Goal: Transaction & Acquisition: Purchase product/service

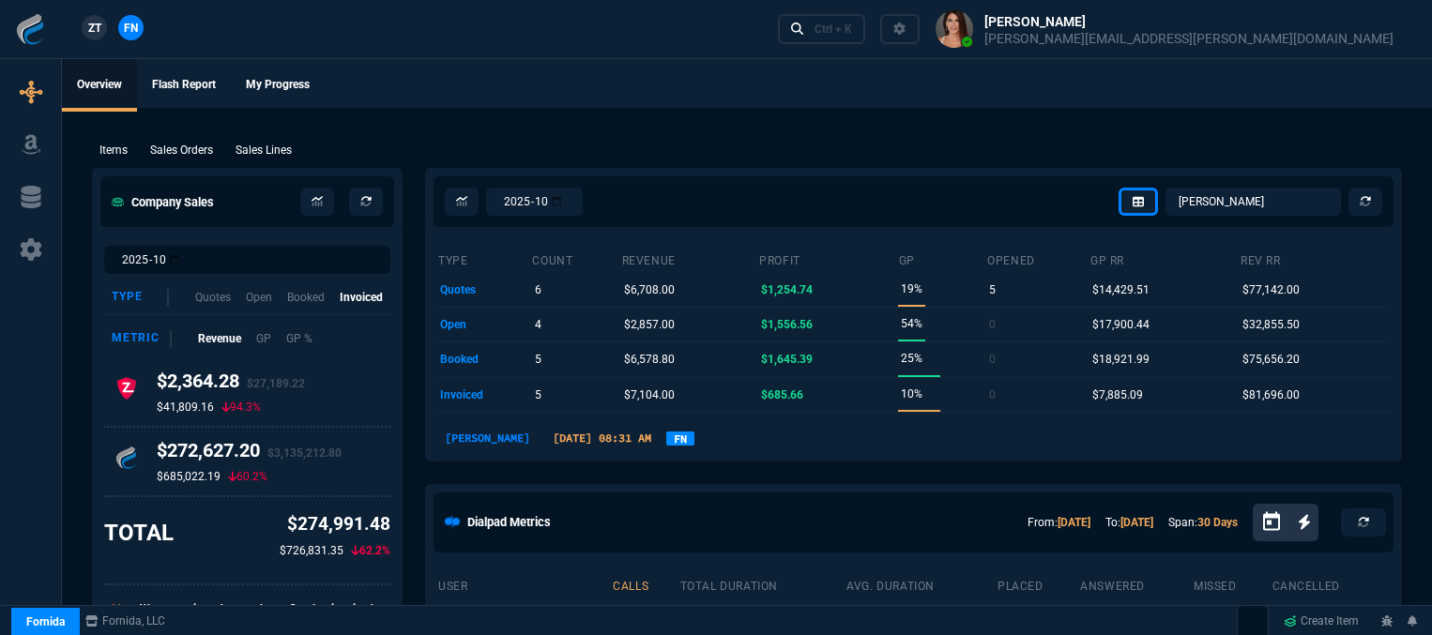
select select "12: [PERSON_NAME]"
click at [866, 38] on link "Ctrl + K" at bounding box center [822, 28] width 88 height 29
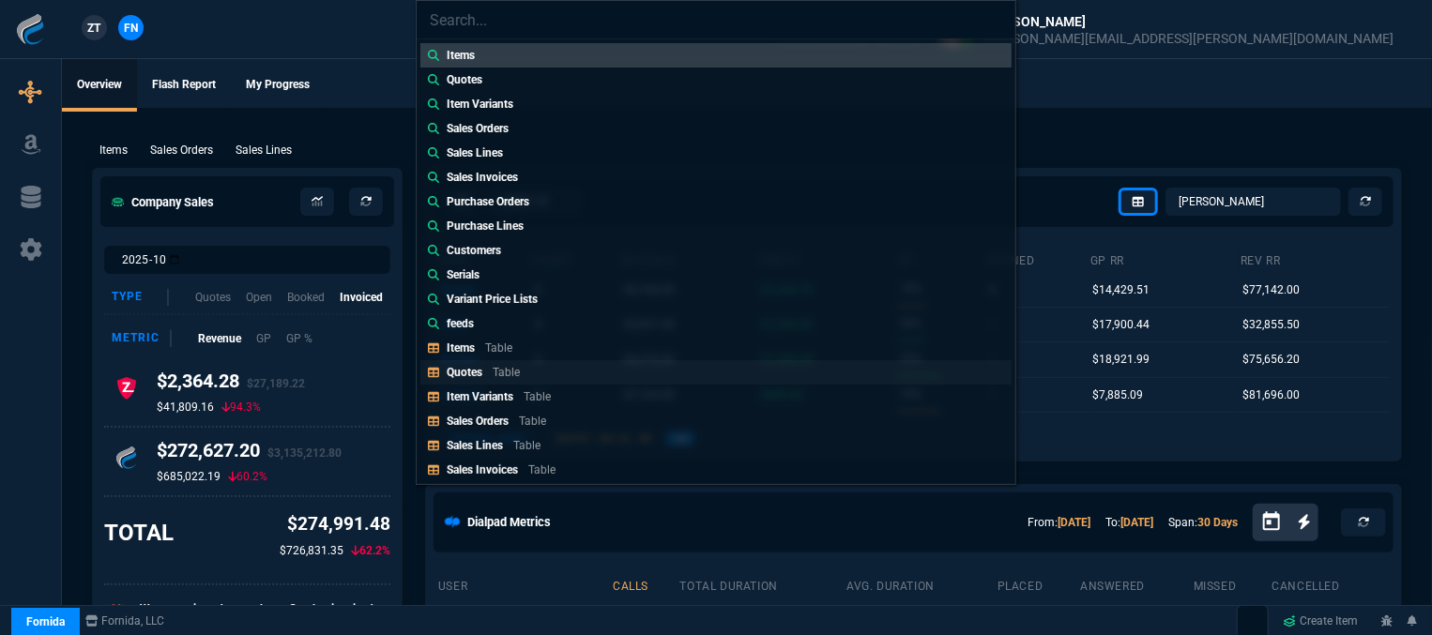
click at [602, 368] on link "Quotes Table" at bounding box center [715, 372] width 591 height 24
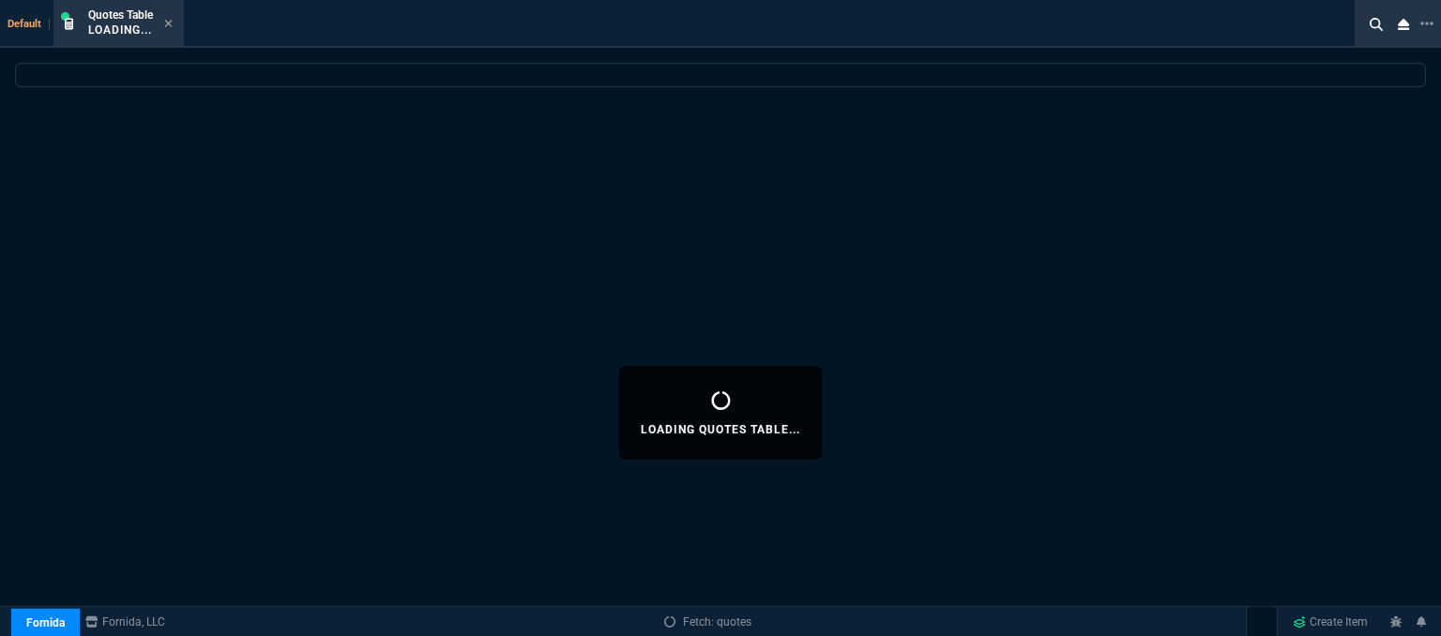
select select
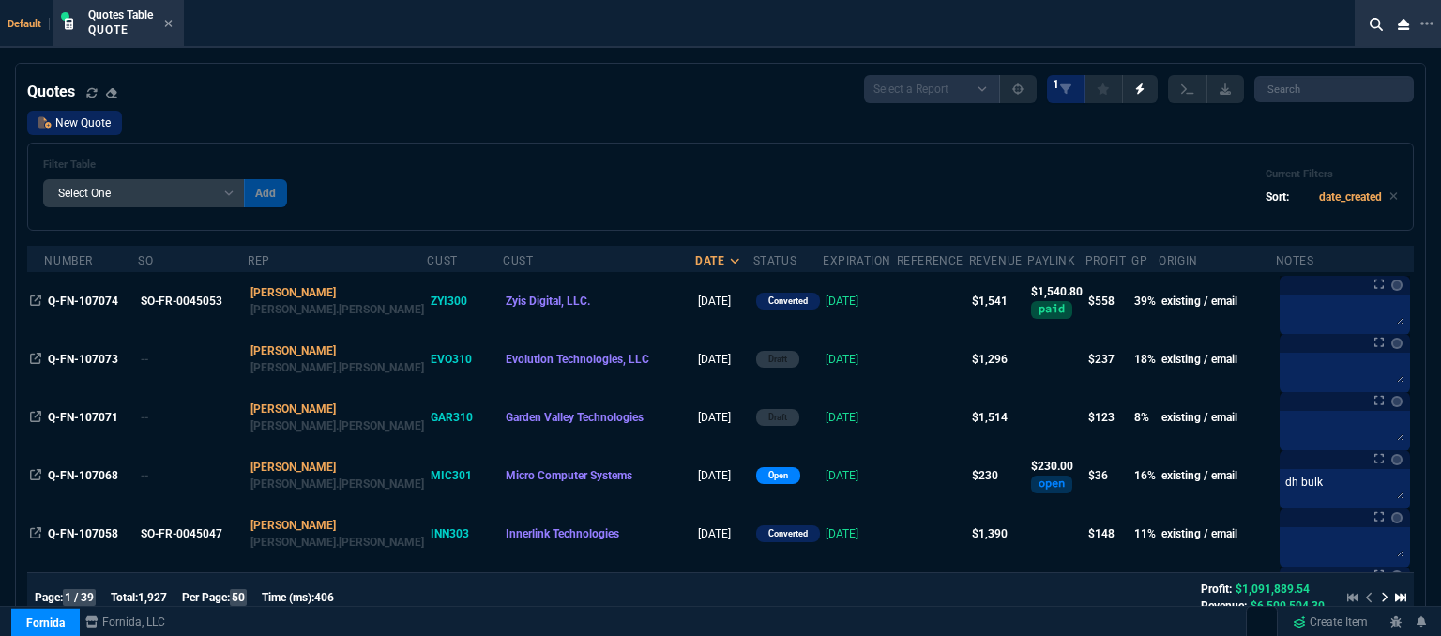
click at [63, 130] on link "New Quote" at bounding box center [74, 123] width 95 height 24
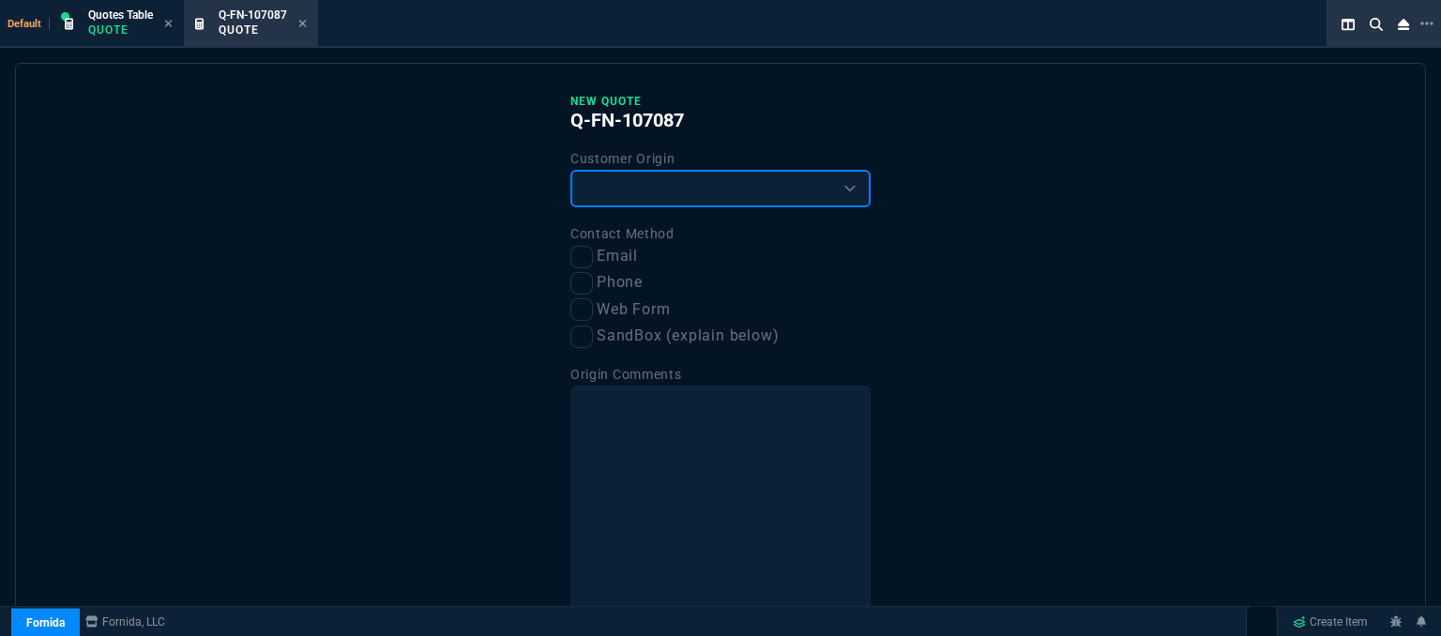
click at [603, 188] on select "Existing Customer Amazon Lead (first order) Website Lead (first order) Called (…" at bounding box center [721, 189] width 300 height 38
select select "amzLead"
click at [571, 170] on select "Existing Customer Amazon Lead (first order) Website Lead (first order) Called (…" at bounding box center [721, 189] width 300 height 38
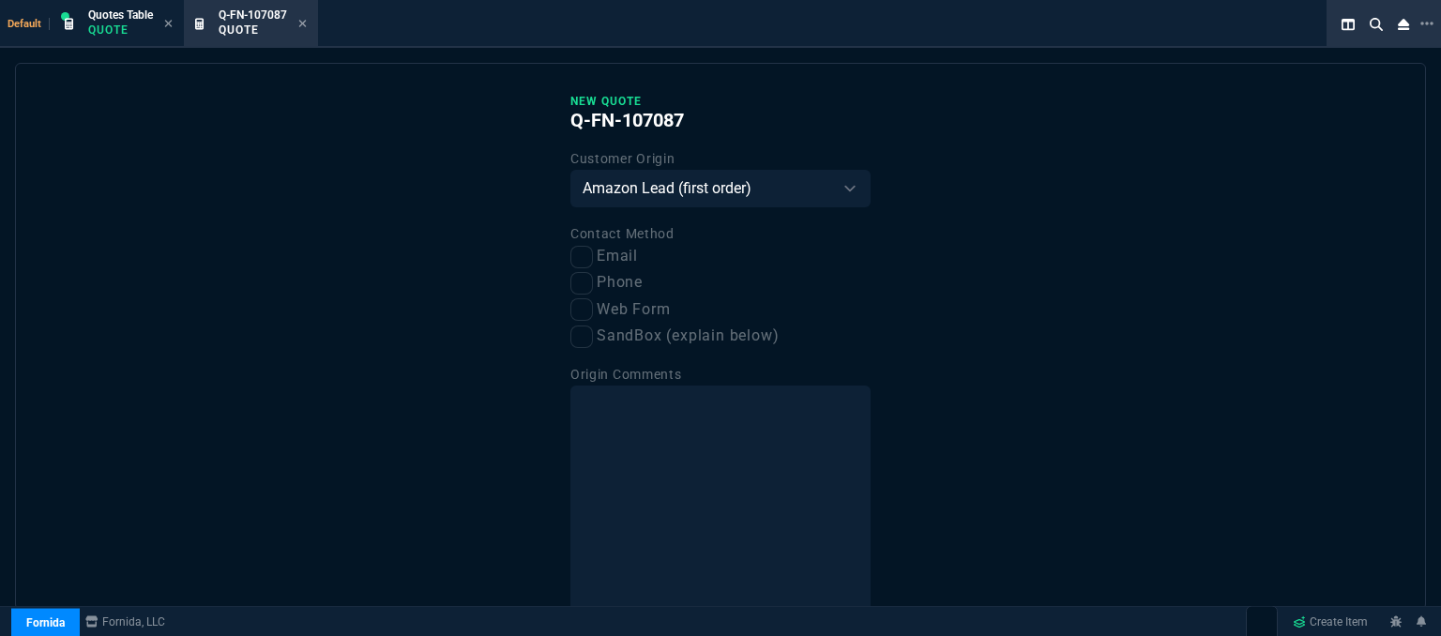
click at [589, 285] on label "Phone" at bounding box center [721, 282] width 300 height 23
click at [589, 285] on input "Phone" at bounding box center [582, 283] width 23 height 23
checkbox input "true"
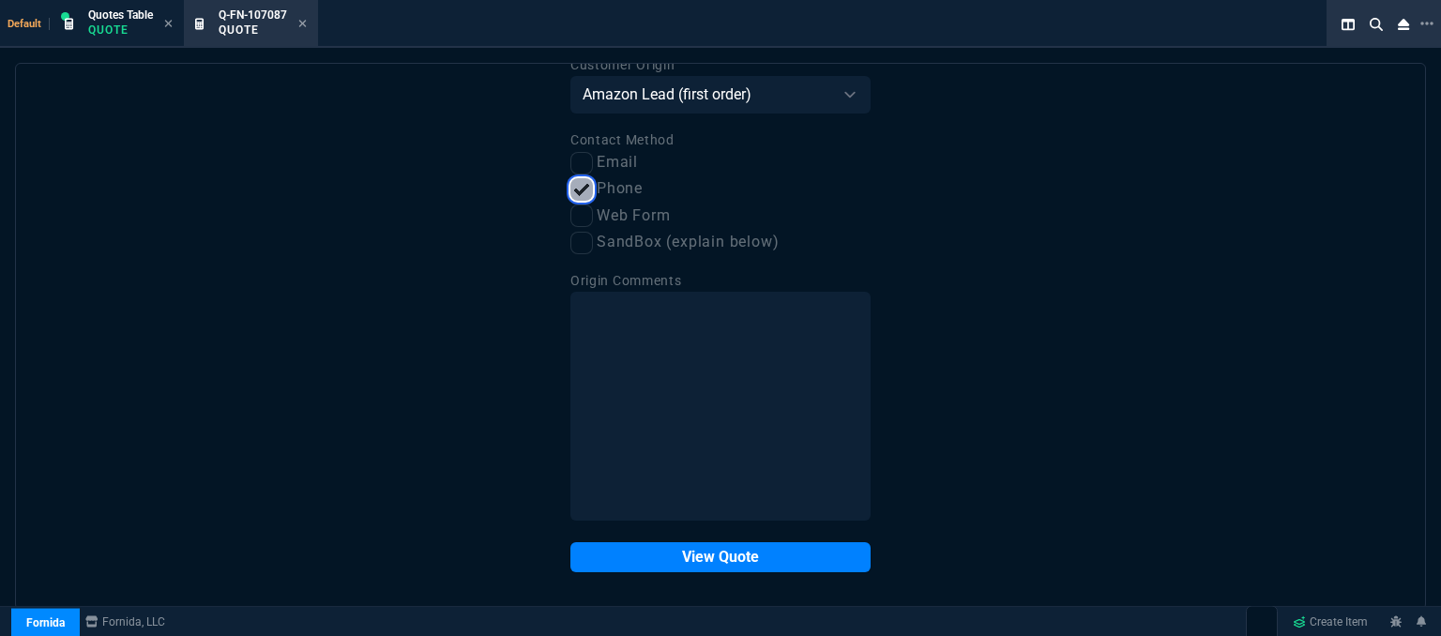
scroll to position [95, 0]
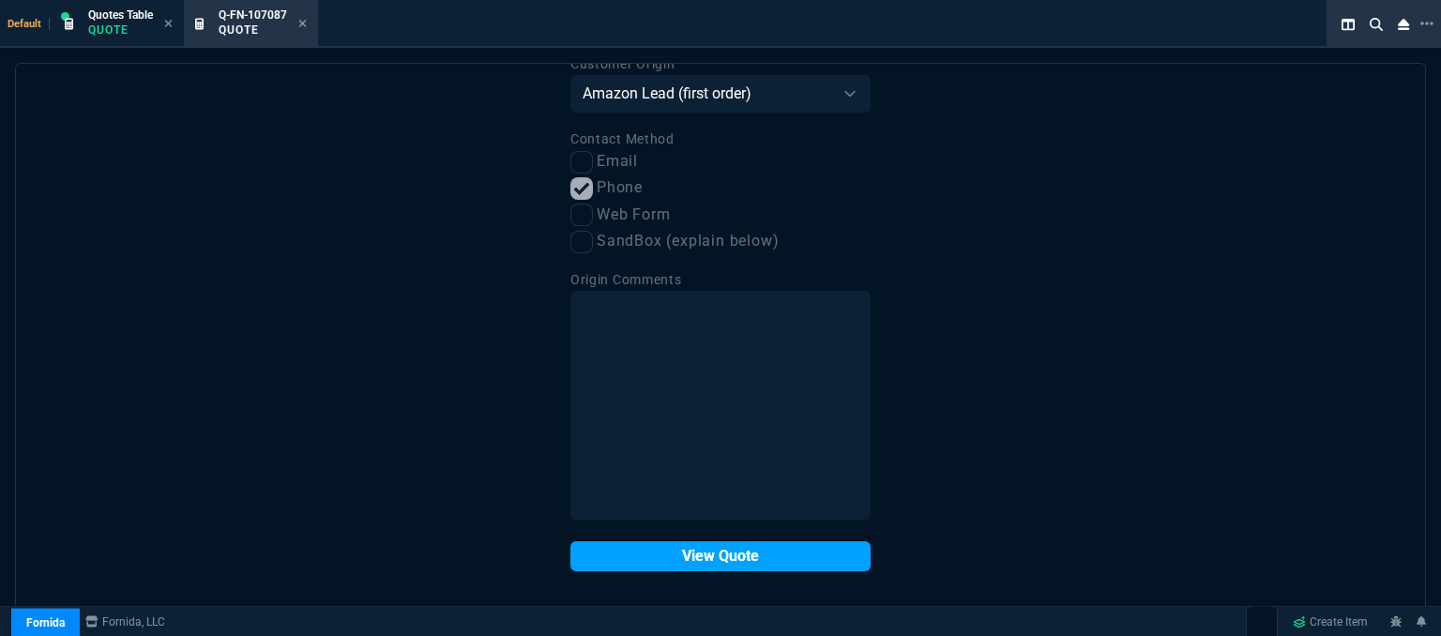
click at [685, 555] on button "View Quote" at bounding box center [721, 556] width 300 height 30
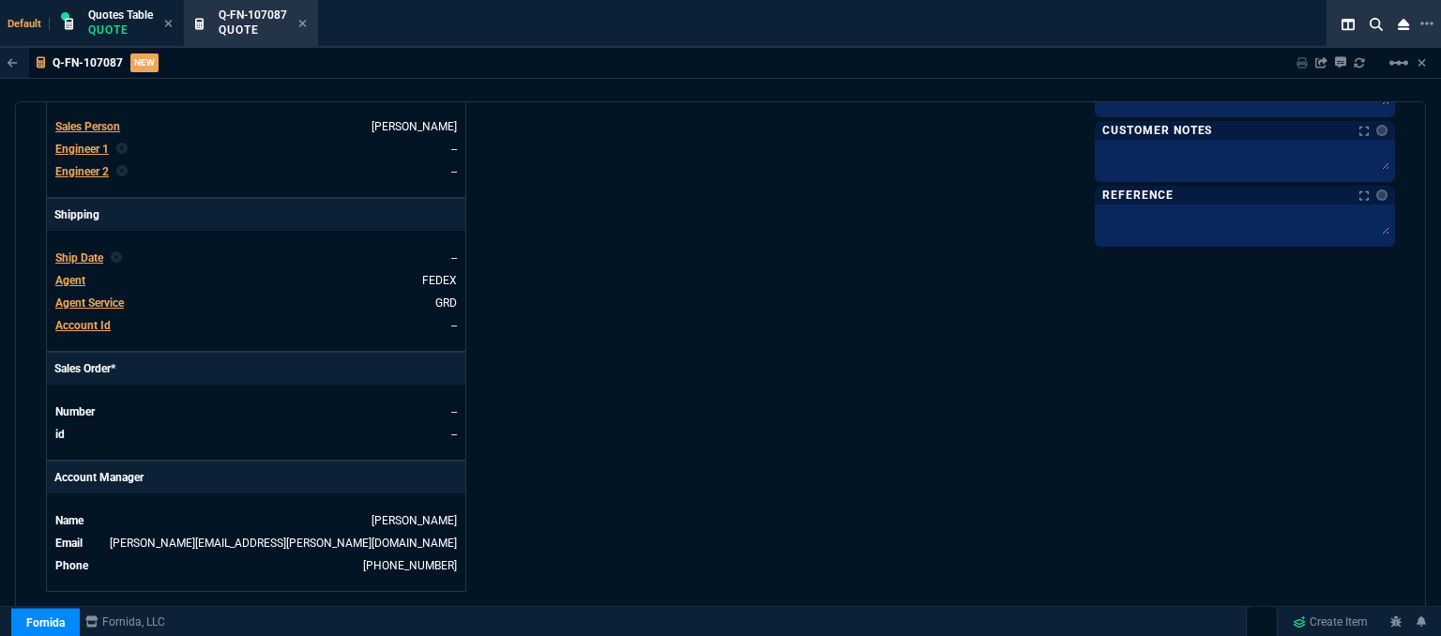
scroll to position [899, 0]
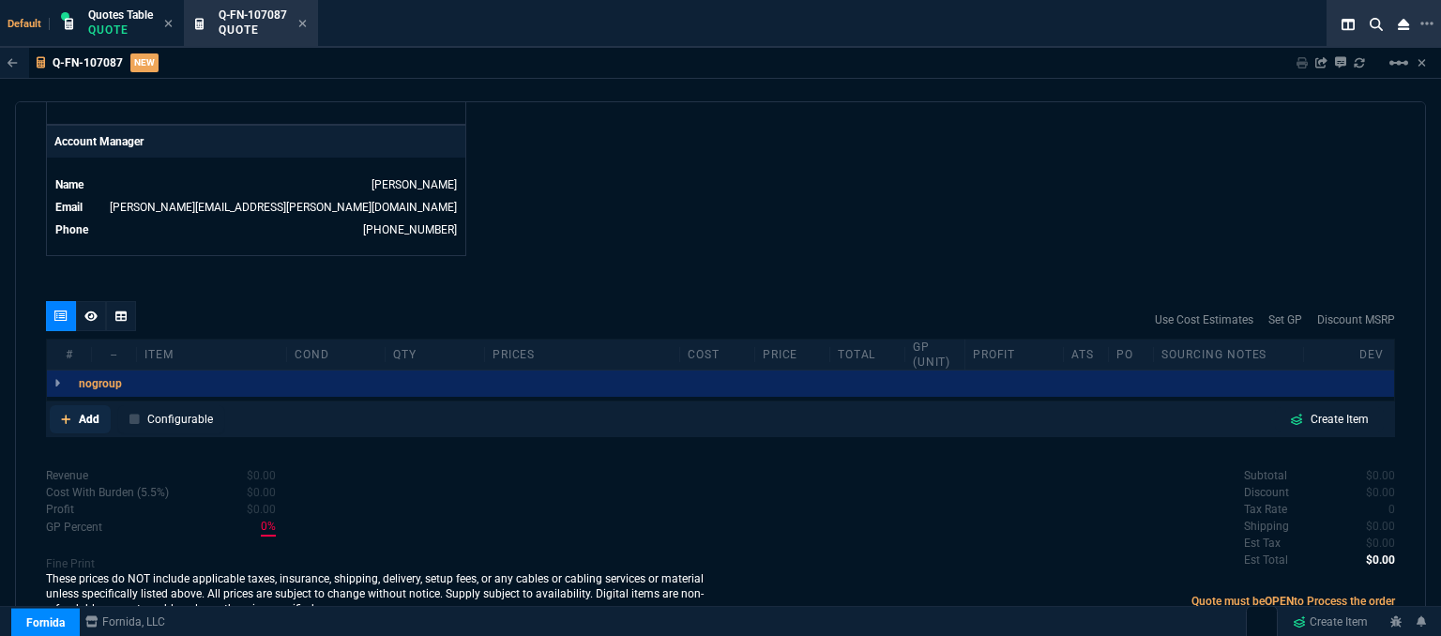
click at [68, 414] on icon at bounding box center [66, 419] width 10 height 11
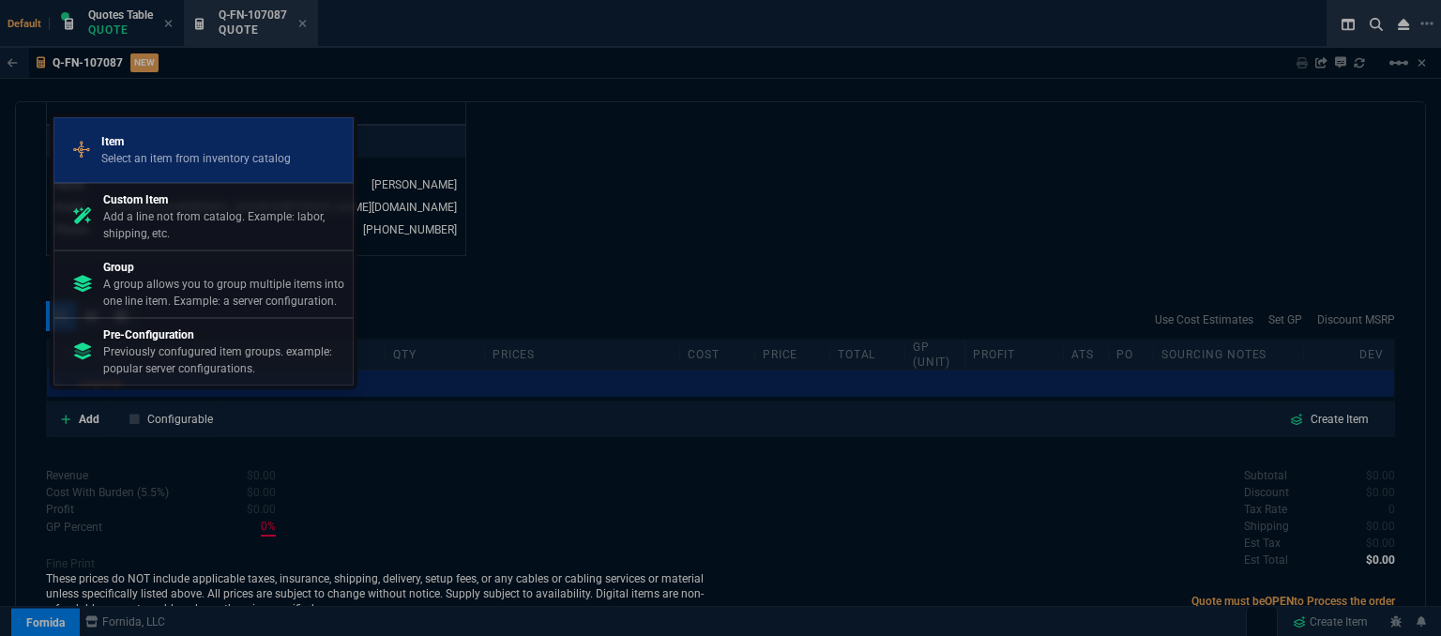
click at [182, 170] on div "Item Select an item from inventory catalog" at bounding box center [203, 150] width 283 height 49
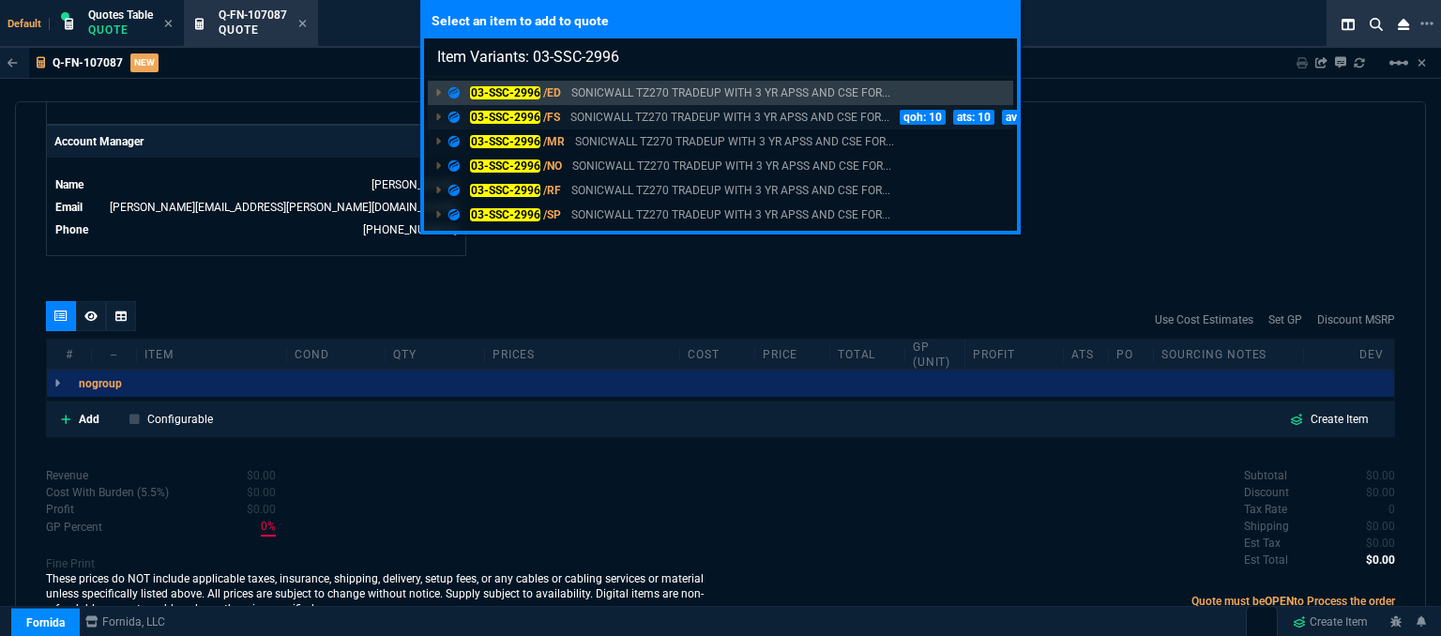
type input "Item Variants: 03-SSC-2996"
click at [573, 120] on p "SONICWALL TZ270 TRADEUP WITH 3 YR APSS AND CSE FOR..." at bounding box center [730, 117] width 319 height 17
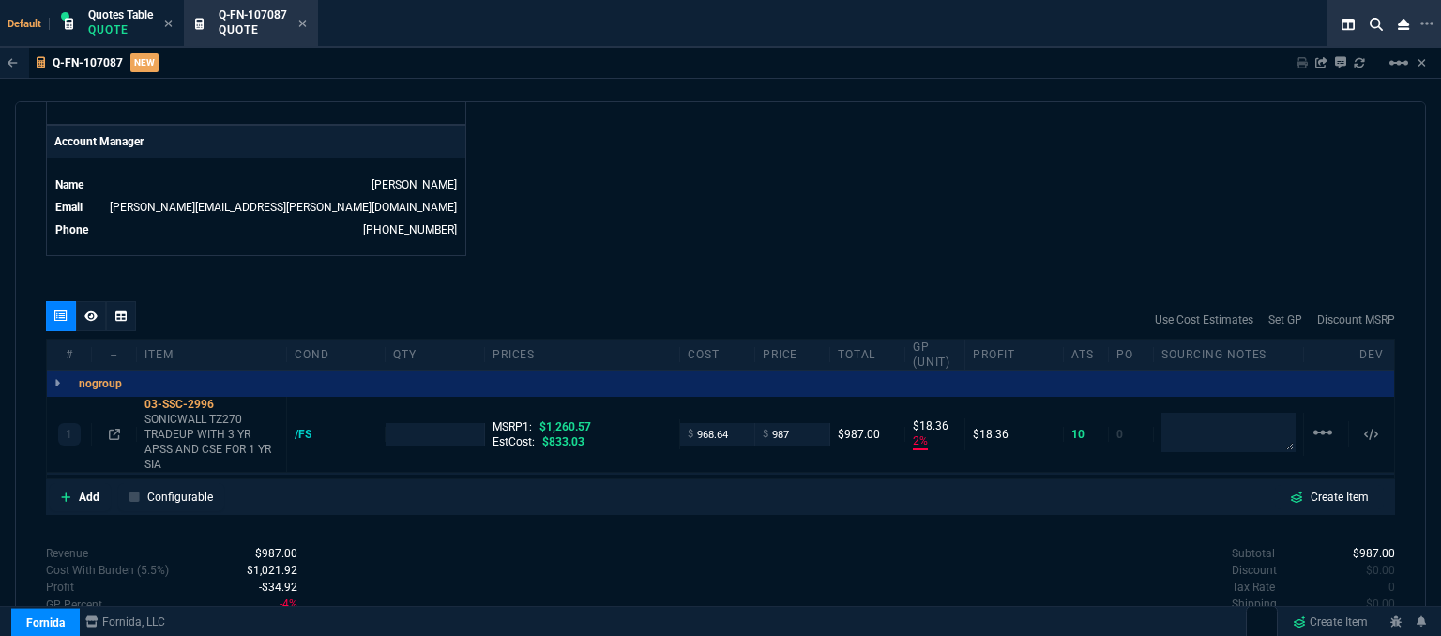
type input "2"
type input "18"
type input "22"
click at [117, 429] on icon at bounding box center [114, 434] width 11 height 11
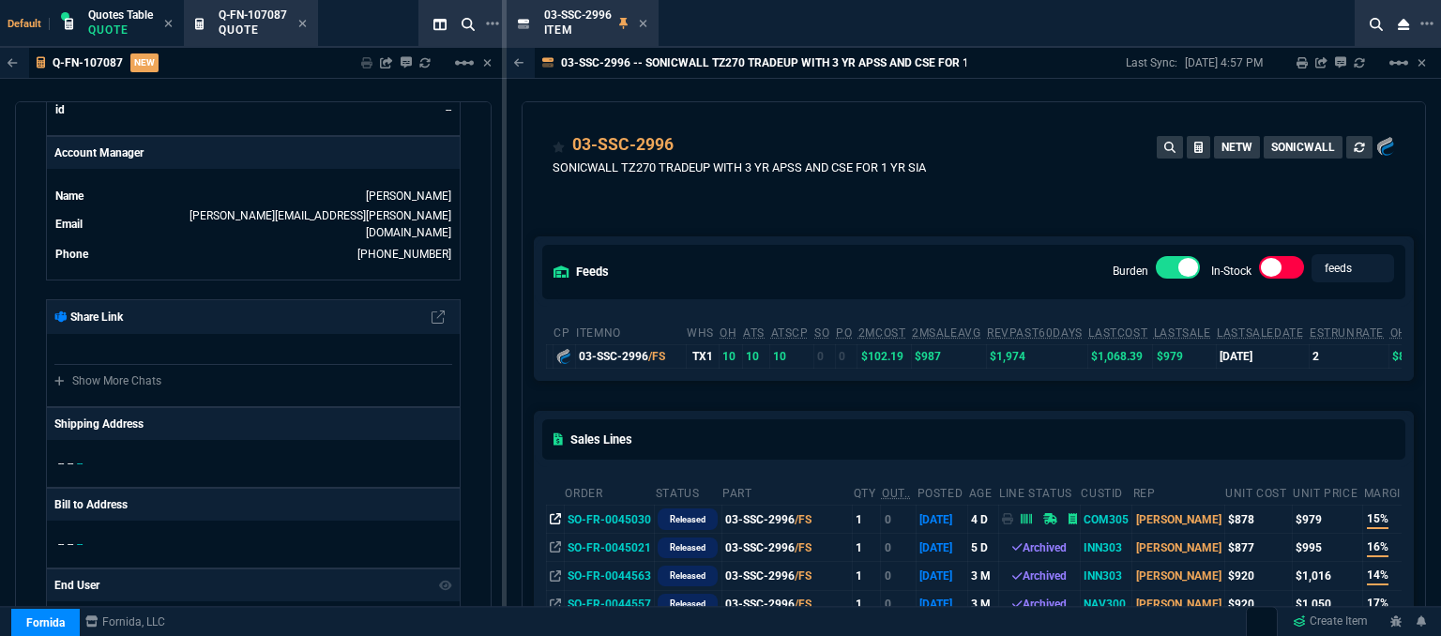
click at [556, 521] on icon at bounding box center [555, 518] width 11 height 11
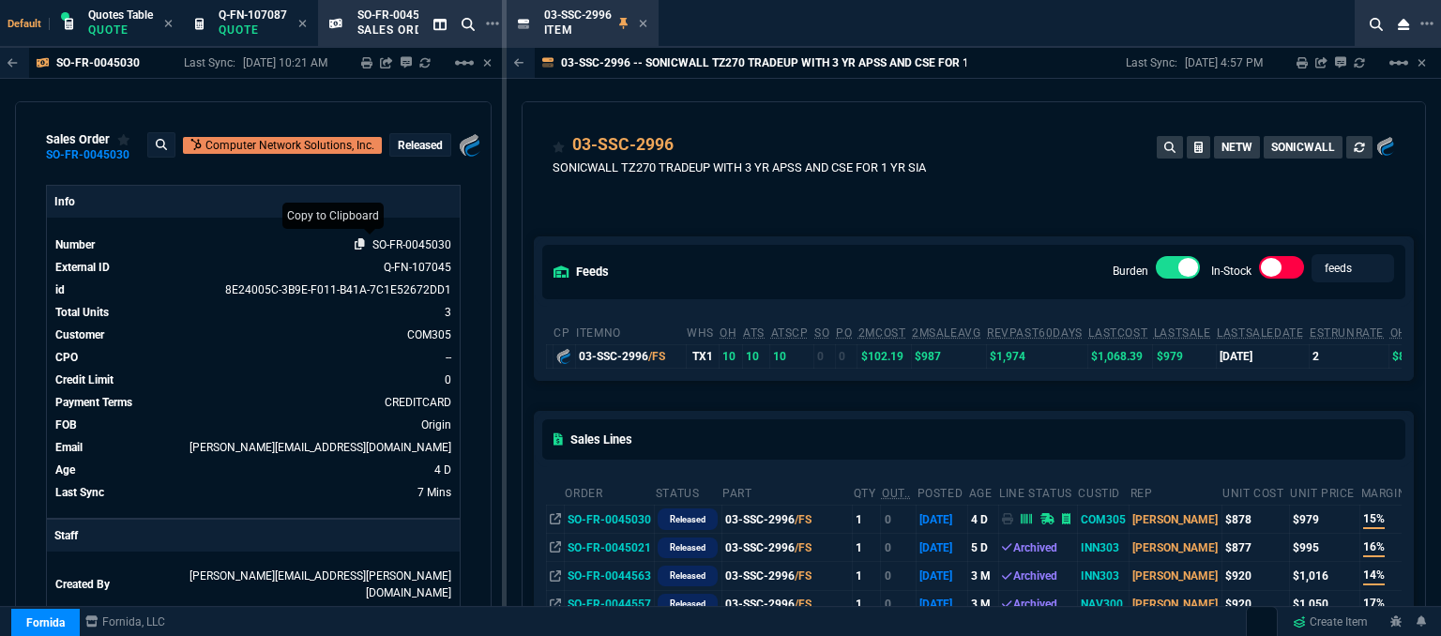
click at [355, 241] on icon at bounding box center [360, 243] width 10 height 11
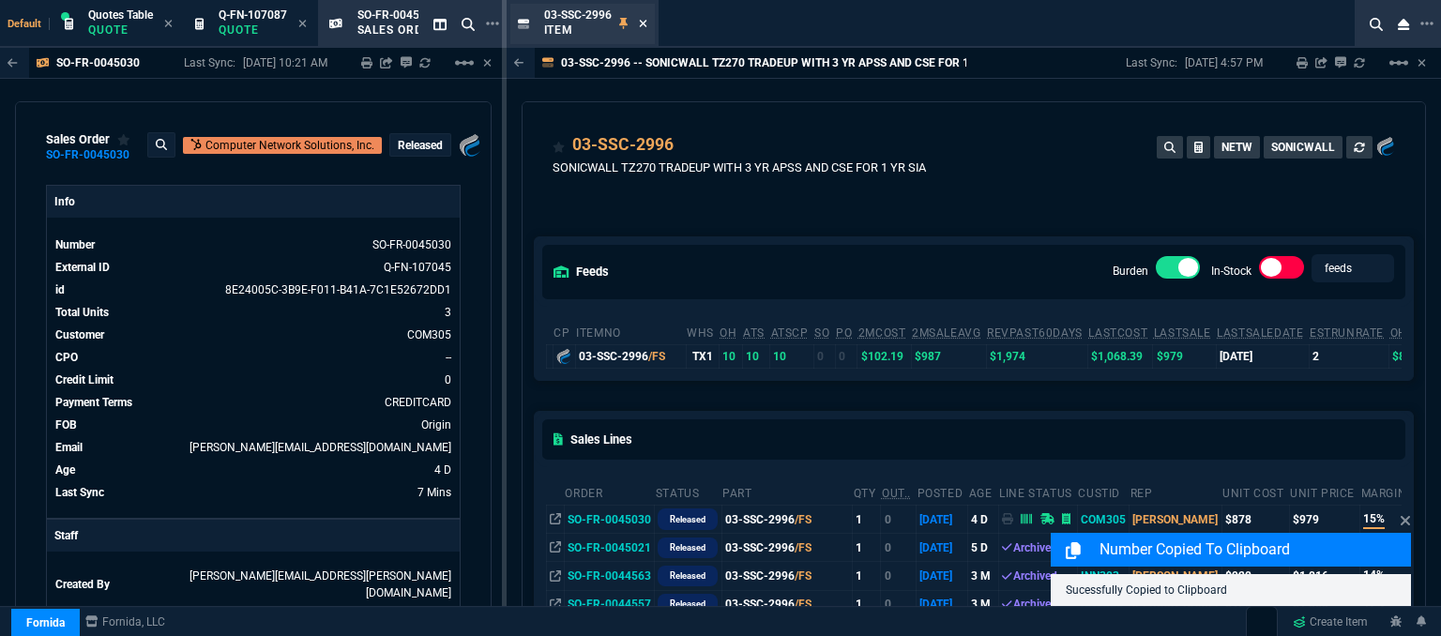
click at [643, 21] on icon at bounding box center [643, 23] width 8 height 11
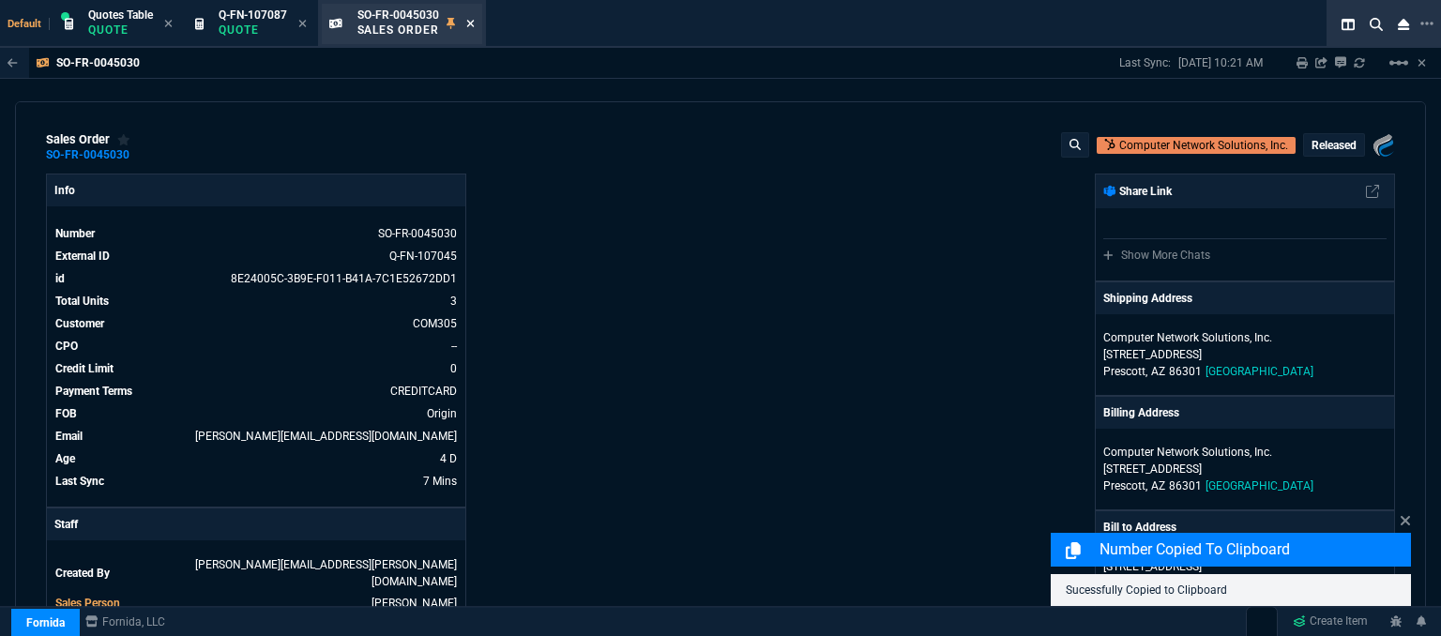
click at [472, 22] on icon at bounding box center [470, 23] width 8 height 11
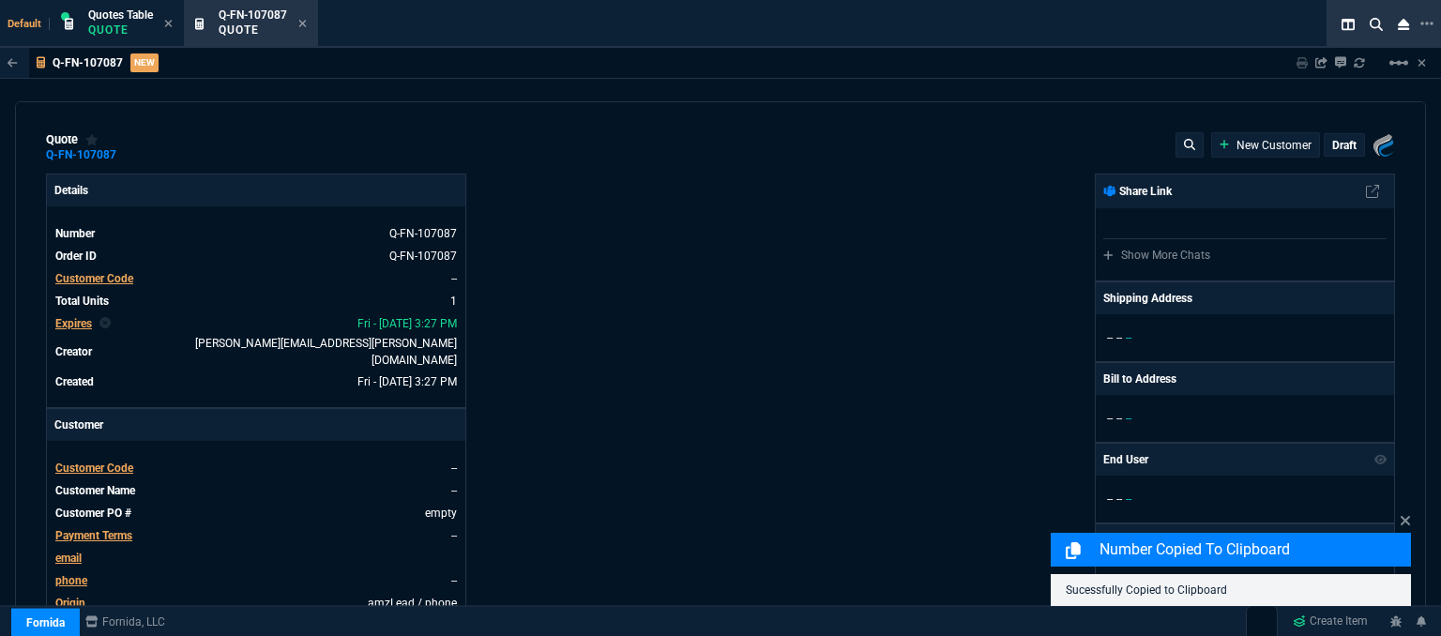
type input "2"
type input "18"
click at [304, 25] on icon at bounding box center [302, 23] width 8 height 11
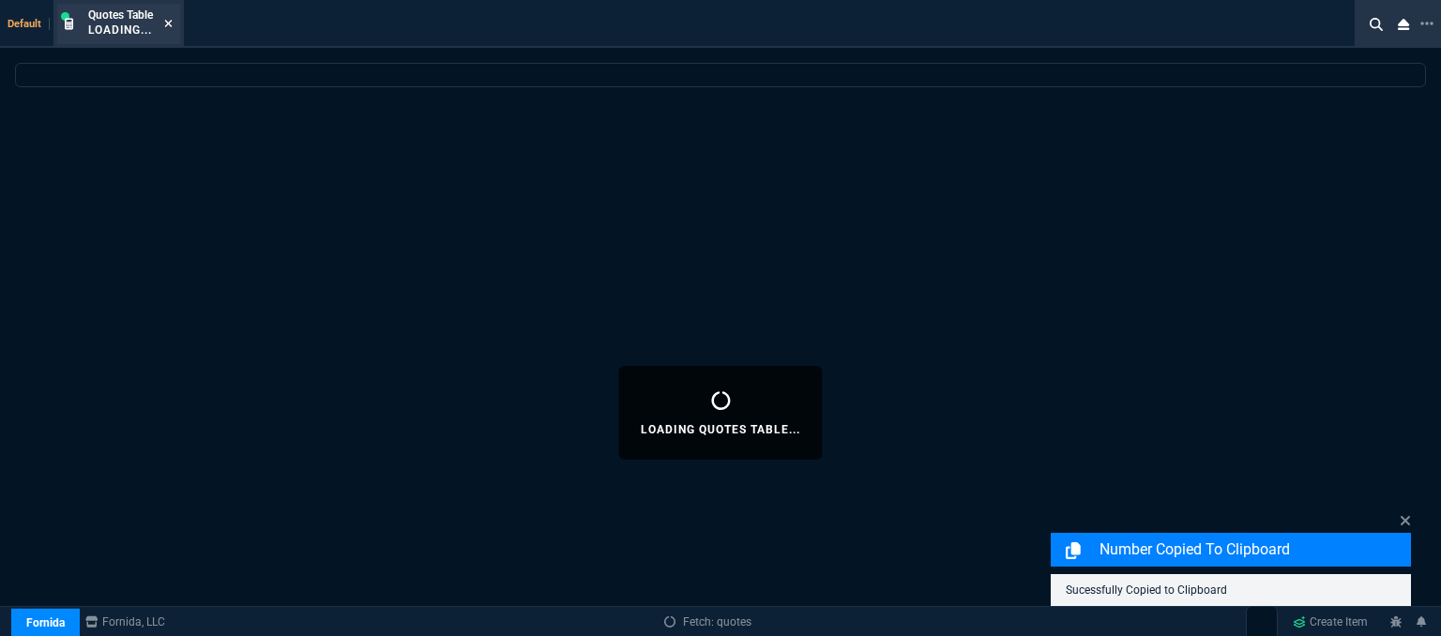
click at [170, 20] on icon at bounding box center [168, 23] width 8 height 11
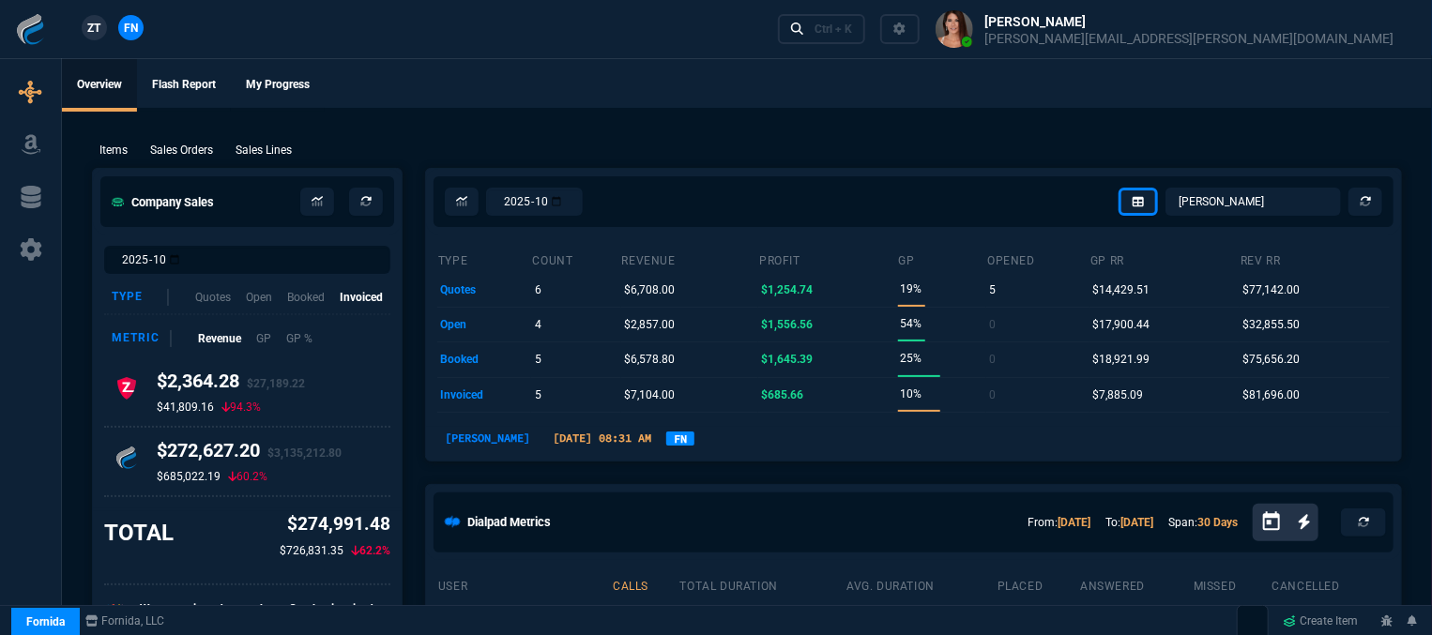
click at [169, 148] on p "Sales Orders" at bounding box center [181, 150] width 63 height 17
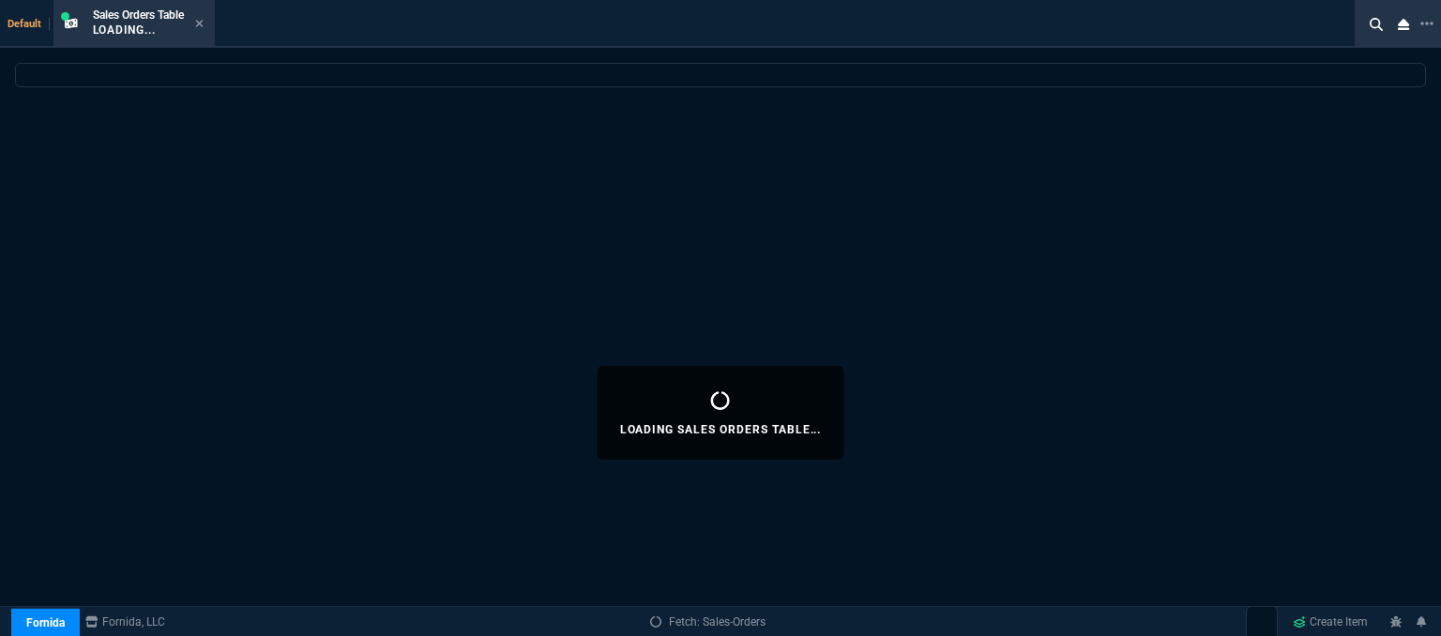
select select
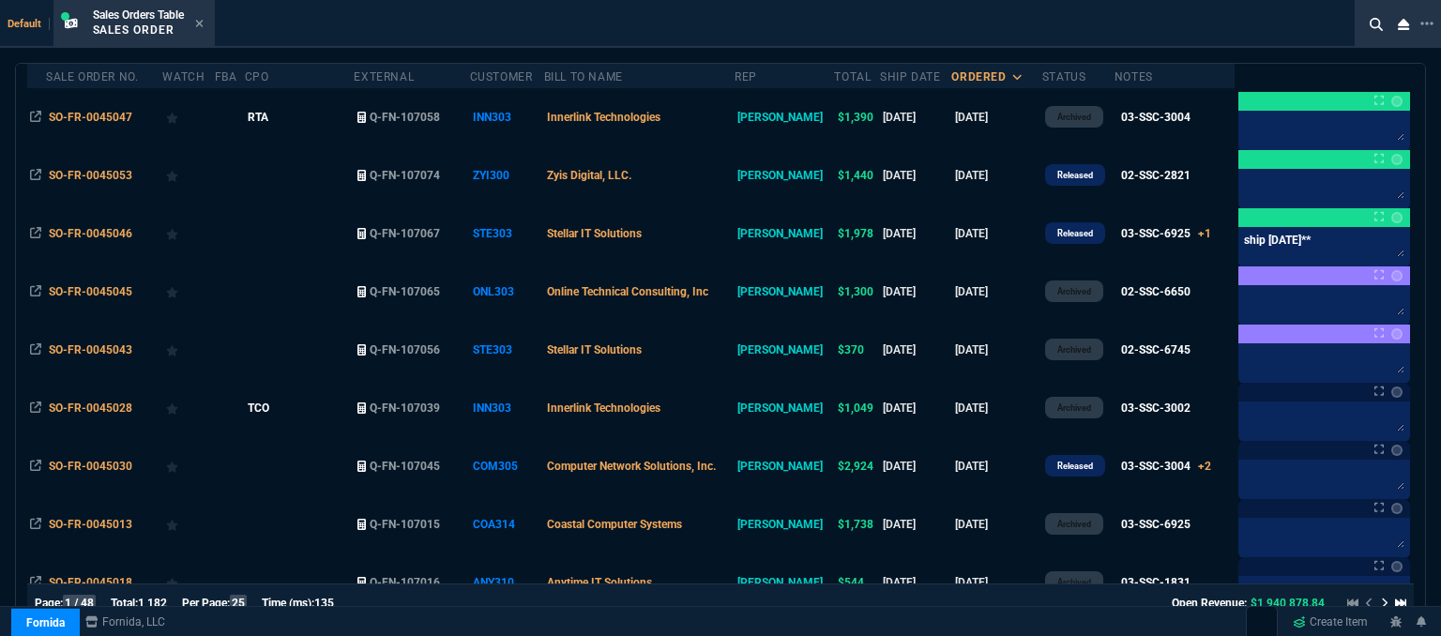
scroll to position [188, 0]
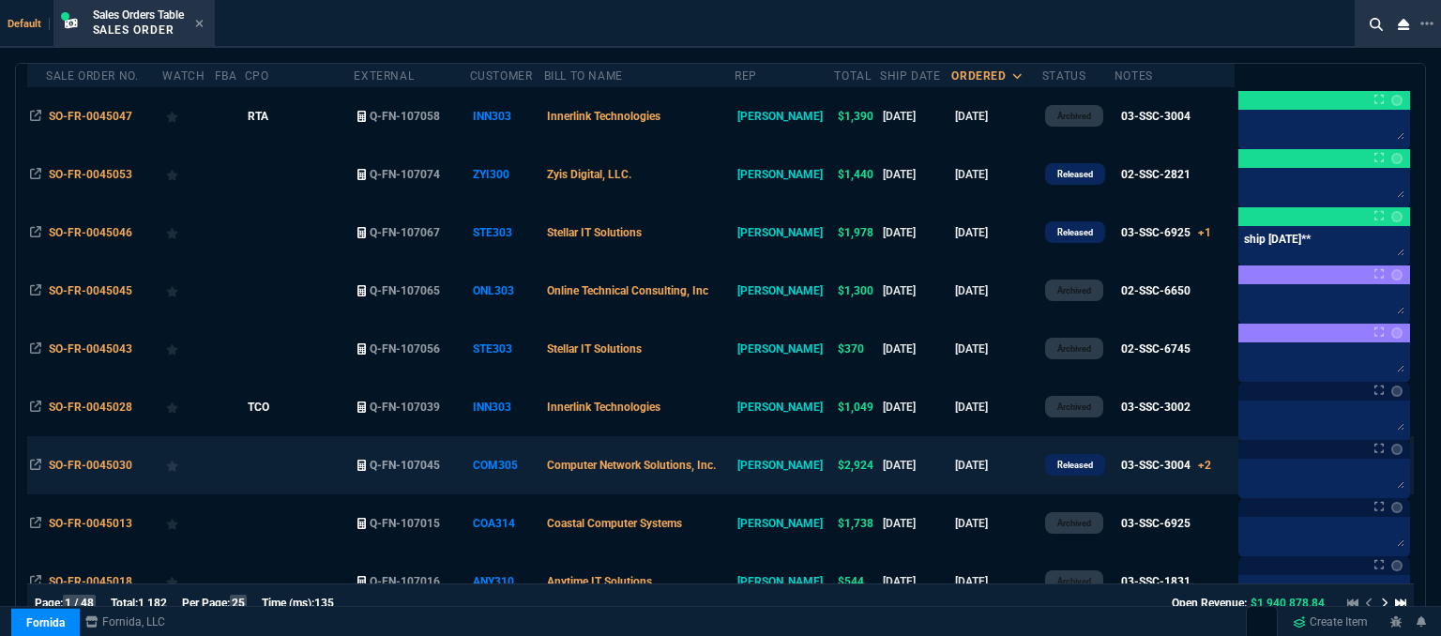
click at [984, 473] on td "[DATE]" at bounding box center [997, 465] width 90 height 58
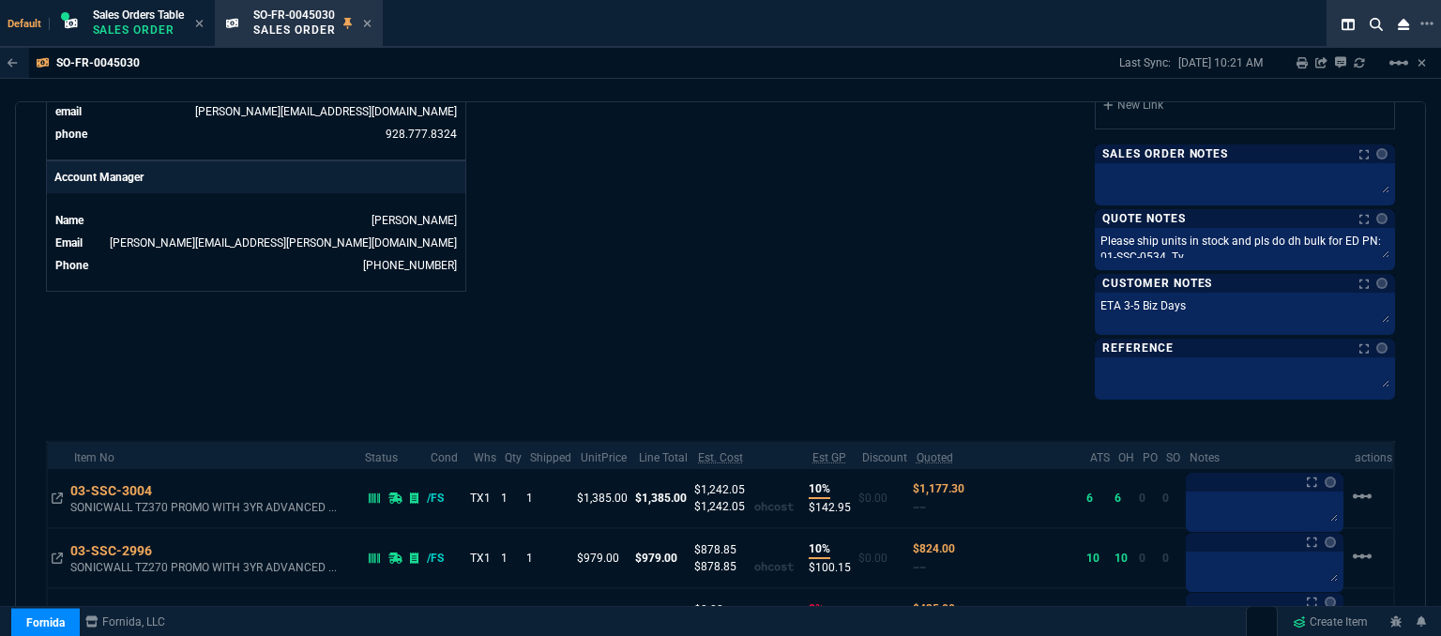
scroll to position [938, 0]
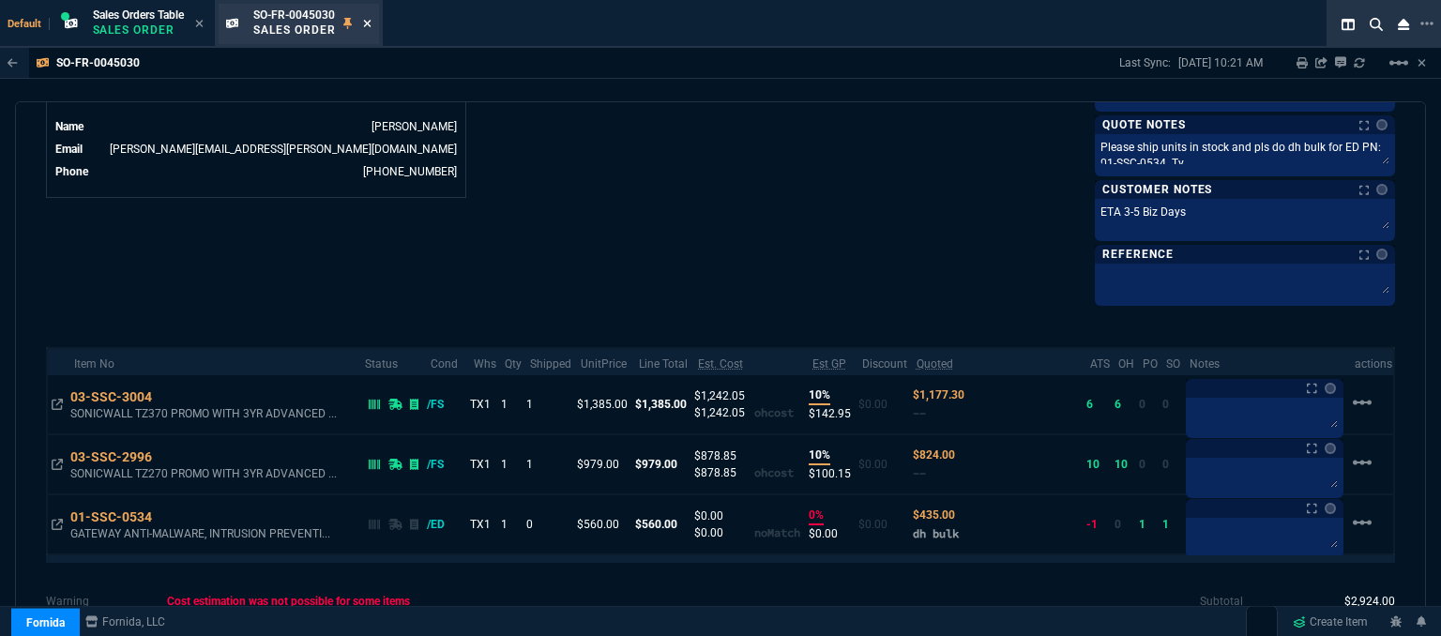
click at [371, 24] on icon at bounding box center [367, 24] width 8 height 8
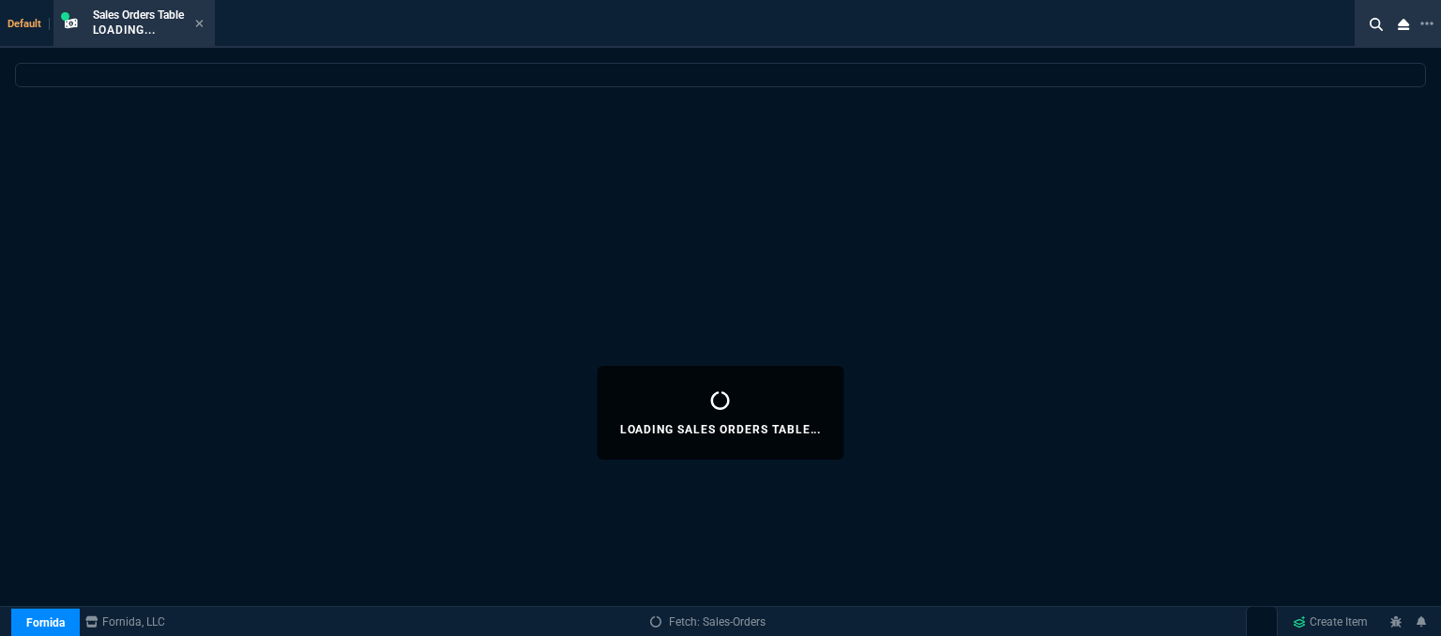
select select
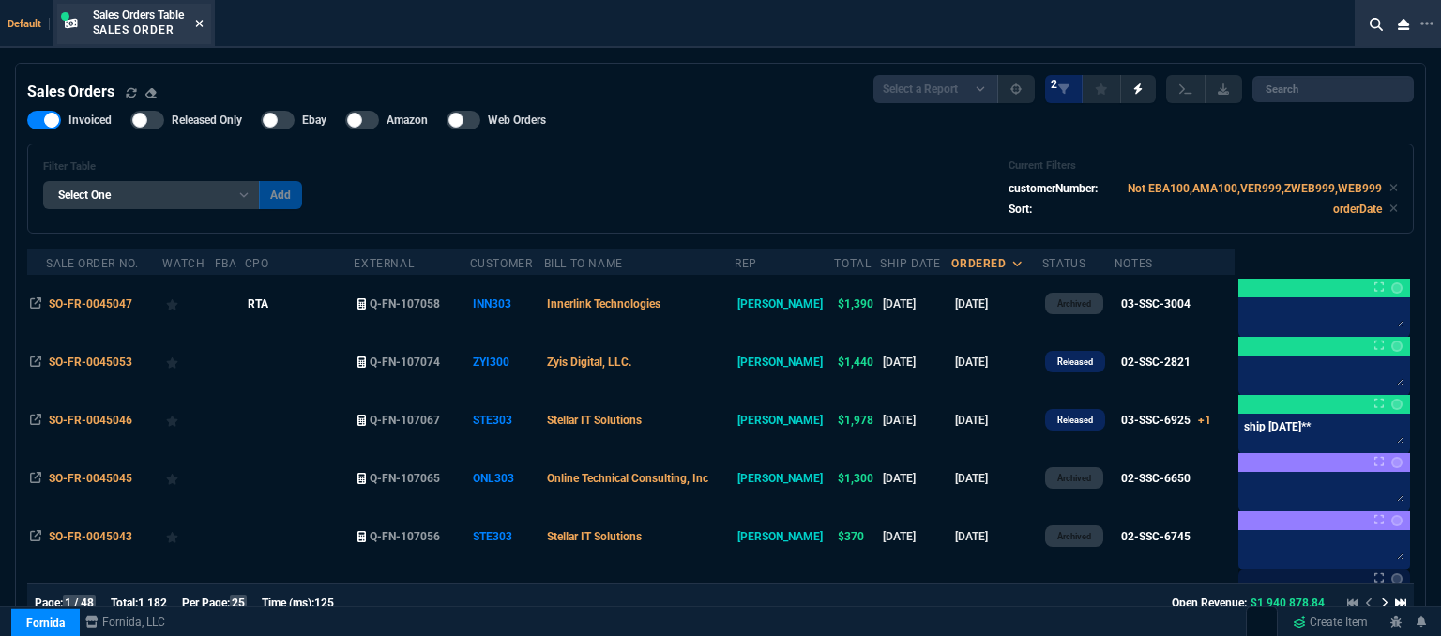
click at [202, 18] on icon at bounding box center [199, 23] width 8 height 11
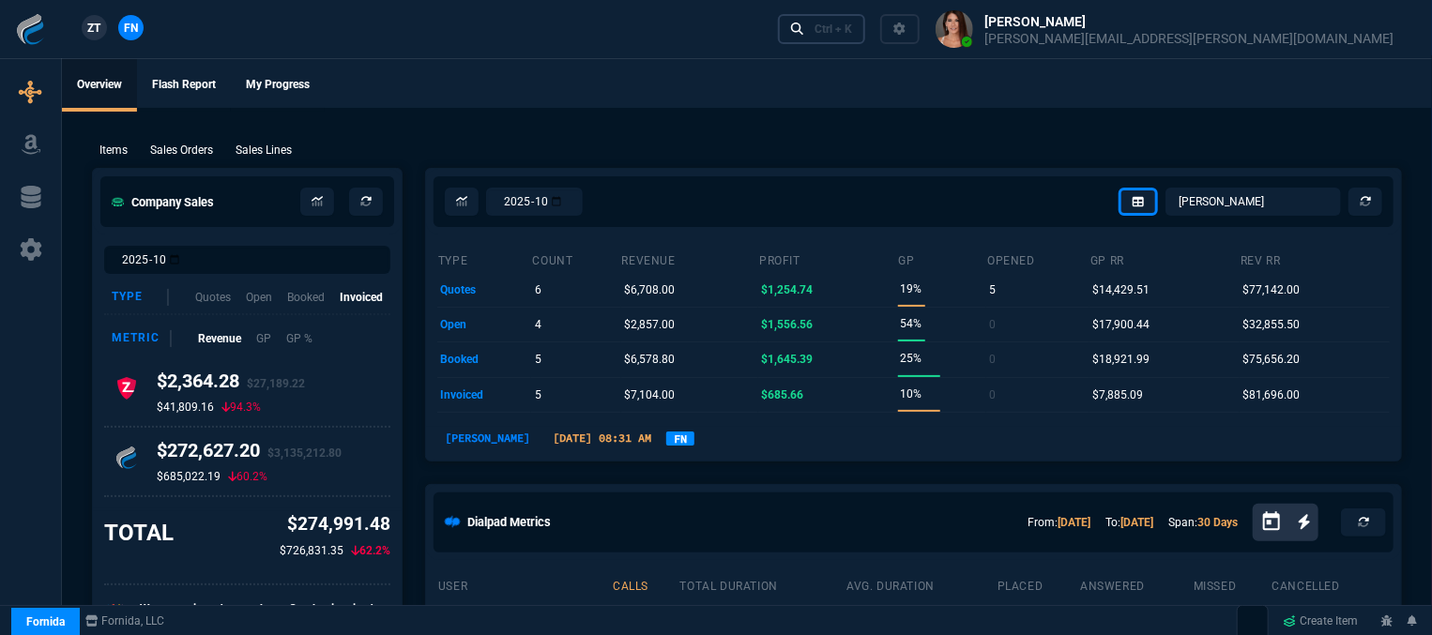
click at [866, 33] on link "Ctrl + K" at bounding box center [822, 28] width 88 height 29
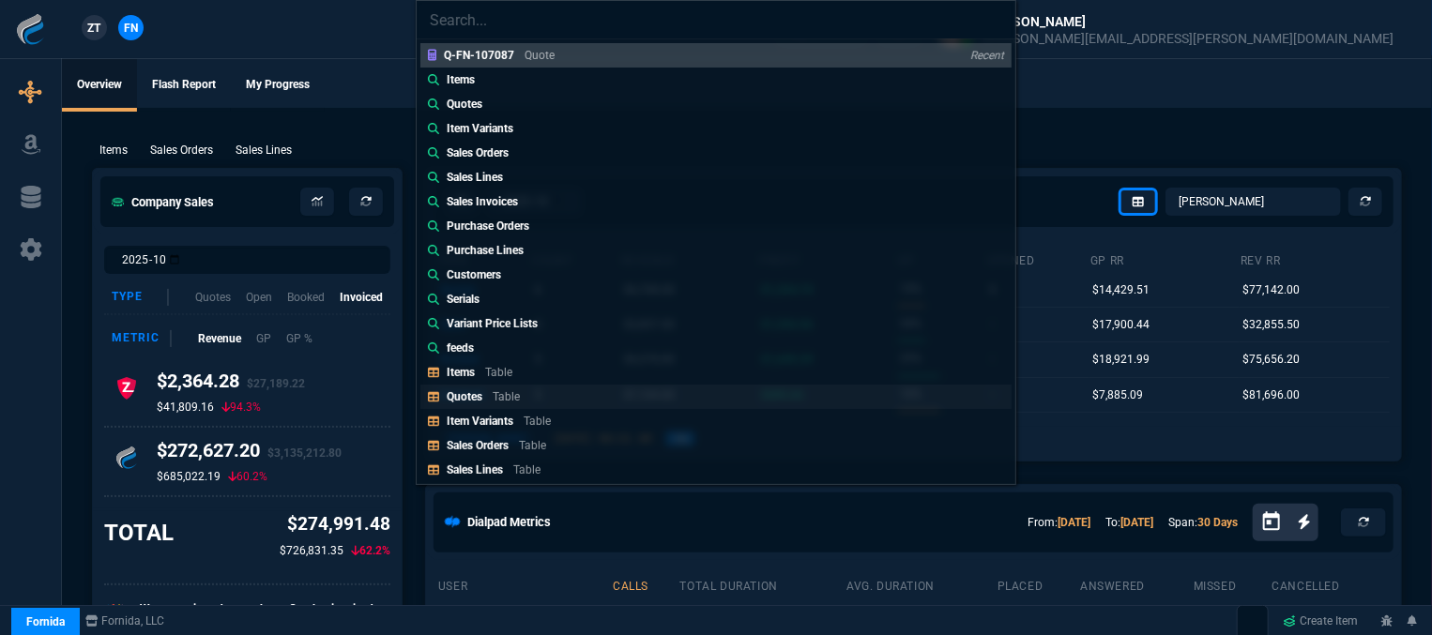
click at [593, 391] on link "Quotes Table" at bounding box center [715, 397] width 591 height 24
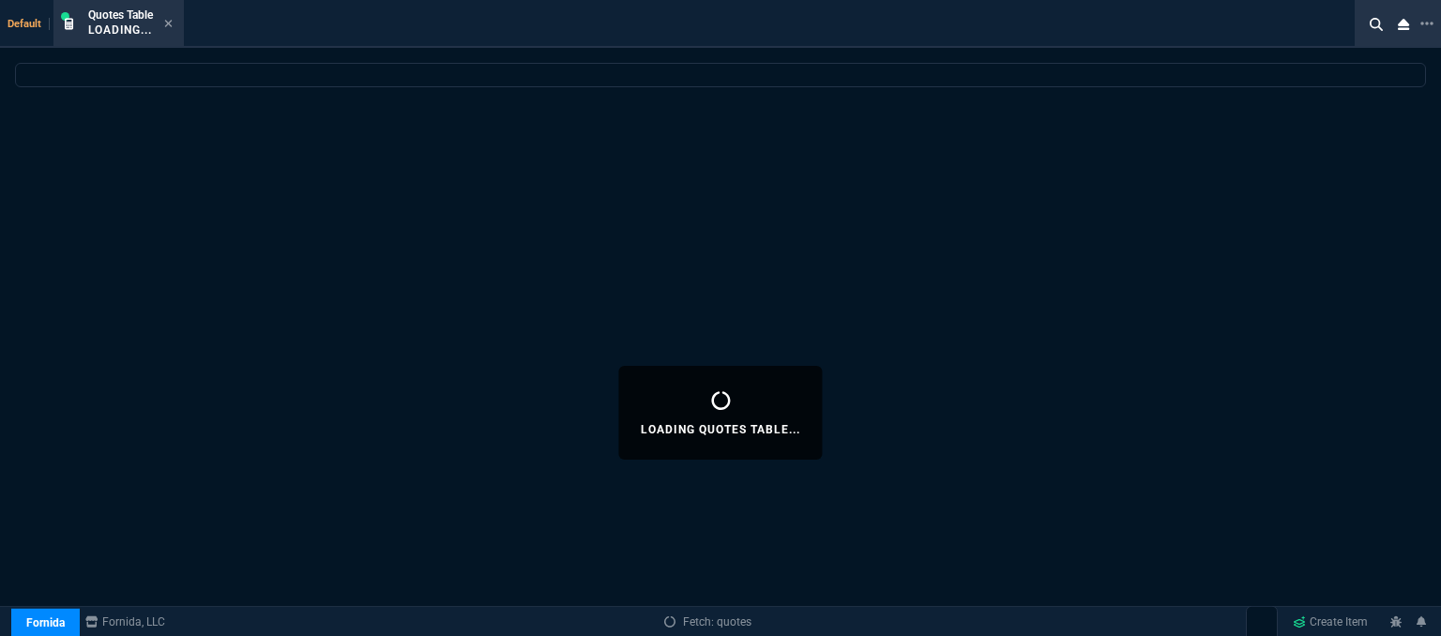
select select
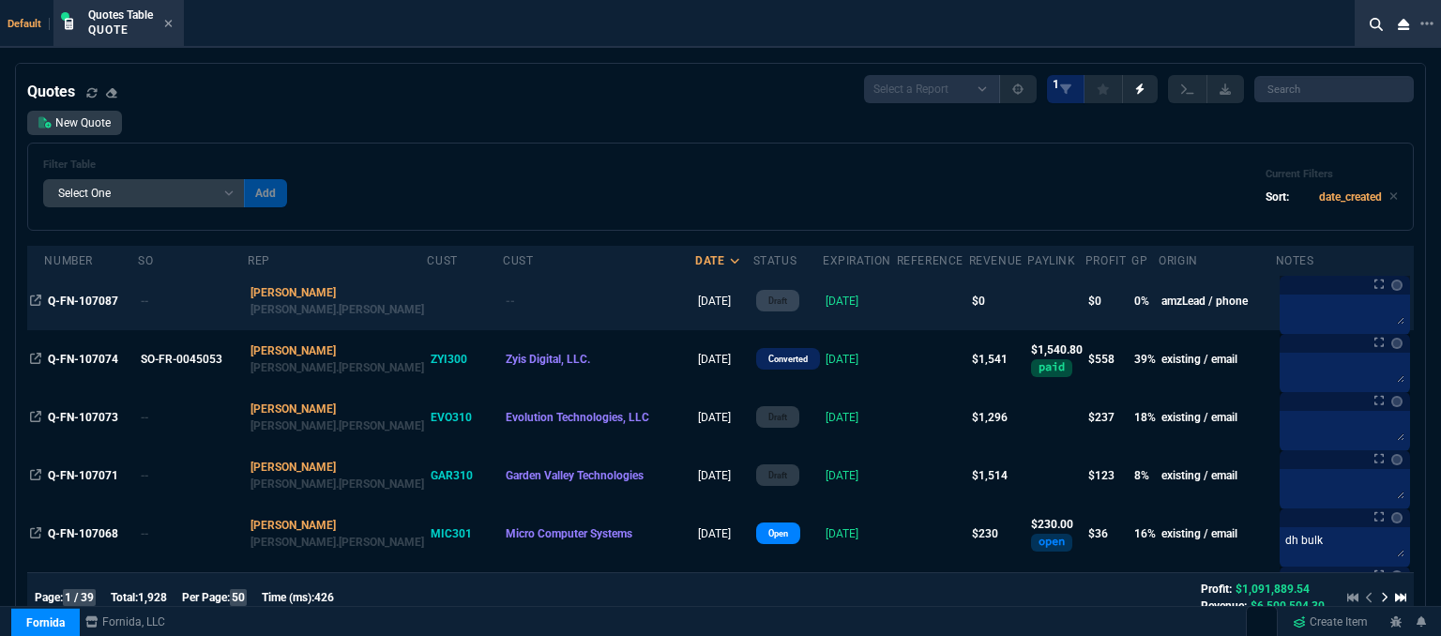
click at [897, 301] on td at bounding box center [933, 301] width 72 height 58
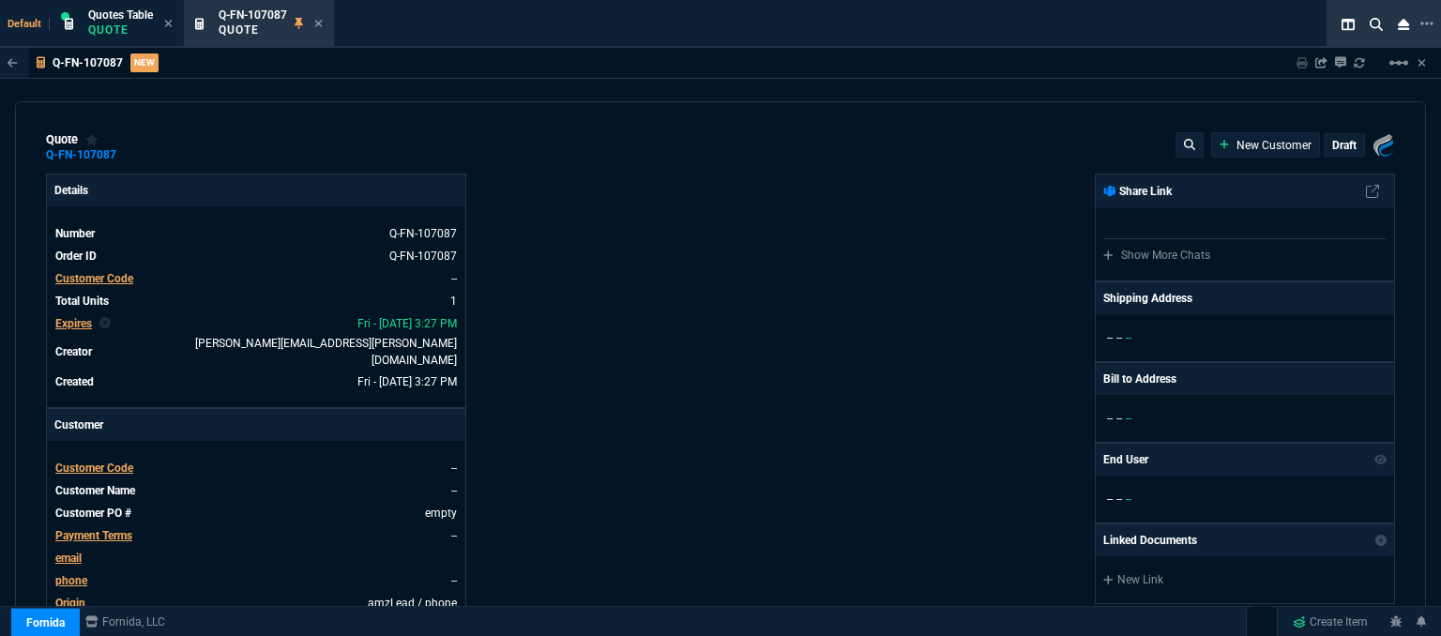
type input "2"
type input "18"
type input "1260.57"
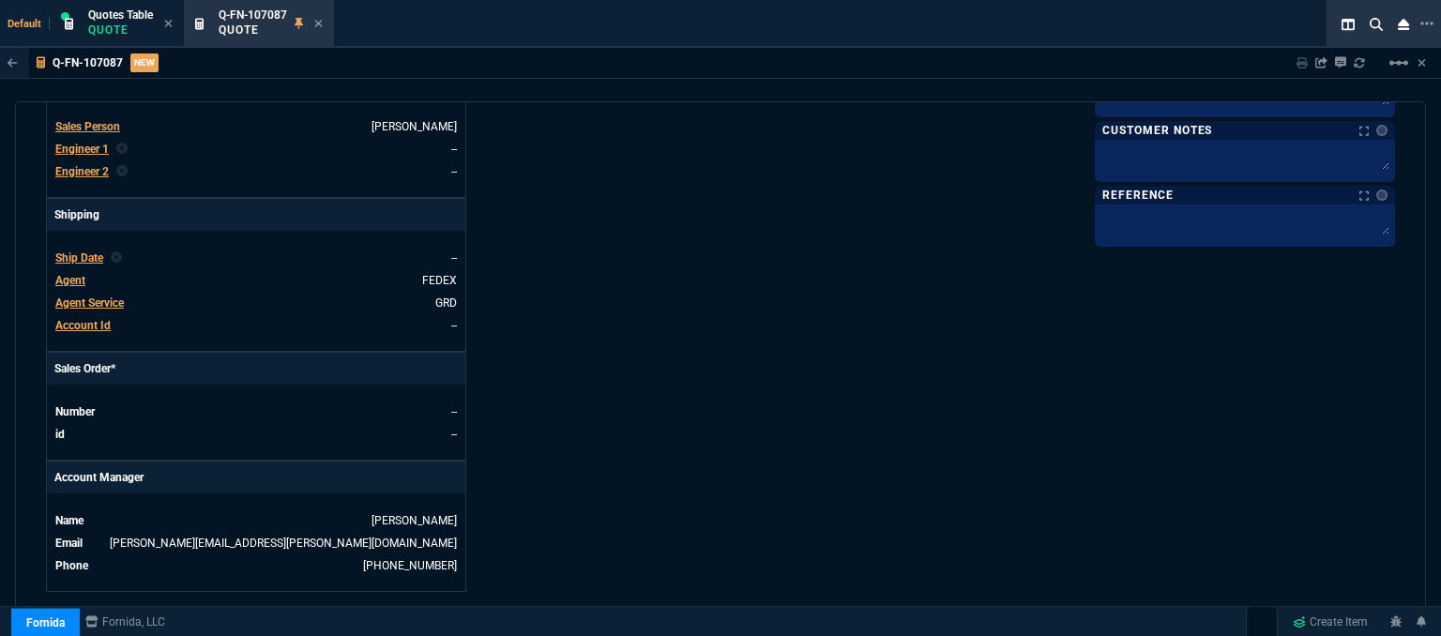
type input "22"
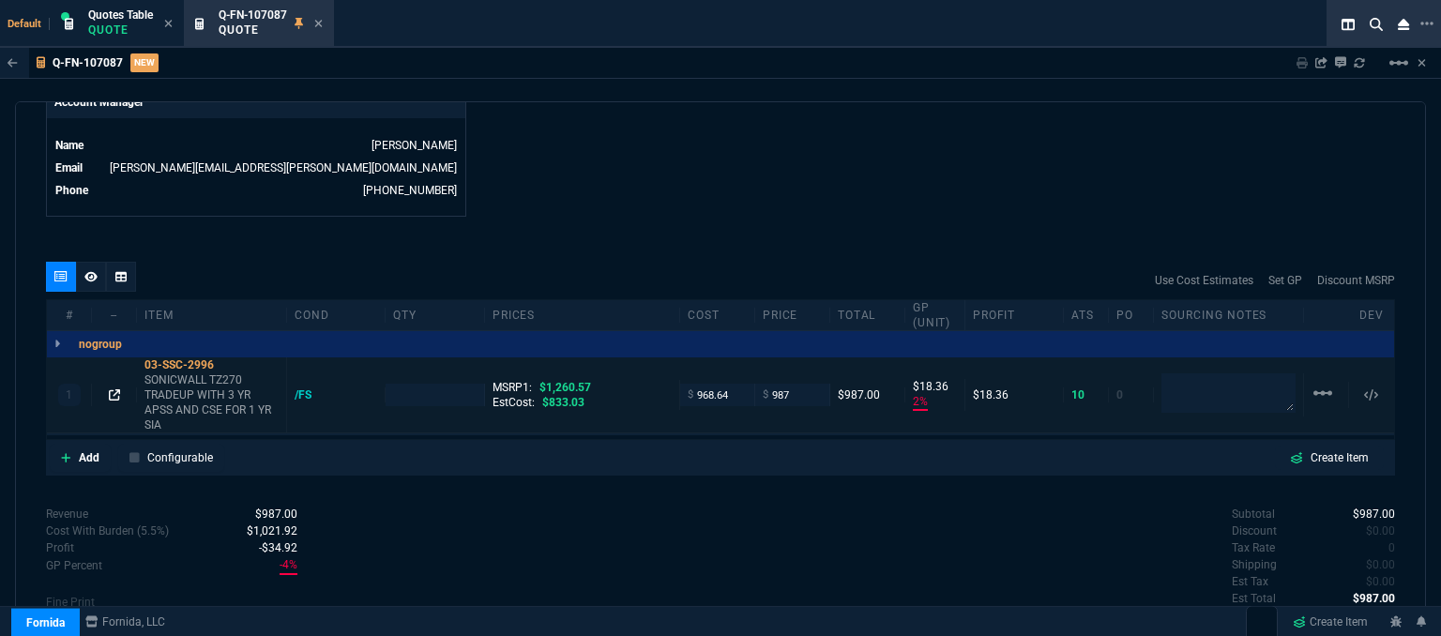
click at [115, 389] on icon at bounding box center [114, 394] width 11 height 11
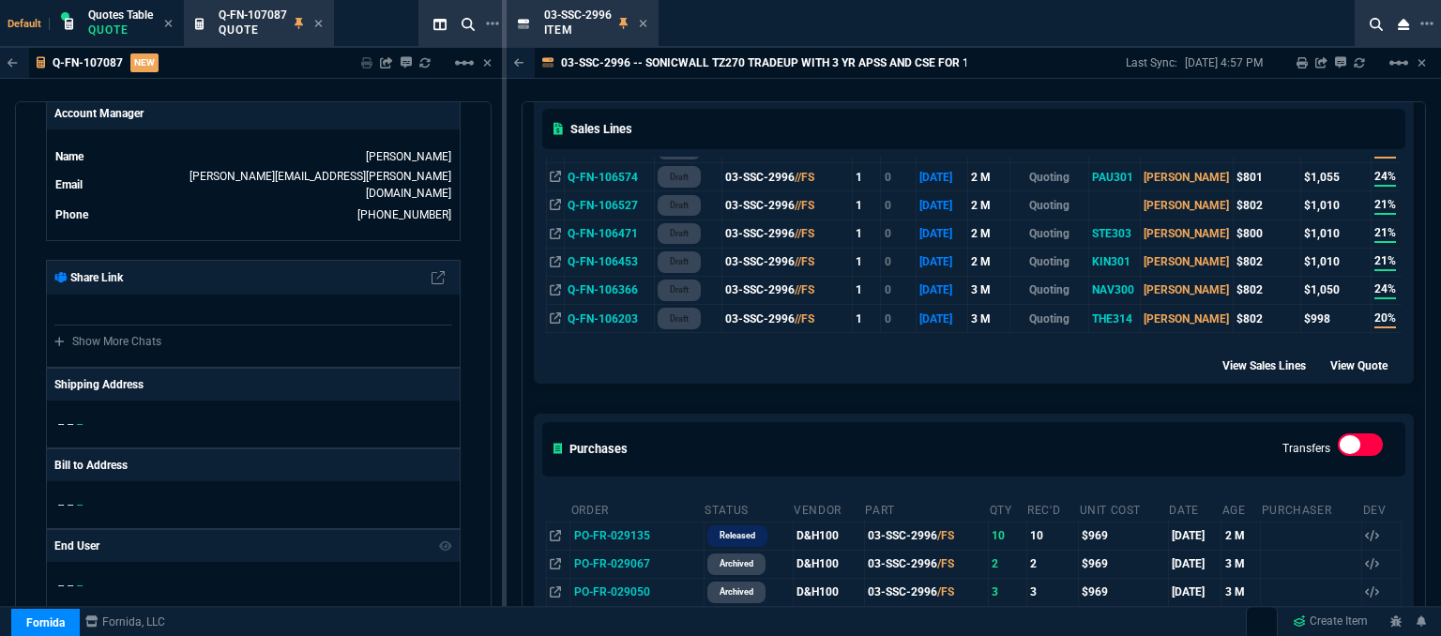
scroll to position [751, 0]
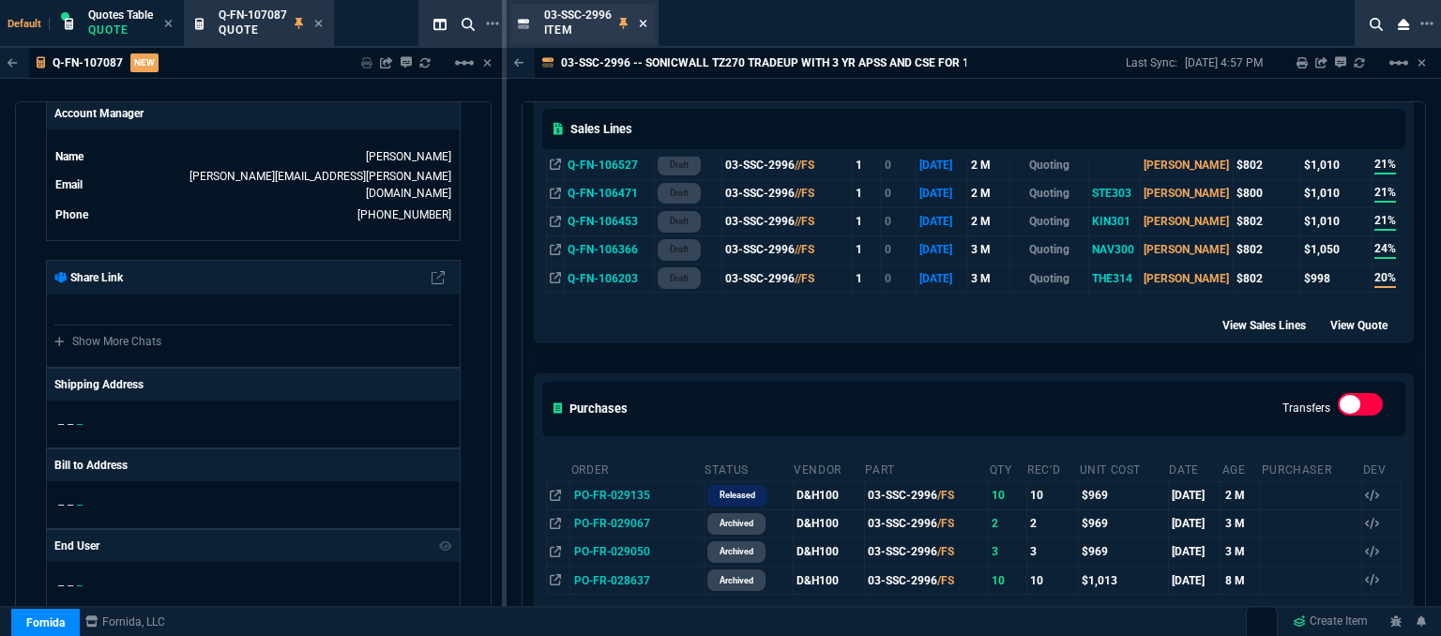
click at [644, 20] on icon at bounding box center [643, 23] width 8 height 11
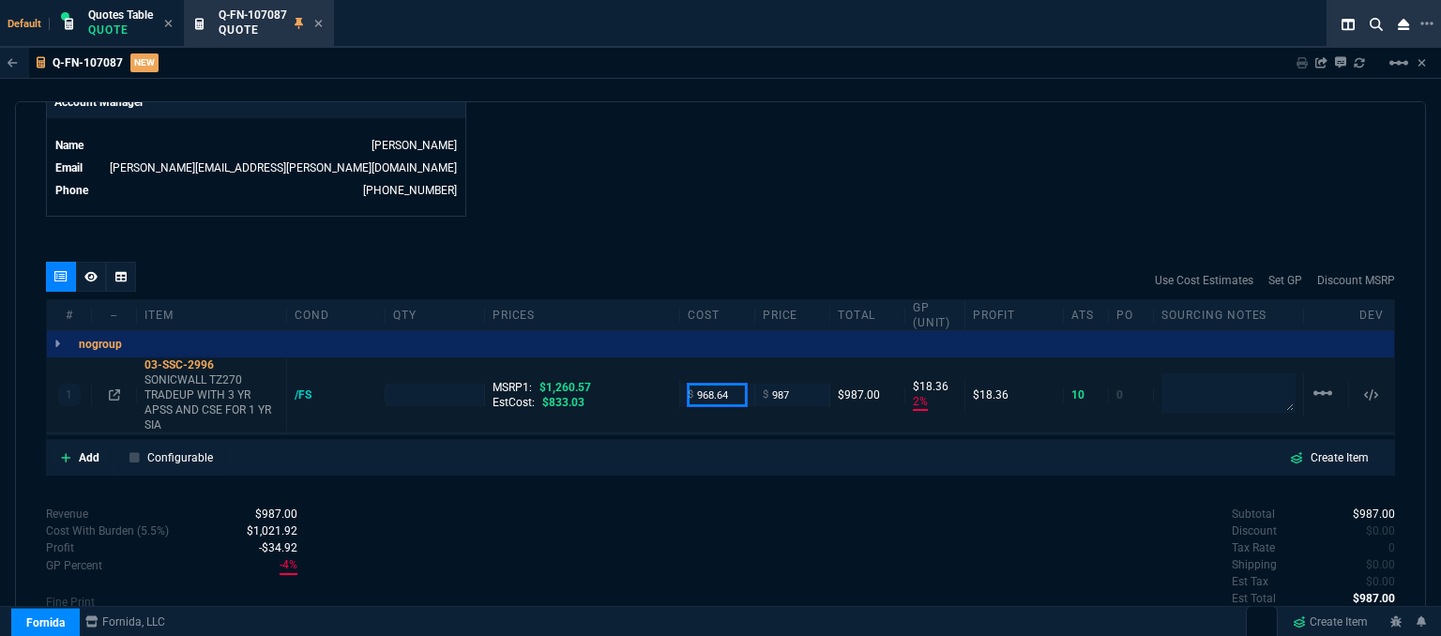
click at [732, 384] on input "968.64" at bounding box center [717, 395] width 59 height 22
type input "824"
type input "1"
type input "824"
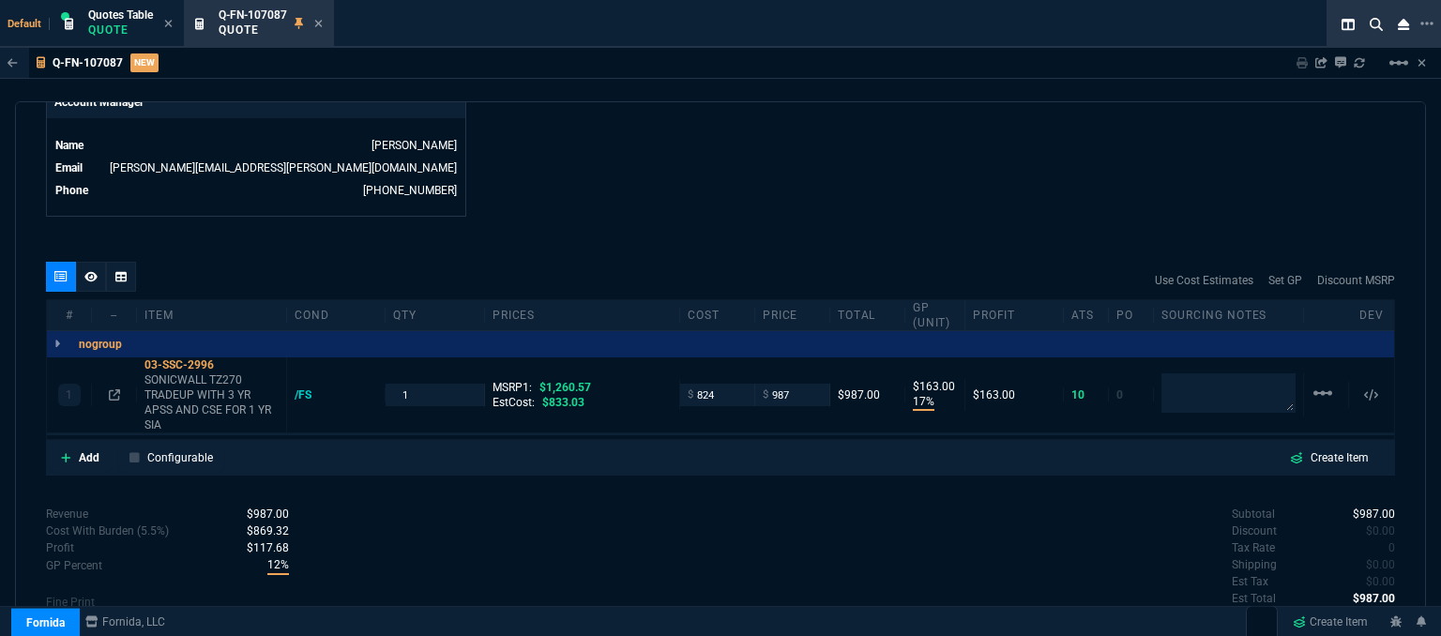
type input "17"
type input "163"
click at [926, 578] on div "Subtotal $987.00 Discount $0.00 Tax Rate 0 Shipping $0.00 Est Tax $0.00 Est Tot…" at bounding box center [1058, 557] width 675 height 103
click at [796, 384] on input "987" at bounding box center [792, 395] width 59 height 22
type input "920"
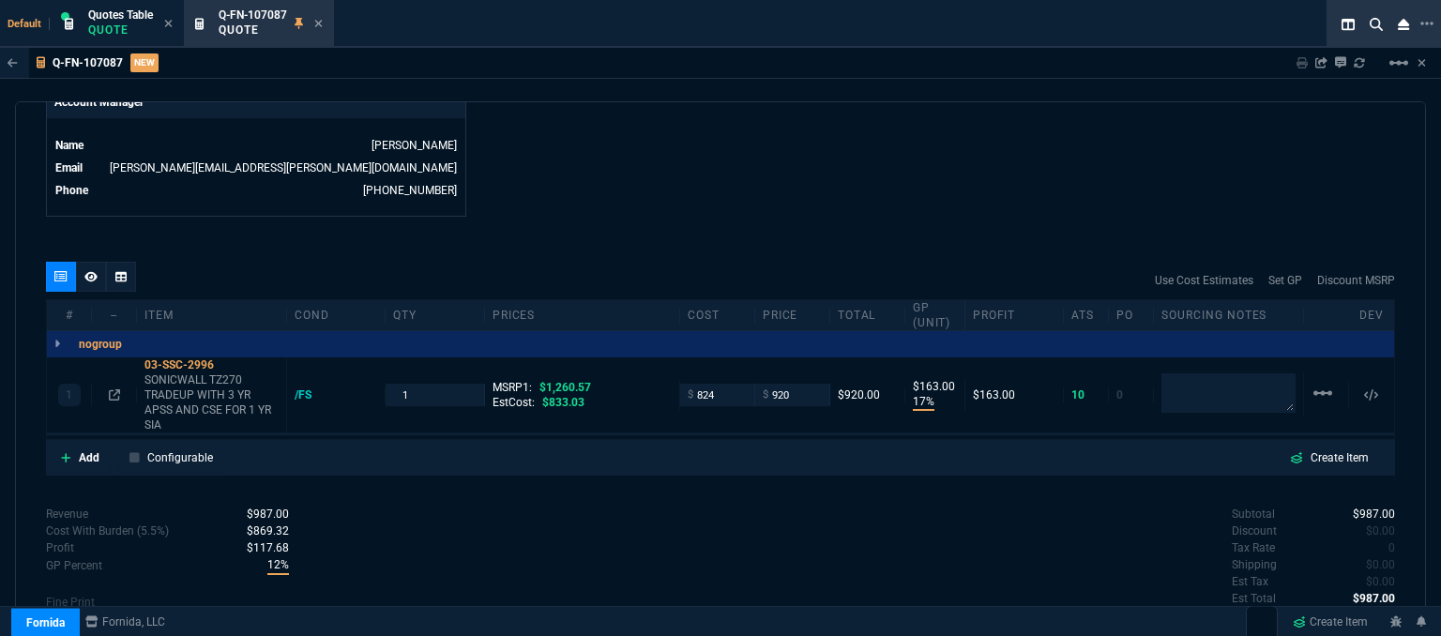
type input "920"
type input "10"
type input "96"
type input "27"
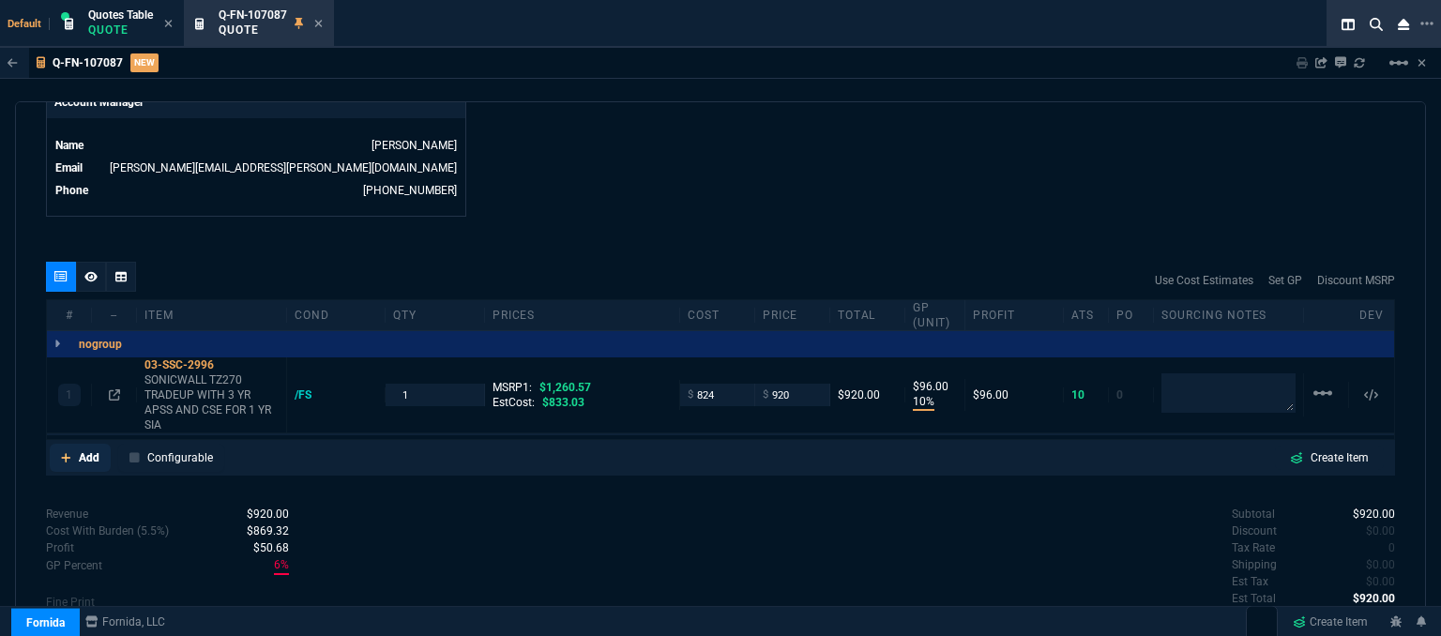
click at [65, 453] on icon at bounding box center [65, 457] width 9 height 9
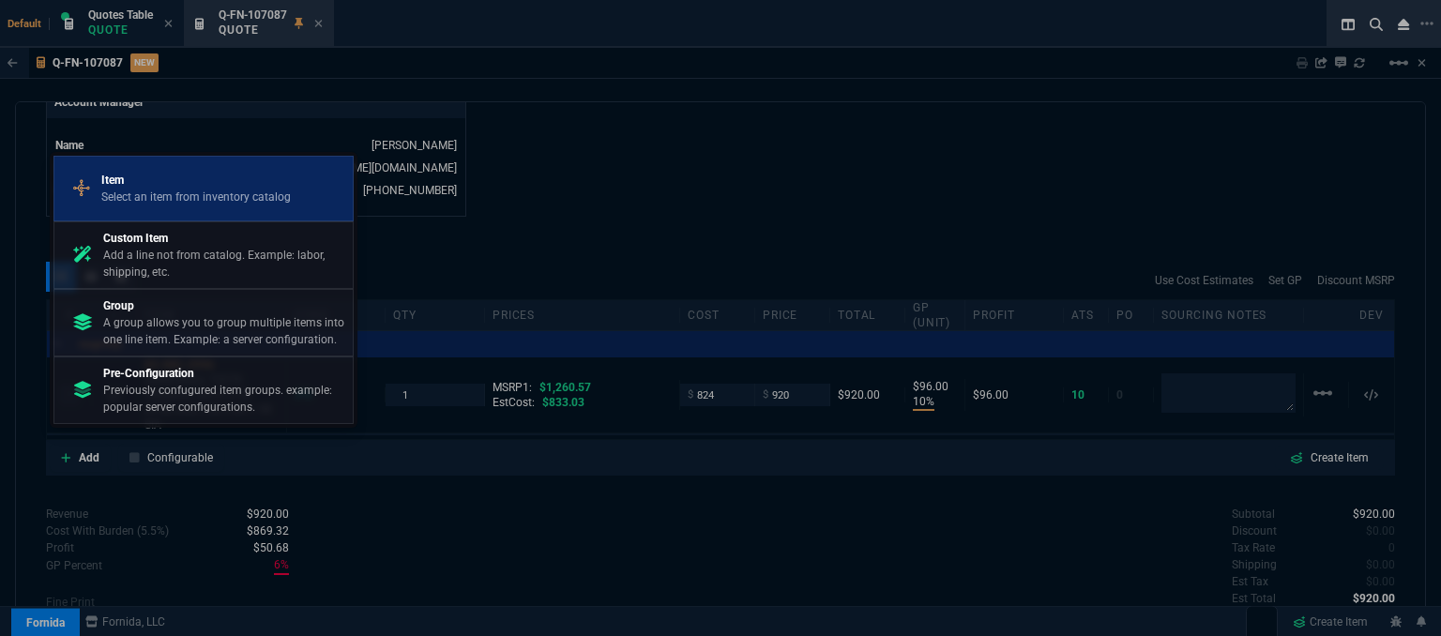
click at [187, 197] on p "Select an item from inventory catalog" at bounding box center [196, 197] width 190 height 17
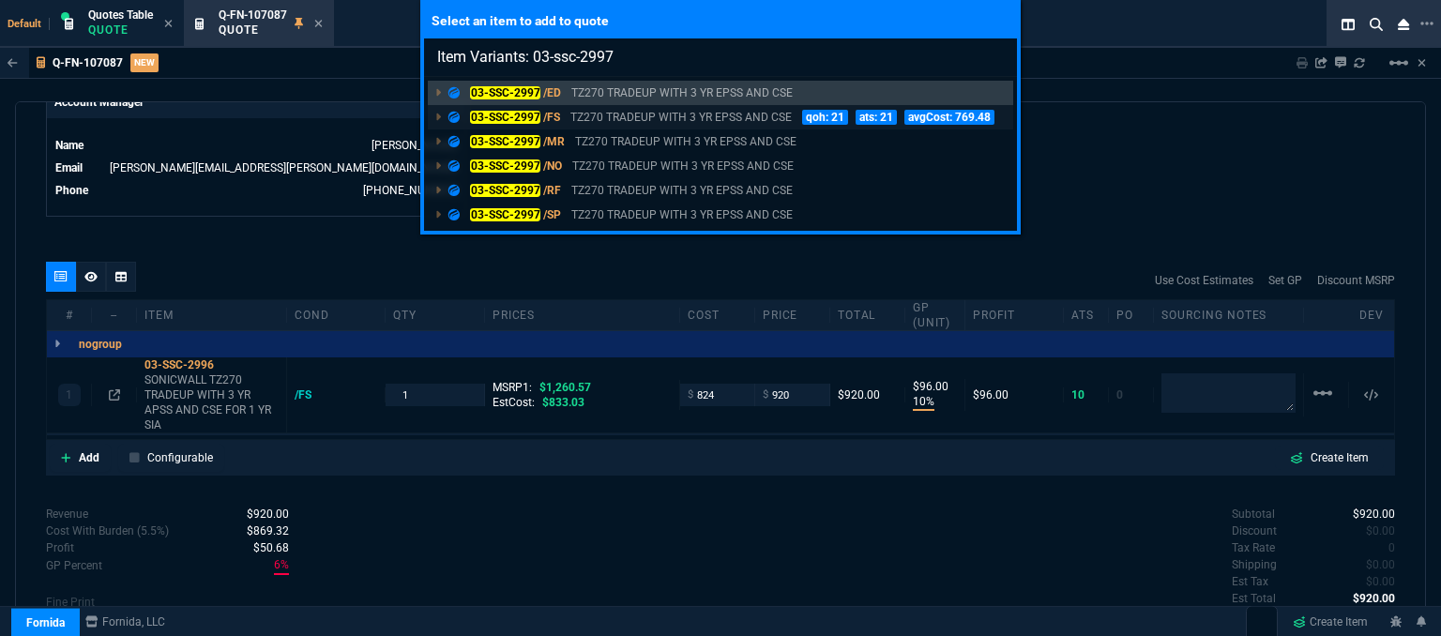
type input "Item Variants: 03-ssc-2997"
click at [611, 110] on p "TZ270 TRADEUP WITH 3 YR EPSS AND CSE" at bounding box center [681, 117] width 221 height 17
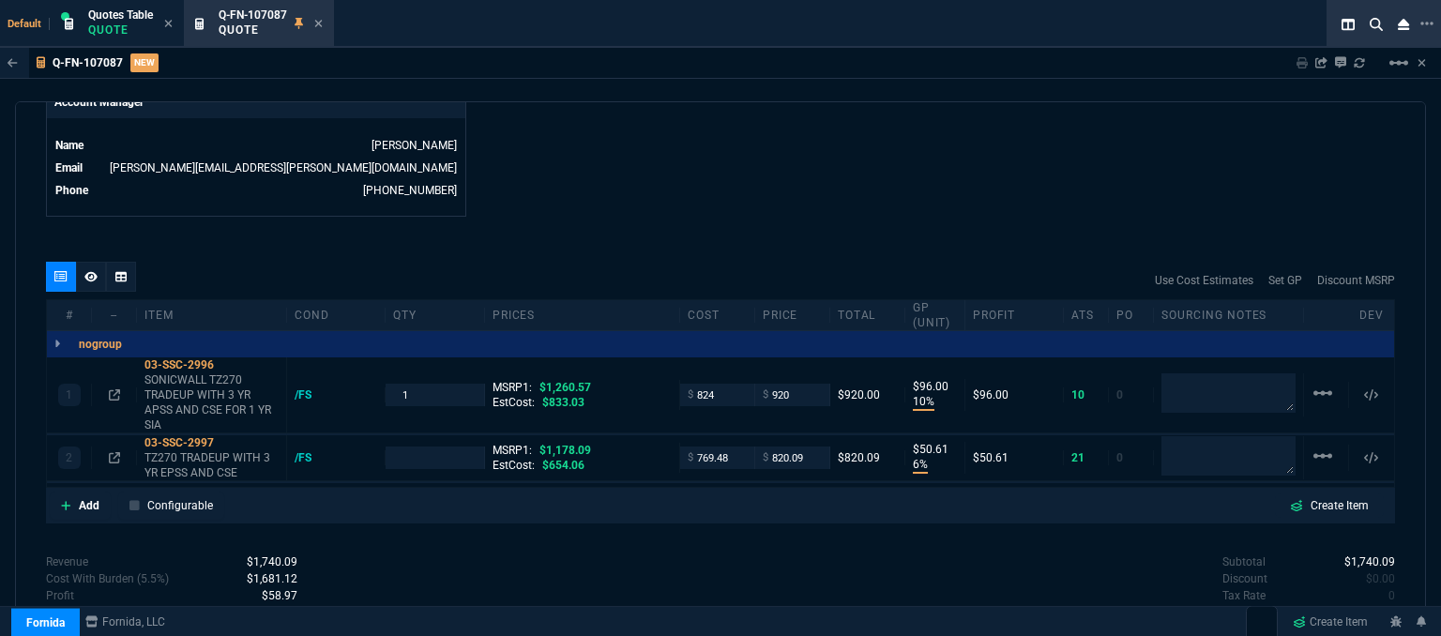
type input "10"
type input "96"
type input "6"
type input "51"
type input "27"
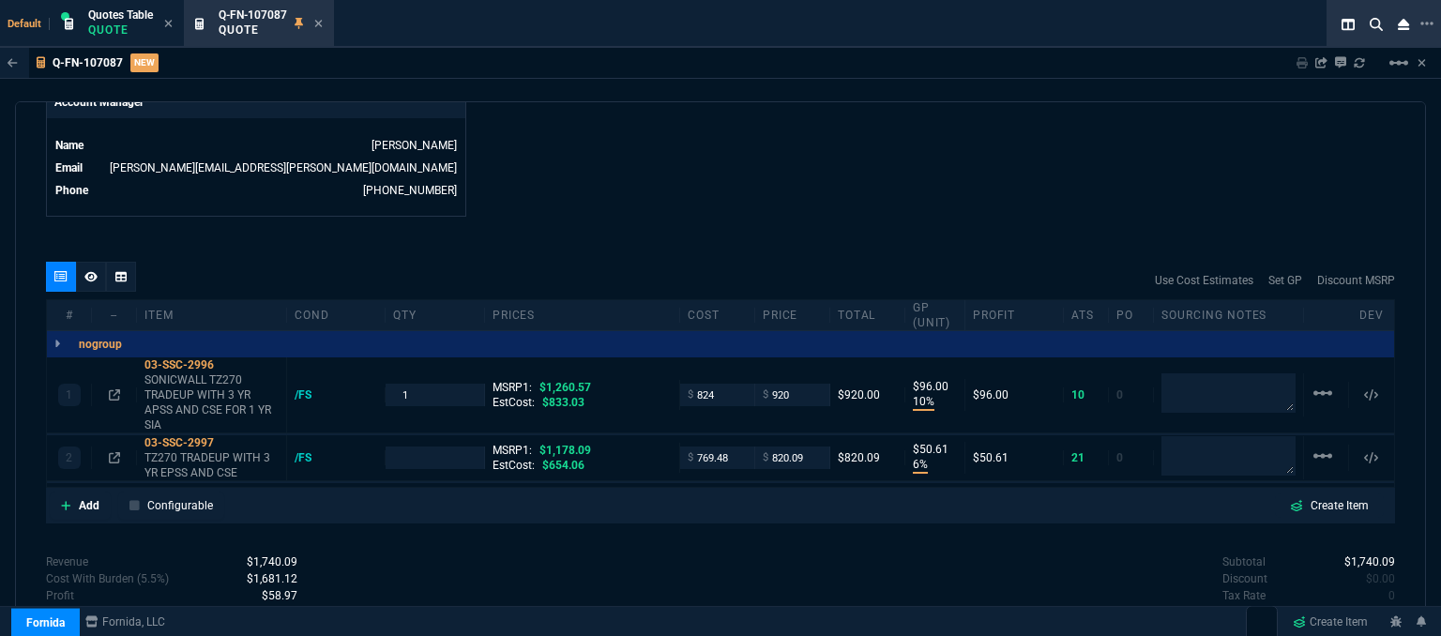
type input "30"
click at [111, 452] on icon at bounding box center [114, 457] width 11 height 11
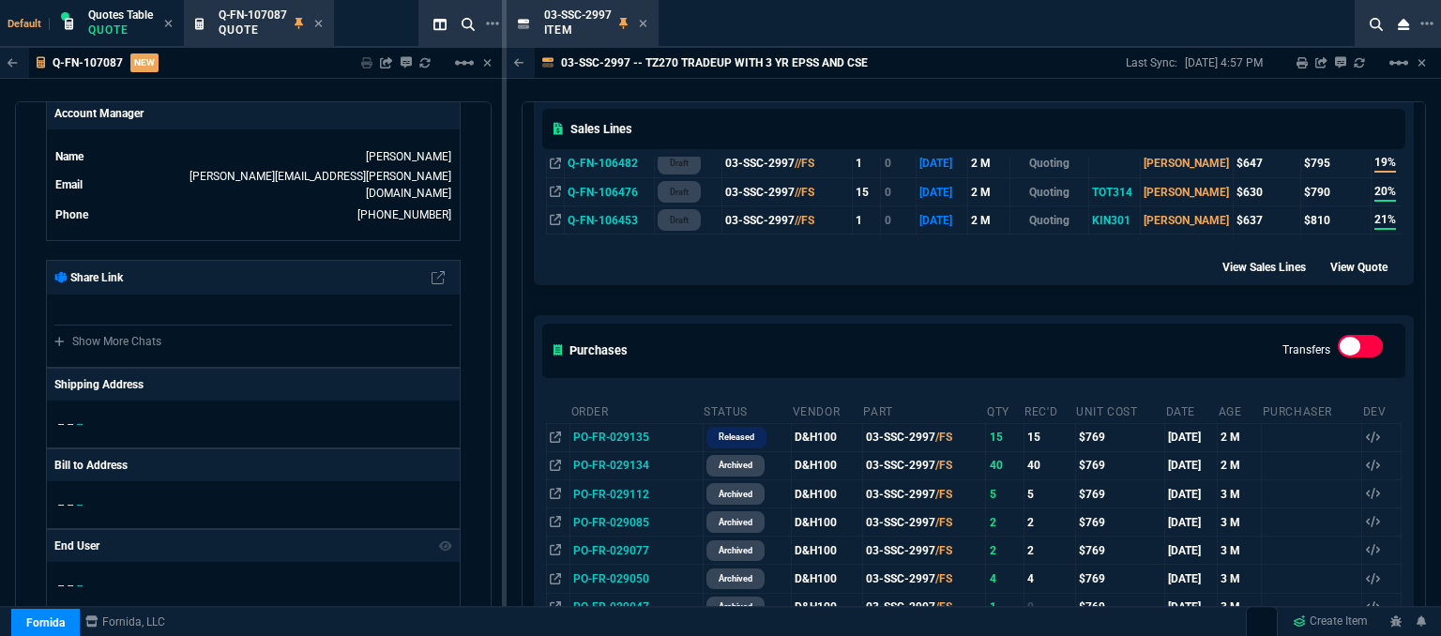
scroll to position [938, 0]
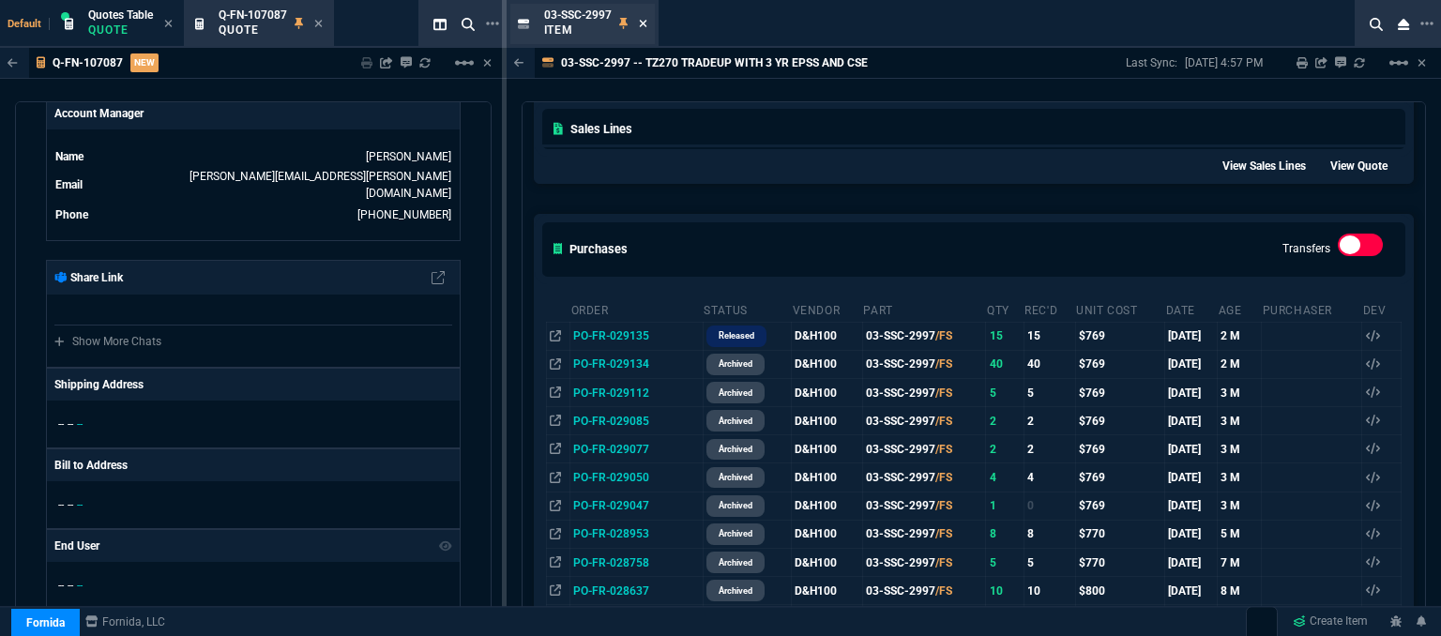
click at [643, 23] on icon at bounding box center [643, 24] width 8 height 8
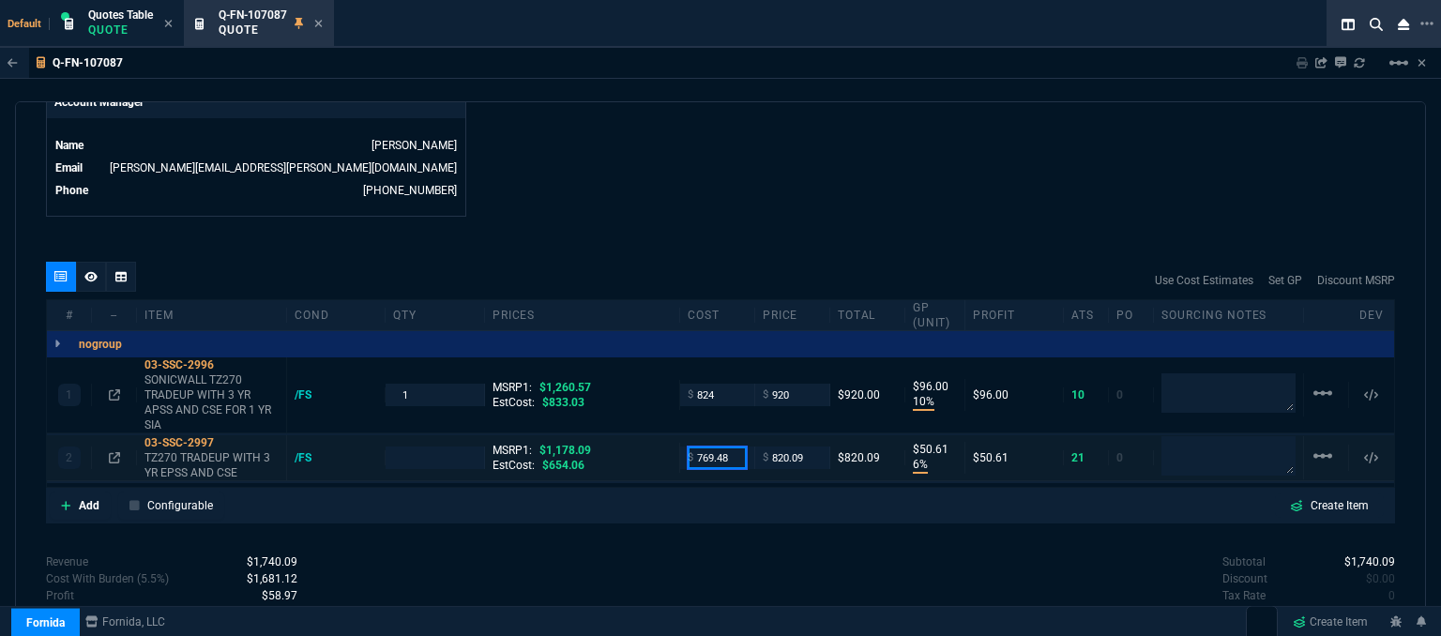
click at [736, 447] on input "769.48" at bounding box center [717, 458] width 59 height 22
type input "655"
click at [728, 87] on div "Q-FN-107087 Sharing Q-FN-107087 Link Dev Link Share on Teams linear_scale quote…" at bounding box center [720, 390] width 1441 height 684
type input "1"
type input "655"
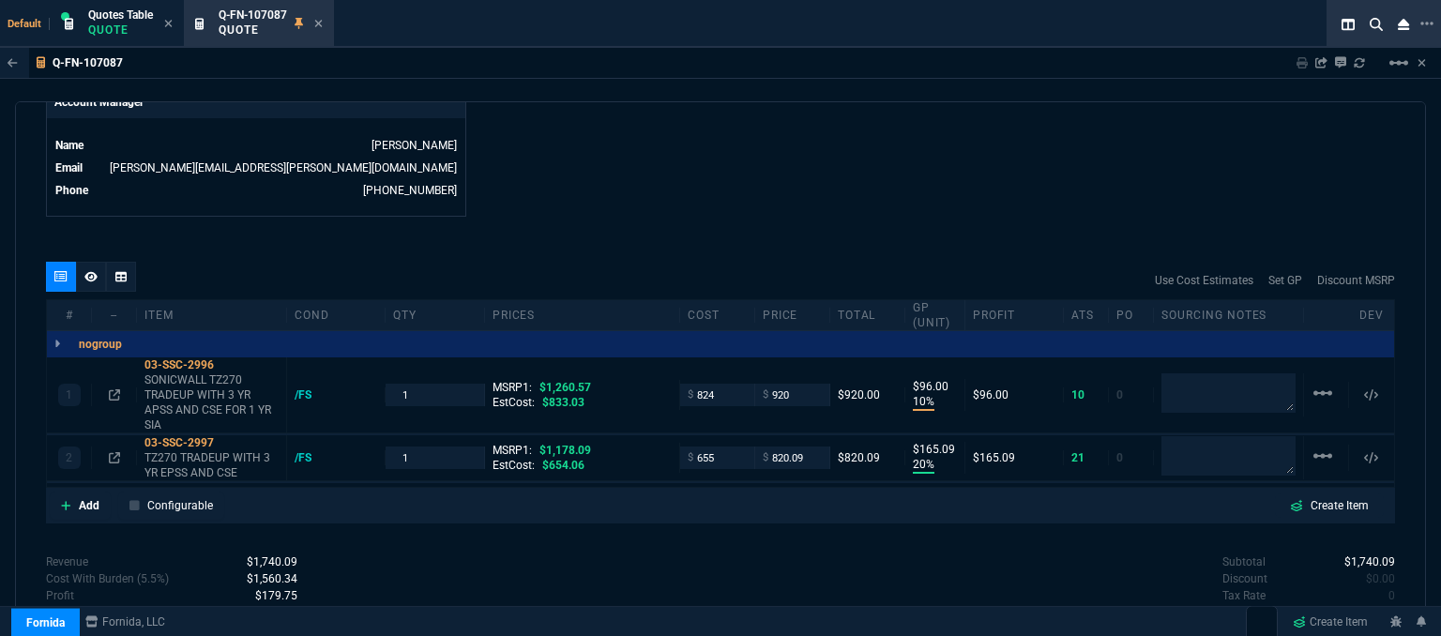
type input "20"
type input "165"
click at [807, 447] on input "820.09" at bounding box center [792, 458] width 59 height 22
click at [229, 437] on icon at bounding box center [226, 442] width 10 height 11
click at [225, 437] on icon at bounding box center [226, 442] width 10 height 11
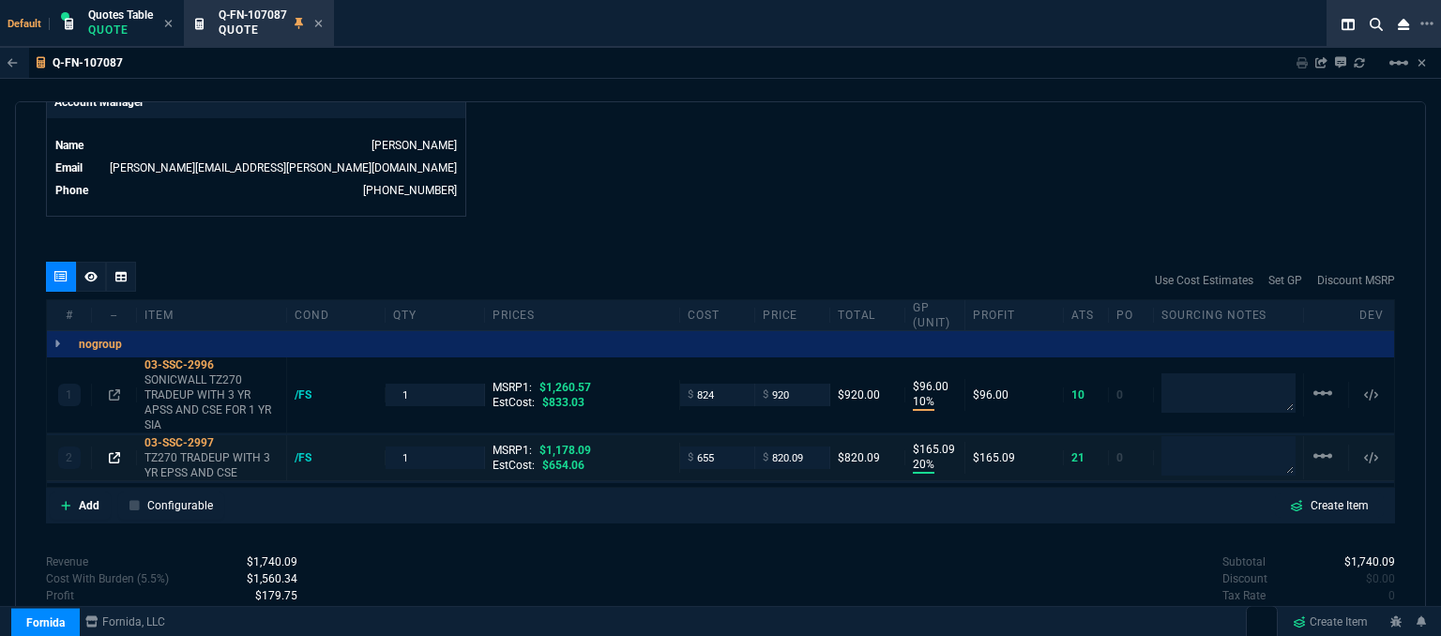
click at [114, 452] on icon at bounding box center [114, 457] width 11 height 11
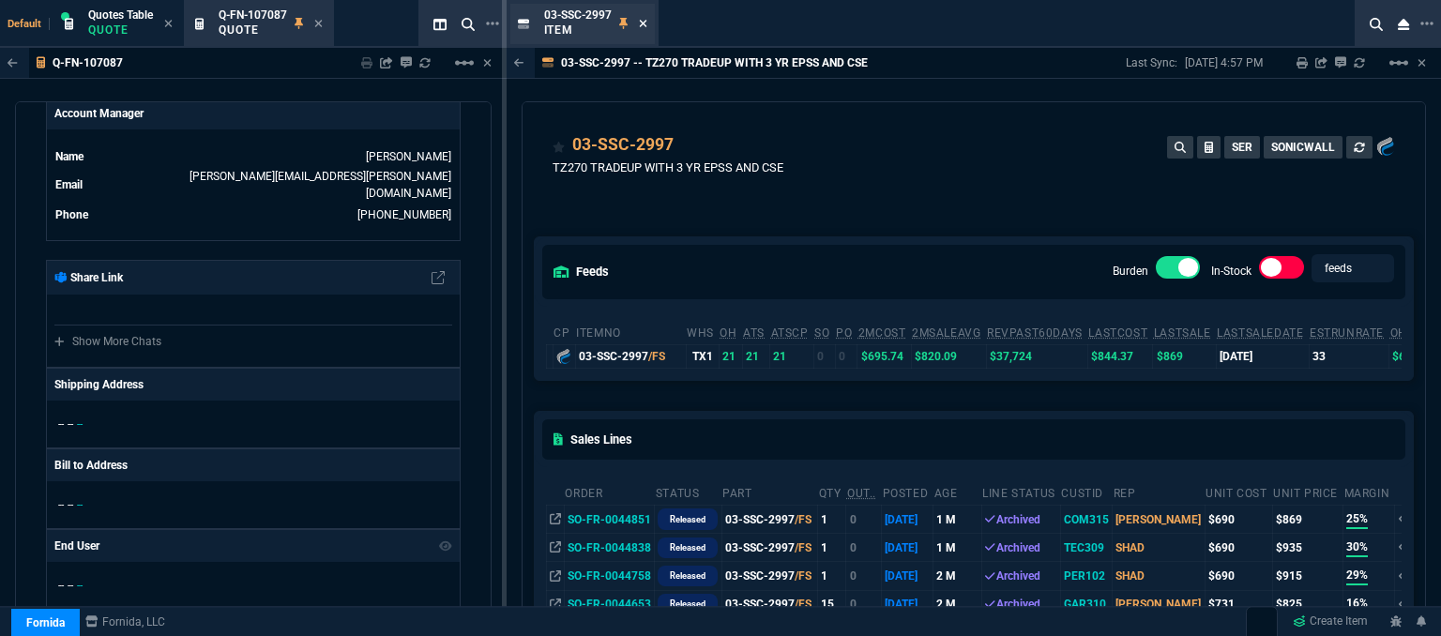
click at [642, 22] on icon at bounding box center [643, 24] width 8 height 8
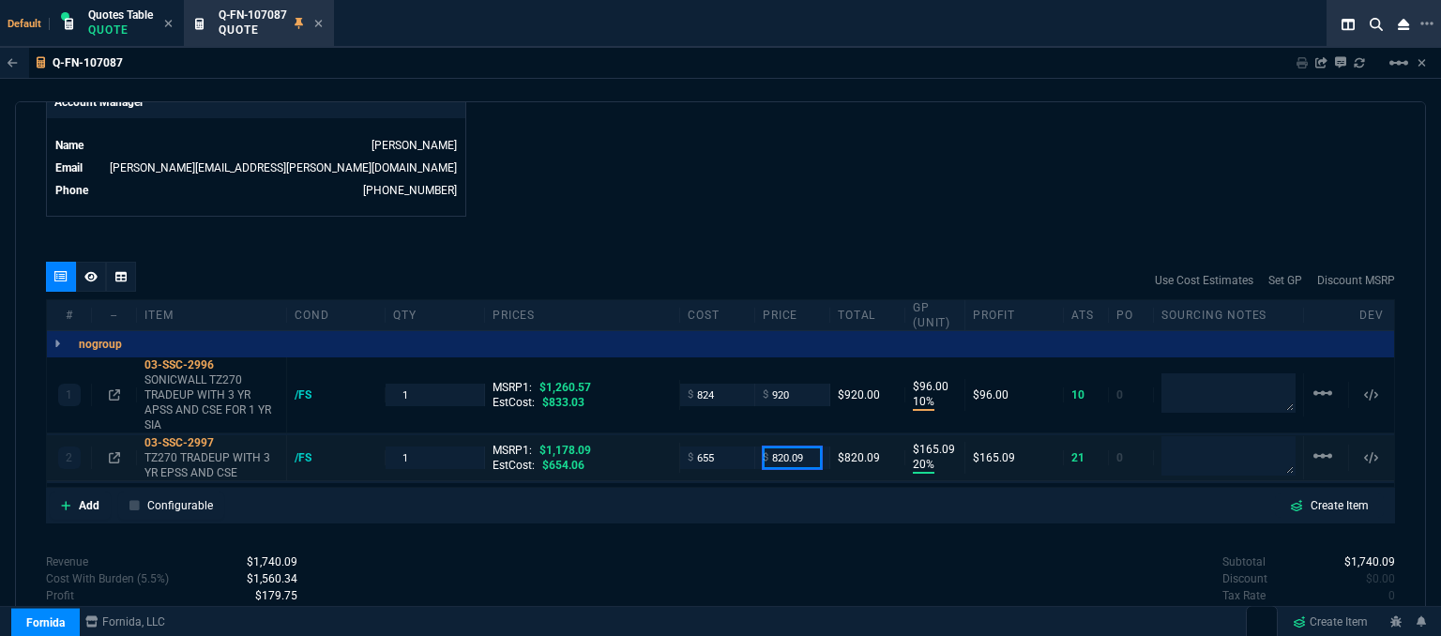
click at [813, 447] on input "820.09" at bounding box center [792, 458] width 59 height 22
type input "850"
type input "23"
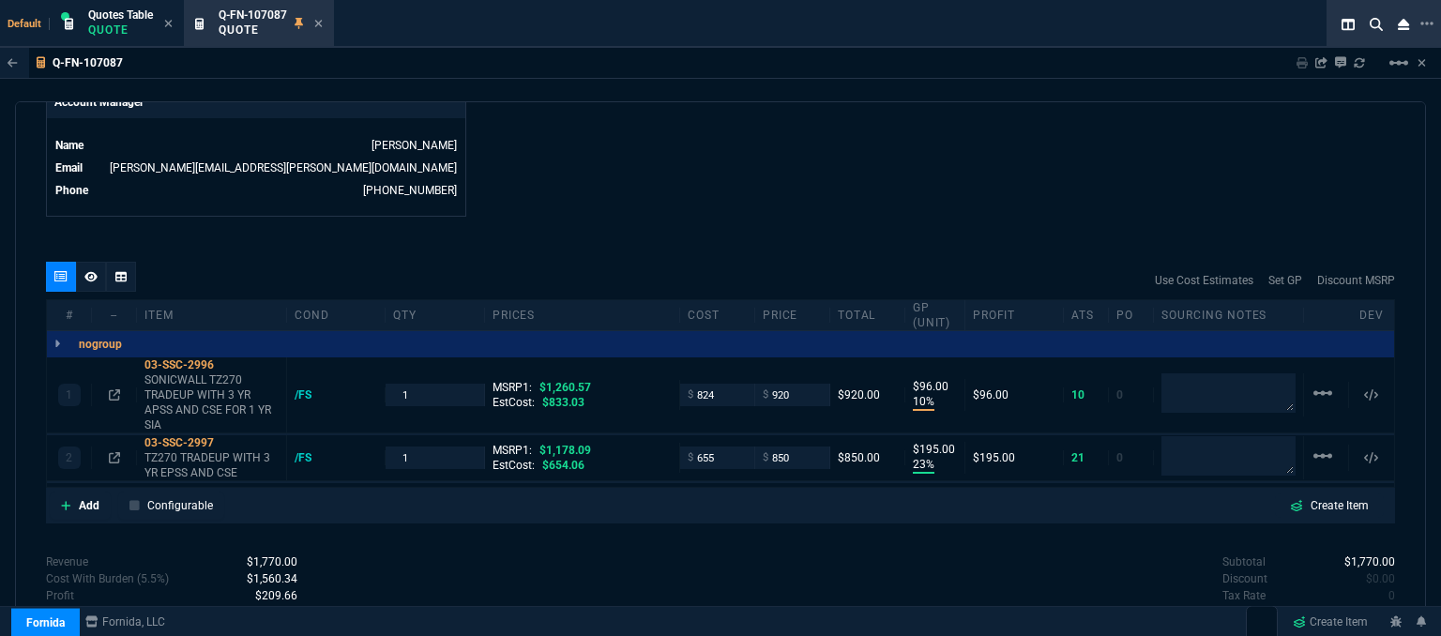
type input "195"
type input "28"
click at [796, 447] on input "850" at bounding box center [792, 458] width 59 height 22
type input "855"
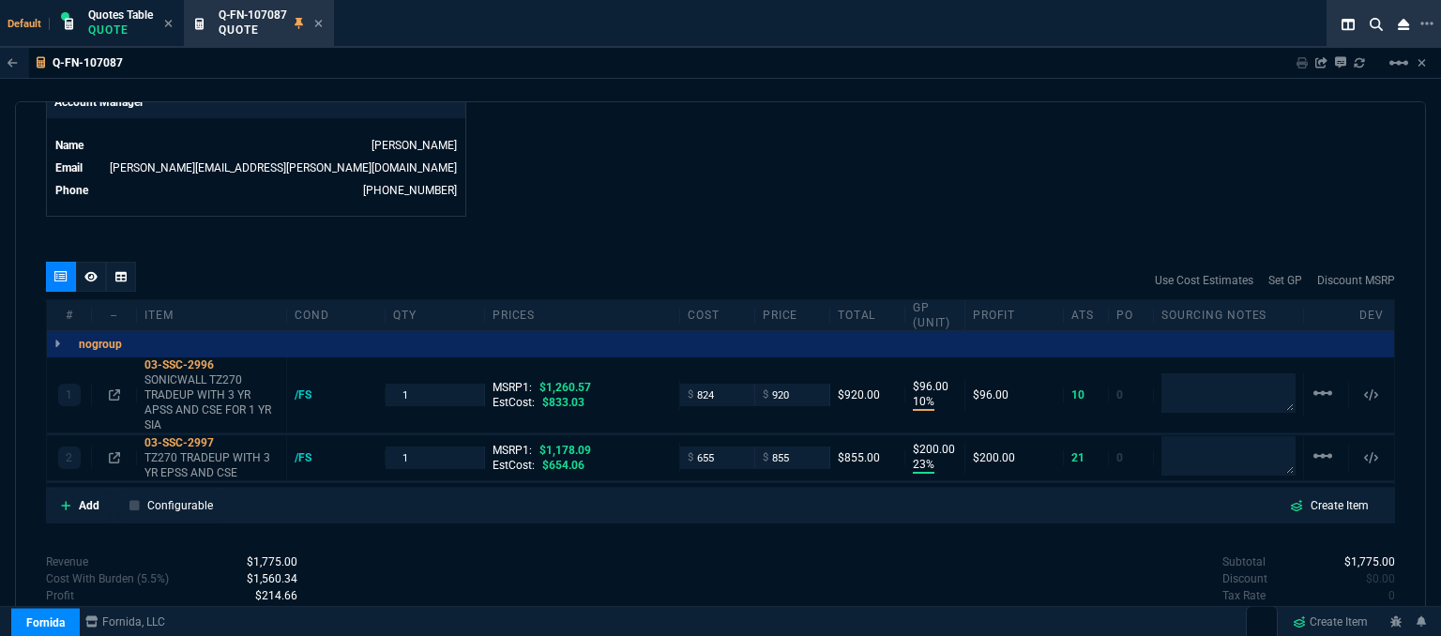
type input "855"
type input "200"
type input "27"
click at [230, 437] on icon at bounding box center [226, 442] width 10 height 11
click at [228, 437] on icon at bounding box center [226, 442] width 10 height 11
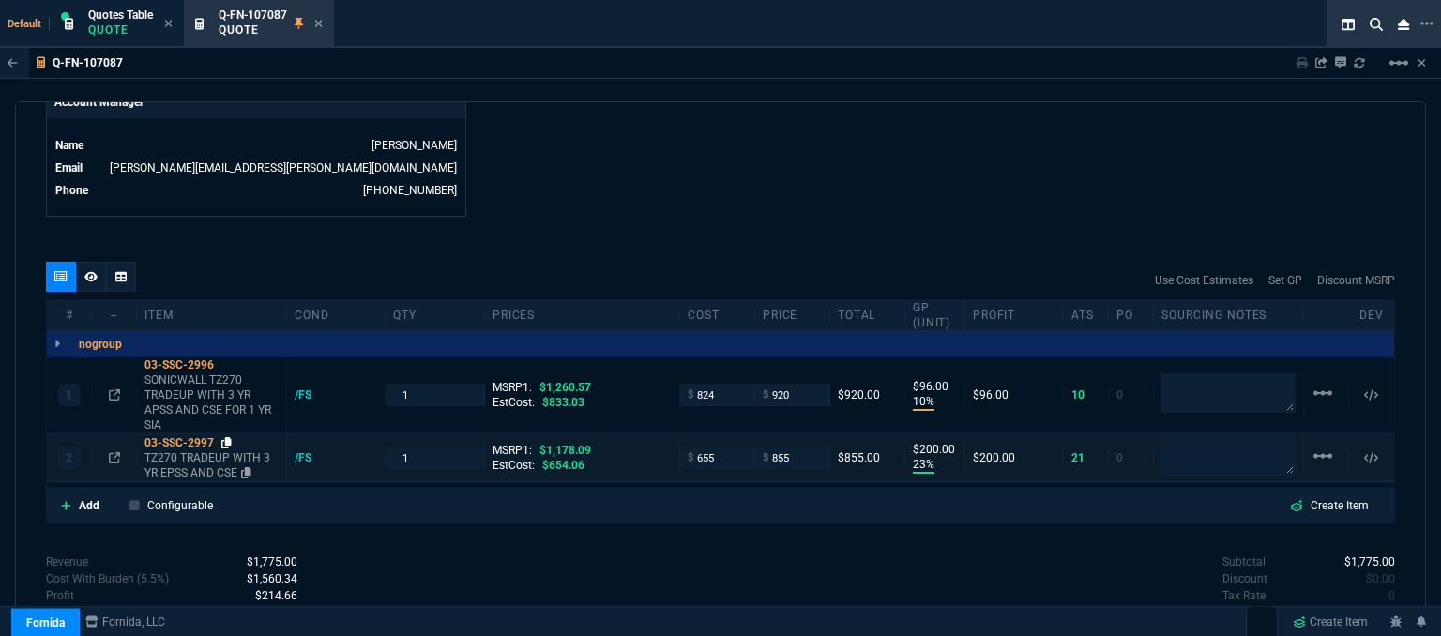
click at [229, 437] on icon at bounding box center [226, 442] width 10 height 11
click at [228, 359] on icon at bounding box center [226, 364] width 10 height 11
click at [227, 437] on icon at bounding box center [226, 442] width 10 height 11
click at [790, 450] on input "855" at bounding box center [792, 458] width 59 height 22
type input "850"
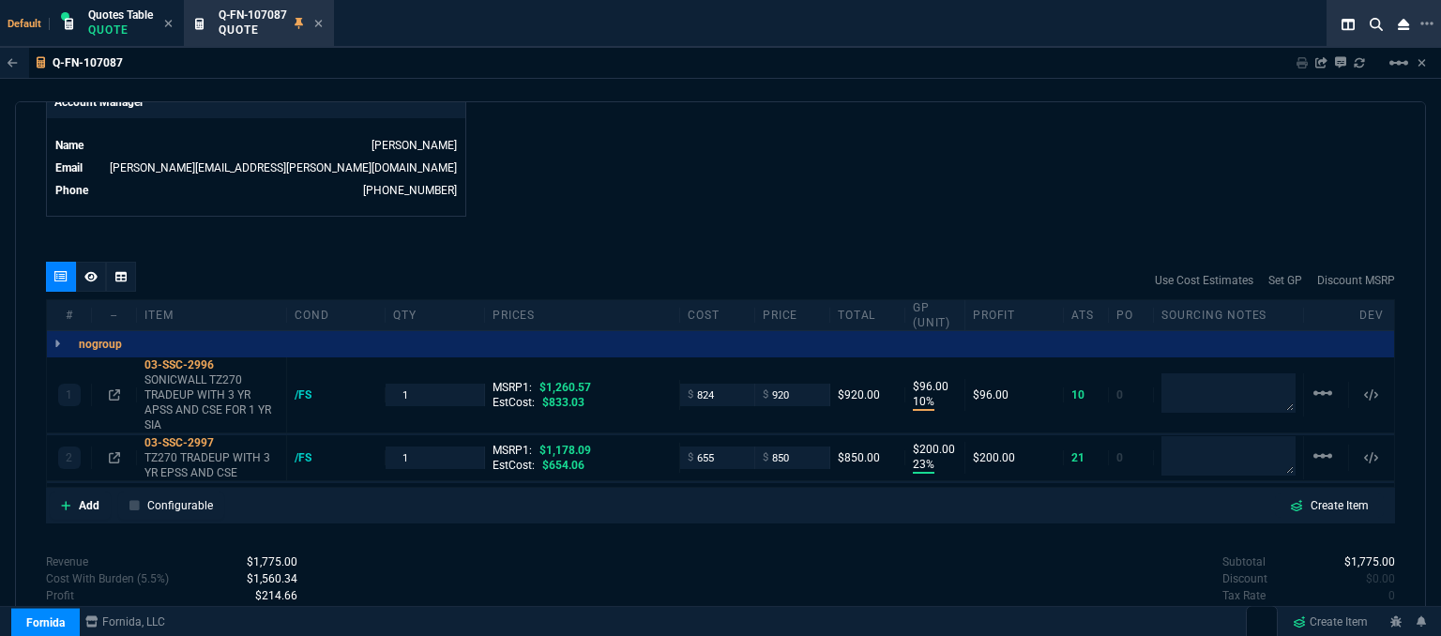
click at [914, 218] on div "quote Q-FN-107087 New Customer draft Fornida, LLC [STREET_ADDRESS] Details Numb…" at bounding box center [720, 371] width 1411 height 541
select select "31: [PERSON_NAME]"
type input "850"
type input "195"
type input "28"
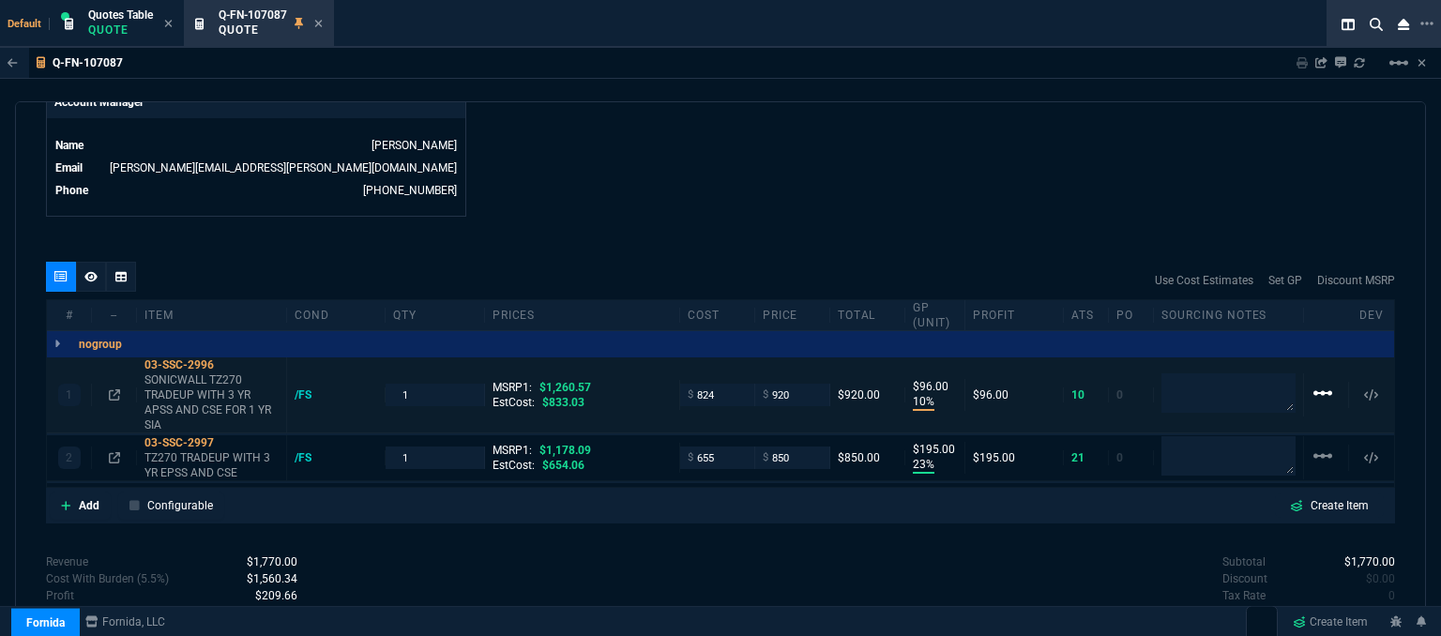
click at [1314, 382] on mat-icon "linear_scale" at bounding box center [1323, 393] width 23 height 23
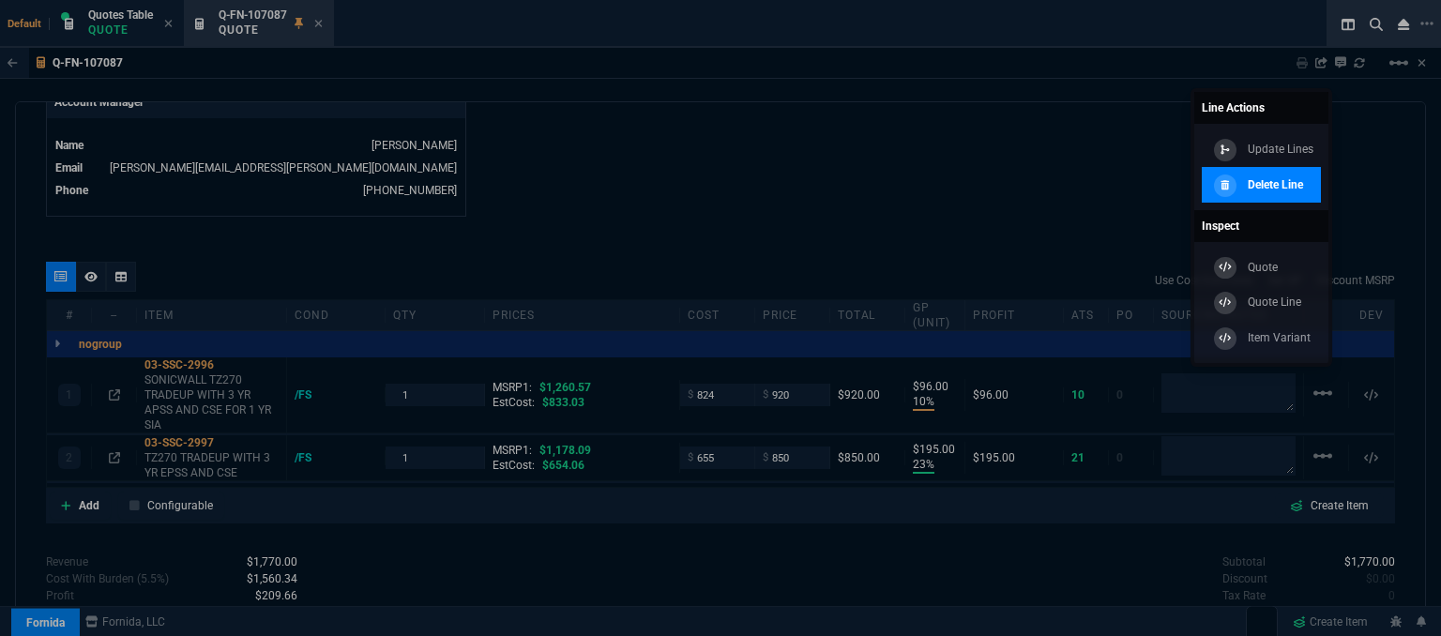
click at [1267, 183] on p "Delete Line" at bounding box center [1275, 184] width 55 height 17
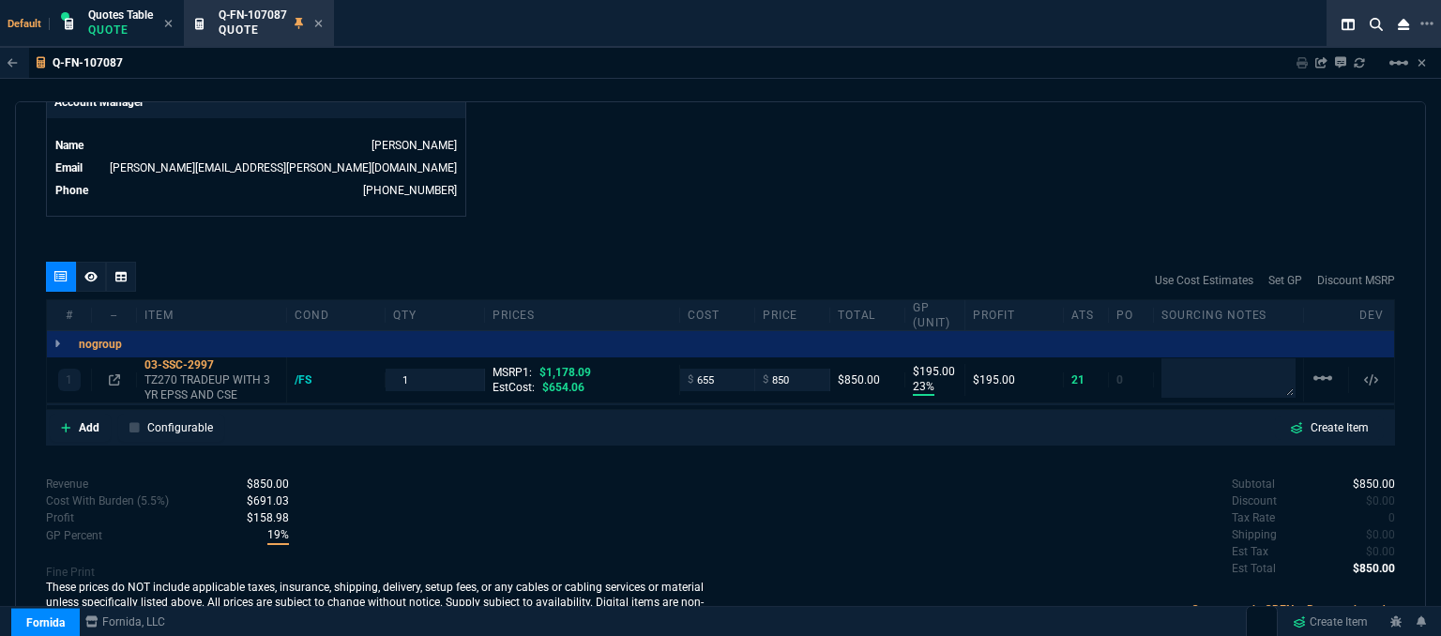
type input "23"
type input "195"
type input "28"
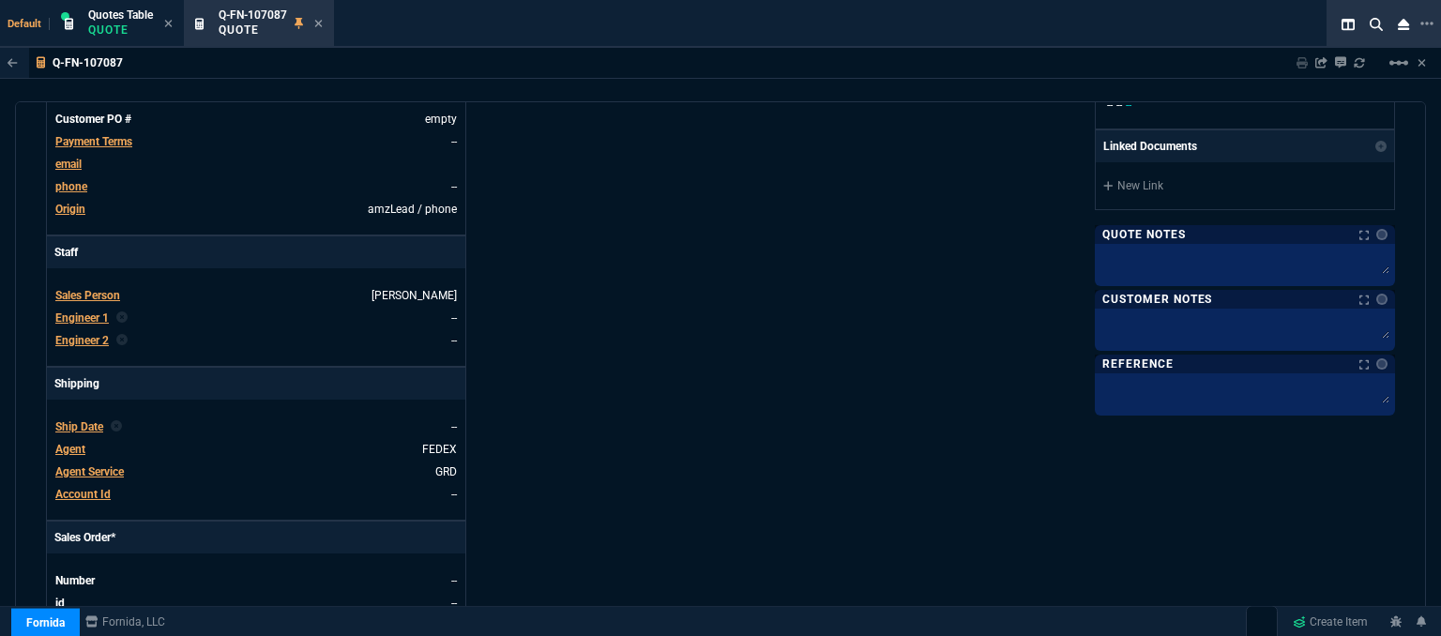
scroll to position [375, 0]
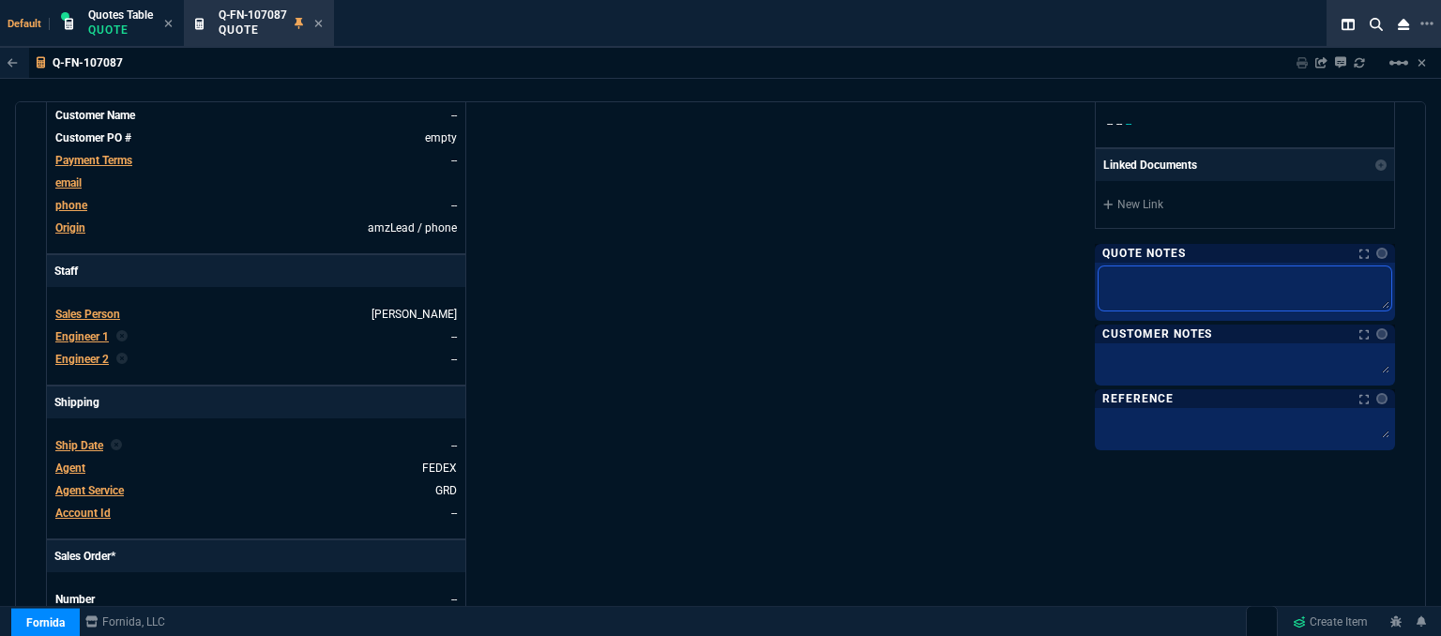
click at [1156, 281] on textarea at bounding box center [1245, 289] width 293 height 44
type textarea "j"
type textarea "je"
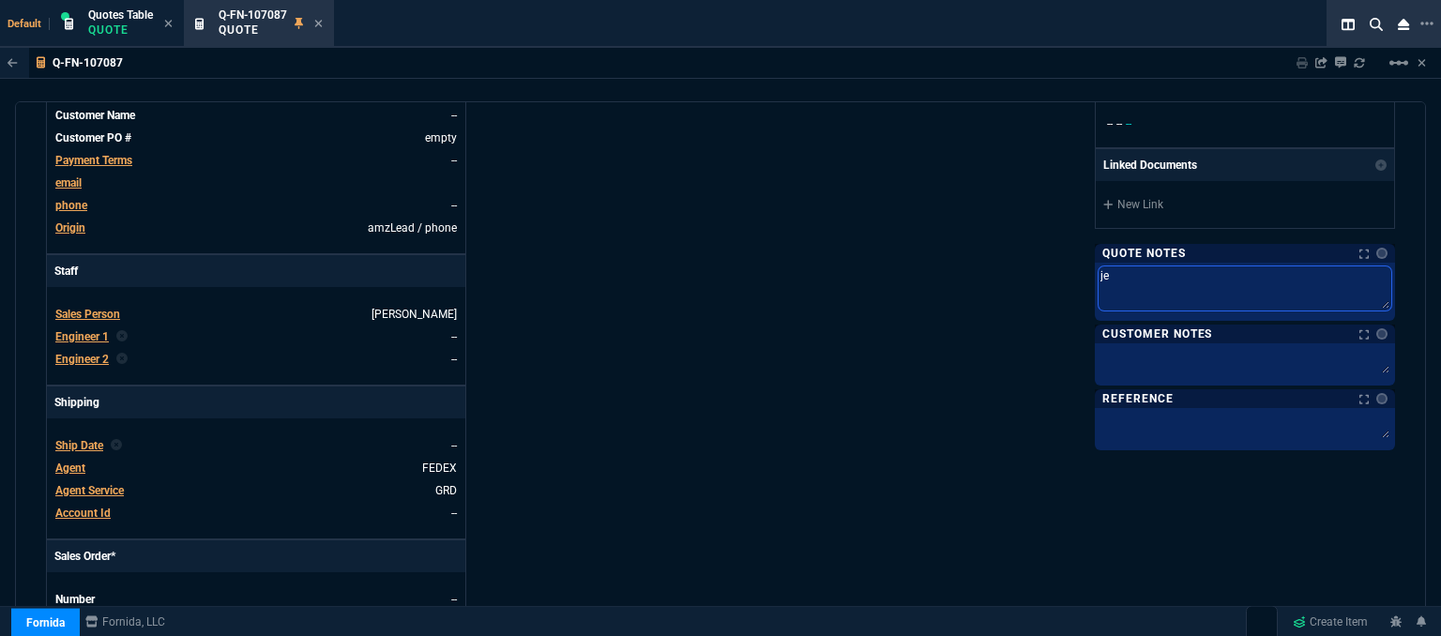
type textarea "jef"
type textarea "[PERSON_NAME]"
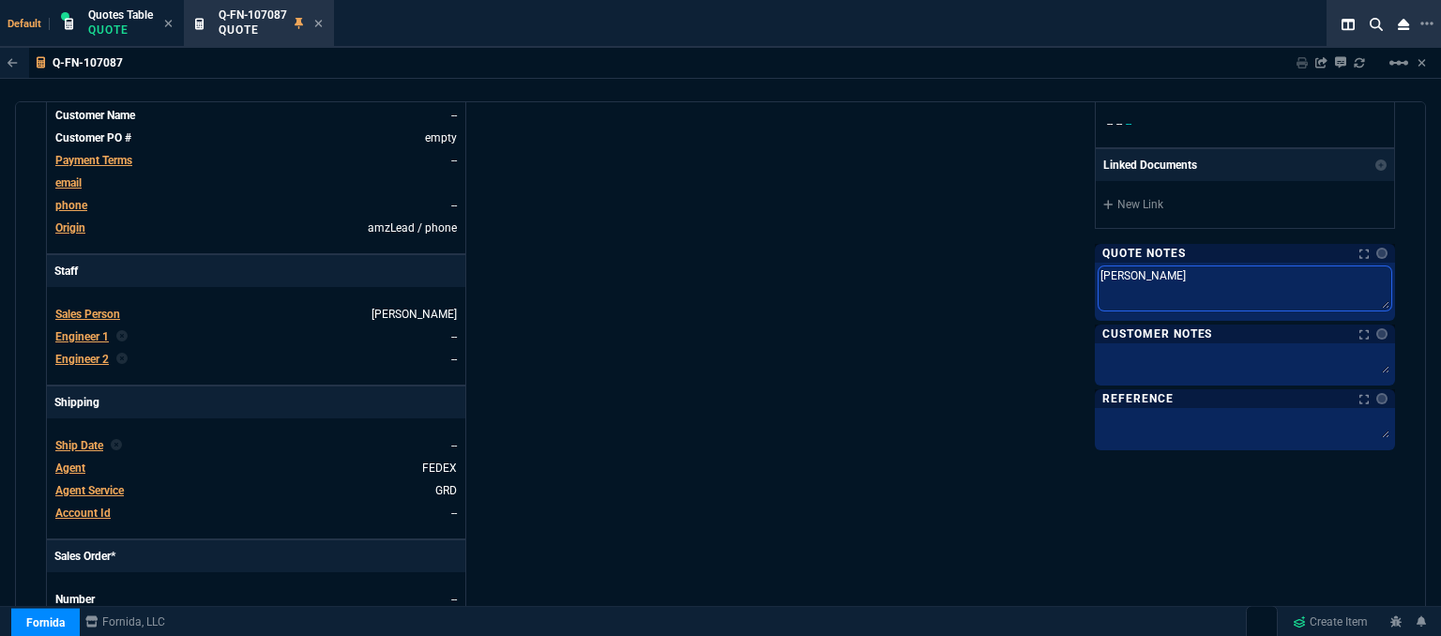
type textarea "[PERSON_NAME]"
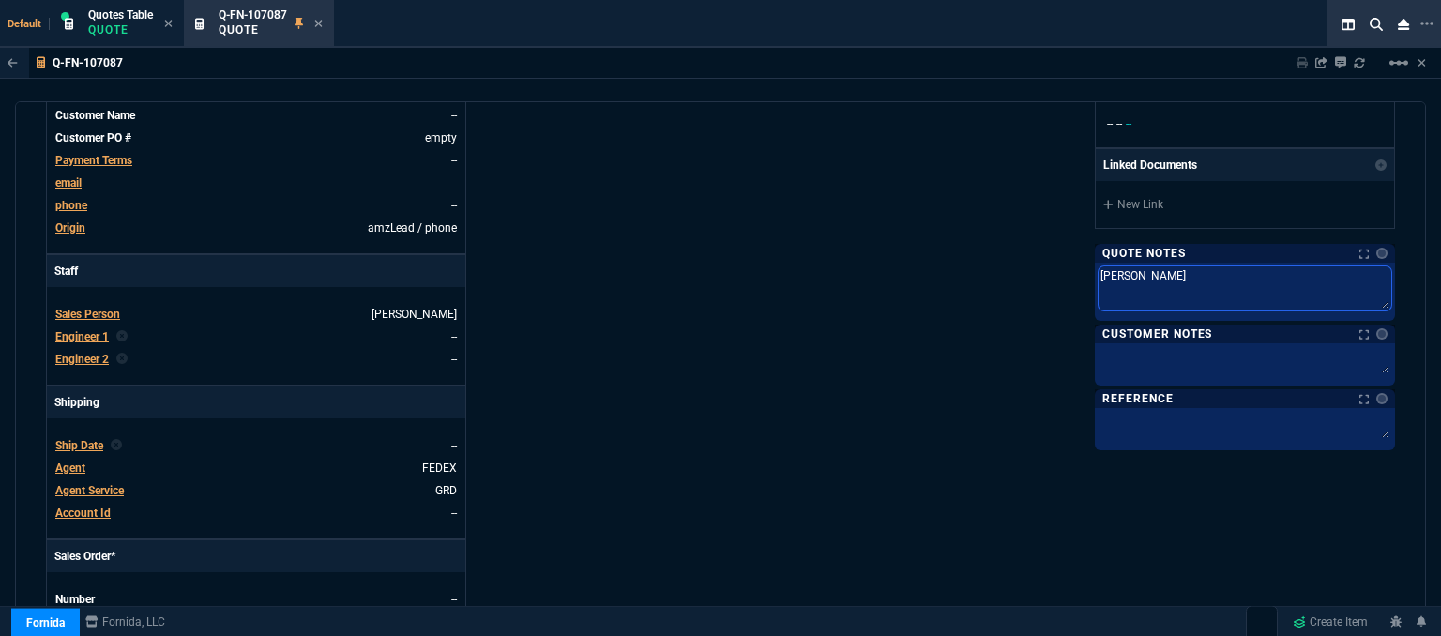
type textarea "[PERSON_NAME]"
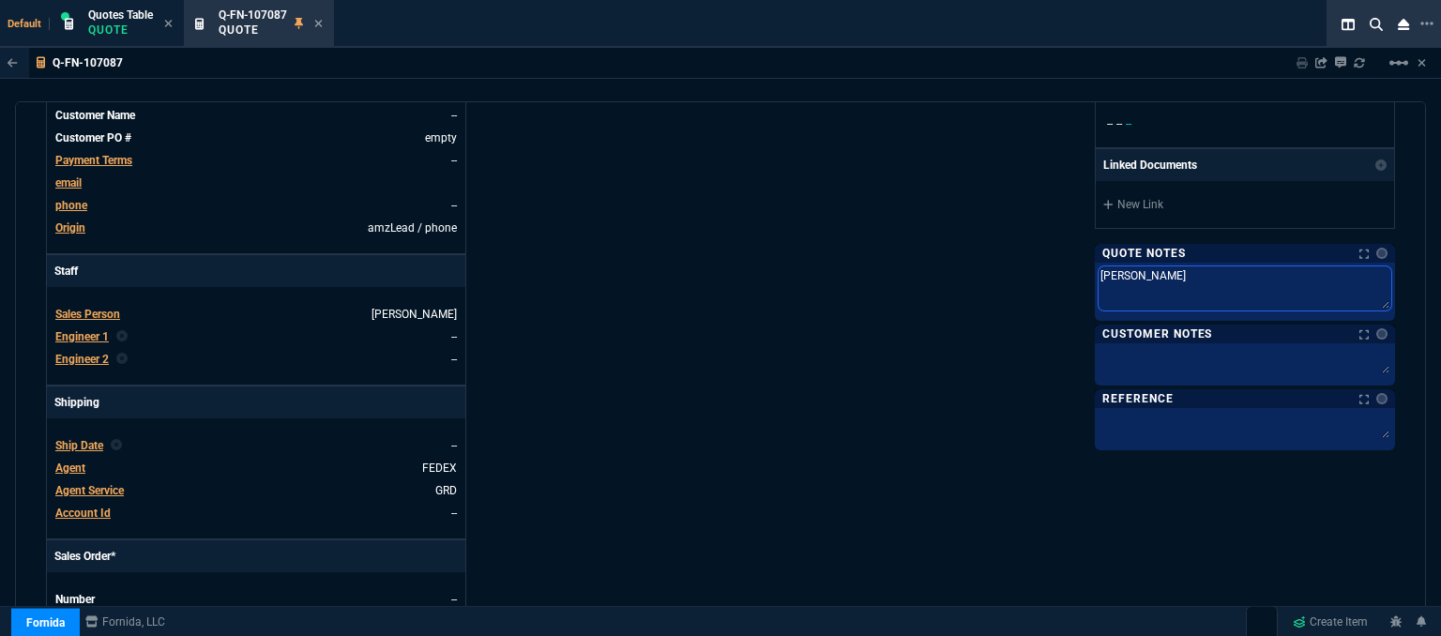
type textarea "[PERSON_NAME]"
click at [1127, 276] on textarea "[PERSON_NAME]" at bounding box center [1245, 289] width 293 height 44
type textarea "[PERSON_NAME]"
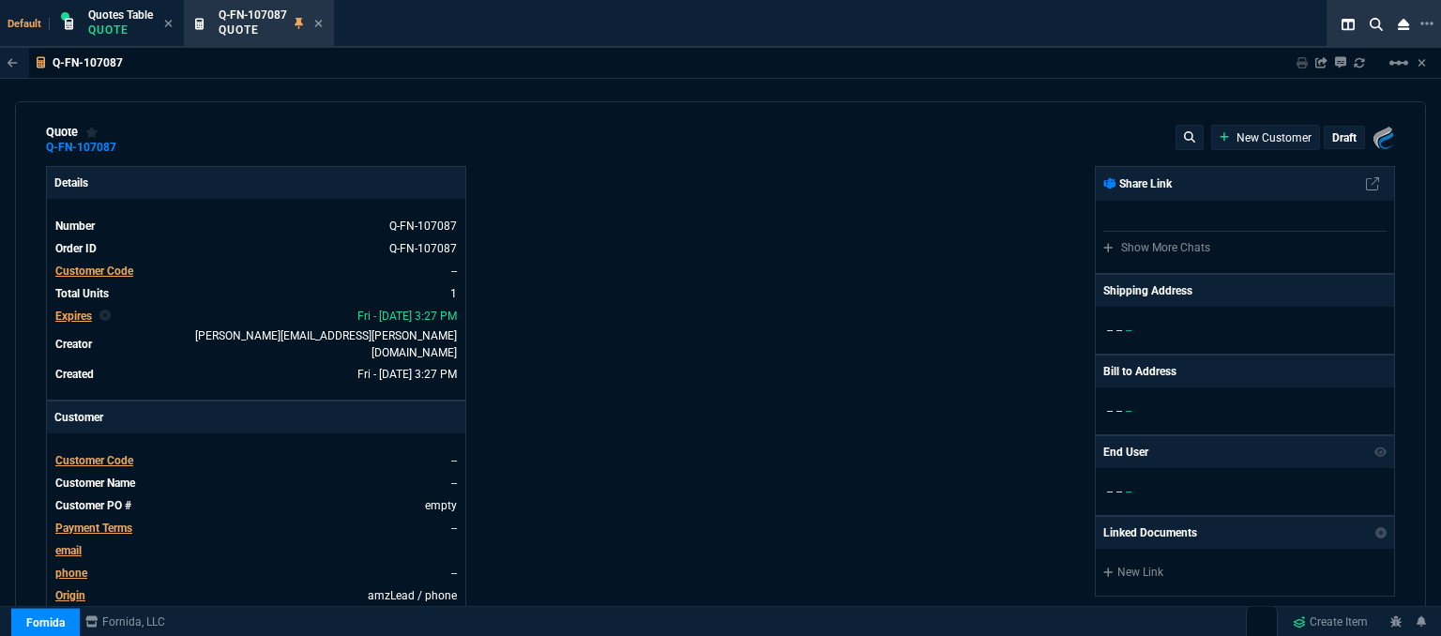
scroll to position [0, 0]
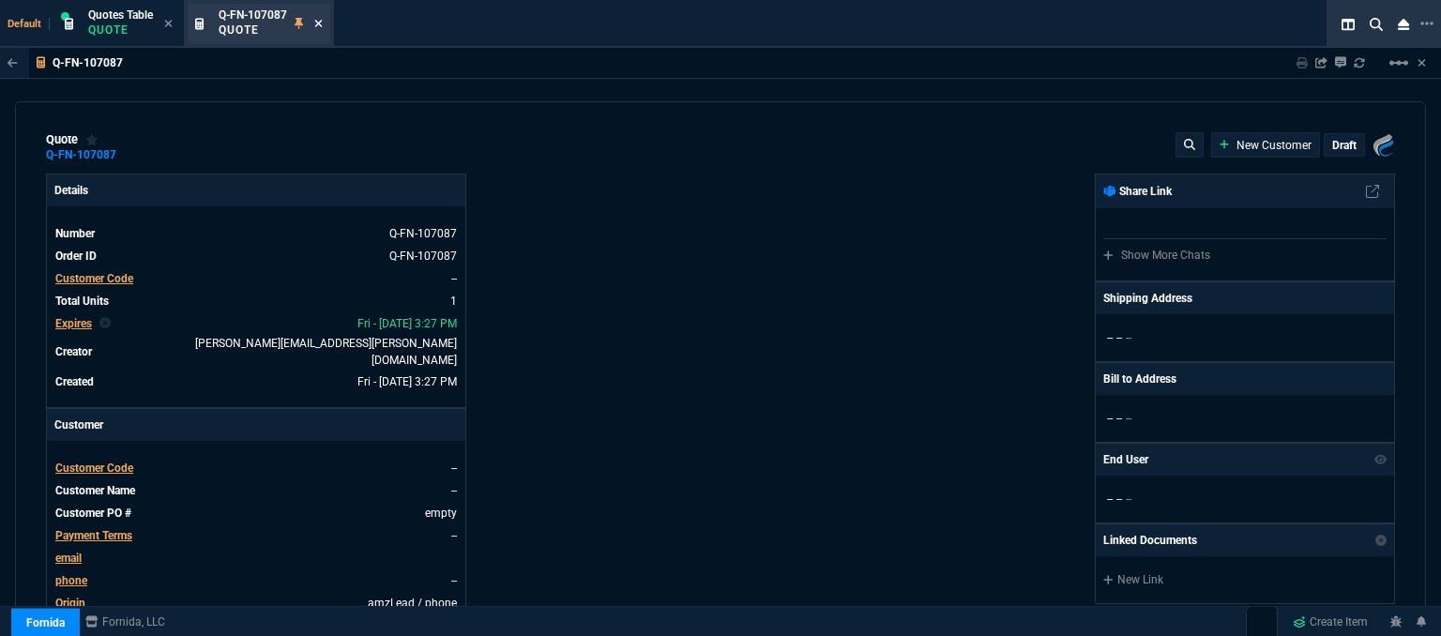
type textarea "[PERSON_NAME]"
click at [322, 23] on icon at bounding box center [319, 24] width 8 height 8
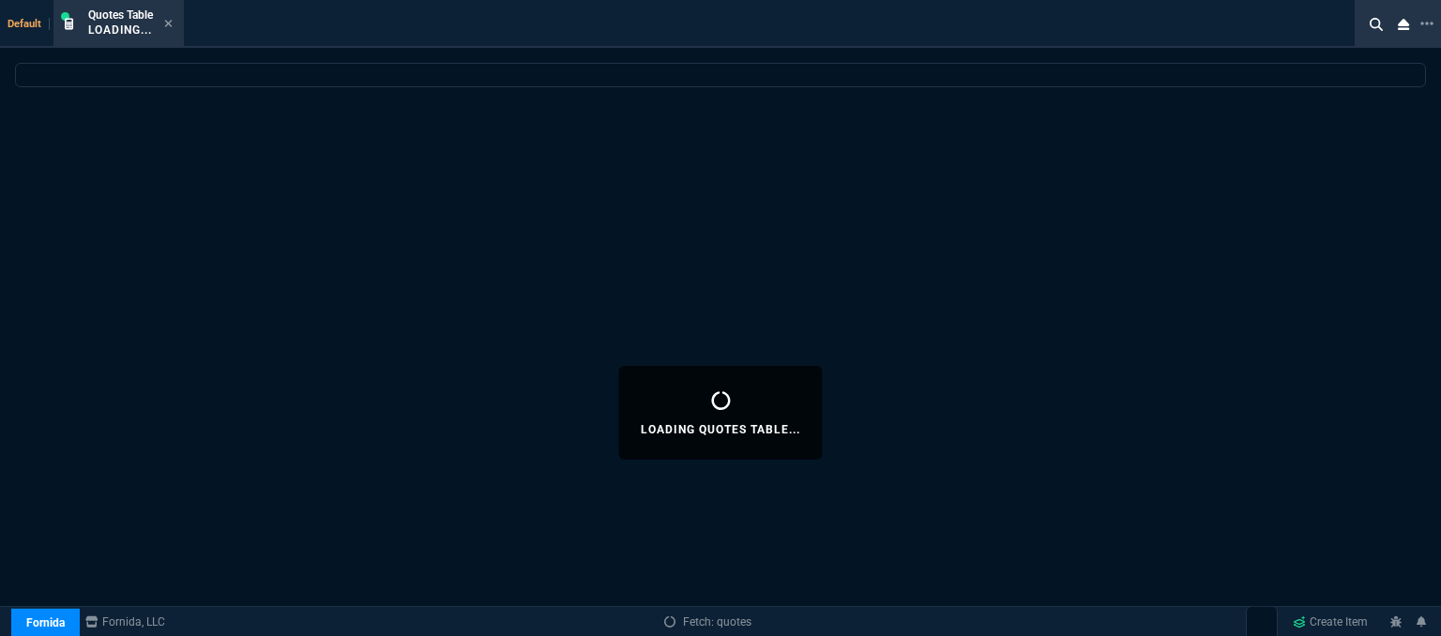
select select
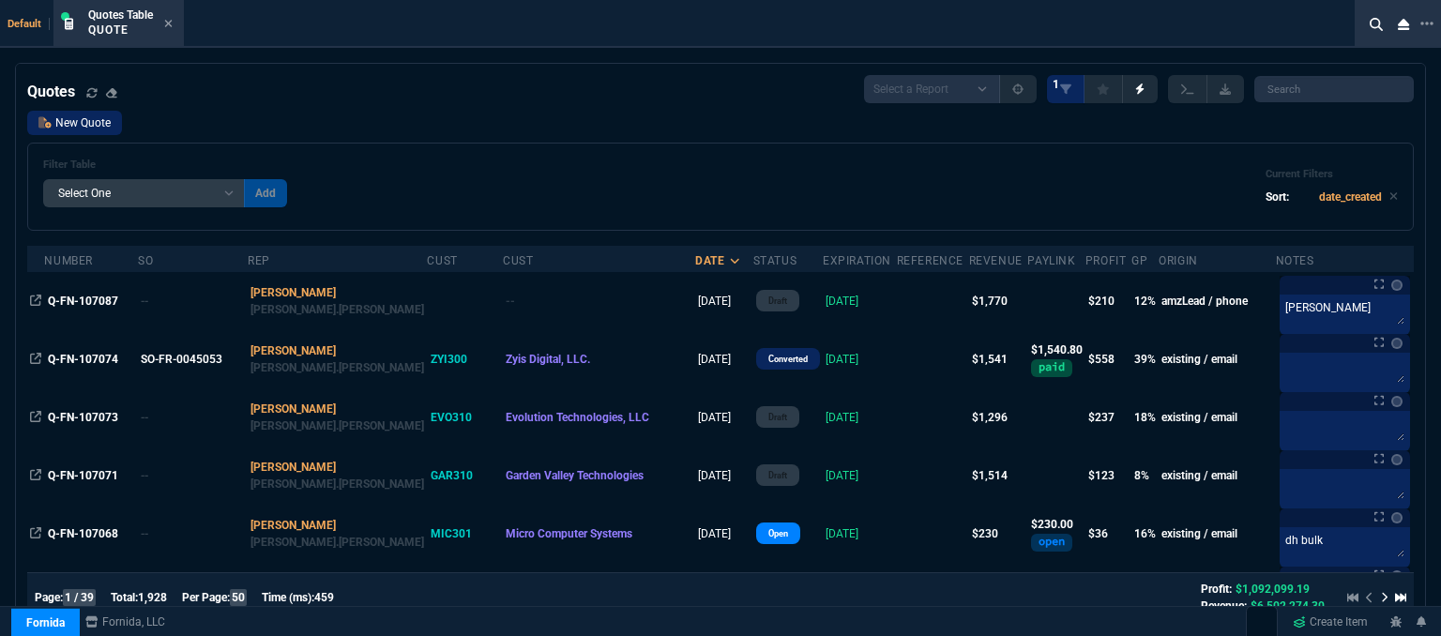
click at [92, 121] on link "New Quote" at bounding box center [74, 123] width 95 height 24
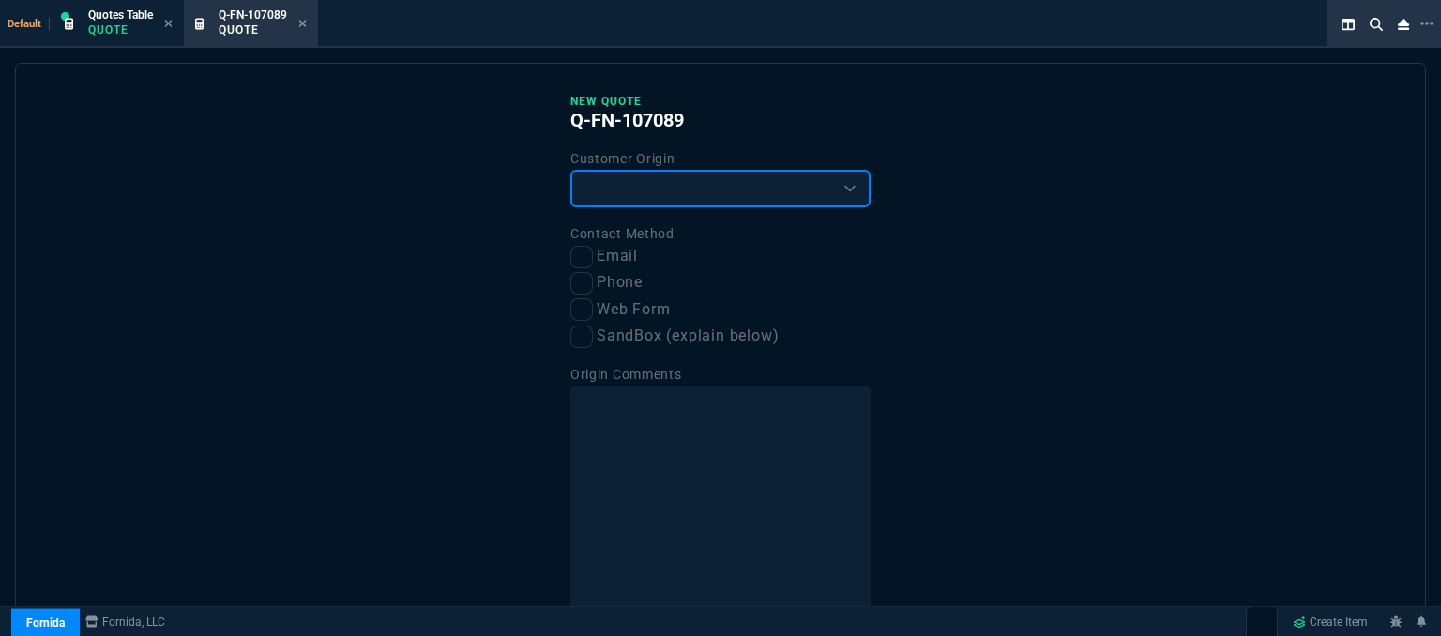
click at [653, 204] on select "Existing Customer Amazon Lead (first order) Website Lead (first order) Called (…" at bounding box center [721, 189] width 300 height 38
select select "existing"
click at [571, 170] on select "Existing Customer Amazon Lead (first order) Website Lead (first order) Called (…" at bounding box center [721, 189] width 300 height 38
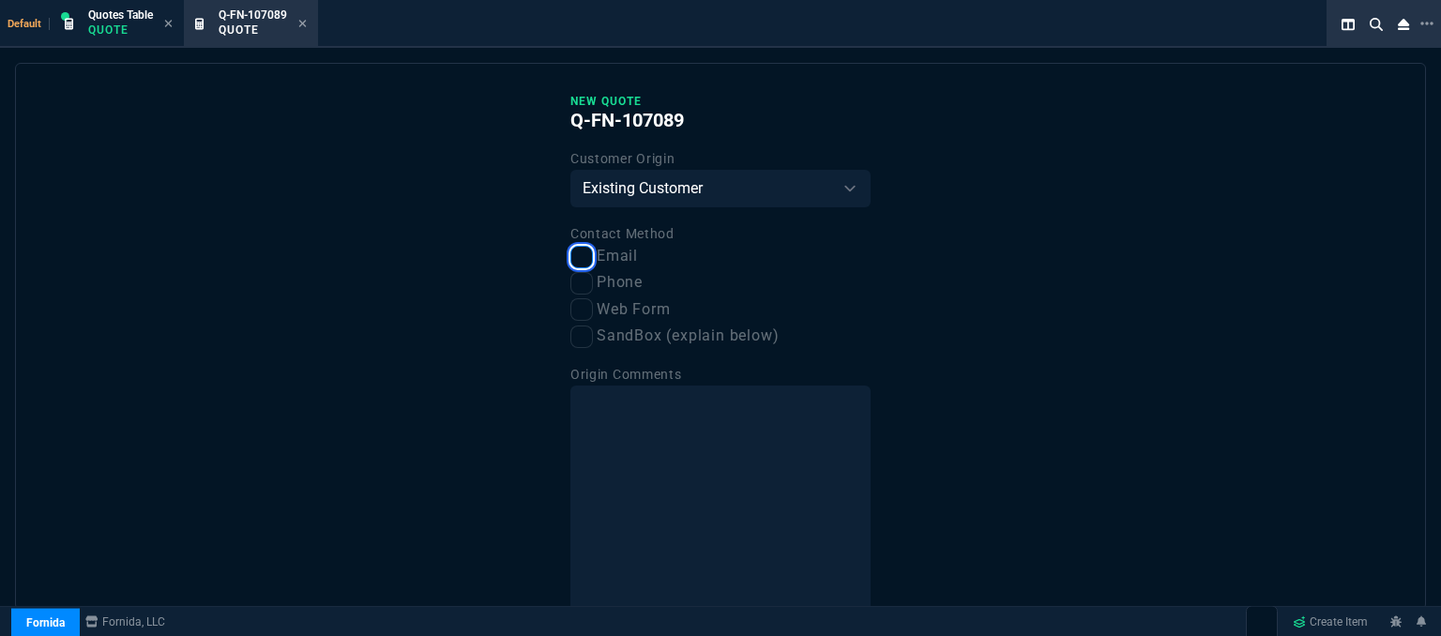
click at [586, 263] on input "Email" at bounding box center [582, 257] width 23 height 23
checkbox input "true"
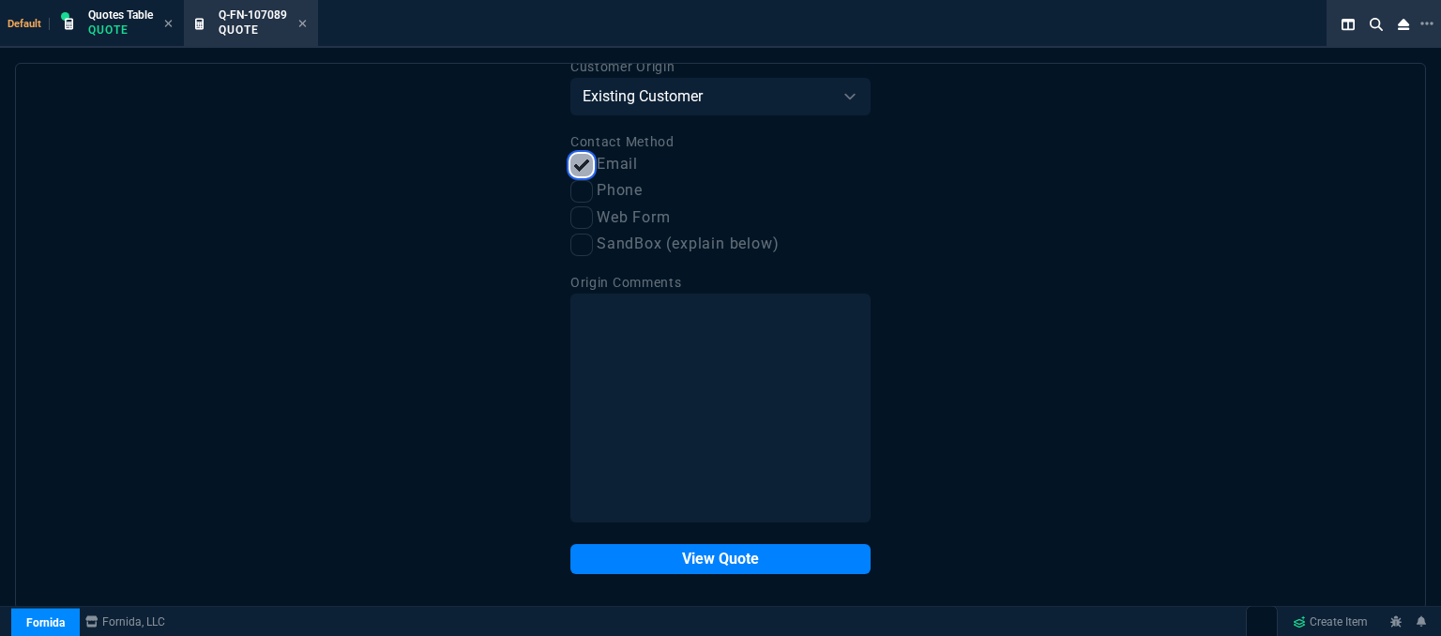
scroll to position [95, 0]
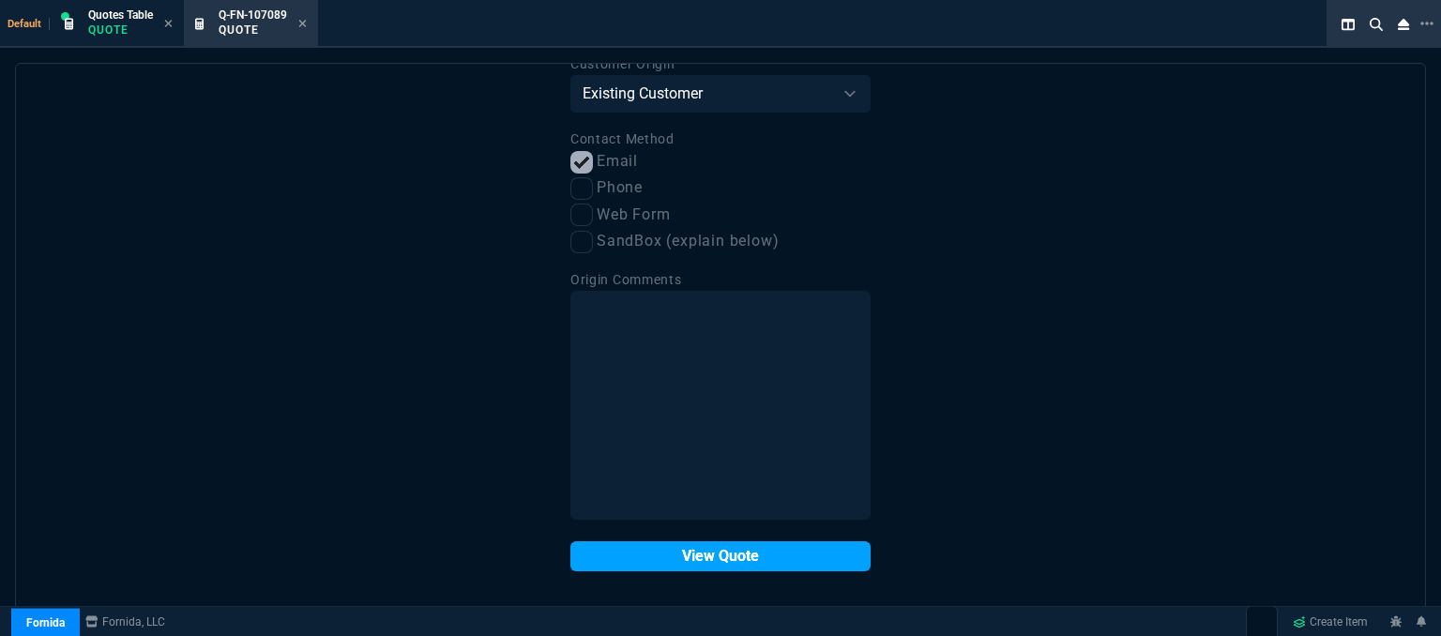
click at [687, 564] on button "View Quote" at bounding box center [721, 556] width 300 height 30
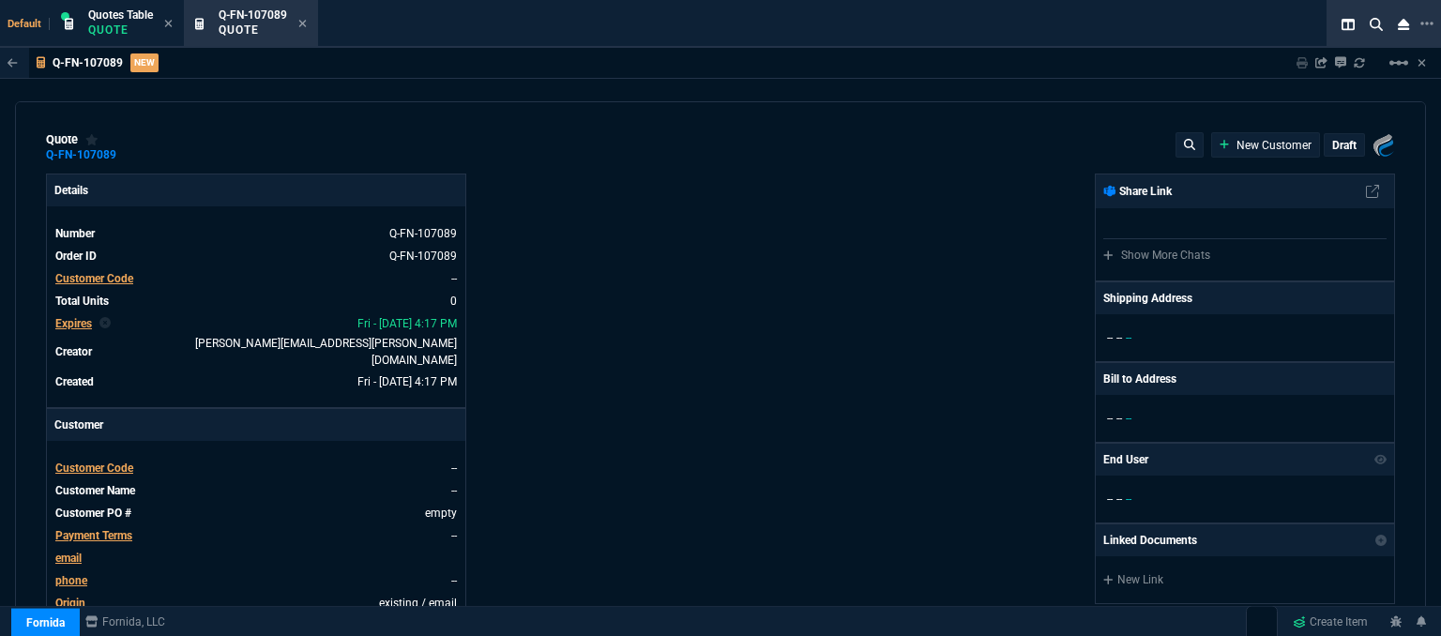
click at [119, 462] on span "Customer Code" at bounding box center [94, 468] width 78 height 13
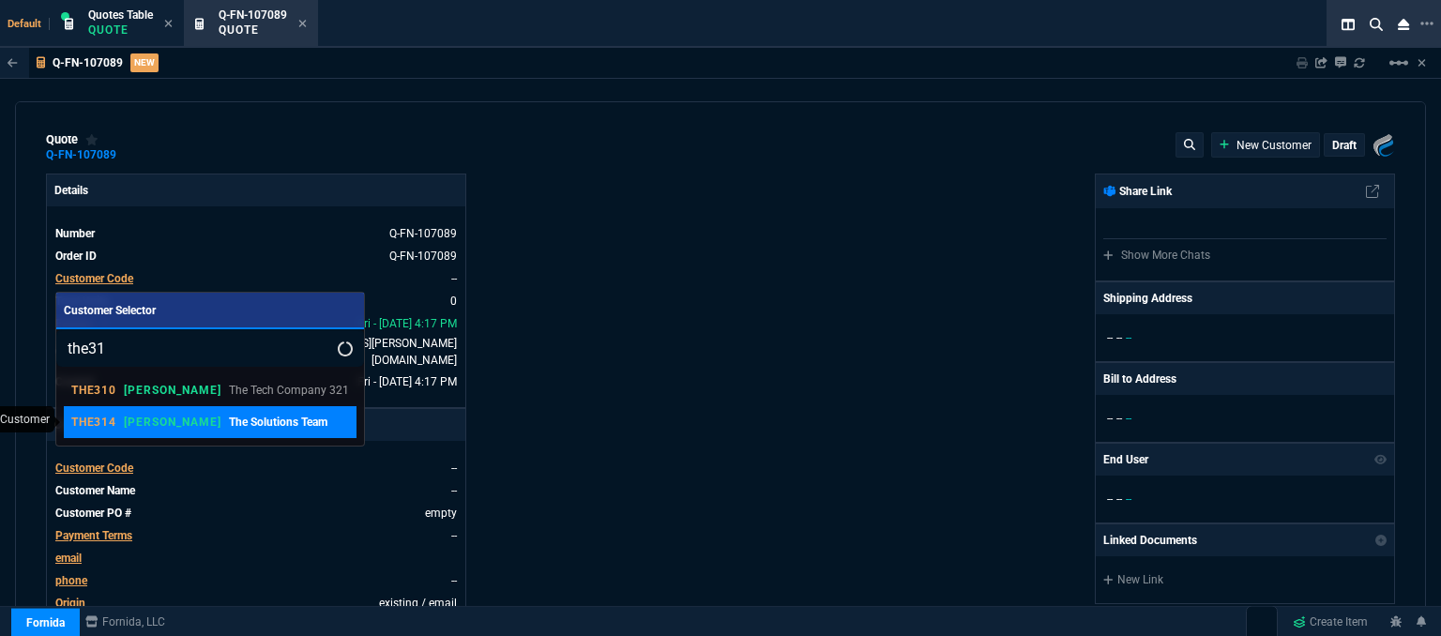
type input "the31"
click at [229, 428] on p "The Solutions Team" at bounding box center [278, 422] width 99 height 17
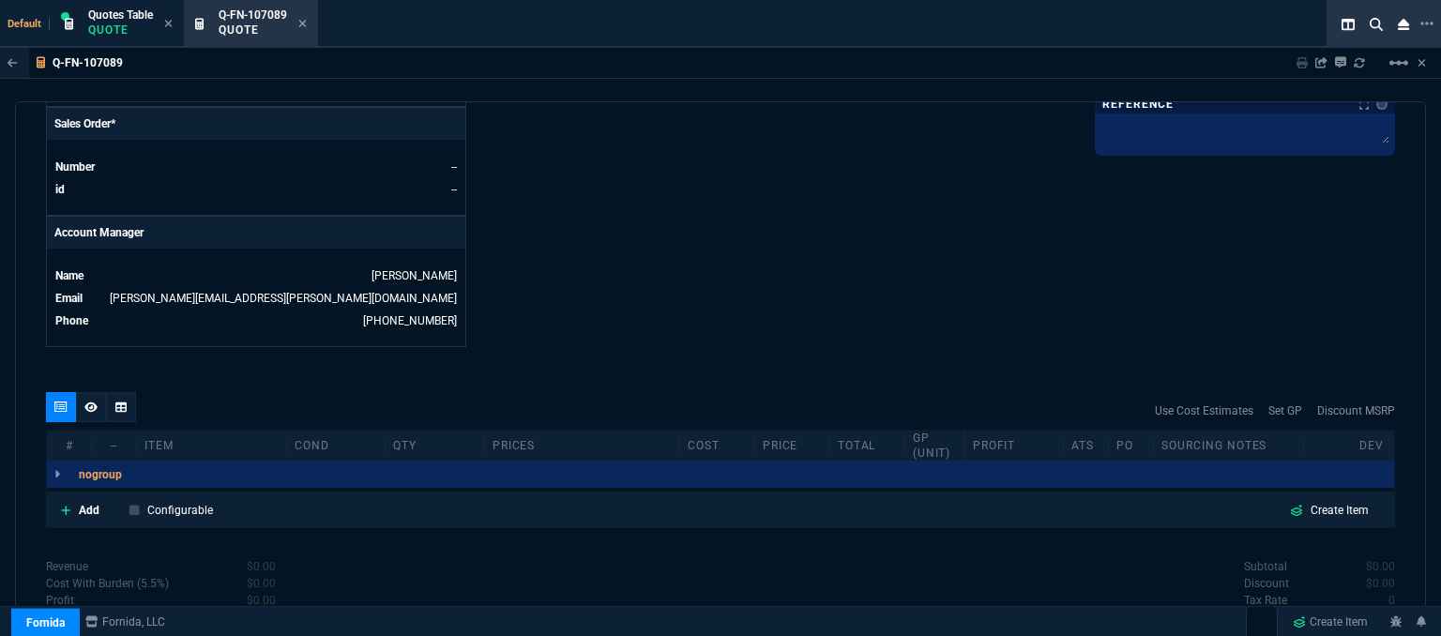
scroll to position [899, 0]
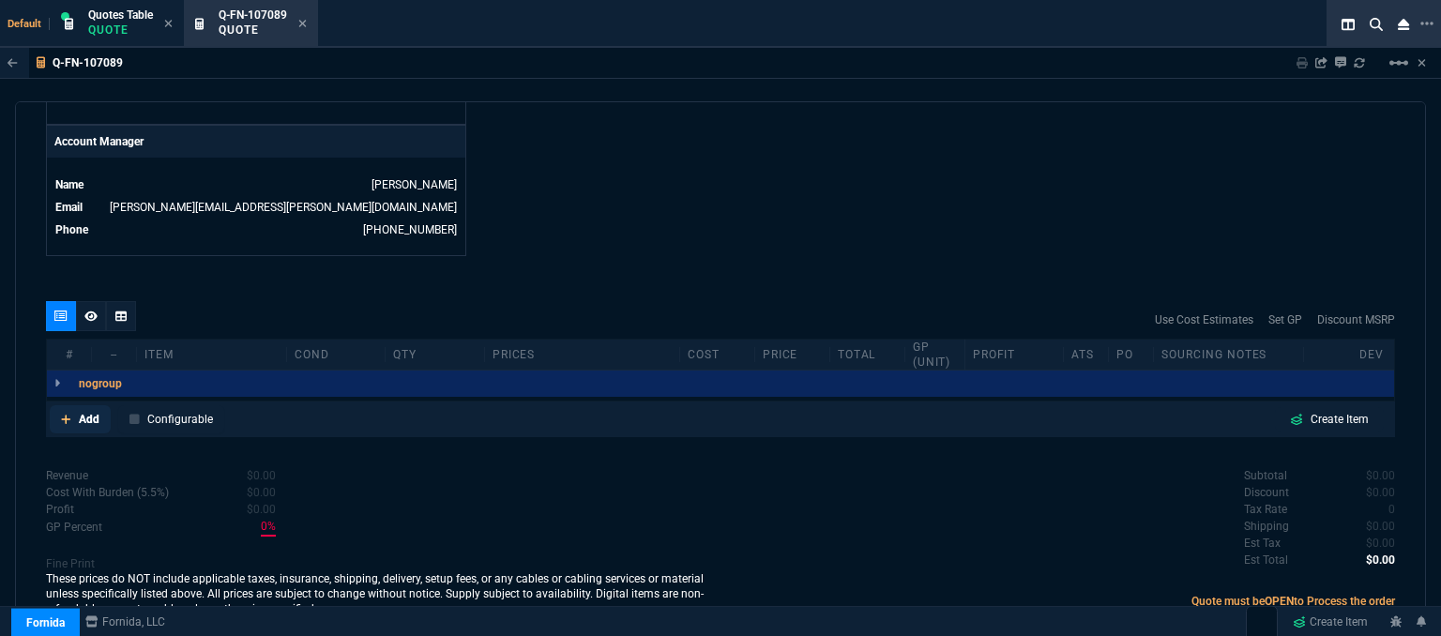
click at [62, 414] on icon at bounding box center [66, 419] width 10 height 11
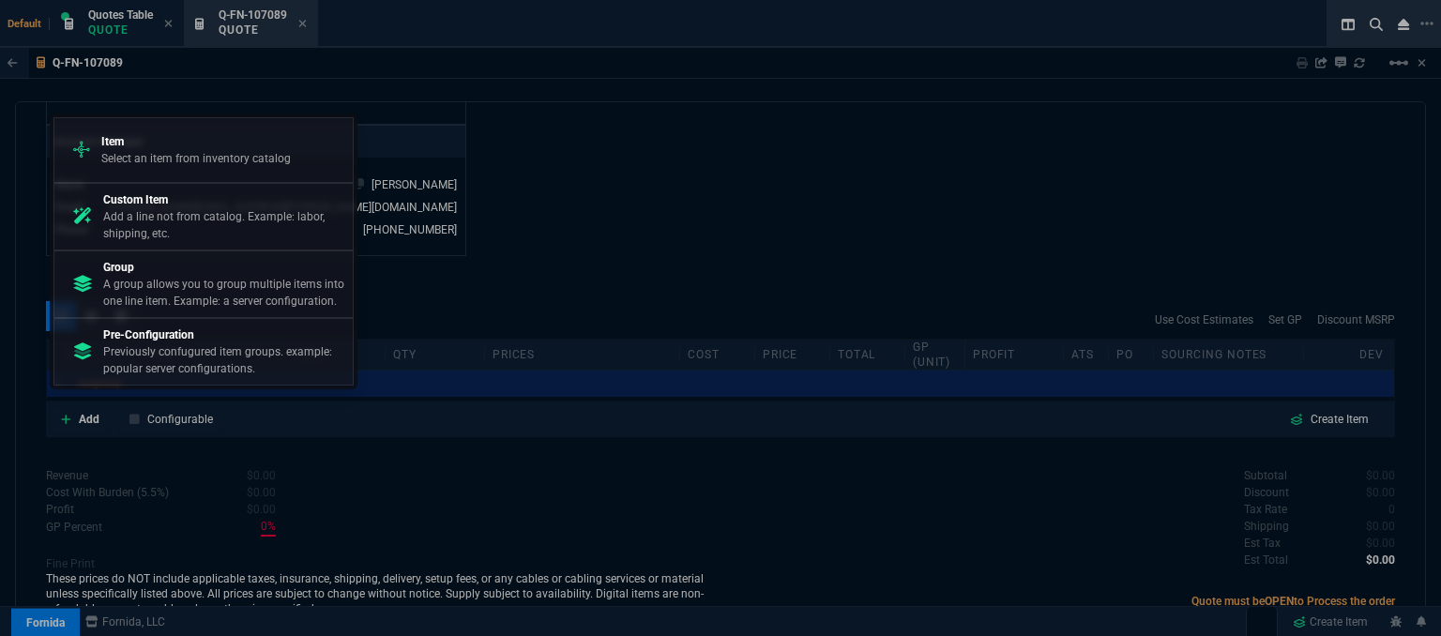
click at [187, 162] on p "Select an item from inventory catalog" at bounding box center [196, 158] width 190 height 17
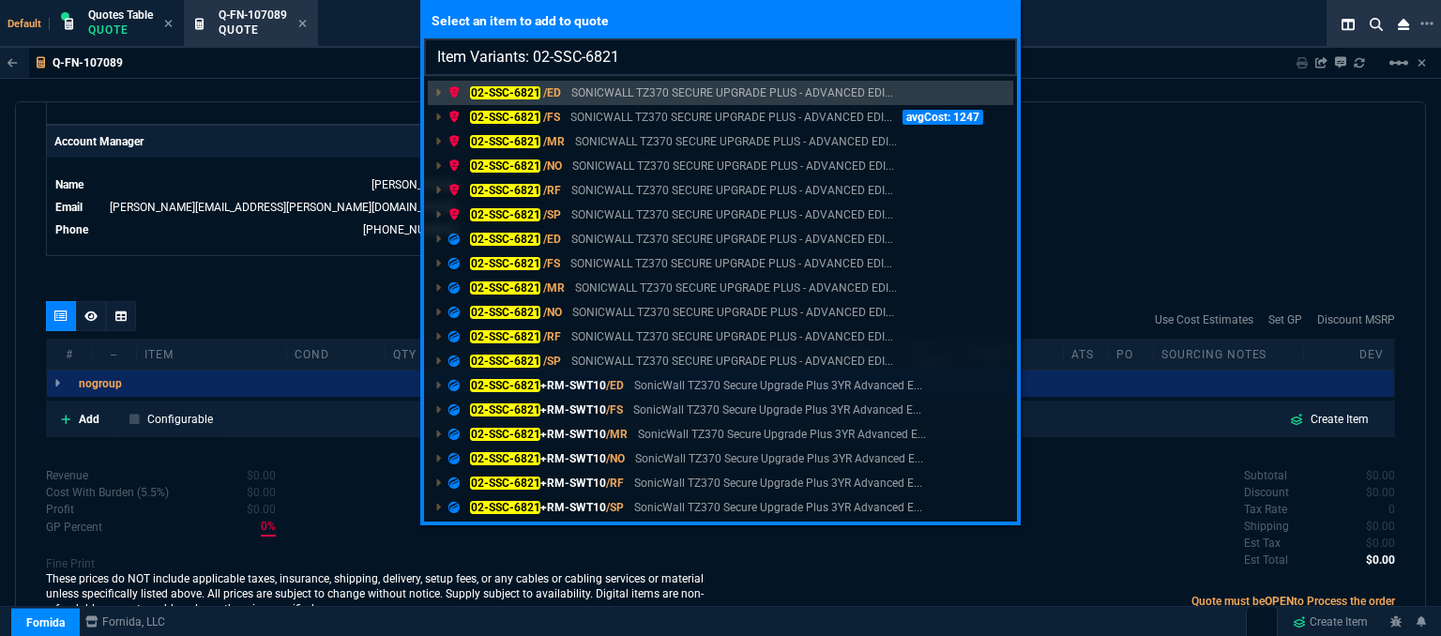
click at [618, 53] on input "Item Variants: 02-SSC-6821" at bounding box center [720, 57] width 593 height 38
type input "Item Variants: 02-SSC-6821"
click at [617, 269] on p "SONICWALL TZ370 SECURE UPGRADE PLUS - ADVANCED EDI..." at bounding box center [732, 263] width 322 height 17
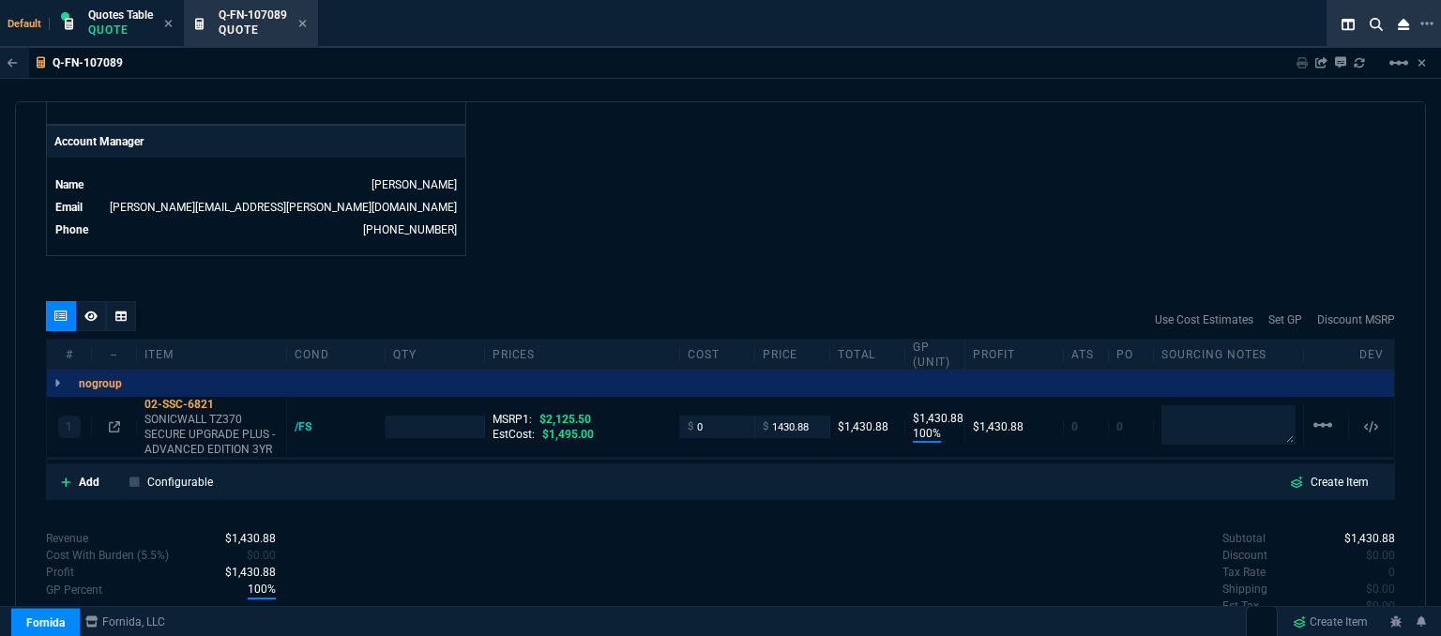
type input "100"
type input "1431"
type input "33"
click at [66, 478] on icon at bounding box center [65, 482] width 9 height 9
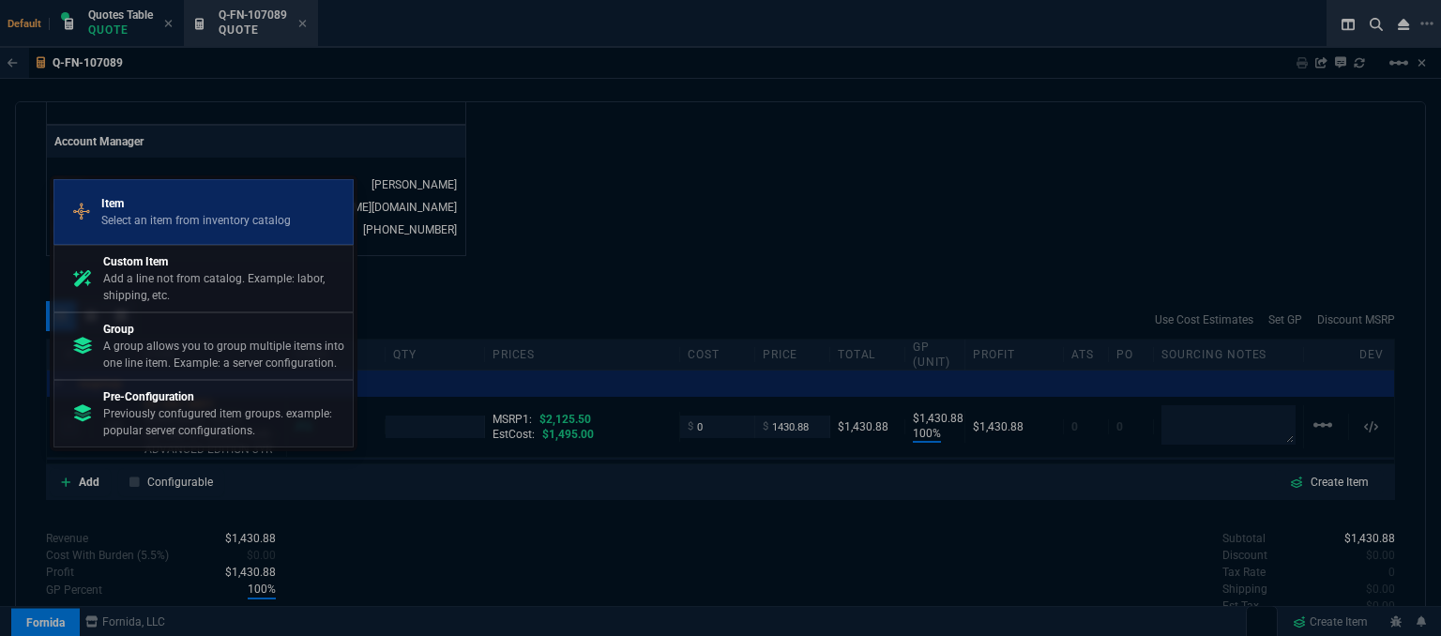
click at [160, 208] on p "Item" at bounding box center [196, 203] width 190 height 17
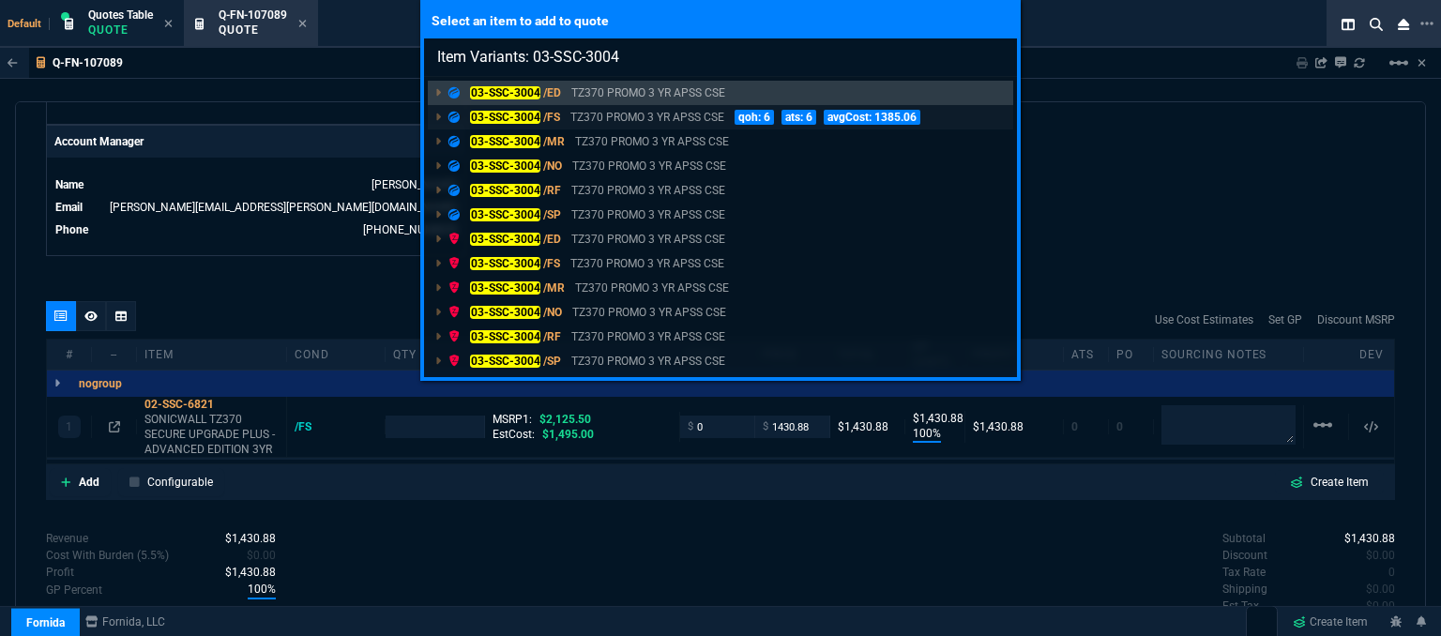
type input "Item Variants: 03-SSC-3004"
click at [665, 116] on p "TZ370 PROMO 3 YR APSS CSE" at bounding box center [648, 117] width 154 height 17
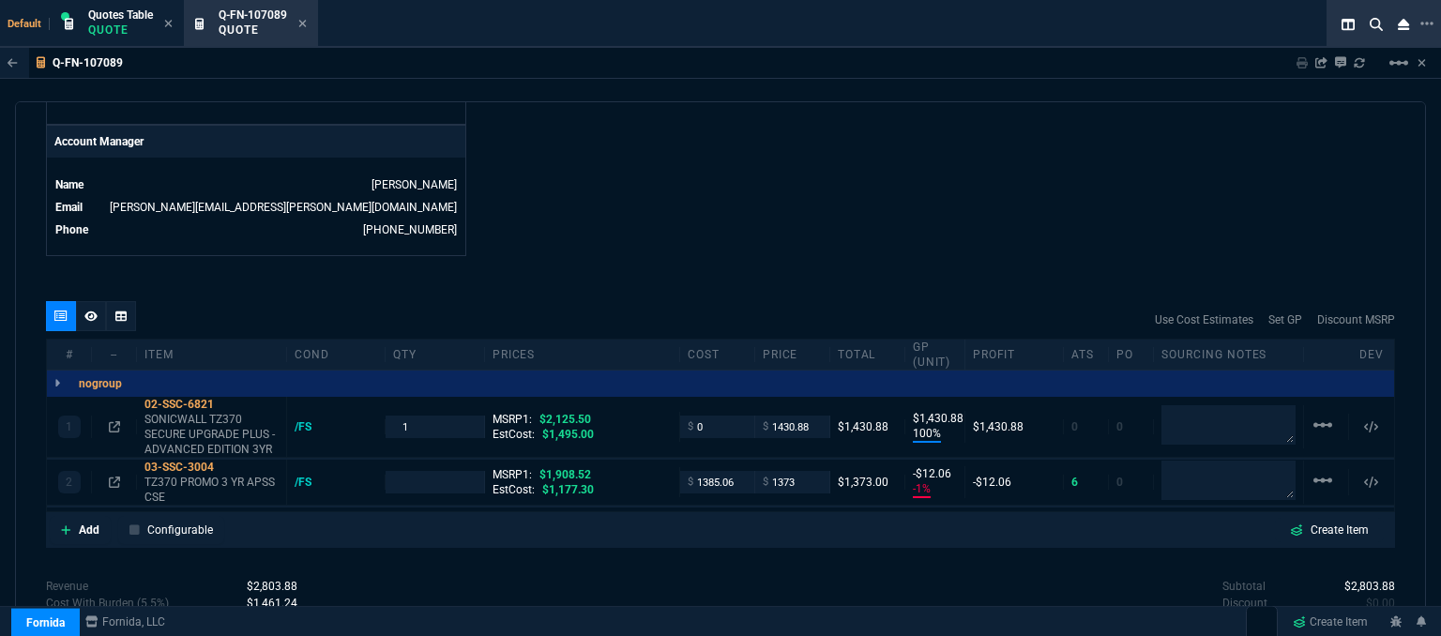
type input "100"
type input "1431"
type input "-1"
type input "-12"
type input "33"
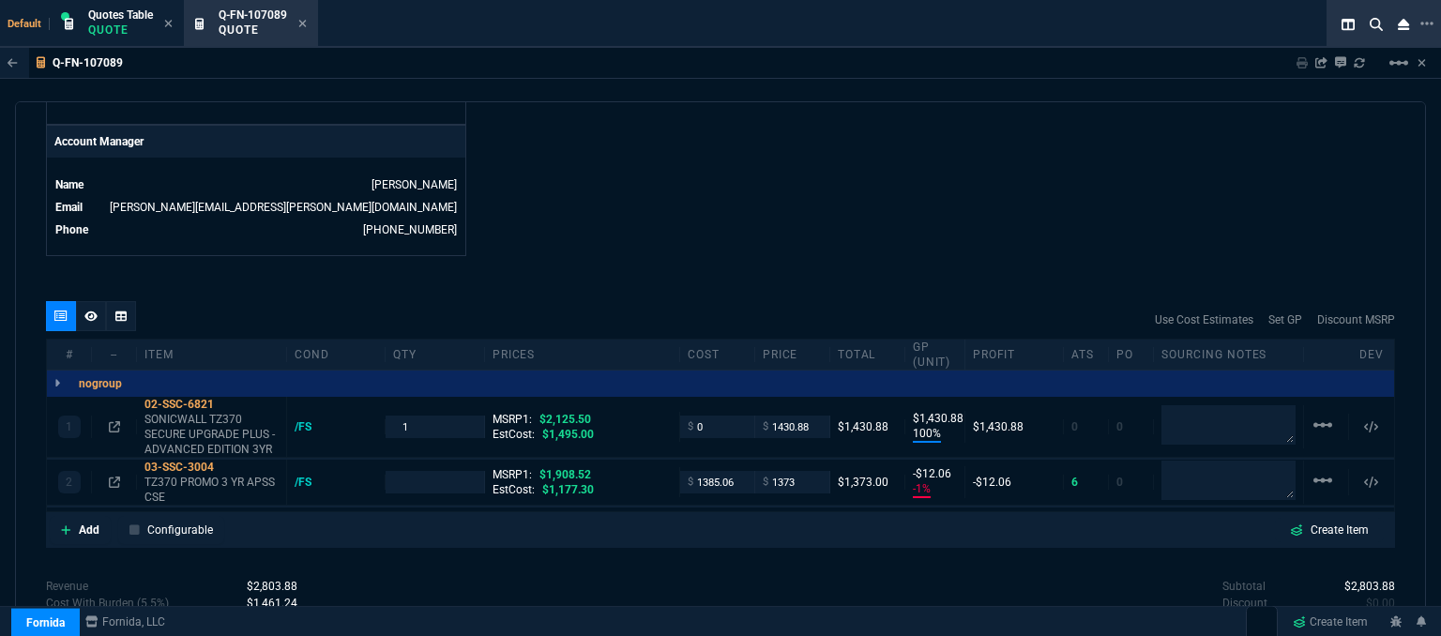
type input "28"
click at [1315, 414] on mat-icon "linear_scale" at bounding box center [1323, 425] width 23 height 23
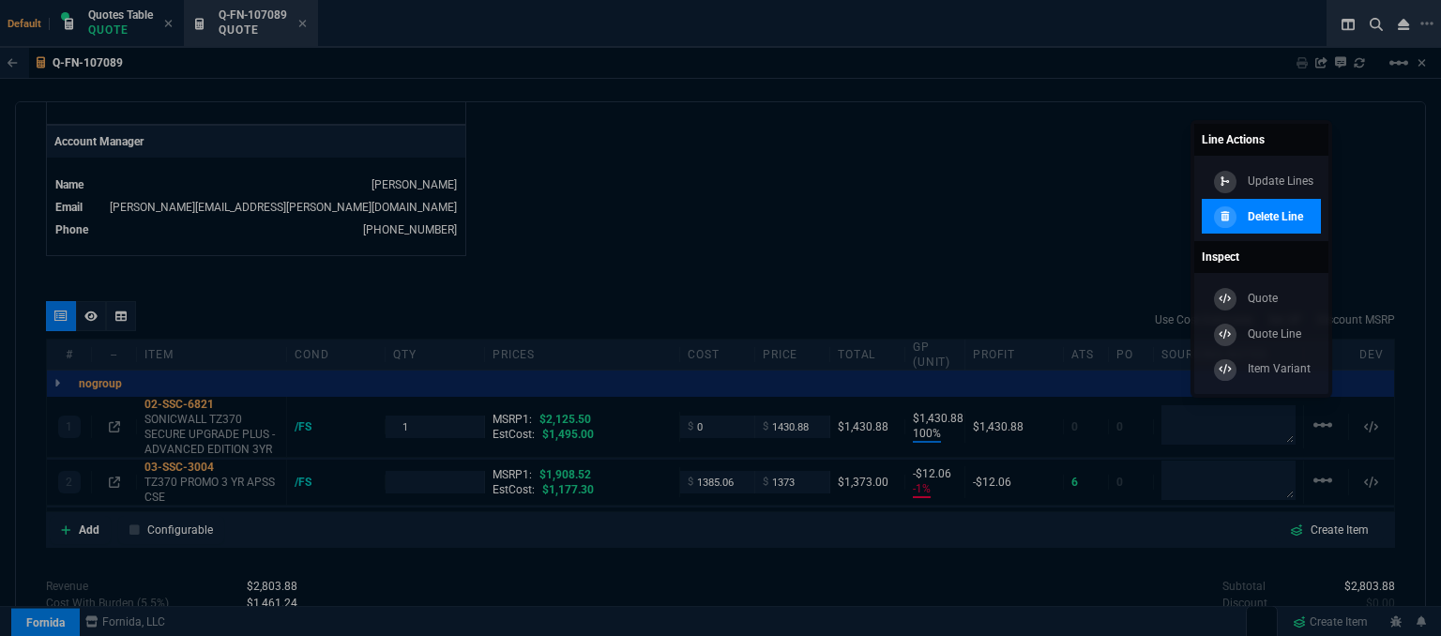
click at [1254, 212] on p "Delete Line" at bounding box center [1275, 216] width 55 height 17
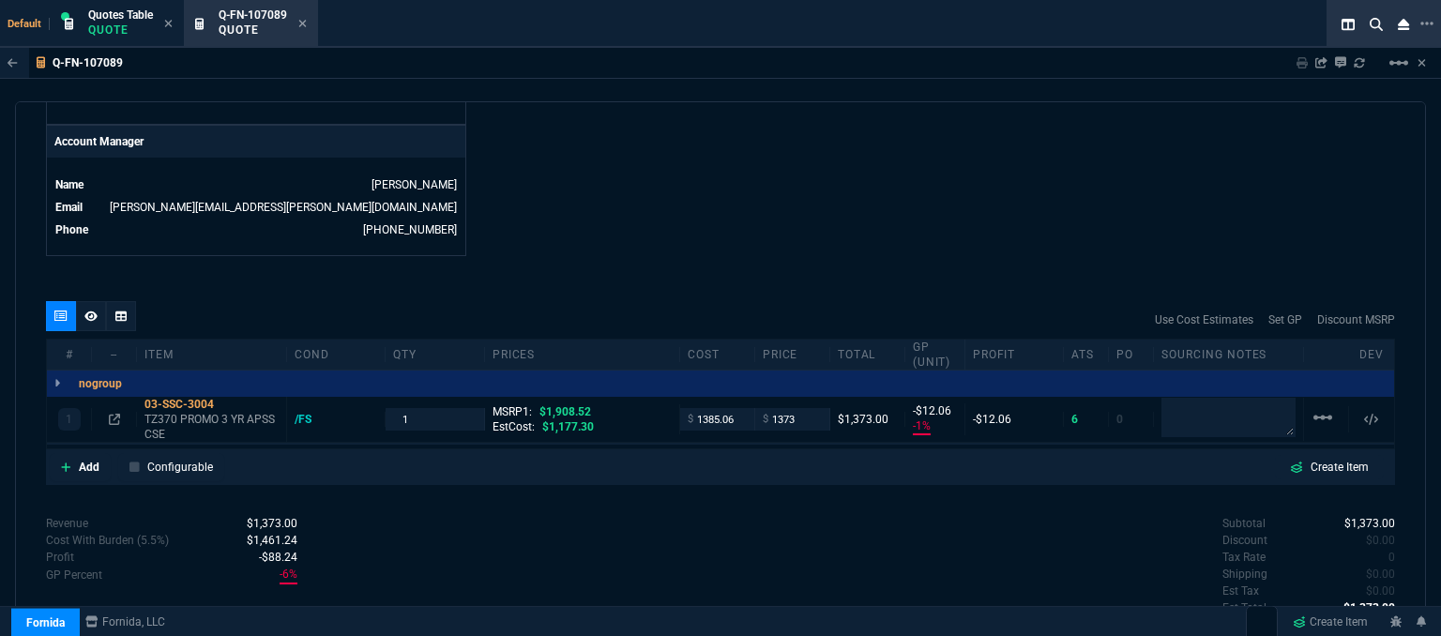
type input "-1"
type input "-12"
type input "28"
click at [191, 412] on p "TZ370 PROMO 3 YR APSS CSE" at bounding box center [212, 427] width 134 height 30
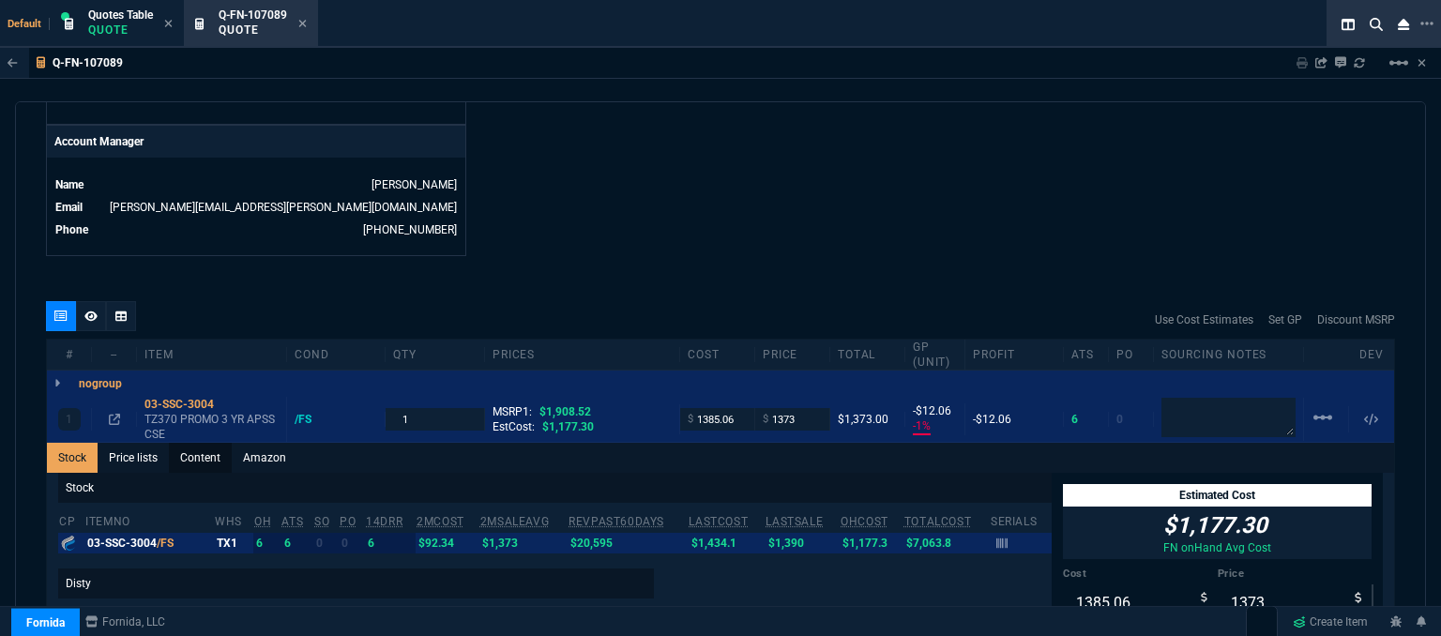
click at [215, 443] on link "Content" at bounding box center [200, 458] width 63 height 30
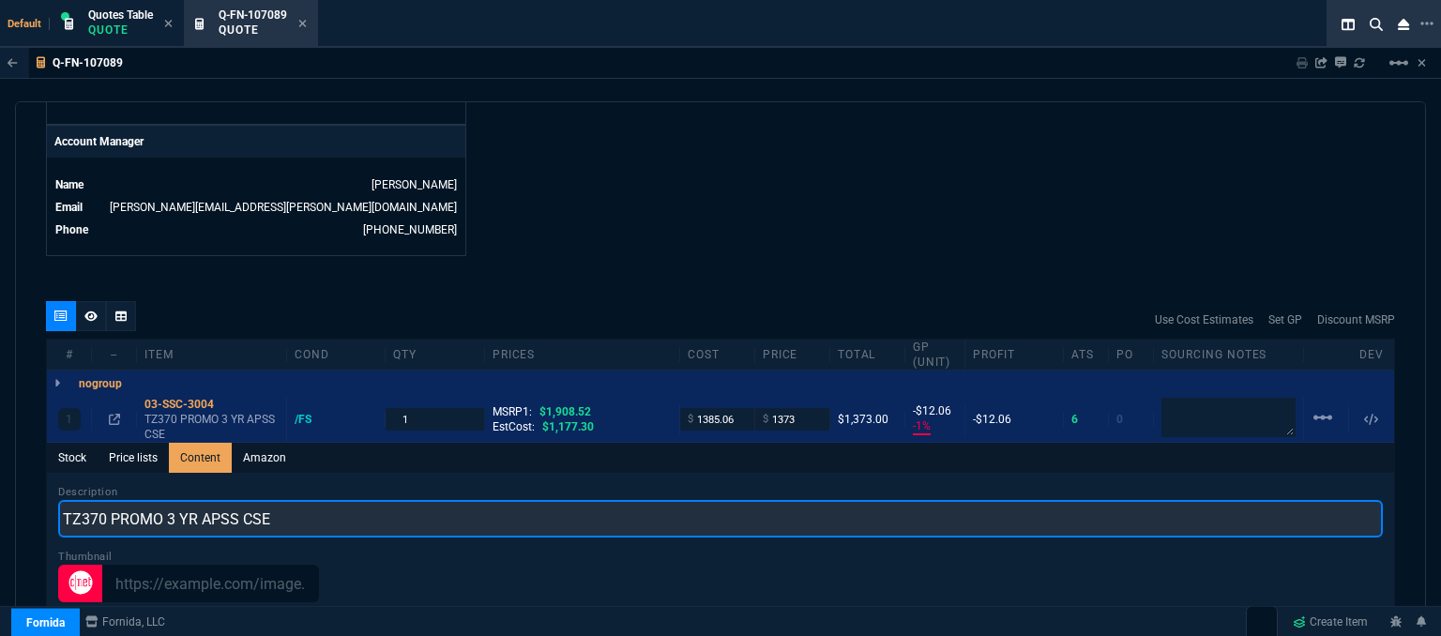
click at [341, 509] on input "TZ370 PROMO 3 YR APSS CSE" at bounding box center [720, 519] width 1325 height 38
click at [167, 500] on input "TZ370 PROMO 3YR ADVANCED AND 1YR CSE" at bounding box center [720, 519] width 1325 height 38
type input "TZ370 PROMO WITH 3YR ADVANCED AND 1YR CSE"
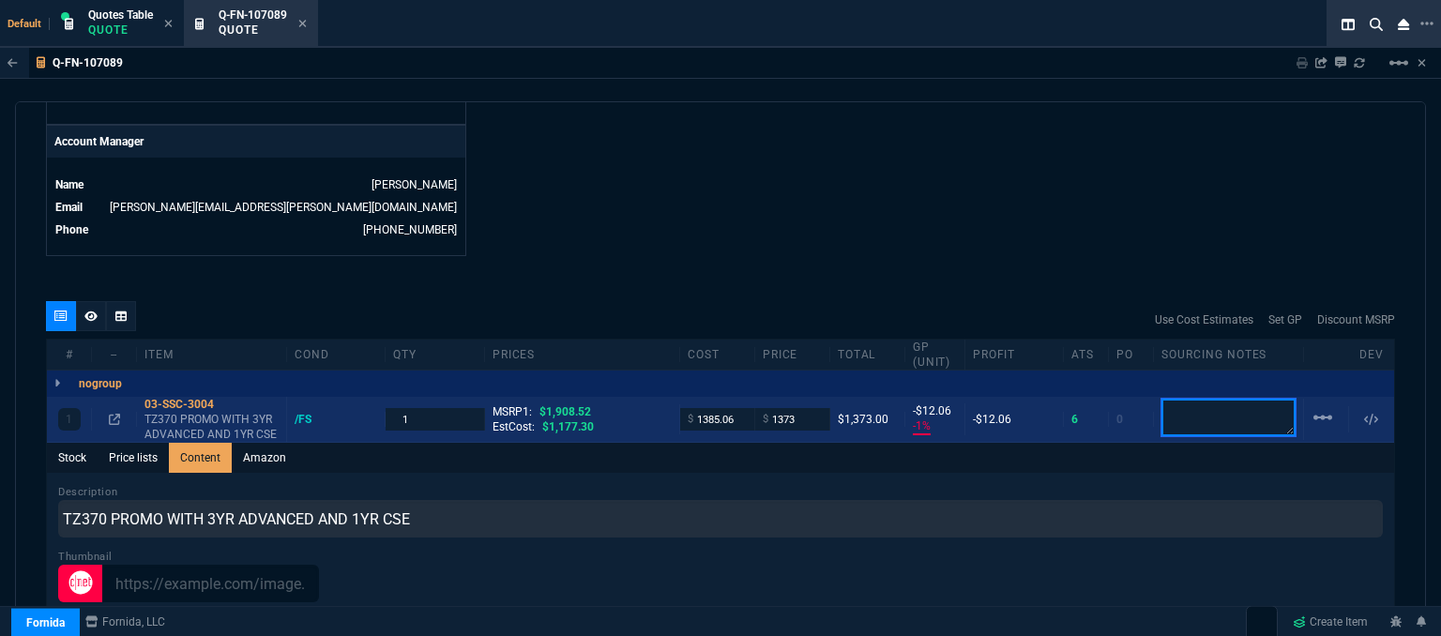
click at [1190, 406] on textarea at bounding box center [1229, 418] width 134 height 38
drag, startPoint x: 1225, startPoint y: 388, endPoint x: 1122, endPoint y: 388, distance: 102.3
click at [1122, 397] on div "1 03-SSC-3004 TZ370 PROMO WITH 3YR ADVANCED AND 1YR CSE /FS 1 MSRP1: $1,908.52 …" at bounding box center [721, 420] width 1348 height 46
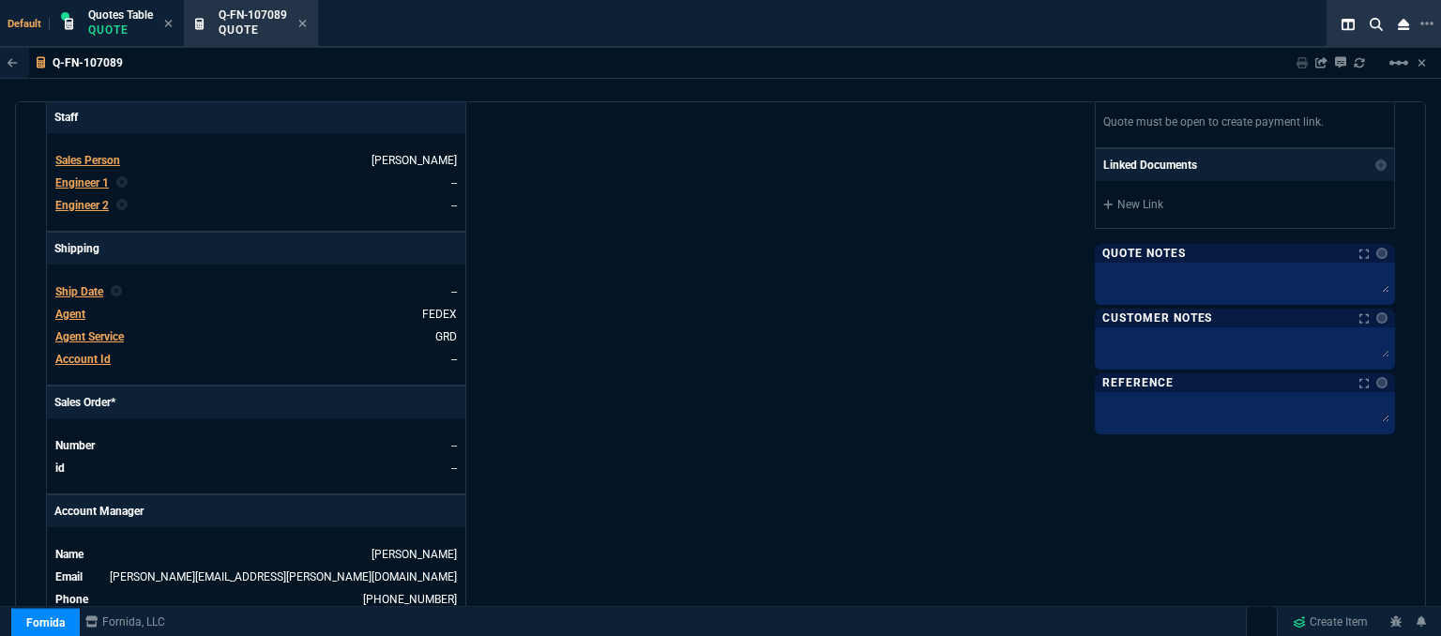
scroll to position [524, 0]
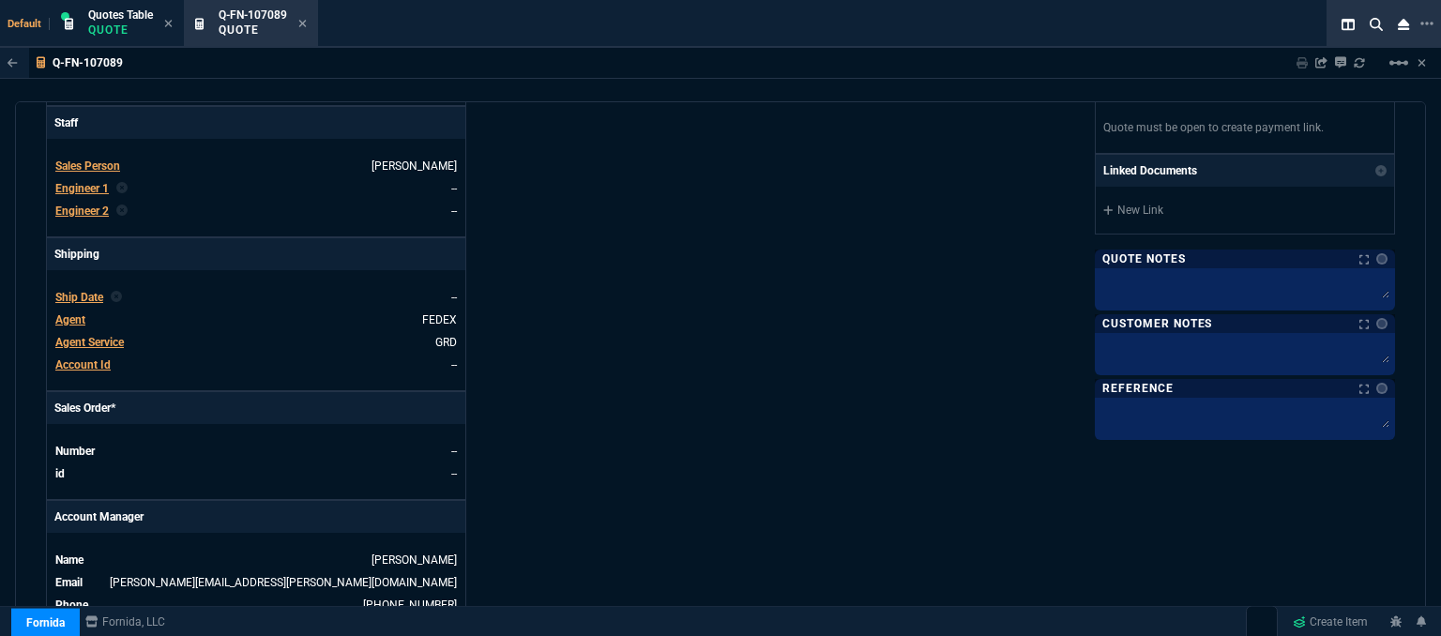
type textarea "DH BULK"
click at [1175, 288] on textarea at bounding box center [1245, 286] width 293 height 28
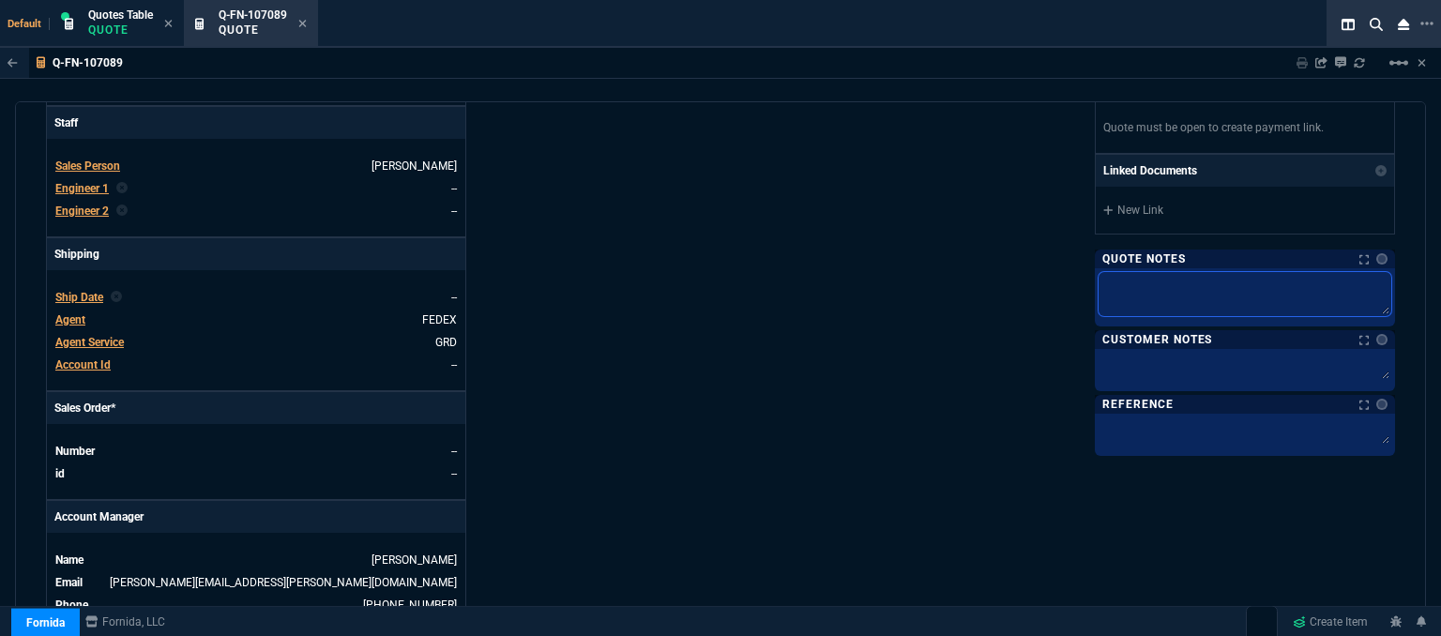
paste textarea "DH BULK"
type textarea "DH BULK"
click at [1180, 353] on textarea at bounding box center [1245, 367] width 293 height 28
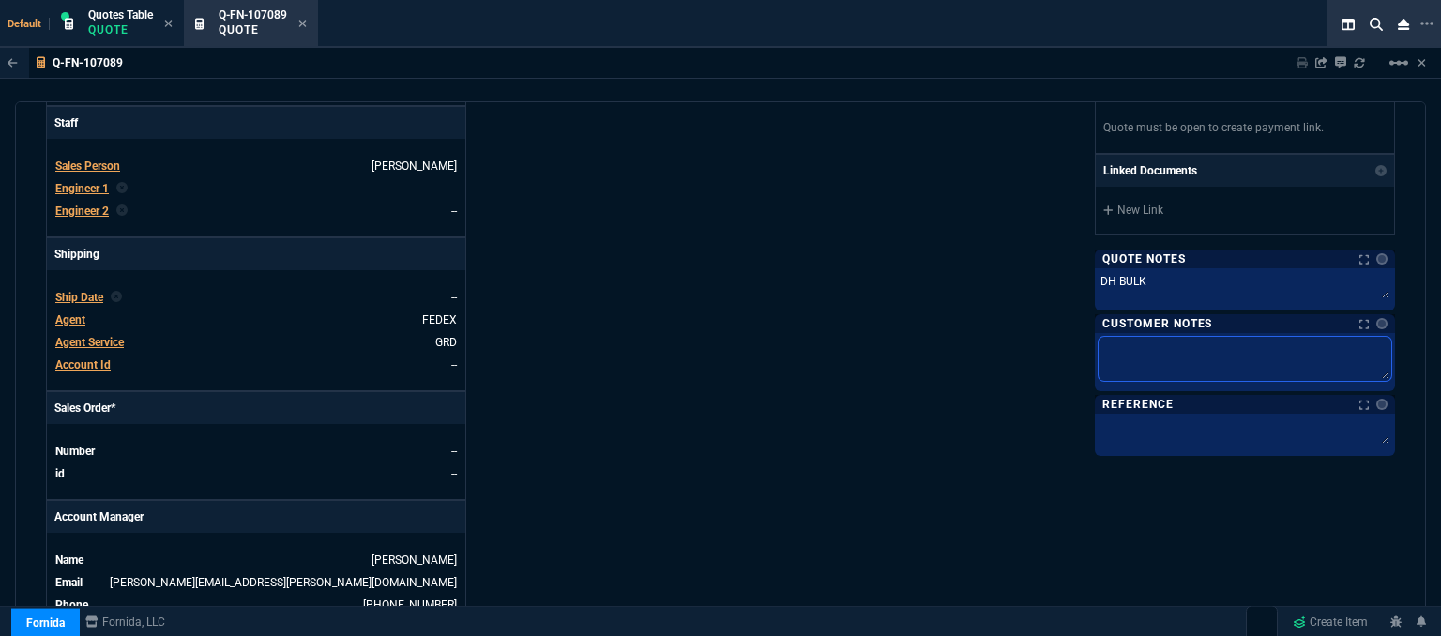
click at [1167, 367] on textarea at bounding box center [1245, 359] width 293 height 44
type textarea "E"
type textarea "ET"
type textarea "ETA"
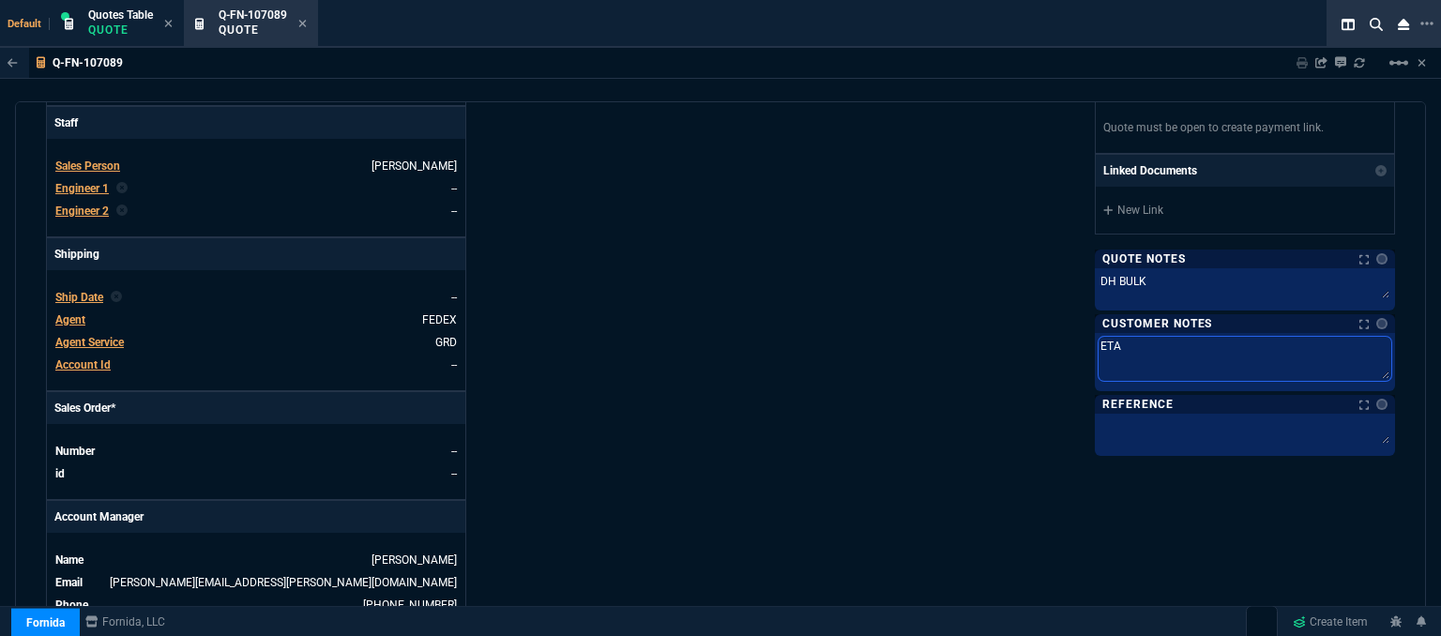
type textarea "ETA"
type textarea "ETA 5"
type textarea "ETA 5-"
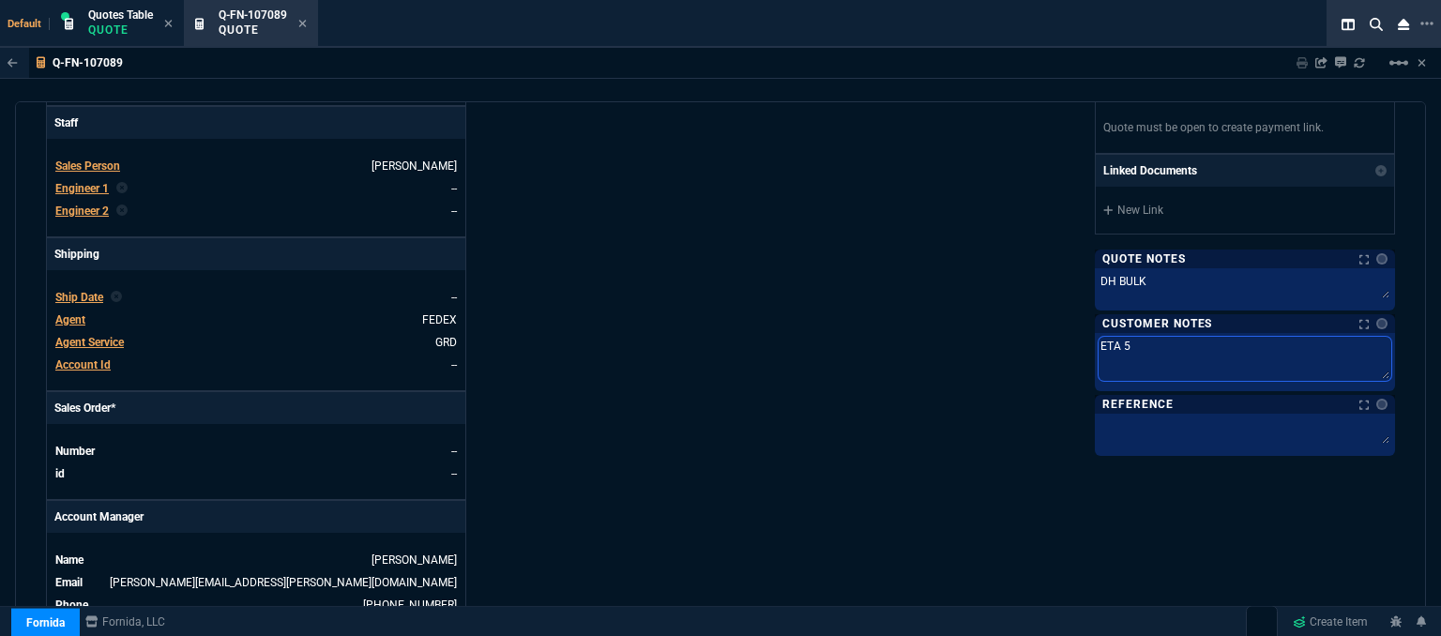
type textarea "ETA 5-"
type textarea "ETA 5-7"
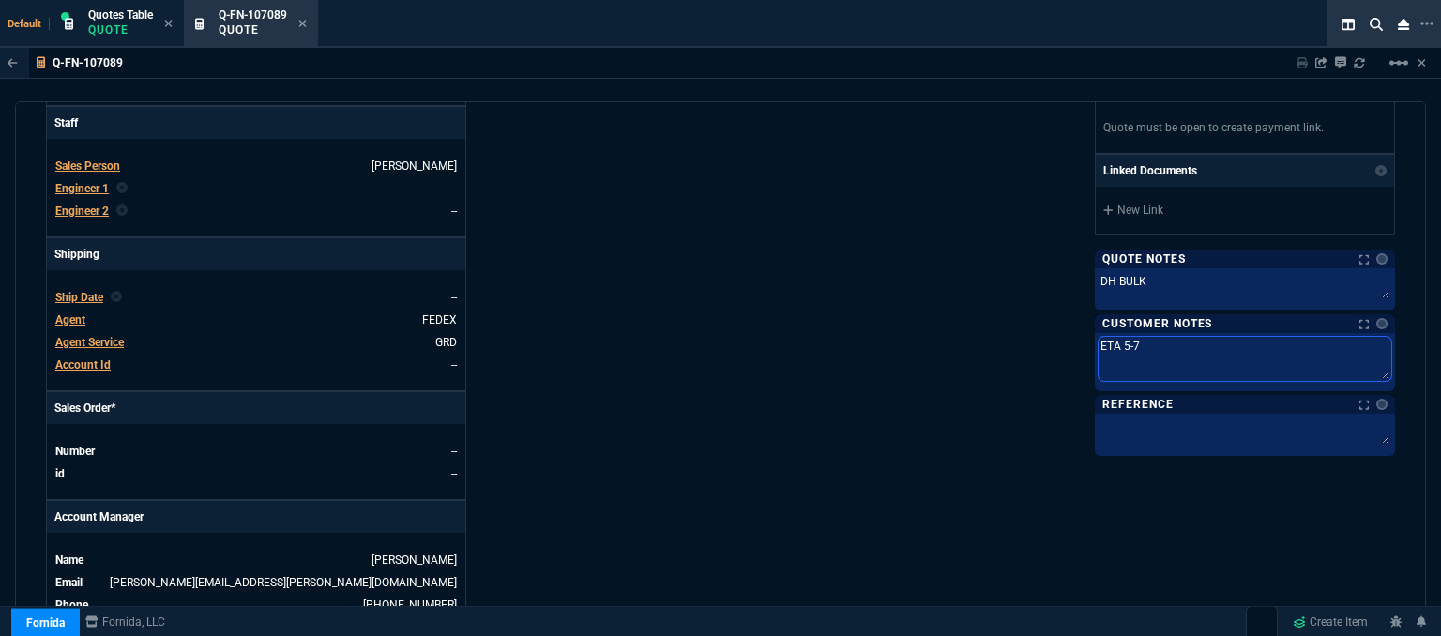
type textarea "ETA 5-7 B"
type textarea "ETA 5-7 Bi"
type textarea "ETA 5-7 Biz"
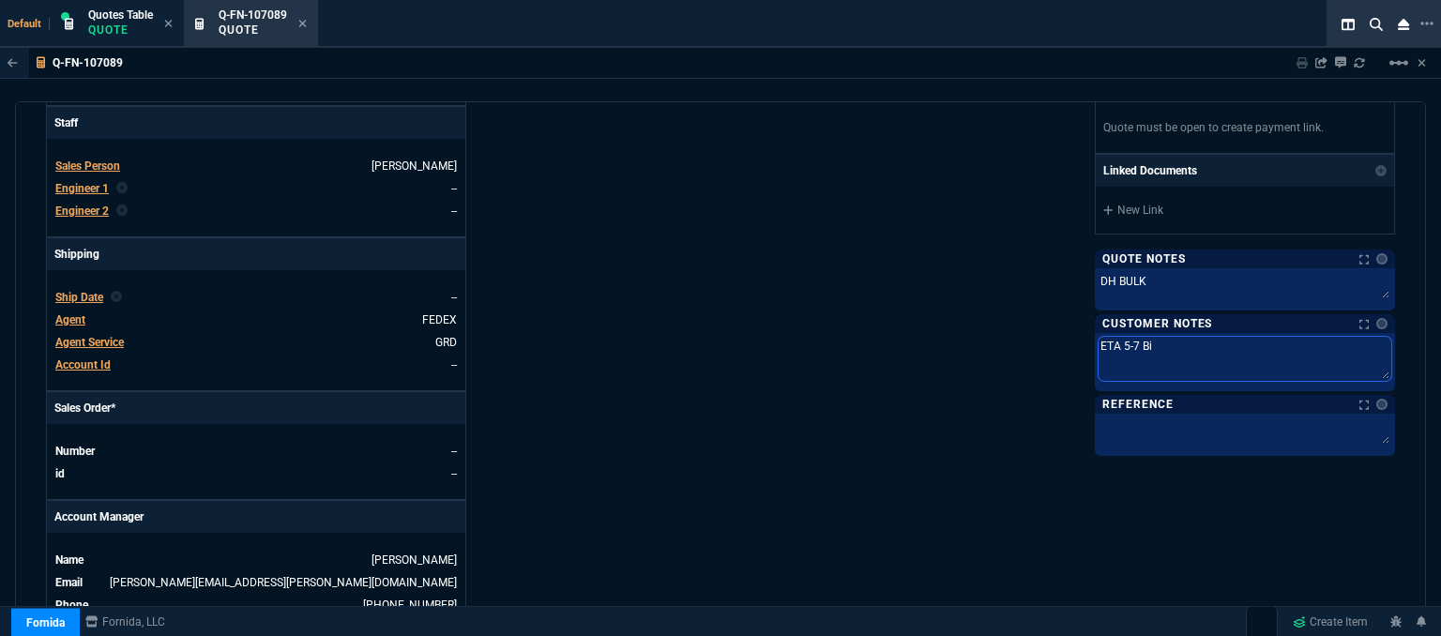
type textarea "ETA 5-7 Biz"
type textarea "ETA 5-7 Biz D"
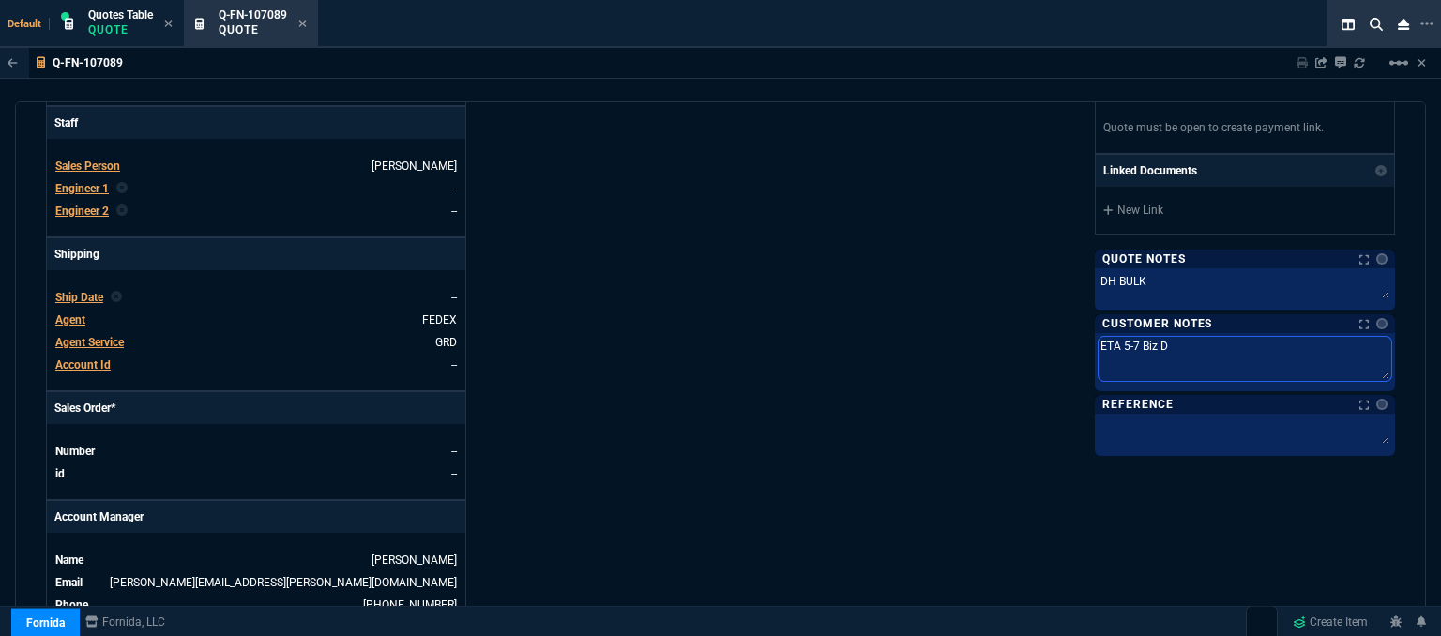
type textarea "ETA 5-7 Biz Da"
type textarea "ETA 5-7 Biz Day"
type textarea "ETA 5-7 Biz Days"
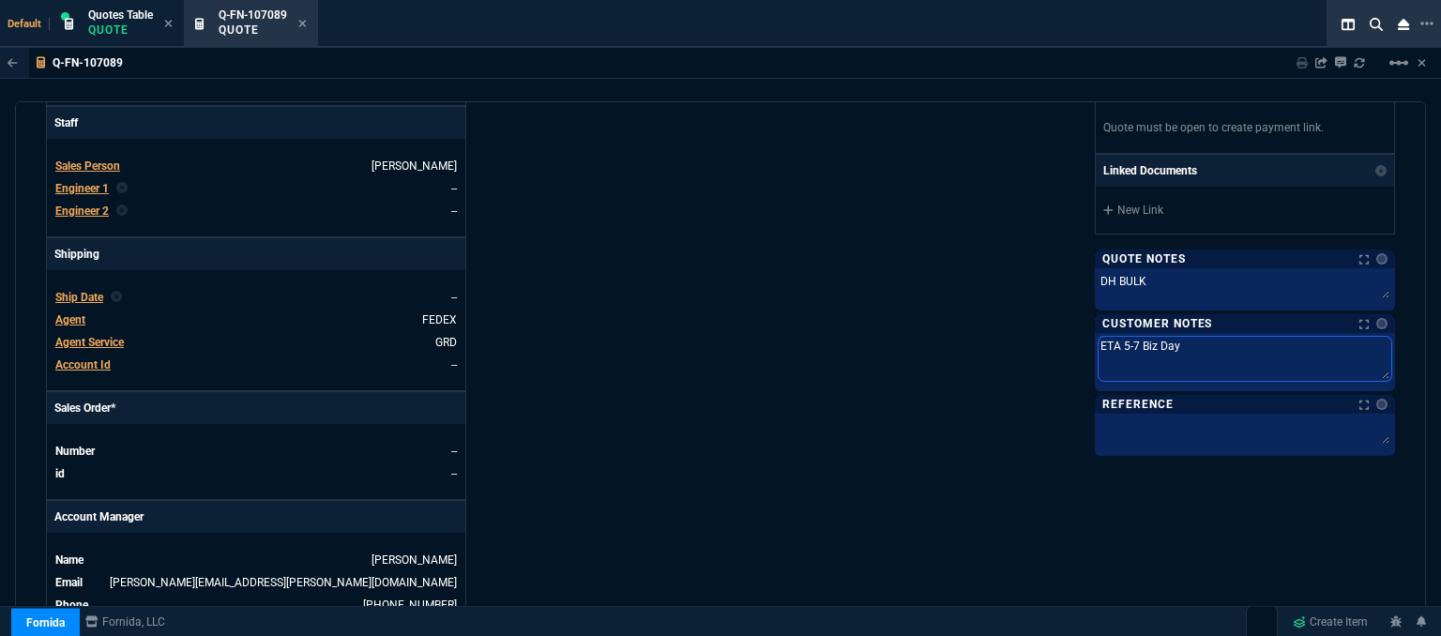
type textarea "ETA 5-7 Biz Days"
type textarea "ETA 5-7 Biz Day"
type textarea "ETA 5-7 Biz Da"
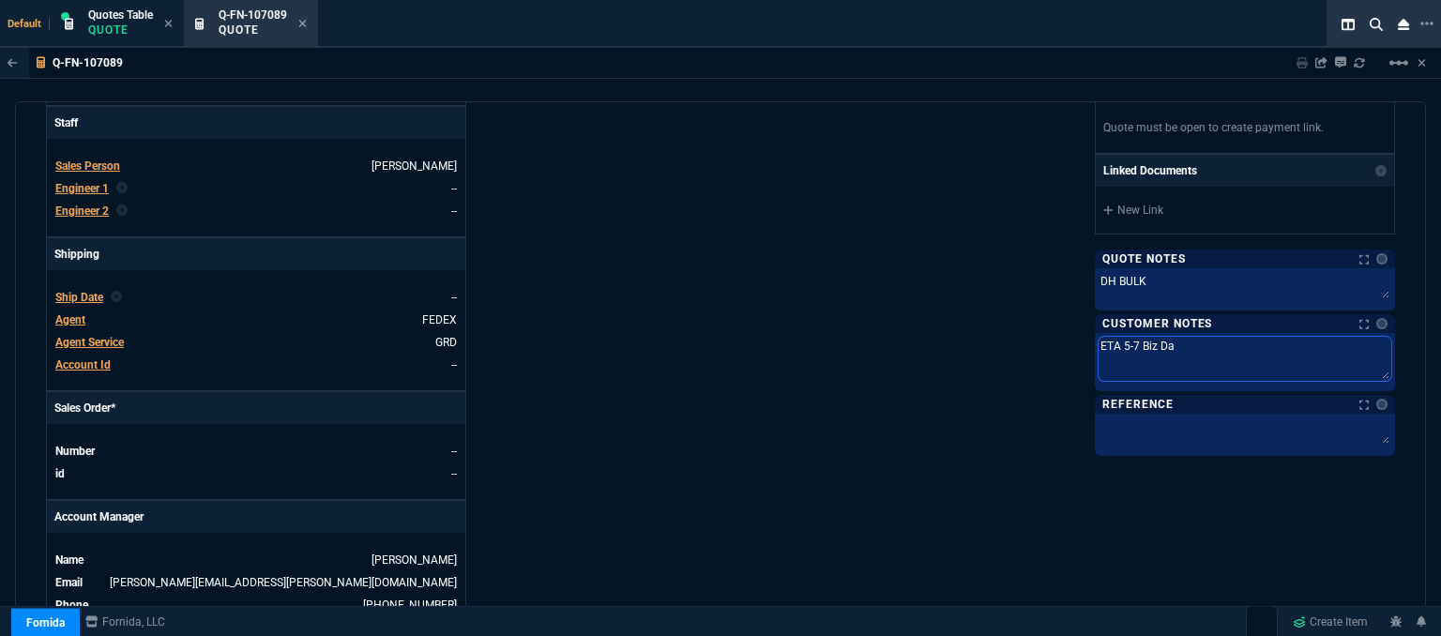
type textarea "ETA 5-7 Biz D"
type textarea "ETA 5-7 Biz"
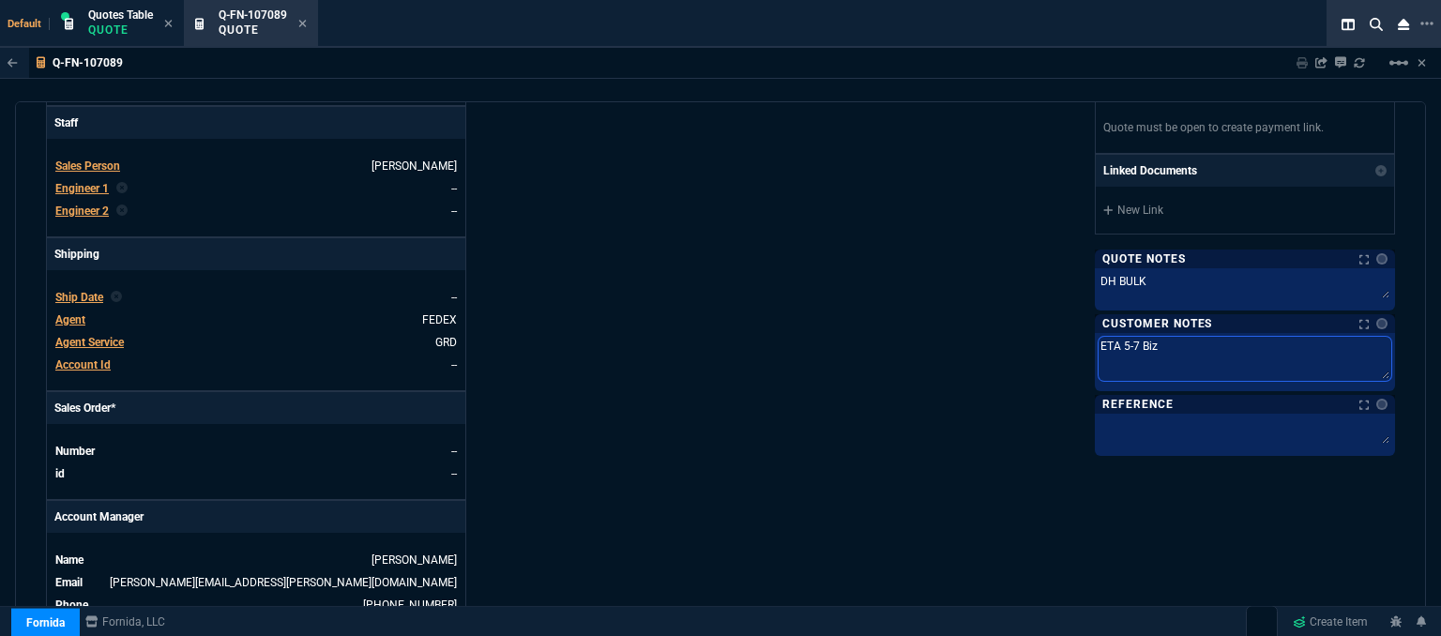
type textarea "ETA 5-7 Biz"
type textarea "ETA 5-7 Bi"
type textarea "ETA 5-7 B"
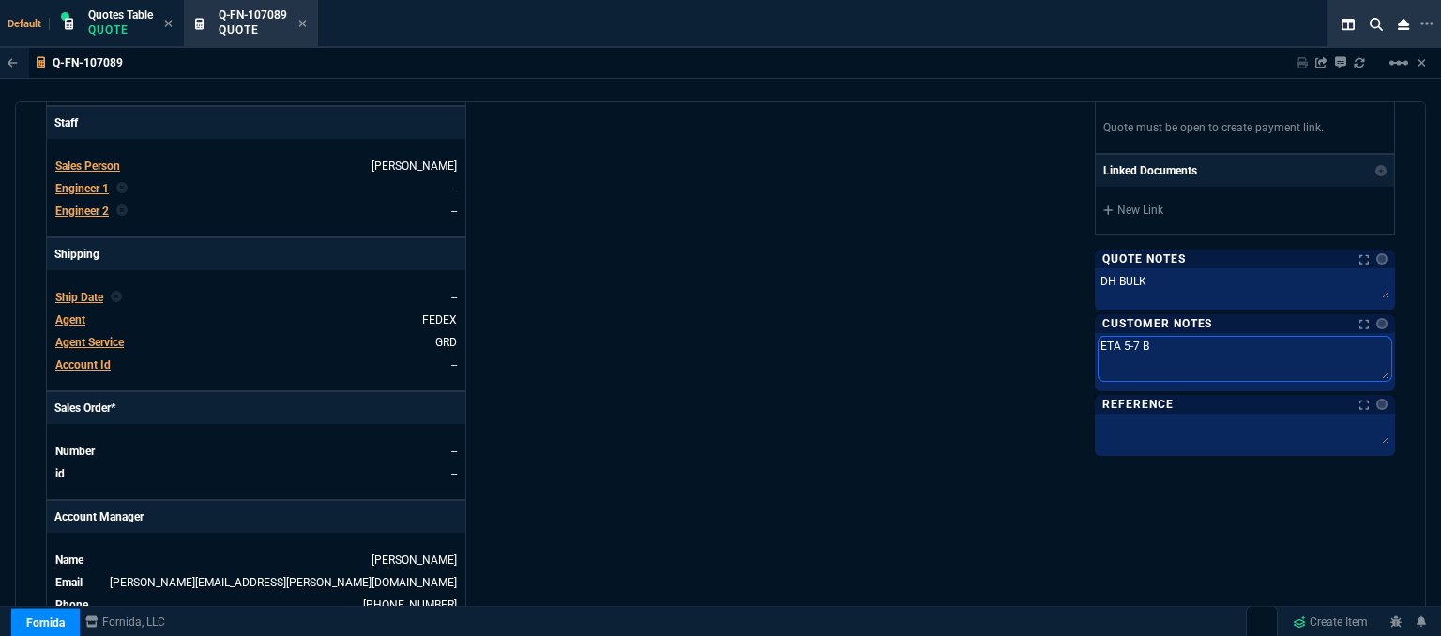
type textarea "ETA 5-7"
type textarea "ETA 5-"
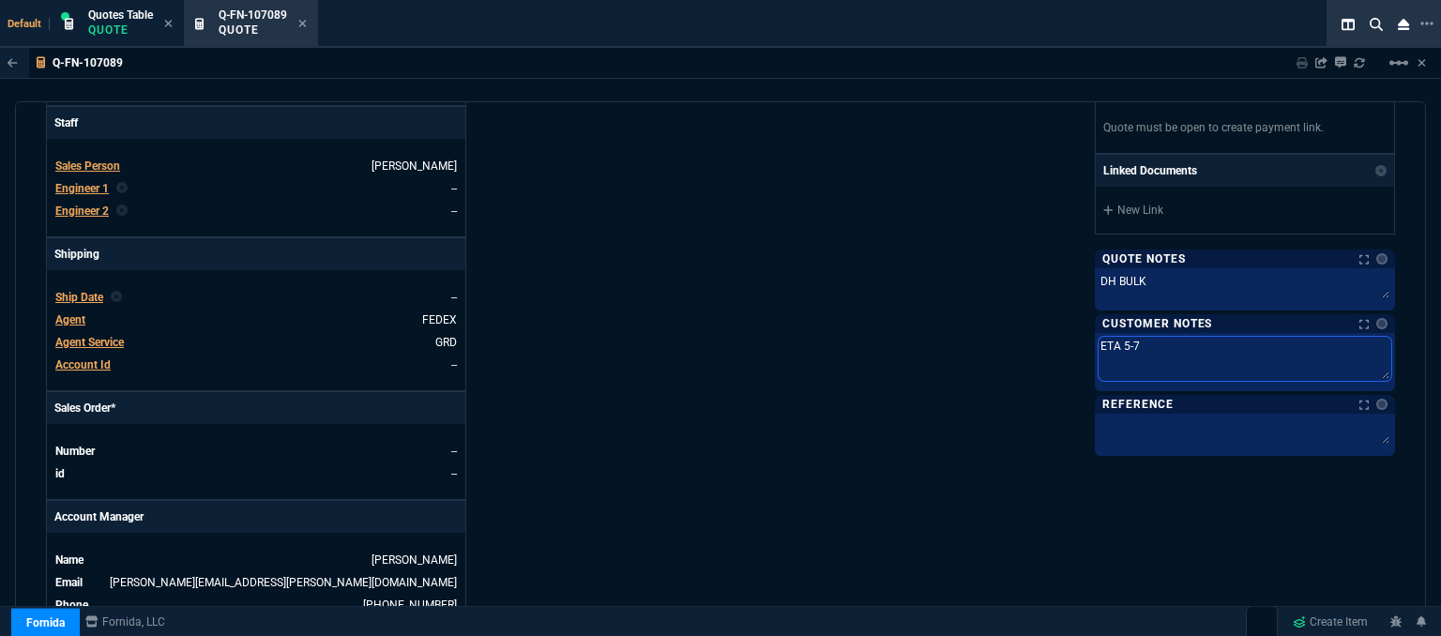
type textarea "ETA 5-"
type textarea "ETA 5"
type textarea "ETA"
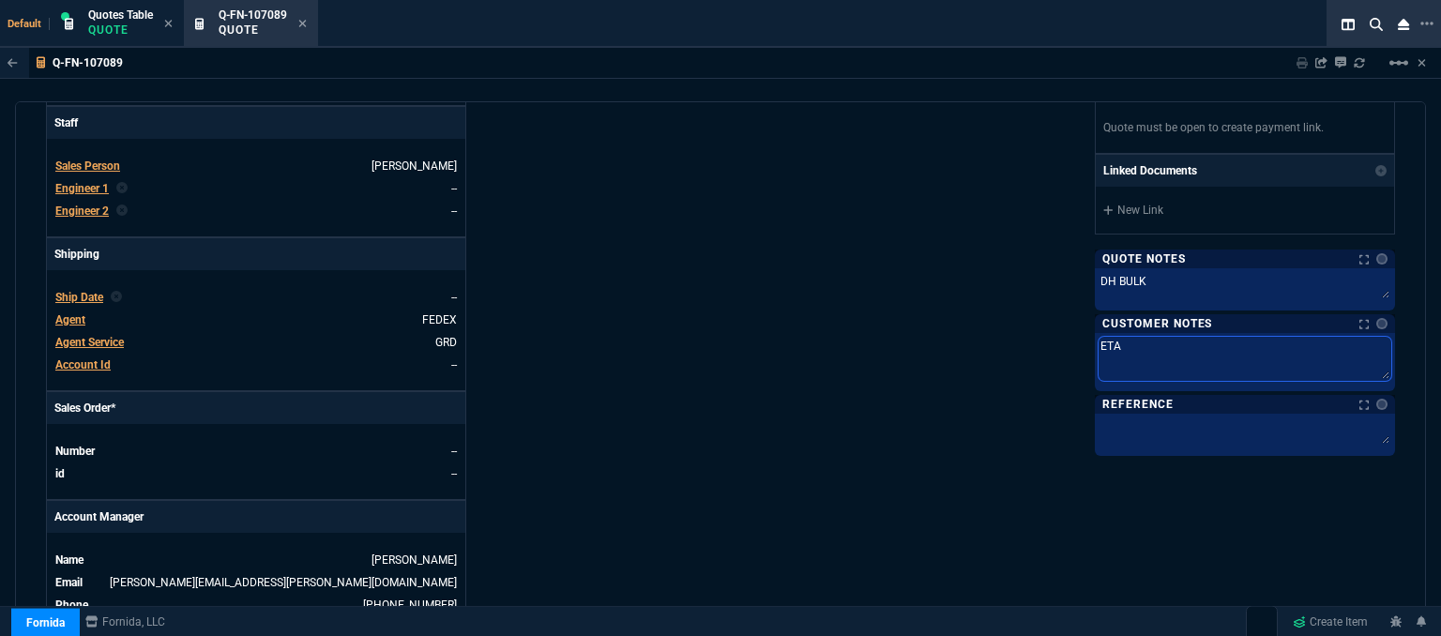
type textarea "ETA 7"
type textarea "ETA 7-"
type textarea "ETA 7-1"
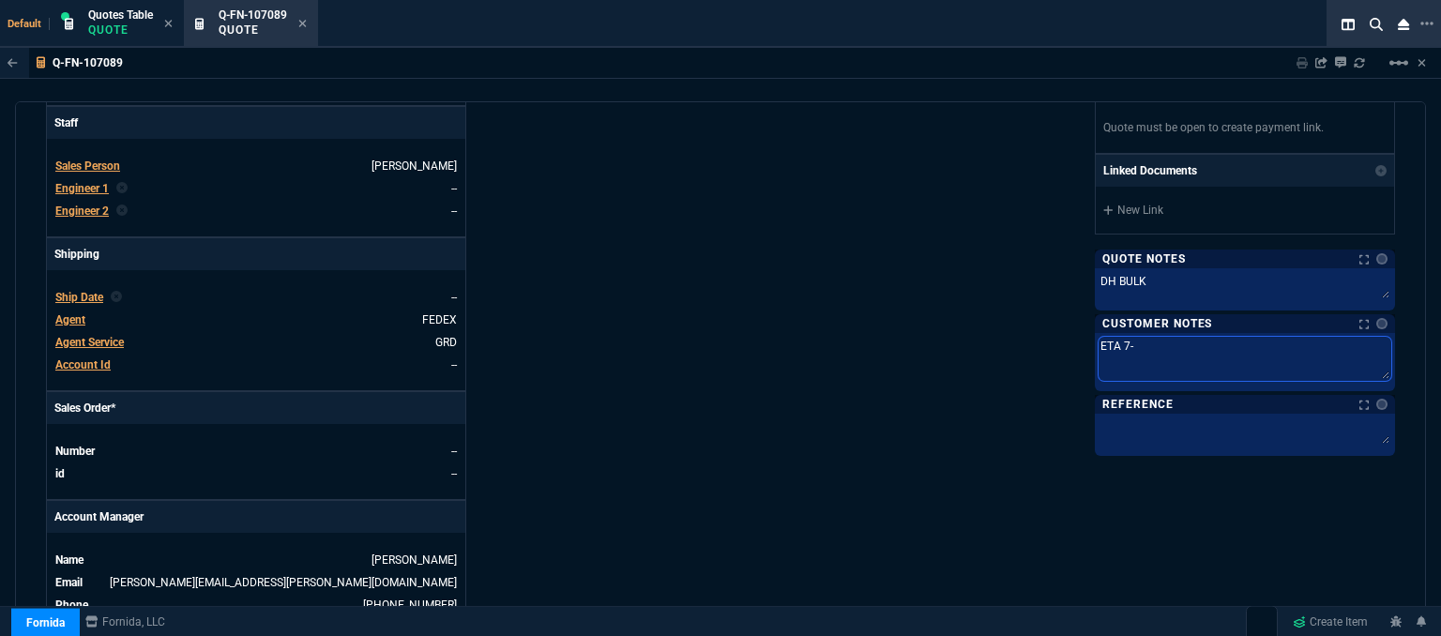
type textarea "ETA 7-1"
type textarea "ETA 7-10"
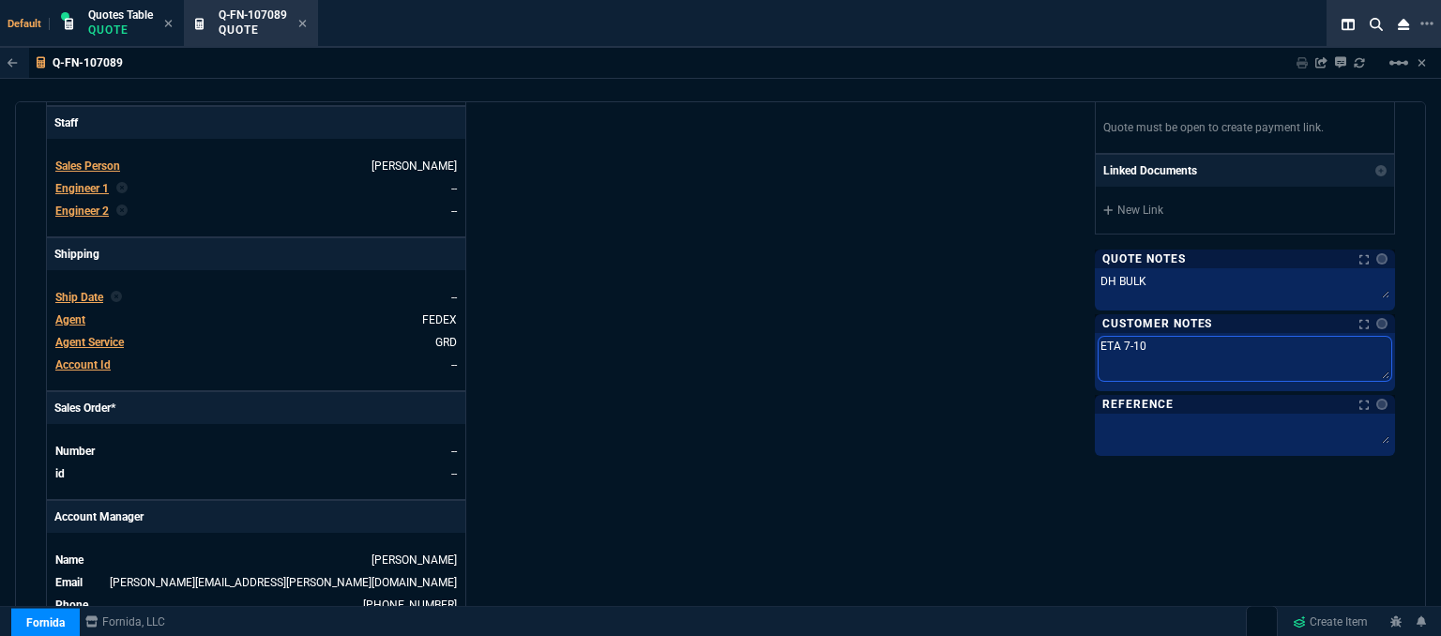
type textarea "ETA 7-10 b"
type textarea "ETA 7-10 bi"
type textarea "ETA 7-10 biz"
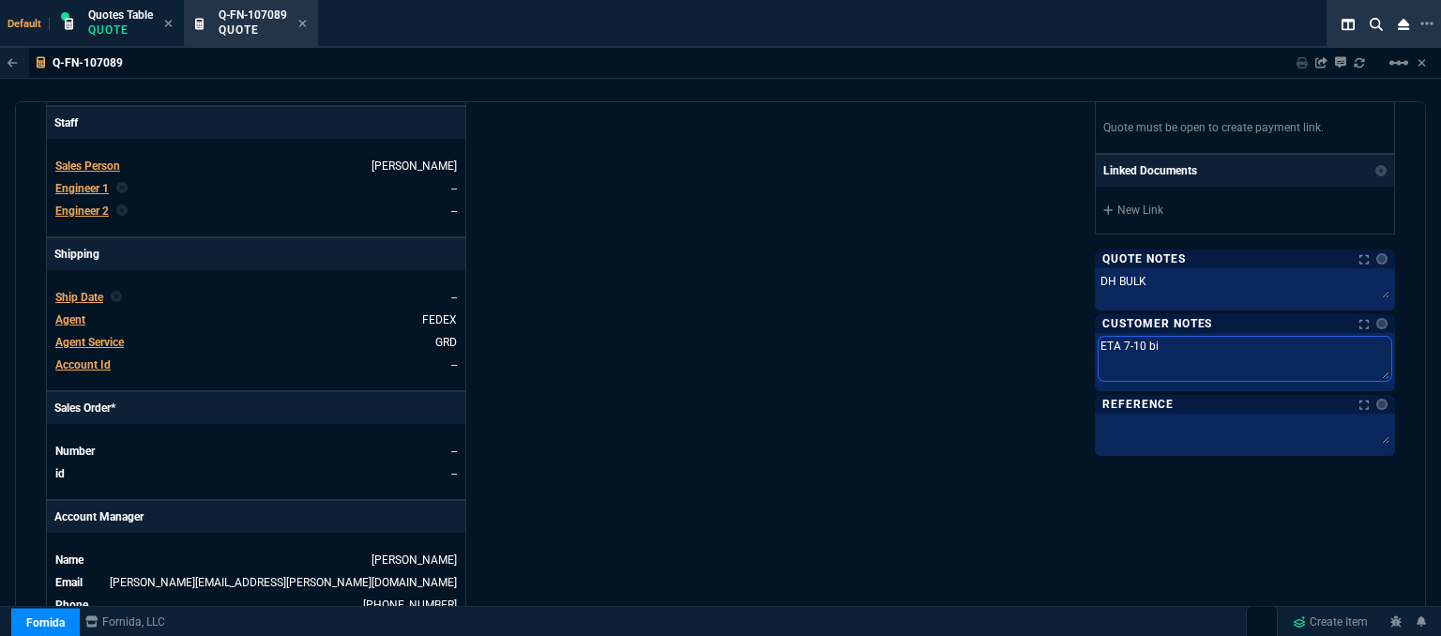
type textarea "ETA 7-10 biz"
type textarea "ETA 7-10 bi"
type textarea "ETA 7-10 b"
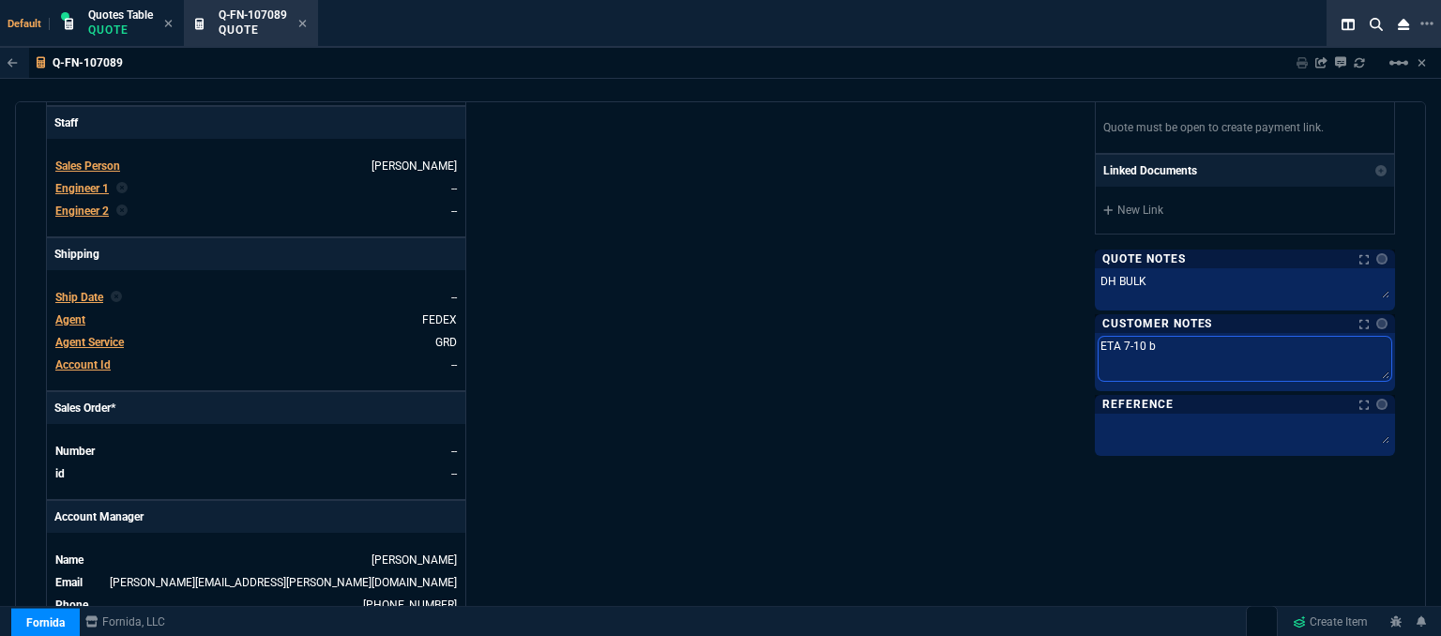
type textarea "ETA 7-10"
type textarea "ETA 7-10 B"
type textarea "ETA 7-10 Bi"
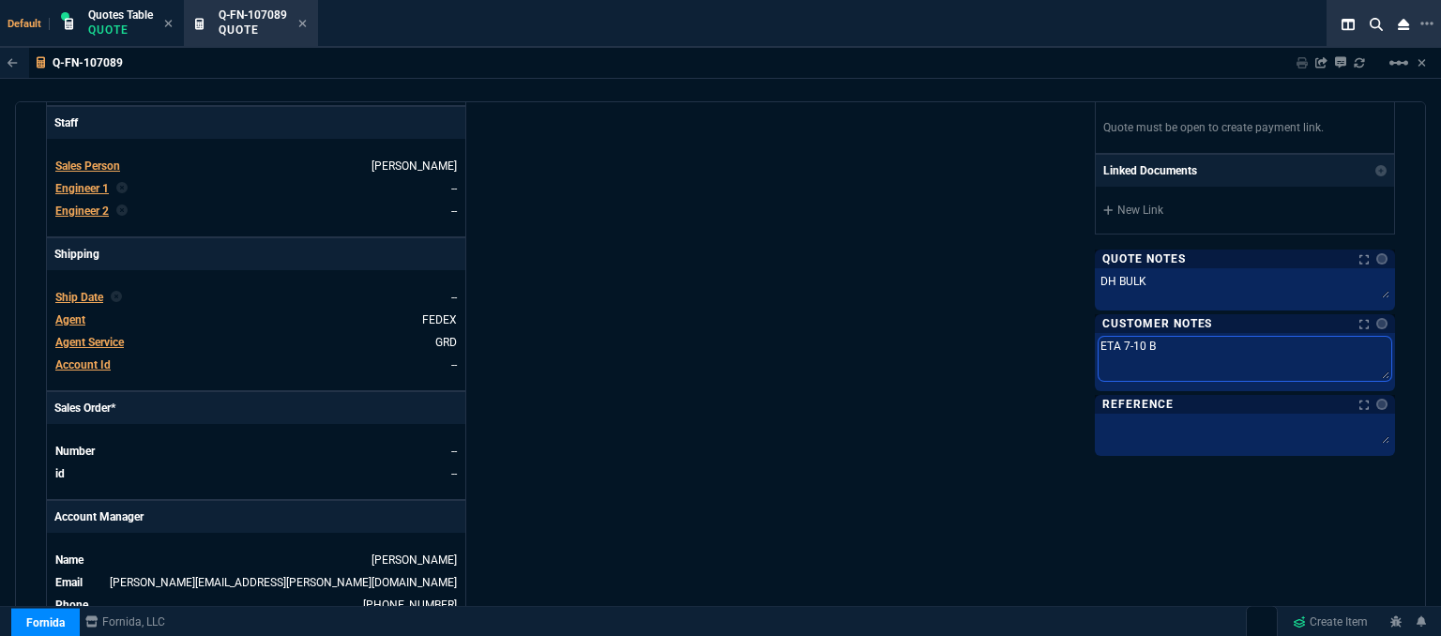
type textarea "ETA 7-10 Bi"
type textarea "ETA 7-10 Biz"
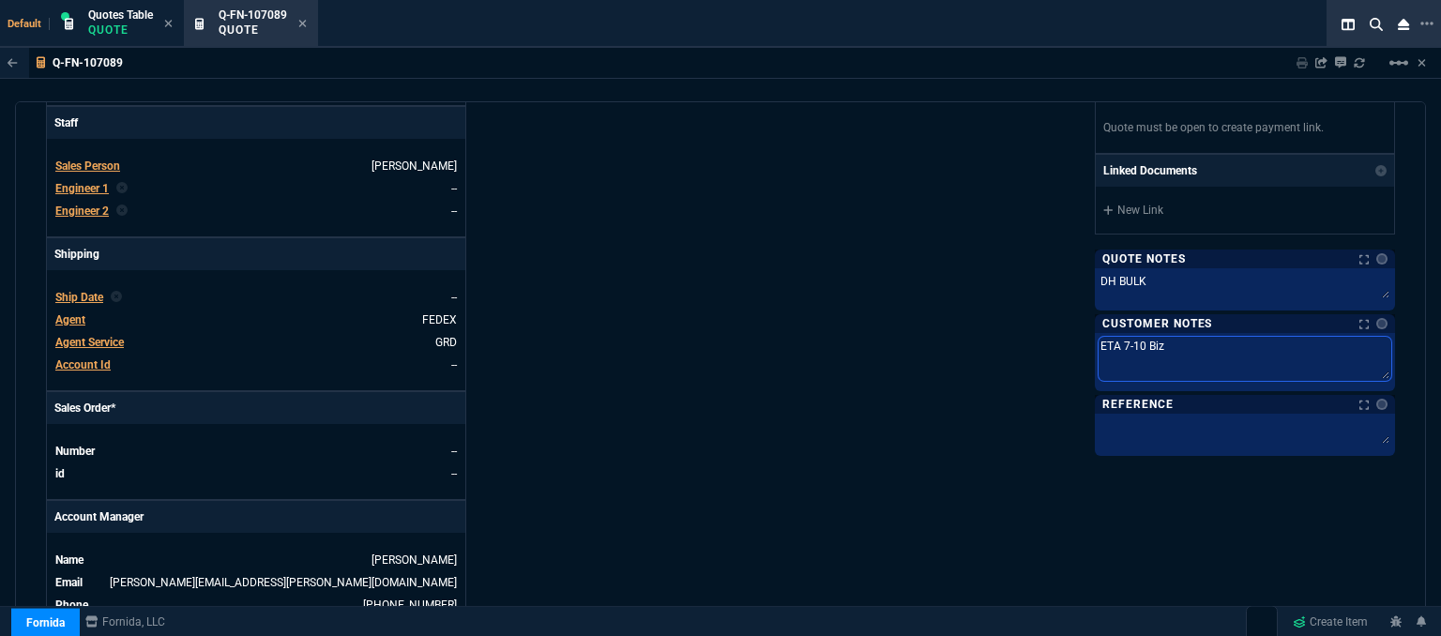
type textarea "ETA 7-10 Biz D"
type textarea "ETA 7-10 Biz Da"
type textarea "ETA 7-10 Biz Day"
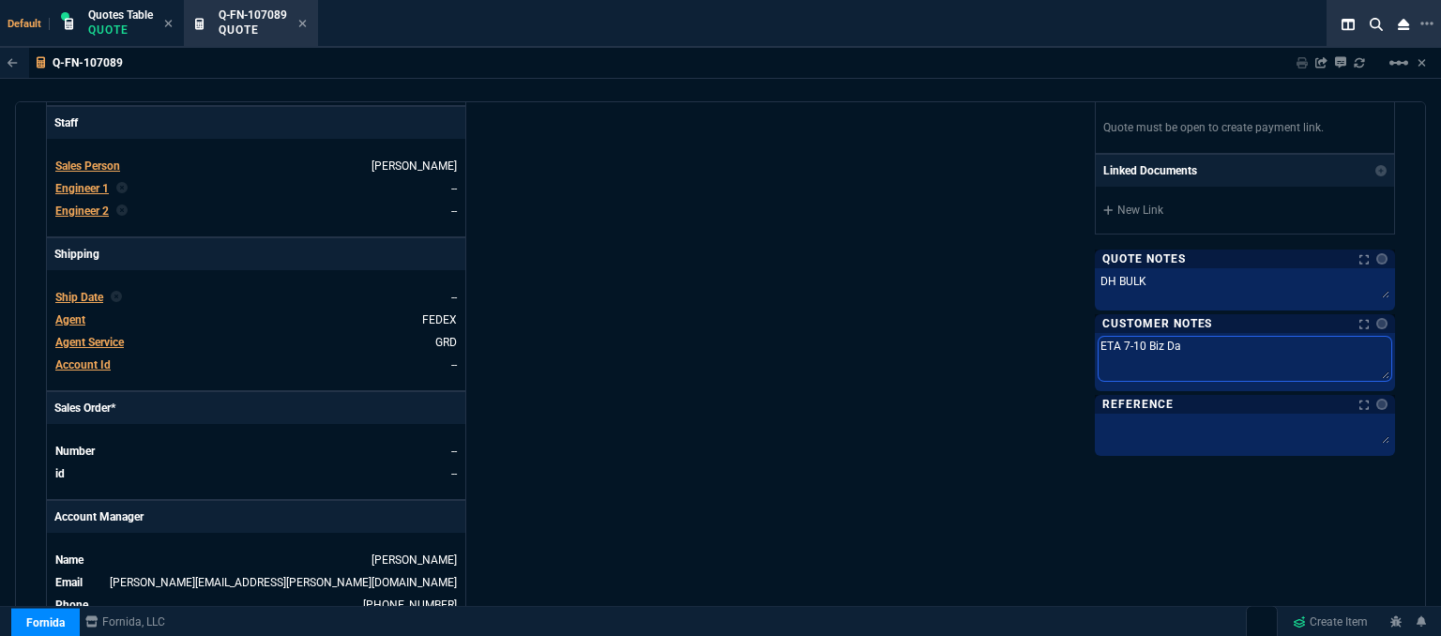
type textarea "ETA 7-10 Biz Day"
type textarea "ETA 7-10 Biz Days"
click at [774, 388] on div "Fornida, LLC [STREET_ADDRESS] Share Link Show More Chats Shipping Address [STRE…" at bounding box center [1058, 141] width 675 height 982
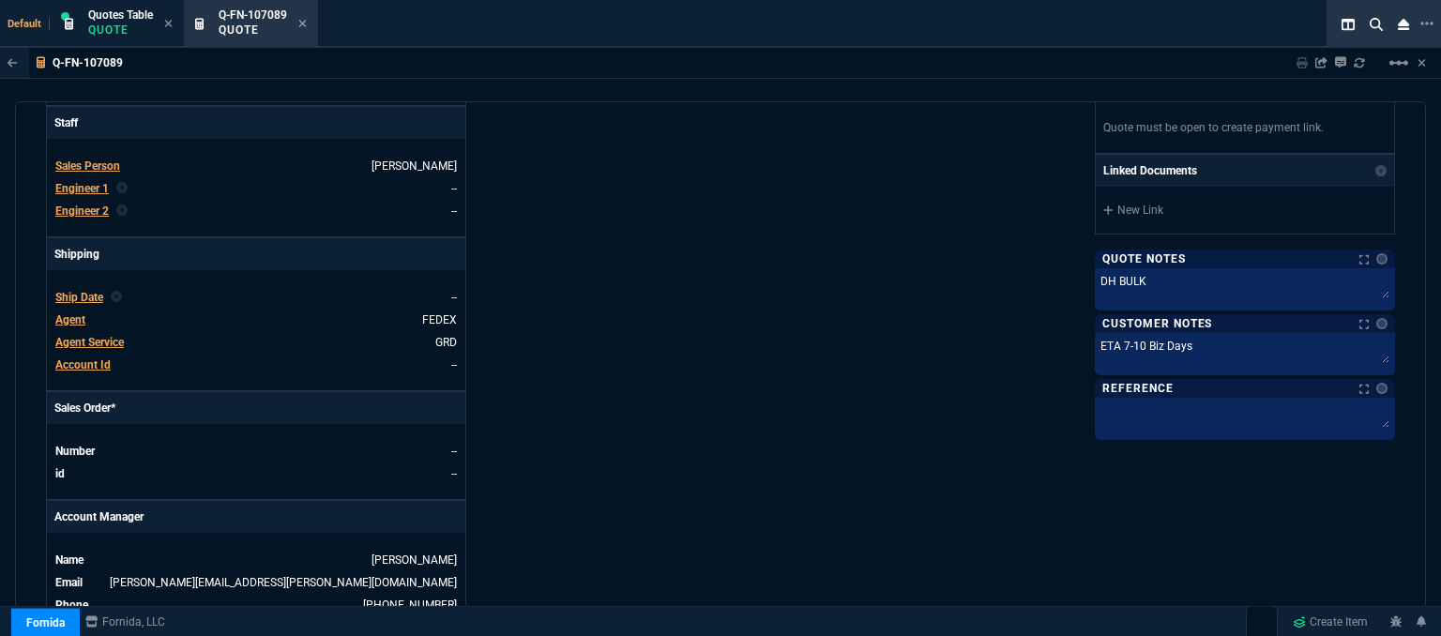
scroll to position [993, 0]
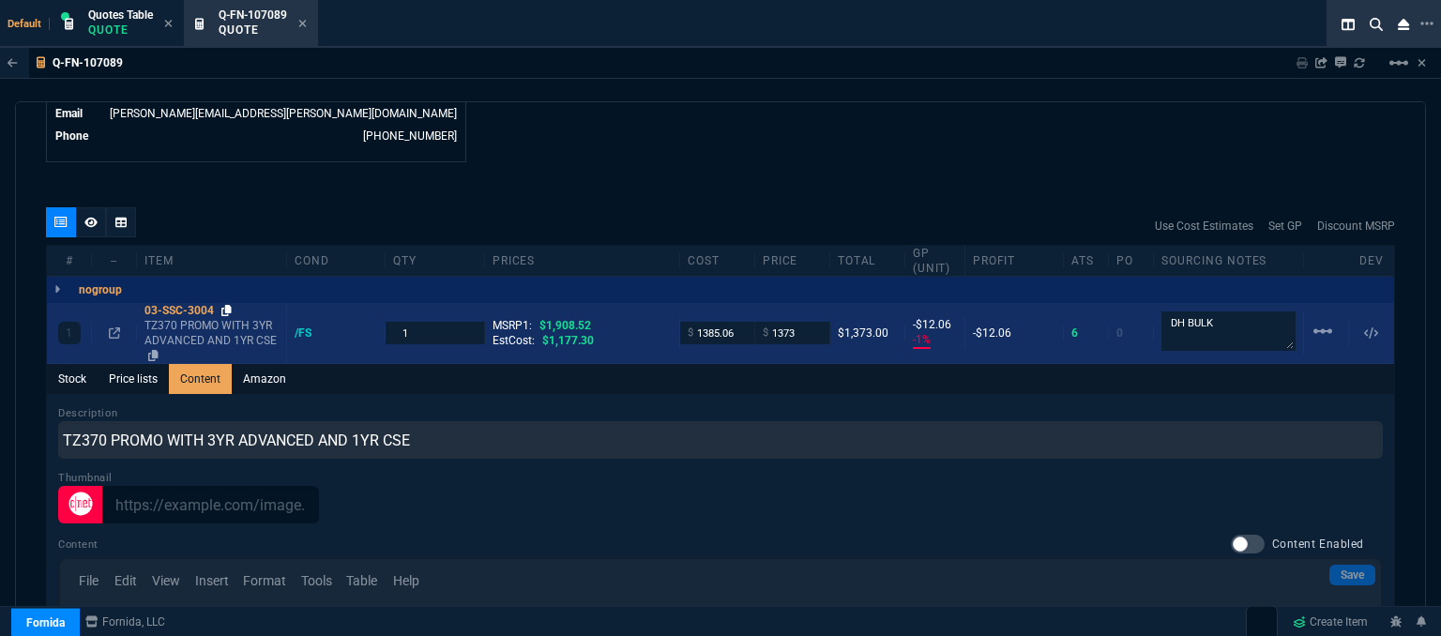
click at [231, 305] on icon at bounding box center [226, 310] width 10 height 11
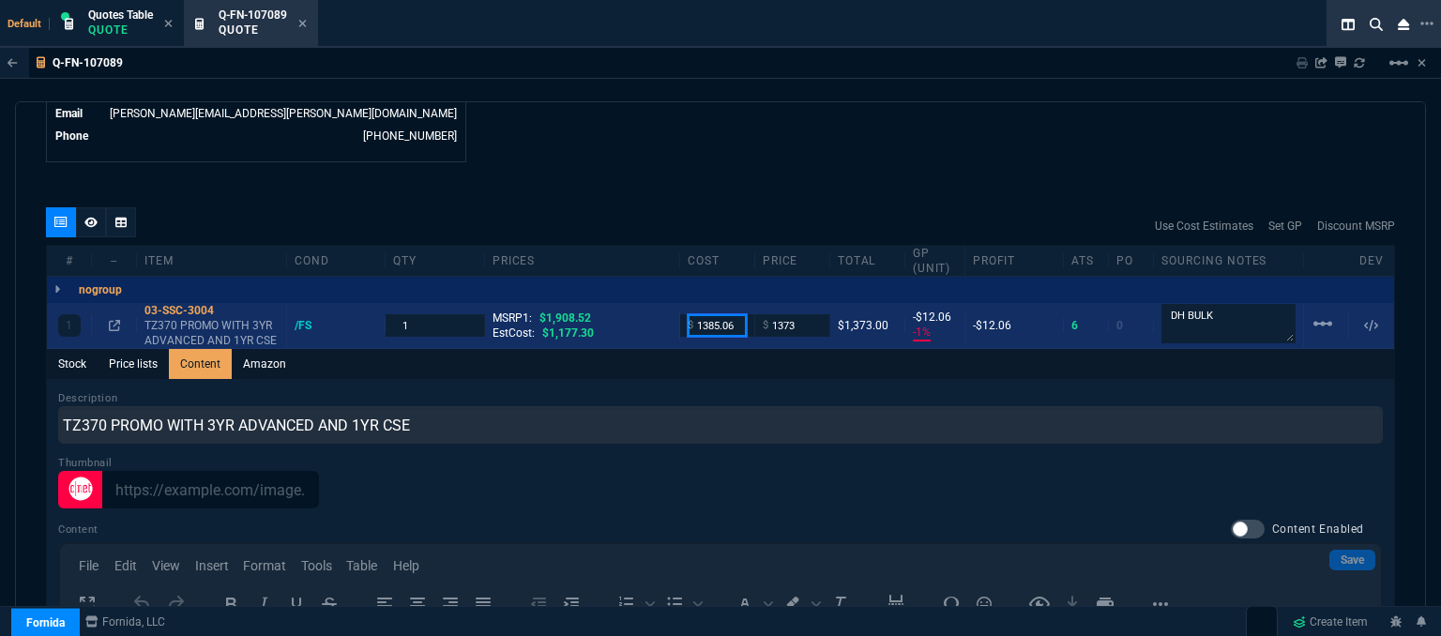
click at [733, 314] on input "1385.06" at bounding box center [717, 325] width 59 height 22
type input "1122"
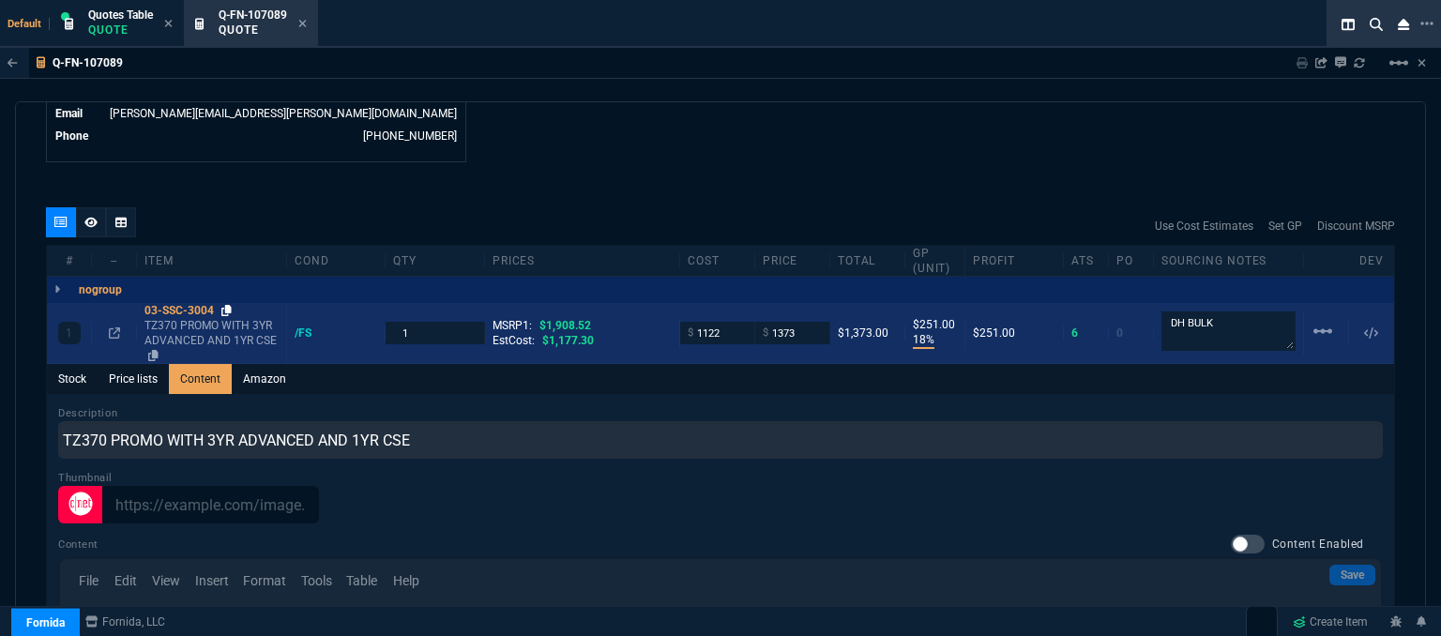
click at [228, 304] on fa-icon at bounding box center [226, 310] width 10 height 13
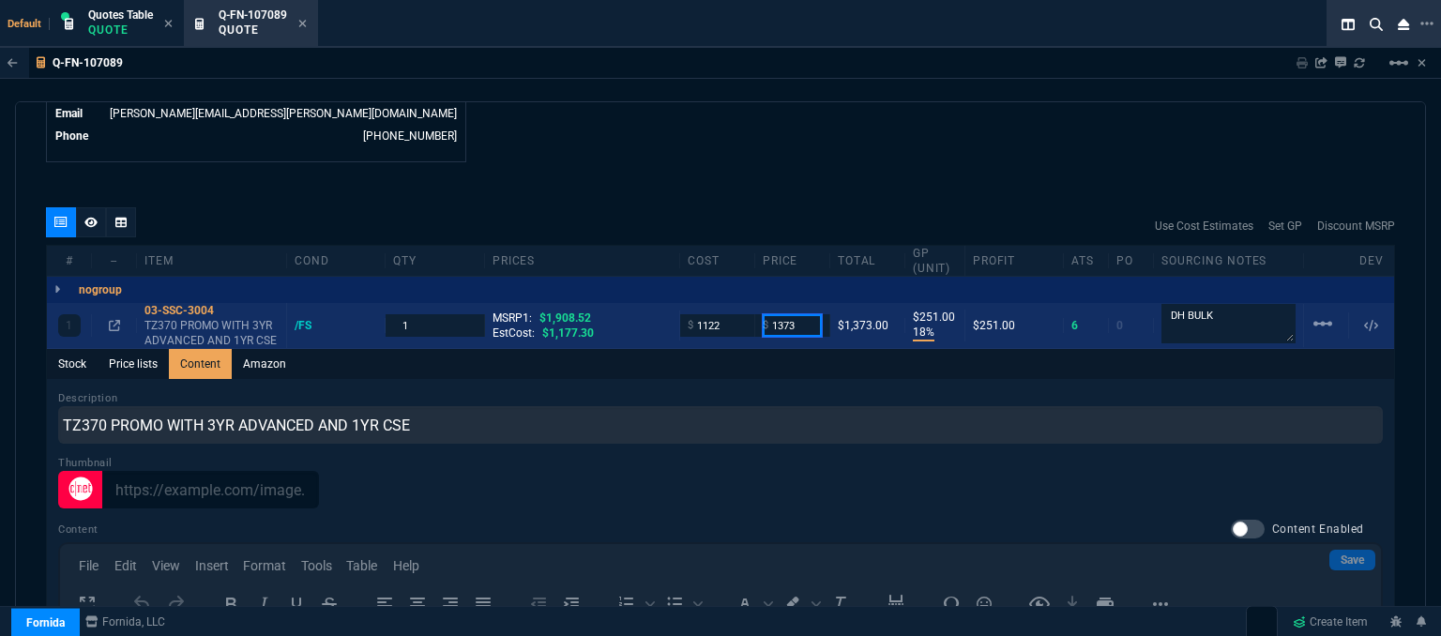
click at [810, 314] on input "1373" at bounding box center [792, 325] width 59 height 22
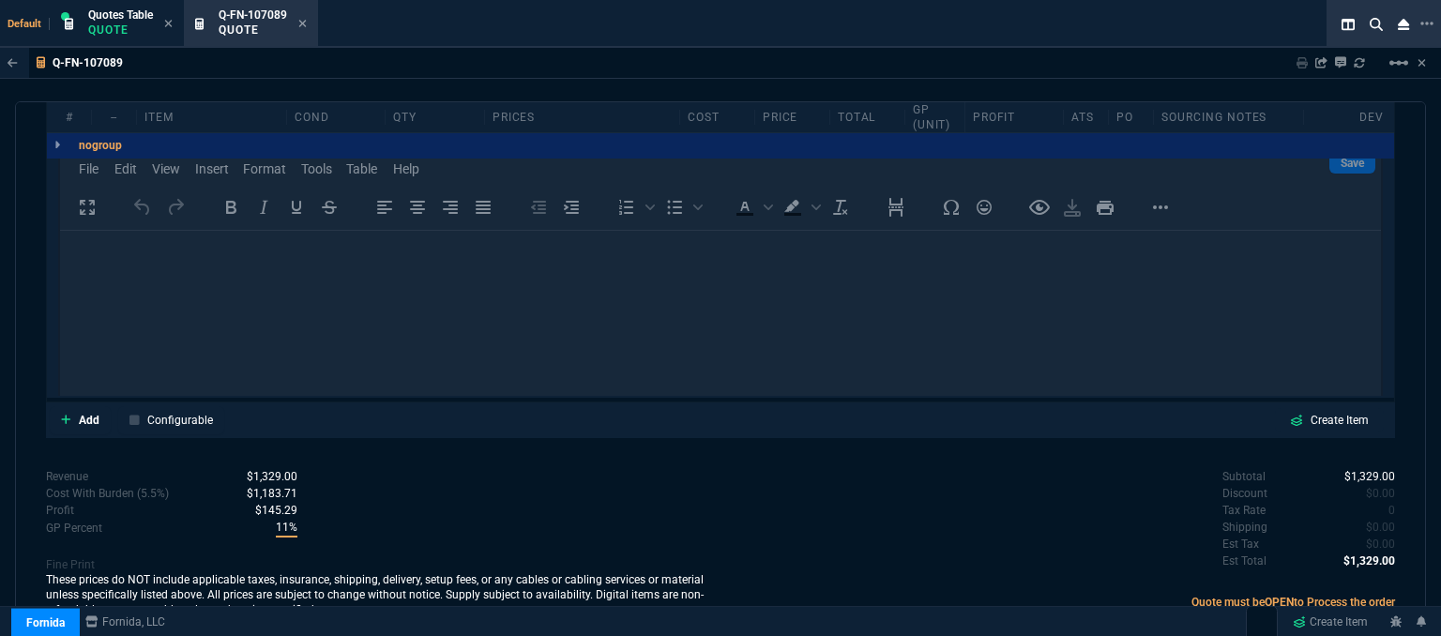
scroll to position [1014, 0]
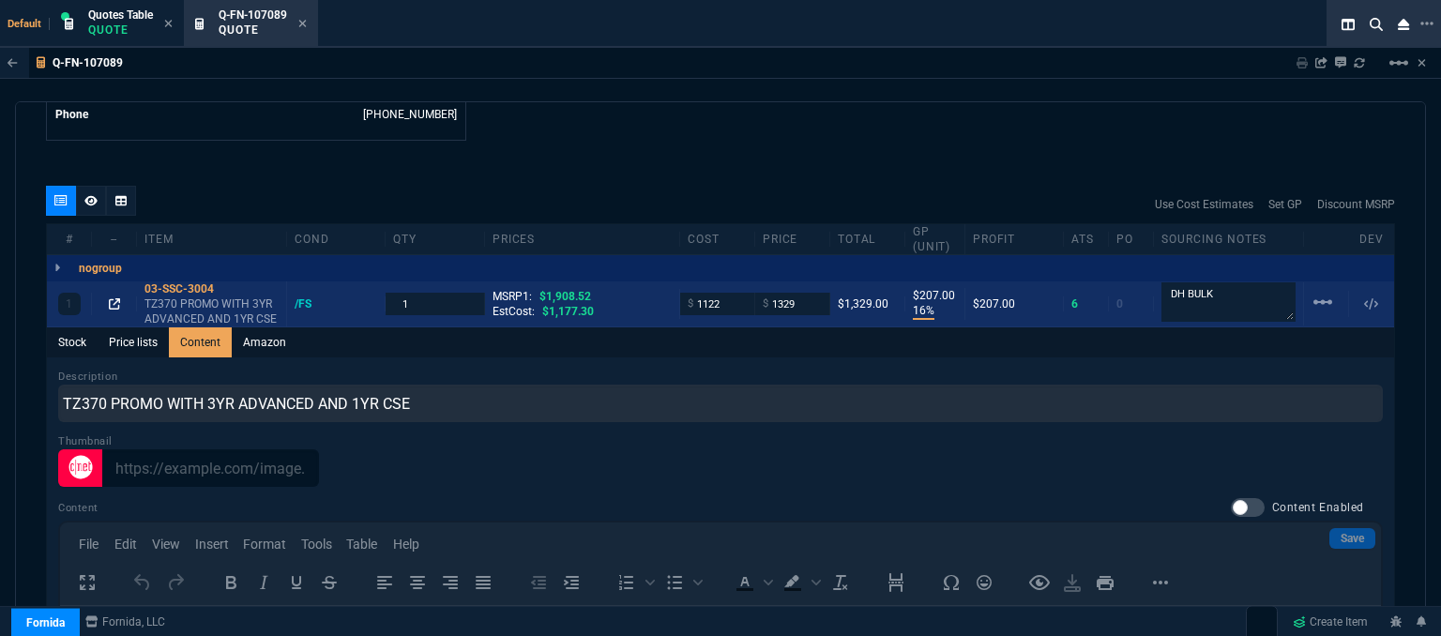
click at [116, 298] on icon at bounding box center [114, 303] width 11 height 11
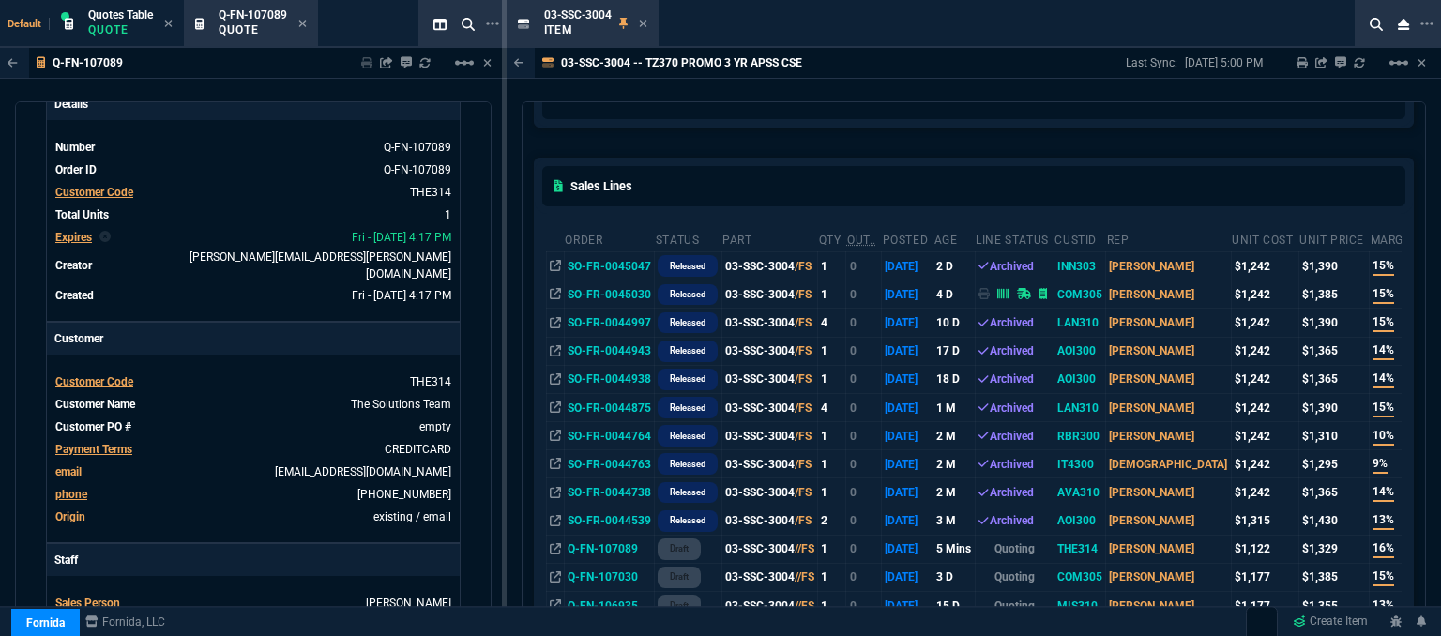
scroll to position [282, 0]
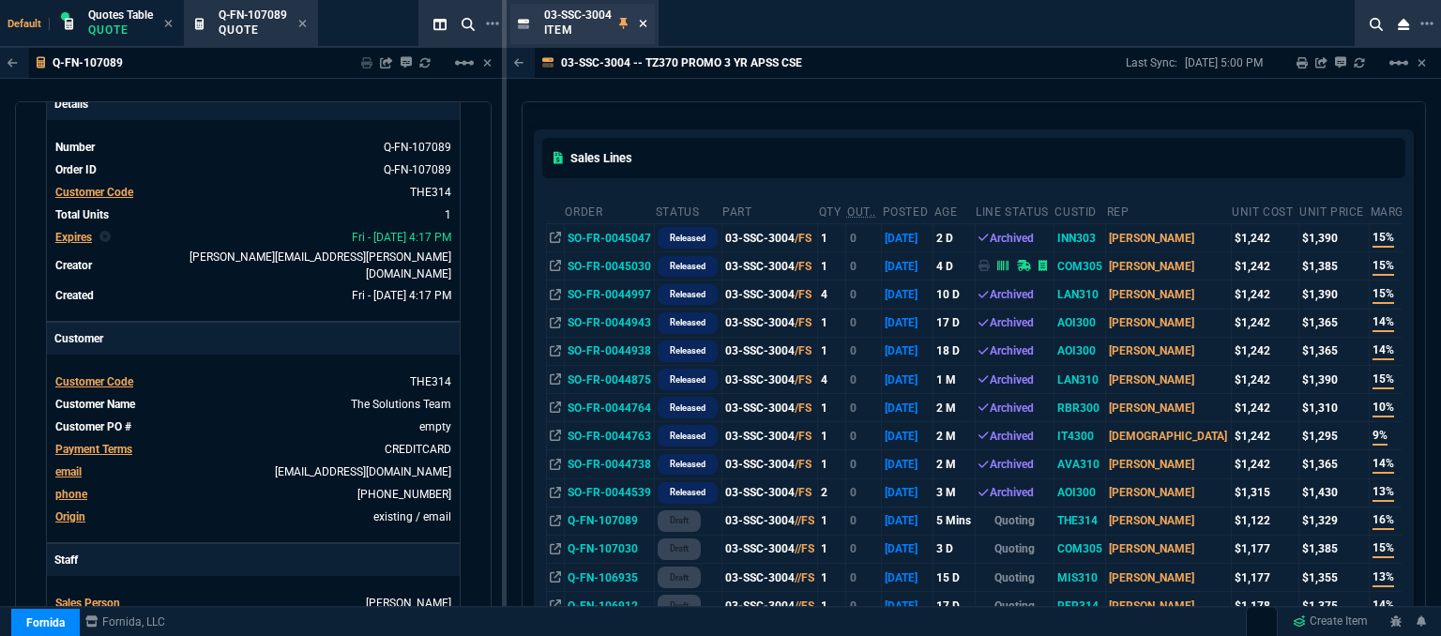
click at [644, 23] on icon at bounding box center [643, 24] width 8 height 8
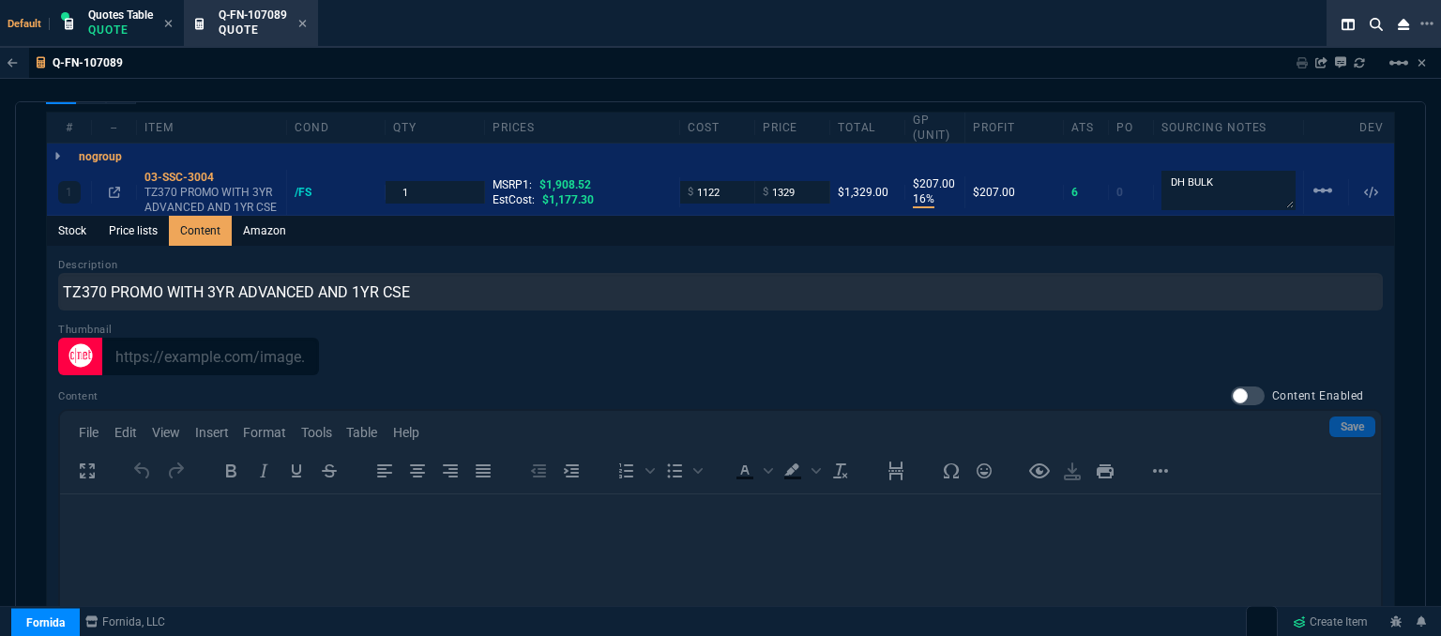
scroll to position [1130, 0]
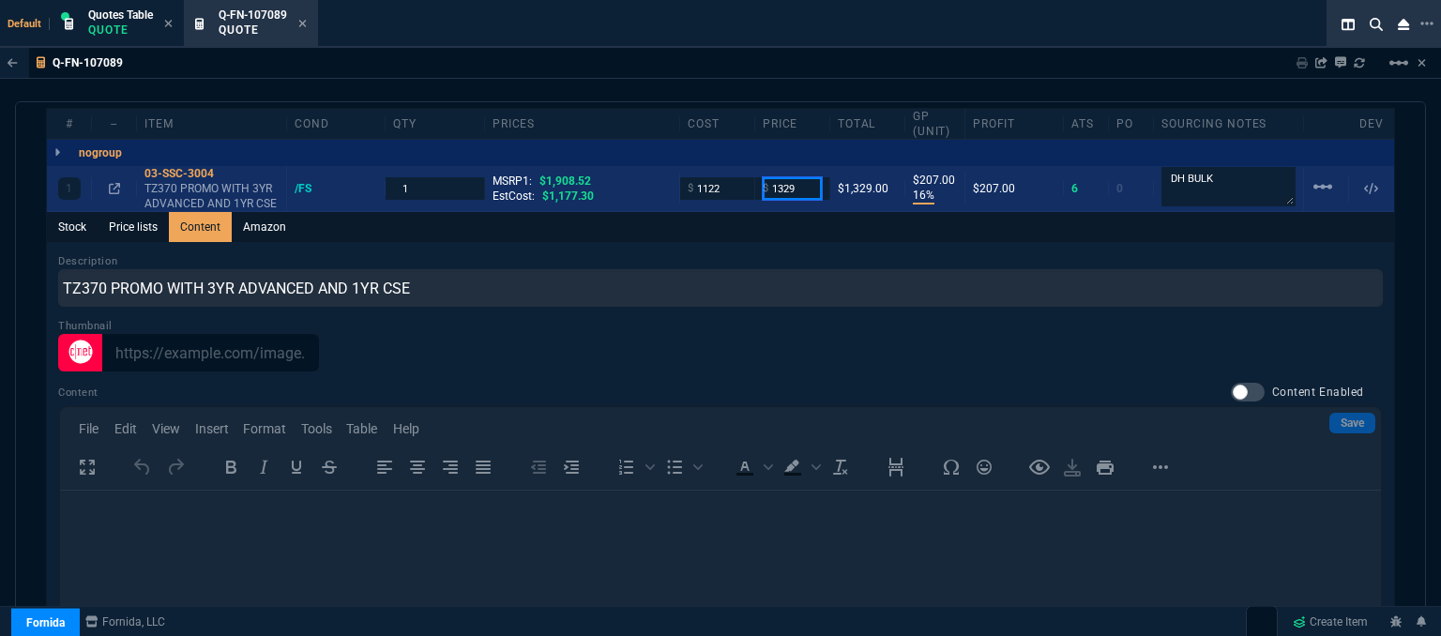
click at [800, 177] on input "1329" at bounding box center [792, 188] width 59 height 22
type input "1335"
click at [807, 219] on div "Stock Price lists Content Amazon" at bounding box center [721, 227] width 1348 height 30
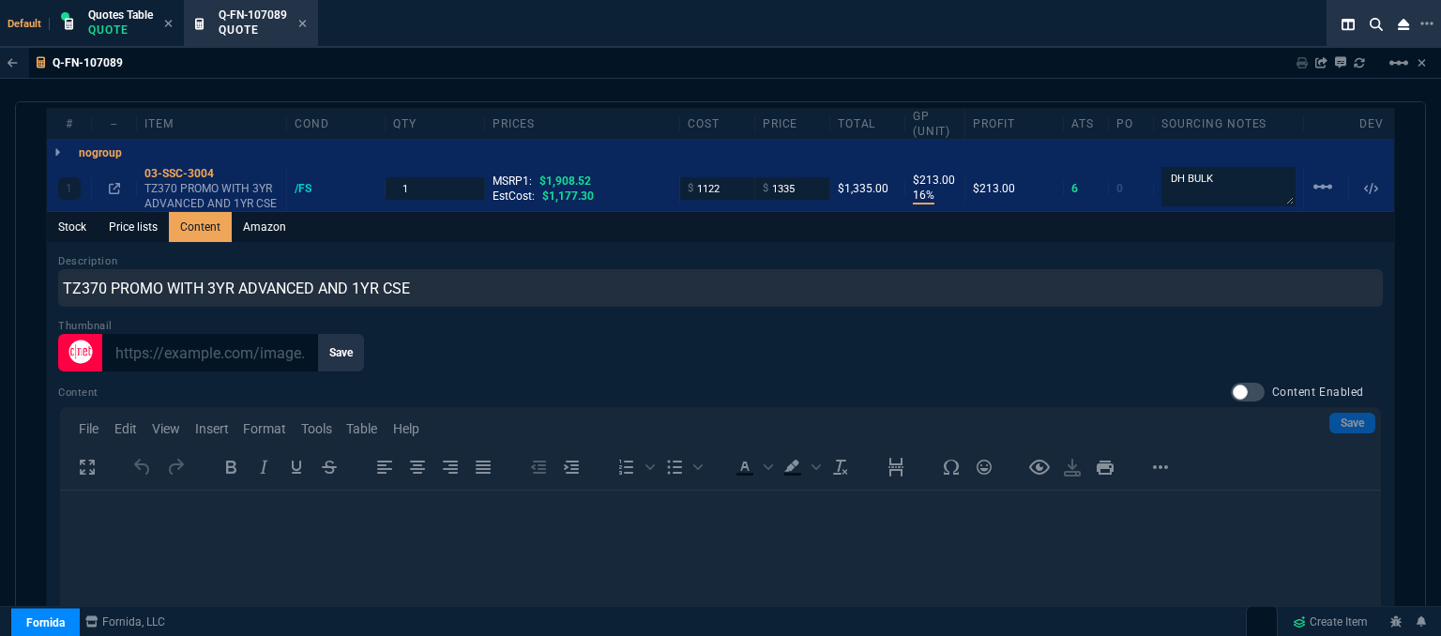
scroll to position [1036, 0]
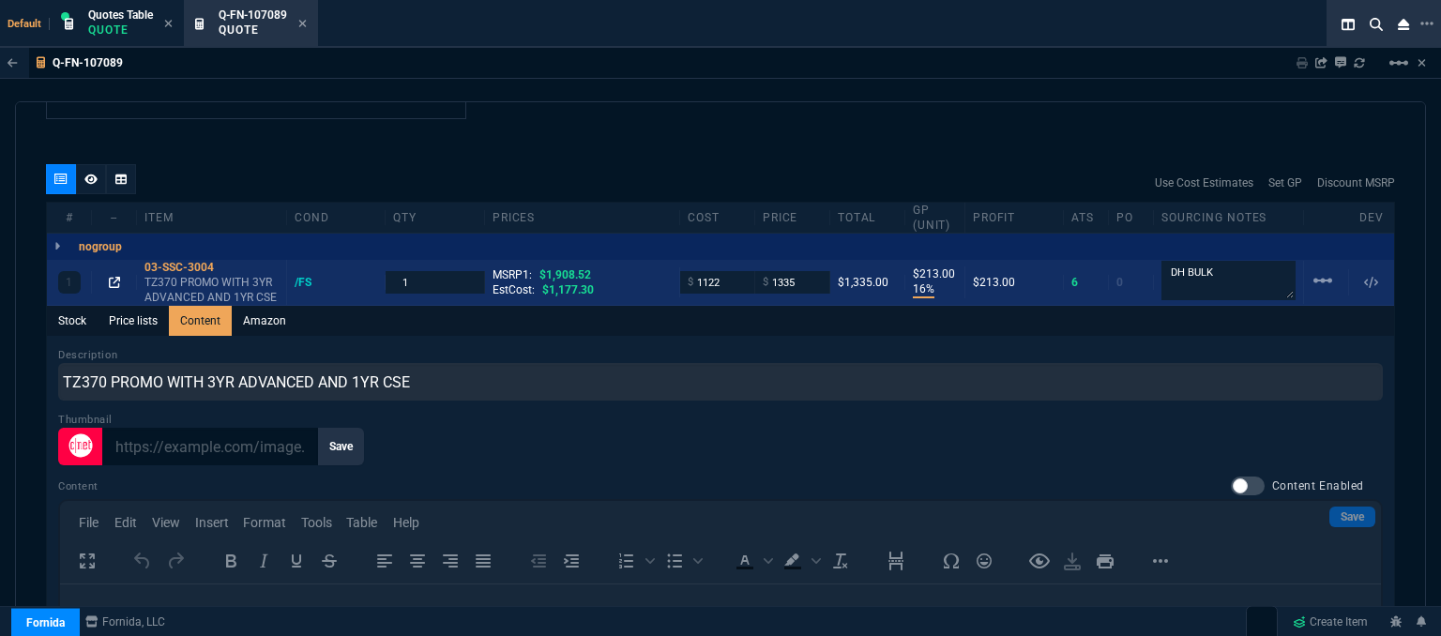
click at [112, 277] on icon at bounding box center [114, 282] width 11 height 11
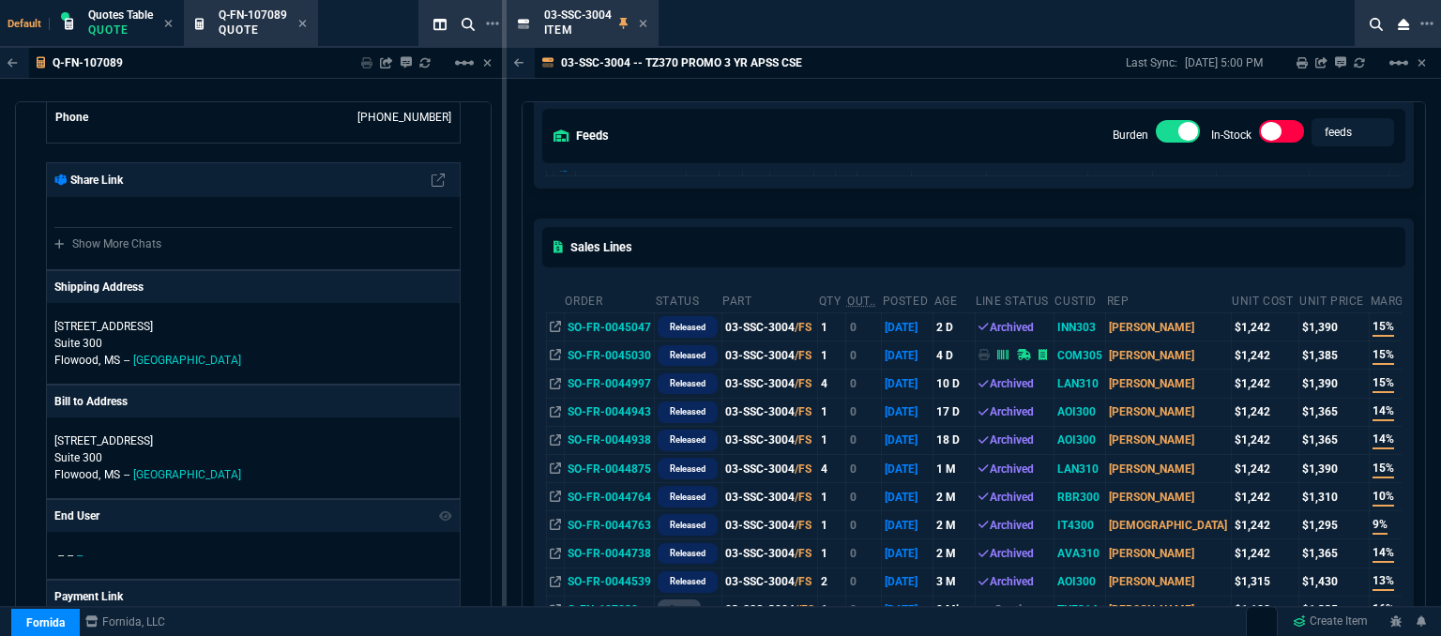
scroll to position [188, 0]
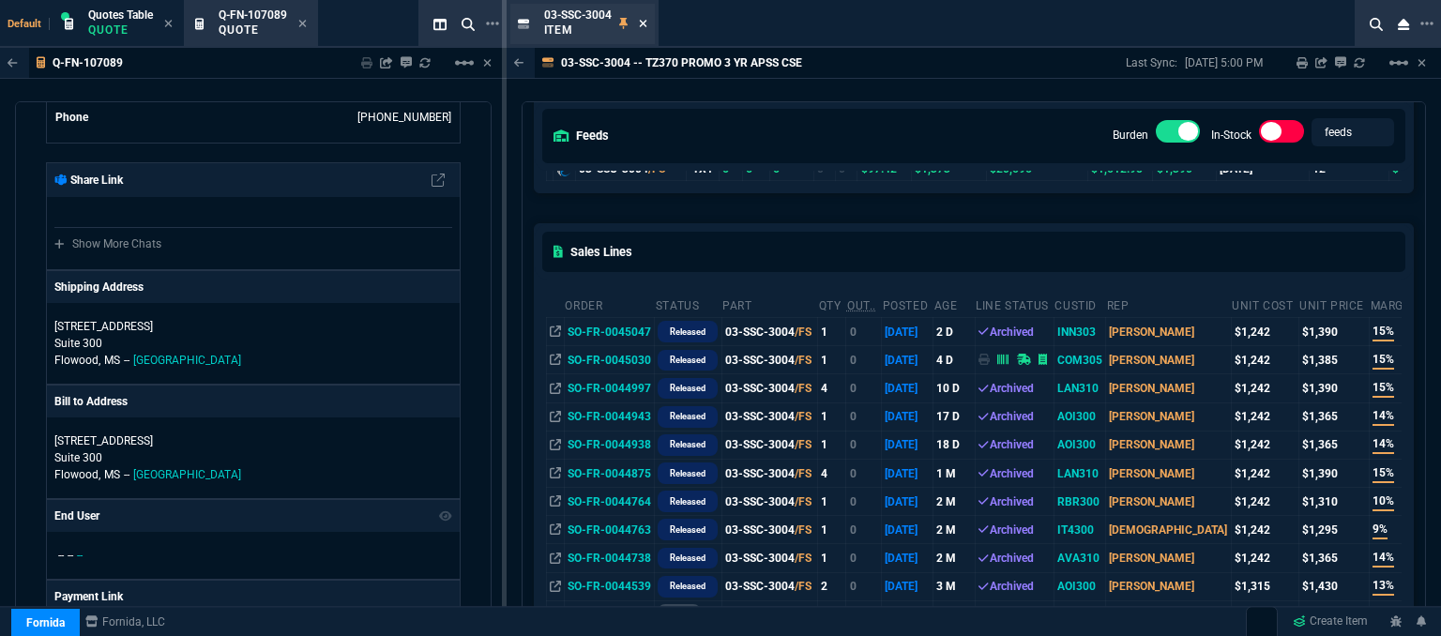
click at [646, 25] on icon at bounding box center [643, 24] width 8 height 8
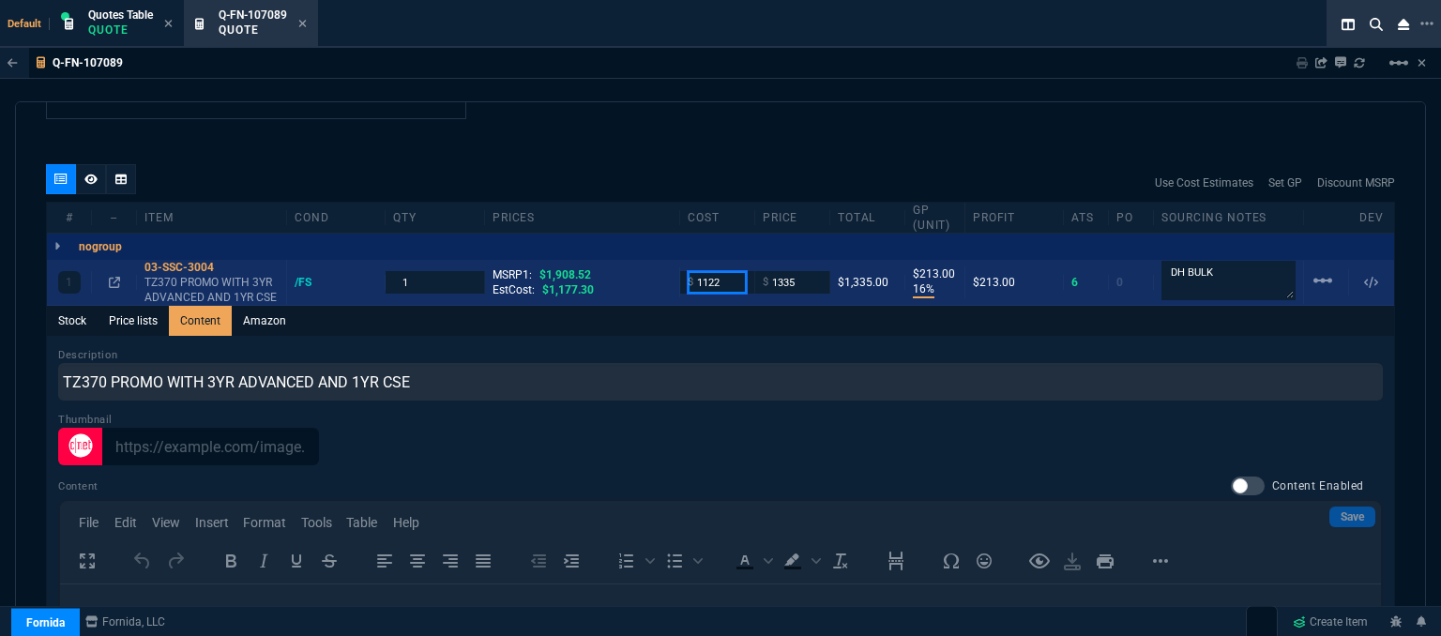
click at [724, 271] on input "1122" at bounding box center [717, 282] width 59 height 22
type input "1177.30"
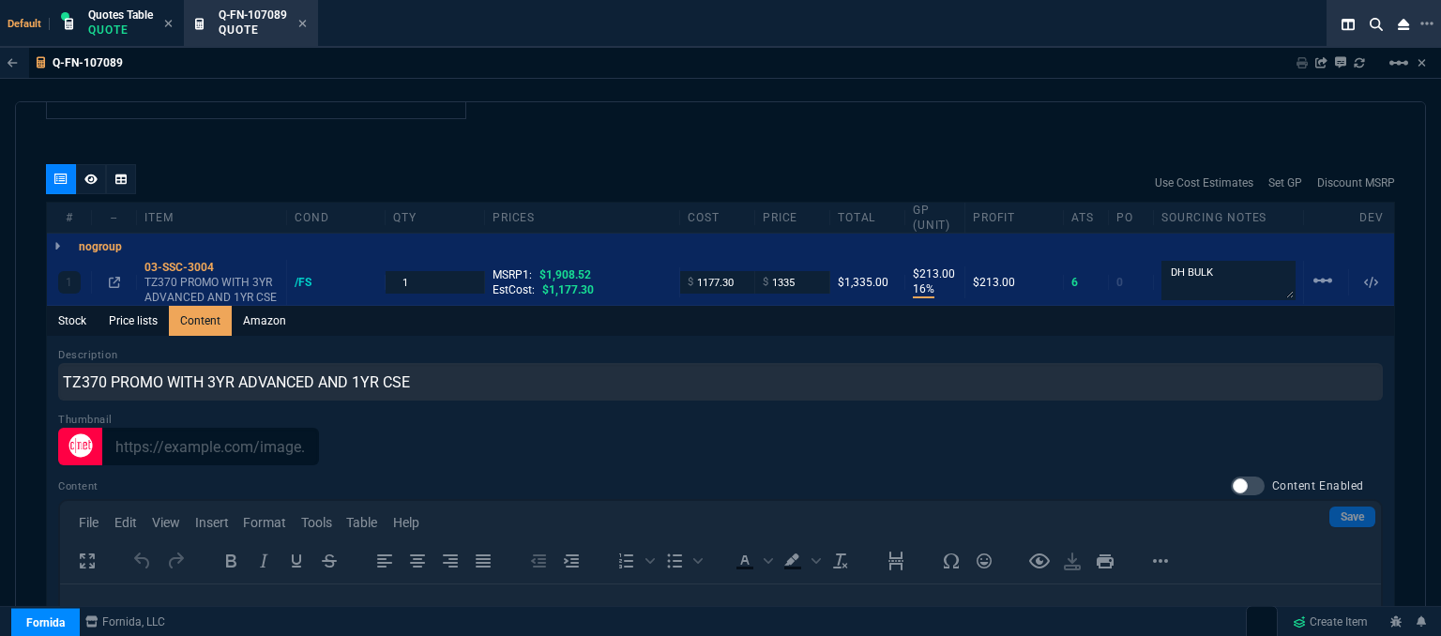
click at [694, 129] on div "quote Q-FN-107089 The Solutions Team draft Fornida, LLC [STREET_ADDRESS] Detail…" at bounding box center [720, 371] width 1411 height 541
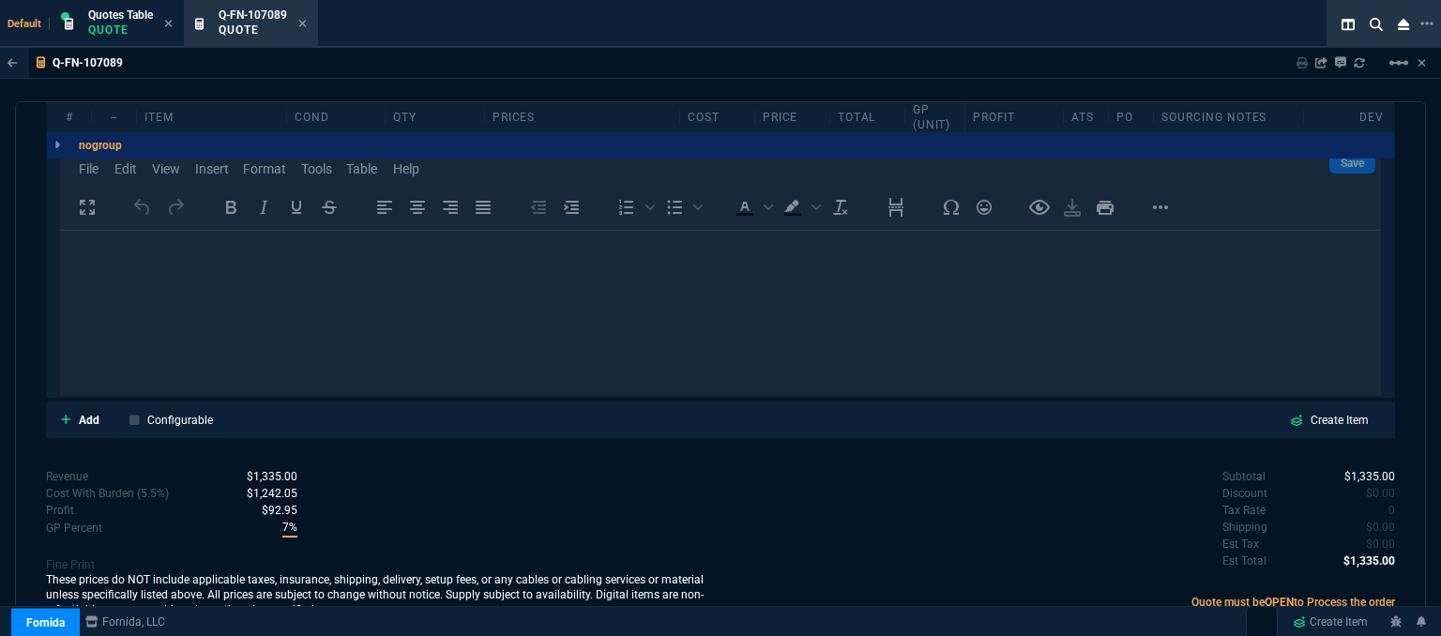
scroll to position [1014, 0]
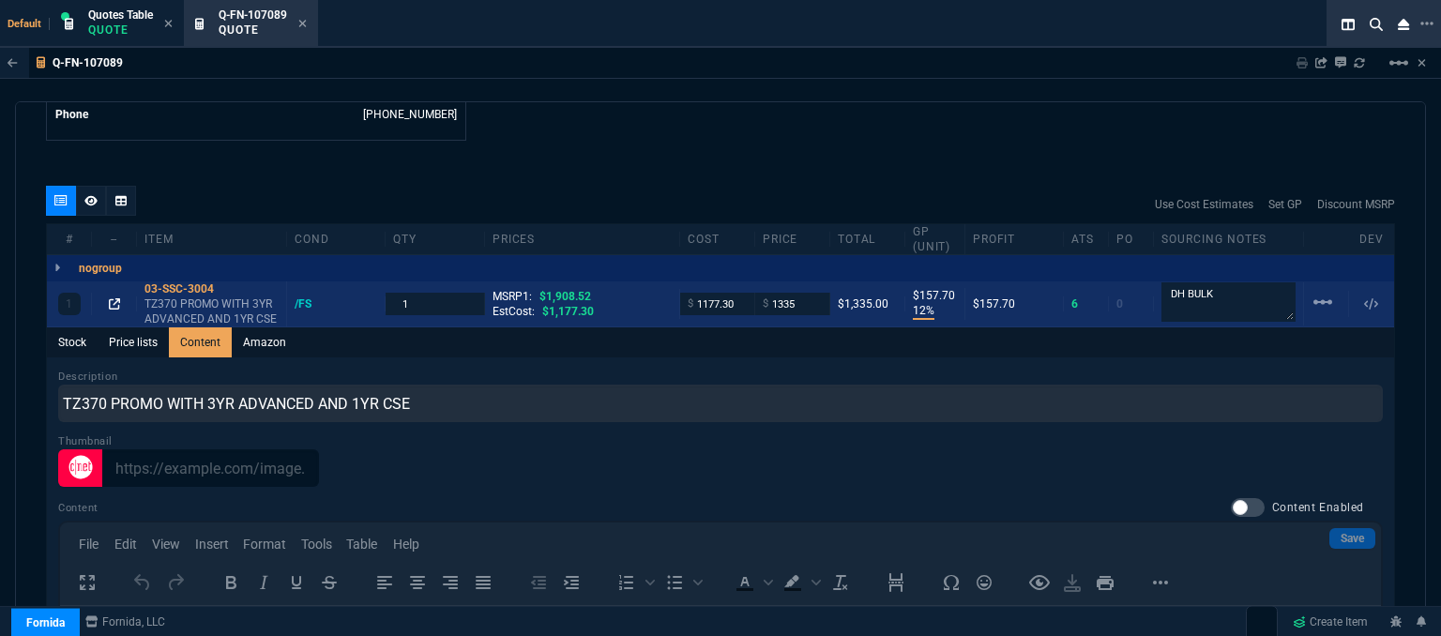
click at [113, 298] on icon at bounding box center [114, 303] width 11 height 11
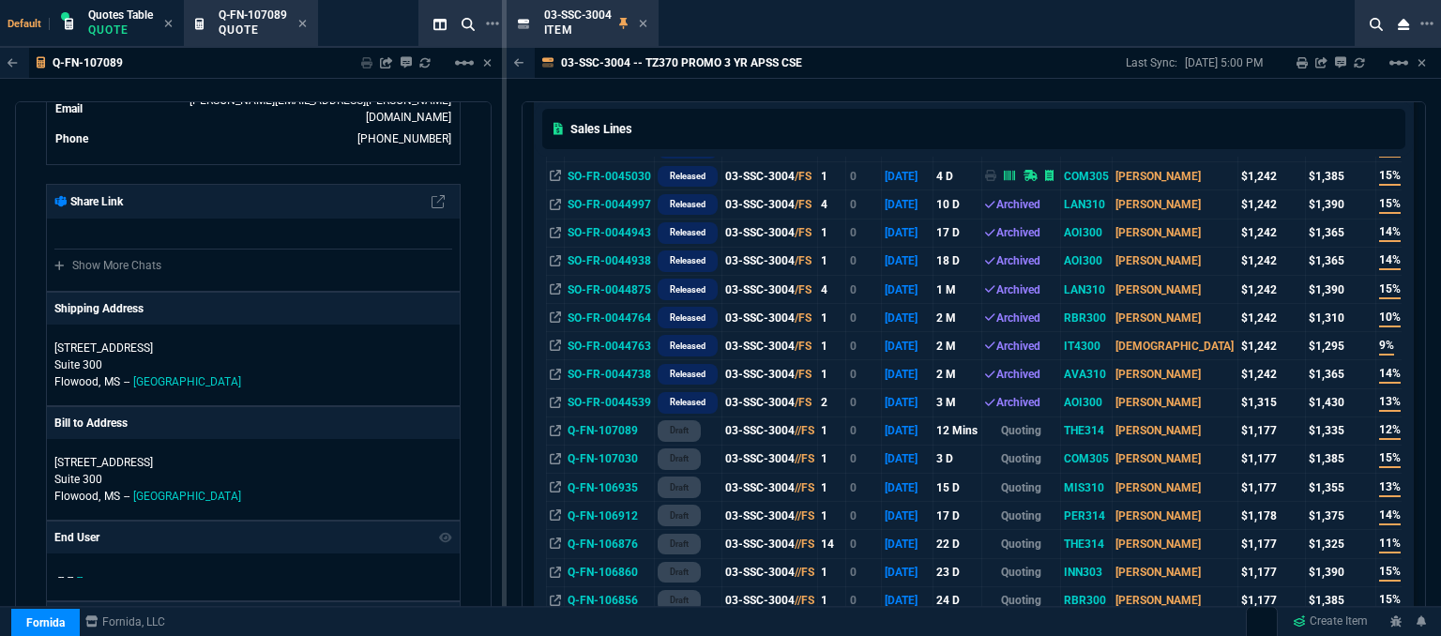
scroll to position [751, 0]
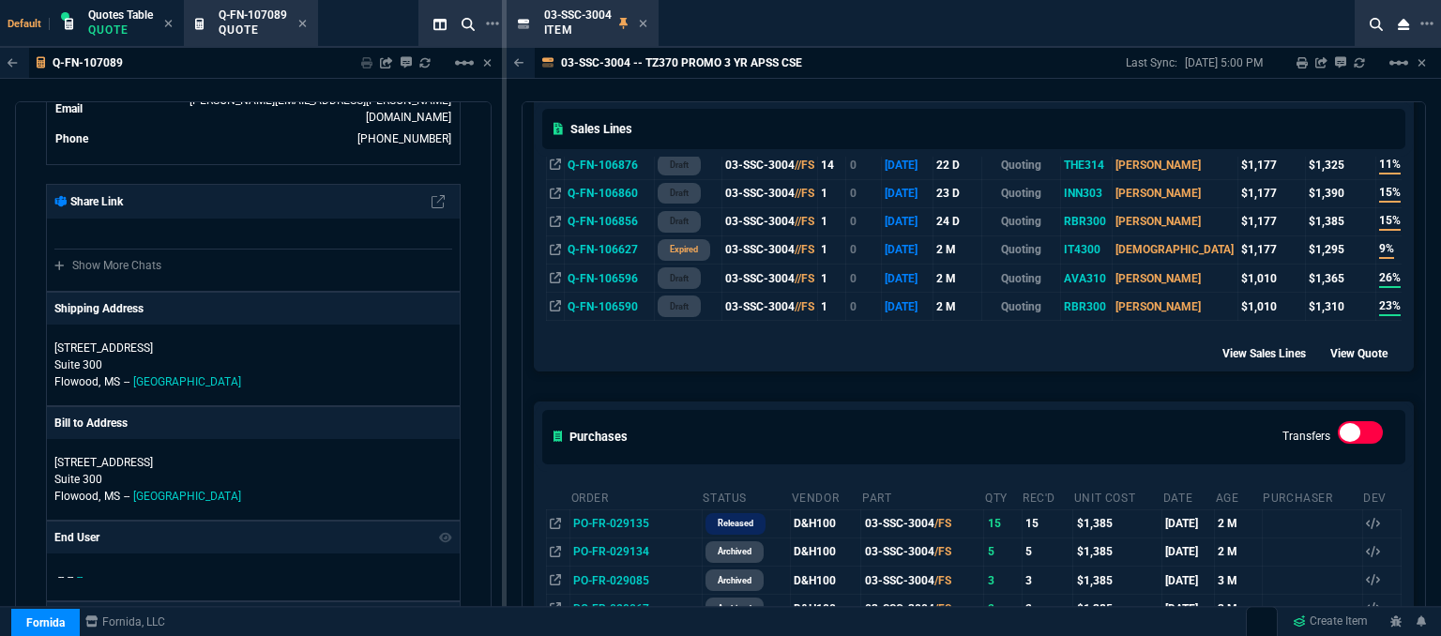
click at [901, 87] on div "03-SSC-3004 -- TZ370 PROMO 3 YR APSS CSE Last Sync: [DATE] 5:00 PM Sharing 03-S…" at bounding box center [974, 345] width 935 height 594
click at [642, 23] on icon at bounding box center [643, 24] width 8 height 8
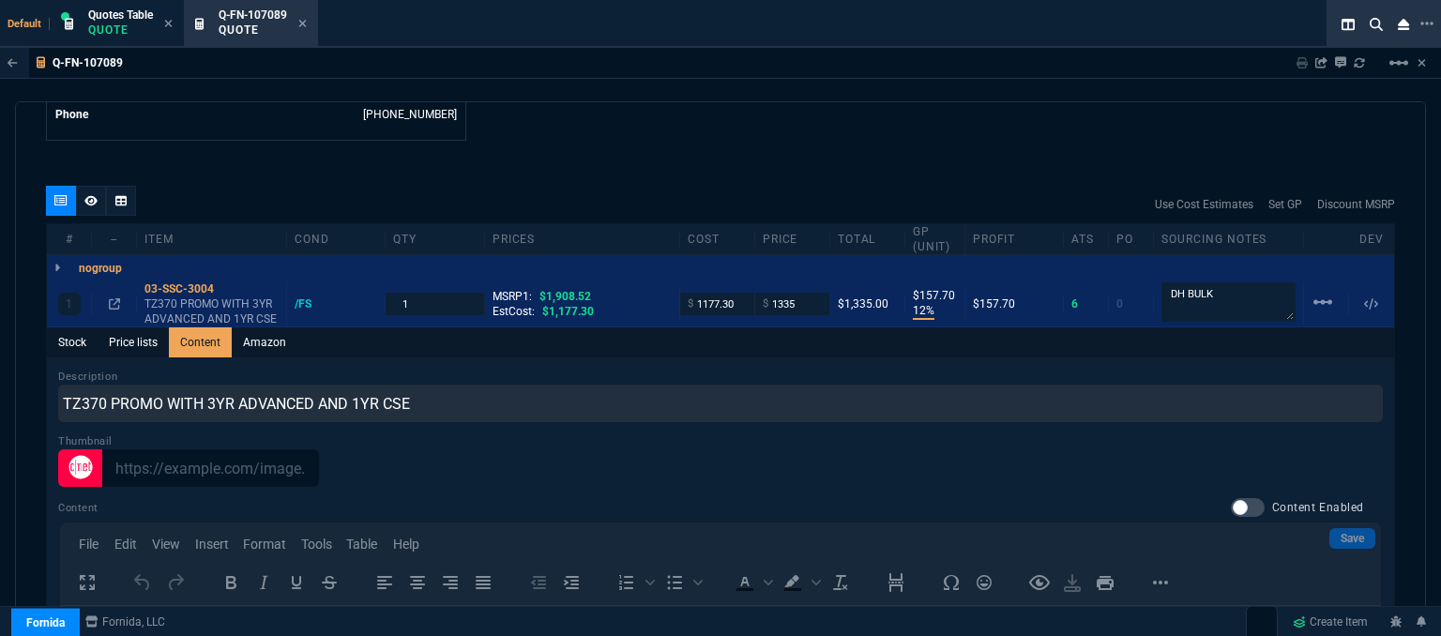
click at [684, 129] on div "quote Q-FN-107089 The Solutions Team draft Fornida, LLC [STREET_ADDRESS] Detail…" at bounding box center [720, 371] width 1411 height 541
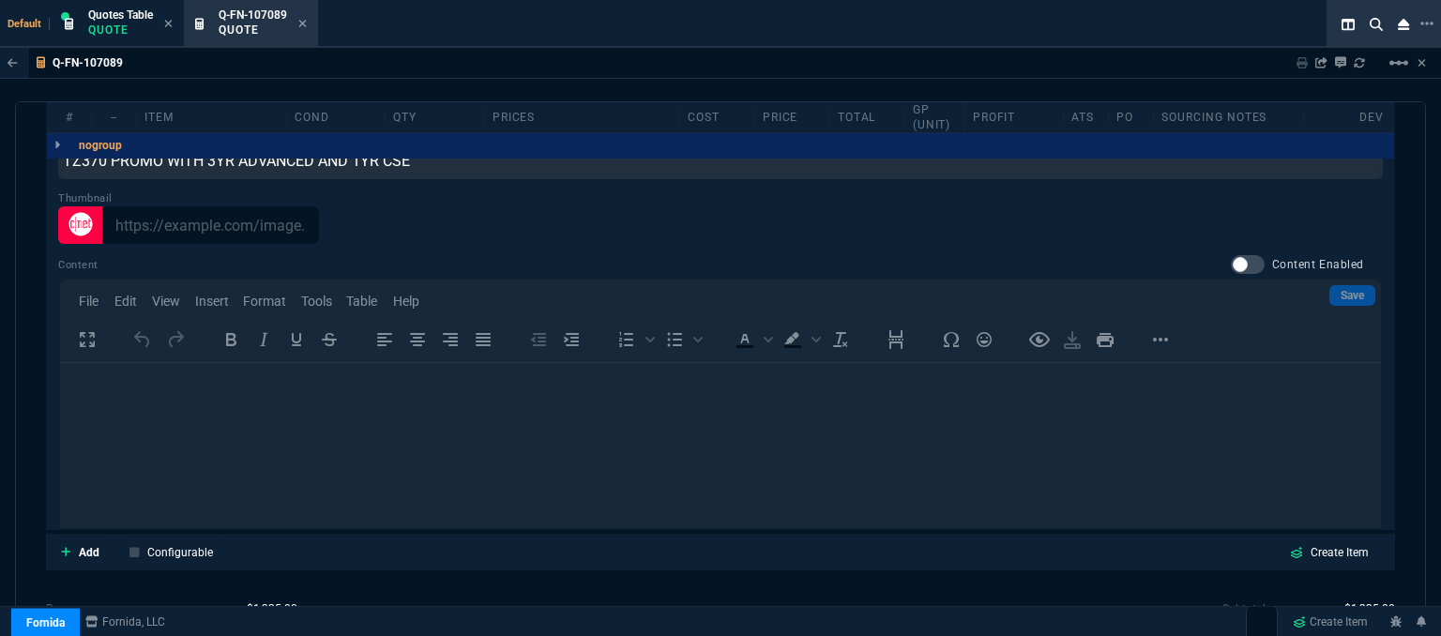
scroll to position [1014, 0]
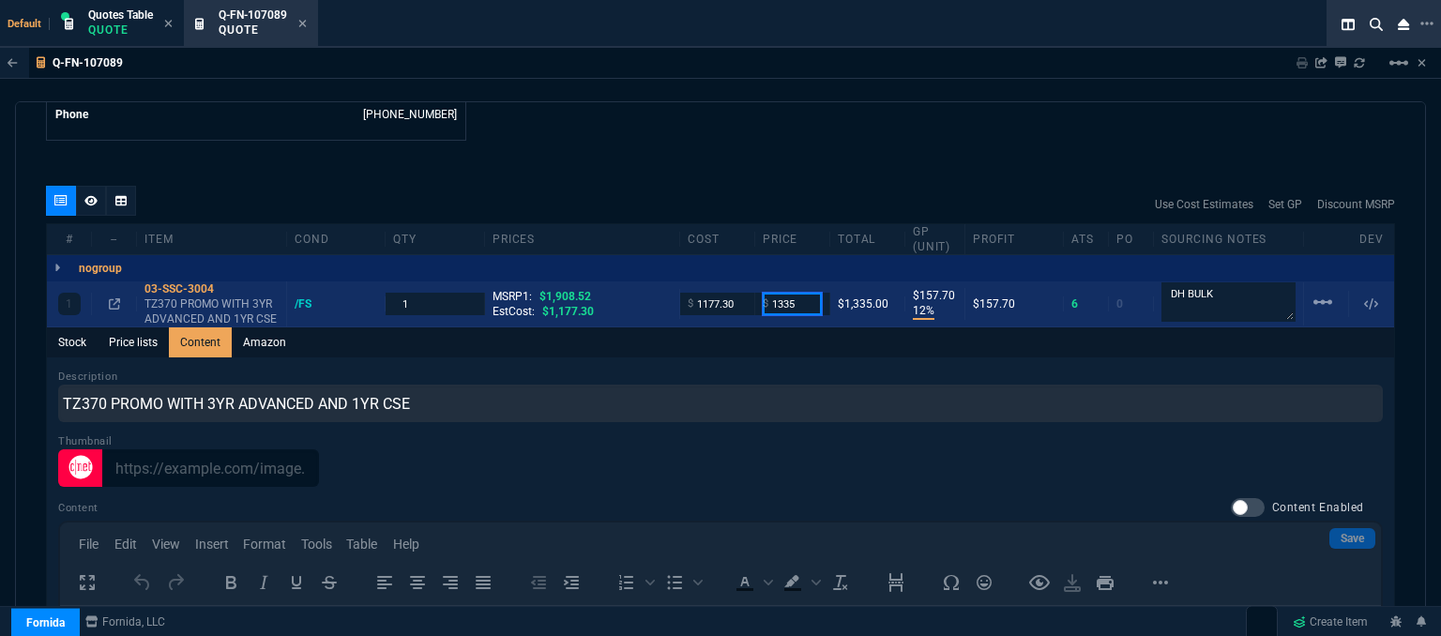
click at [807, 293] on input "1335" at bounding box center [792, 304] width 59 height 22
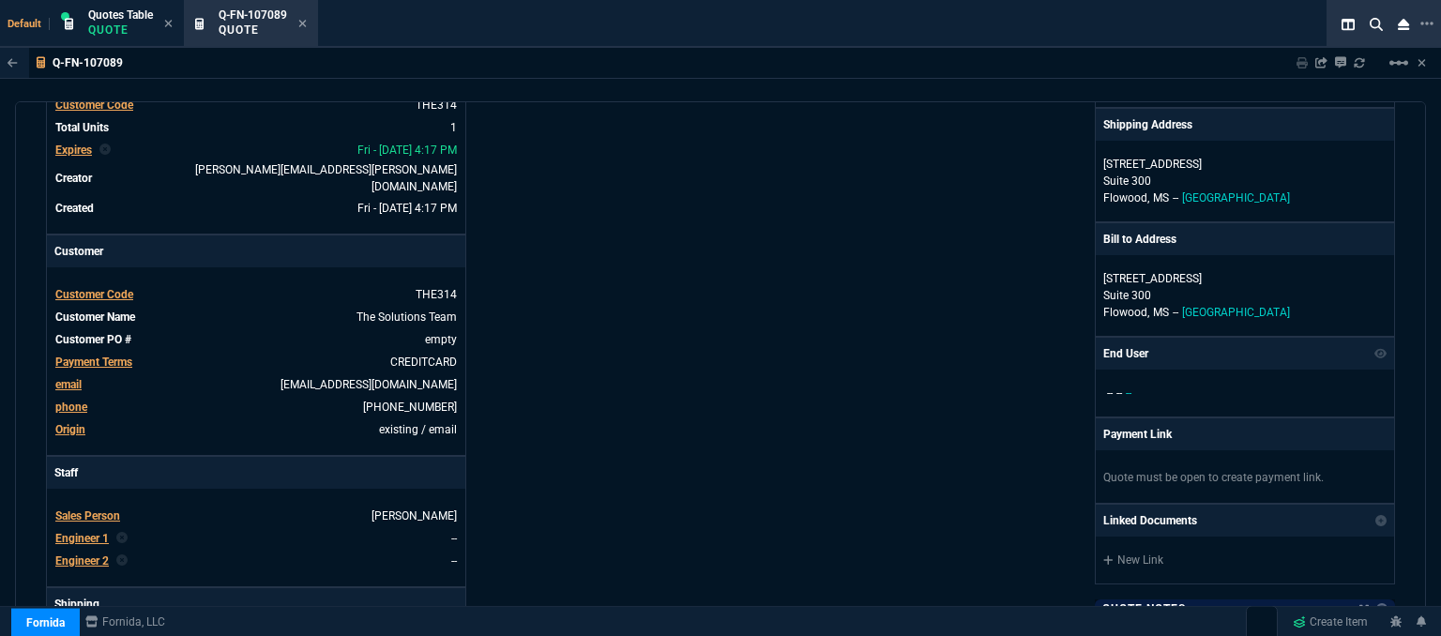
scroll to position [170, 0]
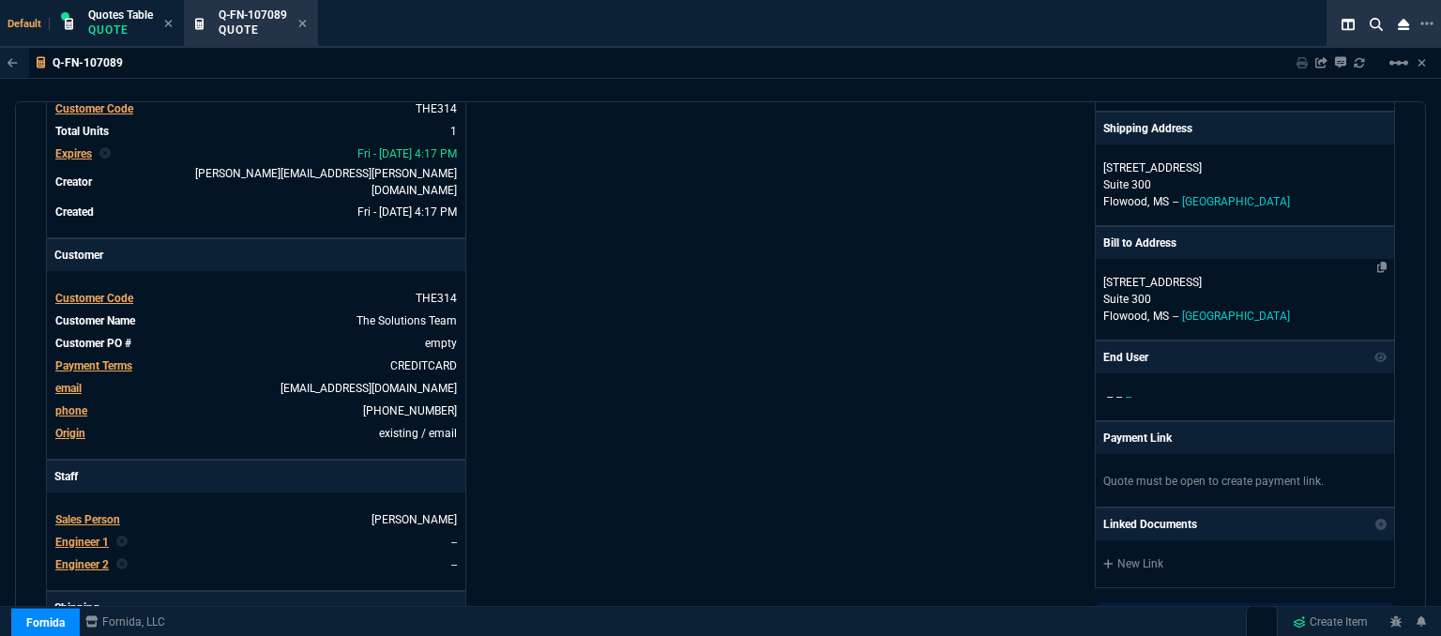
click at [1245, 295] on p "Suite 300" at bounding box center [1245, 299] width 283 height 17
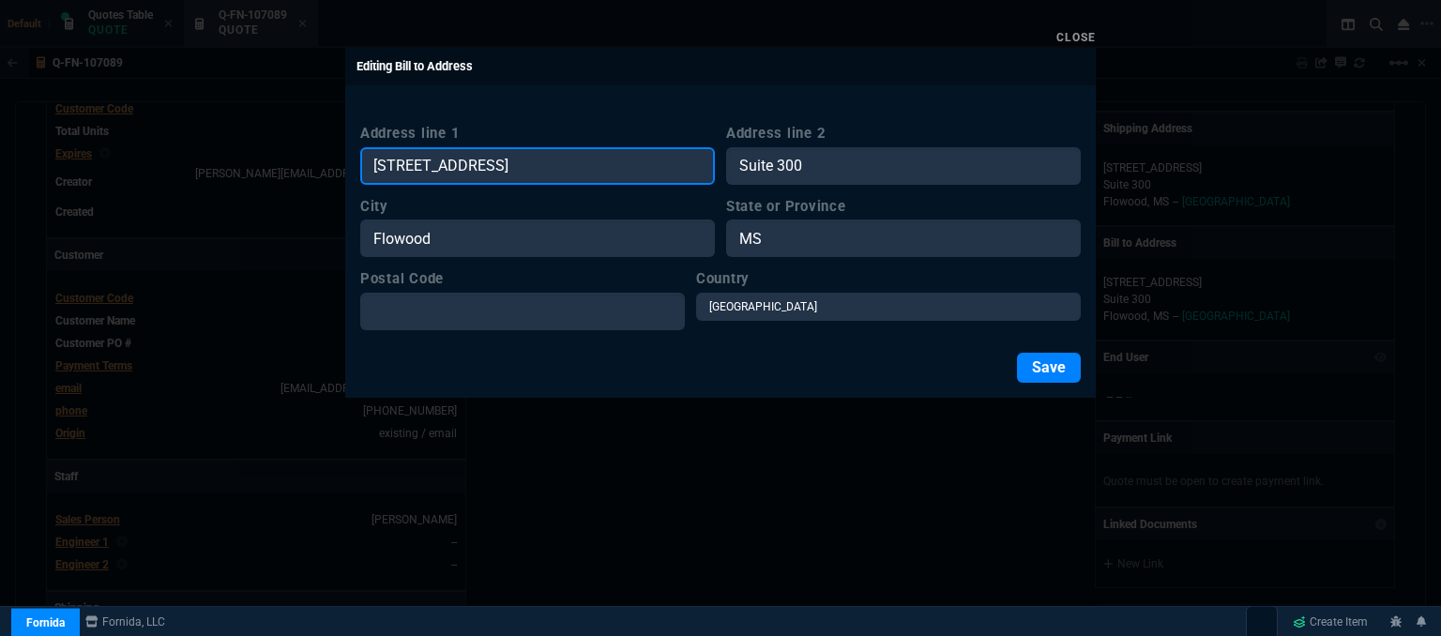
click at [579, 170] on input "[STREET_ADDRESS]" at bounding box center [537, 166] width 355 height 38
drag, startPoint x: 578, startPoint y: 165, endPoint x: 338, endPoint y: 170, distance: 240.3
click at [338, 170] on div "Close Editing Bill to Address Address line 1 [GEOGRAPHIC_DATA] line [GEOGRAPHIC…" at bounding box center [720, 318] width 1441 height 636
paste input "[STREET_ADDRESS][PERSON_NAME]"
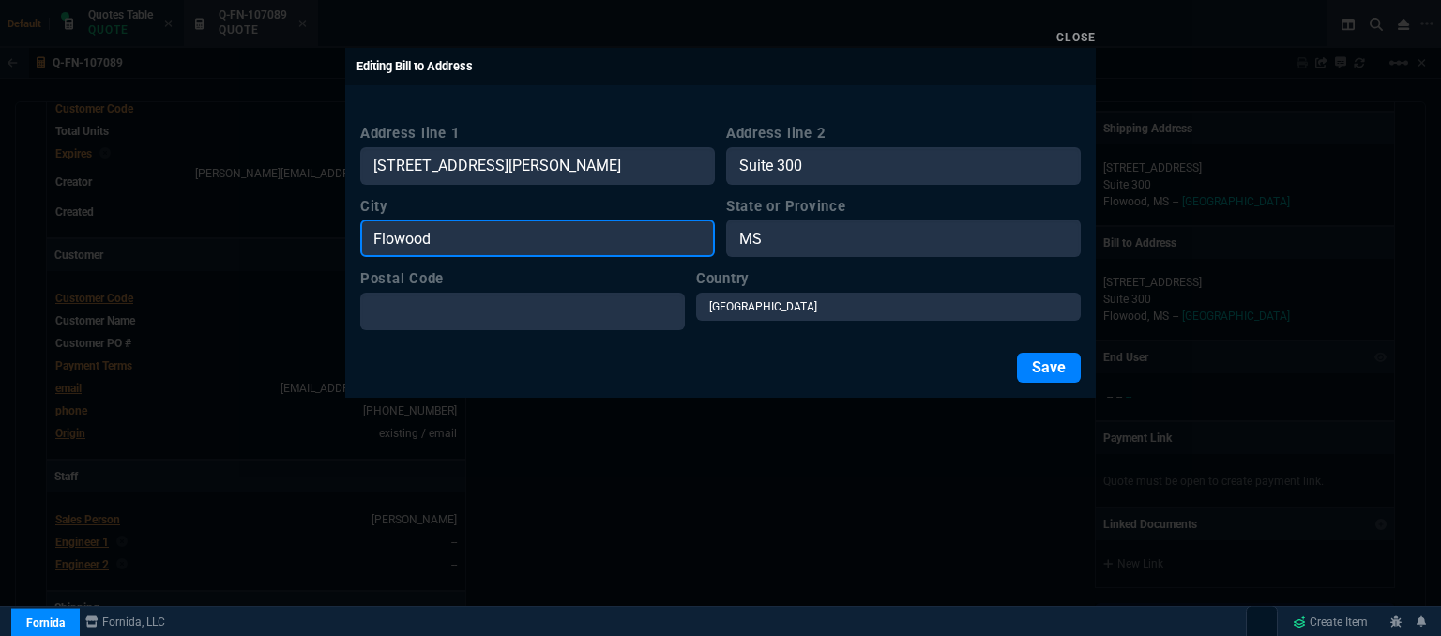
drag, startPoint x: 486, startPoint y: 241, endPoint x: 342, endPoint y: 241, distance: 144.5
click at [342, 241] on div "Close Editing Bill to Address Address line [GEOGRAPHIC_DATA] Address line [GEOG…" at bounding box center [720, 318] width 1441 height 636
paste input "[STREET_ADDRESS][PERSON_NAME]"
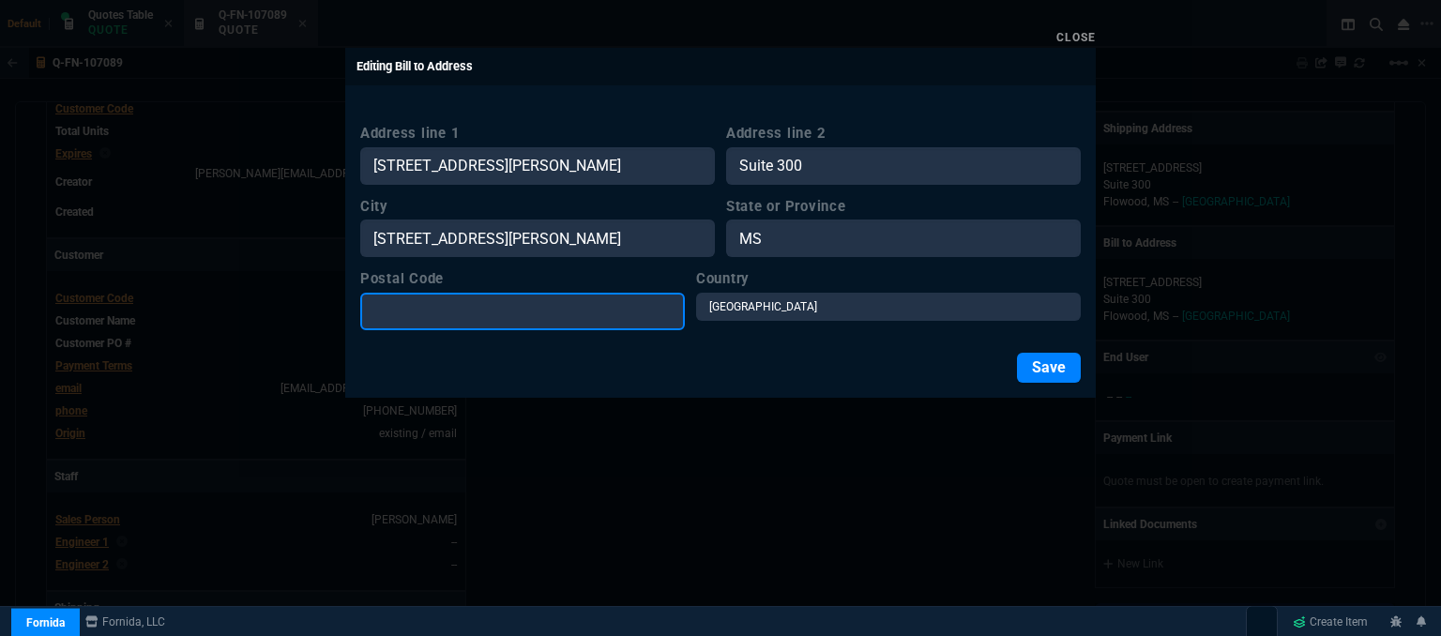
click at [469, 317] on input "Postal Code" at bounding box center [522, 312] width 325 height 38
paste input "[STREET_ADDRESS][PERSON_NAME]"
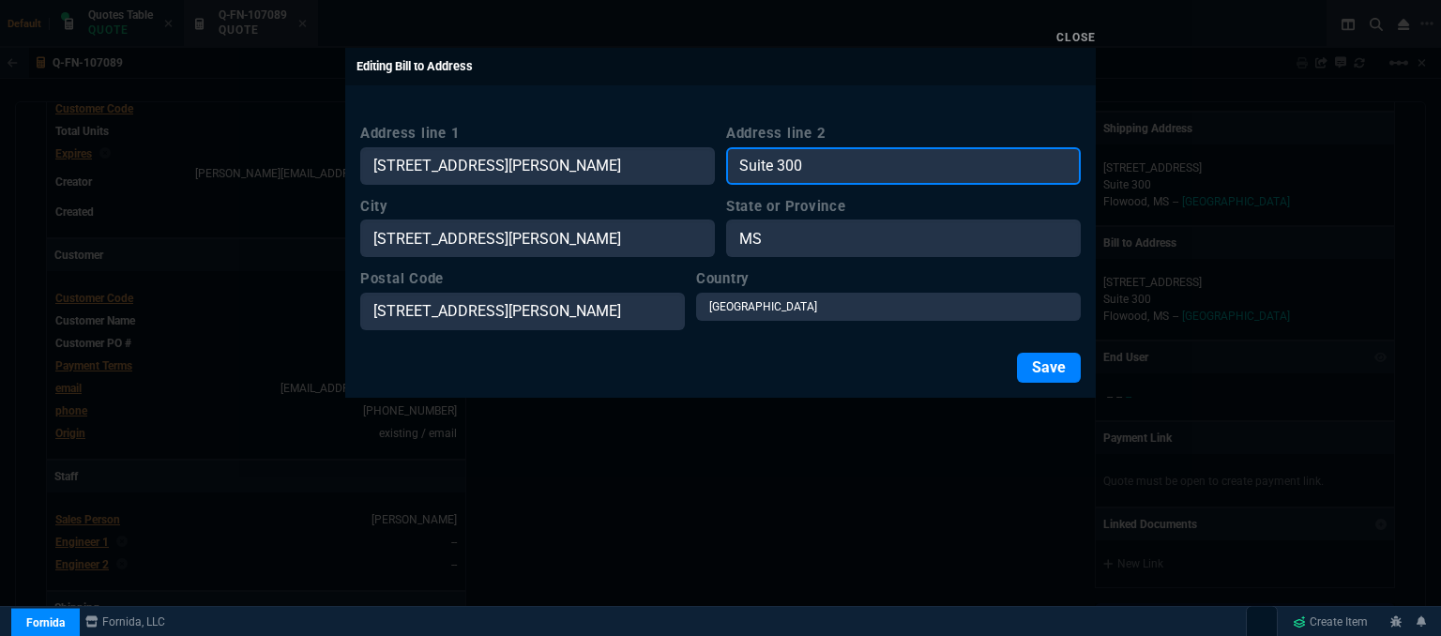
drag, startPoint x: 834, startPoint y: 163, endPoint x: 721, endPoint y: 172, distance: 113.9
click at [721, 172] on div "Address line [STREET_ADDRESS][PERSON_NAME] Address line [GEOGRAPHIC_DATA]" at bounding box center [720, 154] width 721 height 62
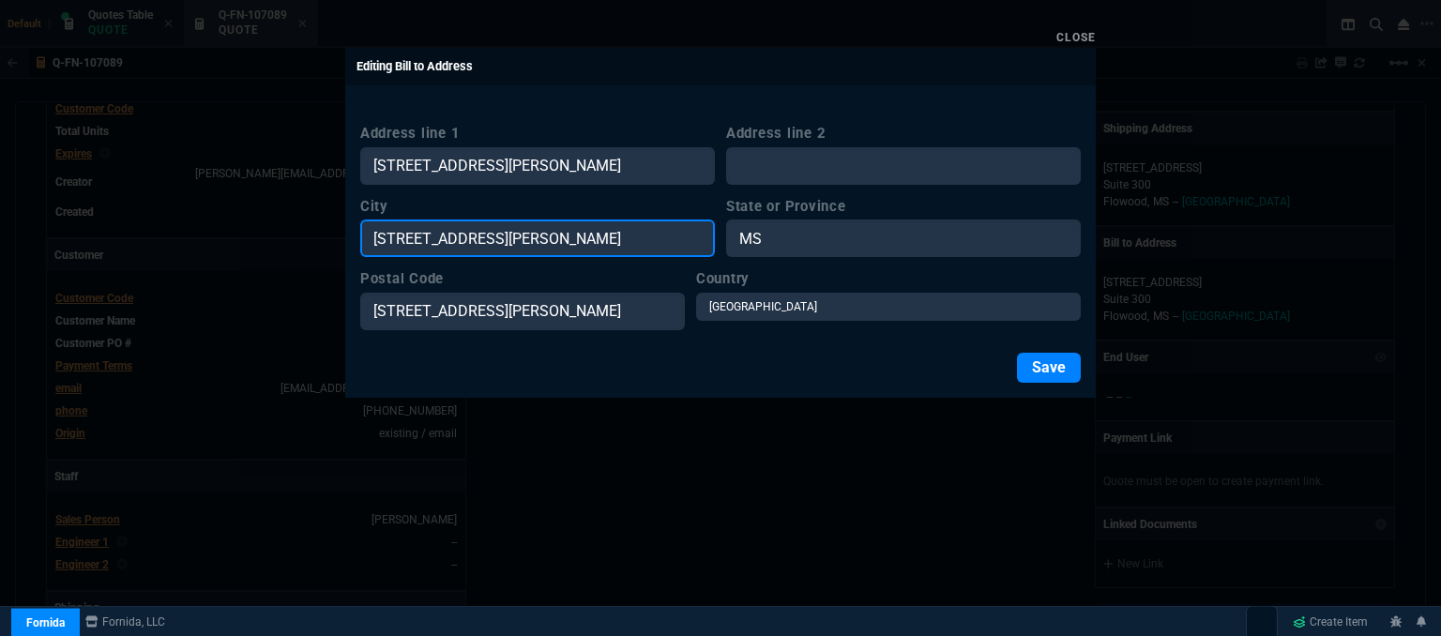
click at [464, 233] on input "[STREET_ADDRESS][PERSON_NAME]" at bounding box center [537, 239] width 355 height 38
click at [531, 234] on input "[PERSON_NAME], MS 39047" at bounding box center [537, 239] width 355 height 38
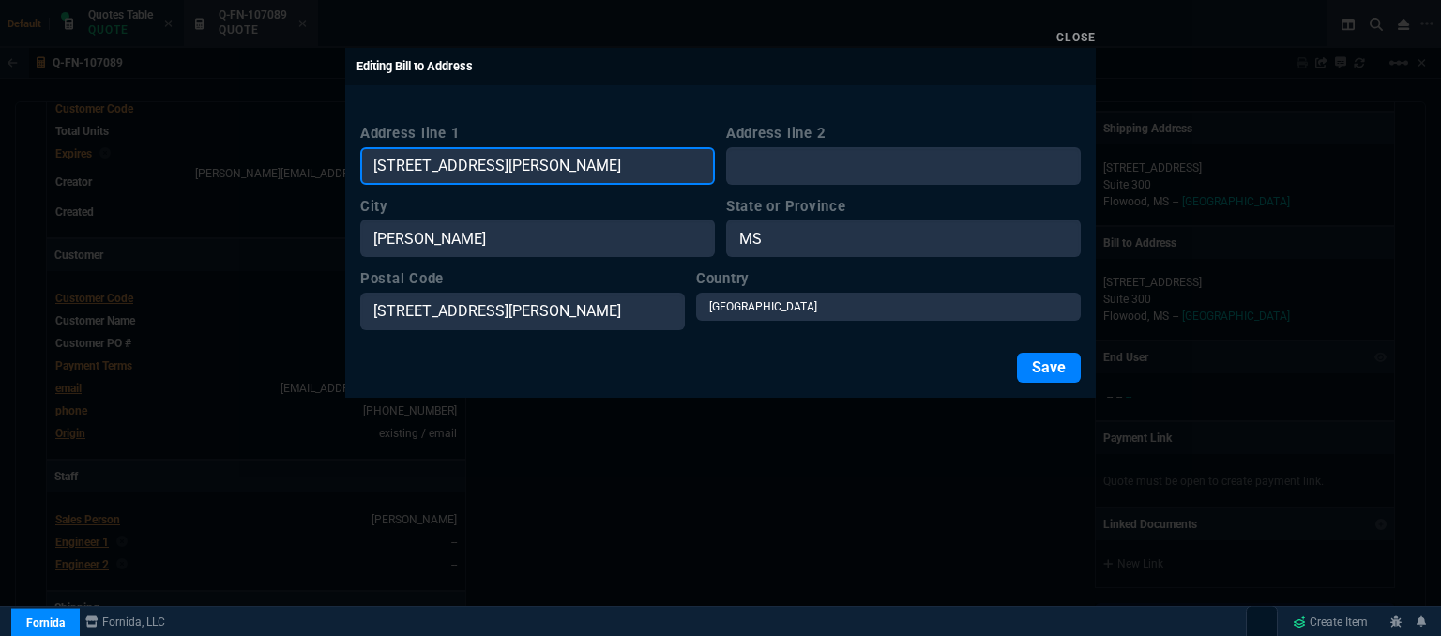
click at [631, 151] on input "[STREET_ADDRESS][PERSON_NAME]" at bounding box center [537, 166] width 355 height 38
drag, startPoint x: 625, startPoint y: 155, endPoint x: 466, endPoint y: 161, distance: 158.7
click at [466, 161] on input "[STREET_ADDRESS][PERSON_NAME]" at bounding box center [537, 166] width 355 height 38
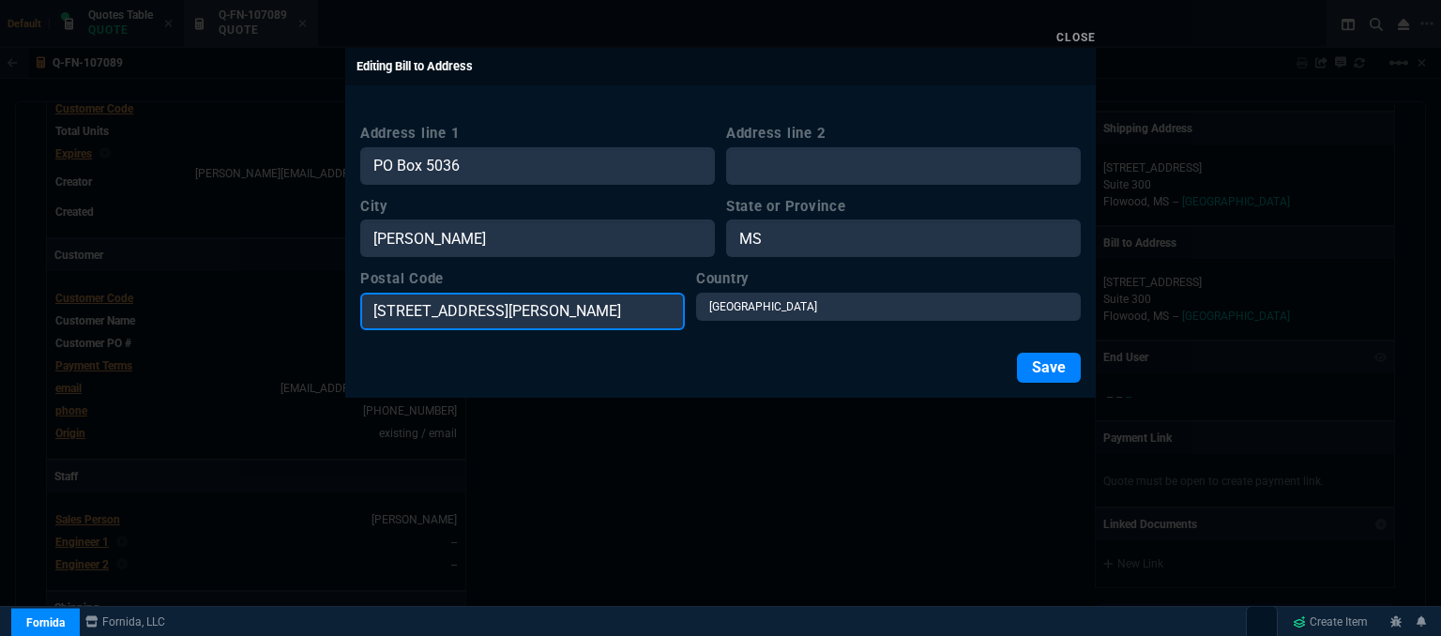
click at [558, 304] on input "[STREET_ADDRESS][PERSON_NAME]" at bounding box center [522, 312] width 325 height 38
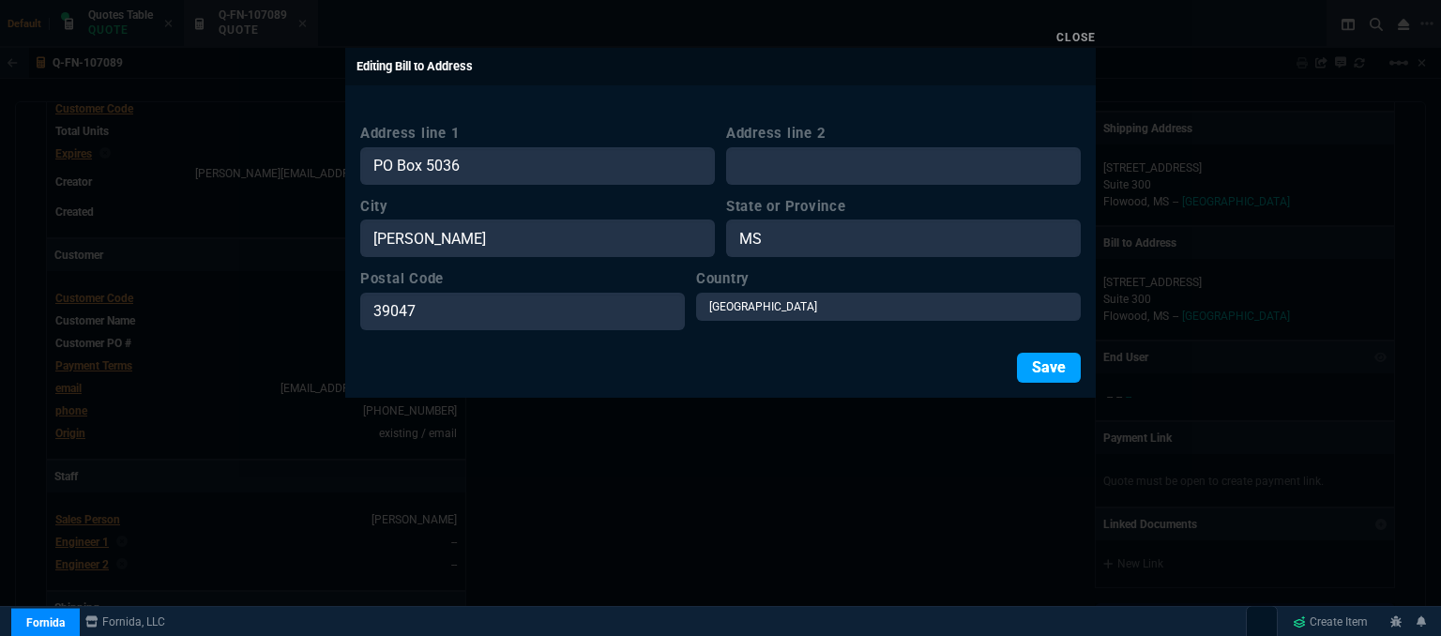
click at [1043, 364] on button "Save" at bounding box center [1049, 368] width 64 height 30
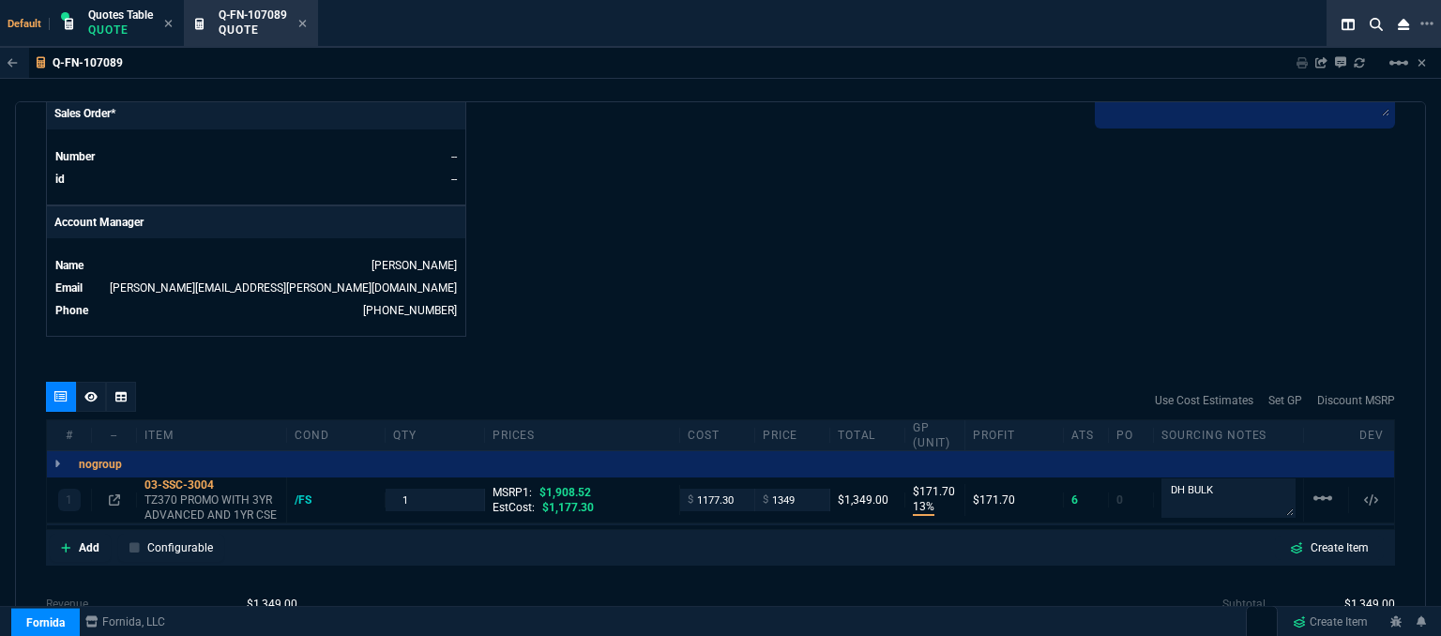
scroll to position [827, 0]
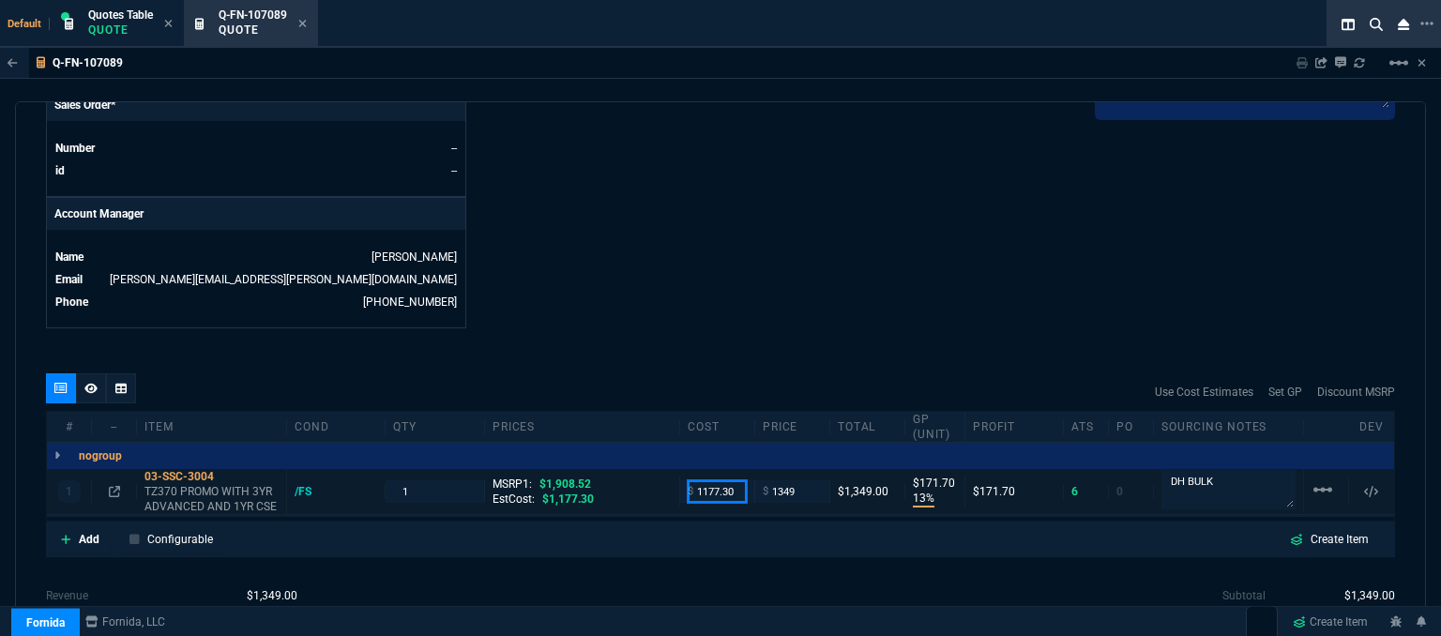
click at [735, 480] on input "1177.30" at bounding box center [717, 491] width 59 height 22
click at [414, 480] on input "1" at bounding box center [434, 491] width 83 height 22
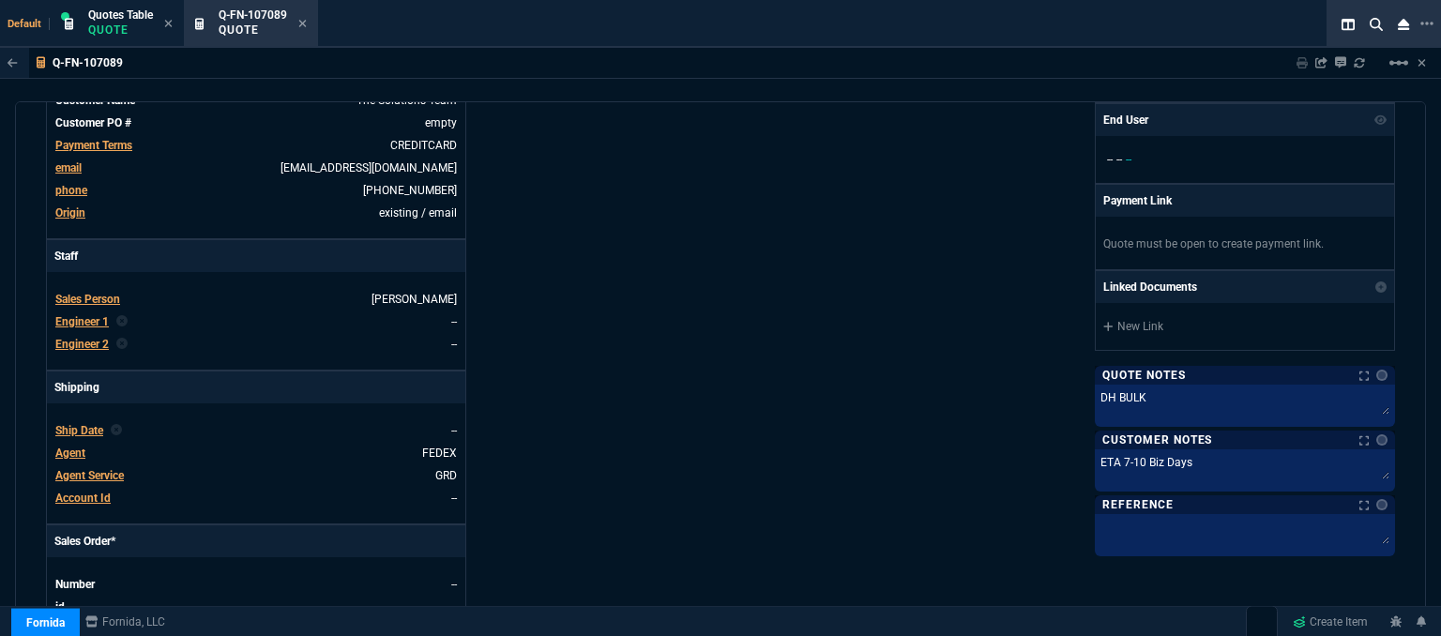
scroll to position [358, 0]
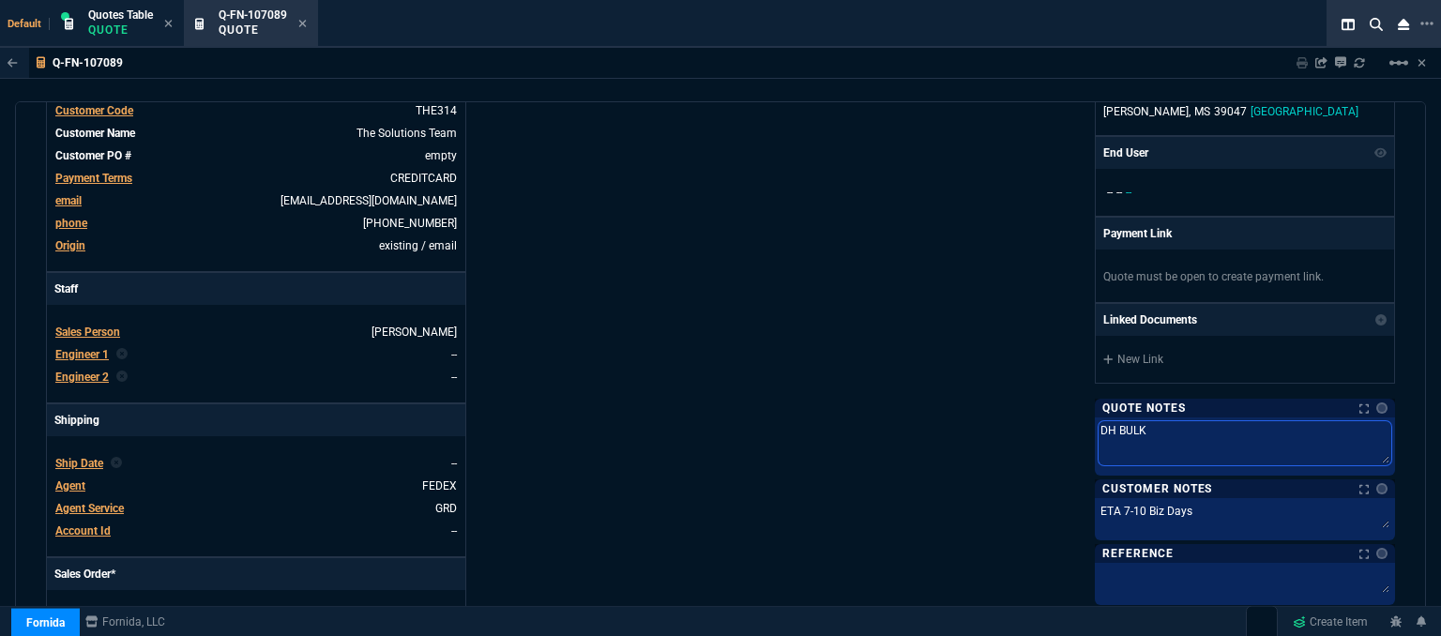
click at [1170, 426] on textarea "DH BULK" at bounding box center [1245, 443] width 293 height 44
click at [1099, 428] on textarea "DH BULK" at bounding box center [1245, 443] width 293 height 44
click at [1276, 425] on textarea "PARTIAL SHIPMENT PLS. DH BULK" at bounding box center [1245, 443] width 293 height 44
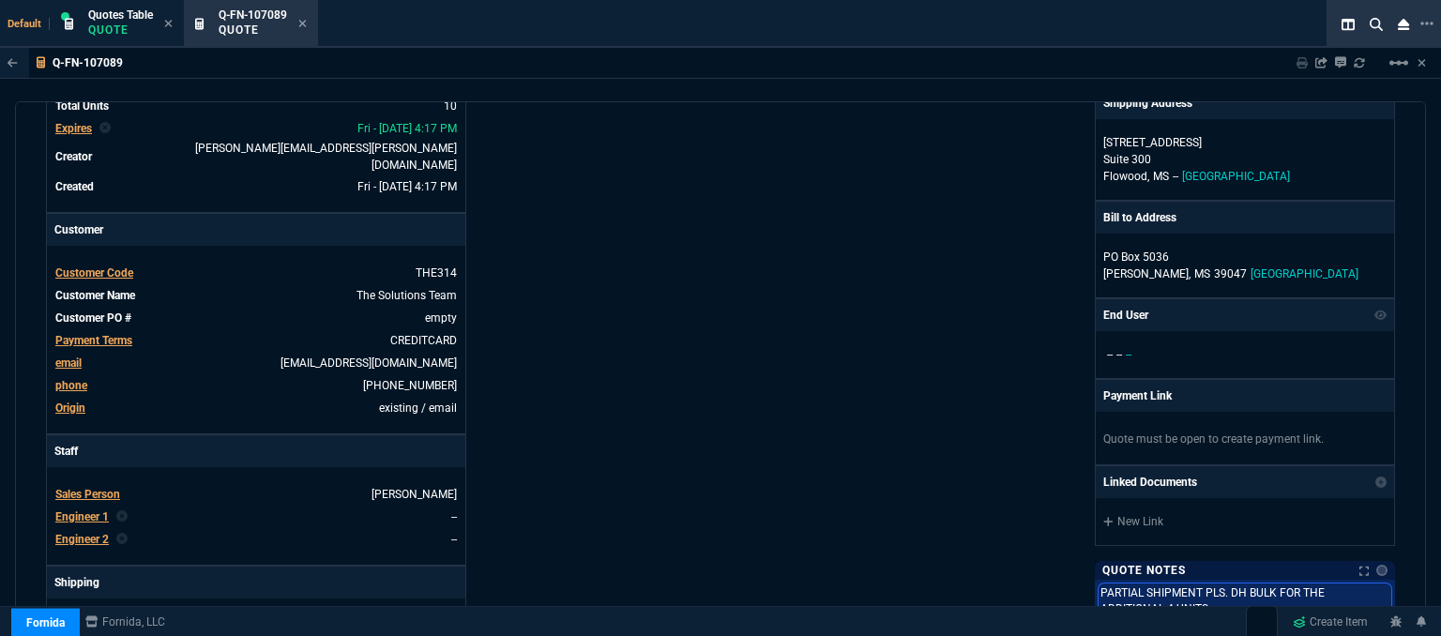
scroll to position [0, 0]
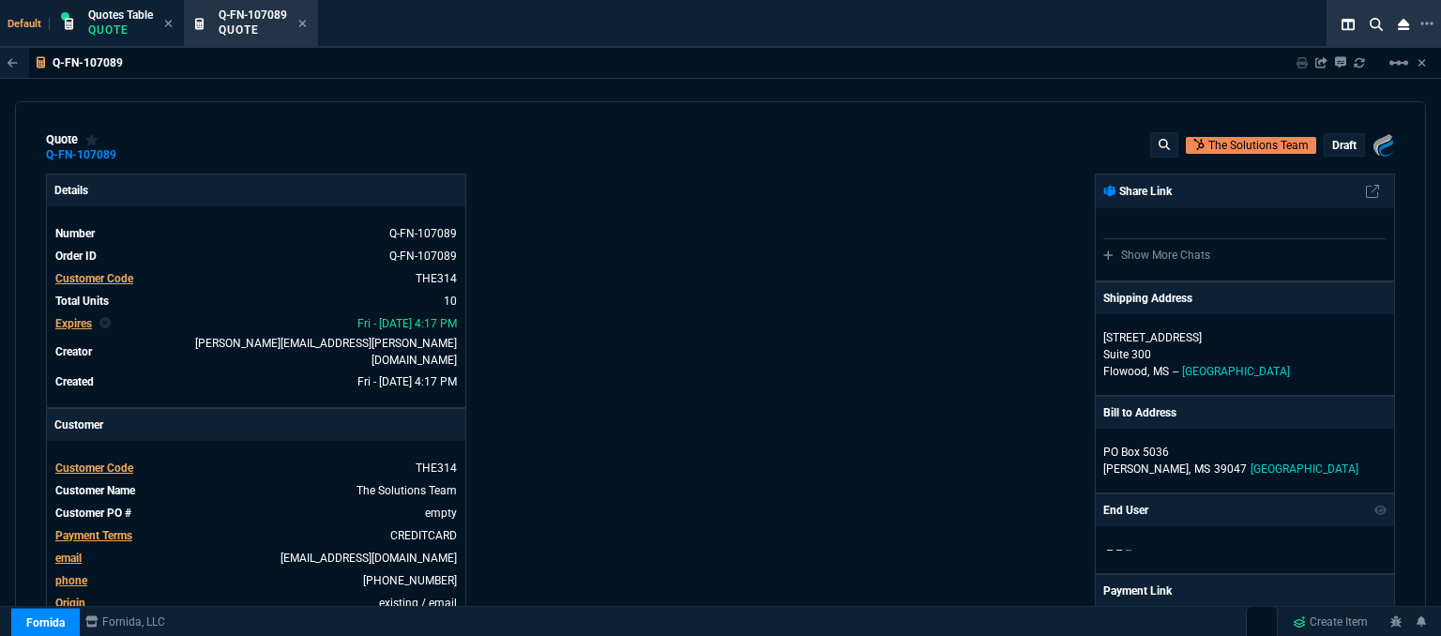
click at [1344, 156] on nx-fornida-order-status-tag "draft" at bounding box center [1344, 144] width 41 height 23
click at [1344, 140] on p "draft" at bounding box center [1345, 145] width 24 height 15
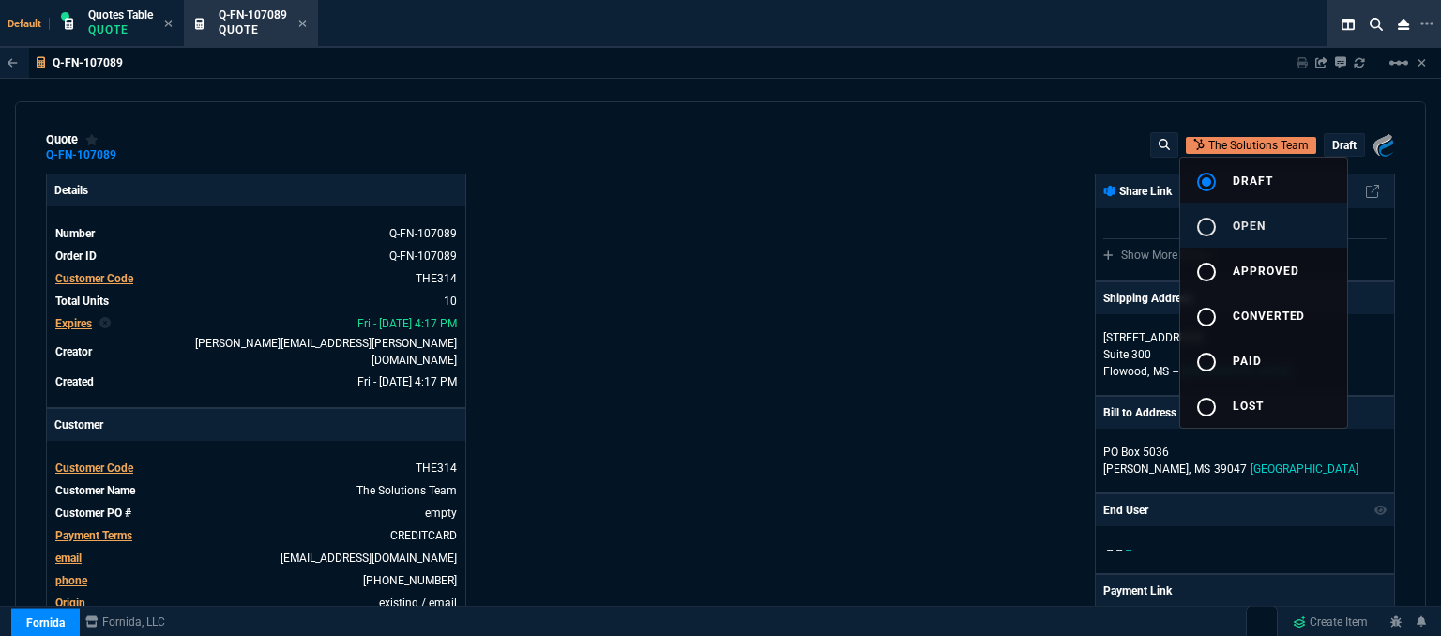
click at [1249, 225] on span "open" at bounding box center [1249, 226] width 33 height 13
click at [952, 245] on div at bounding box center [720, 318] width 1441 height 636
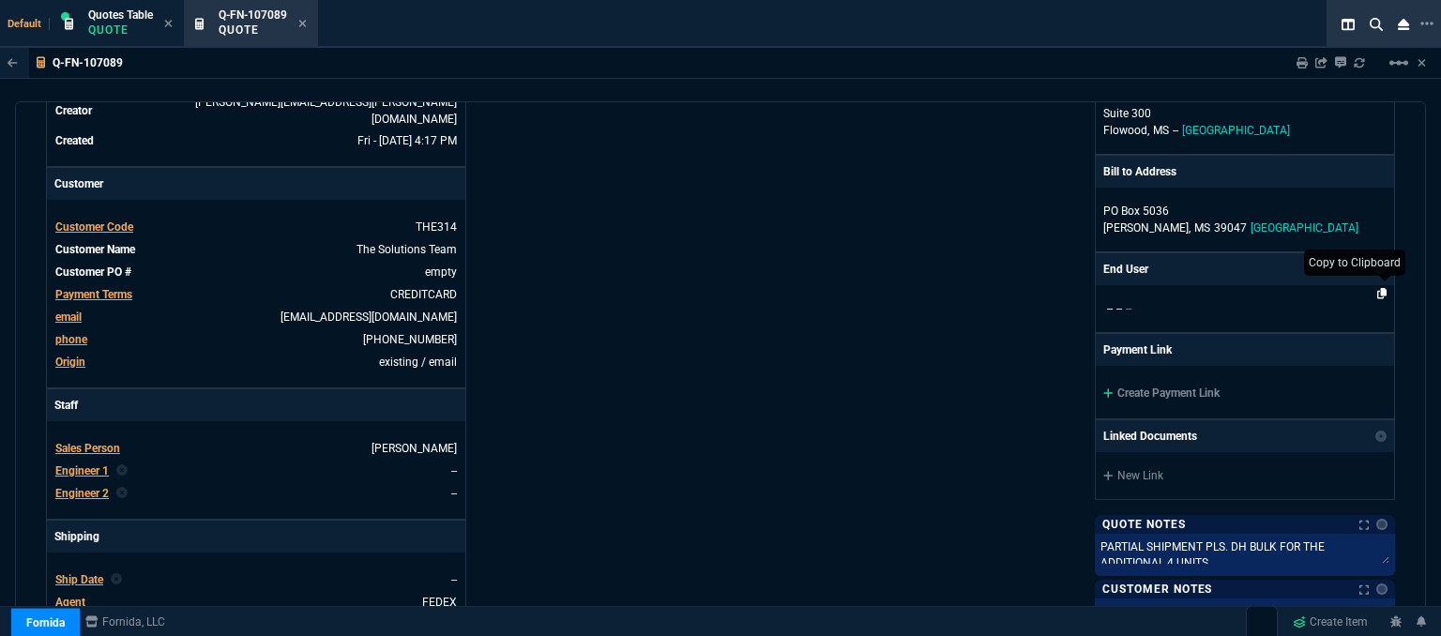
scroll to position [245, 0]
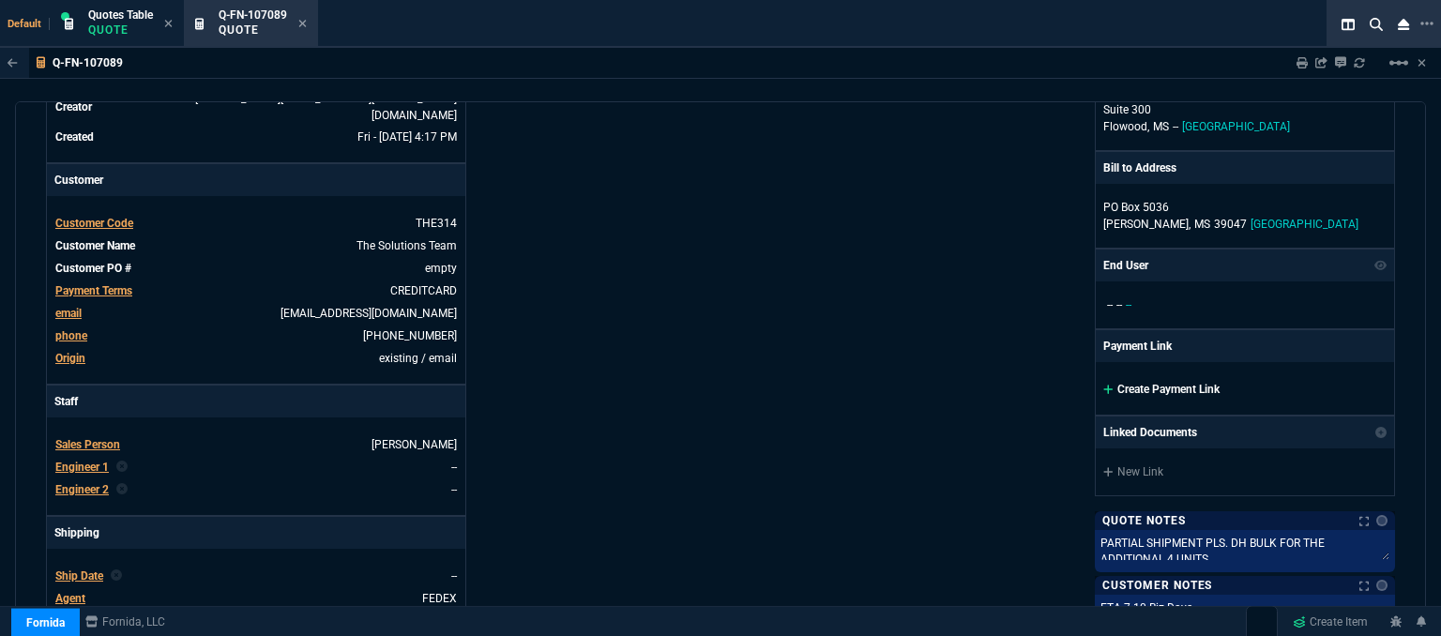
click at [1104, 385] on icon at bounding box center [1108, 389] width 9 height 9
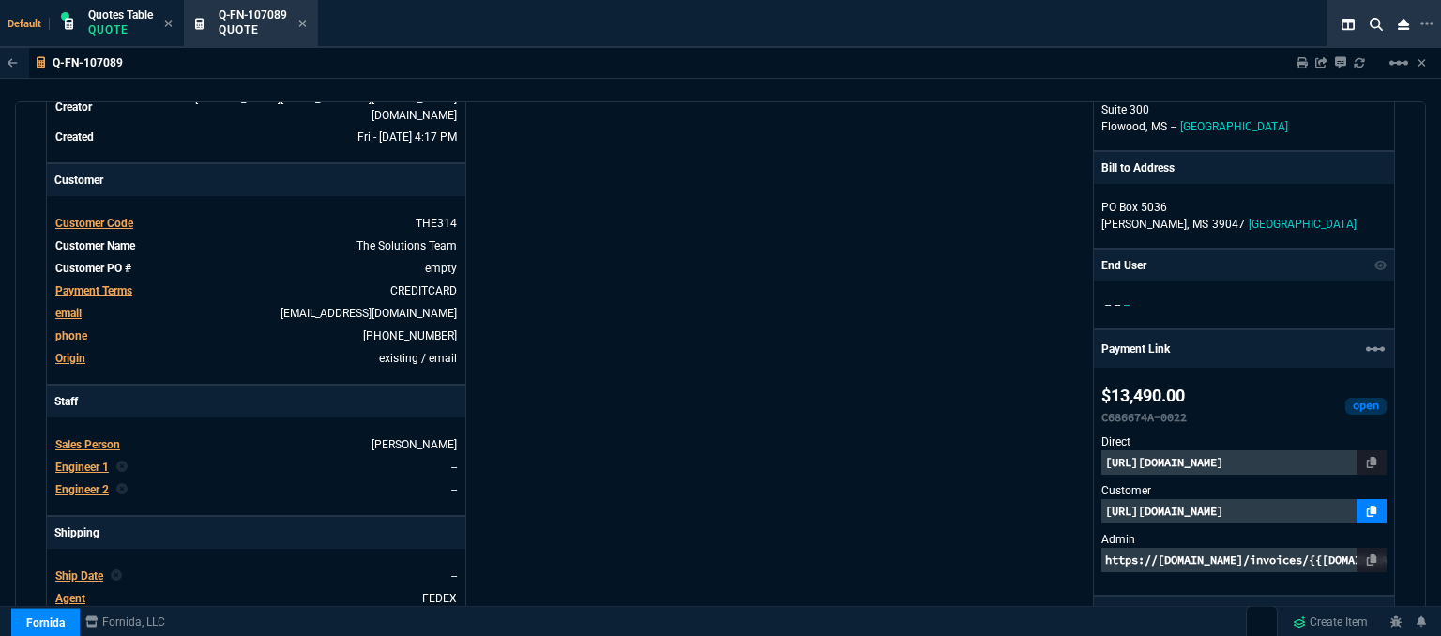
click at [1367, 506] on icon at bounding box center [1372, 511] width 10 height 11
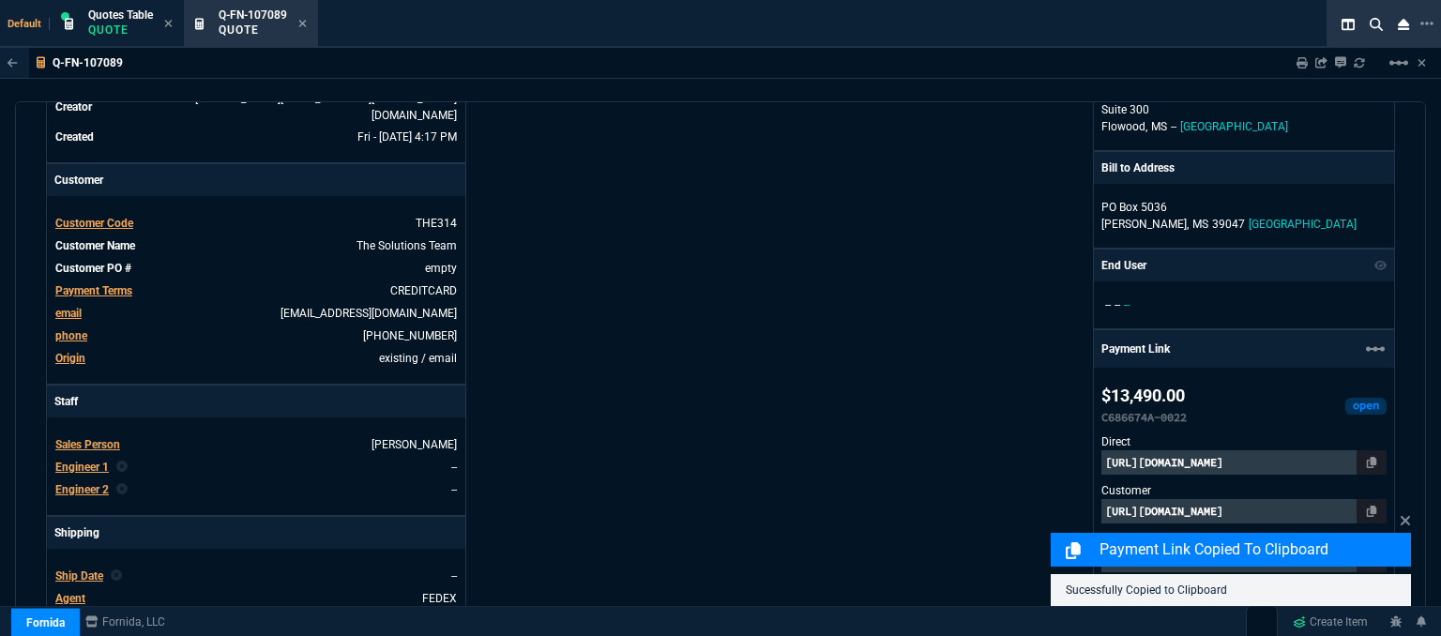
drag, startPoint x: 1426, startPoint y: 318, endPoint x: 1430, endPoint y: 463, distance: 144.6
click at [1431, 545] on div "Q-FN-107089 Sharing Q-FN-107089 Link Dev Link Share on Teams linear_scale quote…" at bounding box center [720, 390] width 1441 height 684
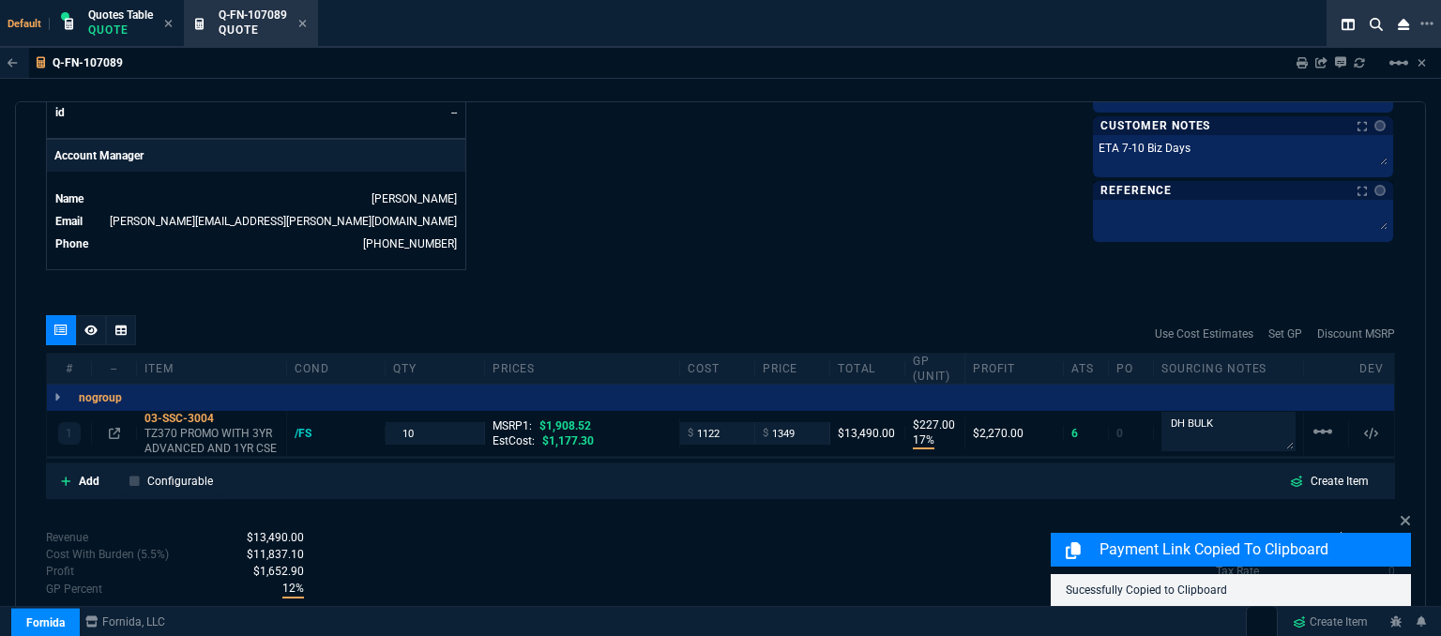
scroll to position [942, 0]
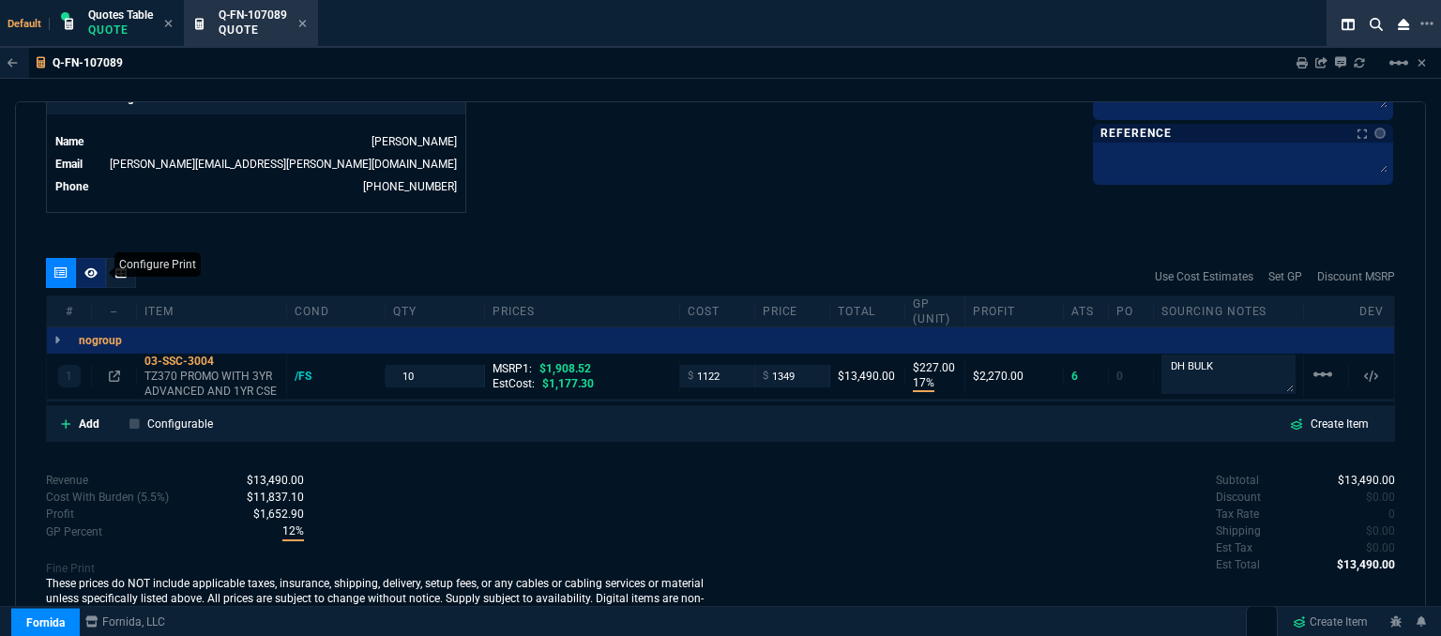
click at [88, 267] on icon at bounding box center [90, 272] width 13 height 10
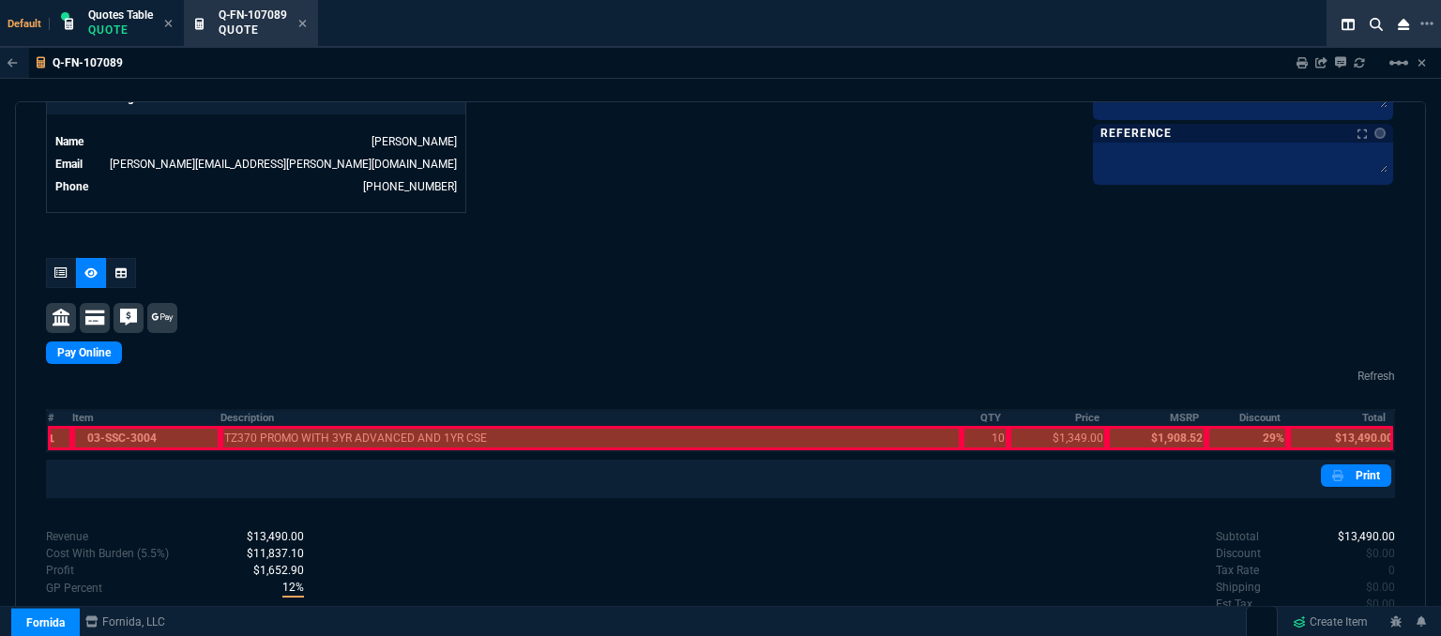
click at [135, 426] on div at bounding box center [146, 438] width 148 height 24
click at [297, 426] on div at bounding box center [591, 438] width 741 height 24
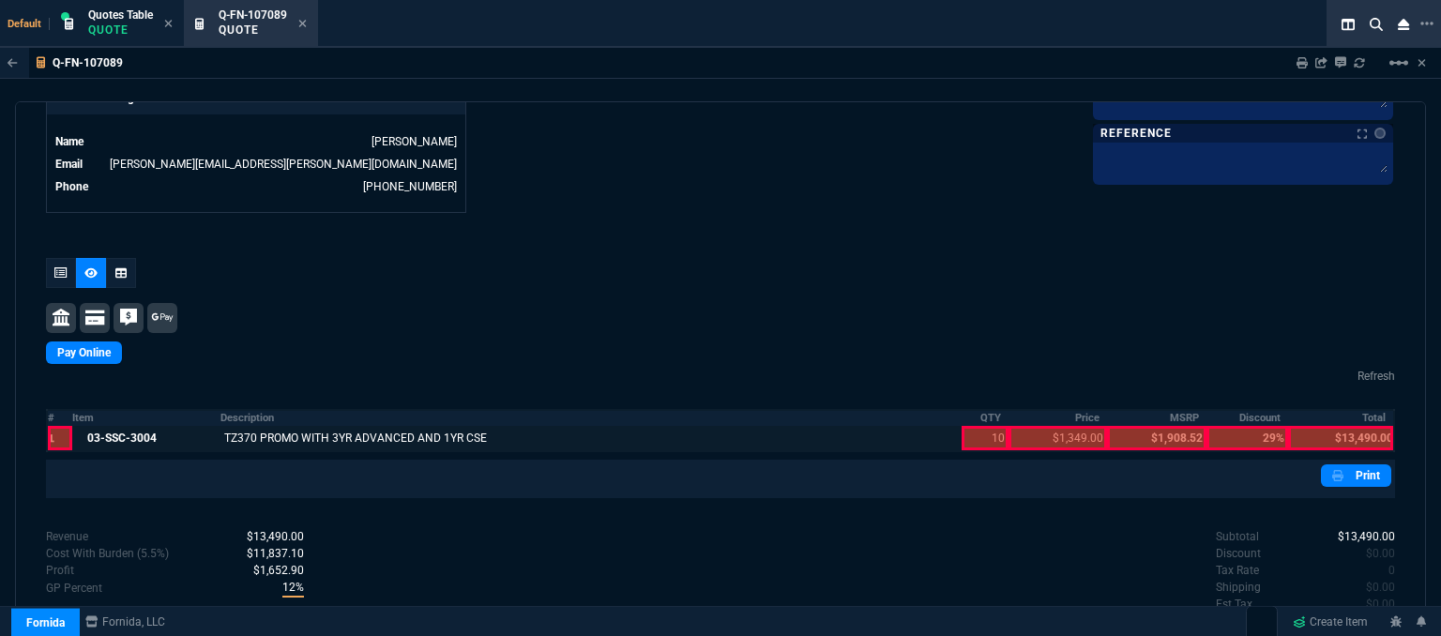
click at [987, 426] on div at bounding box center [985, 438] width 47 height 24
click at [1060, 426] on div at bounding box center [1058, 438] width 98 height 24
click at [1351, 426] on div at bounding box center [1340, 438] width 105 height 24
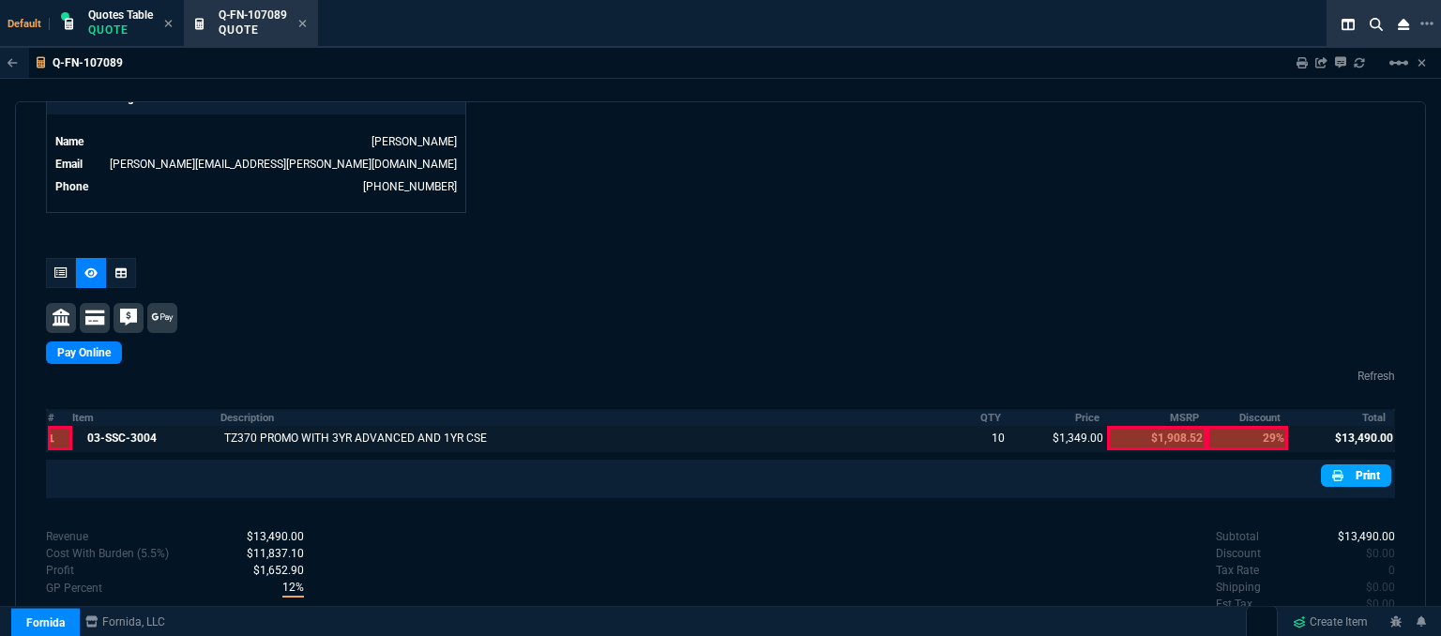
click at [1351, 465] on link "Print" at bounding box center [1356, 476] width 70 height 23
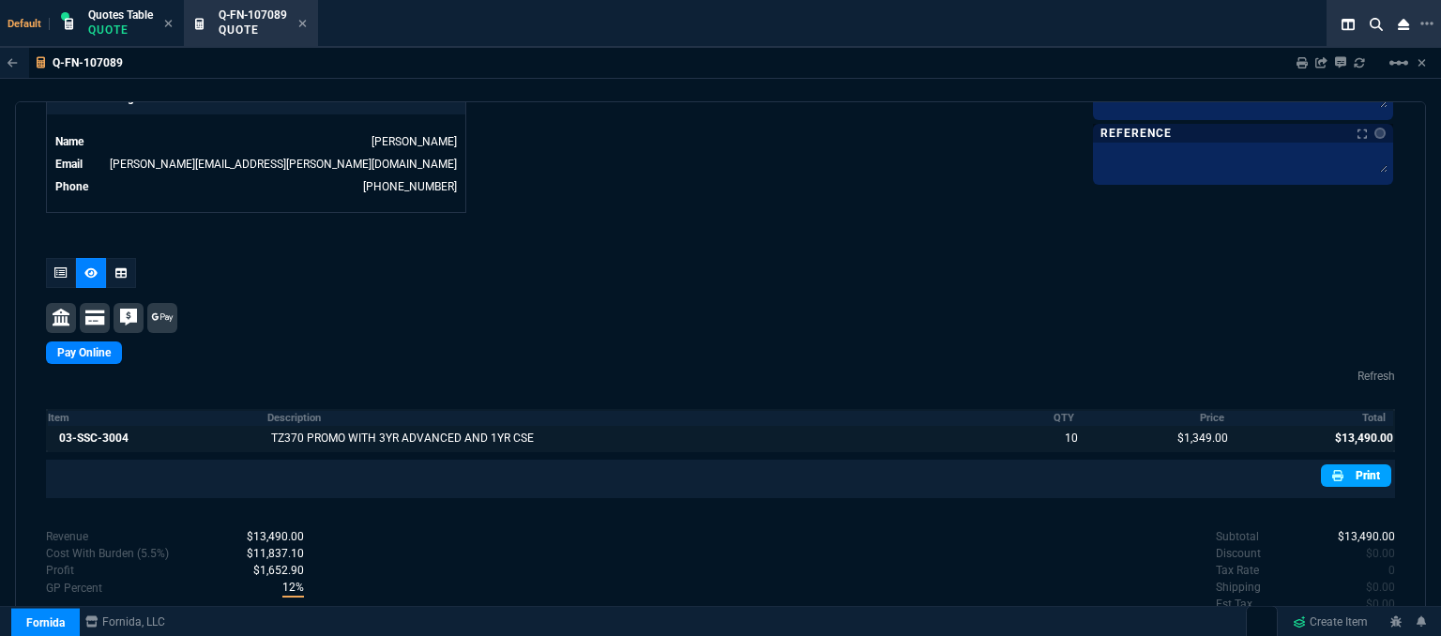
scroll to position [985, 0]
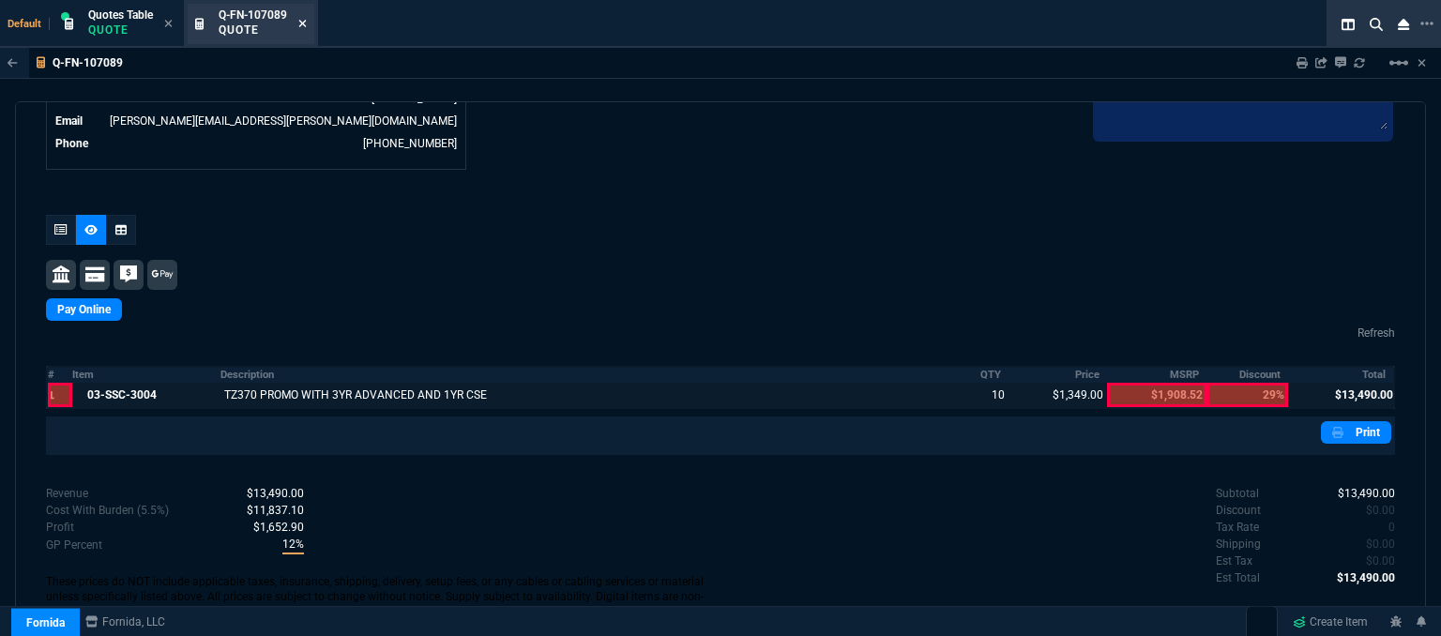
click at [302, 23] on icon at bounding box center [302, 23] width 8 height 11
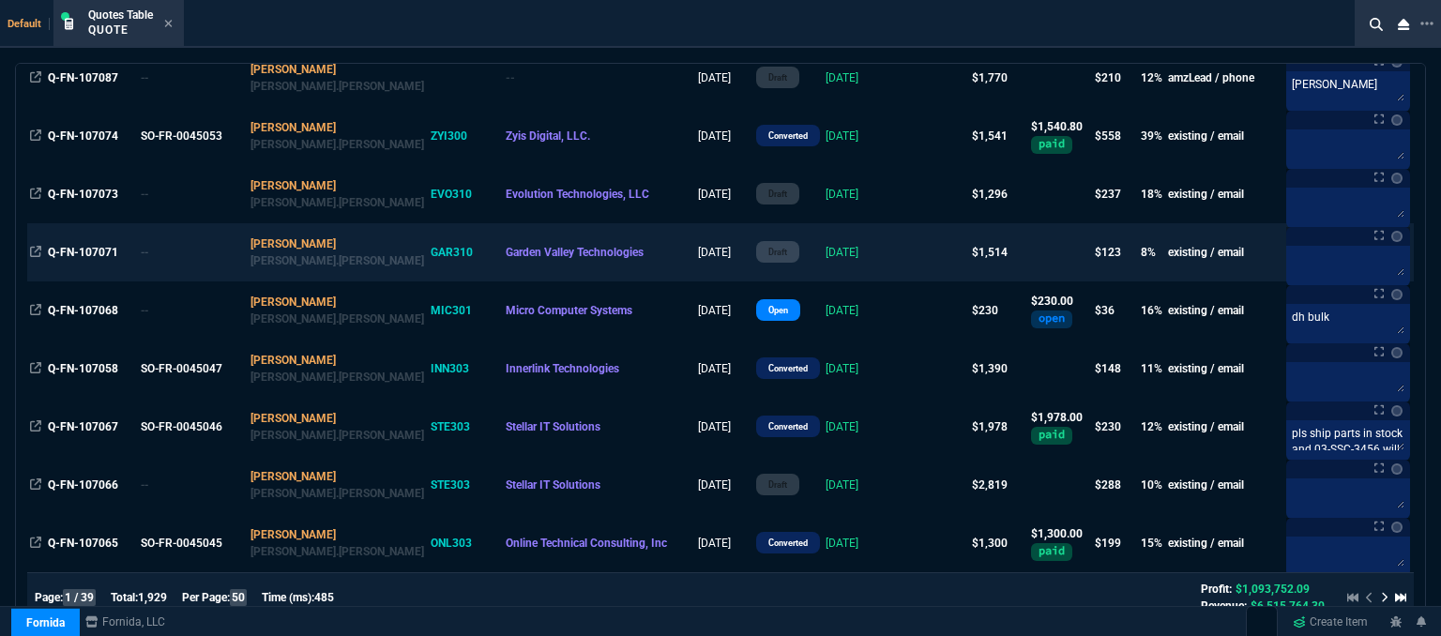
scroll to position [375, 0]
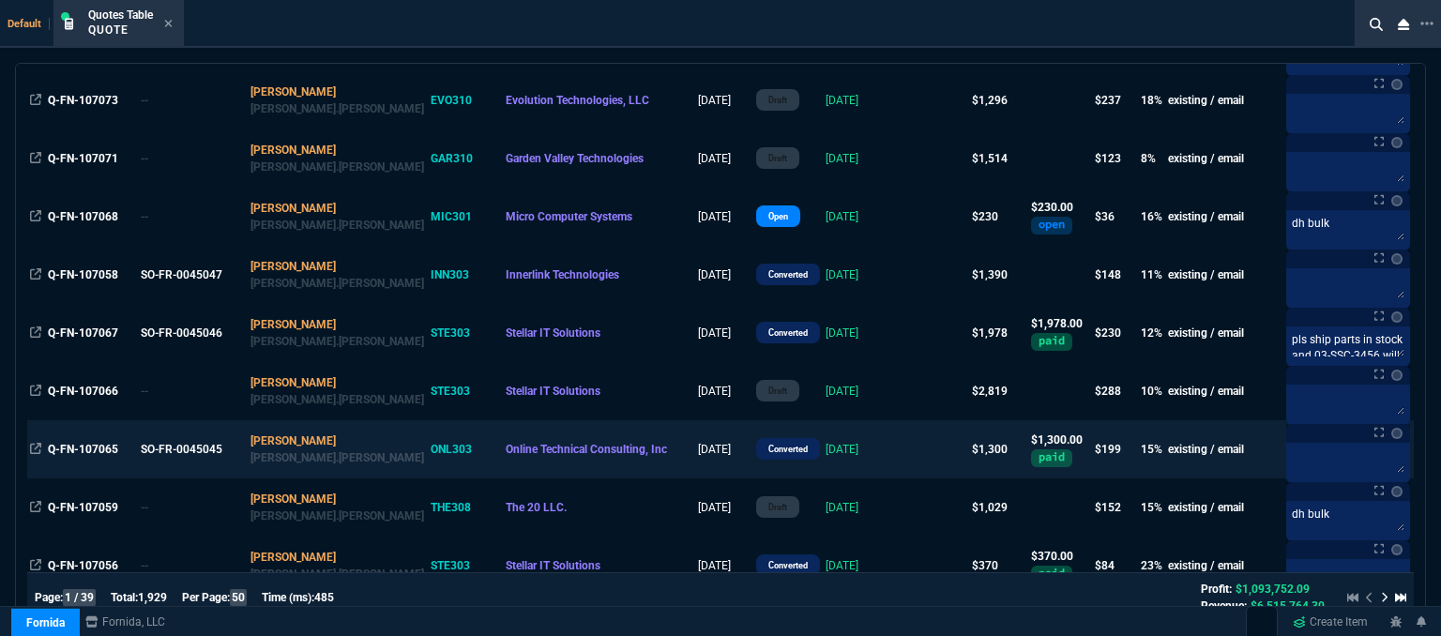
click at [897, 454] on td at bounding box center [933, 449] width 72 height 58
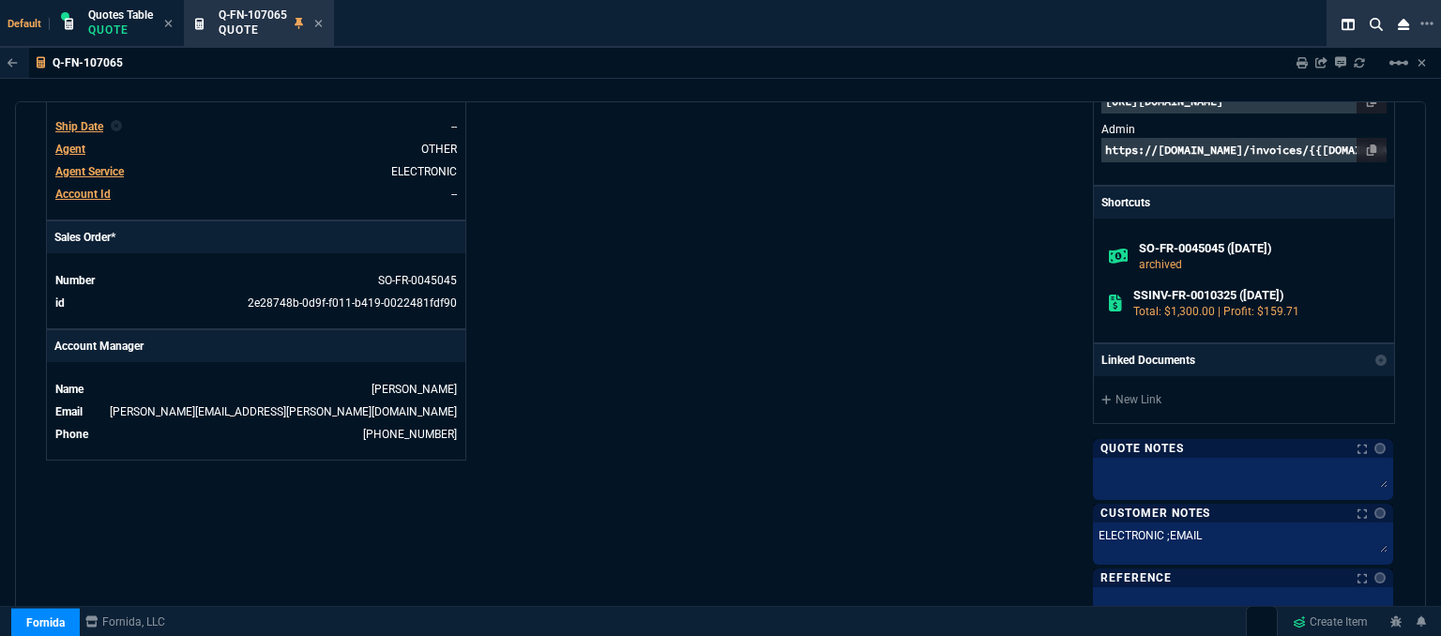
scroll to position [751, 0]
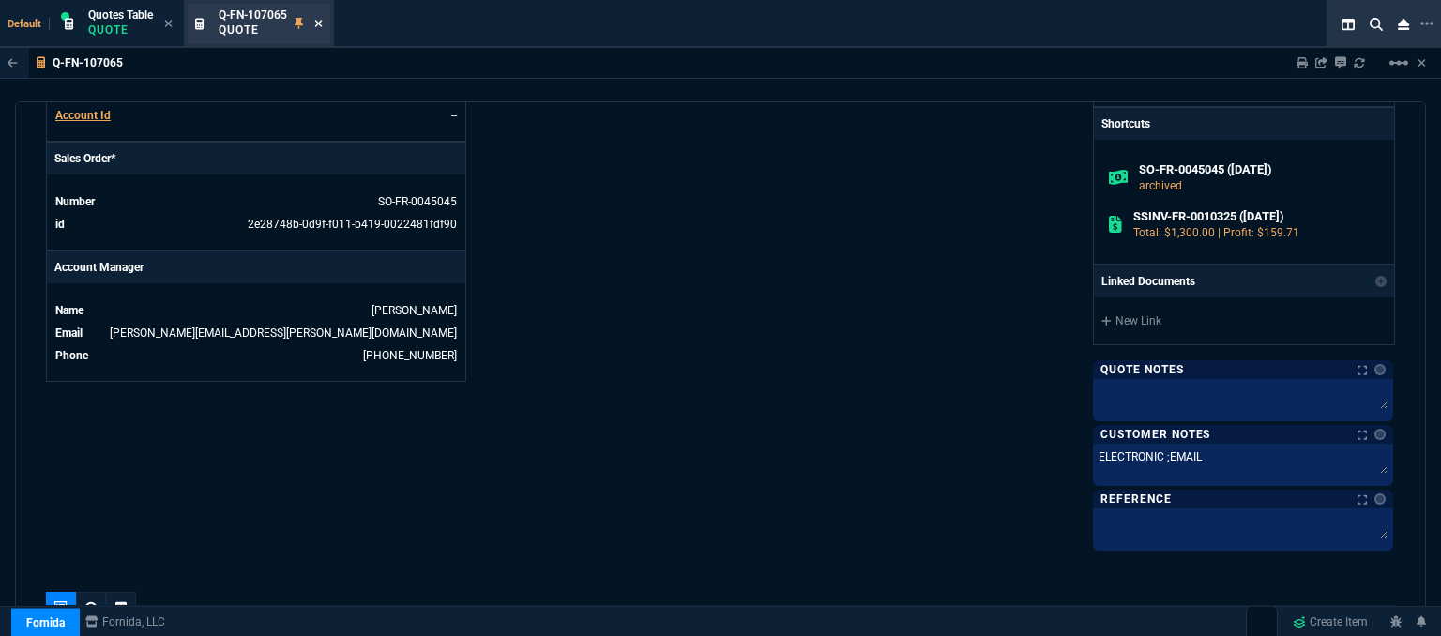
click at [321, 20] on icon at bounding box center [318, 23] width 8 height 11
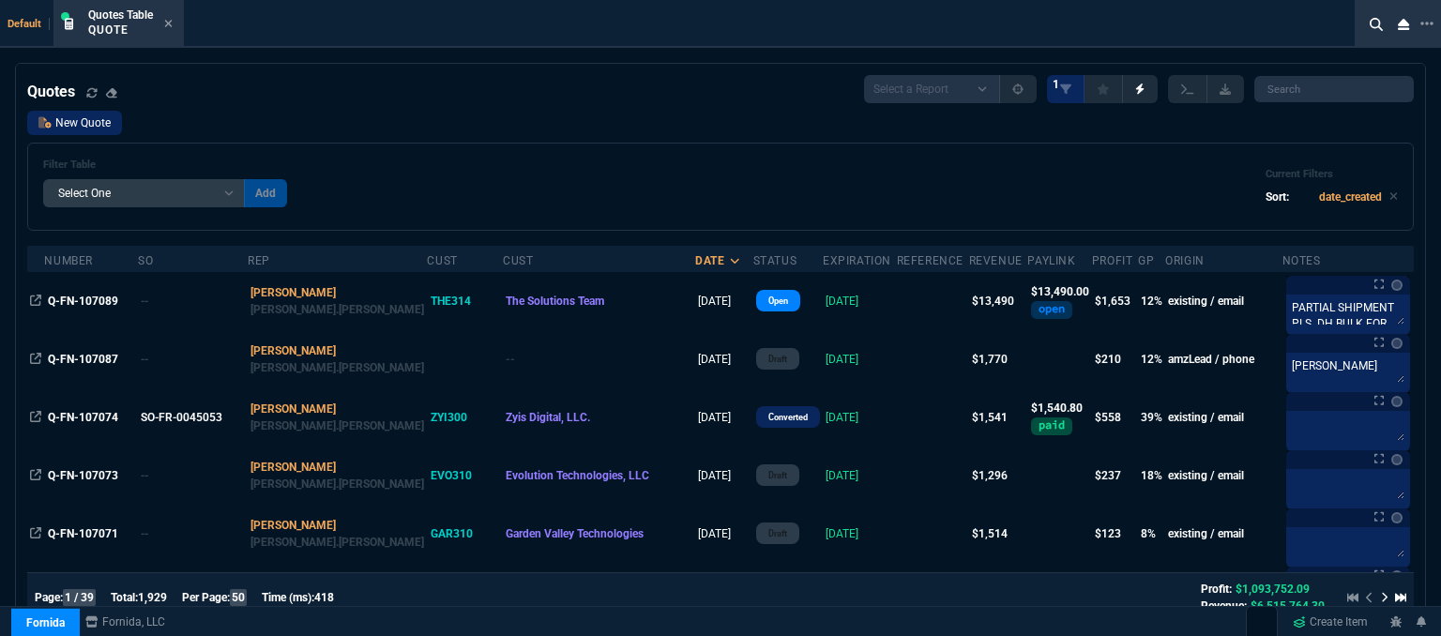
click at [85, 116] on link "New Quote" at bounding box center [74, 123] width 95 height 24
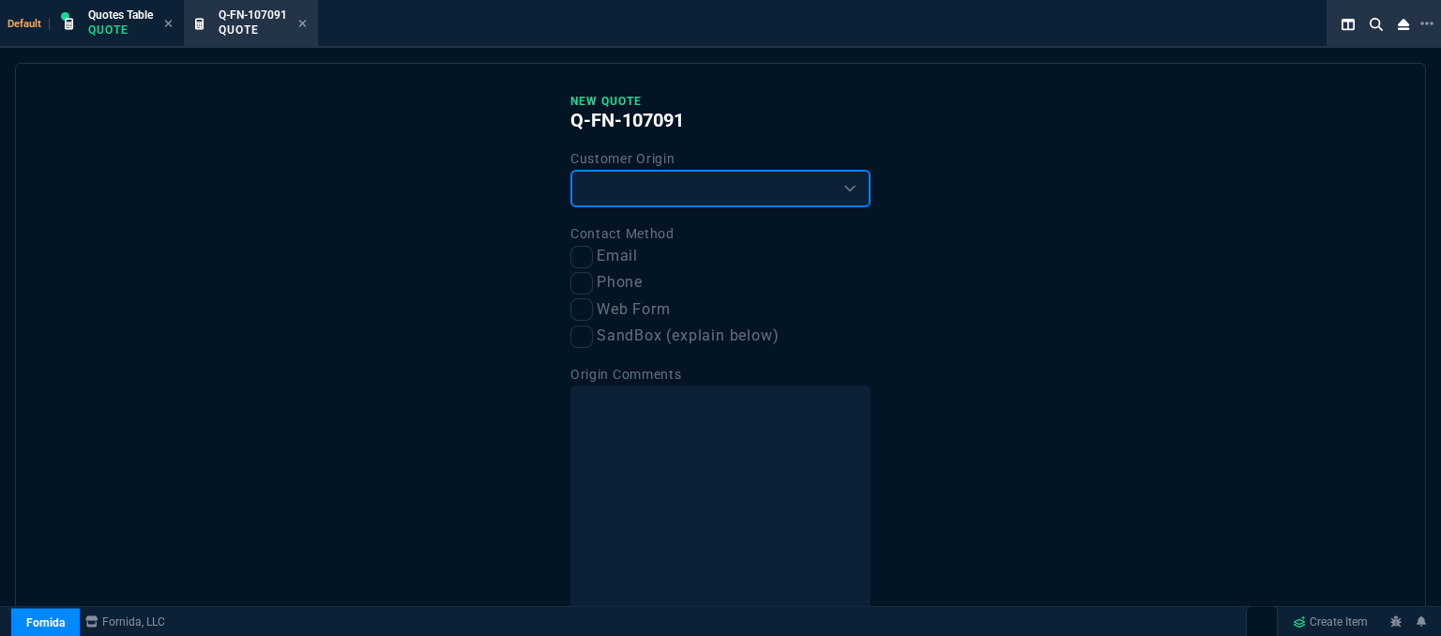
drag, startPoint x: 744, startPoint y: 194, endPoint x: 743, endPoint y: 205, distance: 10.4
click at [744, 194] on select "Existing Customer Amazon Lead (first order) Website Lead (first order) Called (…" at bounding box center [721, 189] width 300 height 38
click at [571, 170] on select "Existing Customer Amazon Lead (first order) Website Lead (first order) Called (…" at bounding box center [721, 189] width 300 height 38
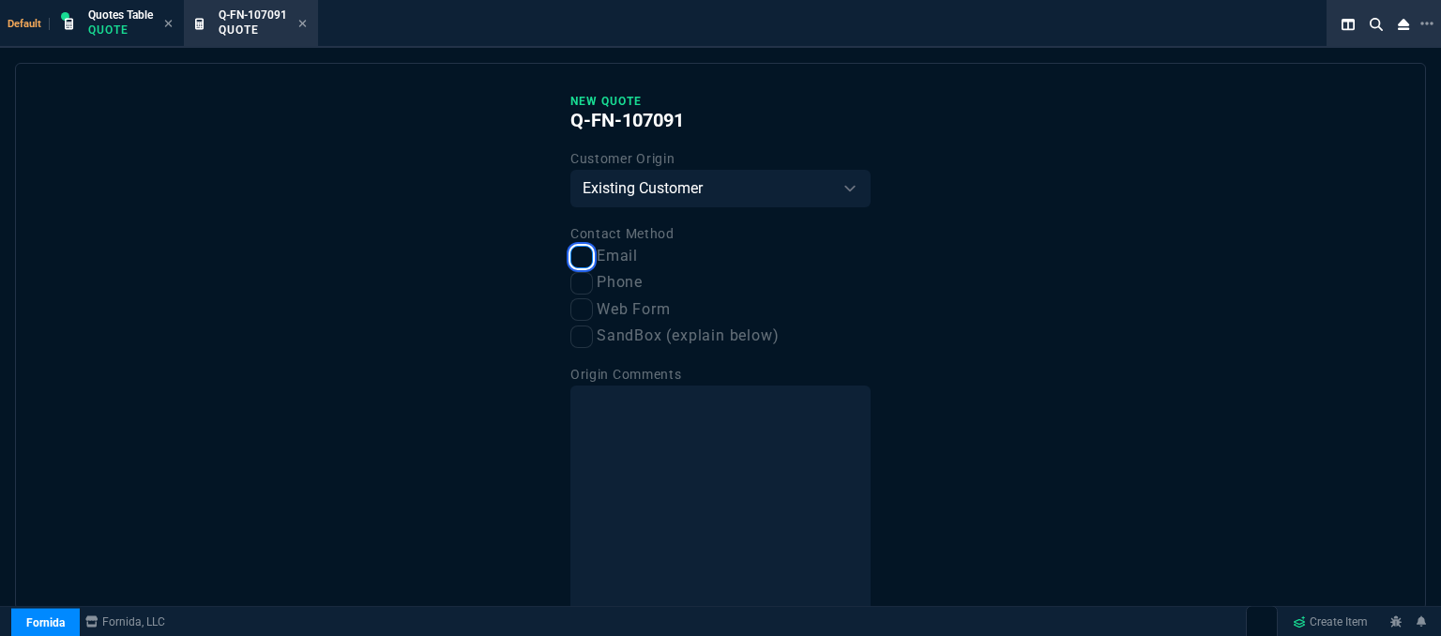
click at [581, 251] on input "Email" at bounding box center [582, 257] width 23 height 23
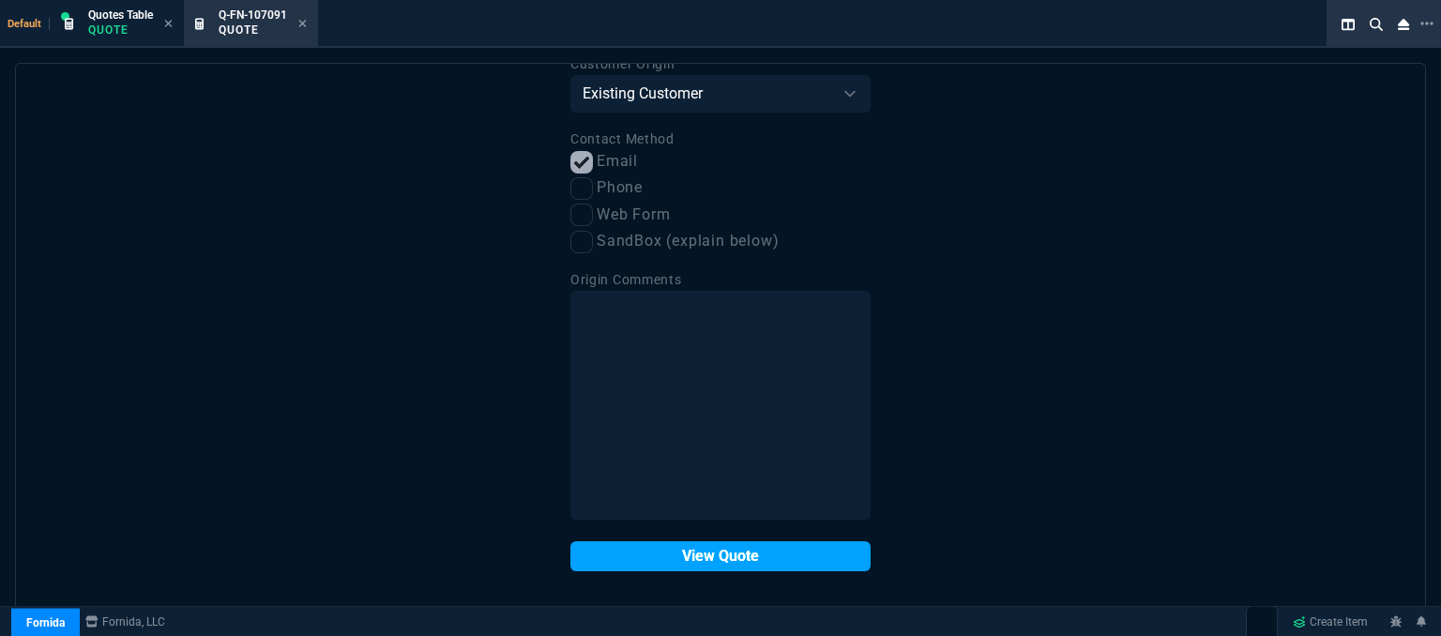
click at [736, 549] on button "View Quote" at bounding box center [721, 556] width 300 height 30
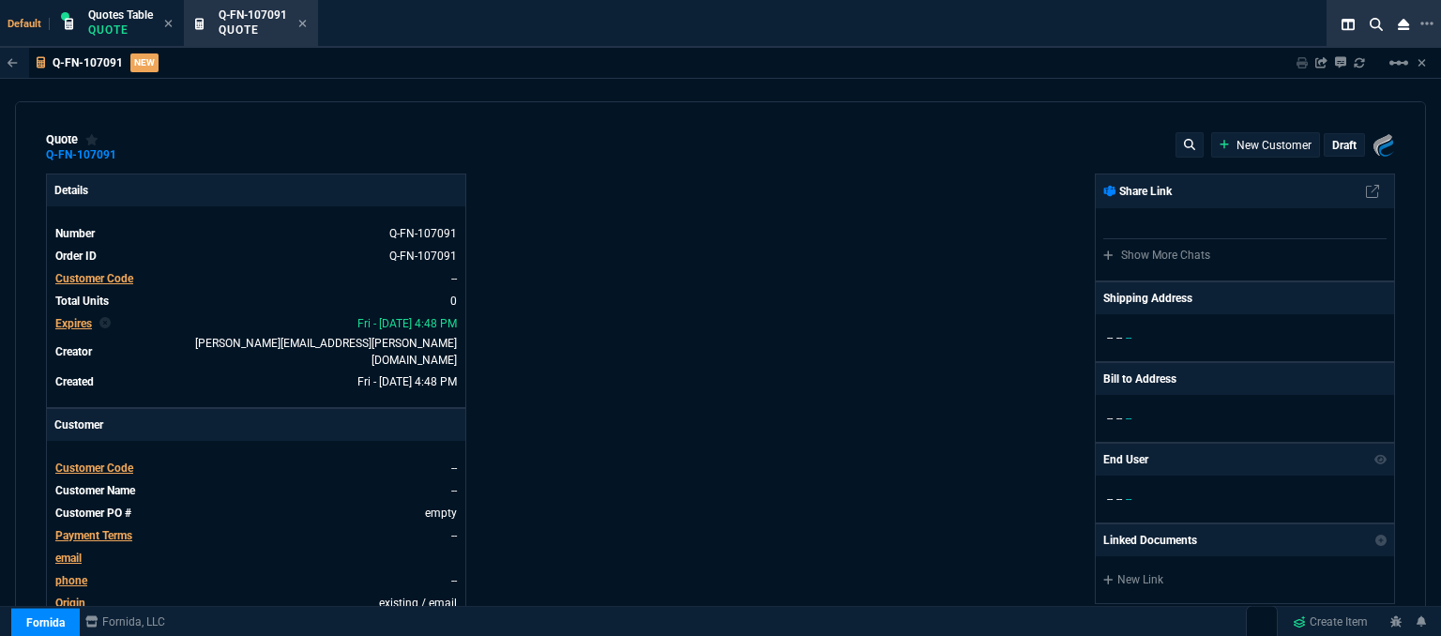
click at [119, 462] on span "Customer Code" at bounding box center [94, 468] width 78 height 13
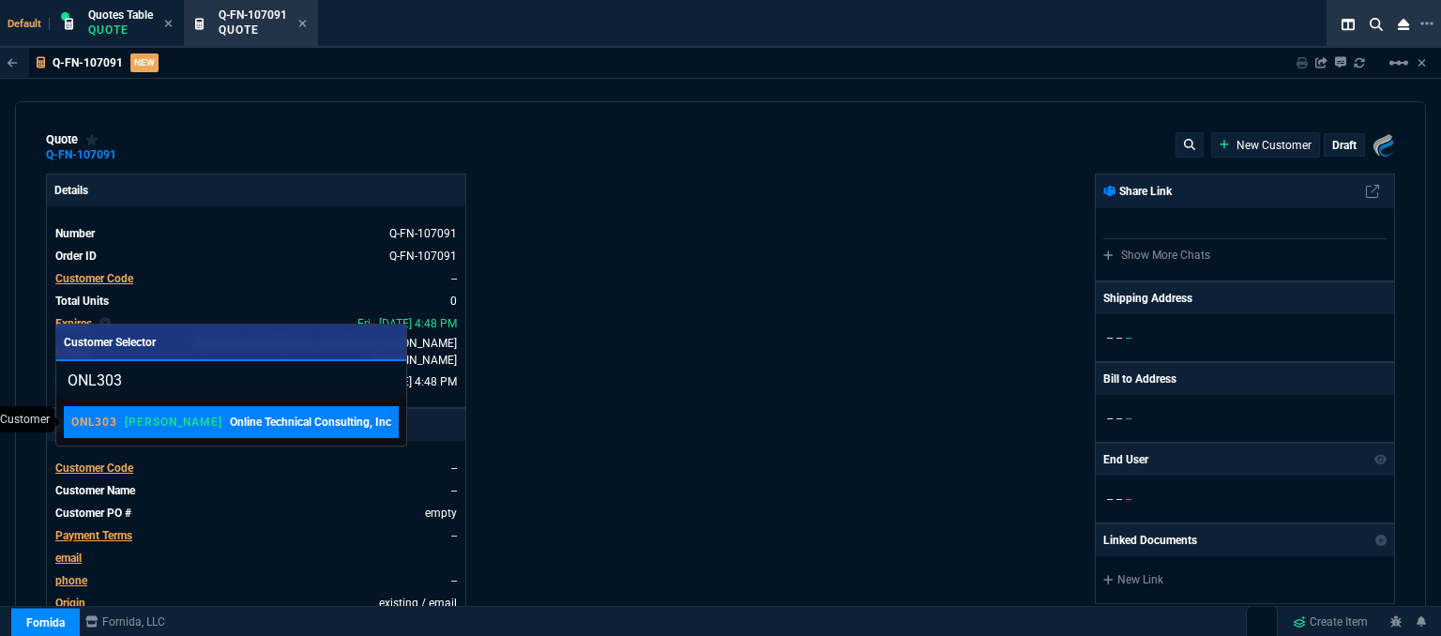
click at [284, 428] on p "Online Technical Consulting, Inc" at bounding box center [310, 422] width 161 height 17
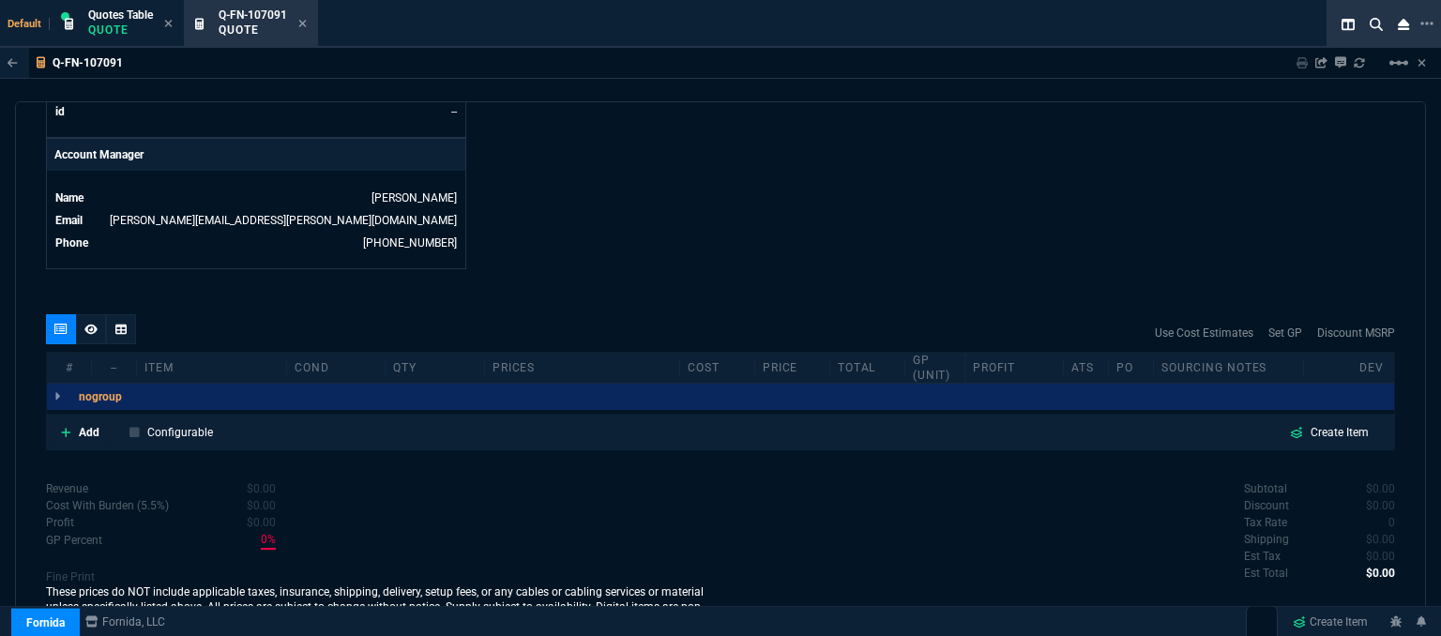
scroll to position [899, 0]
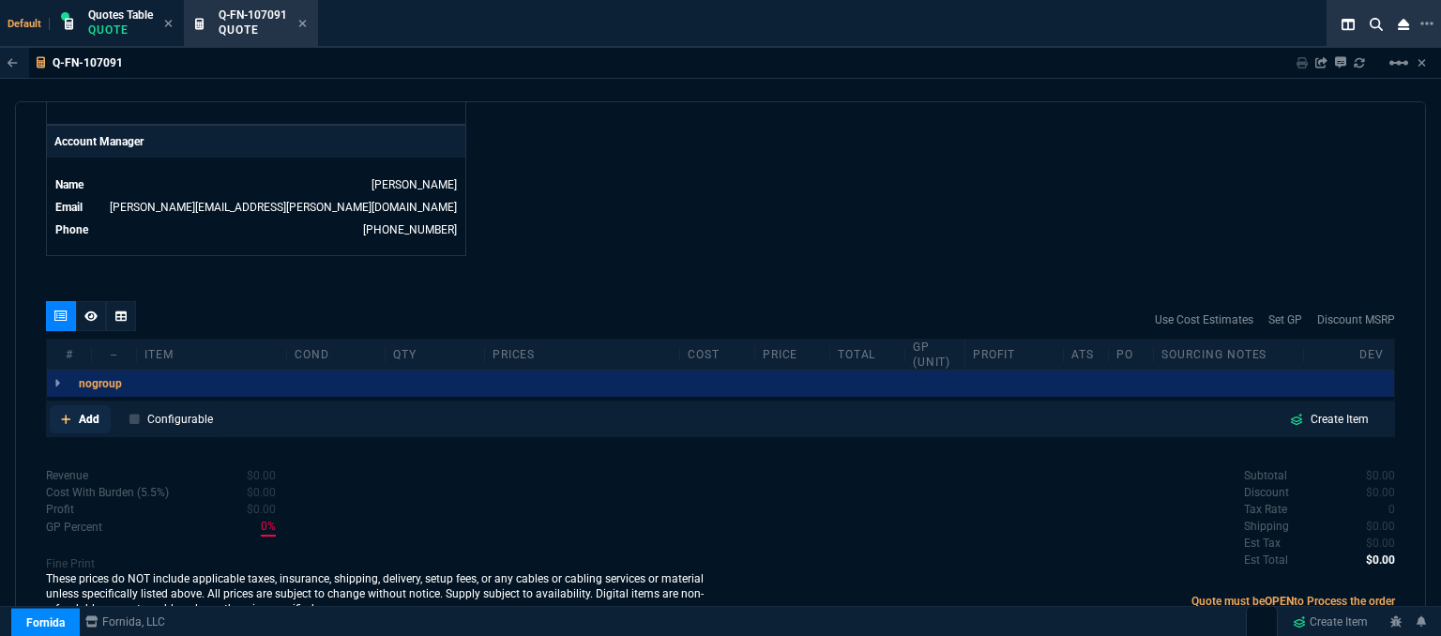
click at [64, 415] on icon at bounding box center [65, 419] width 9 height 9
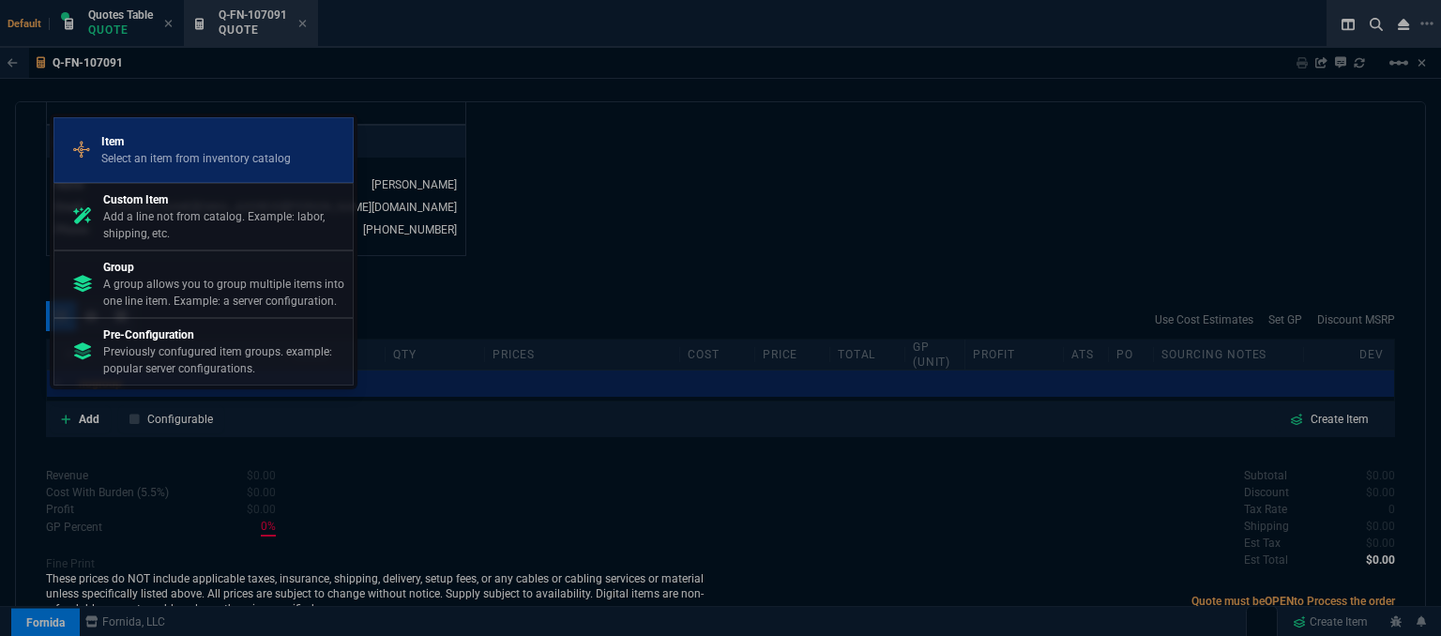
click at [185, 167] on div "Item Select an item from inventory catalog" at bounding box center [203, 150] width 283 height 49
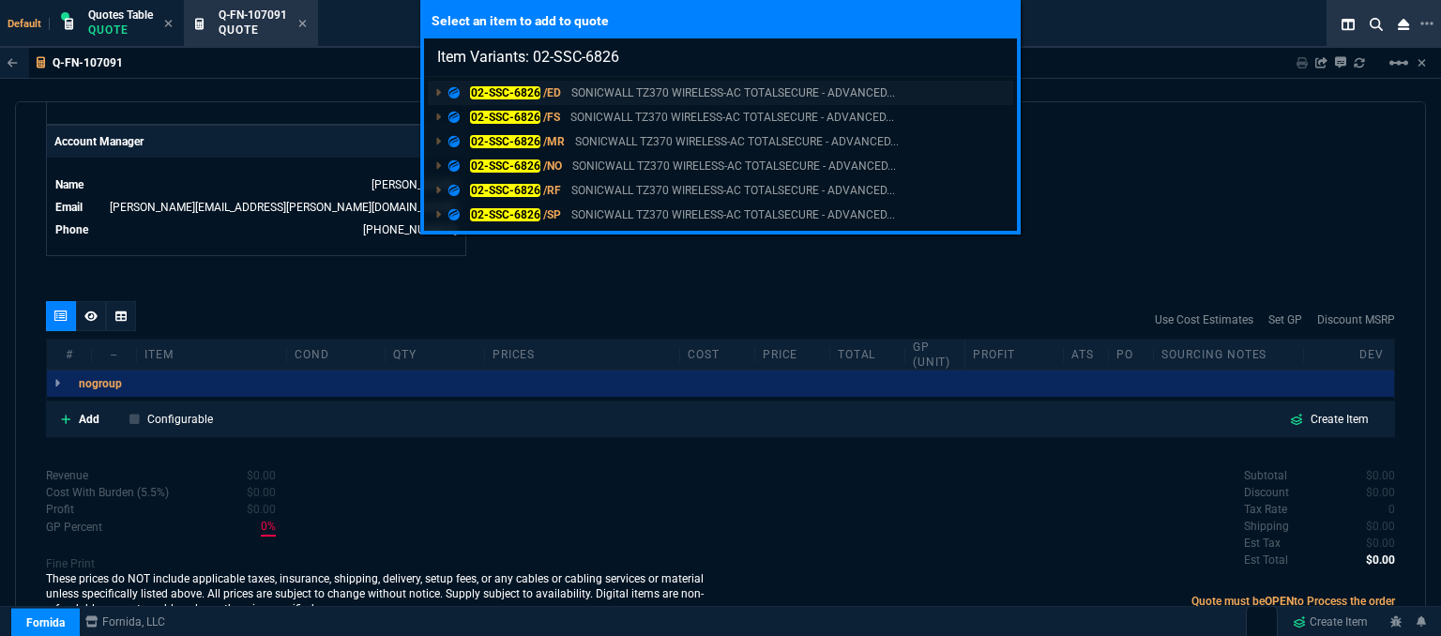
click at [592, 95] on p "SONICWALL TZ370 WIRELESS-AC TOTALSECURE - ADVANCED..." at bounding box center [733, 92] width 324 height 17
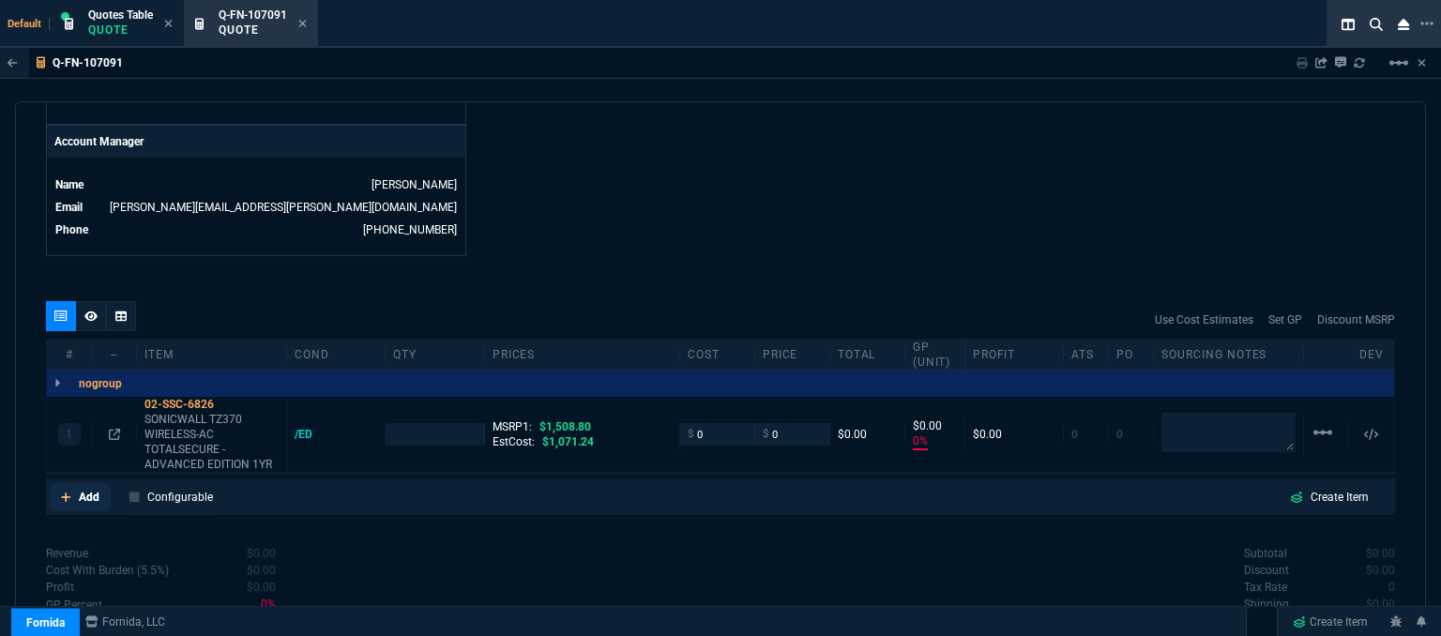
click at [60, 483] on link "Add" at bounding box center [80, 497] width 61 height 28
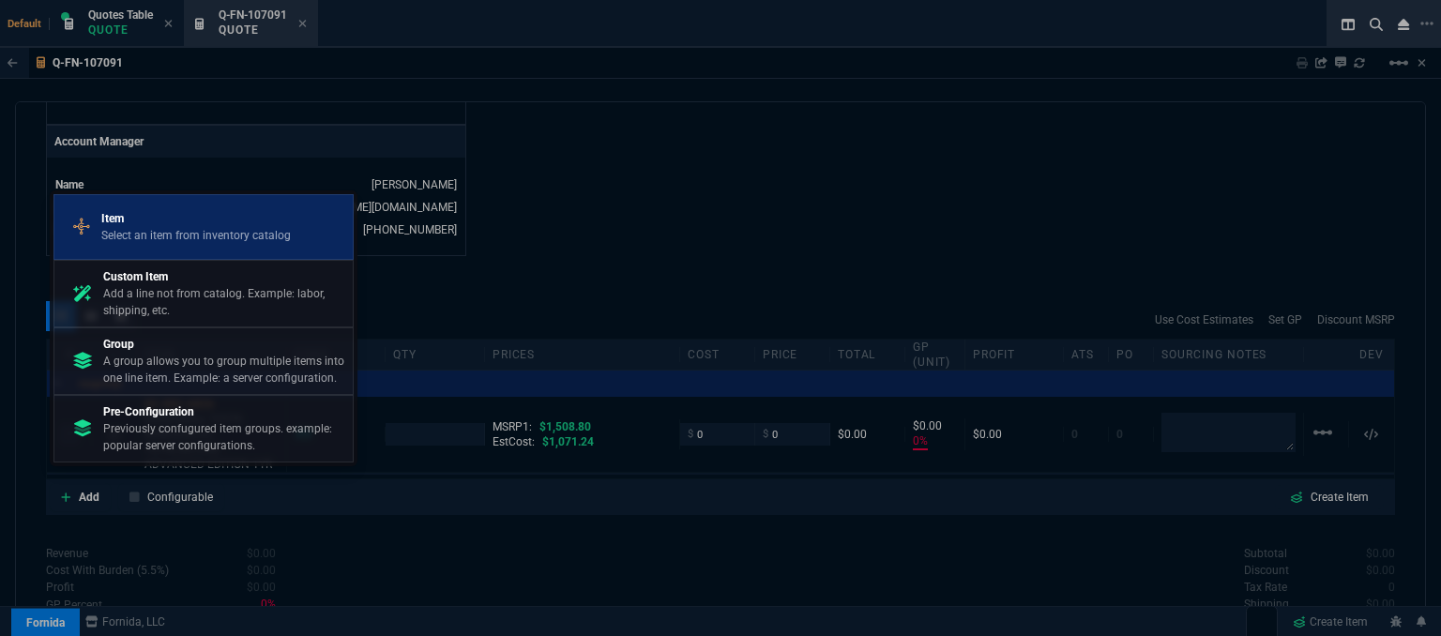
click at [166, 231] on p "Select an item from inventory catalog" at bounding box center [196, 235] width 190 height 17
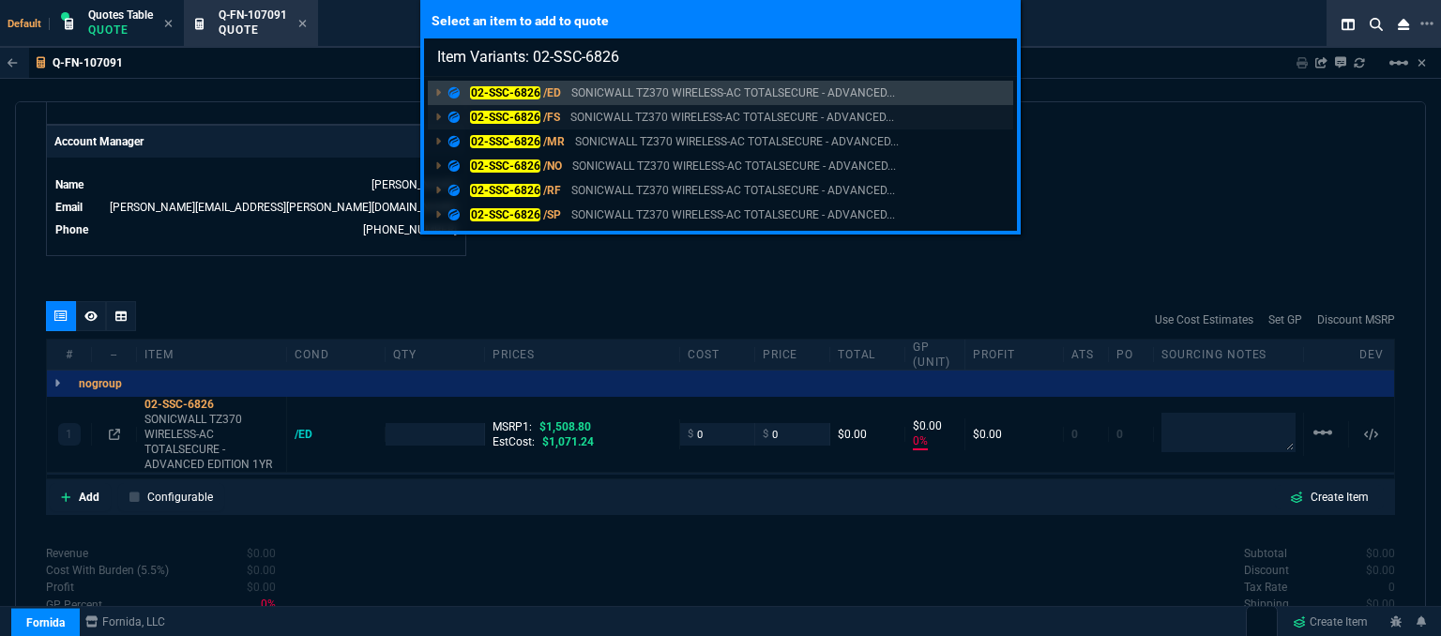
click at [575, 119] on p "SONICWALL TZ370 WIRELESS-AC TOTALSECURE - ADVANCED..." at bounding box center [733, 117] width 324 height 17
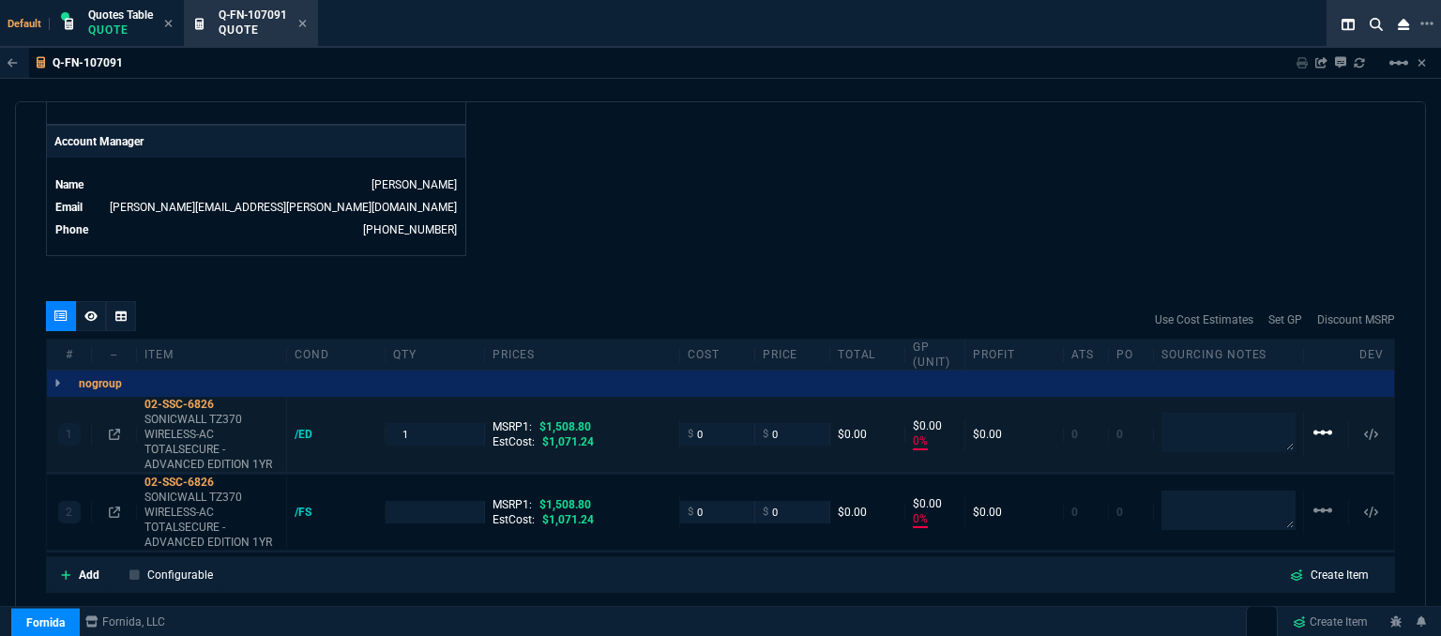
click at [1321, 421] on mat-icon "linear_scale" at bounding box center [1323, 432] width 23 height 23
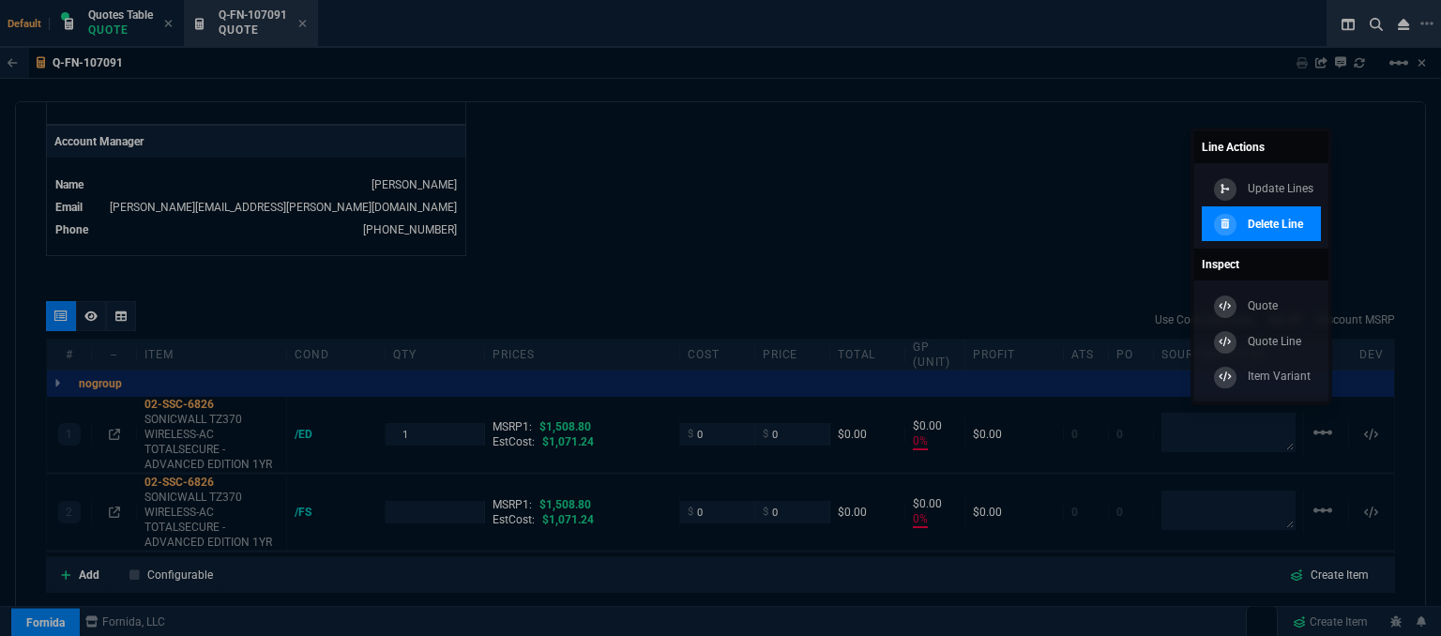
click at [1292, 233] on div "Delete Line" at bounding box center [1257, 224] width 94 height 21
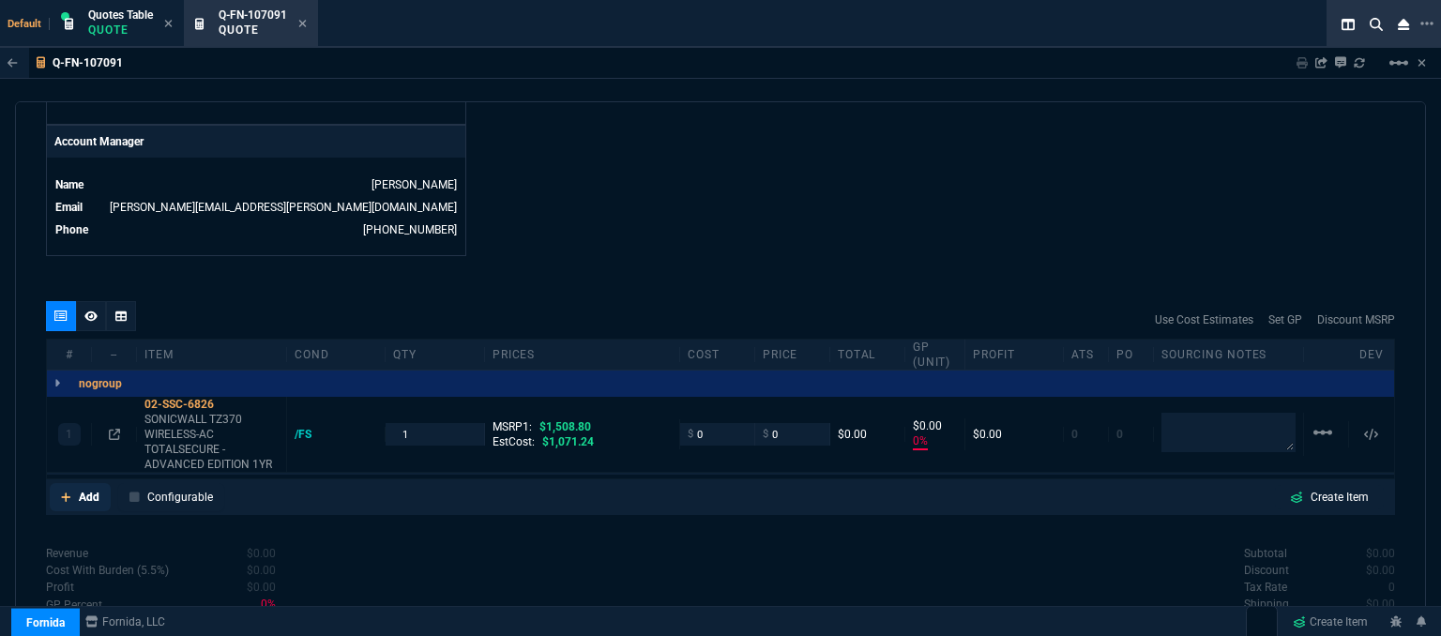
click at [64, 493] on icon at bounding box center [65, 497] width 9 height 9
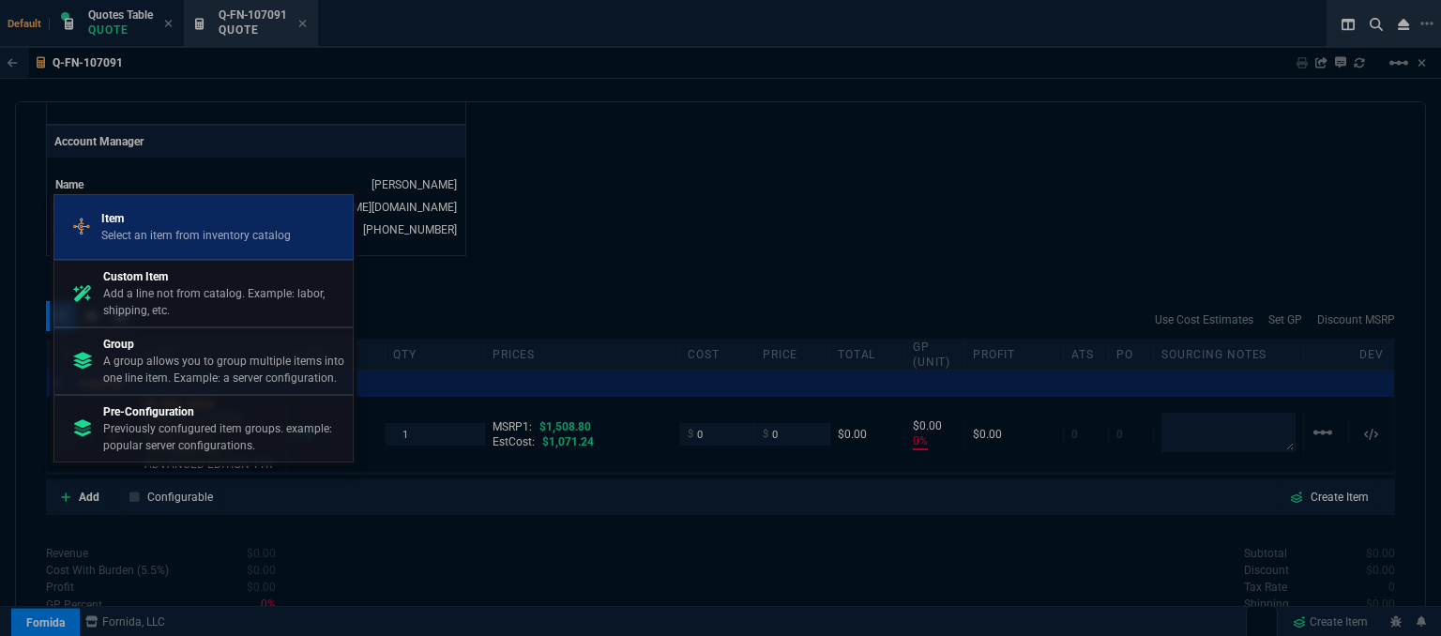
click at [190, 217] on p "Item" at bounding box center [196, 218] width 190 height 17
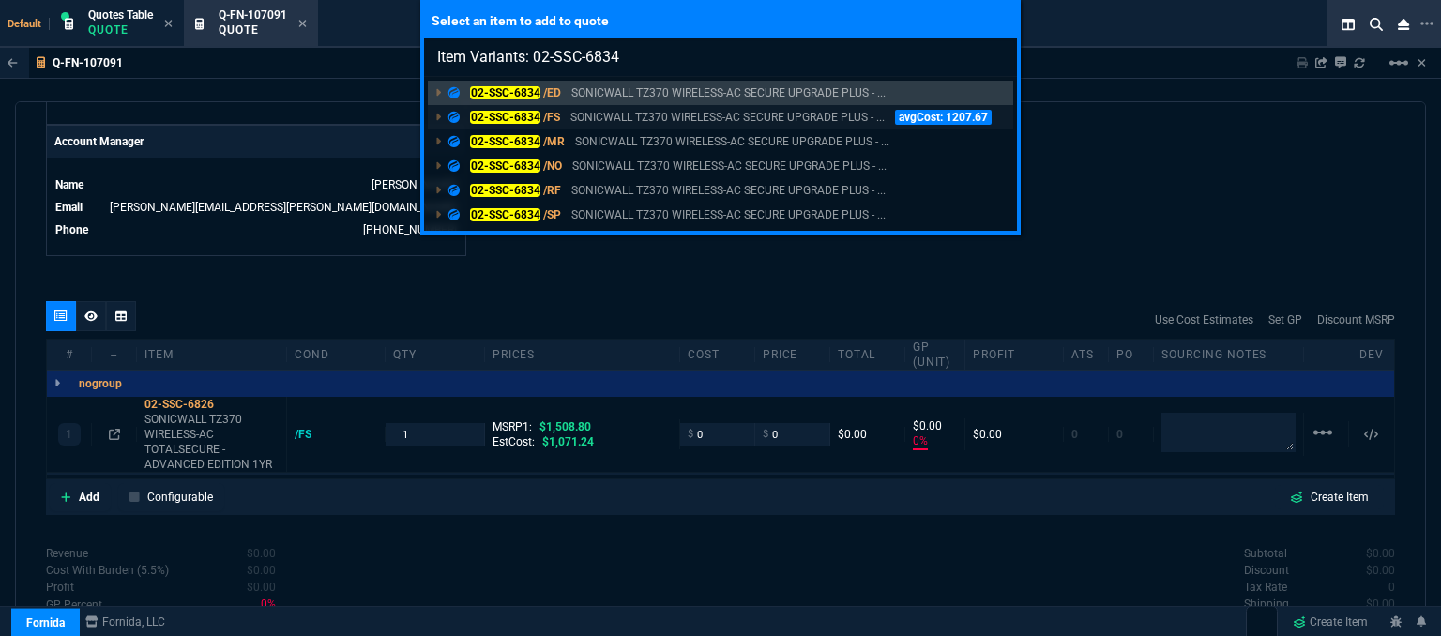
click at [683, 113] on p "SONICWALL TZ370 WIRELESS-AC SECURE UPGRADE PLUS - ..." at bounding box center [728, 117] width 314 height 17
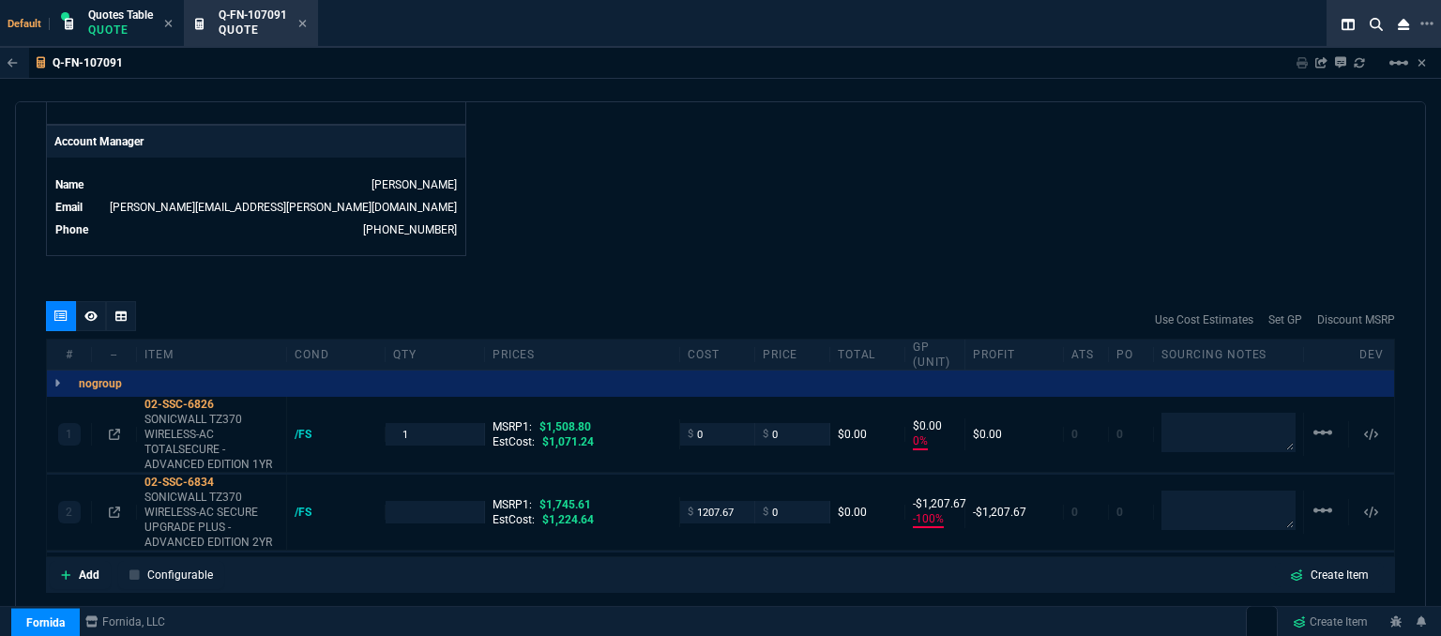
scroll to position [1054, 0]
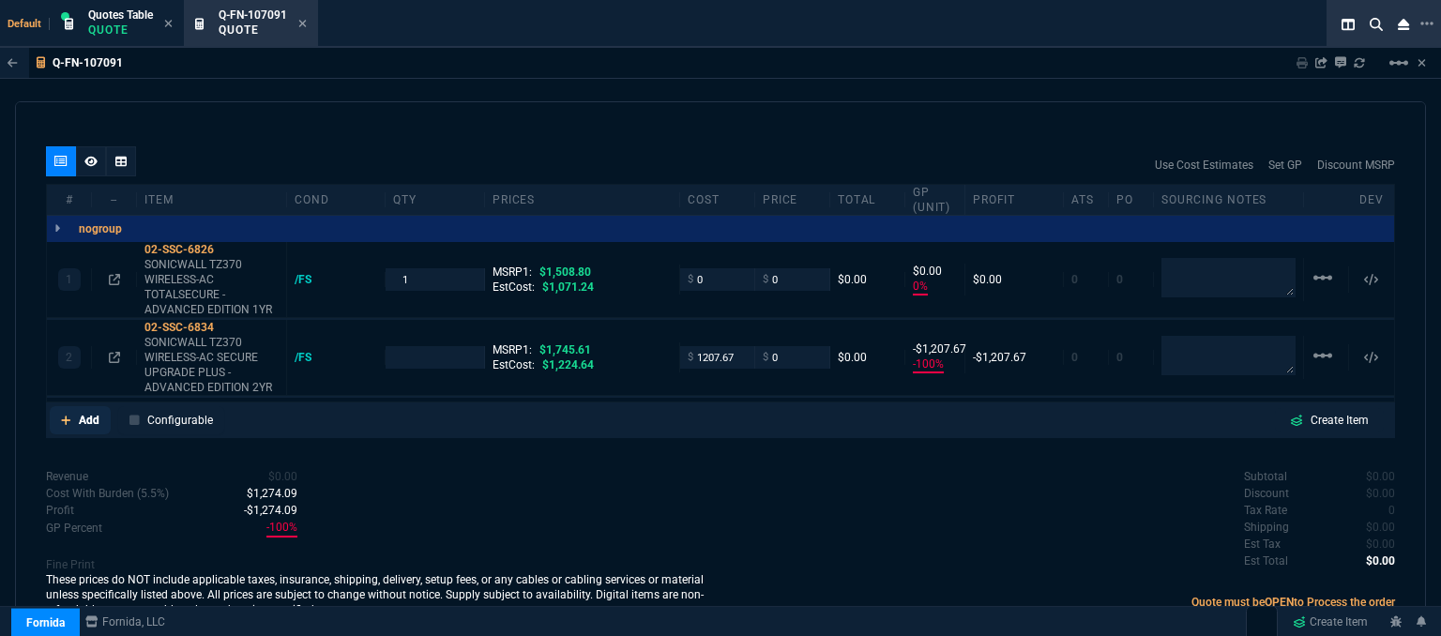
click at [63, 415] on icon at bounding box center [66, 420] width 10 height 11
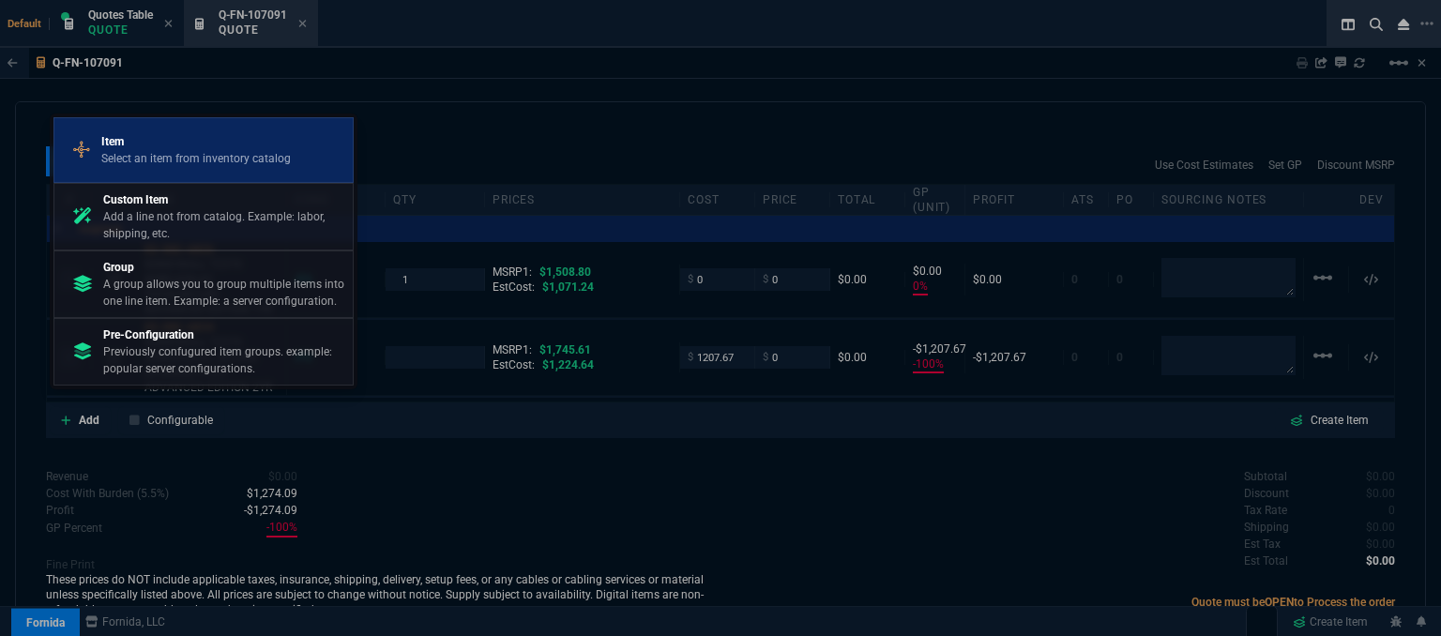
click at [160, 145] on p "Item" at bounding box center [196, 141] width 190 height 17
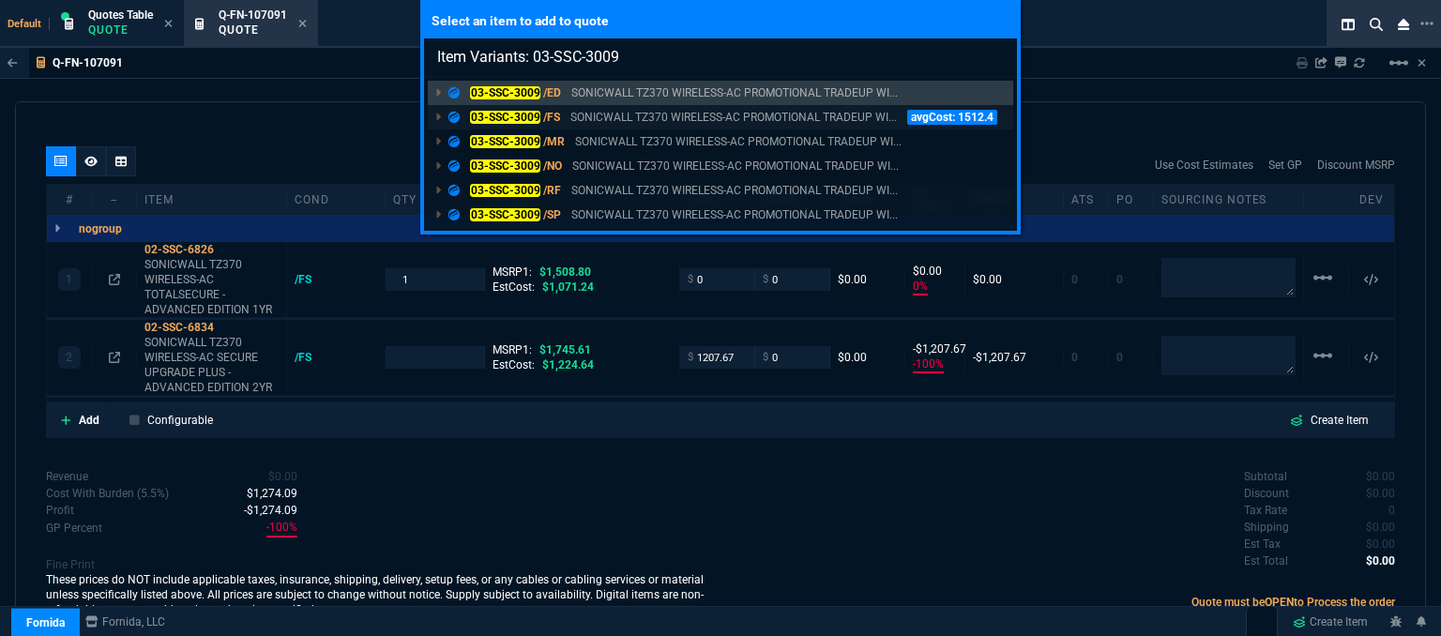
click at [621, 114] on p "SONICWALL TZ370 WIRELESS-AC PROMOTIONAL TRADEUP WI..." at bounding box center [734, 117] width 327 height 17
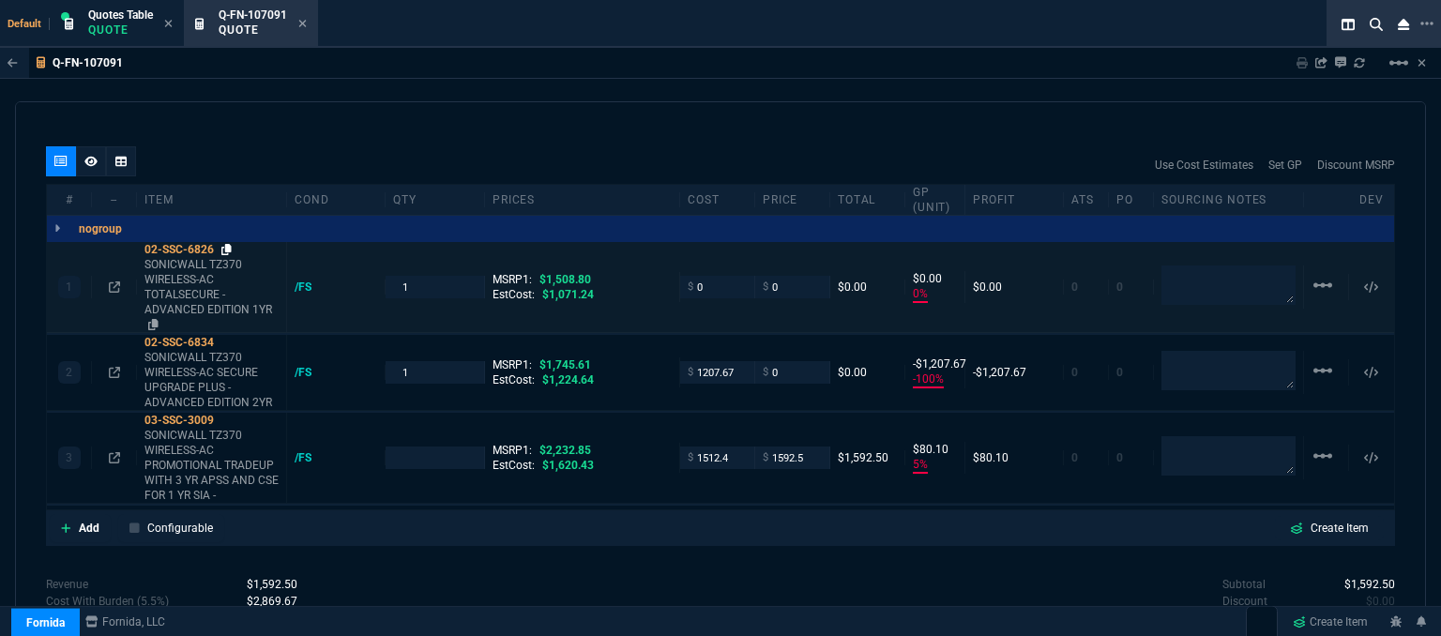
click at [229, 244] on icon at bounding box center [226, 249] width 10 height 11
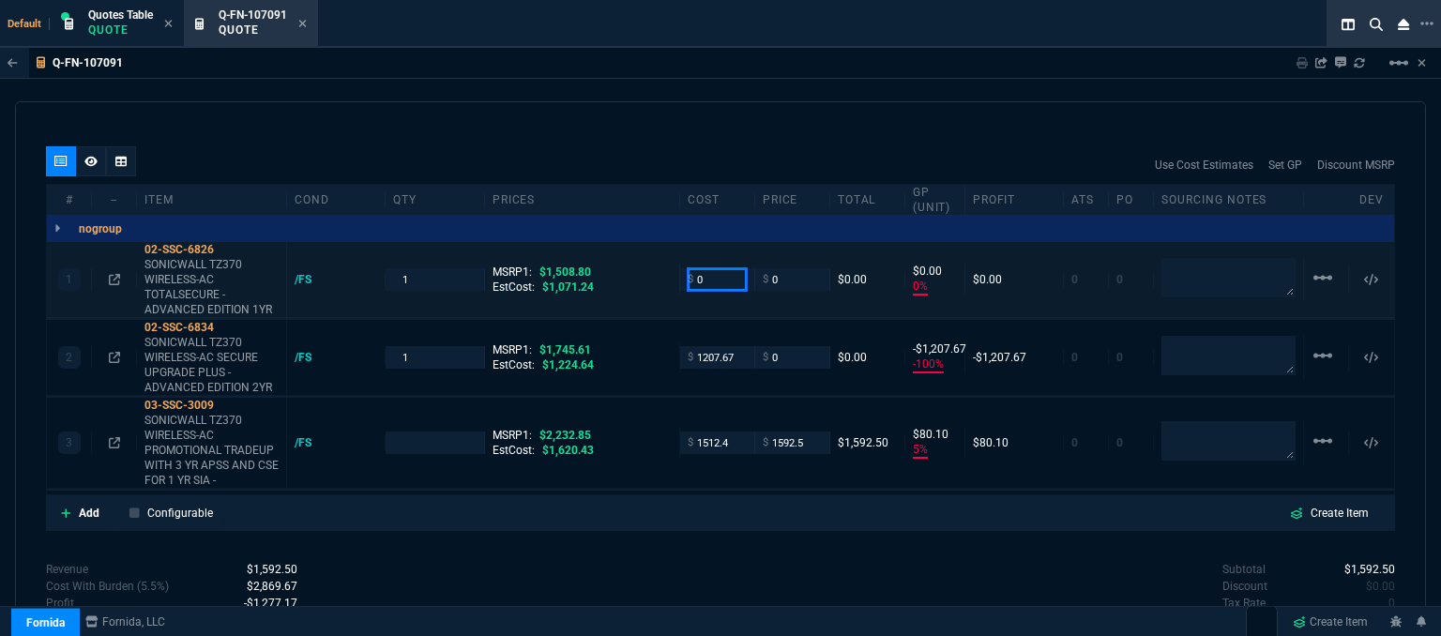
drag, startPoint x: 712, startPoint y: 265, endPoint x: 673, endPoint y: 253, distance: 41.0
click at [673, 253] on div "1 02-SSC-6826 SONICWALL TZ370 WIRELESS-AC TOTALSECURE - ADVANCED EDITION 1YR /F…" at bounding box center [721, 280] width 1348 height 76
click at [673, 64] on div "Q-FN-107091 Sharing Q-FN-107091 Link Dev Link Share on Teams linear_scale" at bounding box center [720, 63] width 1441 height 31
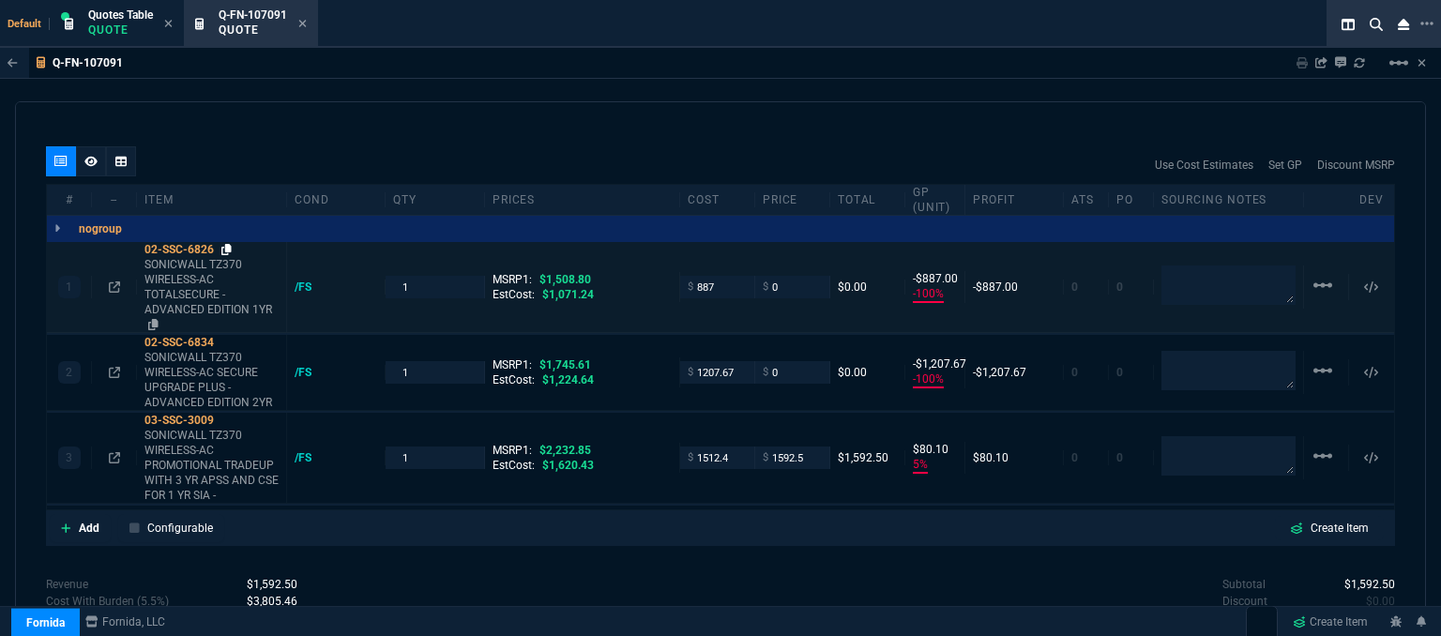
click at [230, 244] on icon at bounding box center [226, 249] width 10 height 11
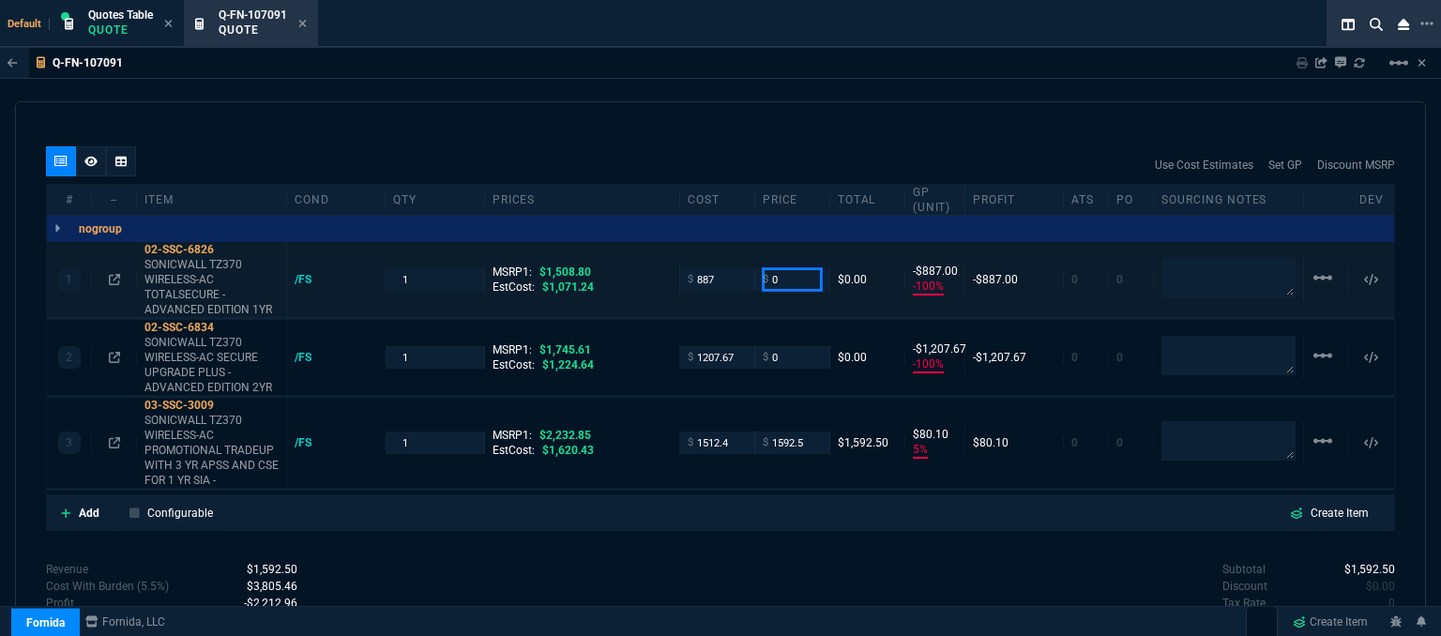
drag, startPoint x: 788, startPoint y: 271, endPoint x: 736, endPoint y: 267, distance: 52.8
click at [736, 267] on div "1 02-SSC-6826 SONICWALL TZ370 WIRELESS-AC TOTALSECURE - ADVANCED EDITION 1YR /F…" at bounding box center [721, 280] width 1348 height 76
click at [754, 96] on div "Q-FN-107091 Sharing Q-FN-107091 Link Dev Link Share on Teams linear_scale quote…" at bounding box center [720, 390] width 1441 height 684
click at [1312, 344] on mat-icon "linear_scale" at bounding box center [1323, 355] width 23 height 23
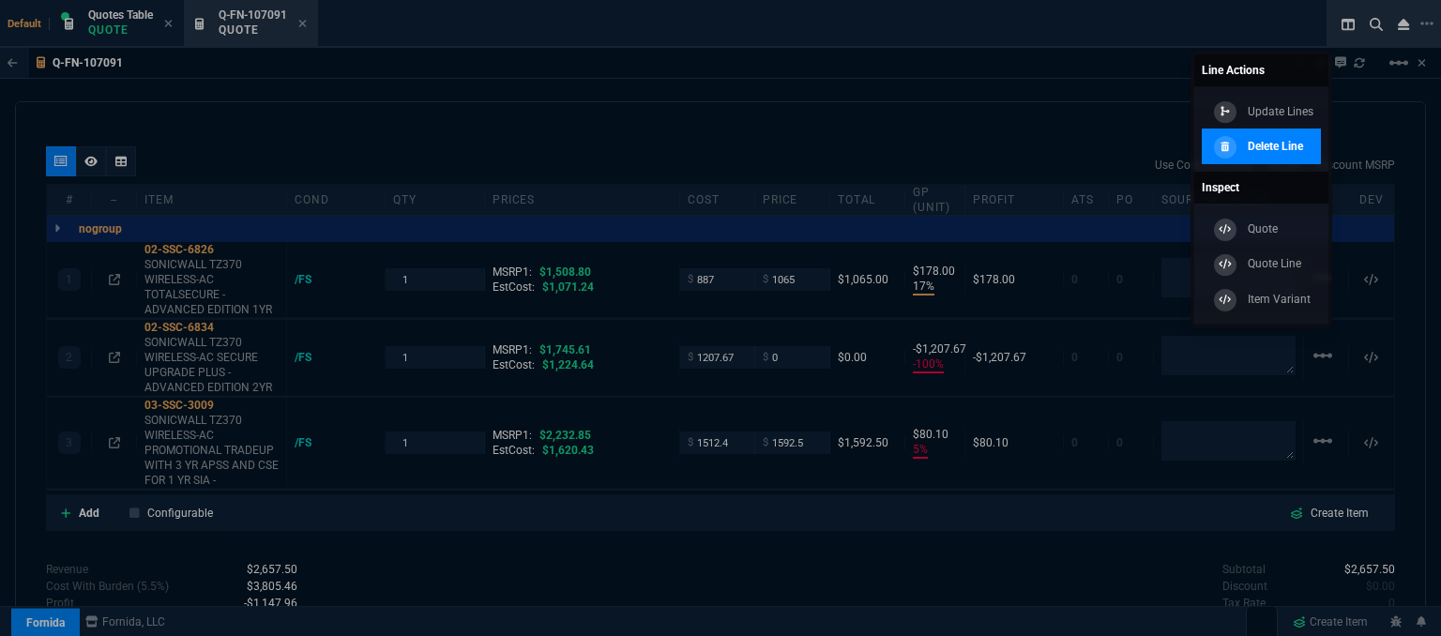
click at [1259, 153] on p "Delete Line" at bounding box center [1275, 146] width 55 height 17
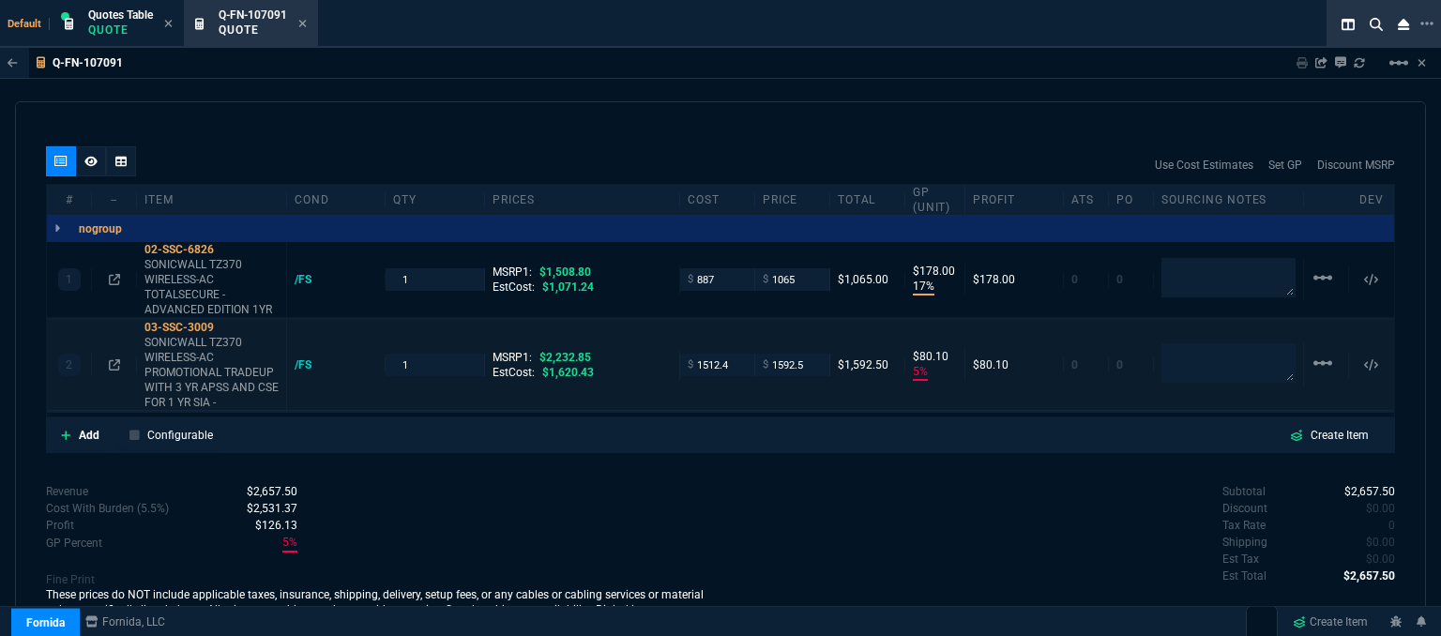
click at [1327, 352] on div "linear_scale" at bounding box center [1326, 365] width 29 height 26
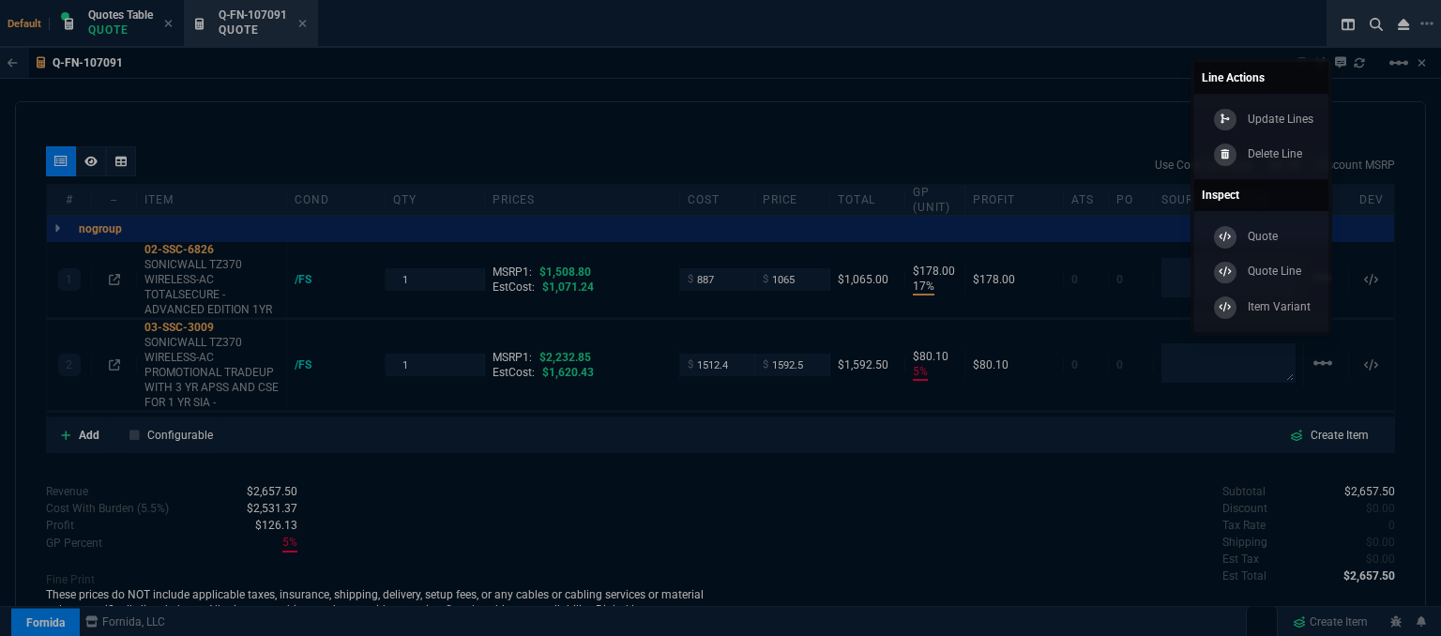
click at [1269, 160] on p "Delete Line" at bounding box center [1275, 153] width 54 height 17
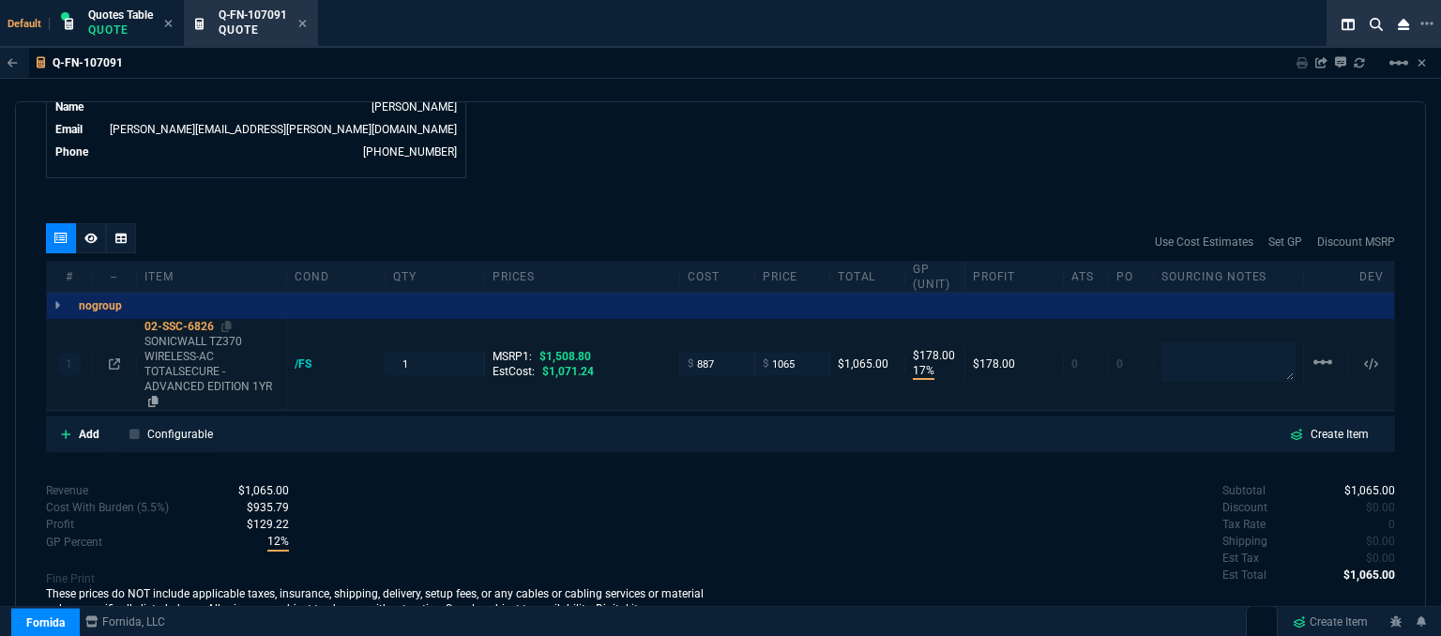
scroll to position [992, 0]
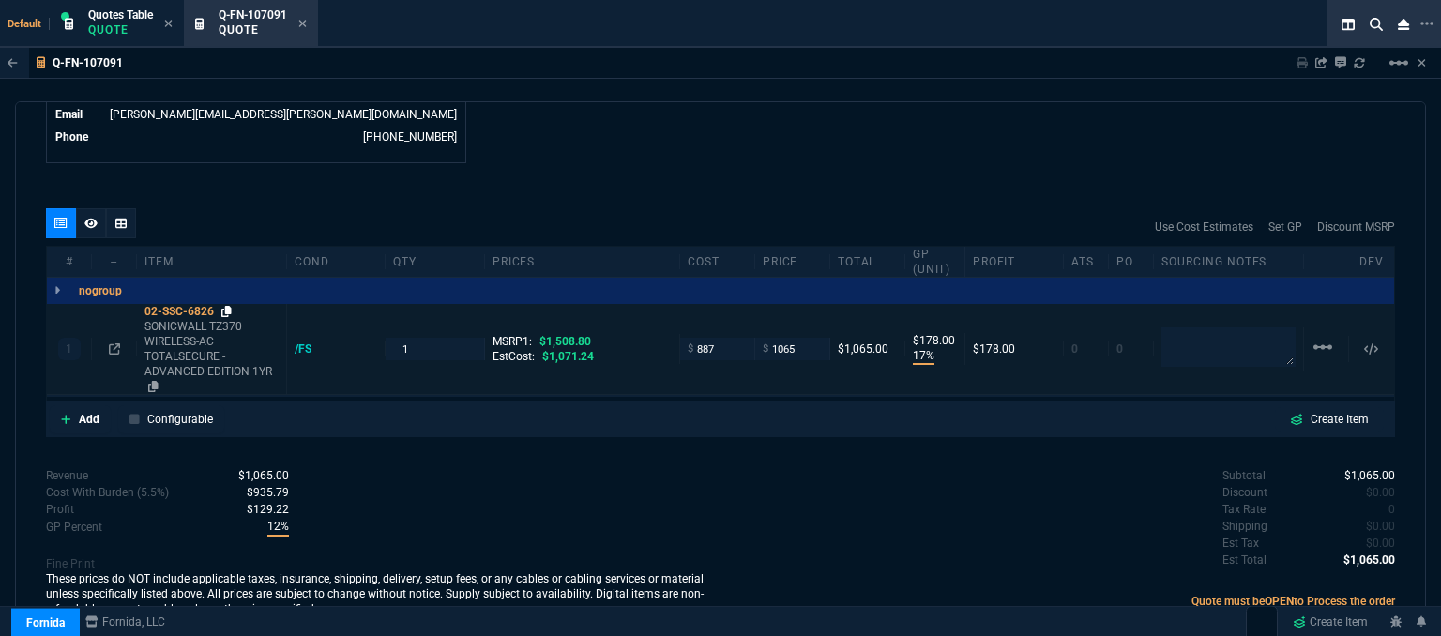
click at [227, 306] on icon at bounding box center [226, 311] width 10 height 11
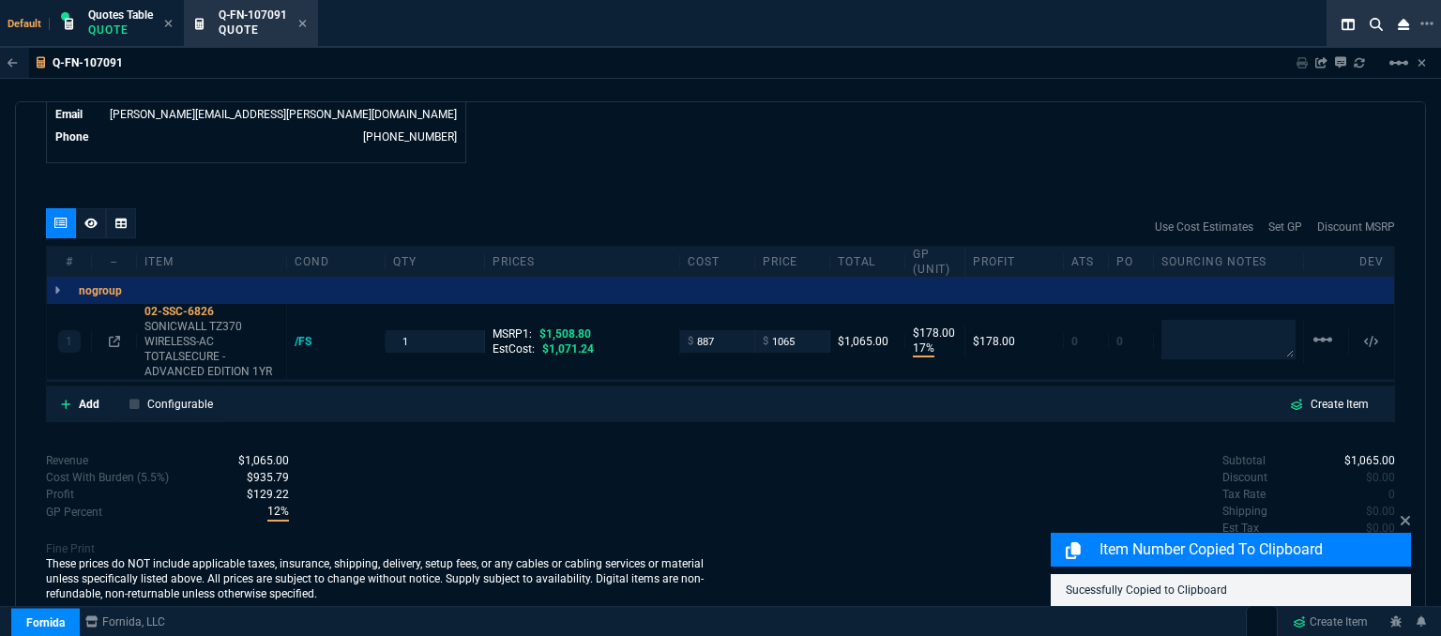
scroll to position [977, 0]
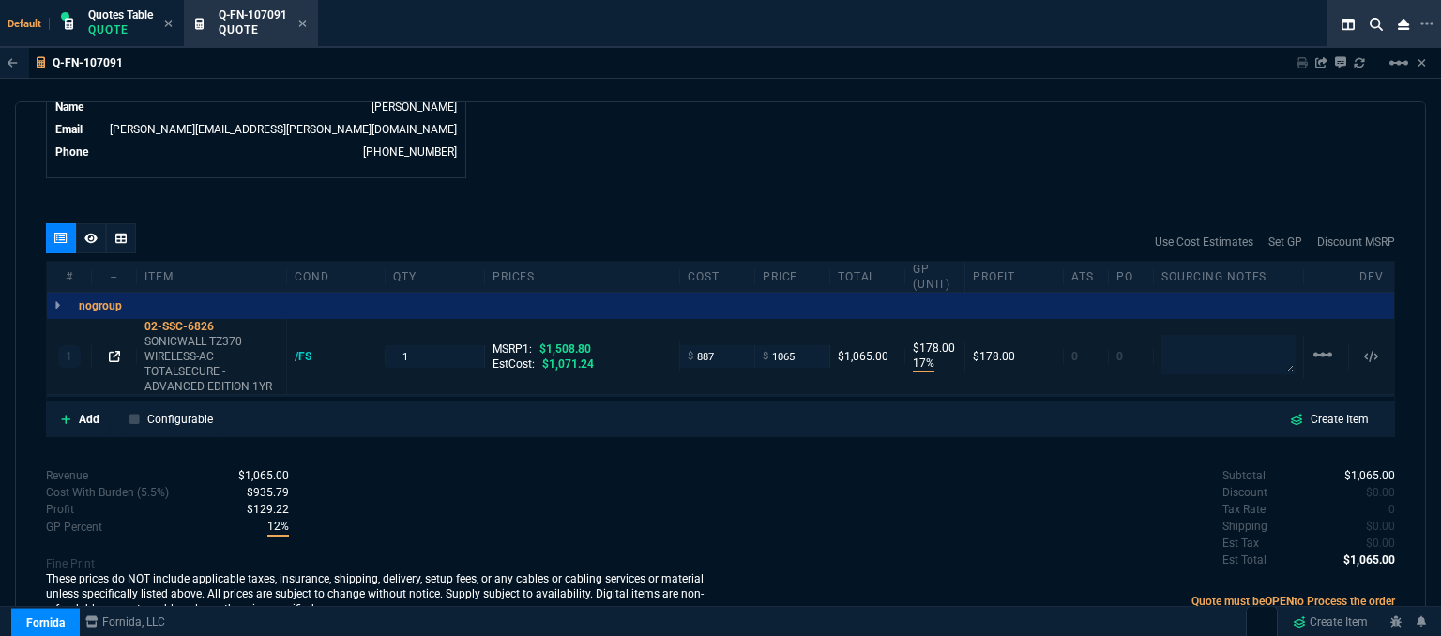
click at [112, 351] on icon at bounding box center [114, 356] width 11 height 11
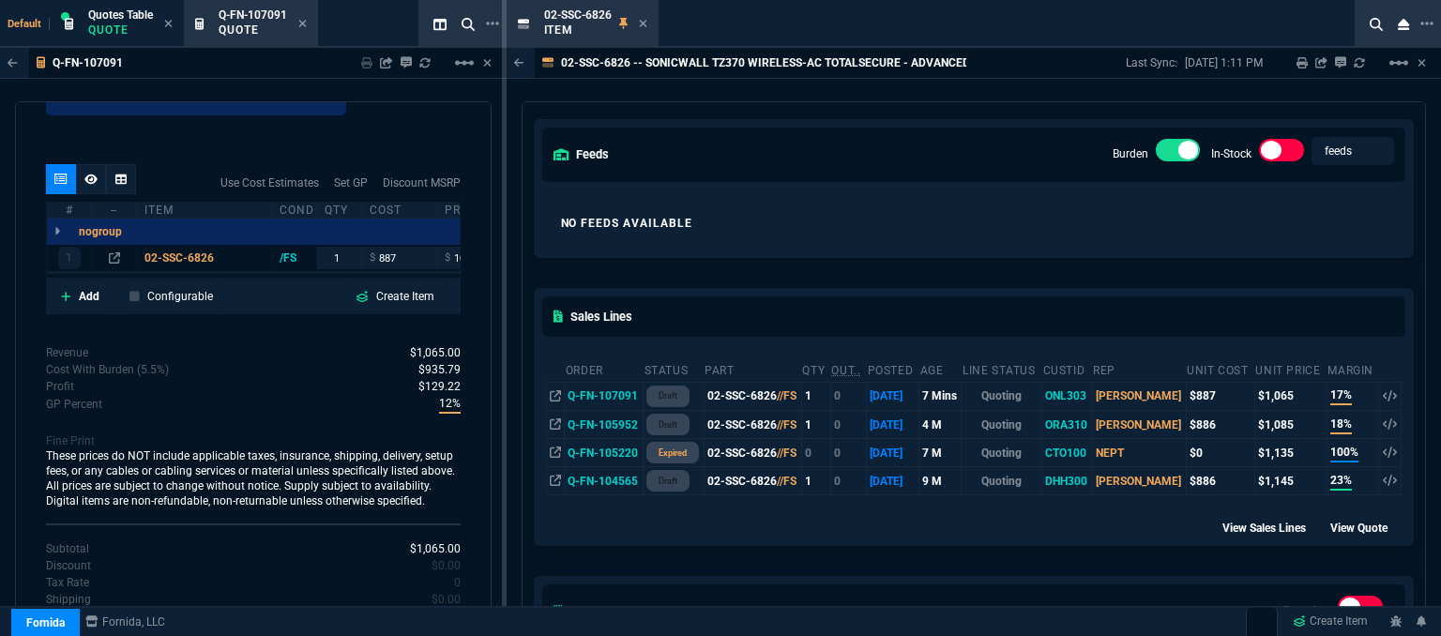
scroll to position [188, 0]
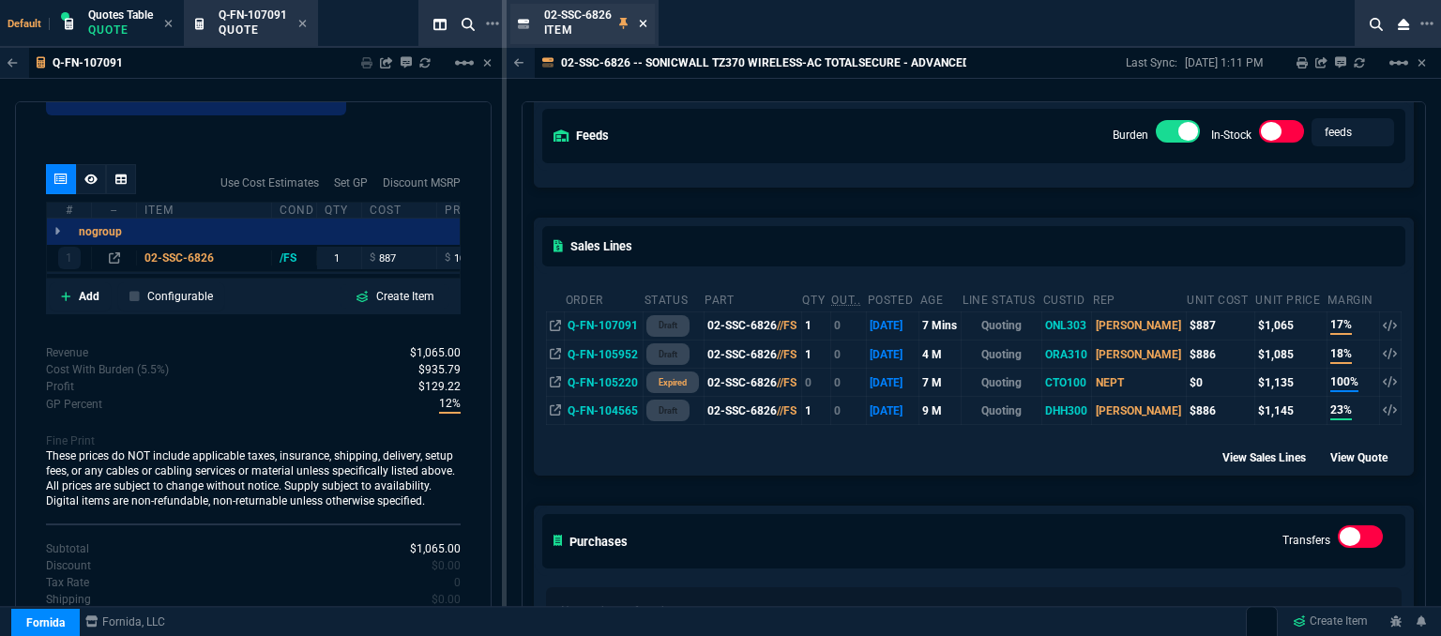
click at [641, 23] on icon at bounding box center [643, 23] width 8 height 11
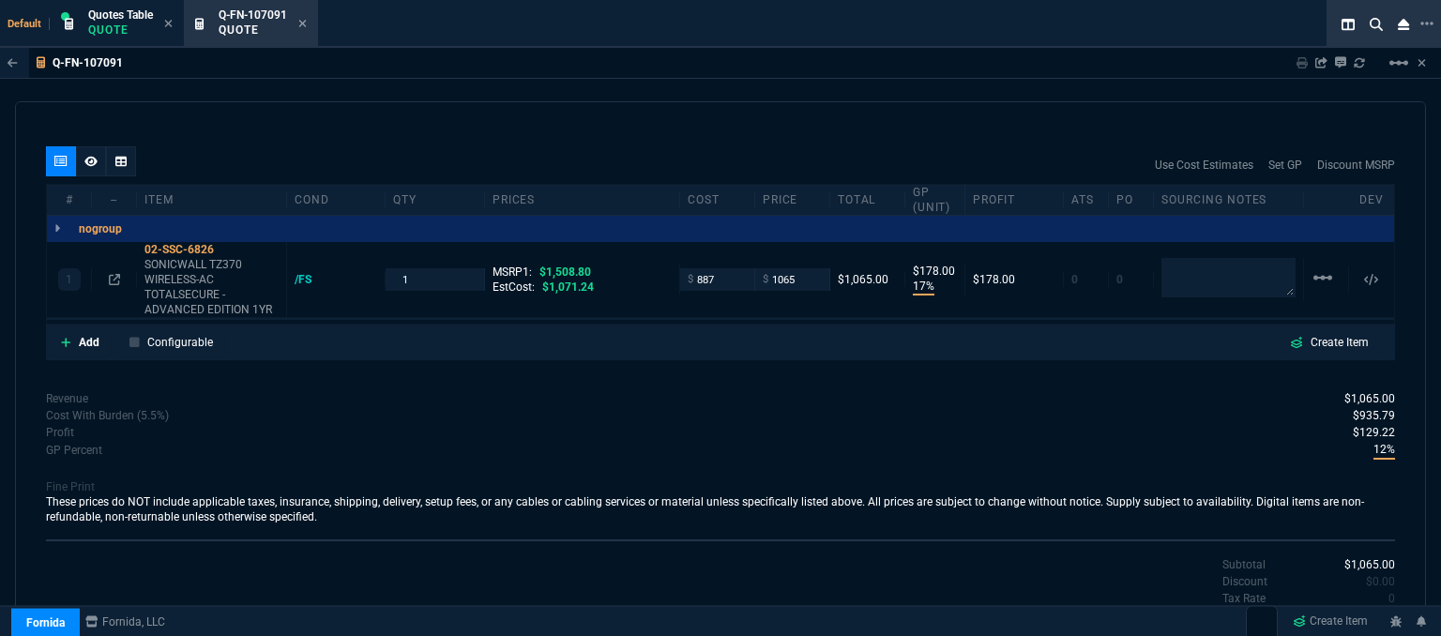
scroll to position [977, 0]
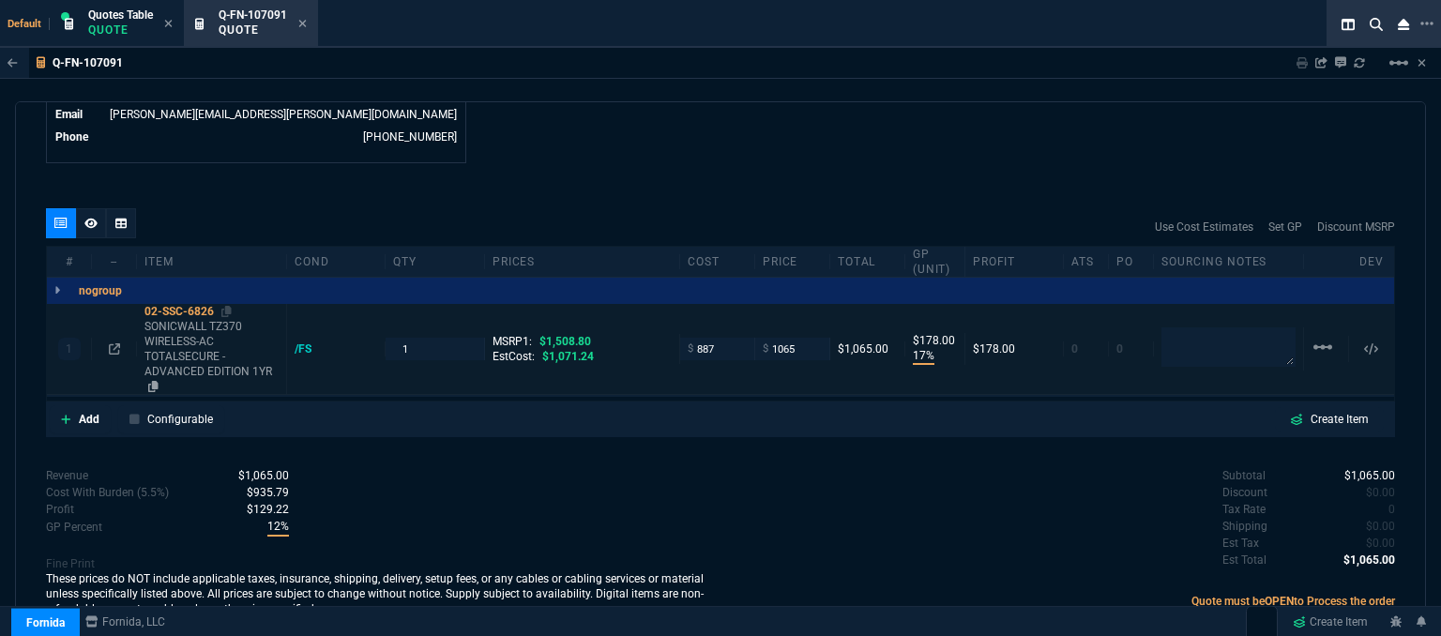
click at [221, 304] on div "02-SSC-6826" at bounding box center [212, 311] width 134 height 15
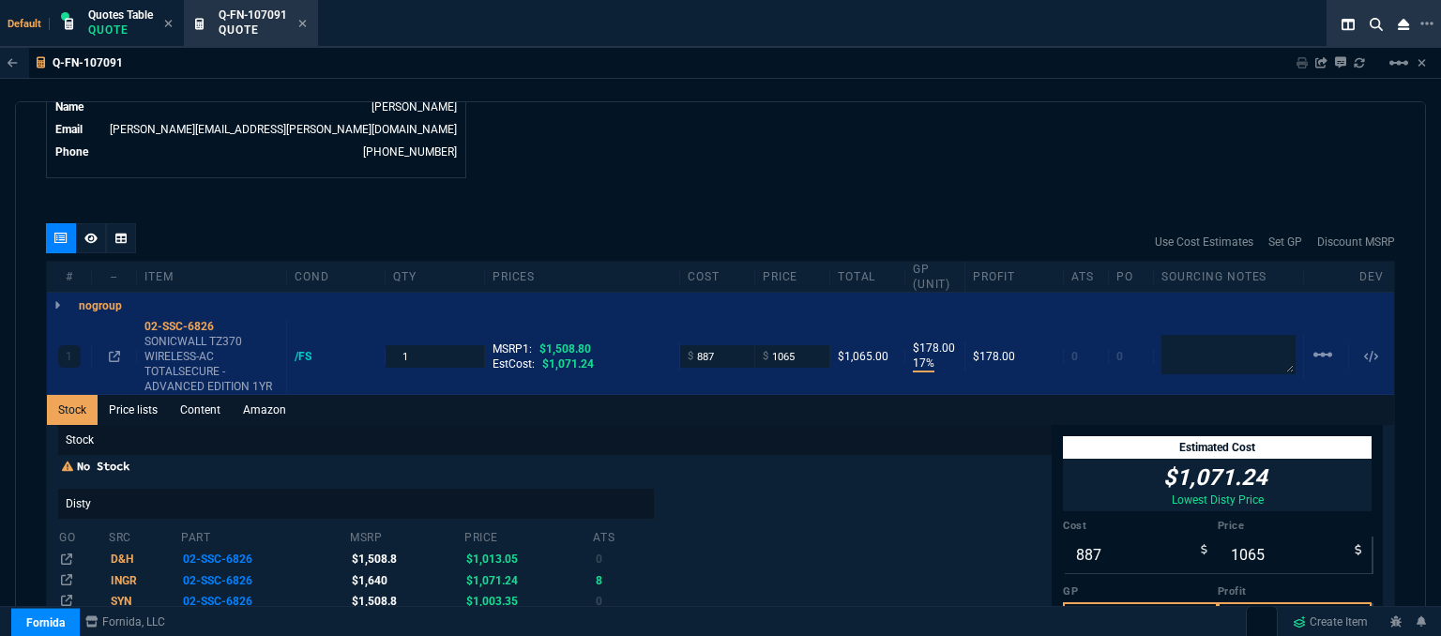
scroll to position [1054, 0]
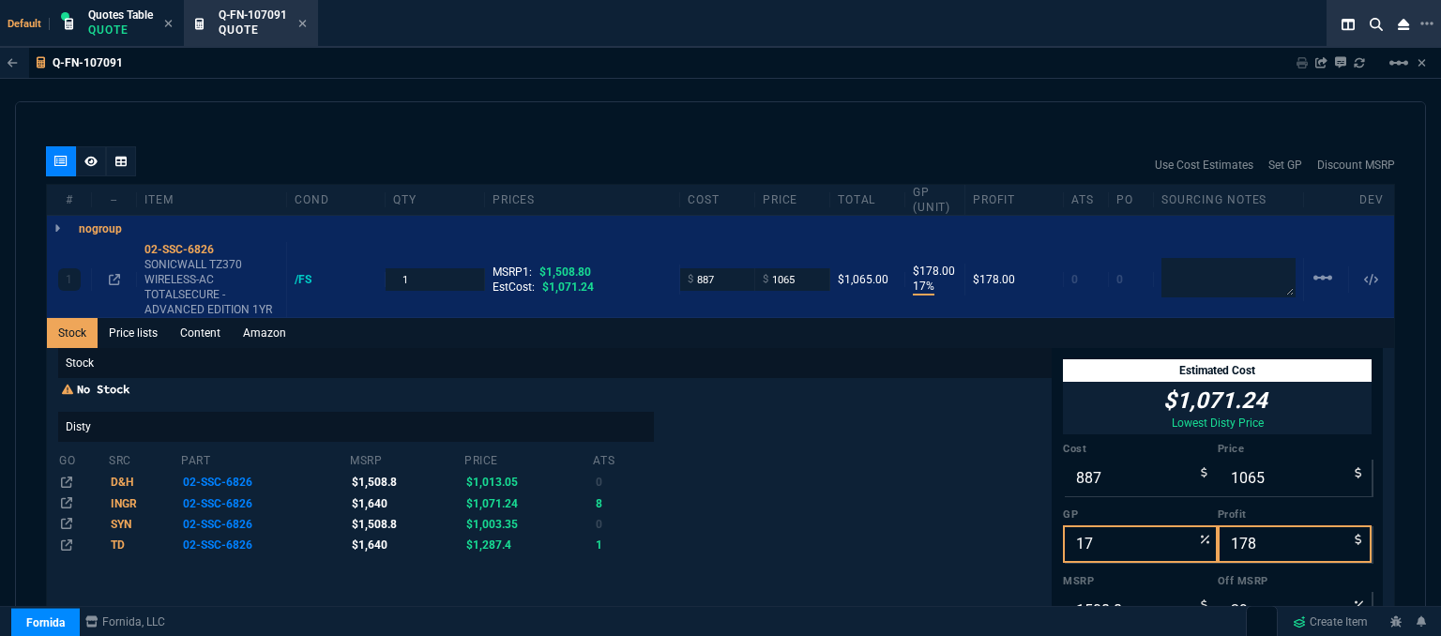
click at [788, 89] on div "Q-FN-107091 Sharing Q-FN-107091 Link Dev Link Share on Teams linear_scale quote…" at bounding box center [720, 390] width 1441 height 684
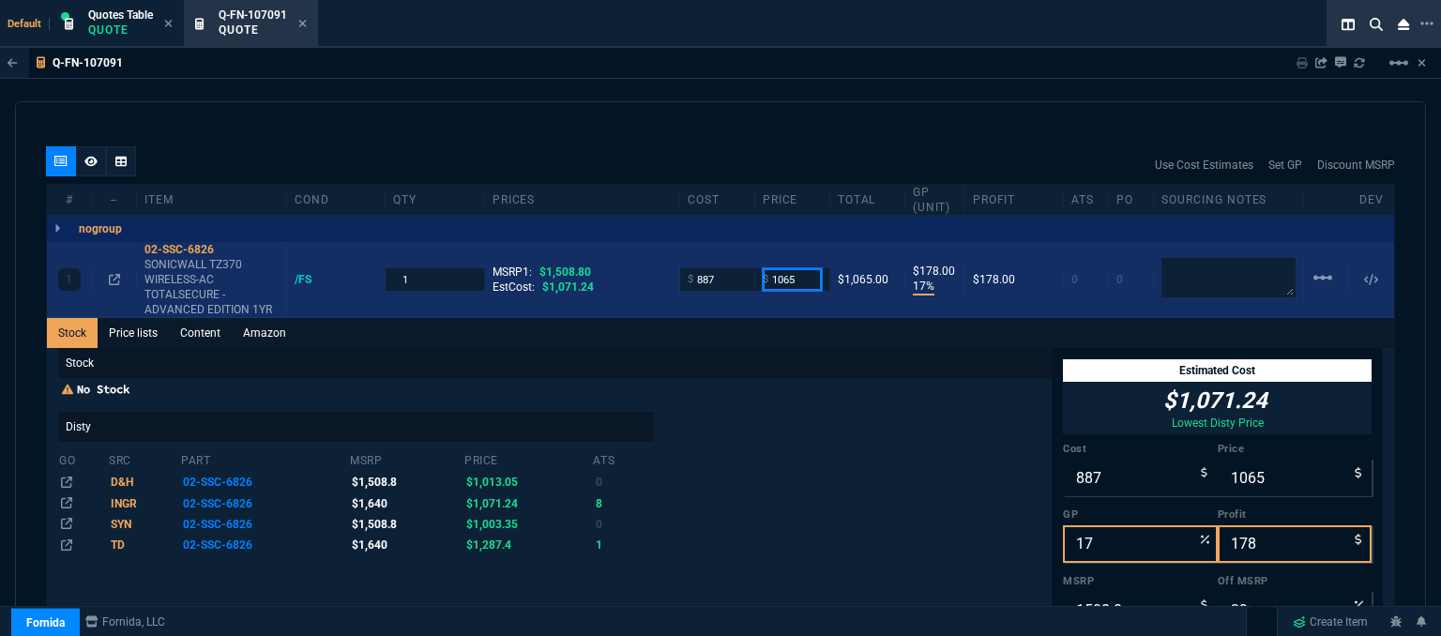
click at [807, 268] on input "1065" at bounding box center [792, 279] width 59 height 22
click at [806, 268] on input "1065" at bounding box center [792, 279] width 59 height 22
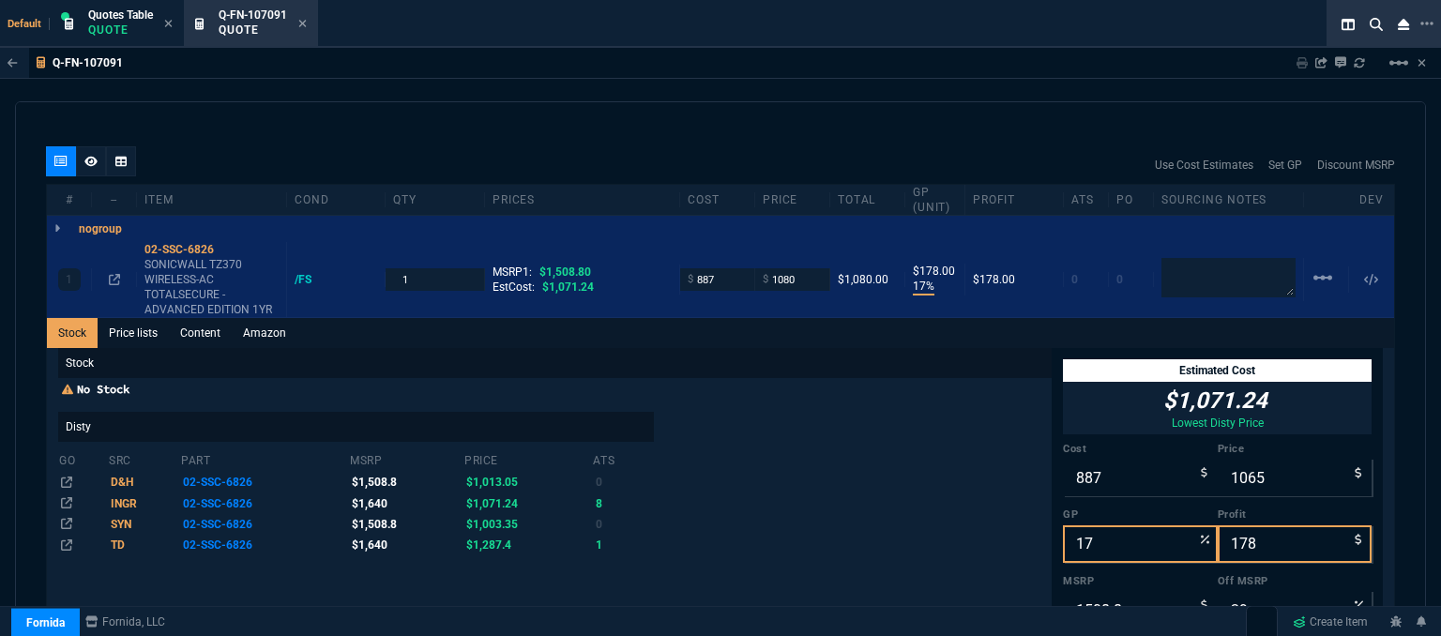
click at [763, 146] on div "Use Cost Estimates Set GP Discount MSRP" at bounding box center [720, 165] width 1349 height 38
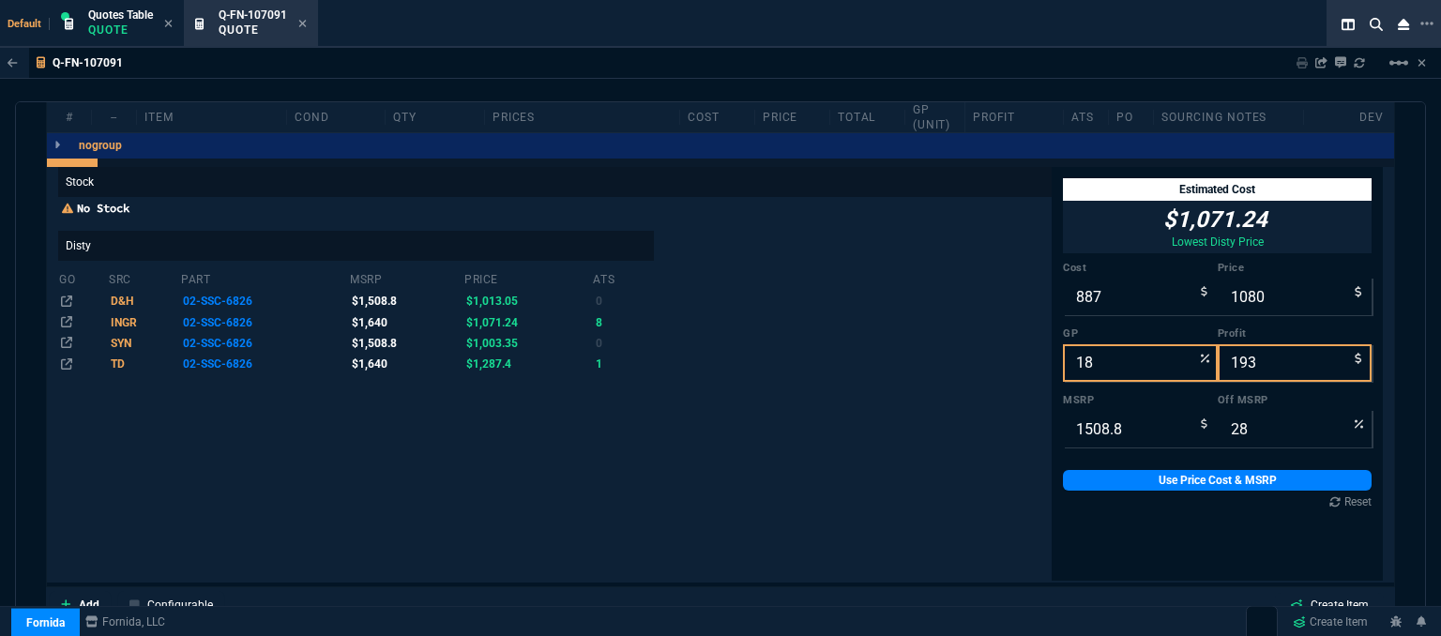
scroll to position [1044, 0]
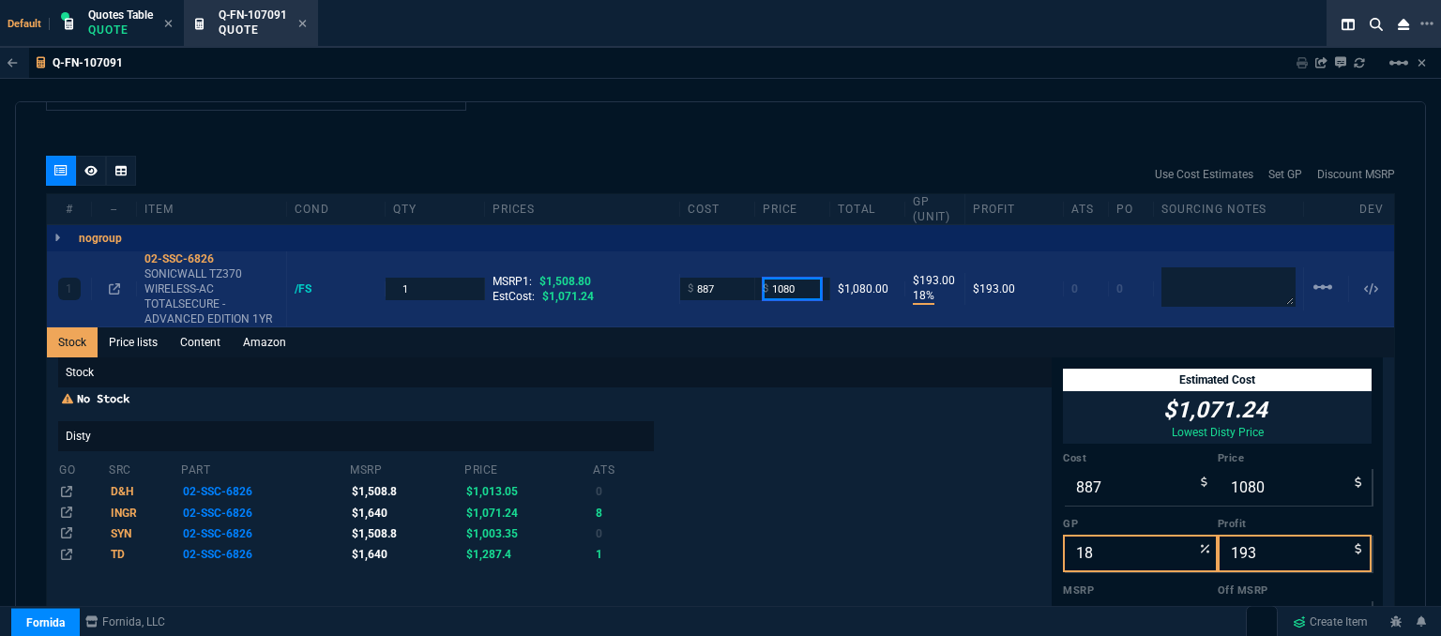
click at [796, 278] on input "1080" at bounding box center [792, 289] width 59 height 22
click at [793, 278] on input "1080" at bounding box center [792, 289] width 59 height 22
click at [788, 278] on input "1080" at bounding box center [792, 289] width 59 height 22
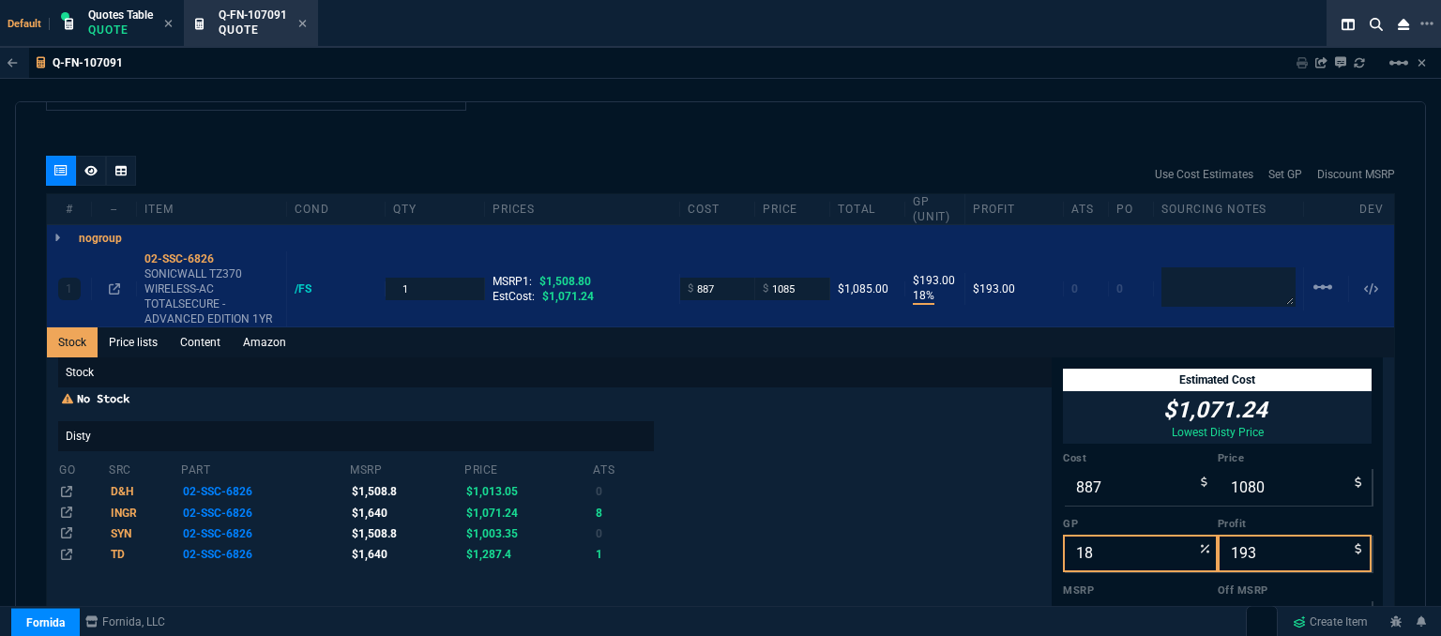
click at [783, 132] on div "quote Q-FN-107091 Online Technical Consulting, Inc draft Fornida, LLC [STREET_A…" at bounding box center [720, 371] width 1411 height 541
click at [927, 97] on div "Q-FN-107091 Sharing Q-FN-107091 Link Dev Link Share on Teams linear_scale quote…" at bounding box center [720, 390] width 1441 height 684
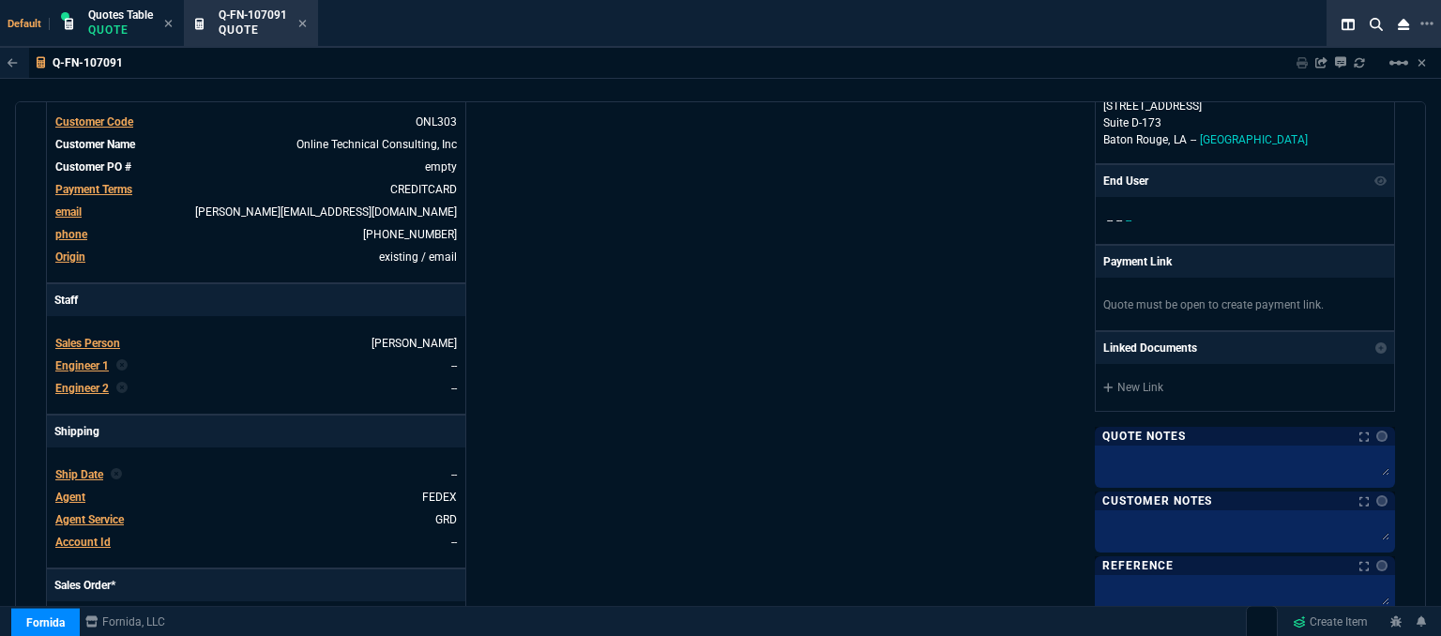
scroll to position [388, 0]
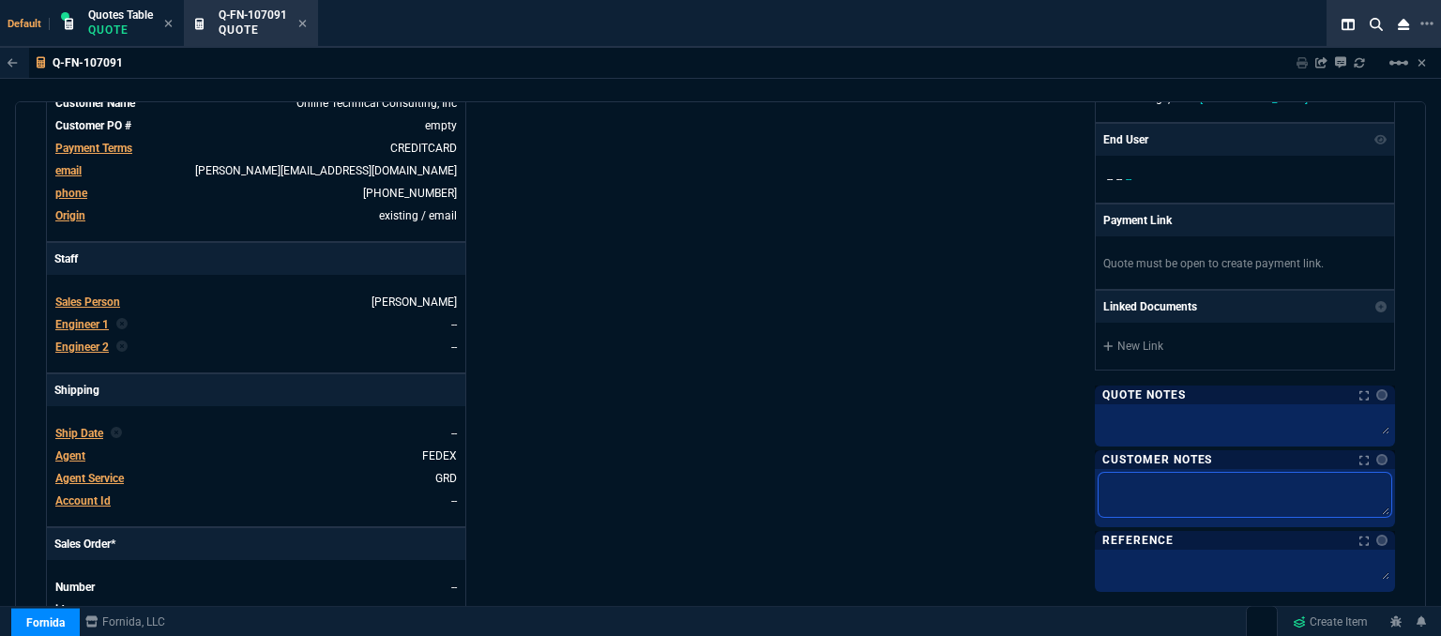
click at [1135, 484] on textarea at bounding box center [1245, 495] width 293 height 44
click at [1134, 412] on textarea at bounding box center [1245, 422] width 293 height 28
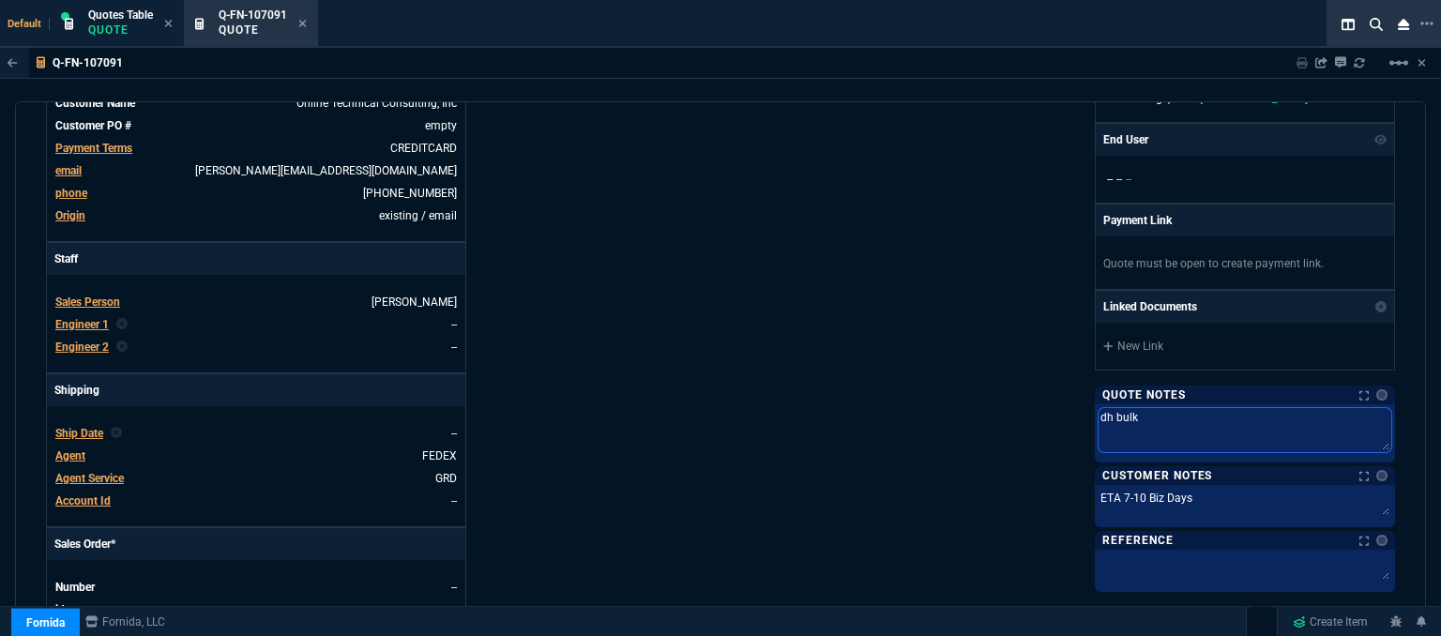
drag, startPoint x: 1134, startPoint y: 412, endPoint x: 1000, endPoint y: 412, distance: 133.3
click at [1000, 412] on div "Fornida, LLC [STREET_ADDRESS] Share Link Show More Chats Shipping Address [STRE…" at bounding box center [1058, 277] width 675 height 982
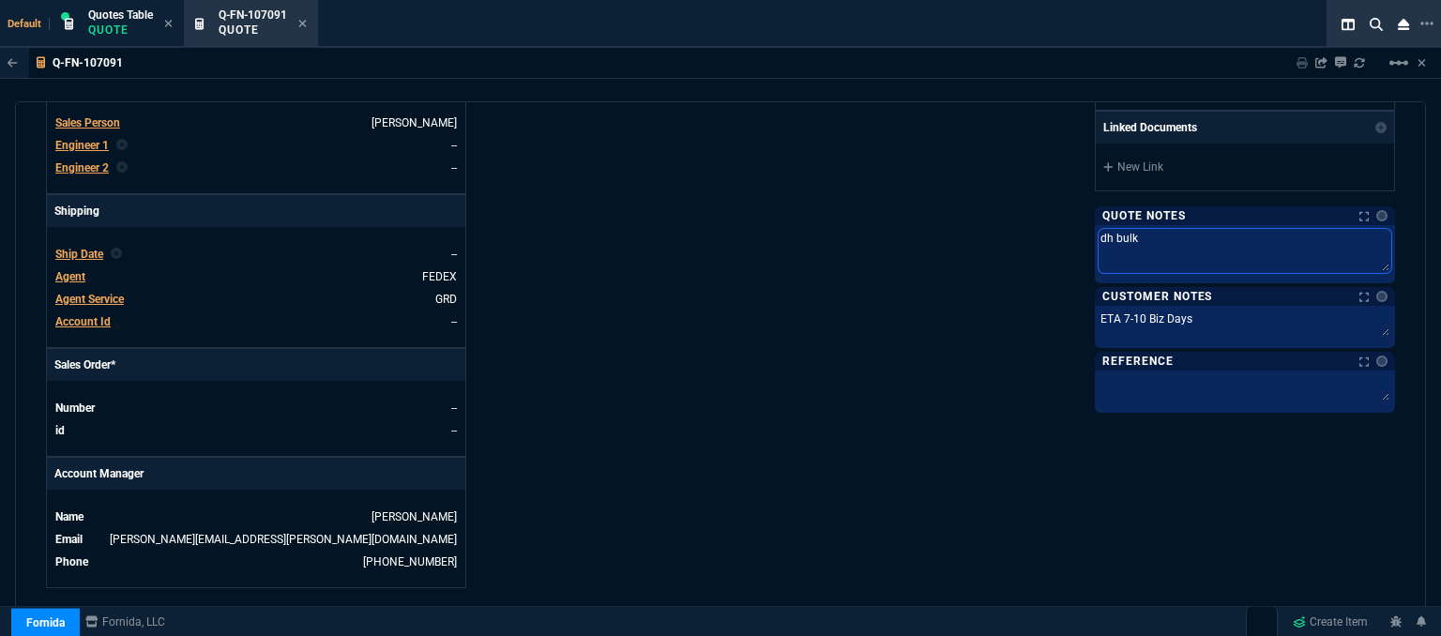
scroll to position [951, 0]
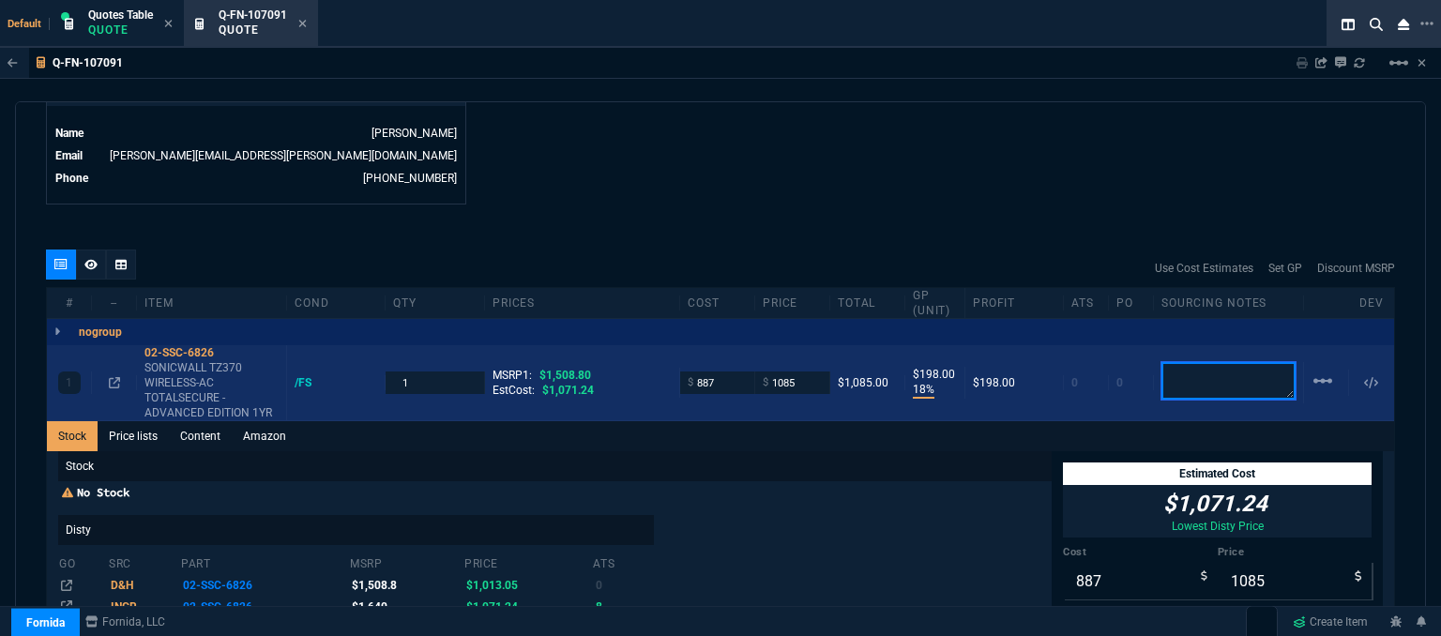
click at [1168, 366] on textarea at bounding box center [1229, 381] width 134 height 38
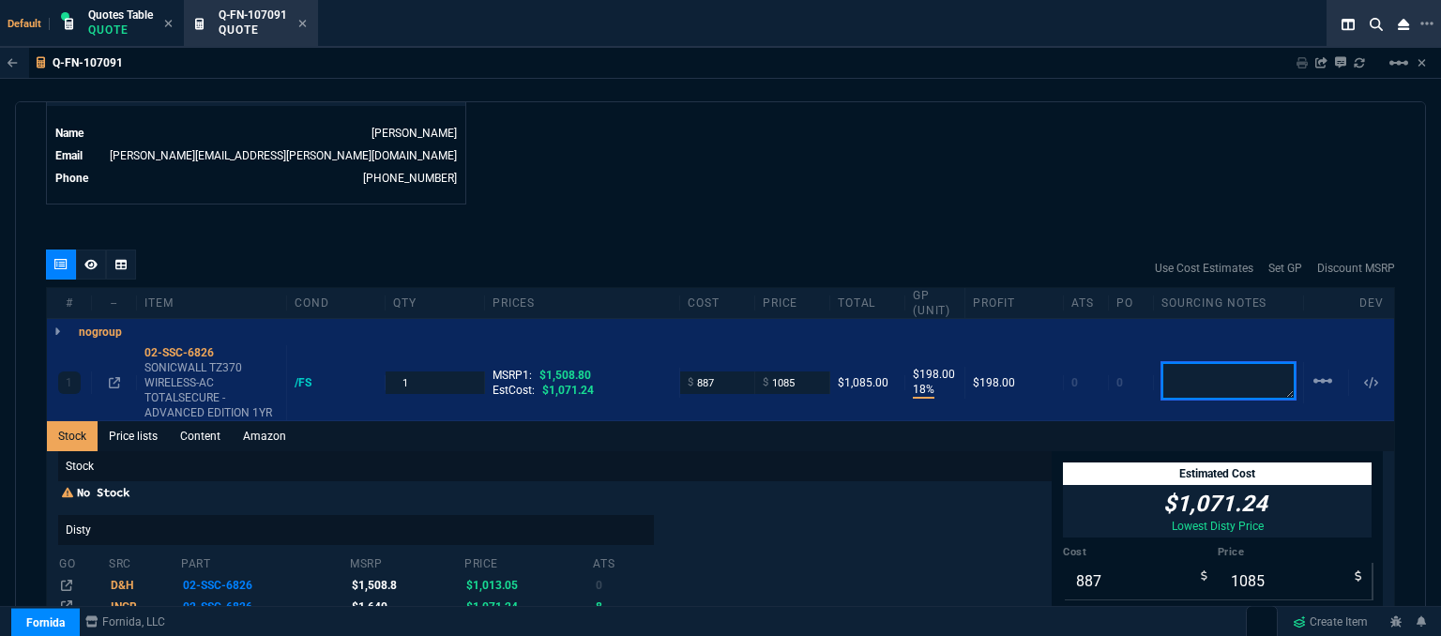
paste textarea "dh bulk"
click at [307, 24] on icon at bounding box center [302, 23] width 8 height 11
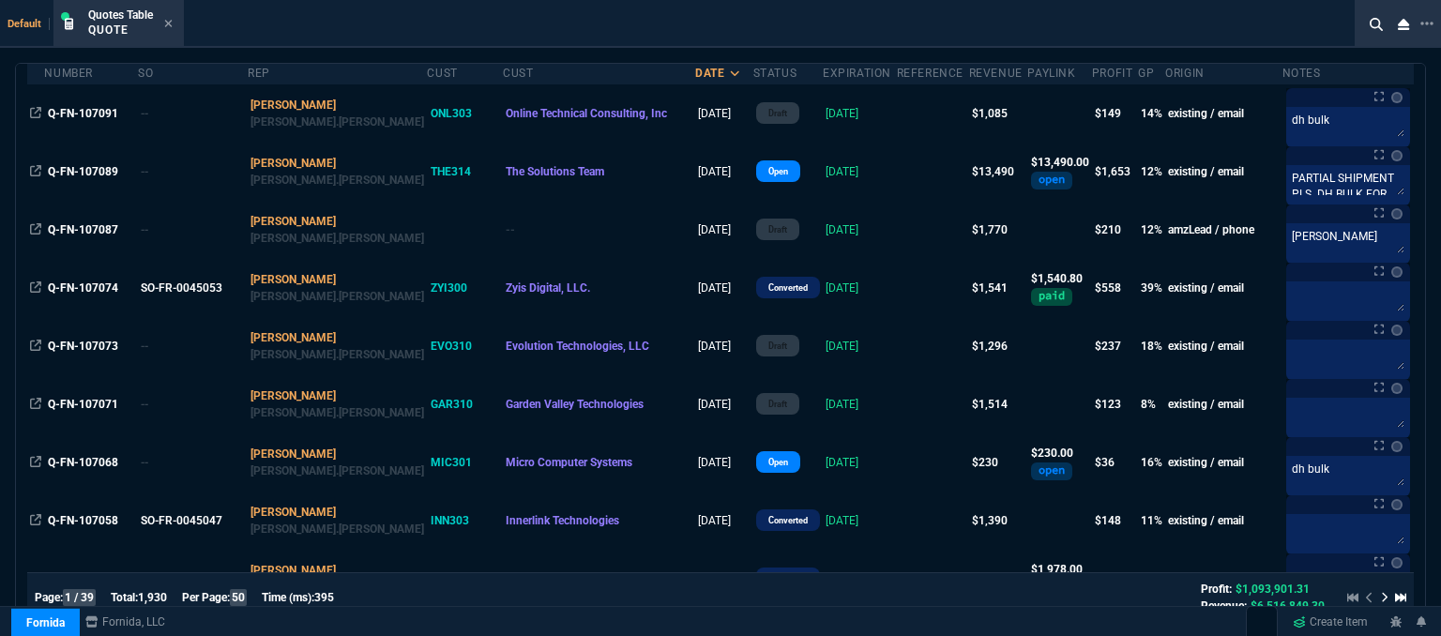
scroll to position [94, 0]
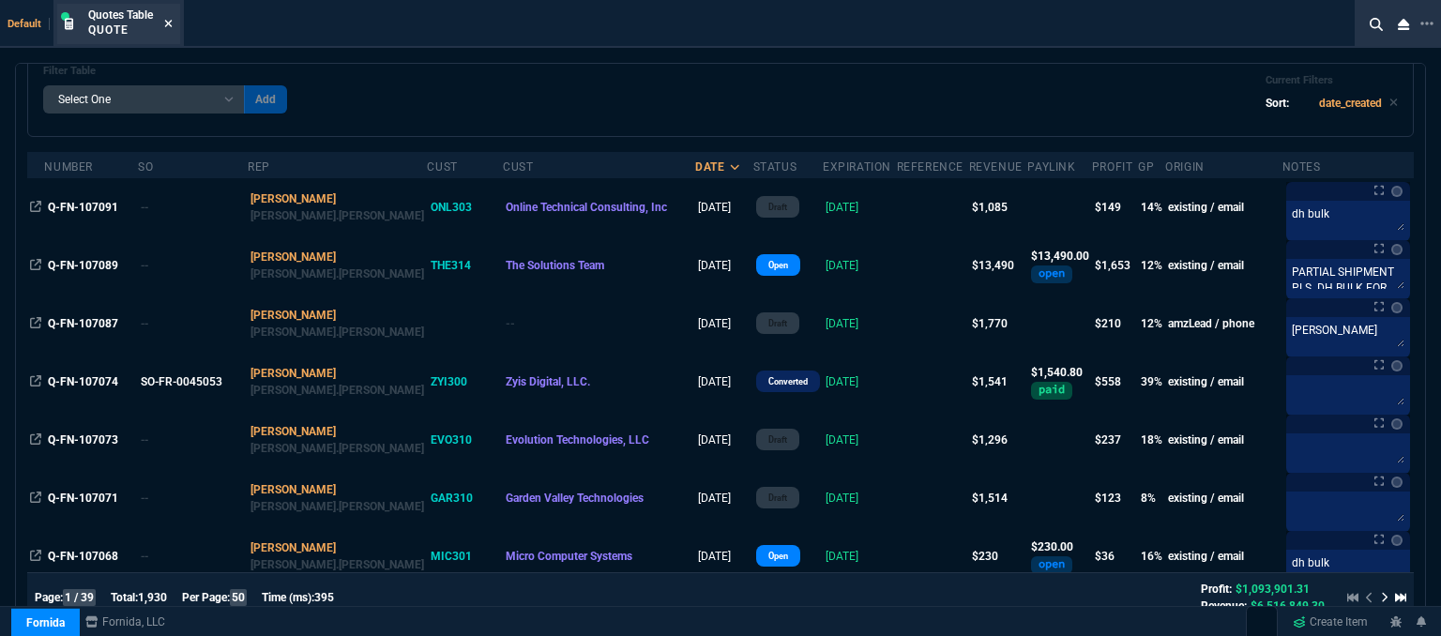
click at [170, 24] on icon at bounding box center [168, 23] width 8 height 11
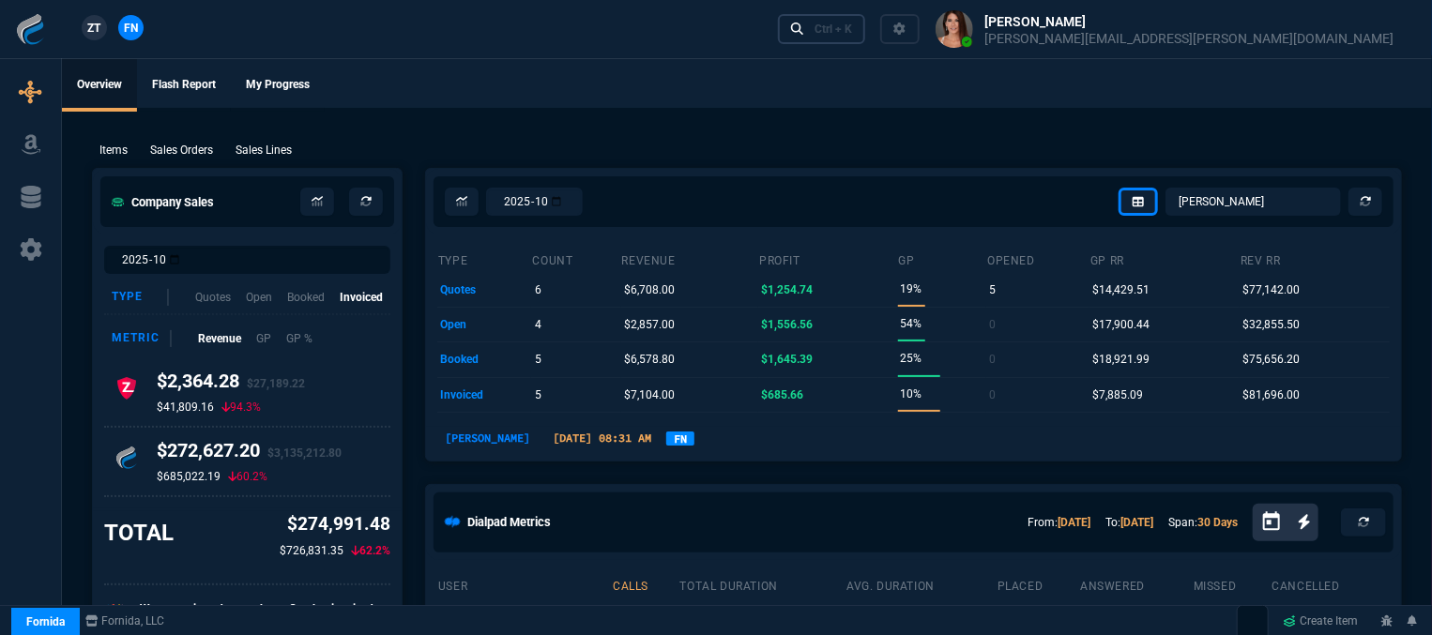
click at [852, 36] on div "Ctrl + K" at bounding box center [834, 29] width 38 height 15
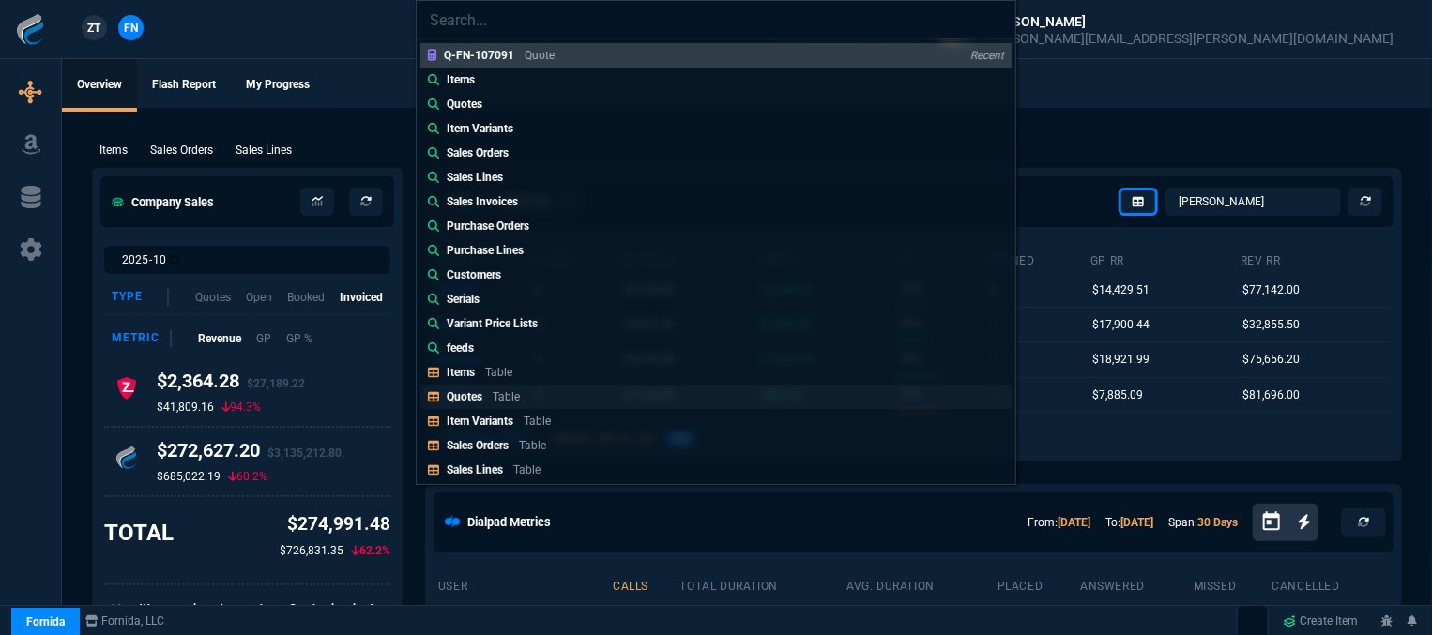
click at [571, 391] on link "Quotes Table" at bounding box center [715, 397] width 591 height 24
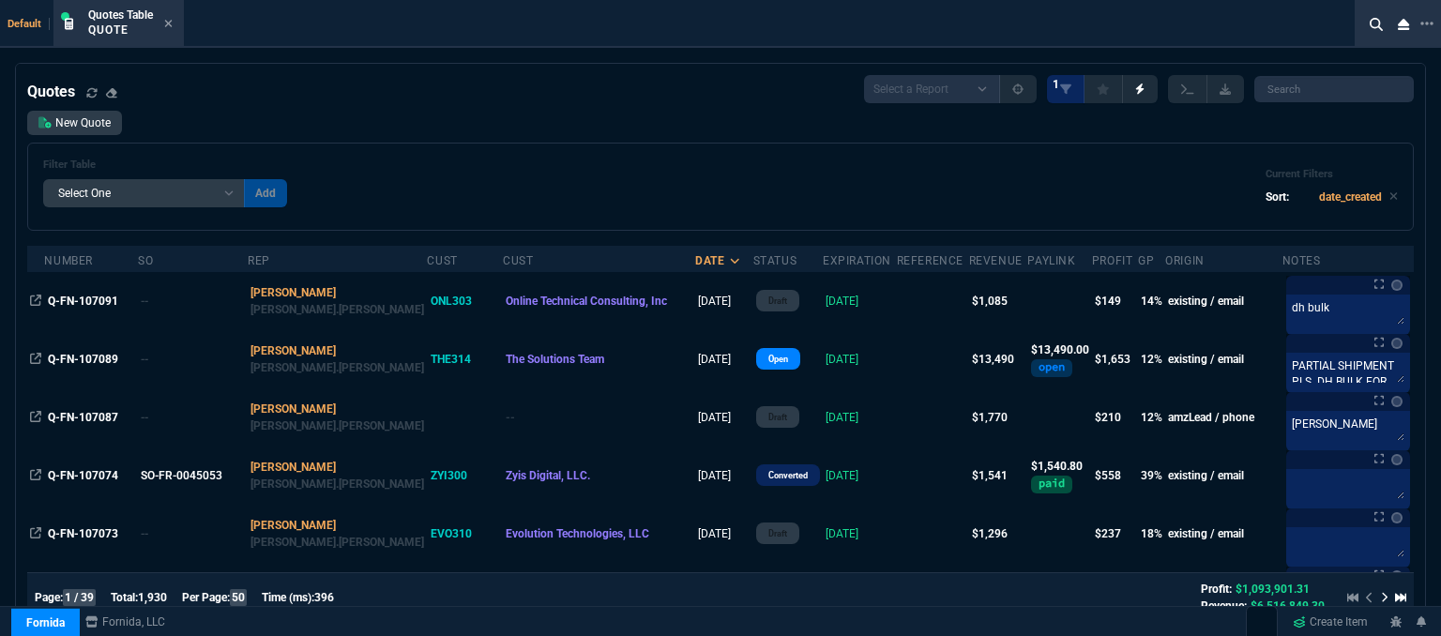
scroll to position [375, 0]
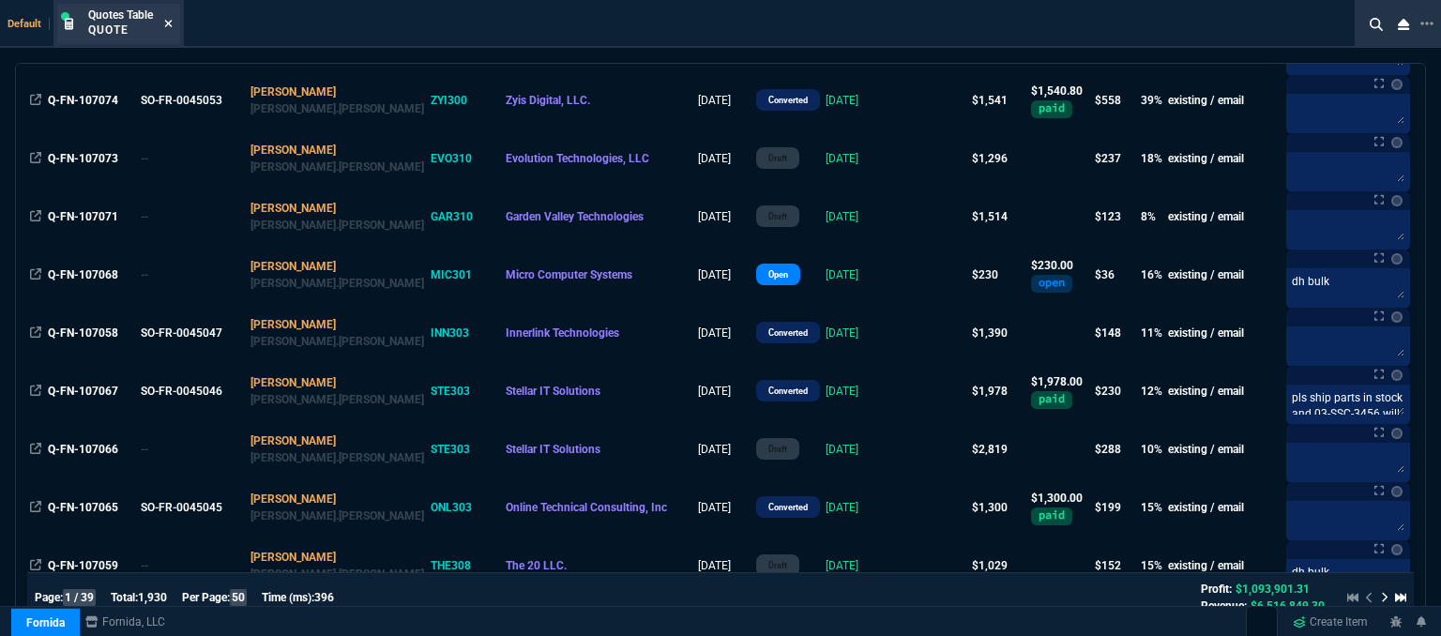
click at [168, 26] on icon at bounding box center [168, 23] width 8 height 11
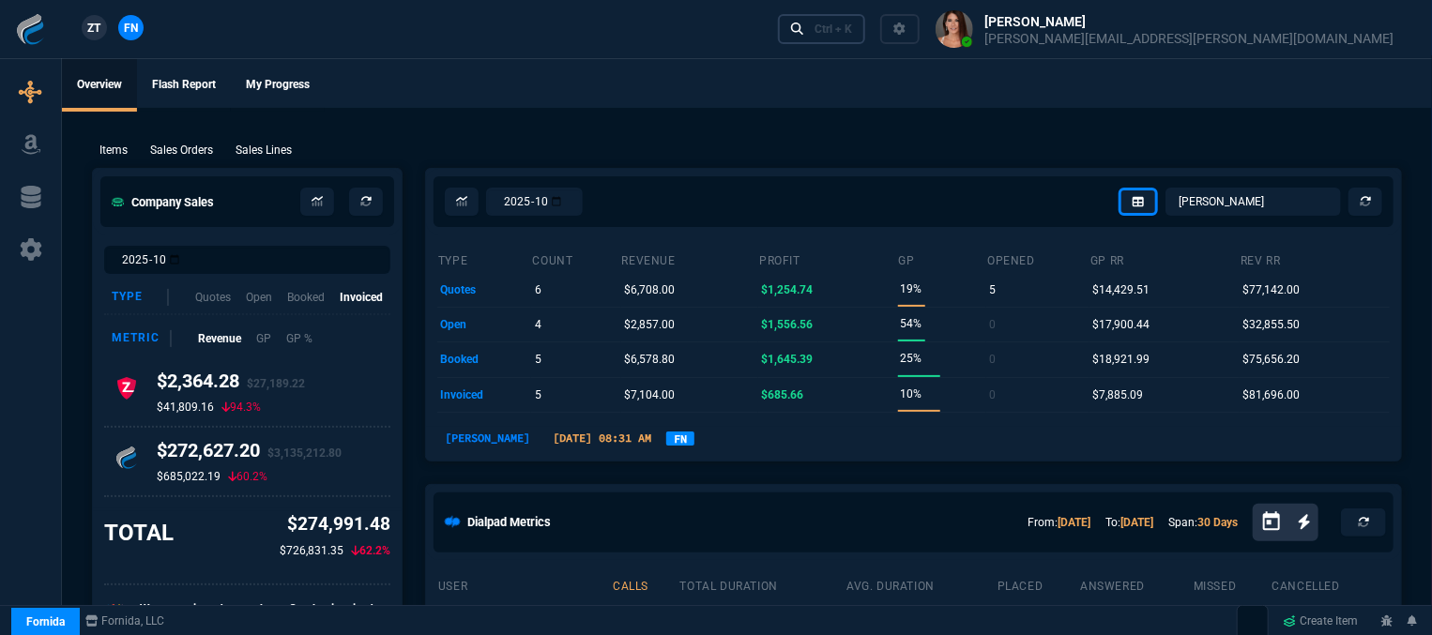
click at [866, 31] on link "Ctrl + K" at bounding box center [822, 28] width 88 height 29
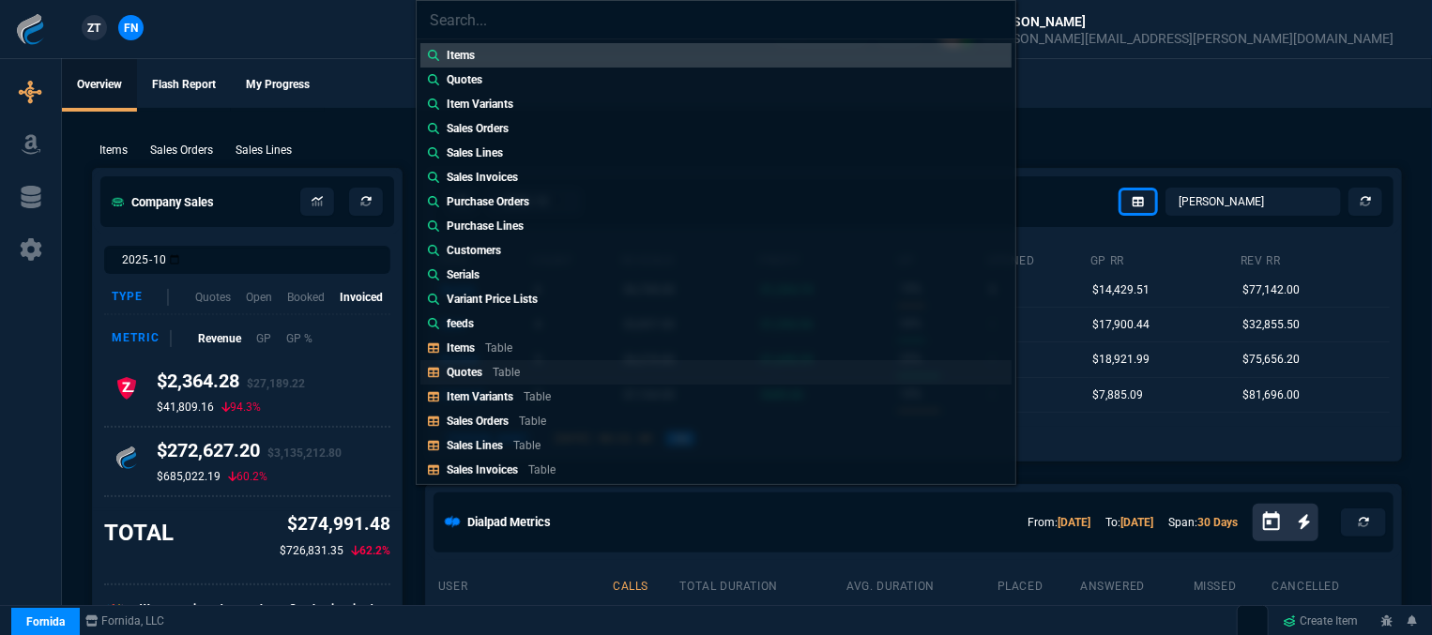
click at [589, 372] on link "Quotes Table" at bounding box center [715, 372] width 591 height 24
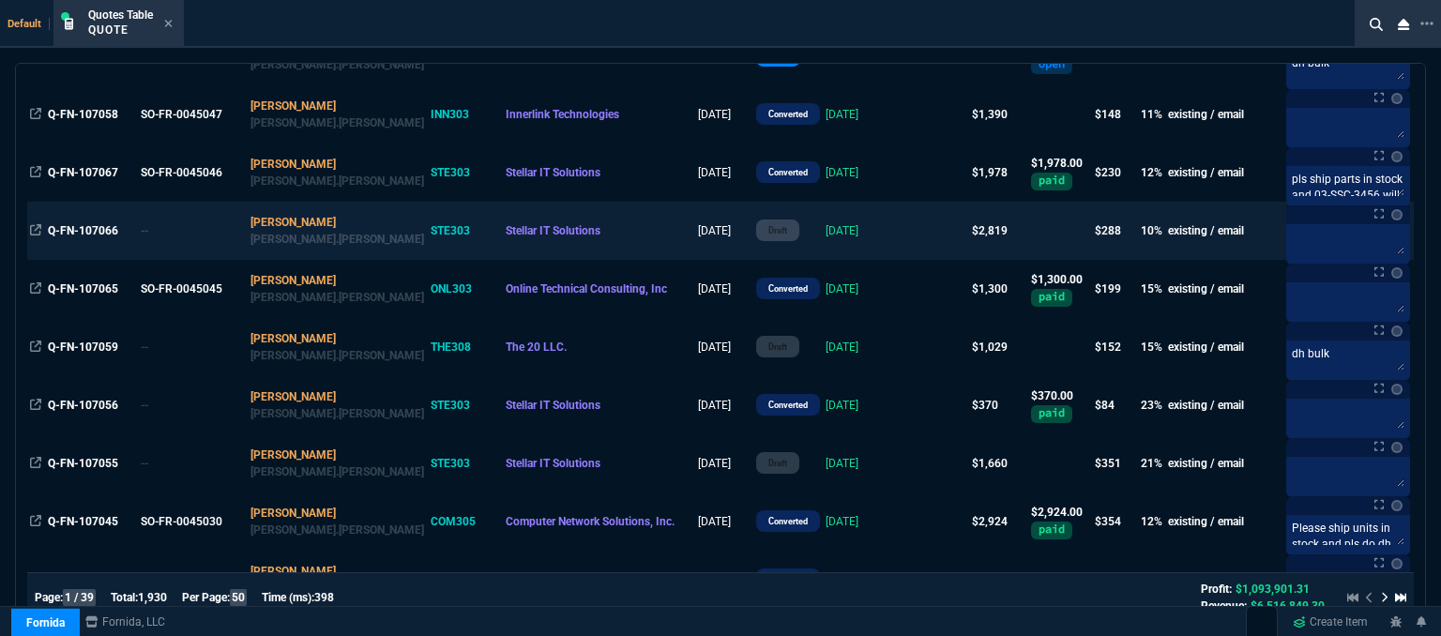
scroll to position [751, 0]
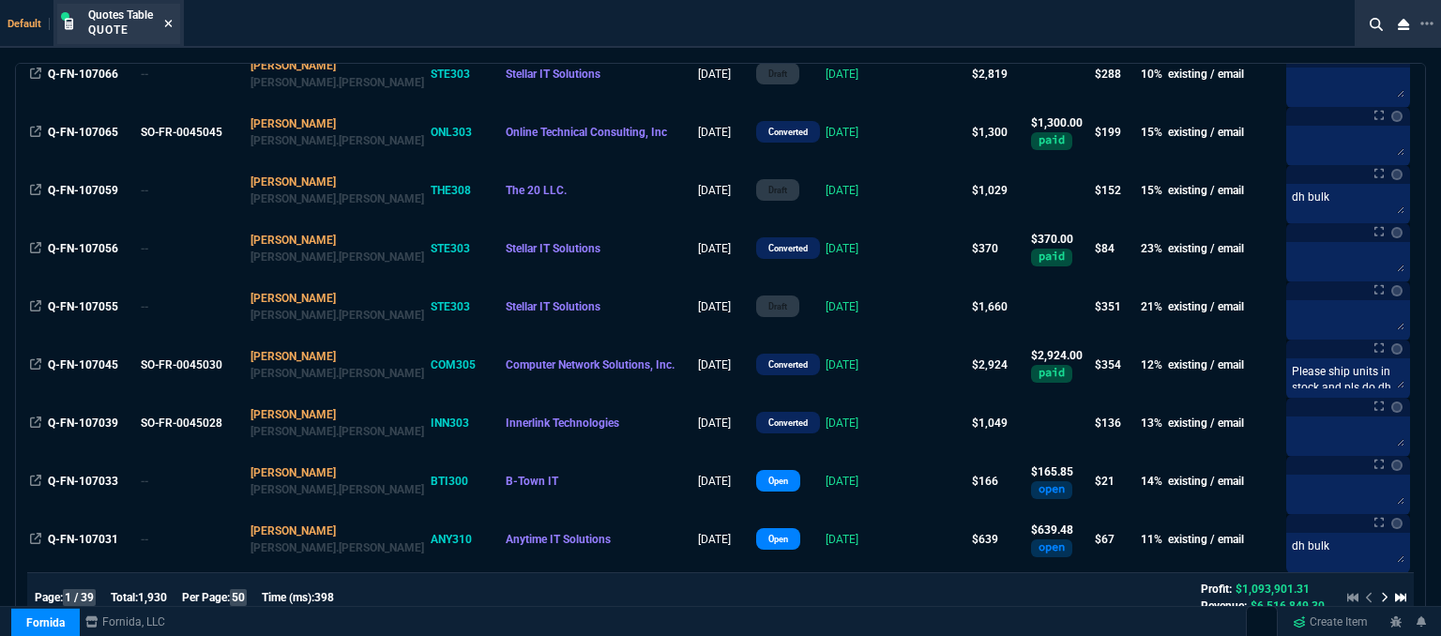
click at [169, 27] on icon at bounding box center [168, 23] width 8 height 11
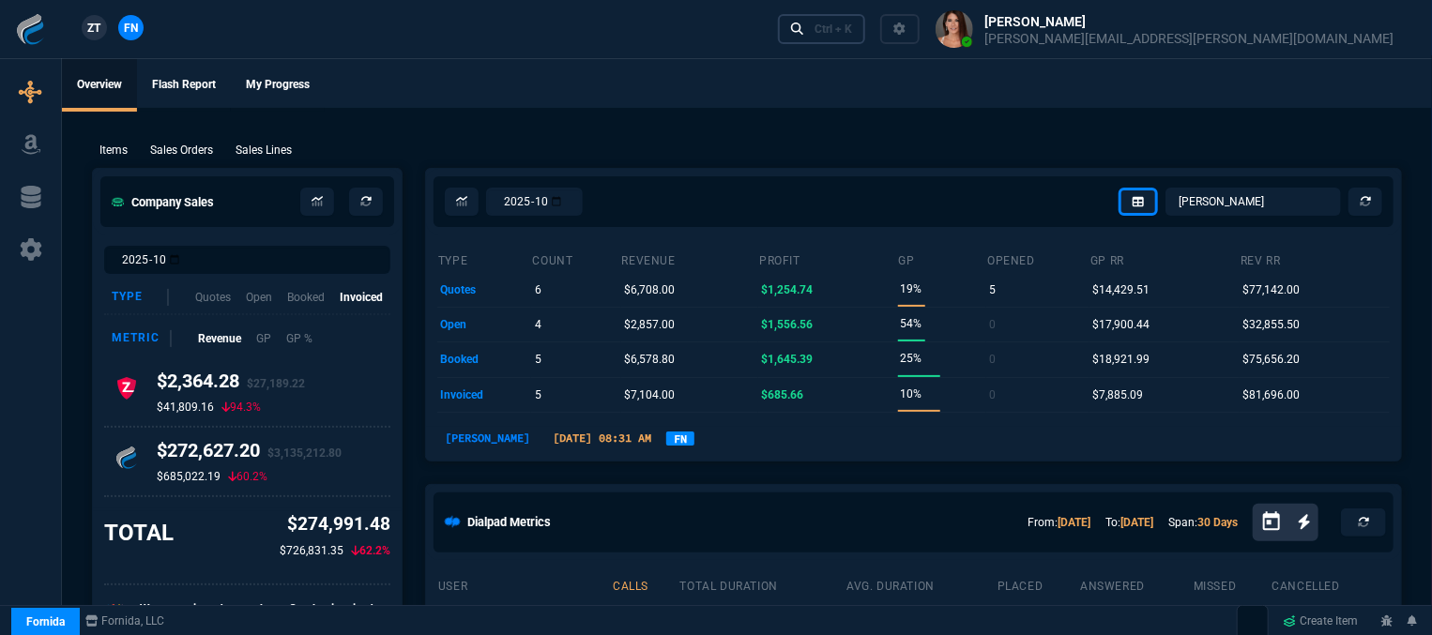
click at [866, 23] on link "Ctrl + K" at bounding box center [822, 28] width 88 height 29
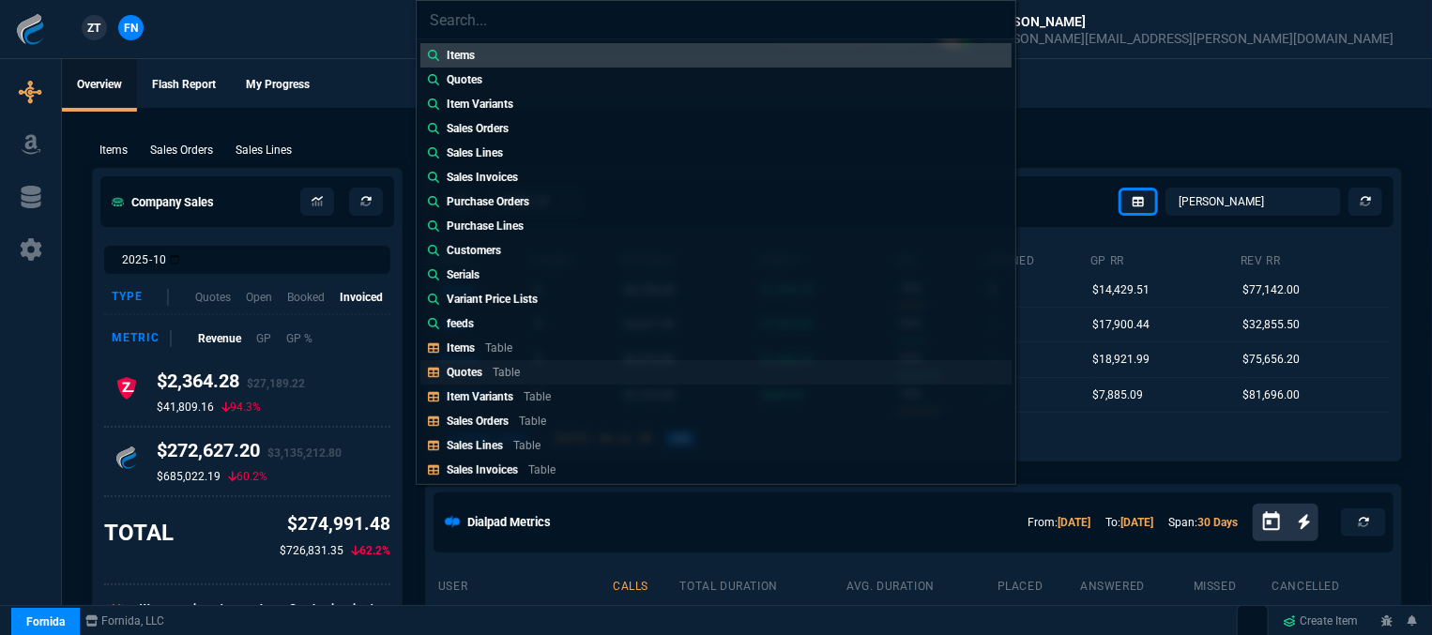
click at [495, 373] on p "Table" at bounding box center [506, 372] width 27 height 13
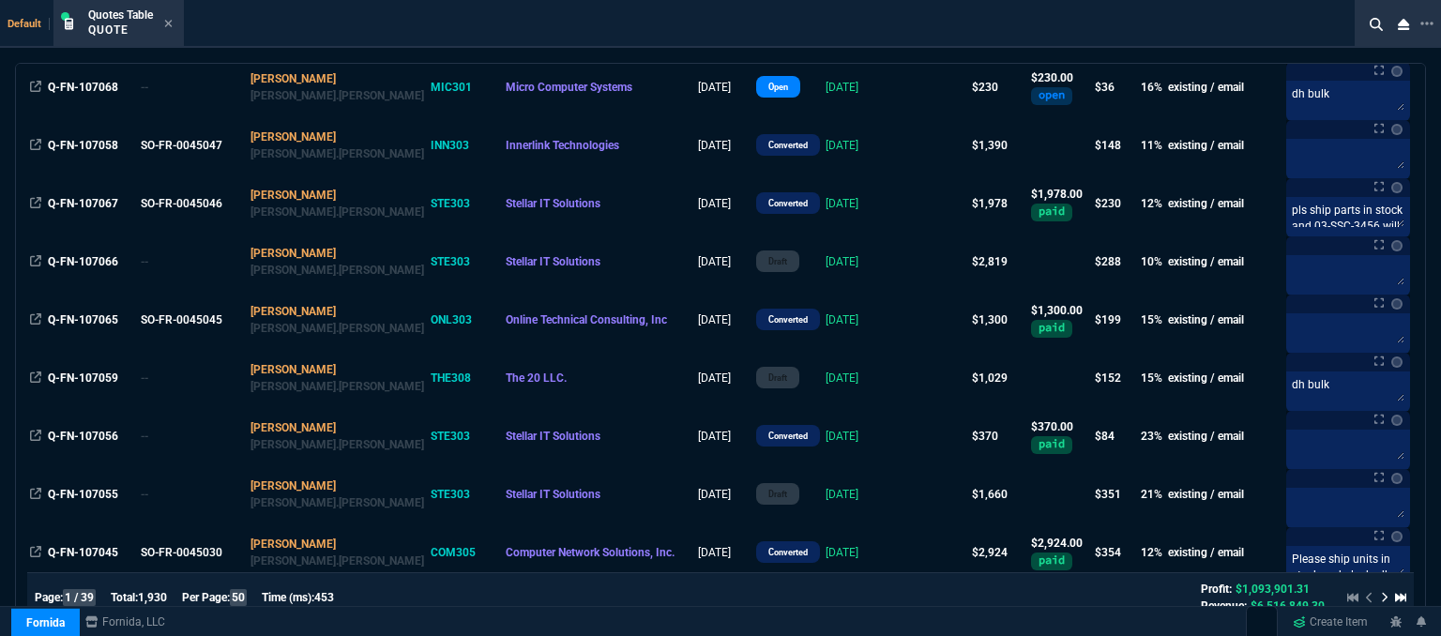
scroll to position [1032, 0]
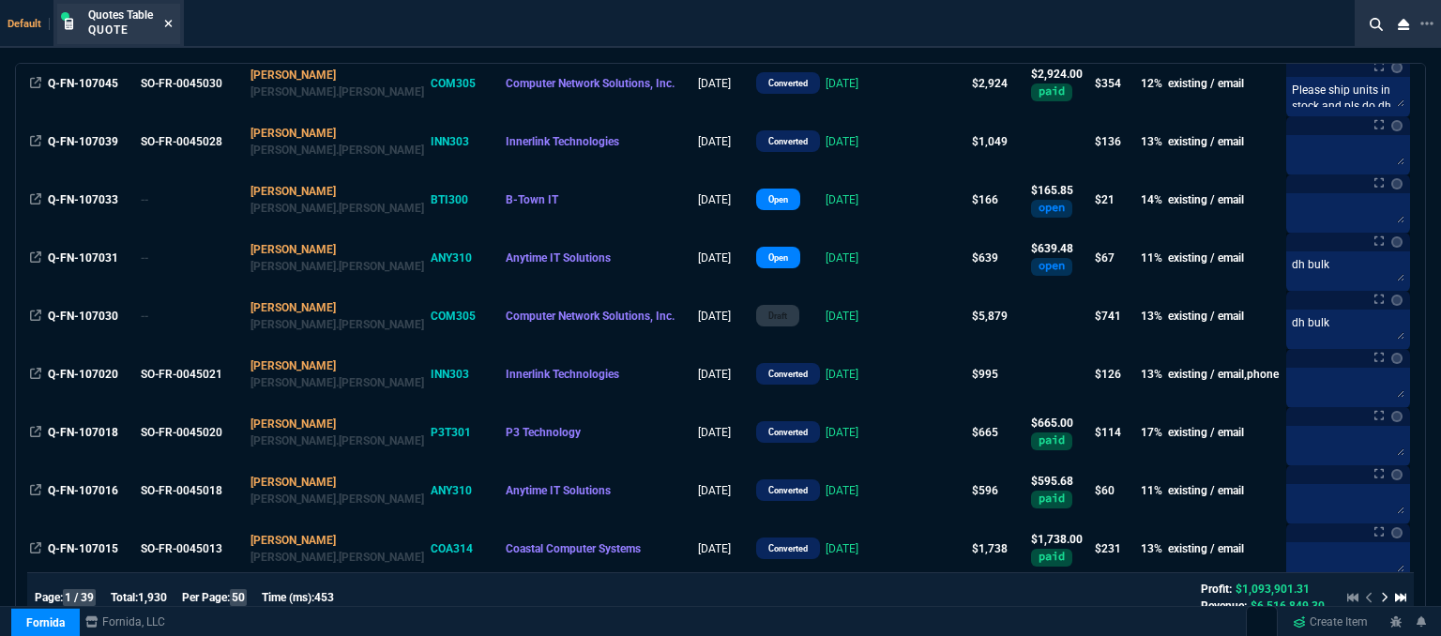
click at [171, 24] on icon at bounding box center [169, 24] width 8 height 8
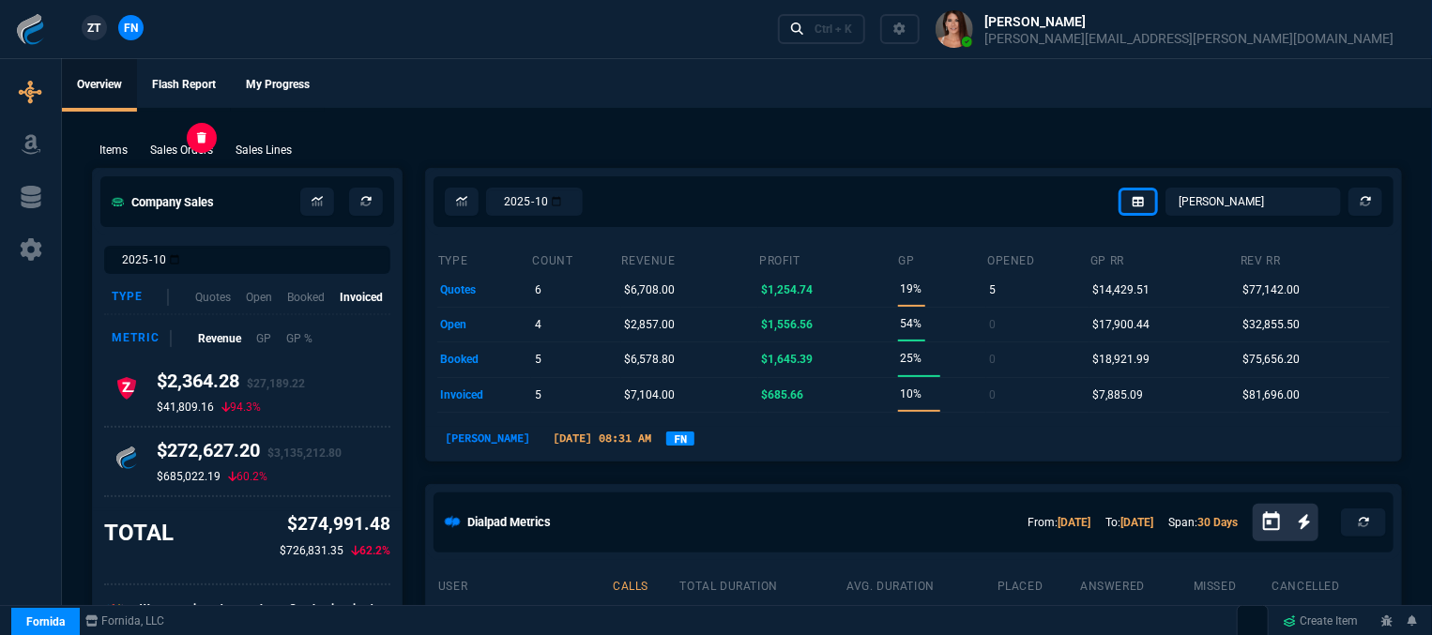
click at [180, 148] on p "Sales Orders" at bounding box center [181, 150] width 63 height 17
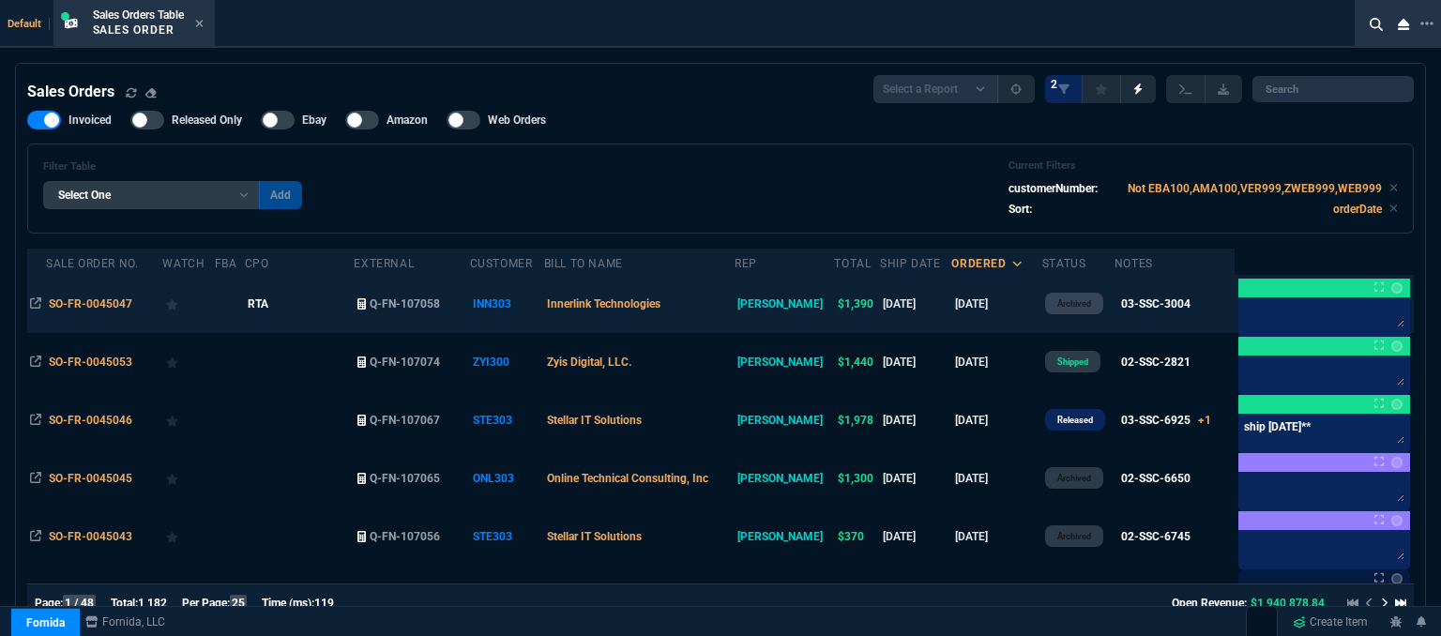
click at [732, 307] on td "Innerlink Technologies" at bounding box center [639, 304] width 190 height 58
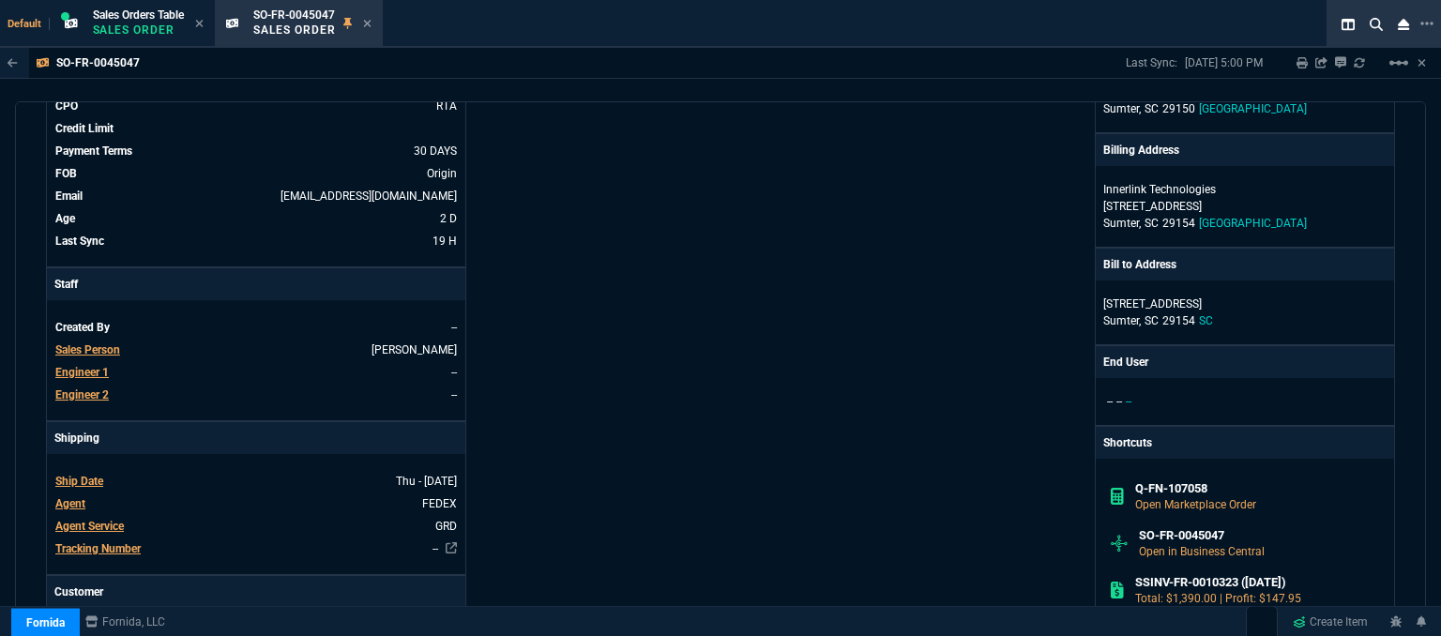
scroll to position [469, 0]
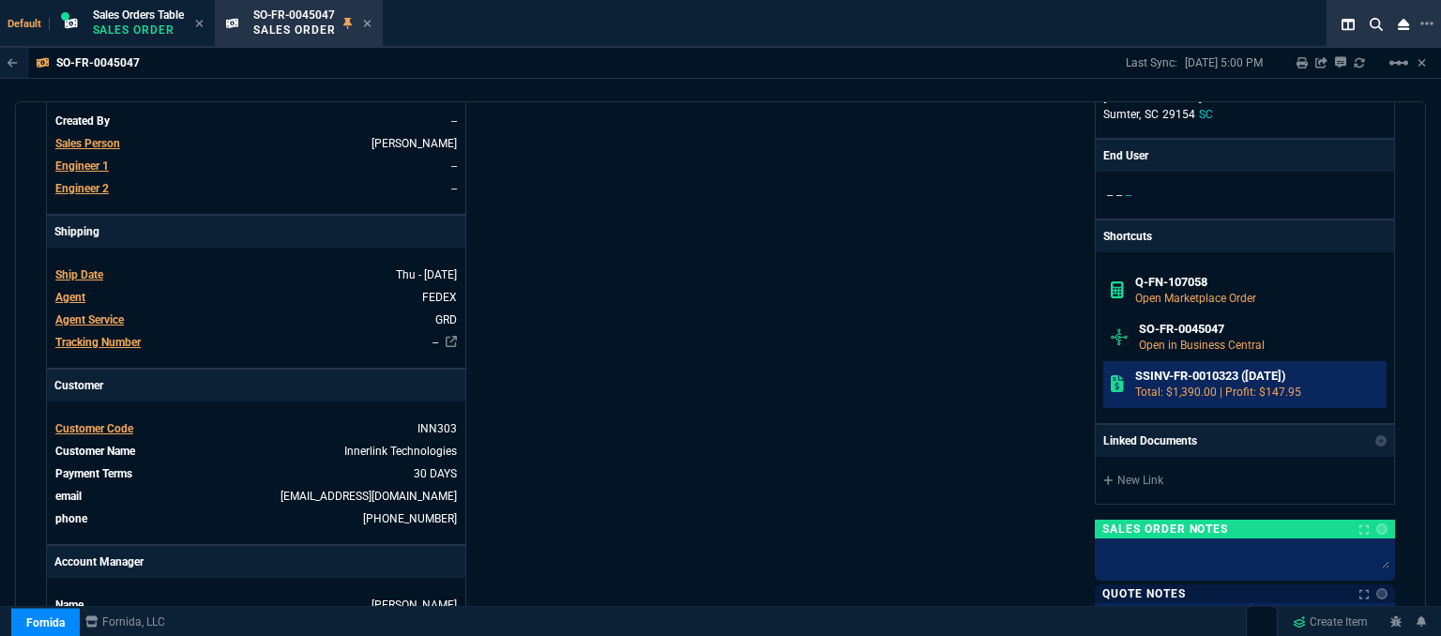
click at [1179, 376] on h6 "SSINV-FR-0010323 ([DATE])" at bounding box center [1257, 376] width 245 height 15
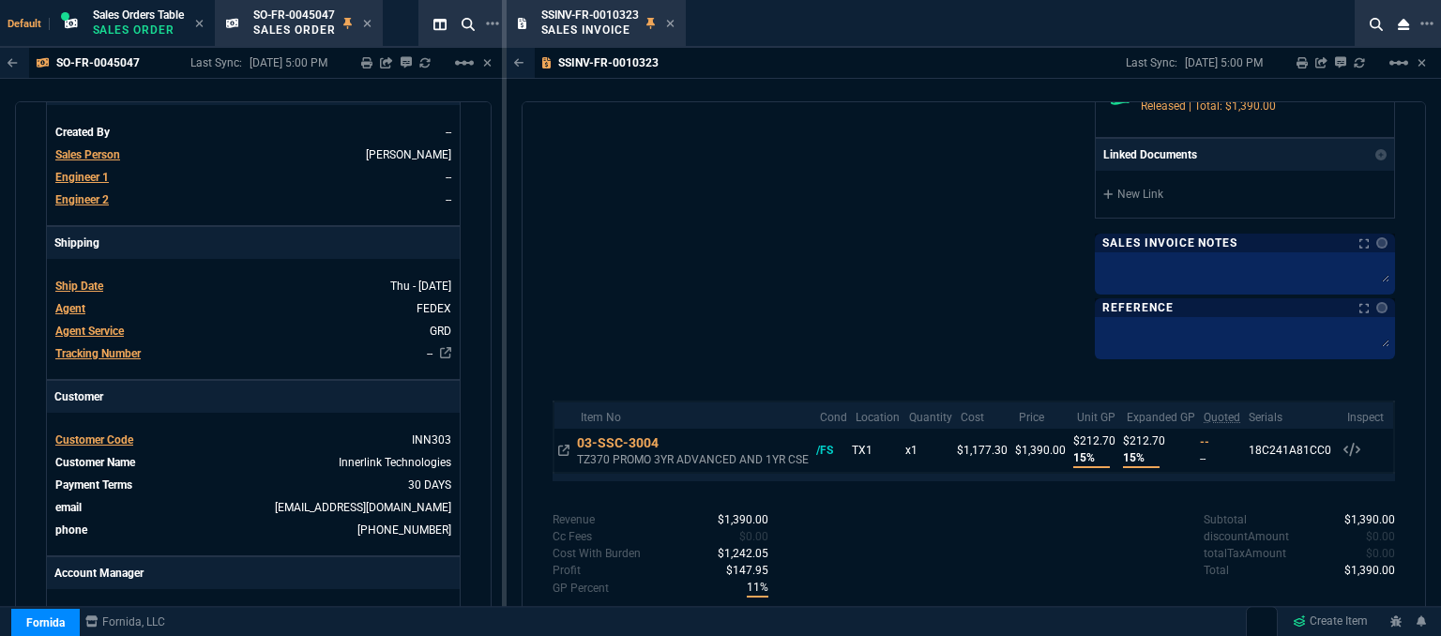
scroll to position [679, 0]
click at [671, 18] on icon at bounding box center [670, 23] width 8 height 11
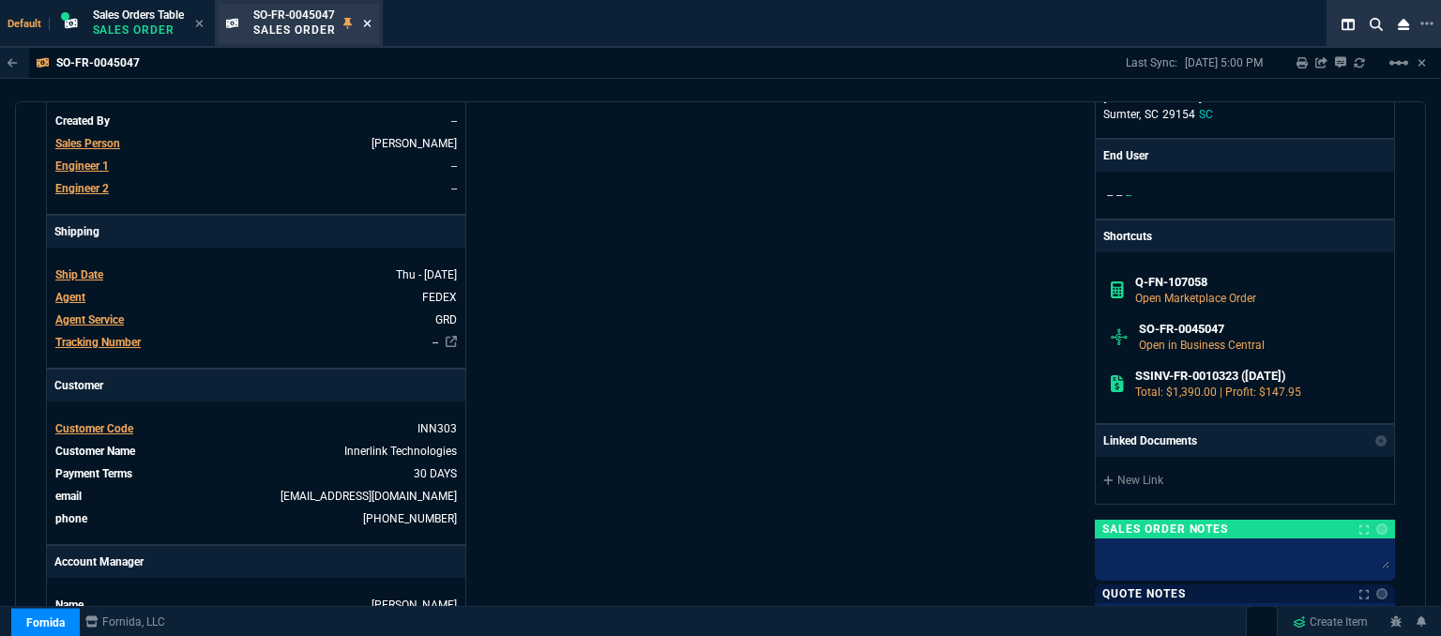
click at [370, 19] on icon at bounding box center [367, 23] width 8 height 11
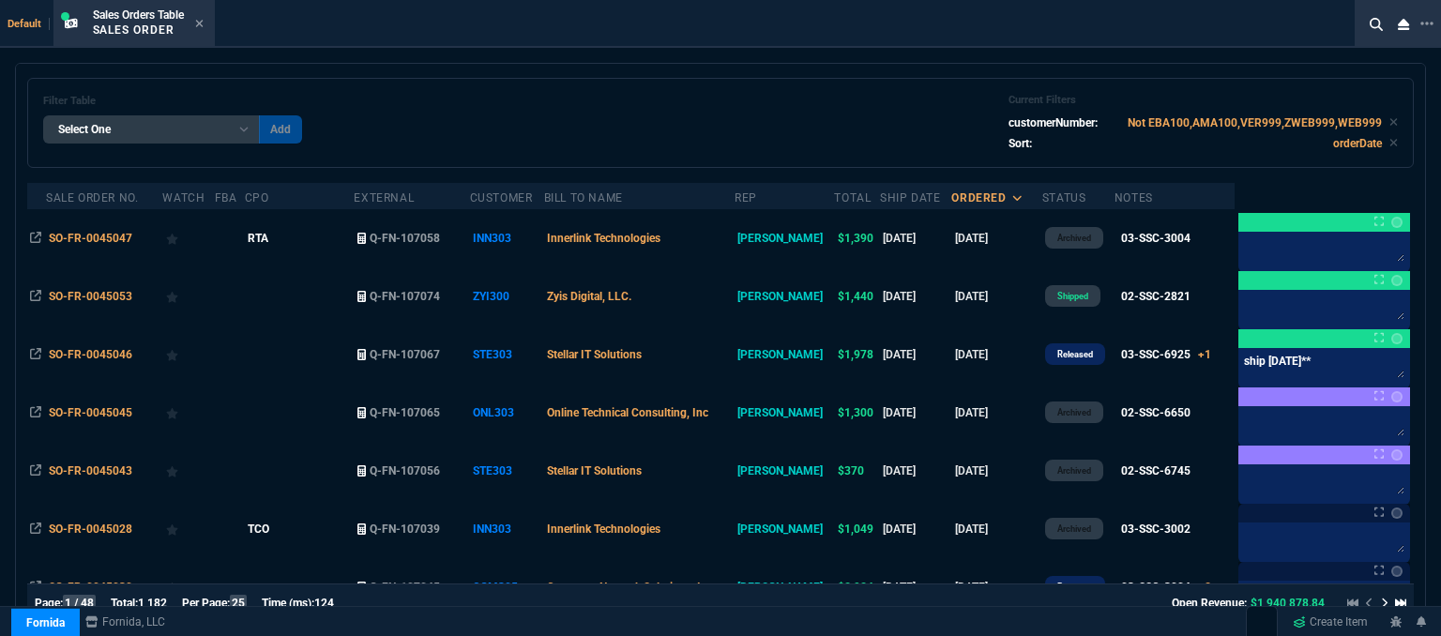
scroll to position [94, 0]
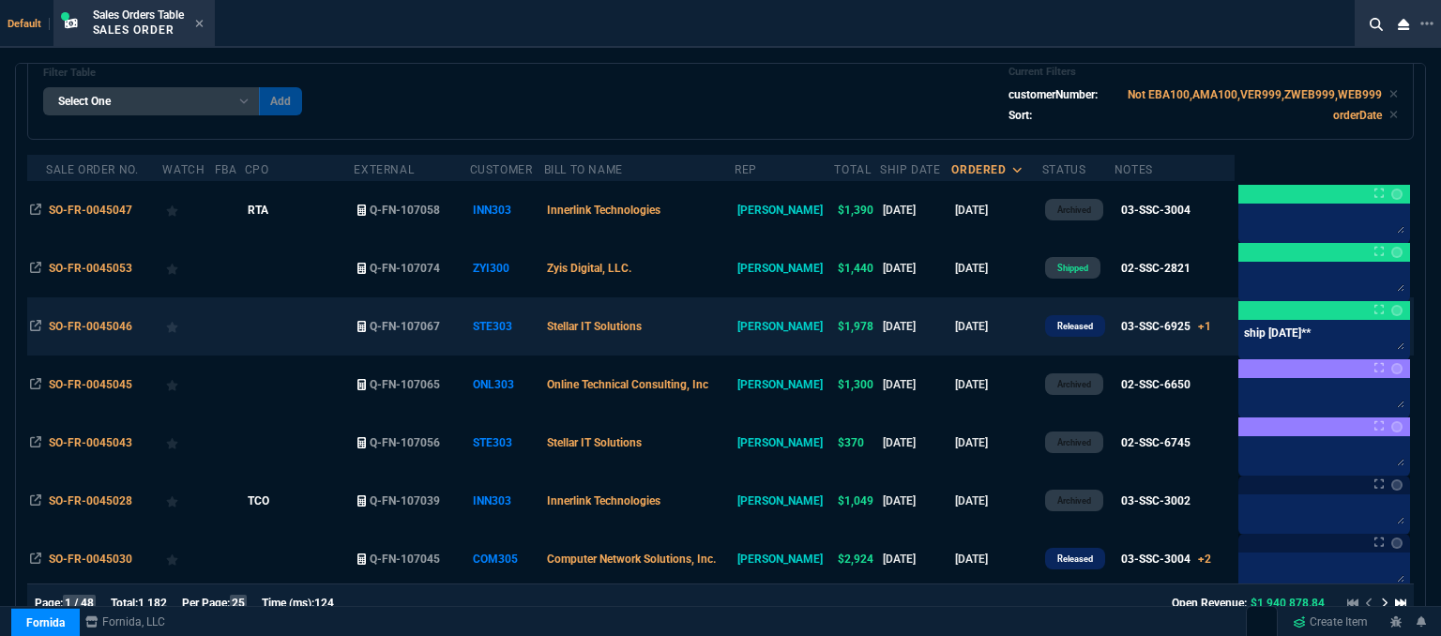
click at [1007, 331] on td "[DATE]" at bounding box center [997, 326] width 90 height 58
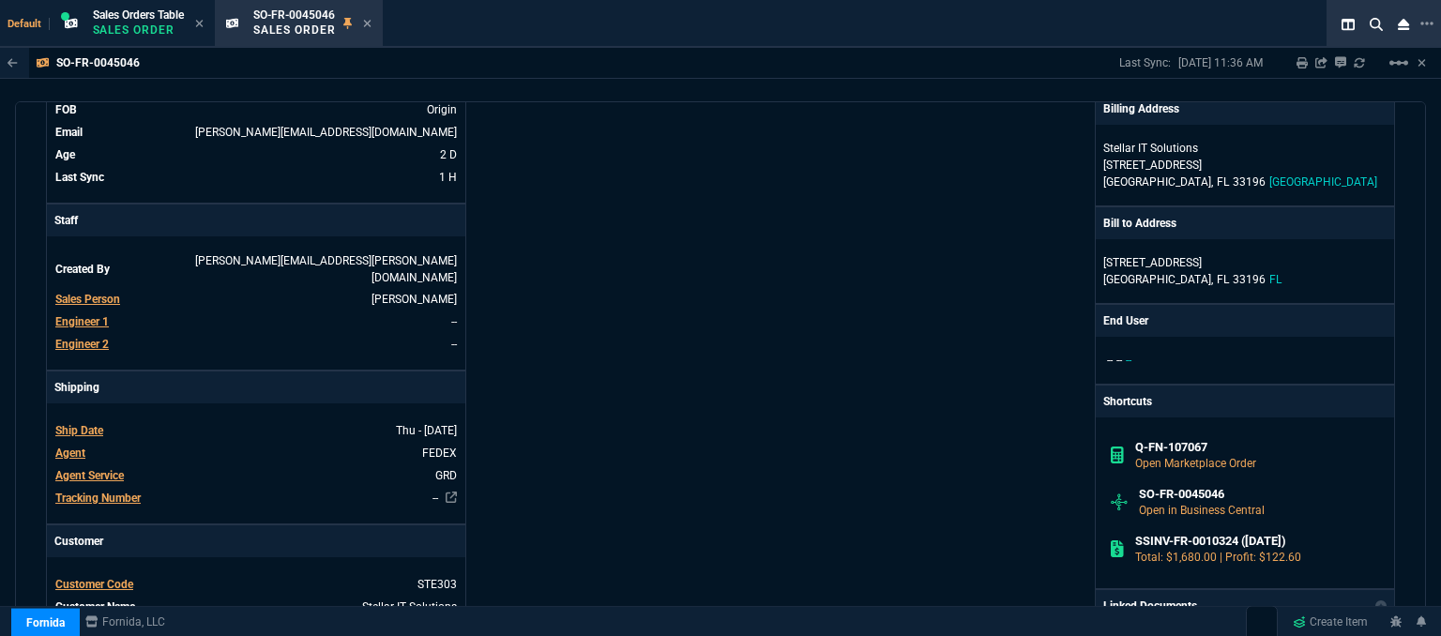
scroll to position [469, 0]
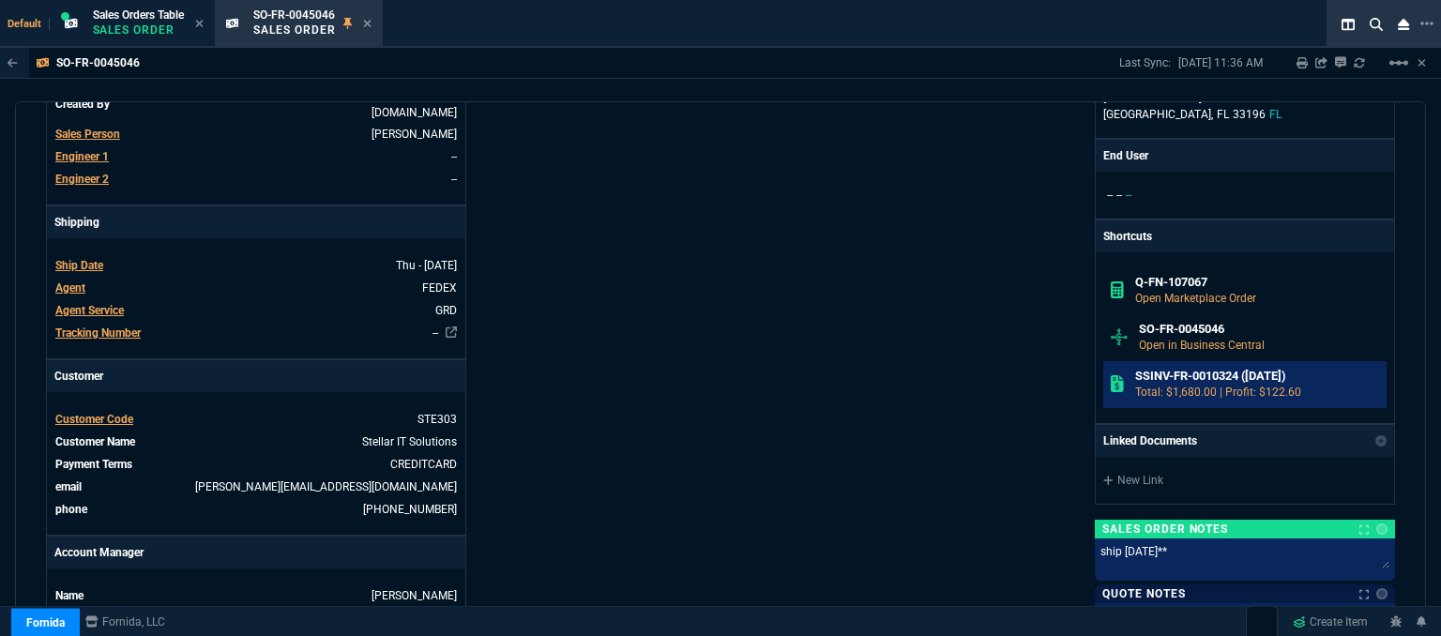
click at [1207, 384] on p "Total: $1,680.00 | Profit: $122.60" at bounding box center [1257, 392] width 245 height 17
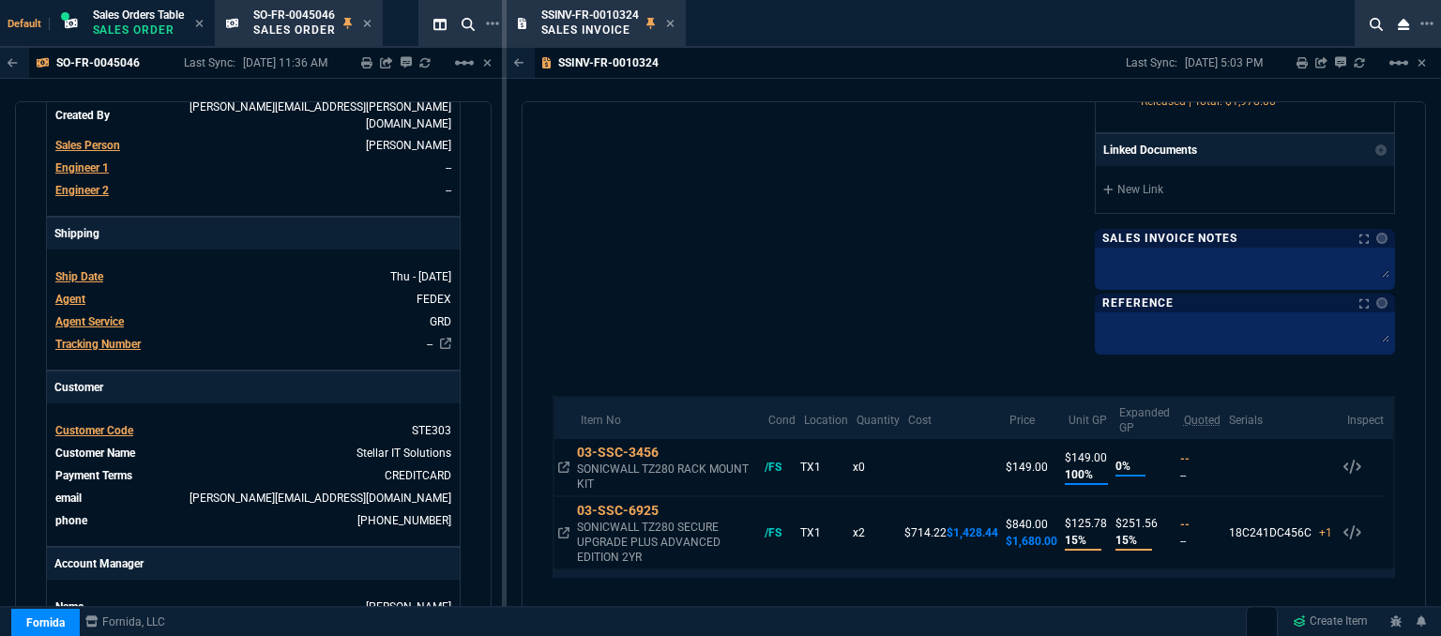
scroll to position [724, 0]
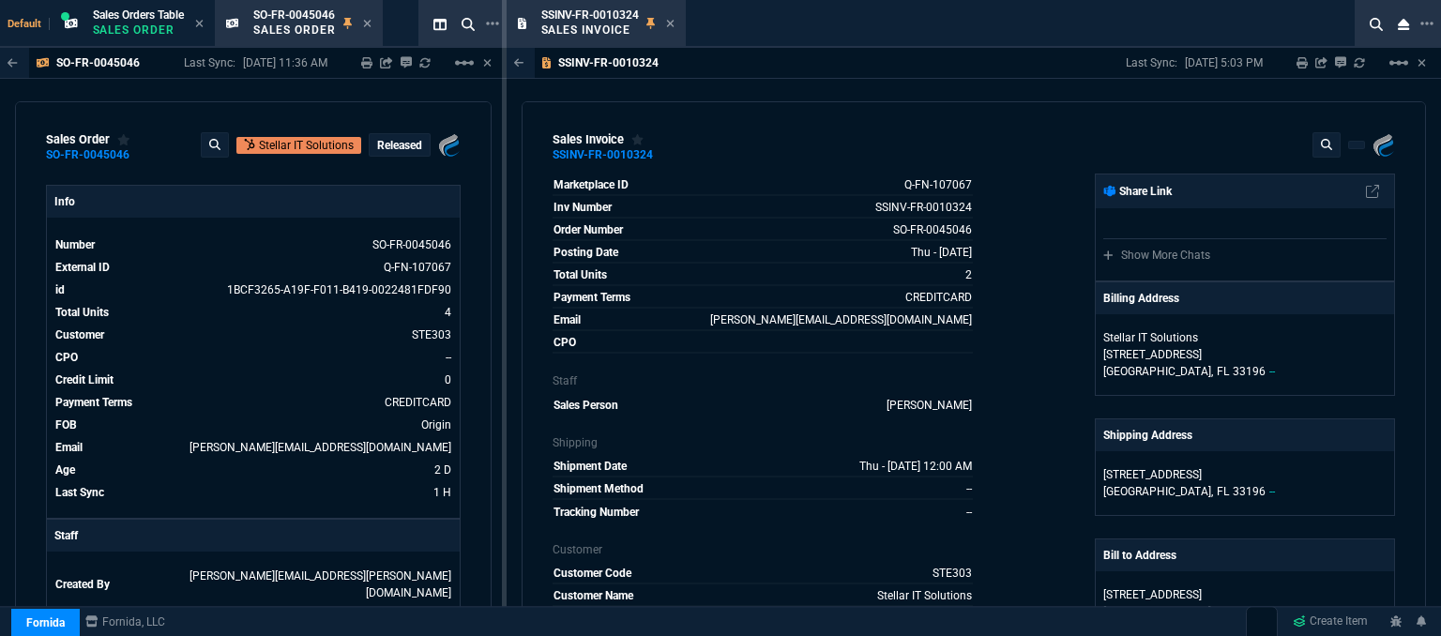
select select "31: [PERSON_NAME]"
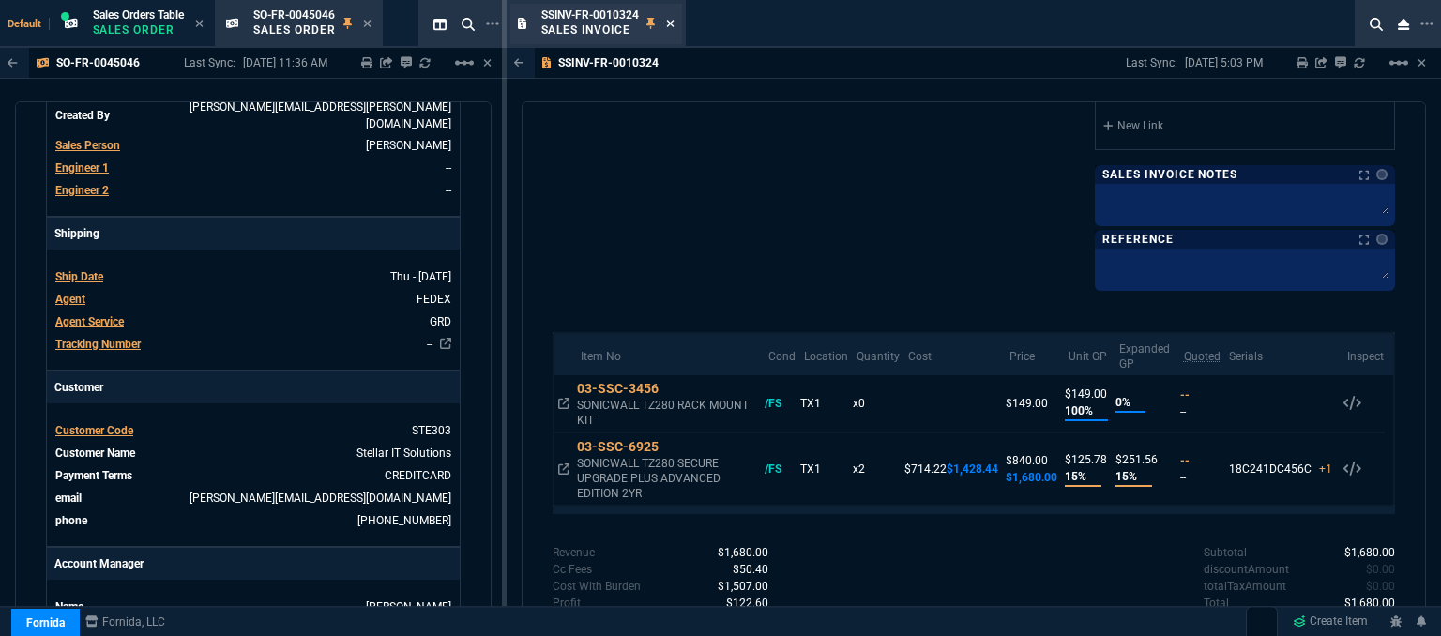
click at [666, 18] on icon at bounding box center [670, 23] width 8 height 11
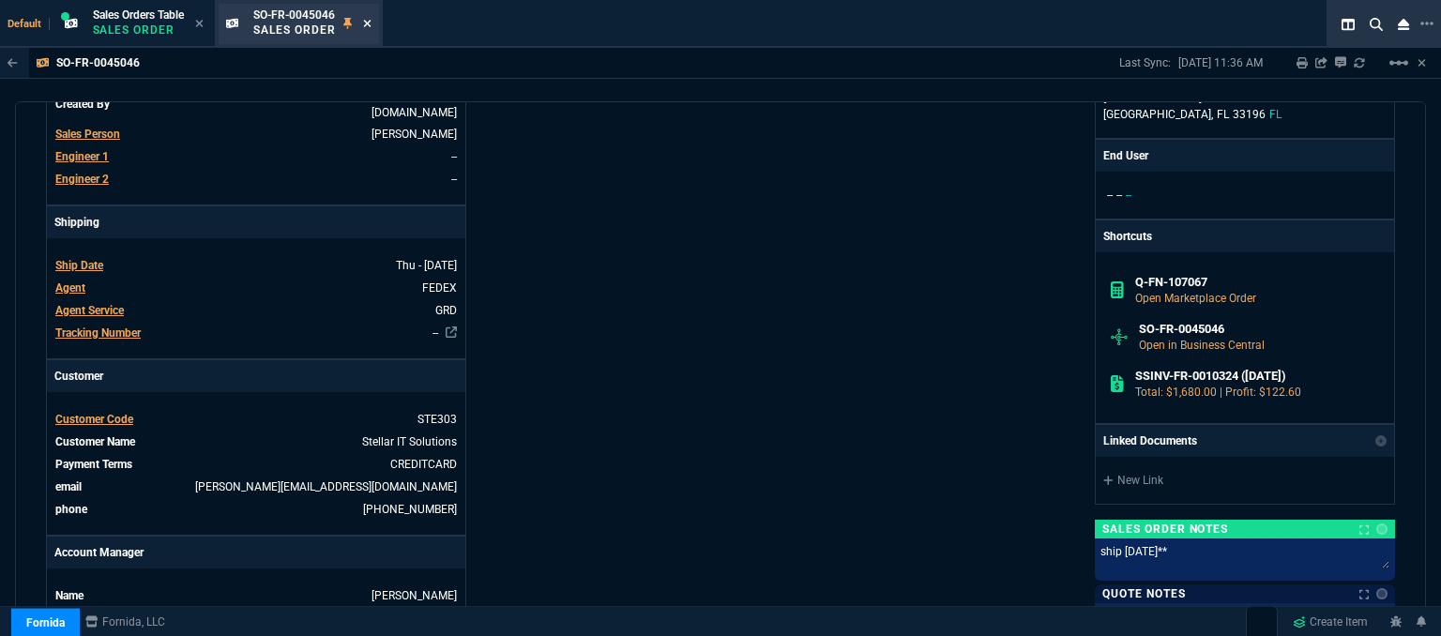
click at [369, 22] on icon at bounding box center [367, 24] width 8 height 8
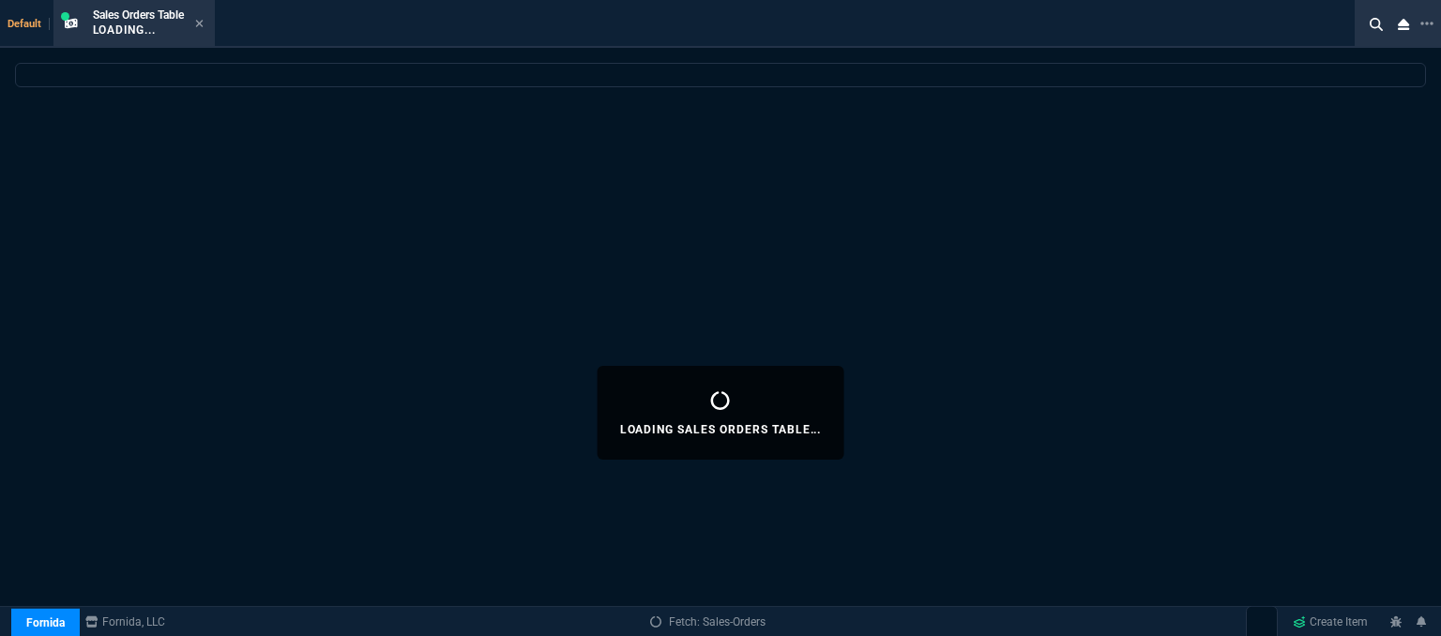
select select
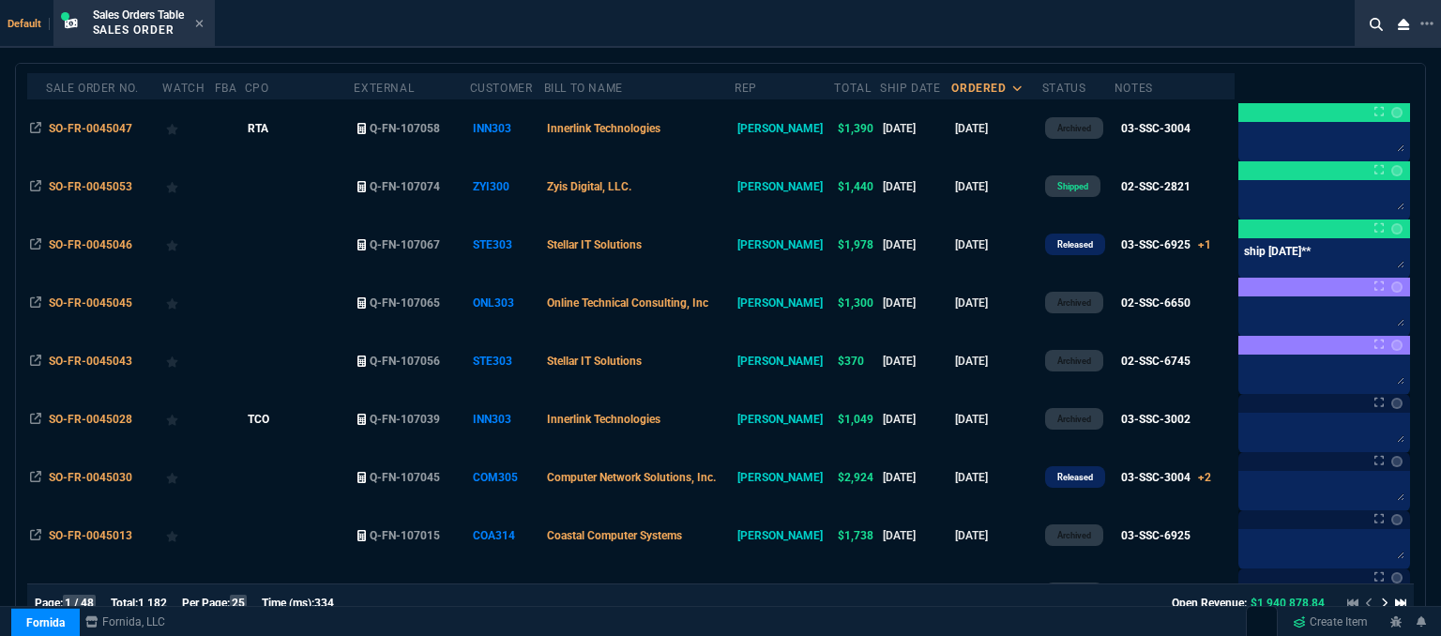
scroll to position [188, 0]
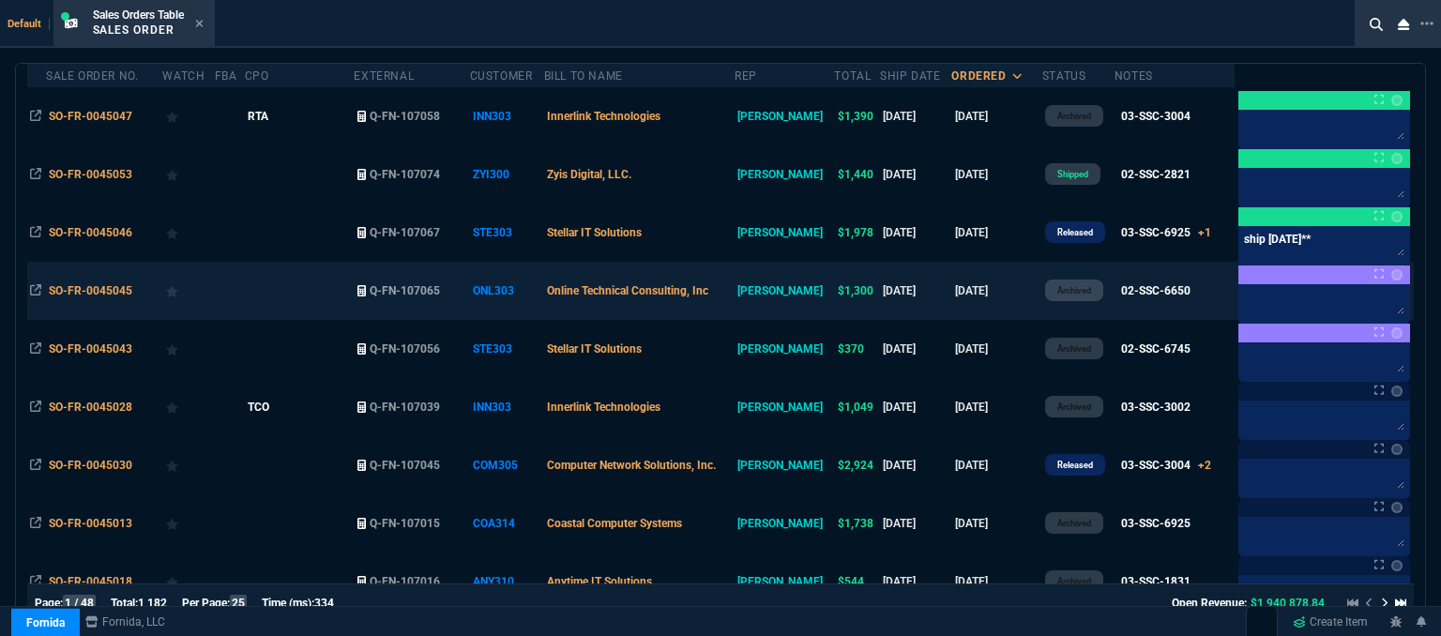
click at [735, 295] on td "Online Technical Consulting, Inc" at bounding box center [639, 291] width 190 height 58
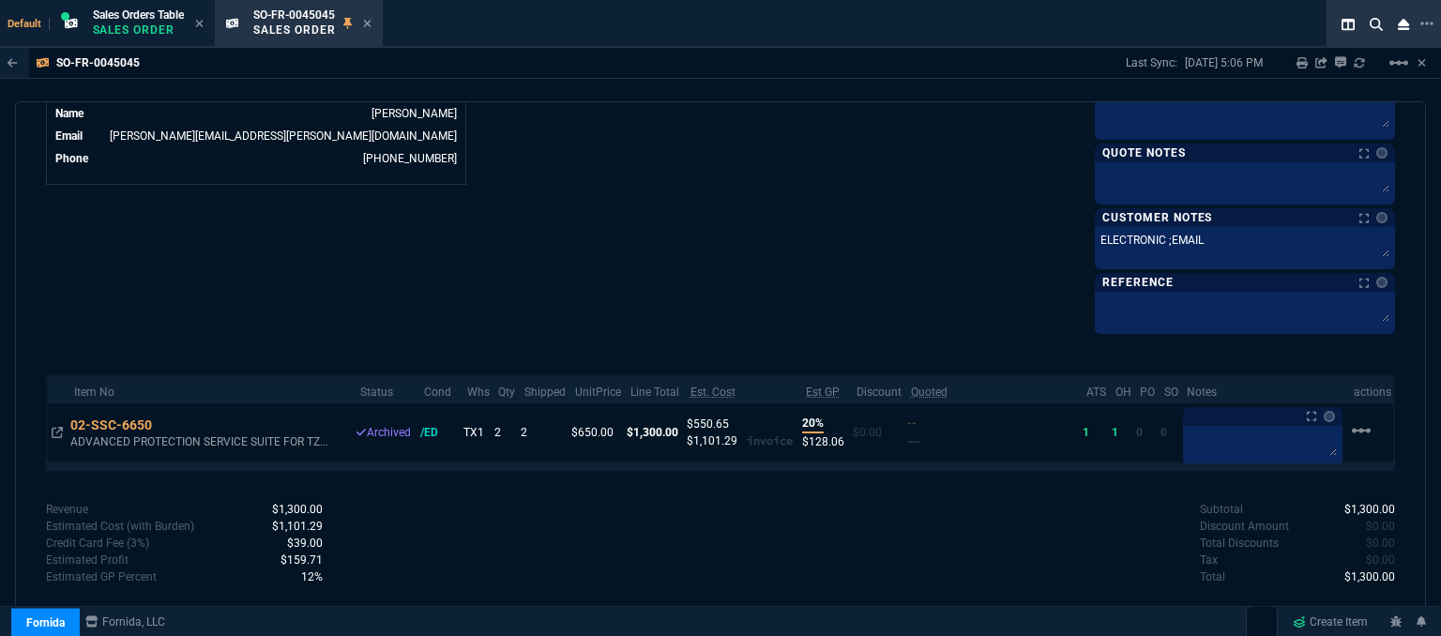
scroll to position [586, 0]
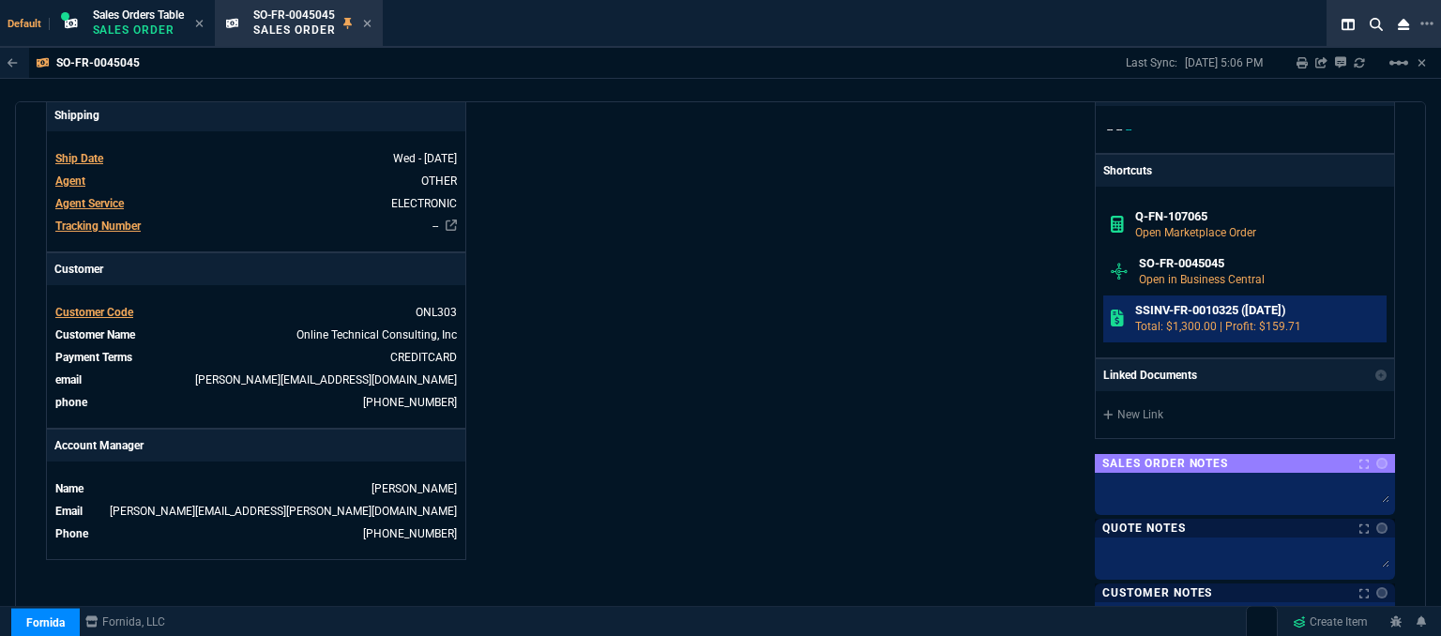
click at [1160, 312] on h6 "SSINV-FR-0010325 ([DATE])" at bounding box center [1257, 310] width 245 height 15
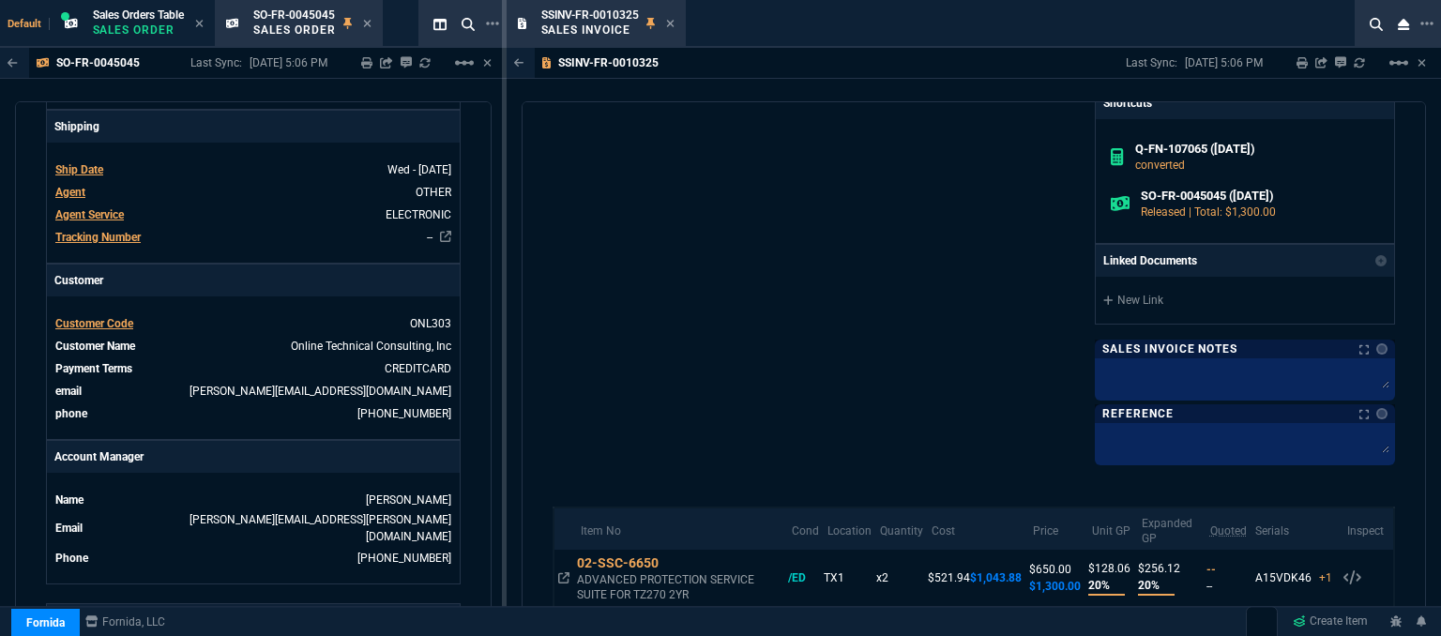
scroll to position [729, 0]
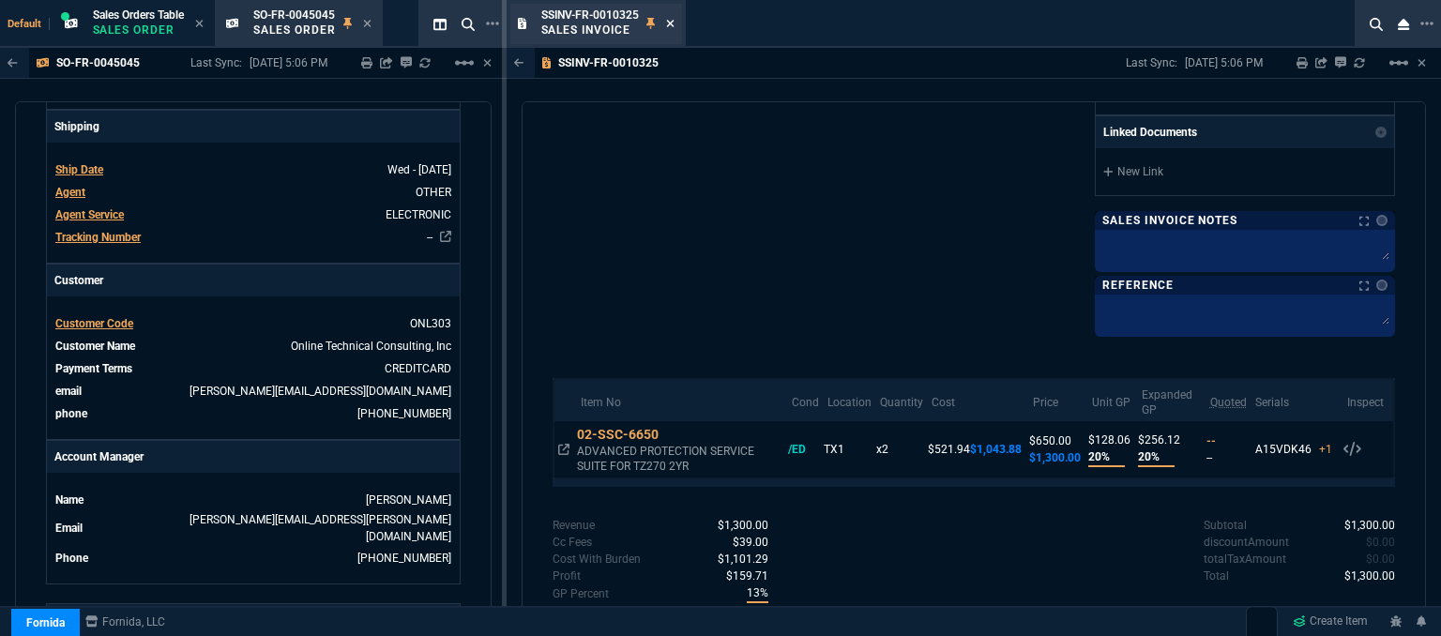
click at [667, 27] on icon at bounding box center [670, 23] width 8 height 11
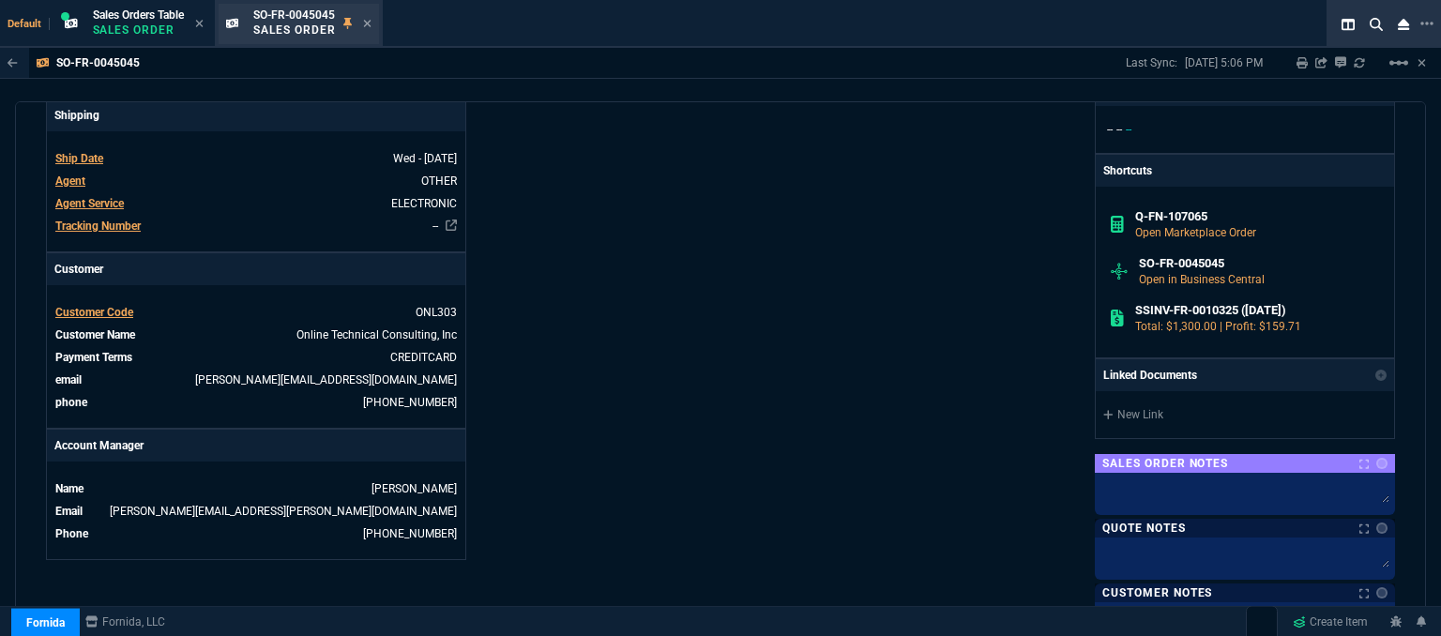
click at [375, 23] on div "SO-FR-0045045 Sales Order" at bounding box center [299, 24] width 160 height 40
click at [364, 19] on div "SO-FR-0045045 Sales Order" at bounding box center [312, 24] width 118 height 33
click at [368, 21] on icon at bounding box center [367, 24] width 8 height 8
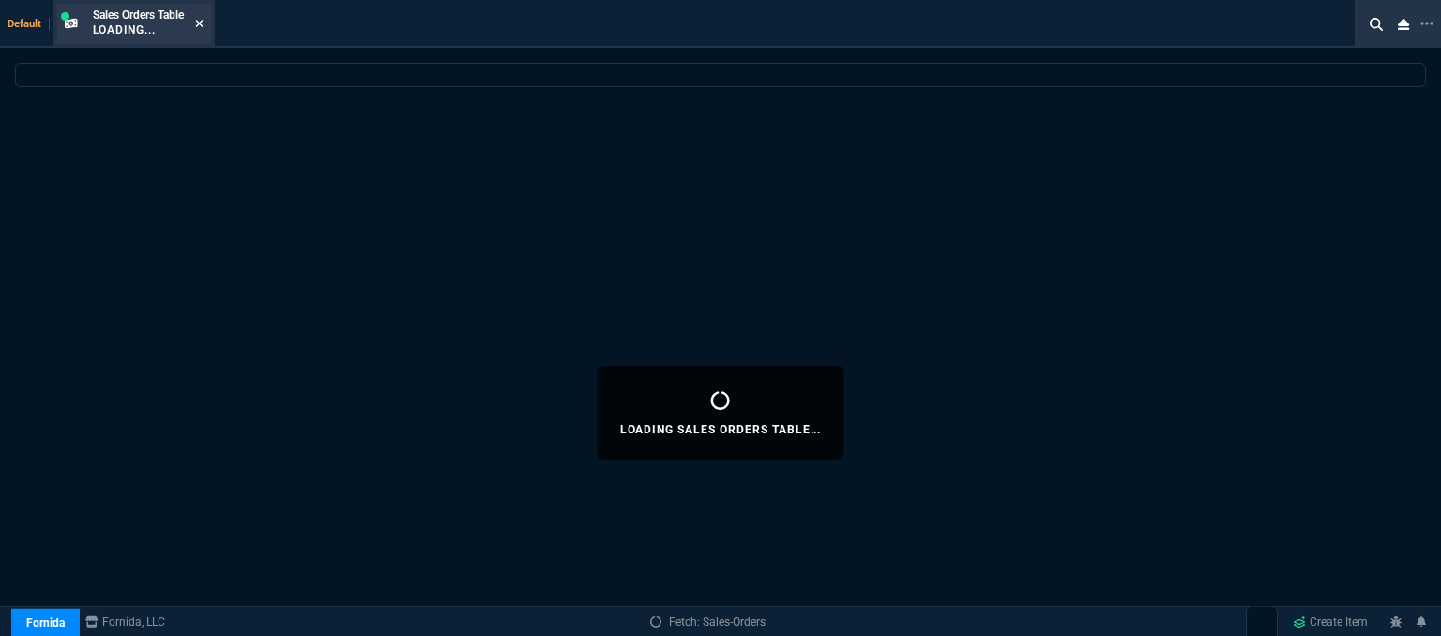
select select
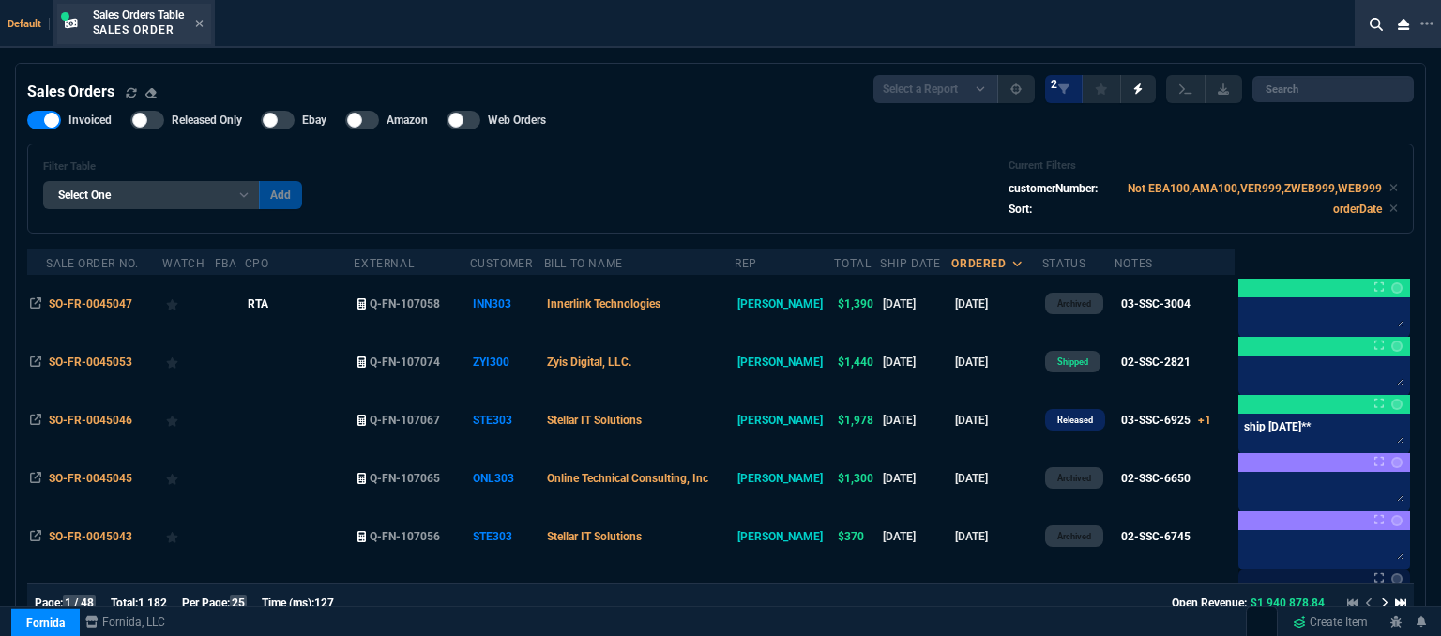
click at [206, 23] on div "Sales Orders Table Sales Order" at bounding box center [134, 24] width 154 height 40
click at [202, 22] on icon at bounding box center [199, 24] width 8 height 8
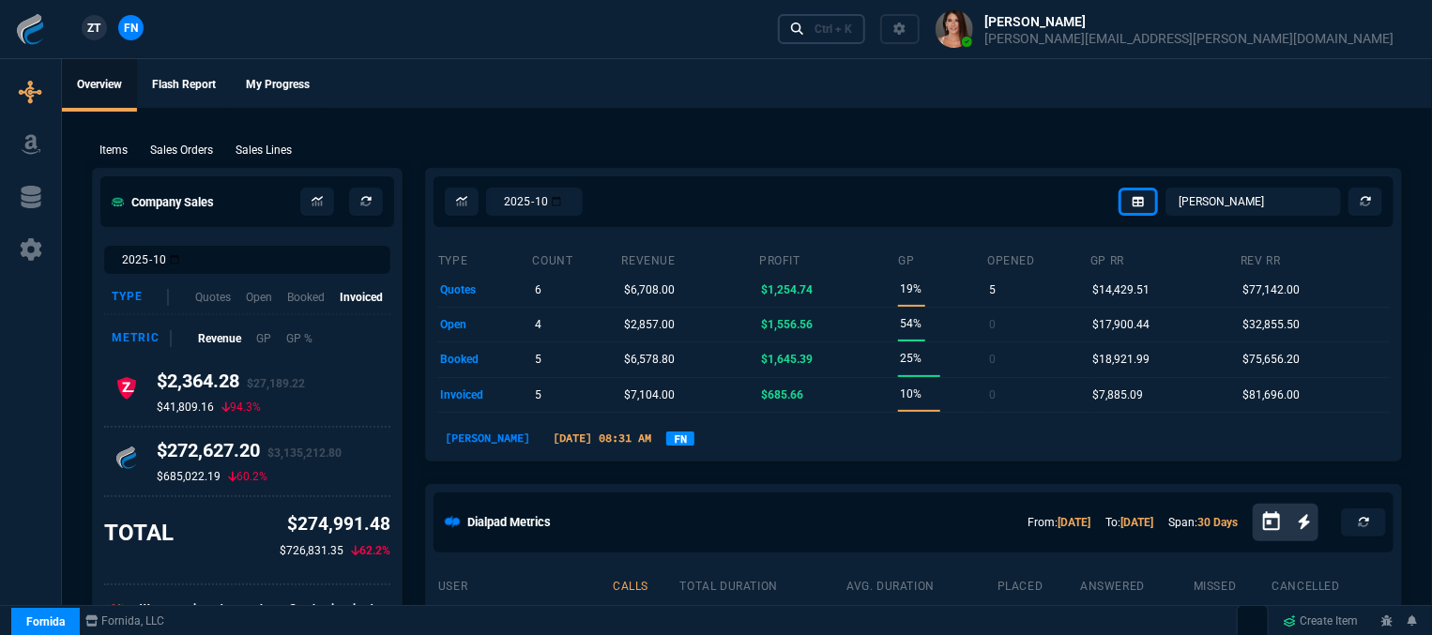
click at [852, 32] on div "Ctrl + K" at bounding box center [834, 29] width 38 height 15
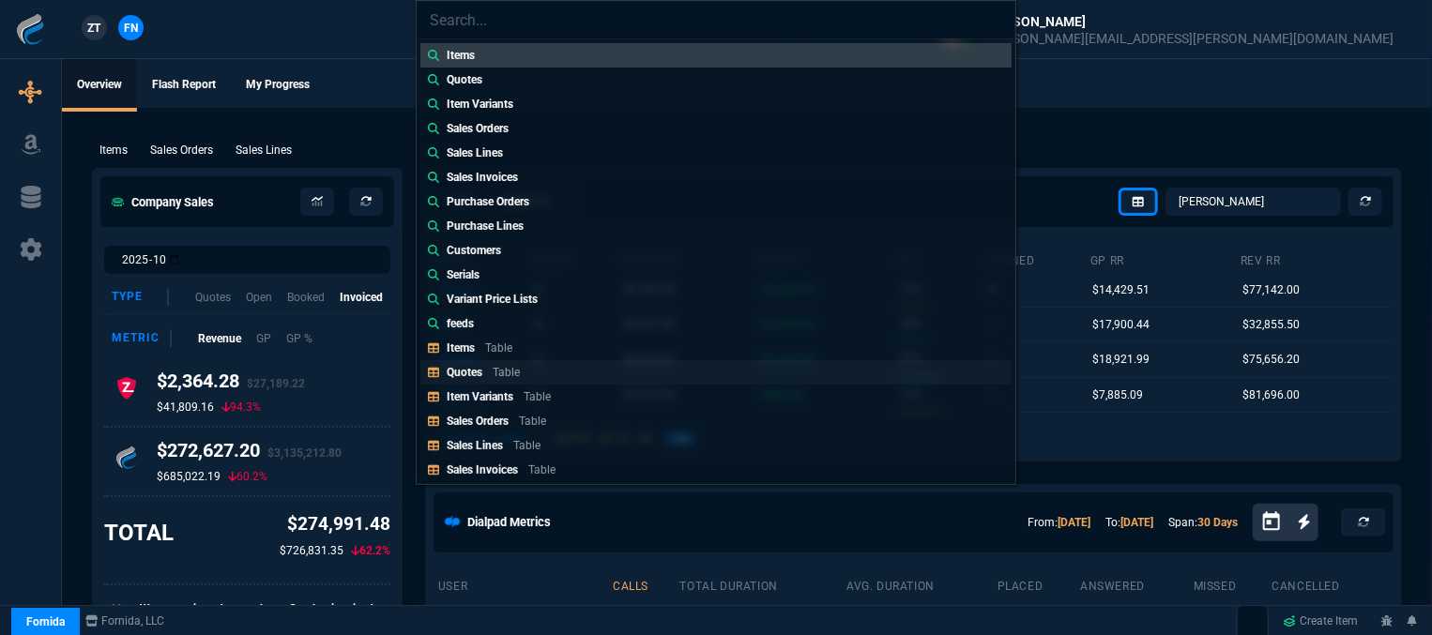
click at [602, 365] on link "Quotes Table" at bounding box center [715, 372] width 591 height 24
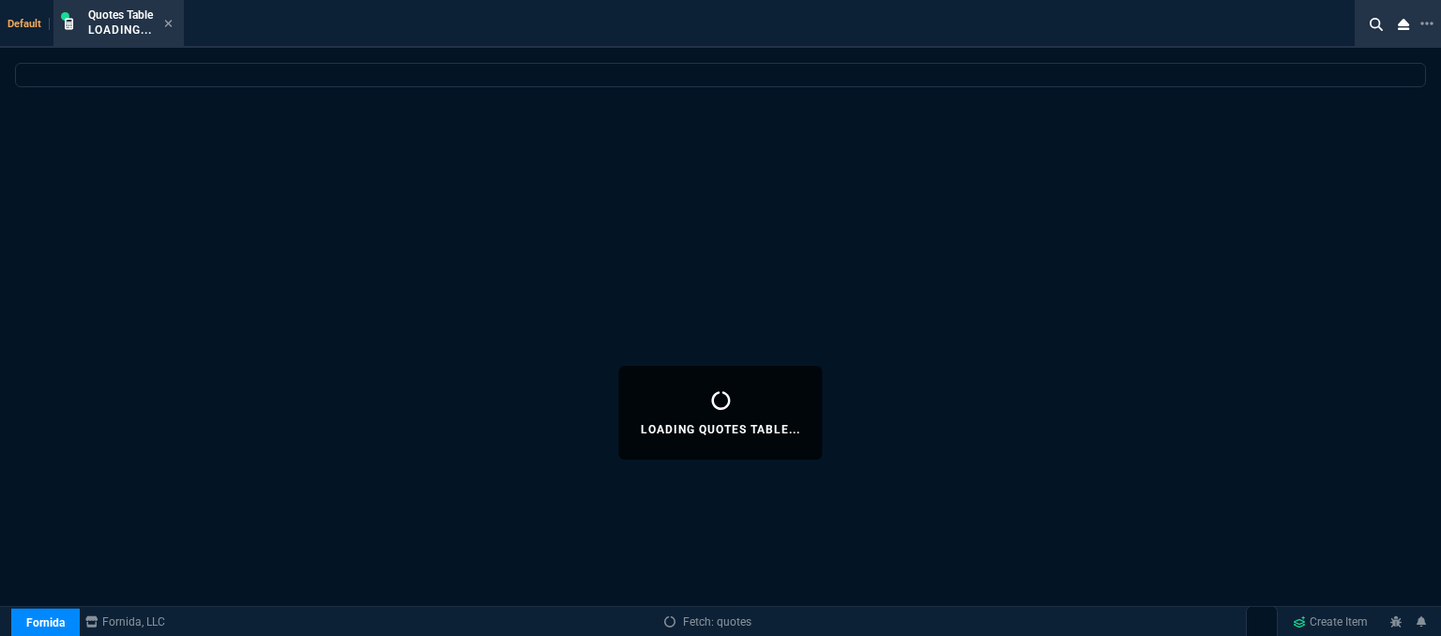
select select
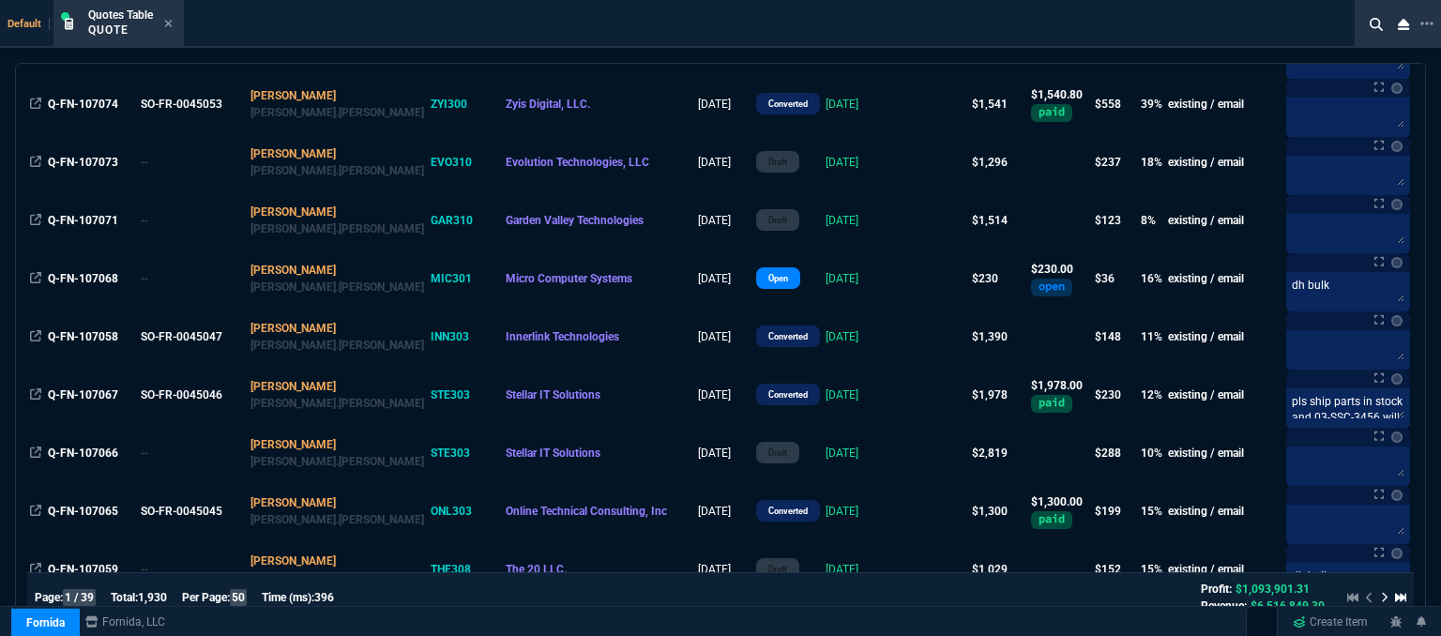
scroll to position [375, 0]
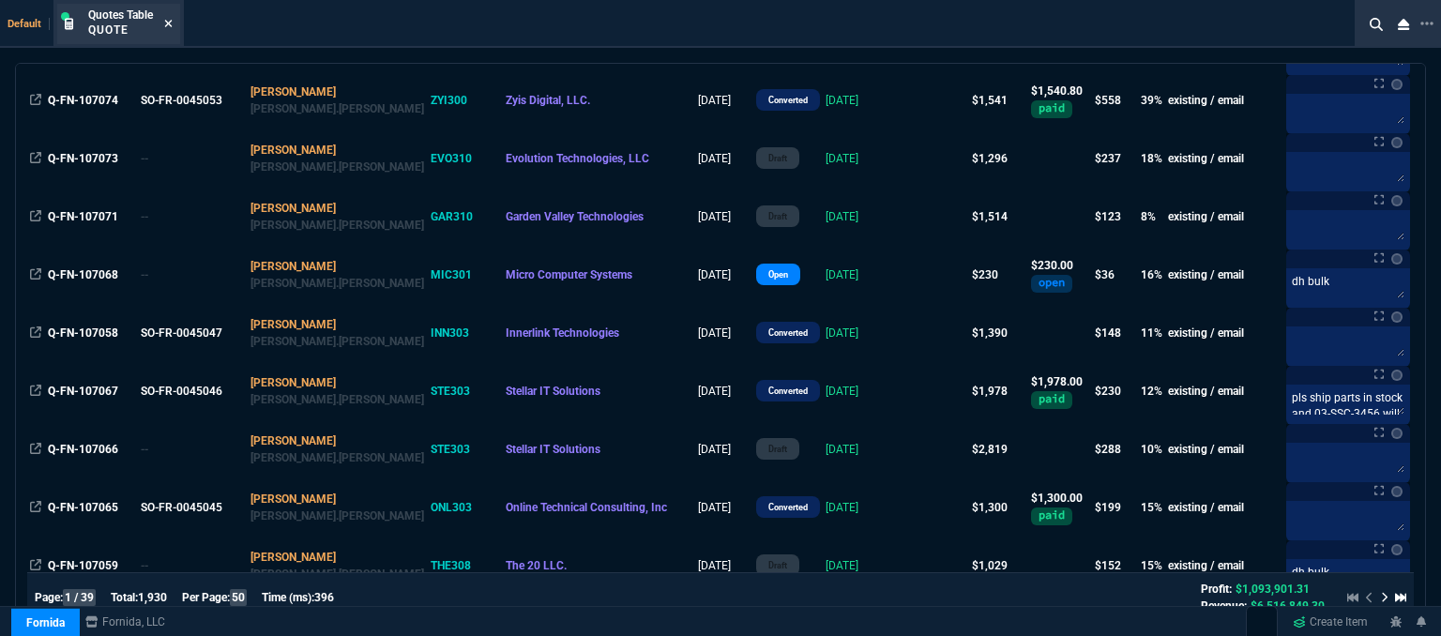
click at [167, 27] on icon at bounding box center [168, 23] width 8 height 11
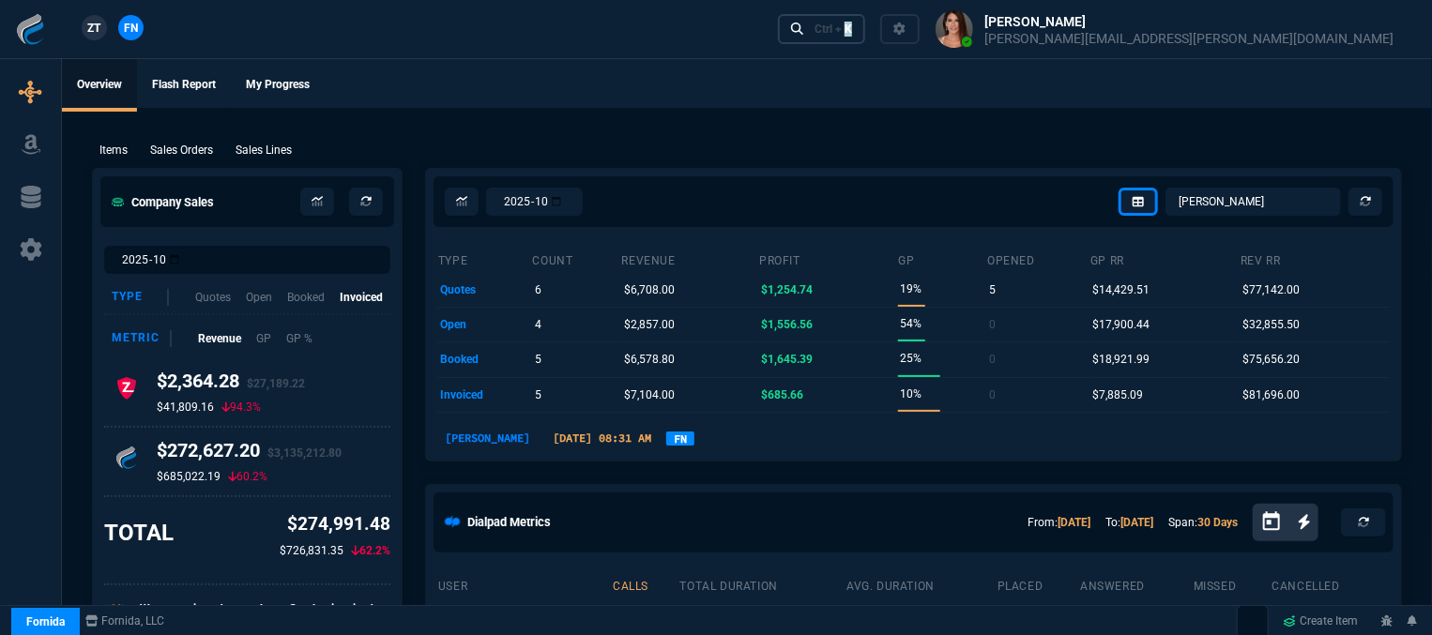
click at [852, 27] on div "Ctrl + K" at bounding box center [834, 29] width 38 height 15
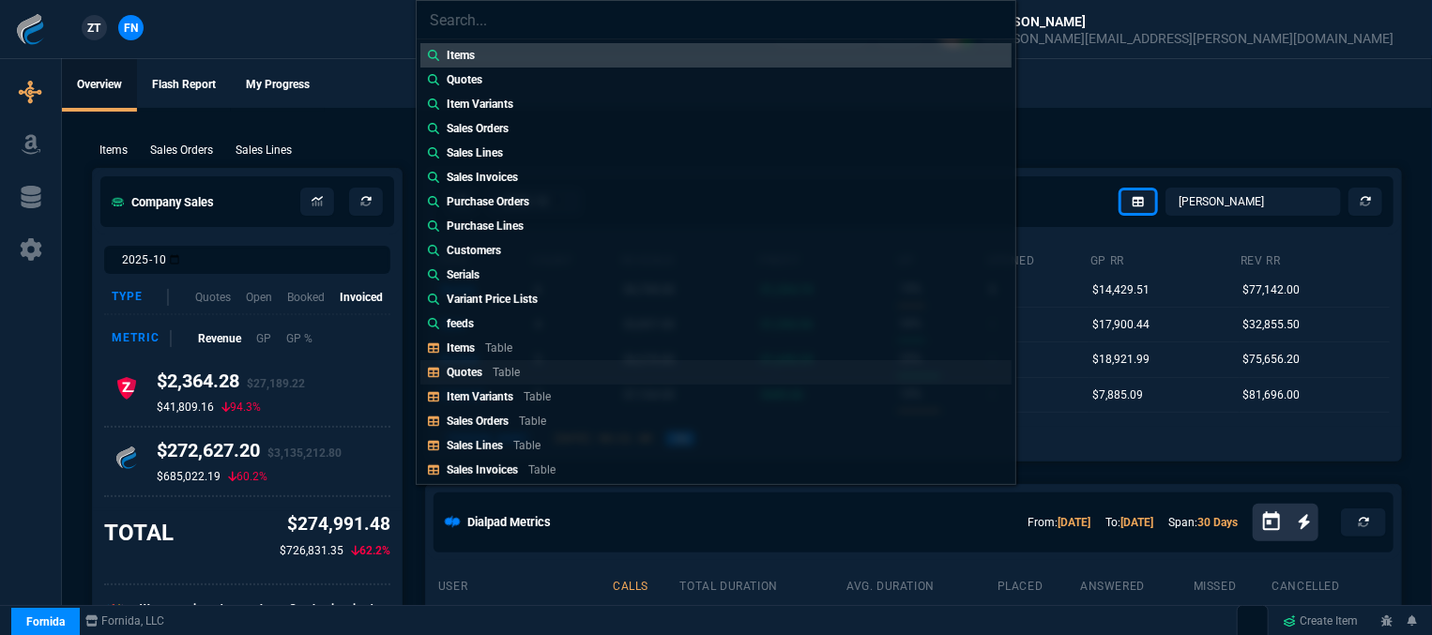
click at [525, 375] on div "Quotes Table" at bounding box center [487, 372] width 81 height 17
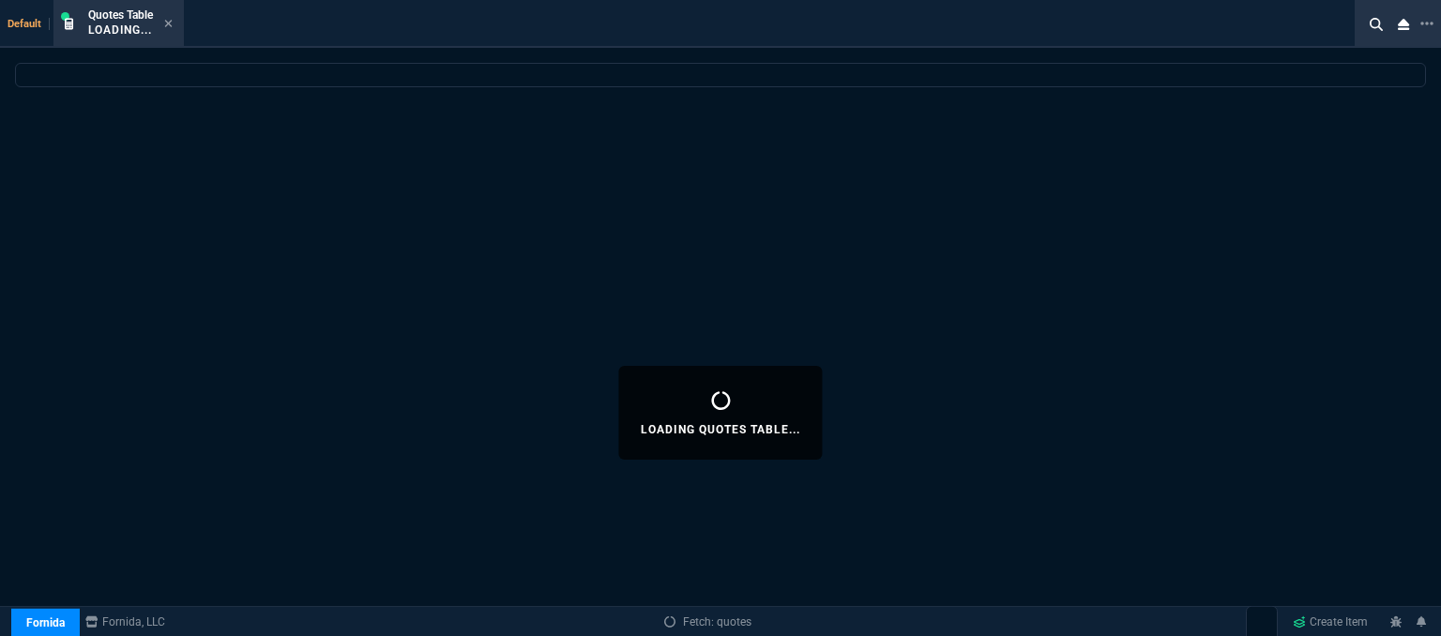
select select
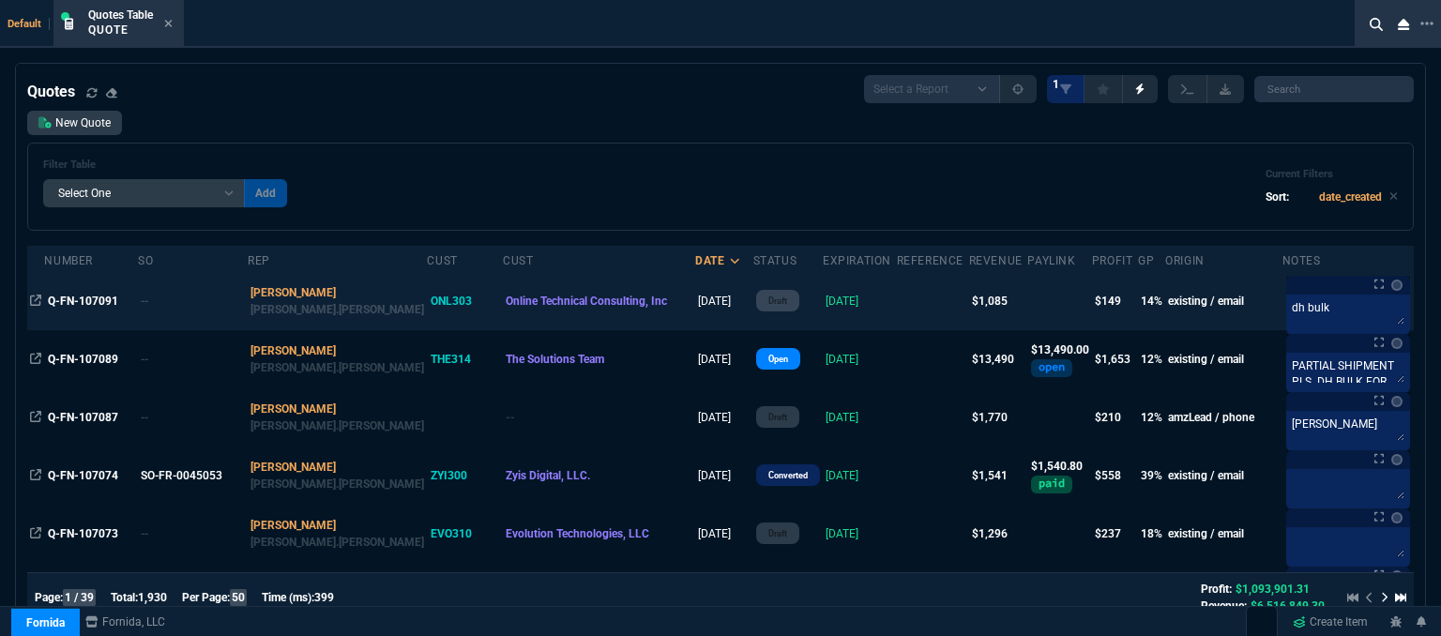
click at [897, 306] on td at bounding box center [933, 301] width 72 height 58
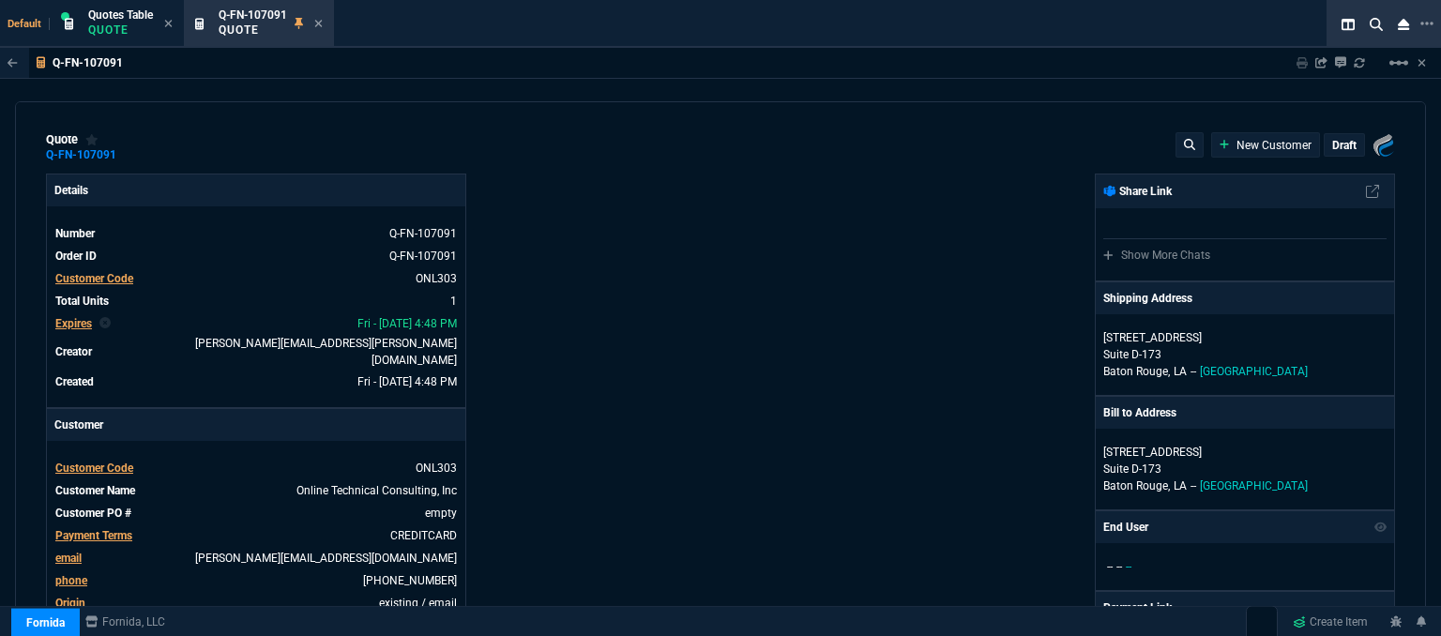
type input "1508.8"
type input "18"
type input "198"
type input "28"
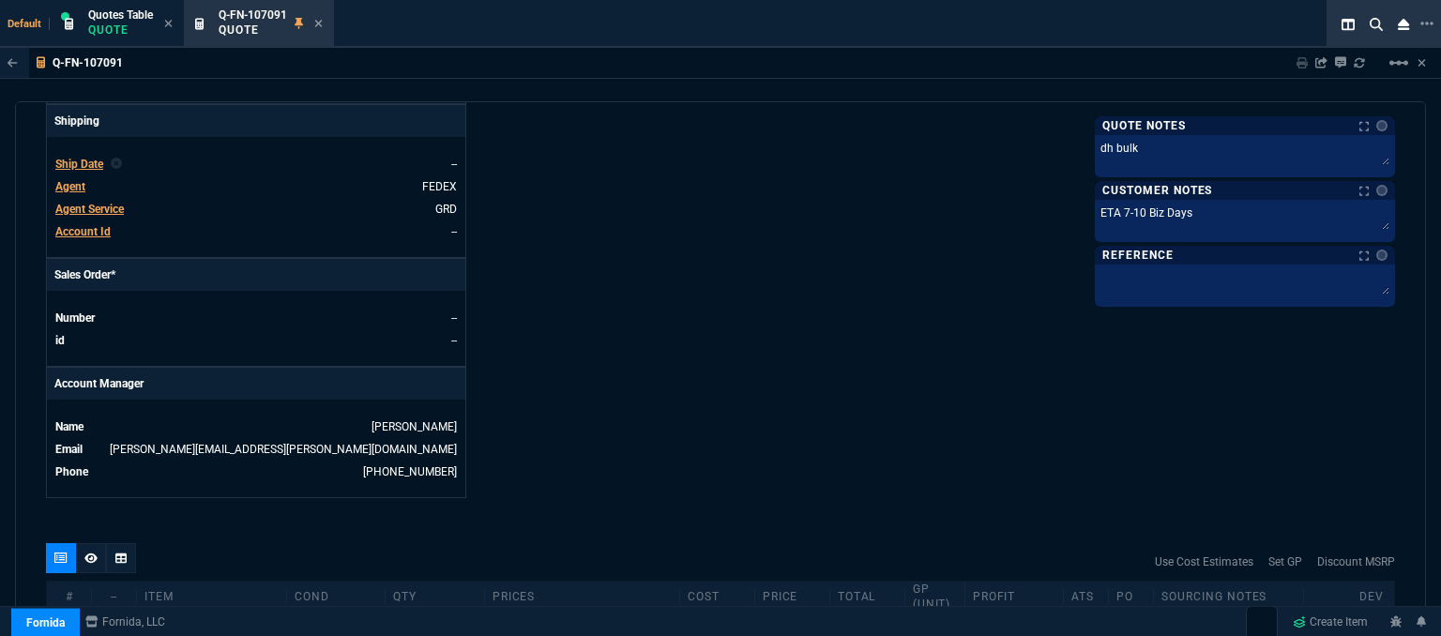
scroll to position [976, 0]
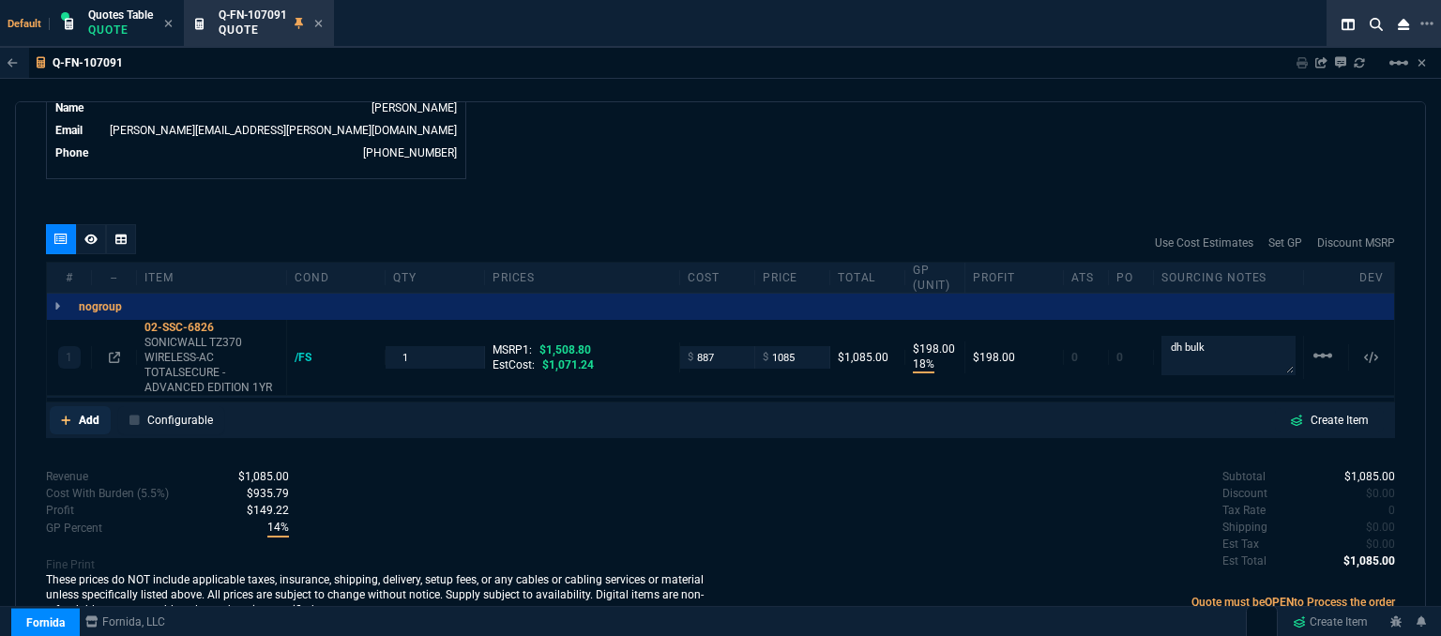
click at [55, 406] on link "Add" at bounding box center [80, 420] width 61 height 28
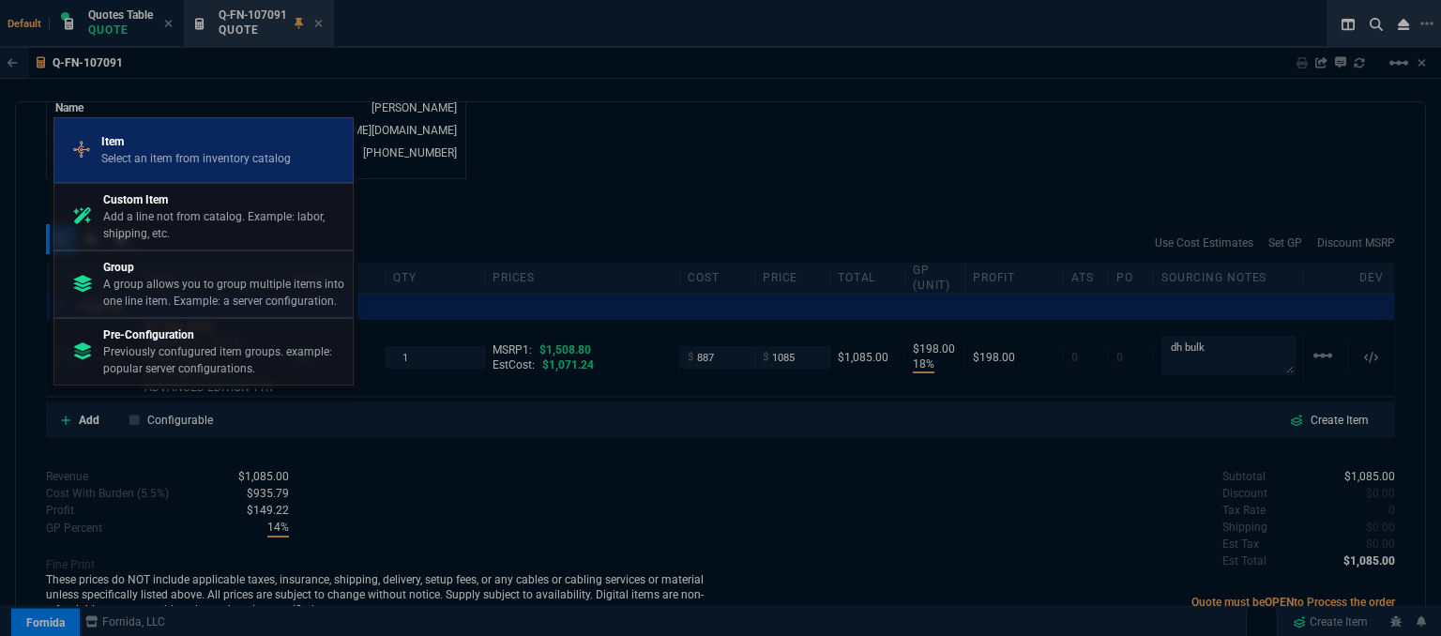
click at [188, 170] on div "Item Select an item from inventory catalog" at bounding box center [203, 150] width 283 height 49
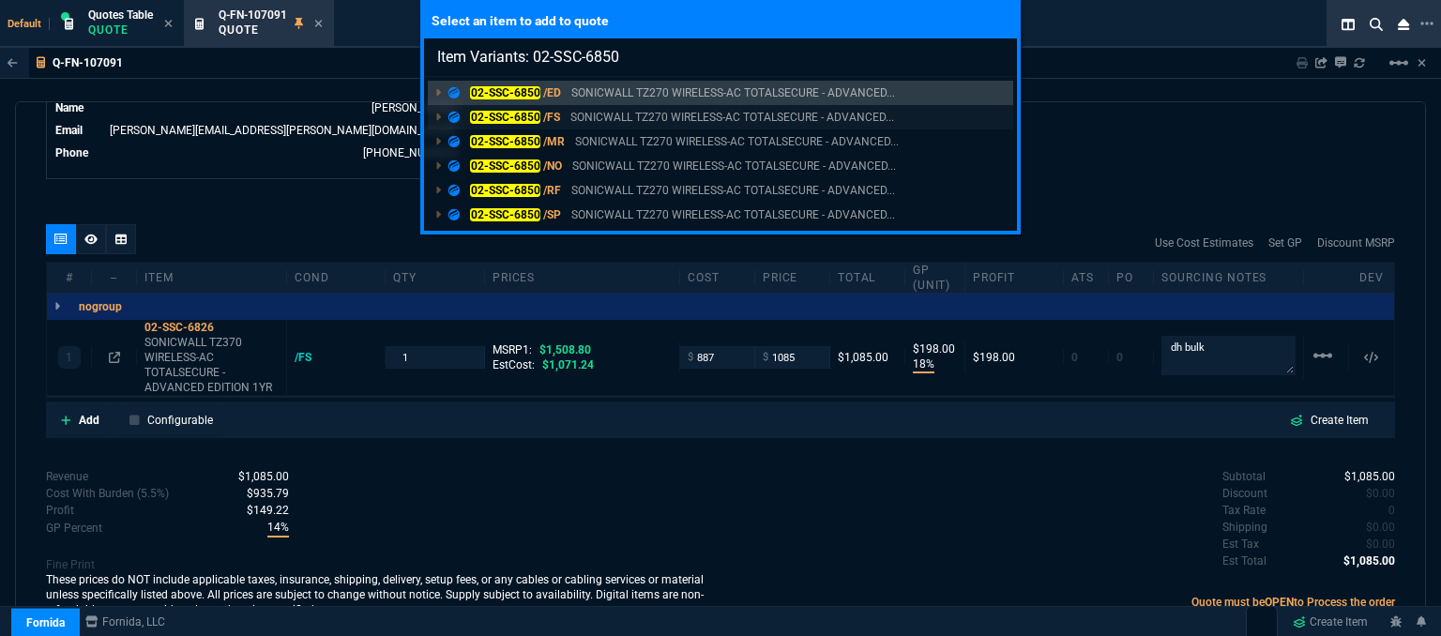
type input "Item Variants: 02-SSC-6850"
click at [728, 110] on p "SONICWALL TZ270 WIRELESS-AC TOTALSECURE - ADVANCED..." at bounding box center [733, 117] width 324 height 17
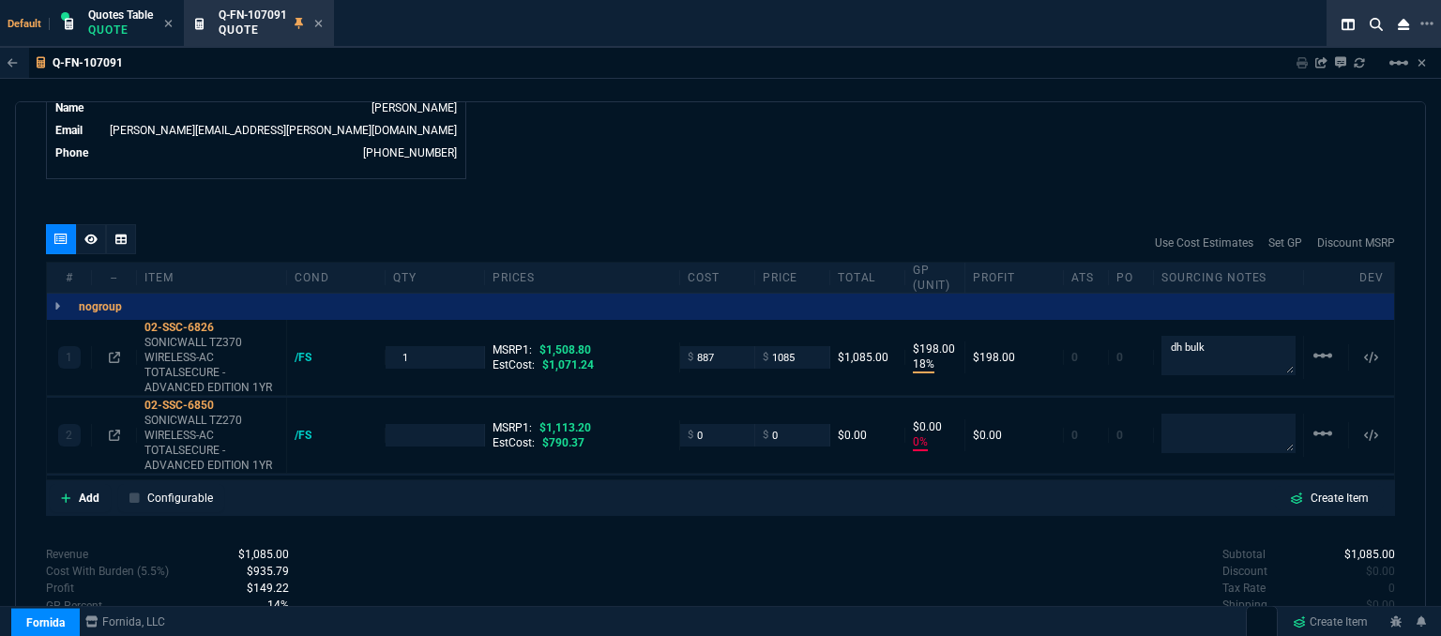
type input "18"
type input "198"
type input "0"
type input "28"
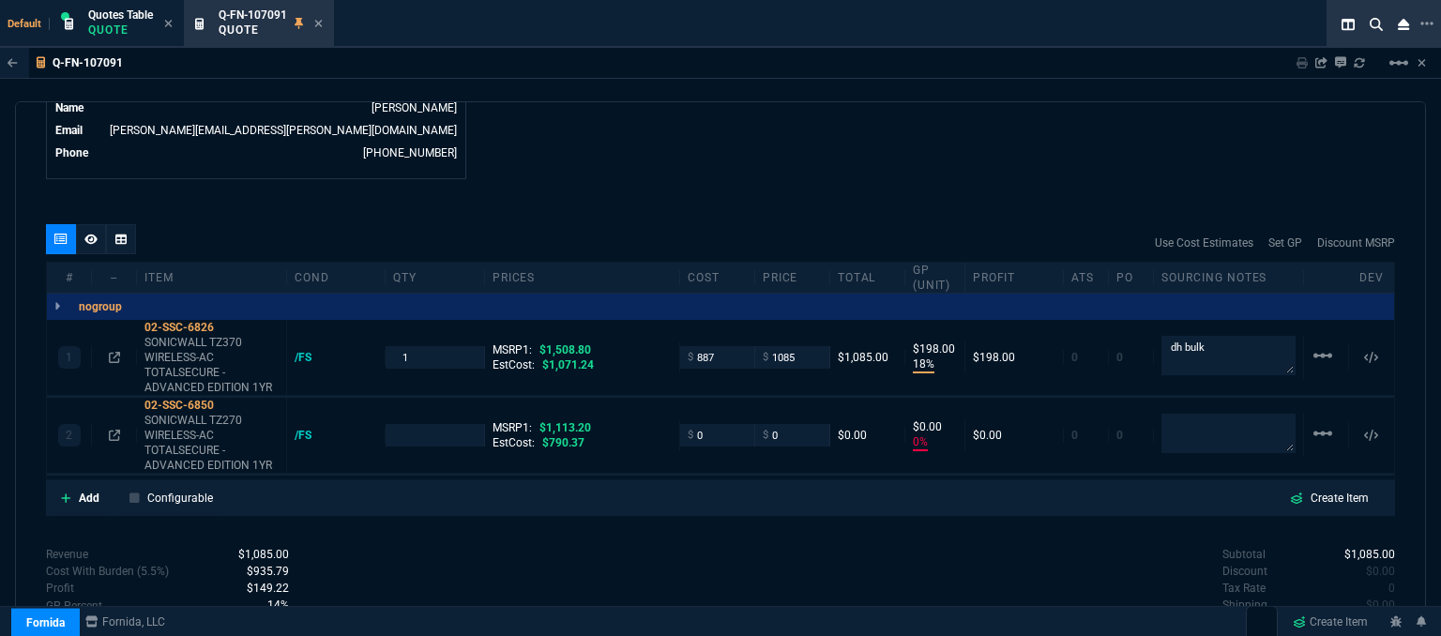
type input "100"
click at [68, 494] on icon at bounding box center [65, 498] width 9 height 9
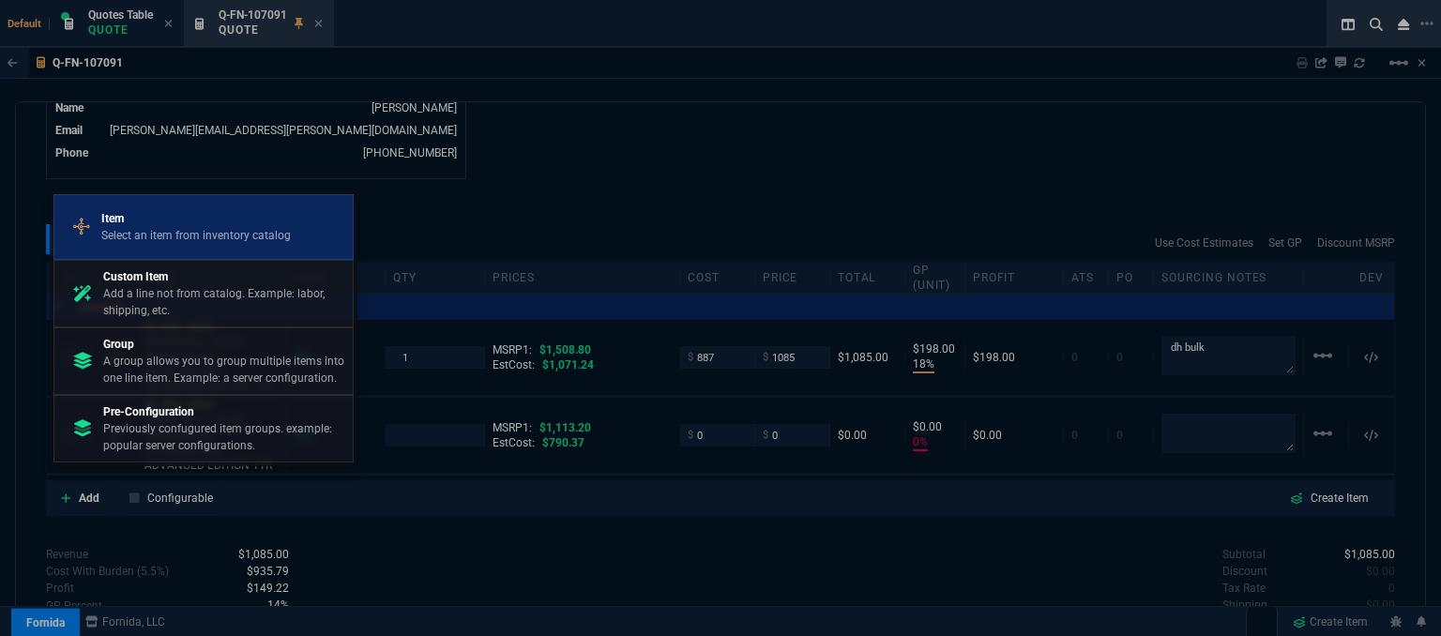
click at [206, 207] on div "Item Select an item from inventory catalog" at bounding box center [203, 227] width 283 height 49
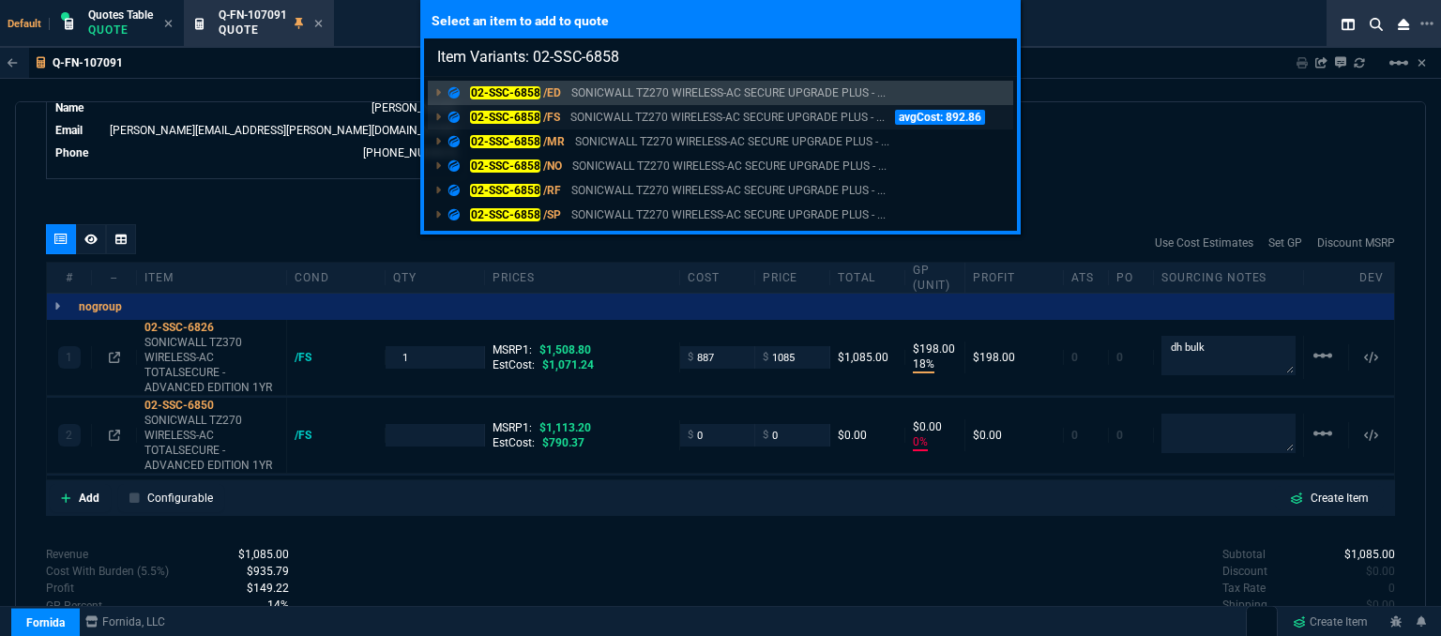
type input "Item Variants: 02-SSC-6858"
click at [642, 114] on p "SONICWALL TZ270 WIRELESS-AC SECURE UPGRADE PLUS - ..." at bounding box center [728, 117] width 314 height 17
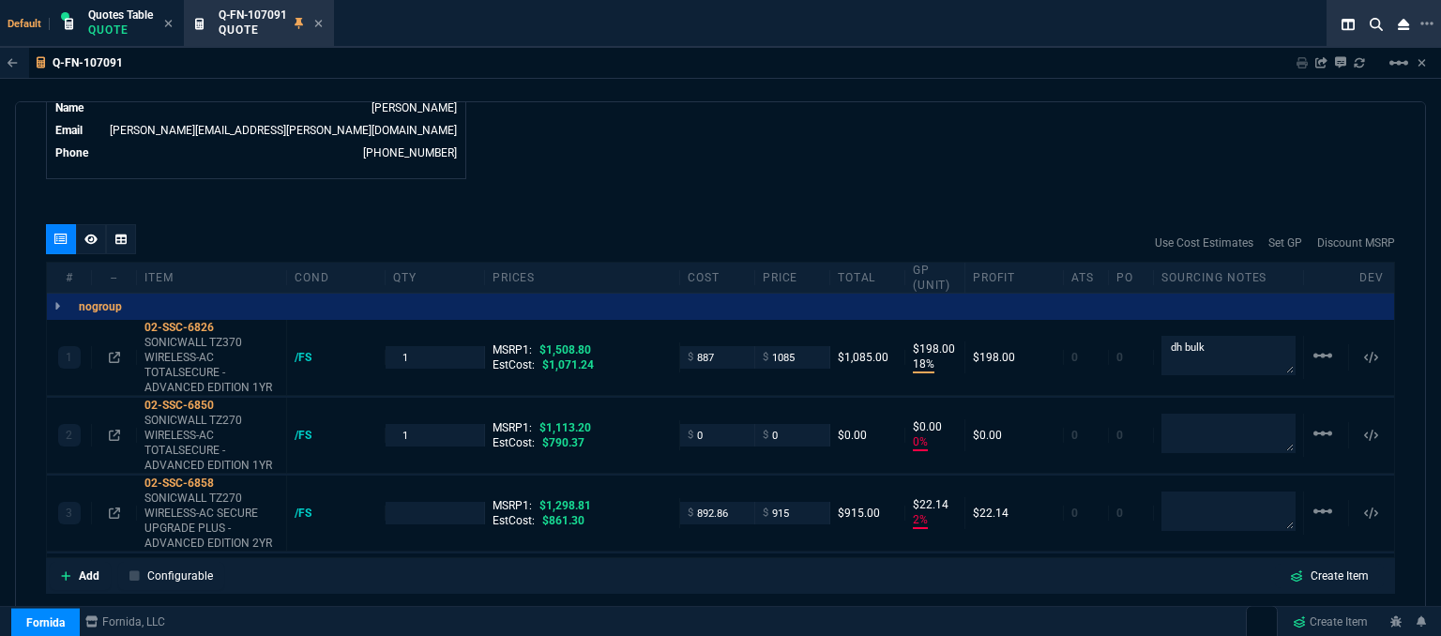
type input "18"
type input "198"
type input "0"
type input "2"
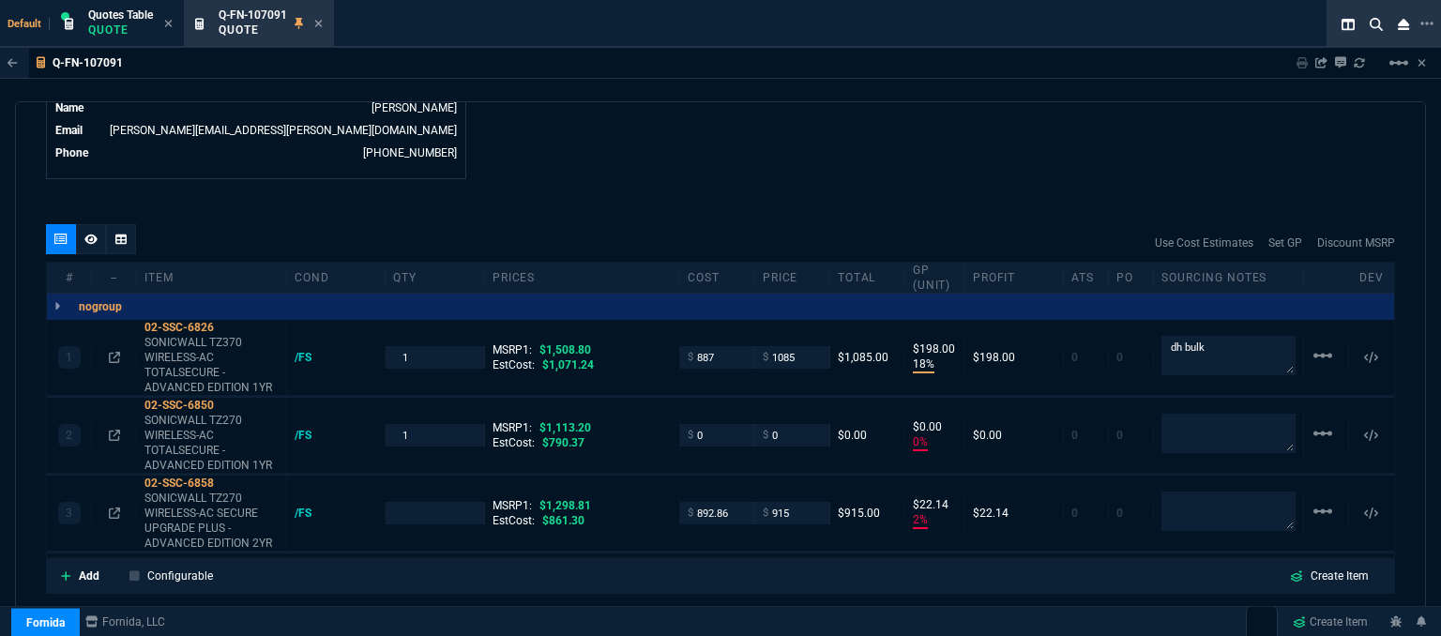
type input "22"
type input "28"
type input "100"
type input "30"
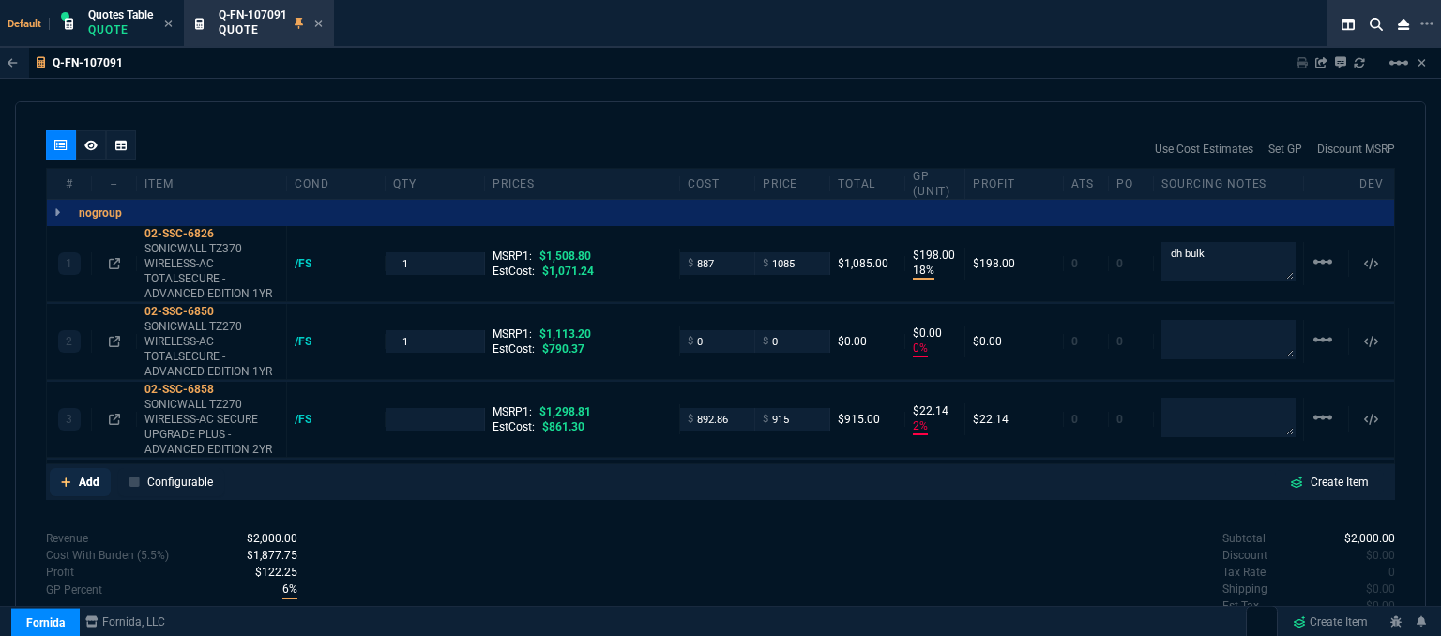
click at [64, 477] on icon at bounding box center [66, 482] width 10 height 11
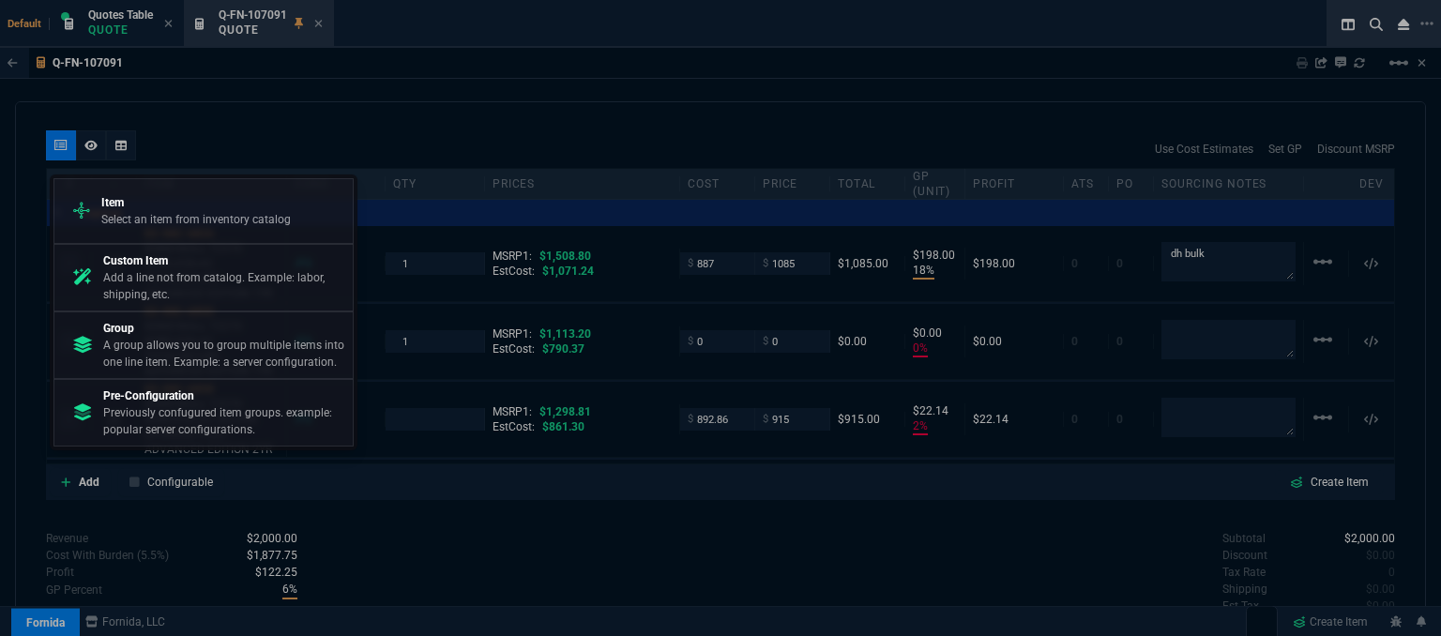
click at [175, 200] on p "Item" at bounding box center [196, 202] width 190 height 17
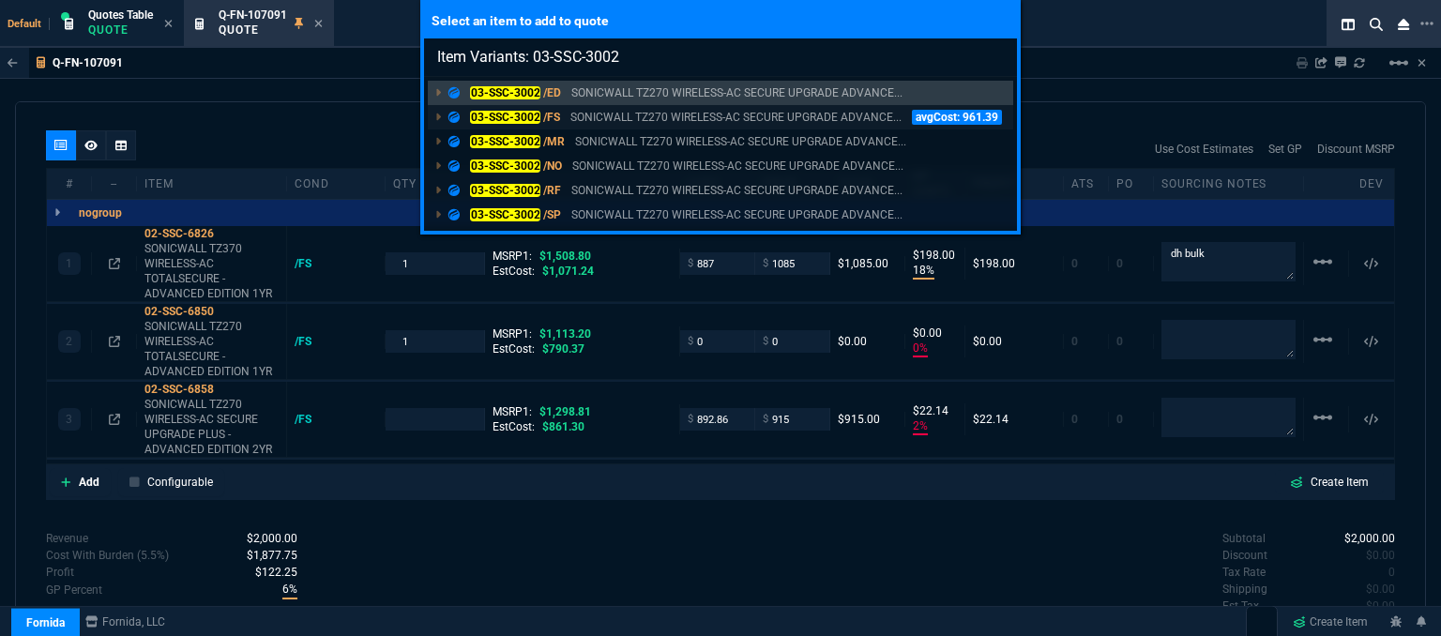
type input "Item Variants: 03-SSC-3002"
click at [674, 117] on p "SONICWALL TZ270 WIRELESS-AC SECURE UPGRADE ADVANCE..." at bounding box center [736, 117] width 331 height 17
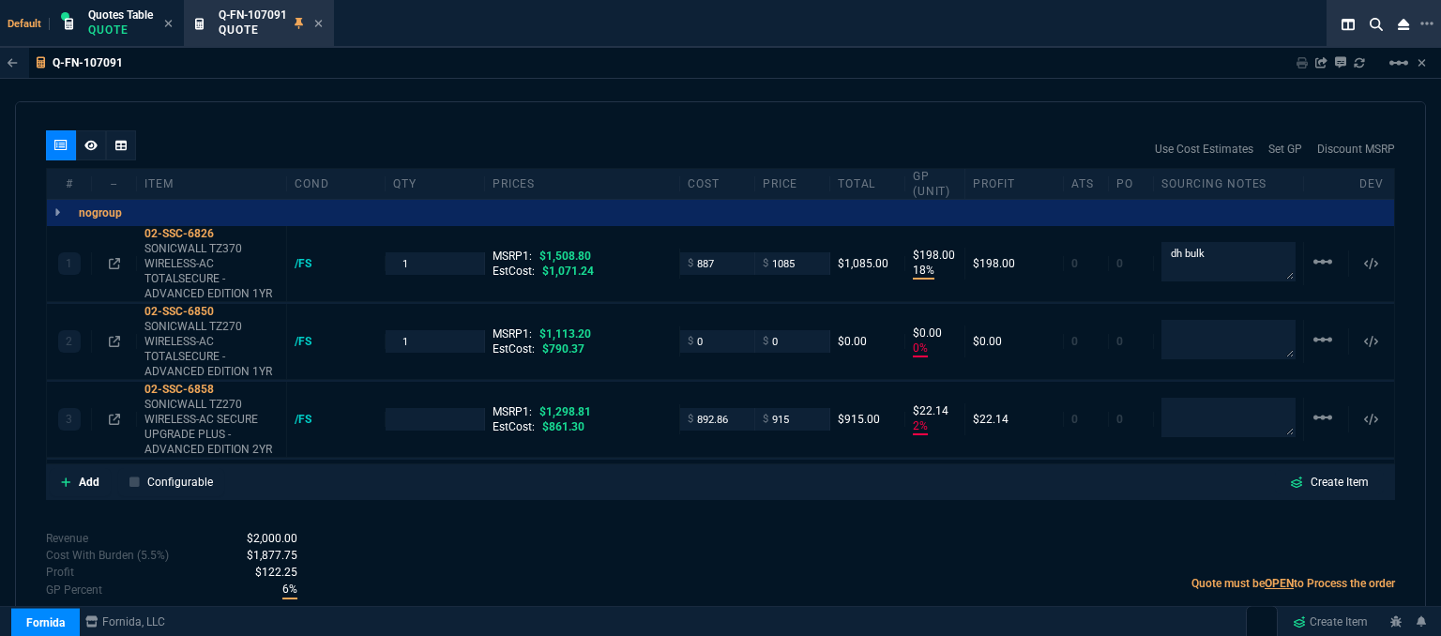
type input "1"
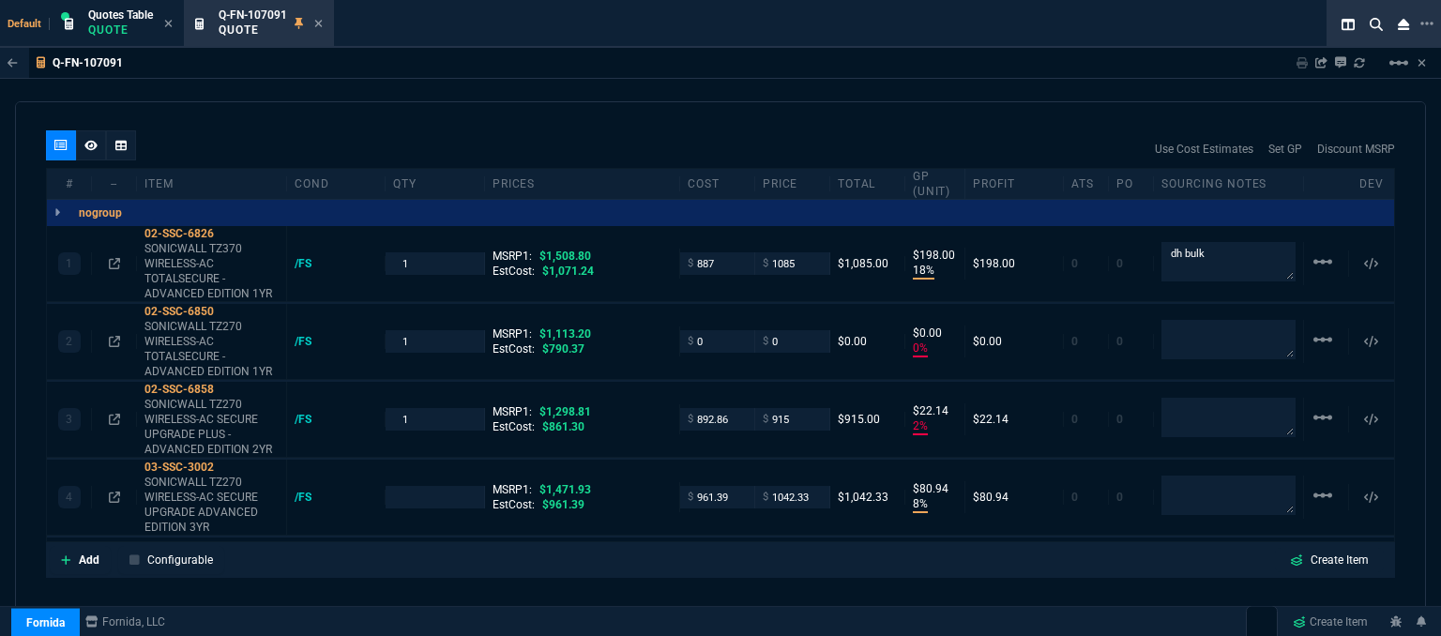
type input "18"
type input "198"
type input "0"
type input "2"
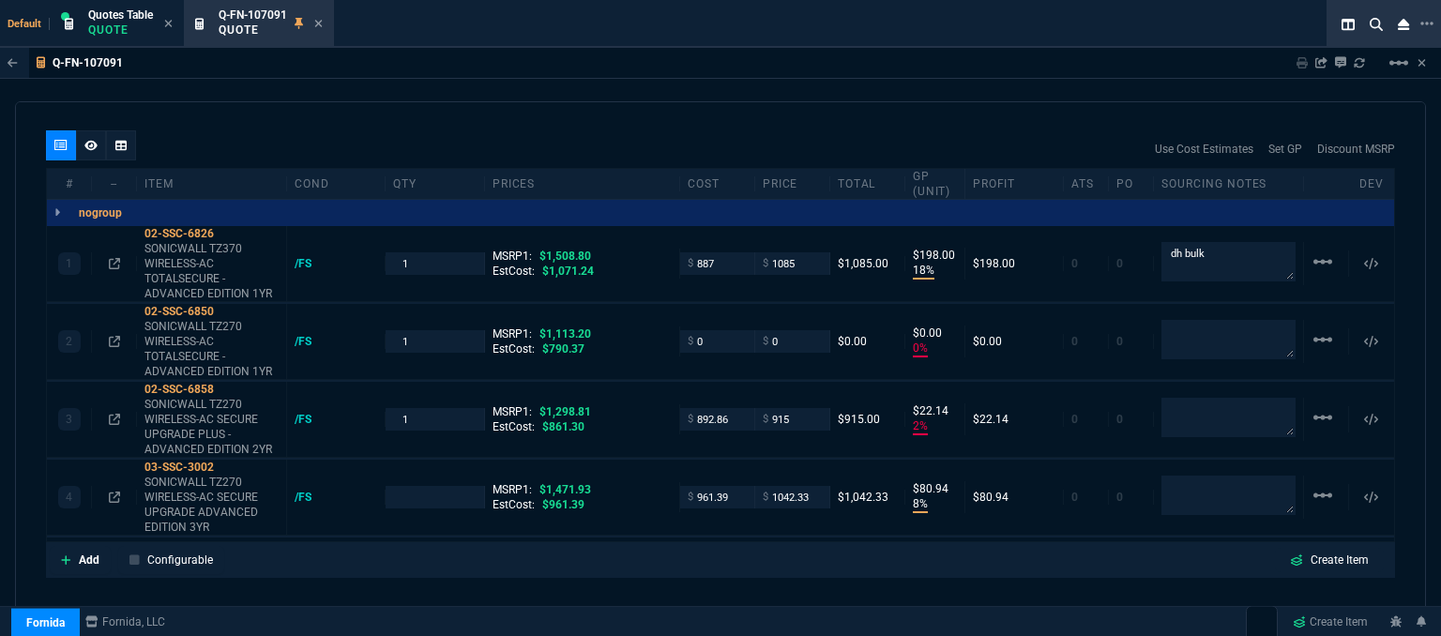
type input "22"
type input "8"
type input "81"
type input "28"
type input "100"
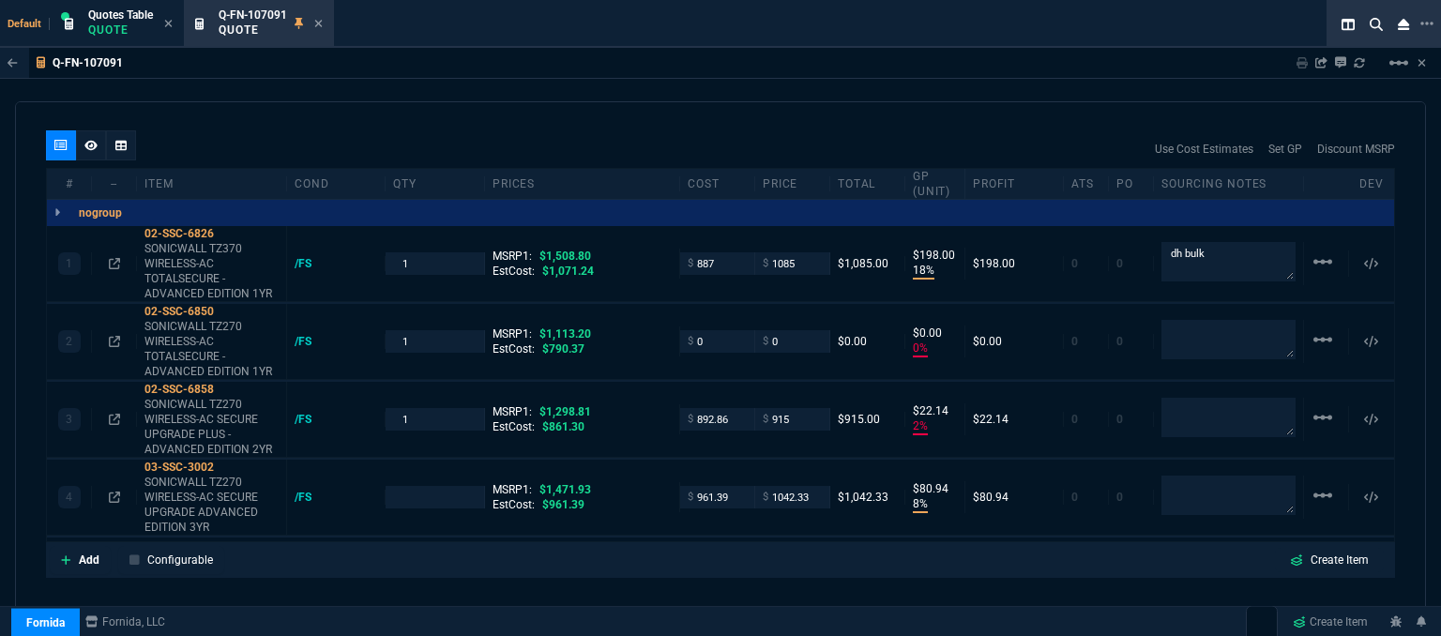
type input "30"
type input "29"
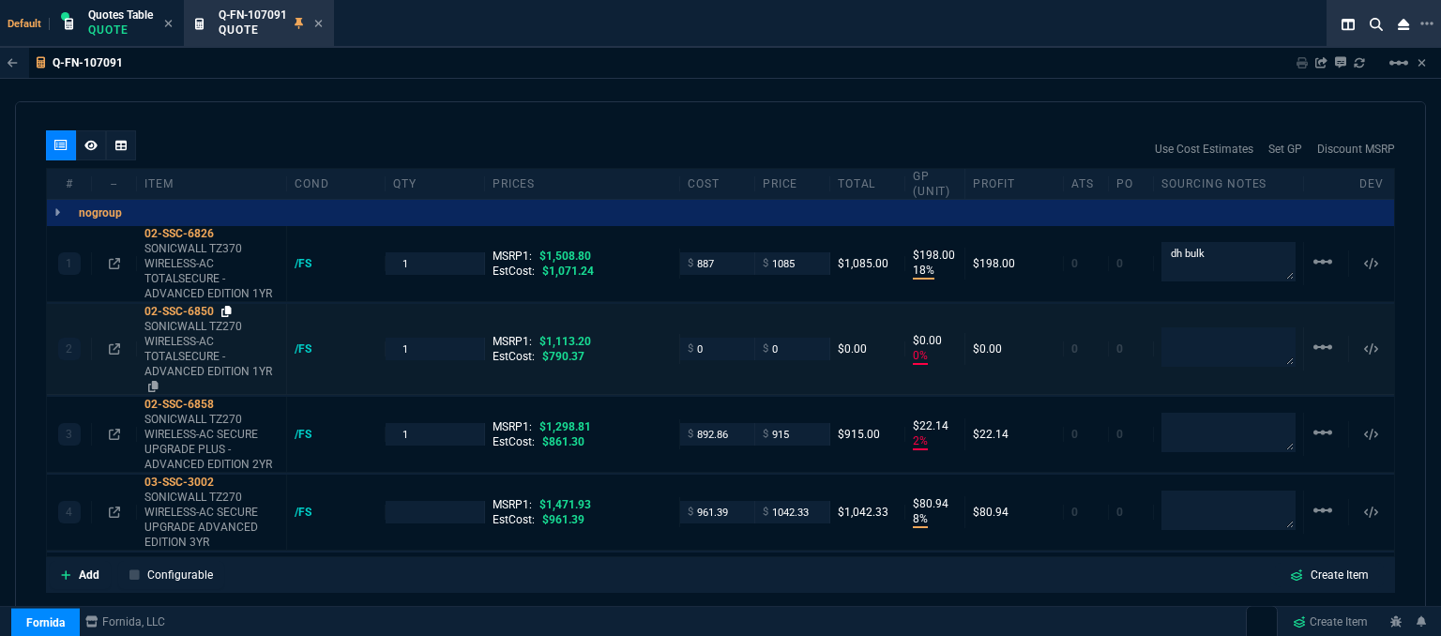
click at [225, 306] on icon at bounding box center [226, 311] width 10 height 11
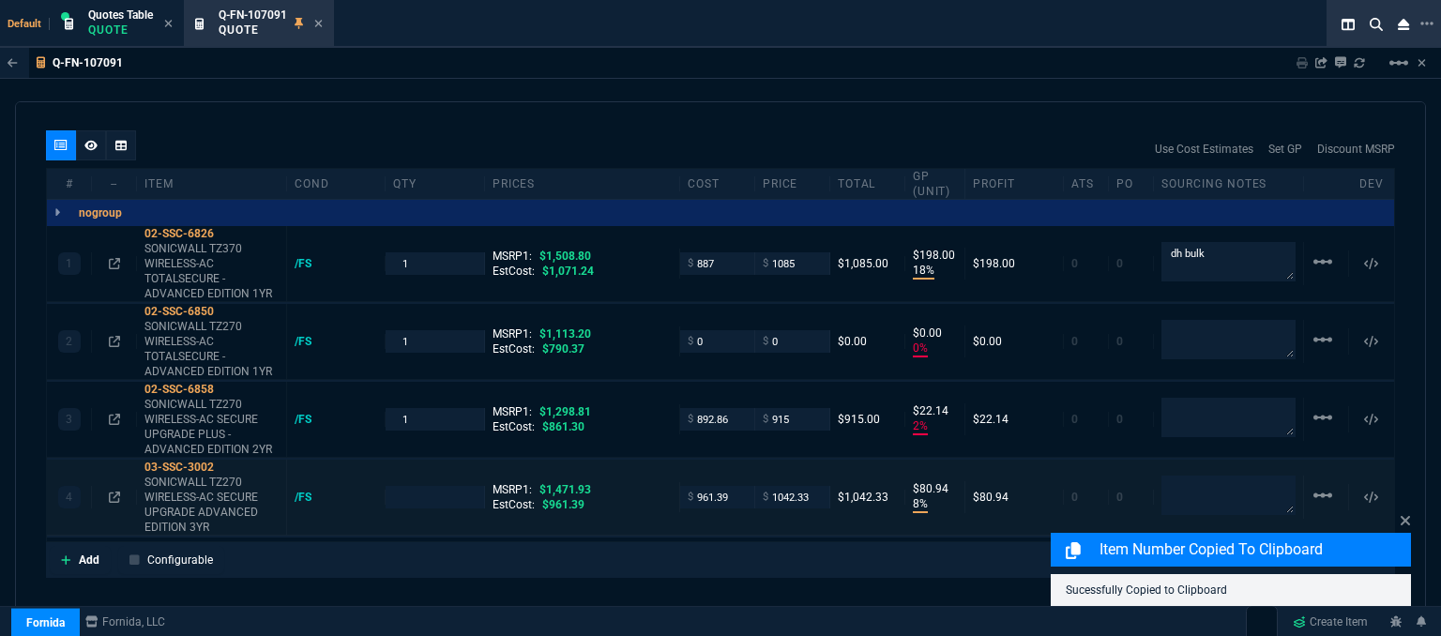
click at [1304, 484] on div "linear_scale" at bounding box center [1326, 497] width 45 height 26
click at [1318, 484] on mat-icon "linear_scale" at bounding box center [1323, 495] width 23 height 23
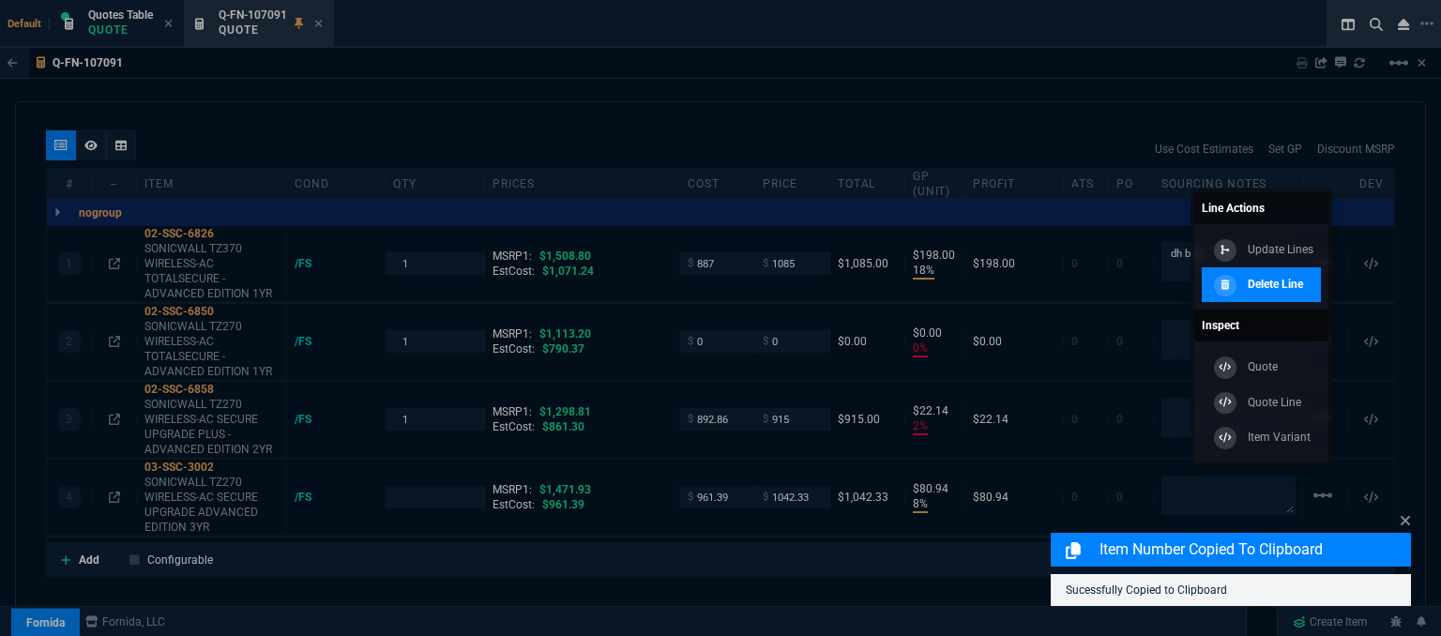
click at [1306, 282] on link "Delete Line" at bounding box center [1261, 285] width 119 height 36
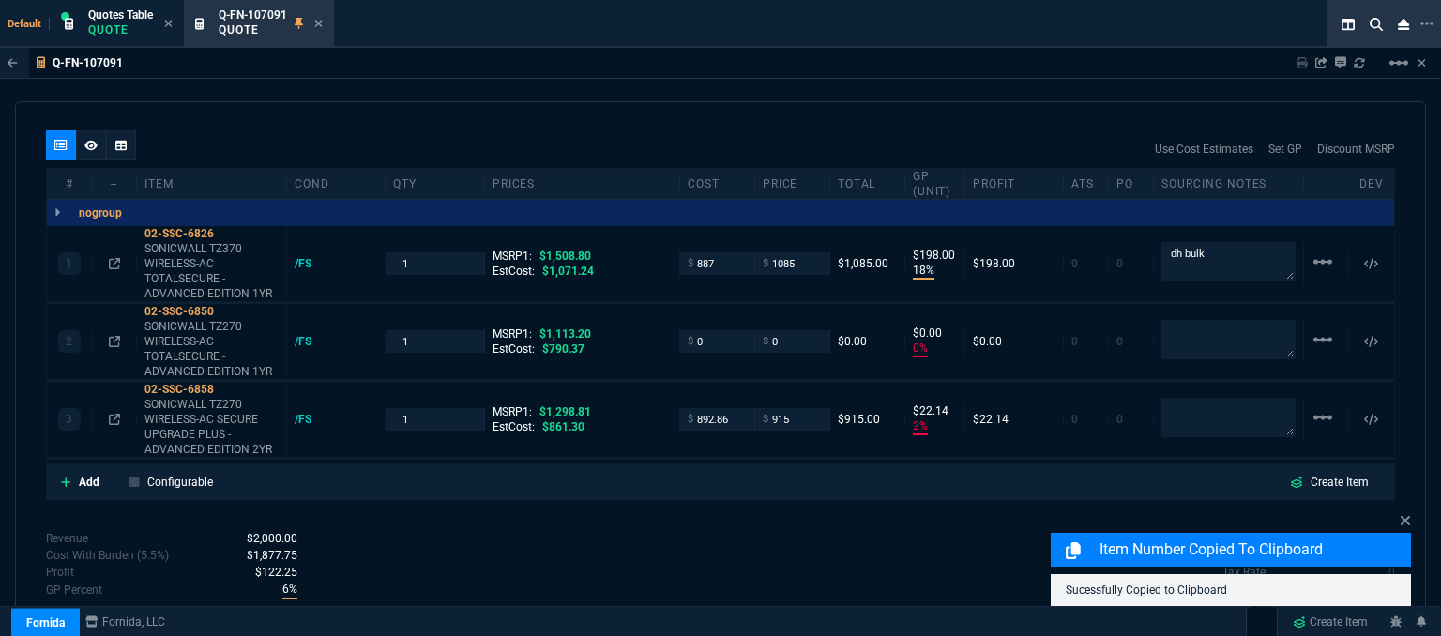
type input "18"
type input "198"
type input "0"
type input "2"
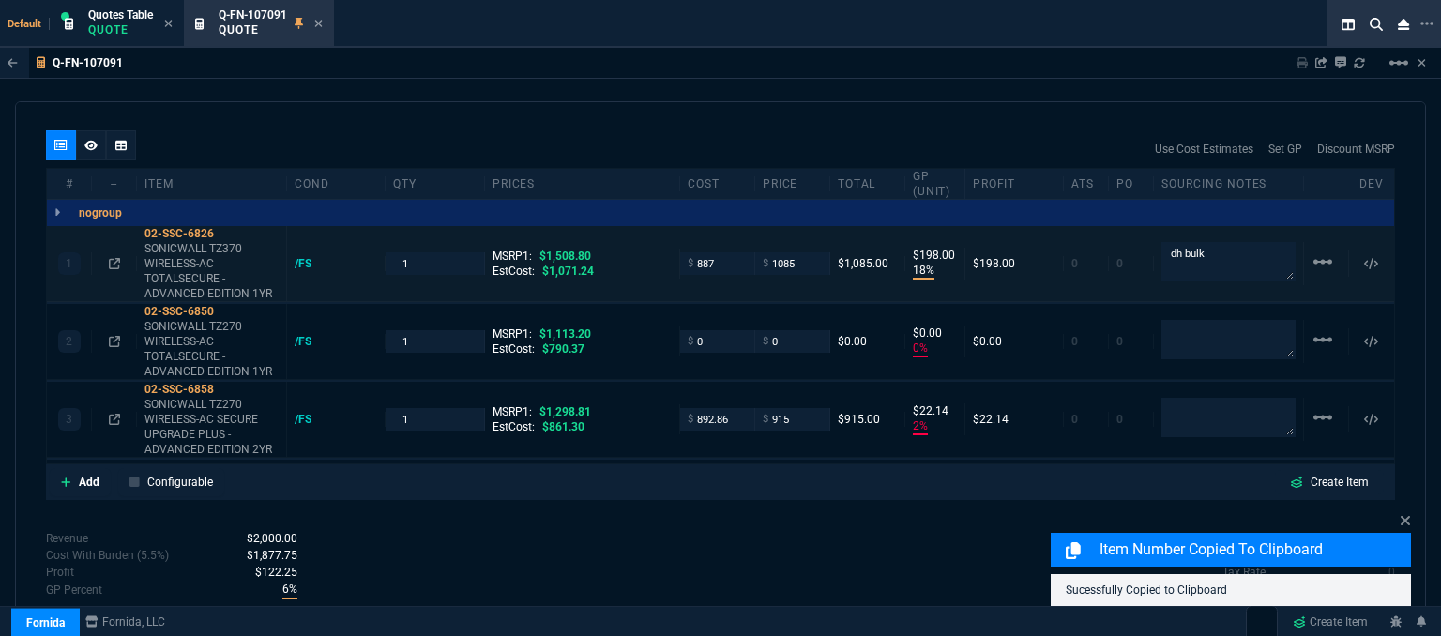
type input "22"
type input "28"
type input "100"
type input "30"
click at [1318, 406] on mat-icon "linear_scale" at bounding box center [1323, 417] width 23 height 23
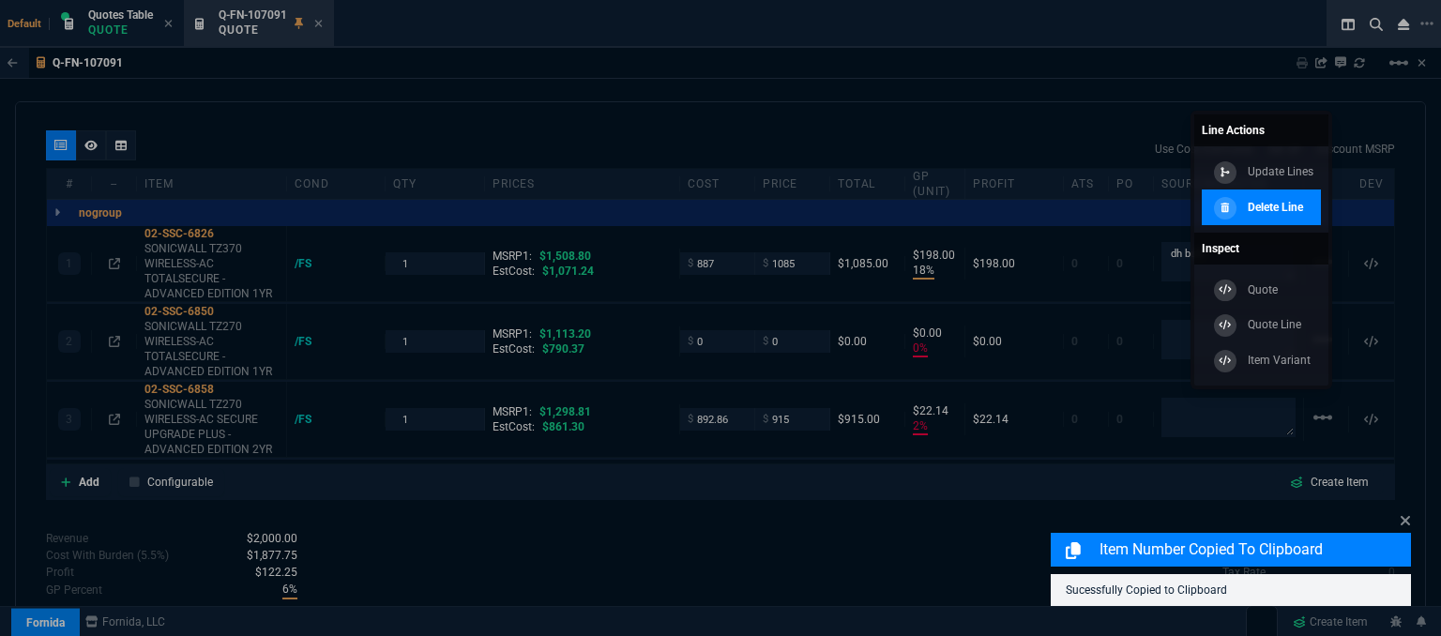
click at [1233, 205] on div at bounding box center [1225, 208] width 23 height 23
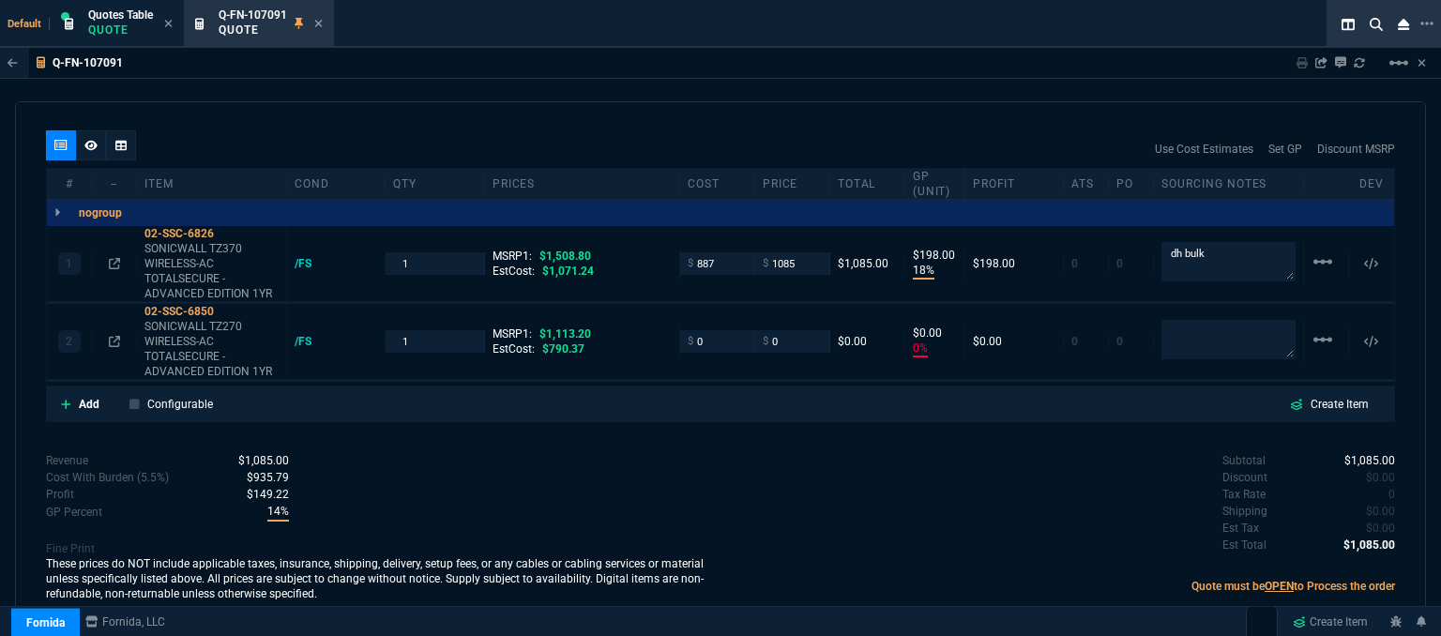
scroll to position [1055, 0]
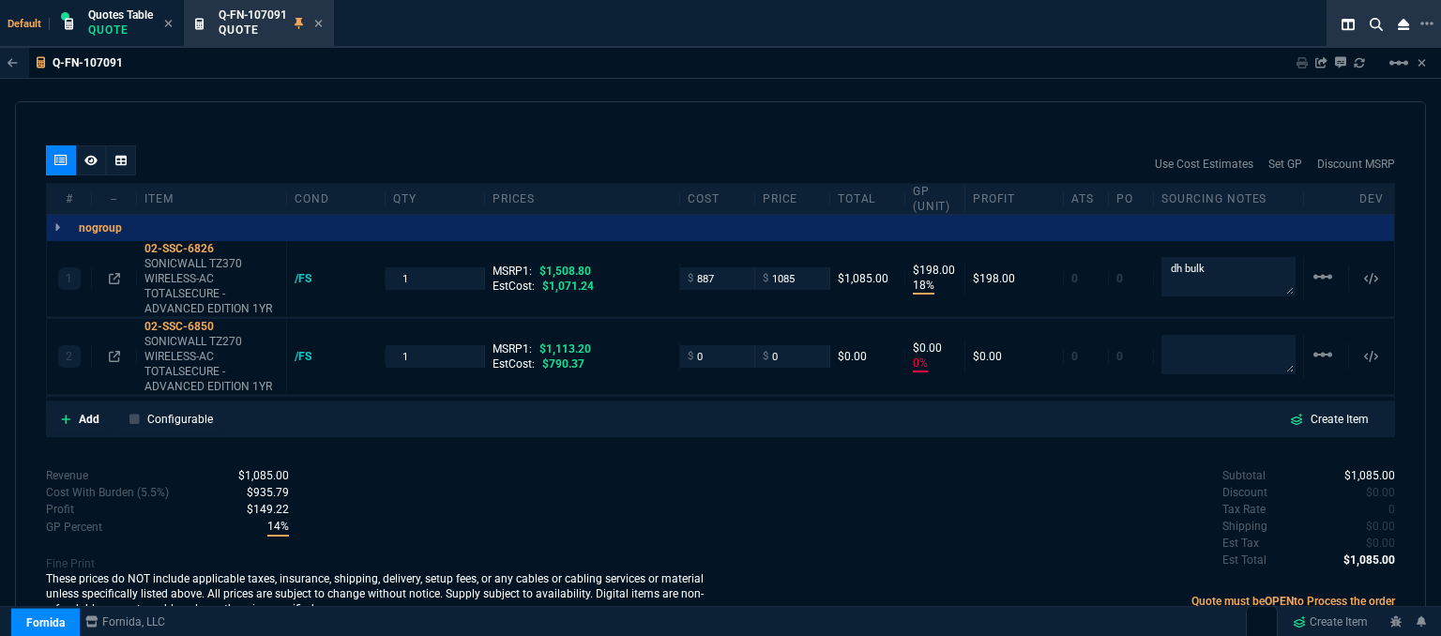
type input "18"
type input "198"
type input "0"
type input "28"
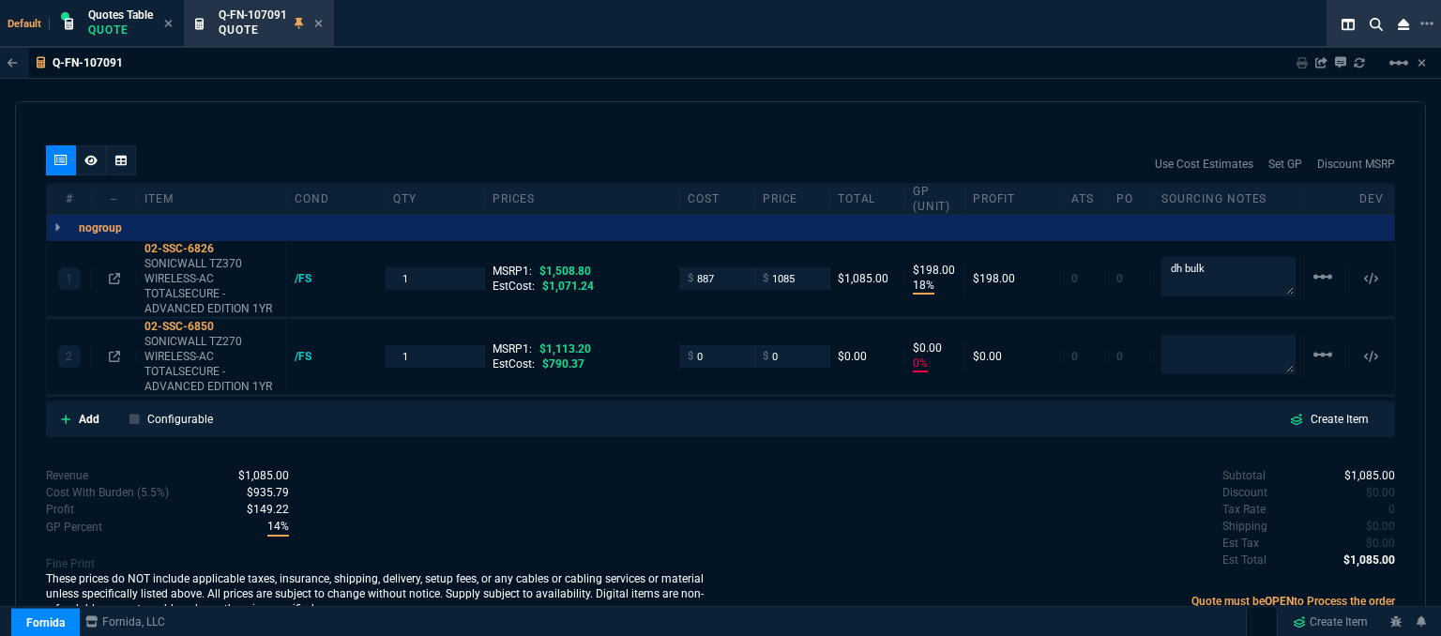
type input "100"
click at [65, 415] on icon at bounding box center [65, 419] width 9 height 9
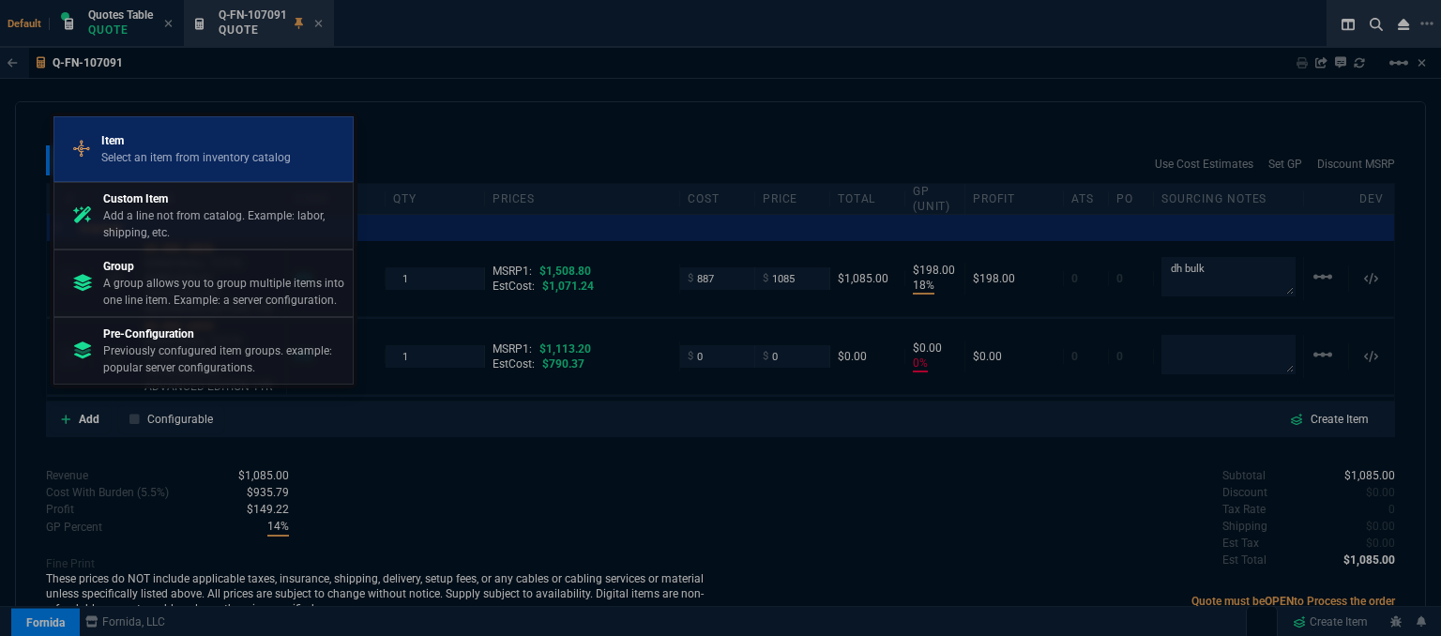
click at [177, 160] on p "Select an item from inventory catalog" at bounding box center [196, 157] width 190 height 17
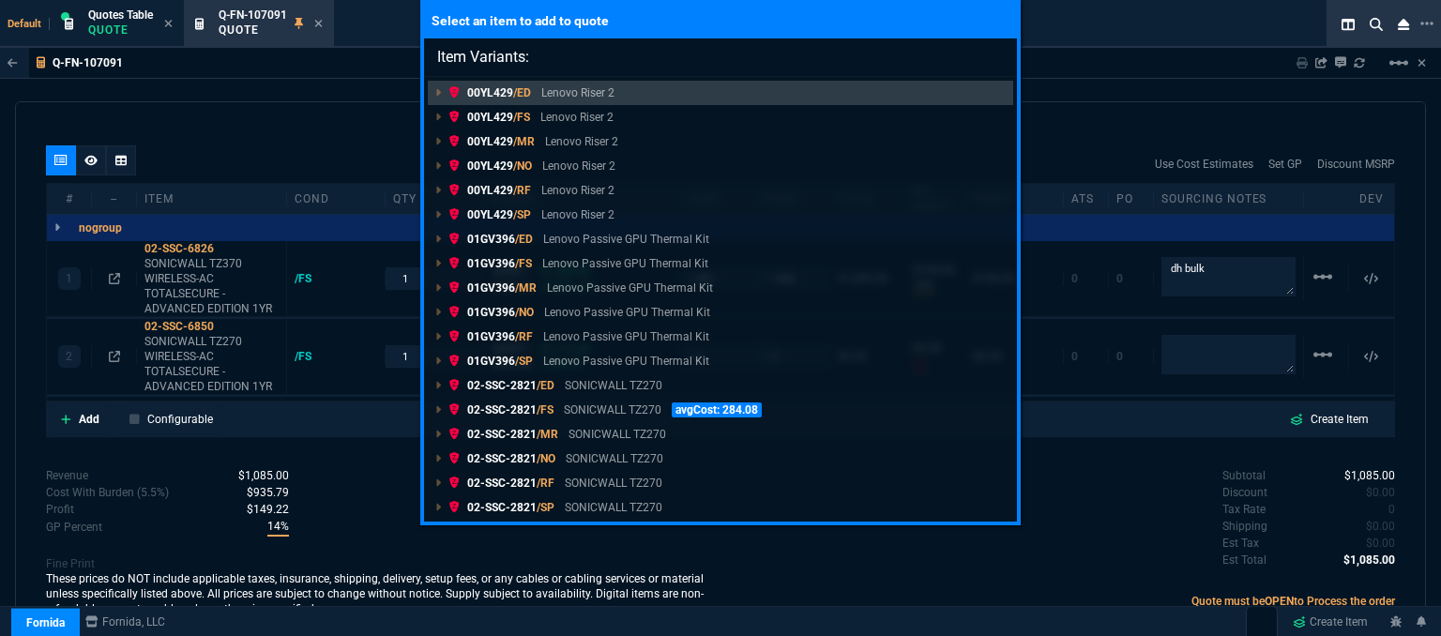
click at [177, 160] on div "Select an item to add to quote Item Variants: 00YL429 /ED Lenovo Riser 2 00YL42…" at bounding box center [720, 318] width 1441 height 636
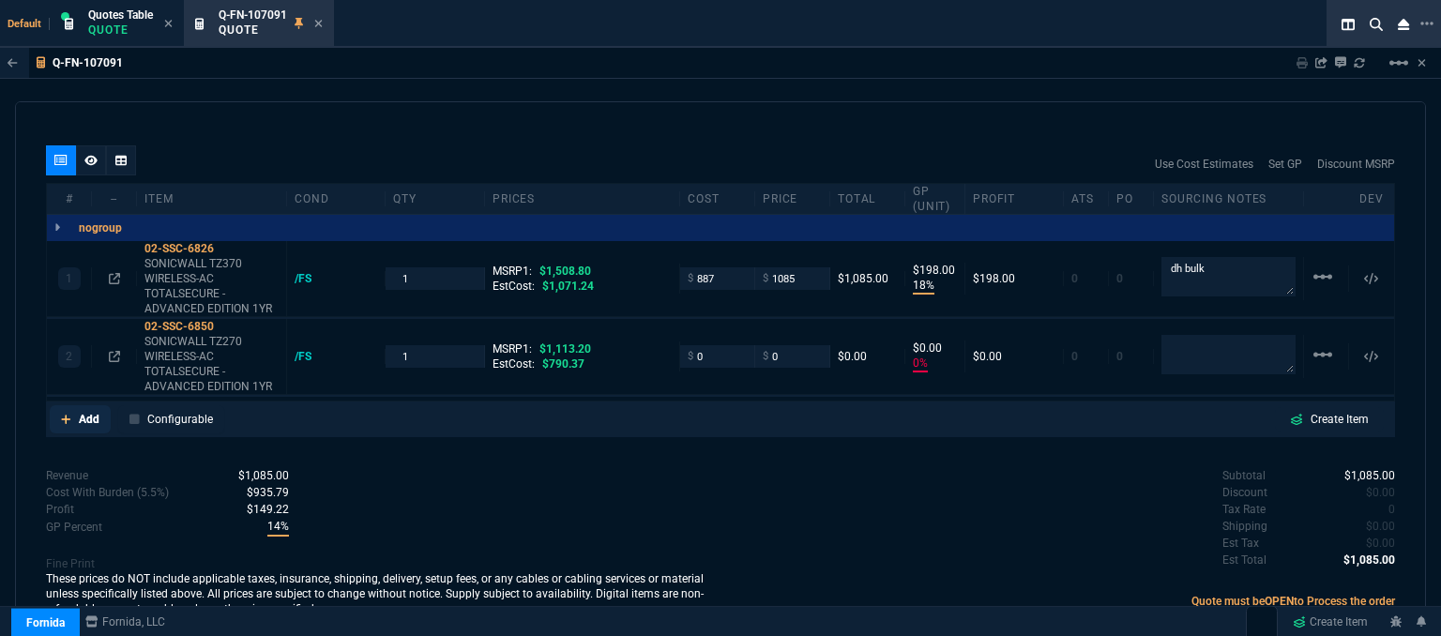
click at [67, 413] on fa-icon at bounding box center [66, 419] width 10 height 13
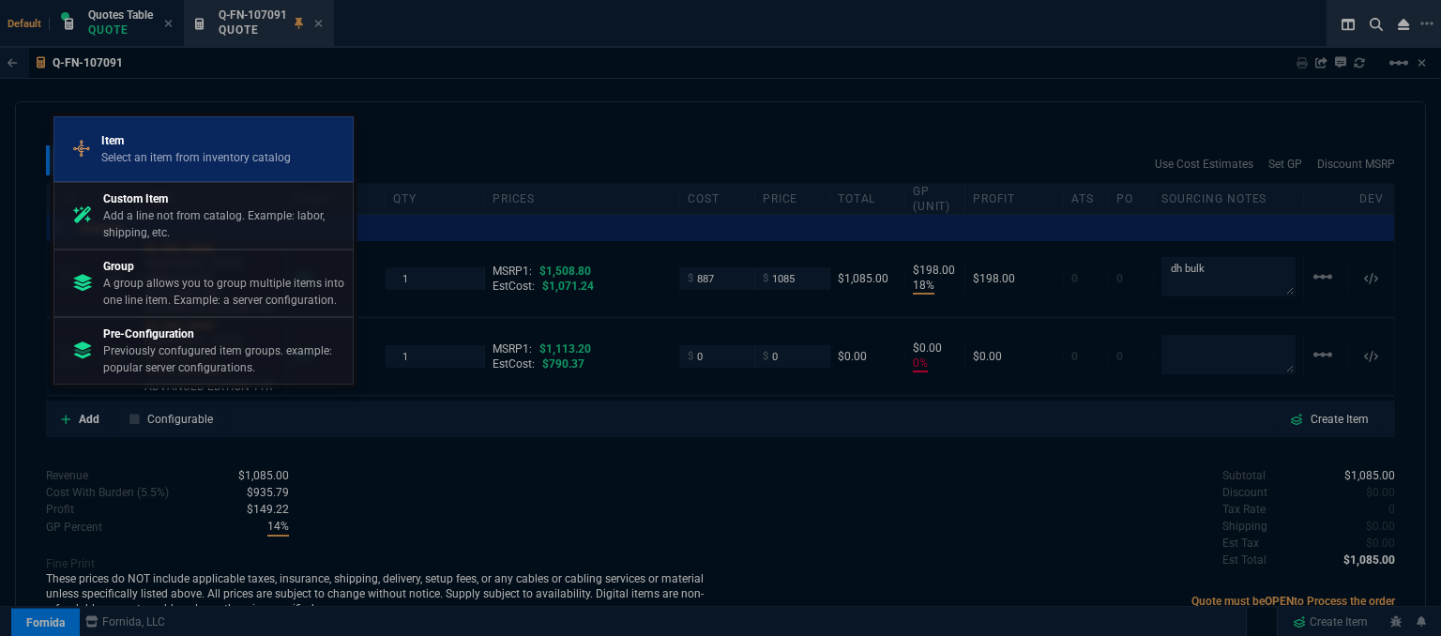
click at [197, 151] on p "Select an item from inventory catalog" at bounding box center [196, 157] width 190 height 17
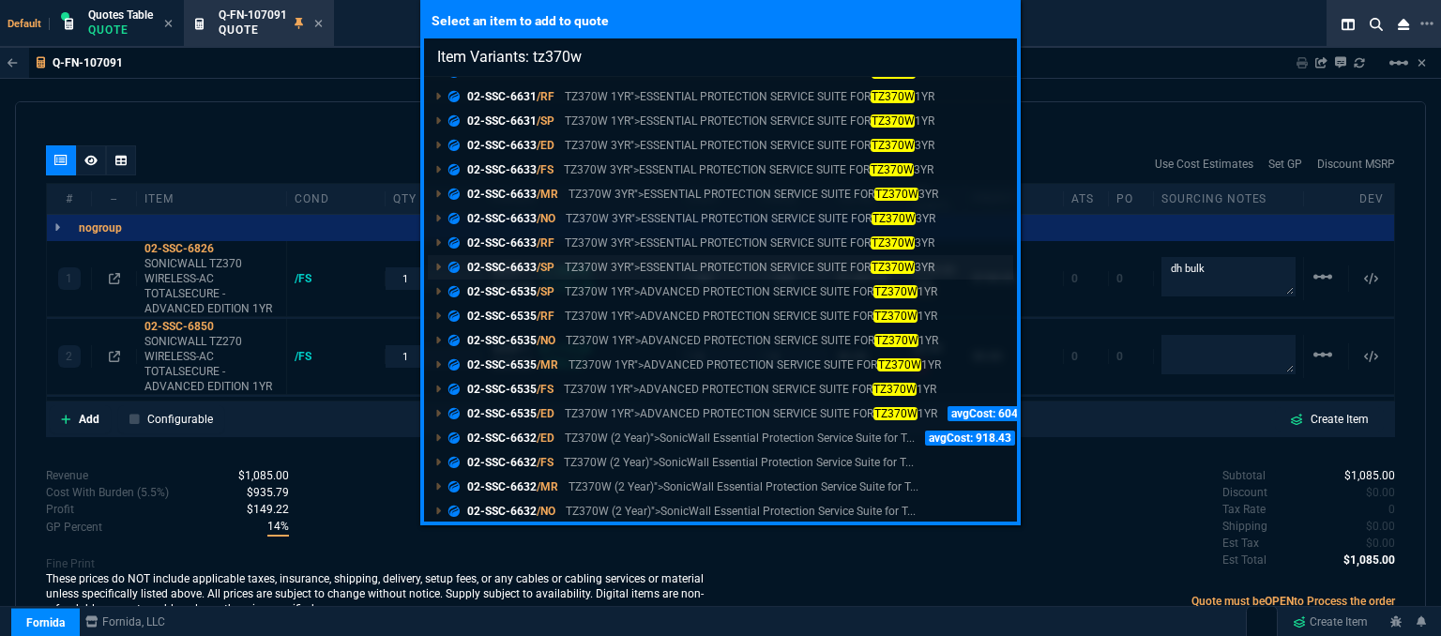
scroll to position [173, 0]
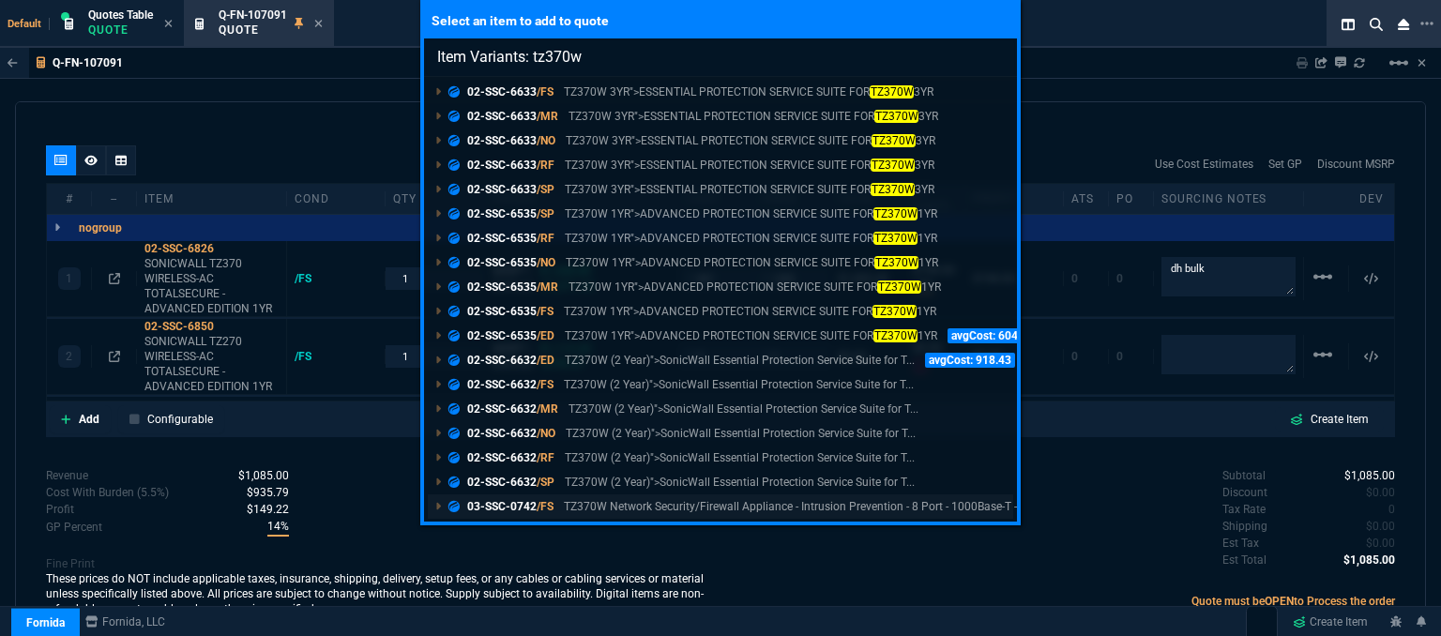
type input "Item Variants: tz370w"
click at [724, 510] on p "TZ370W Network Security/Firewall Appliance - Intrusion Prevention - 8 Port - 10…" at bounding box center [934, 506] width 740 height 17
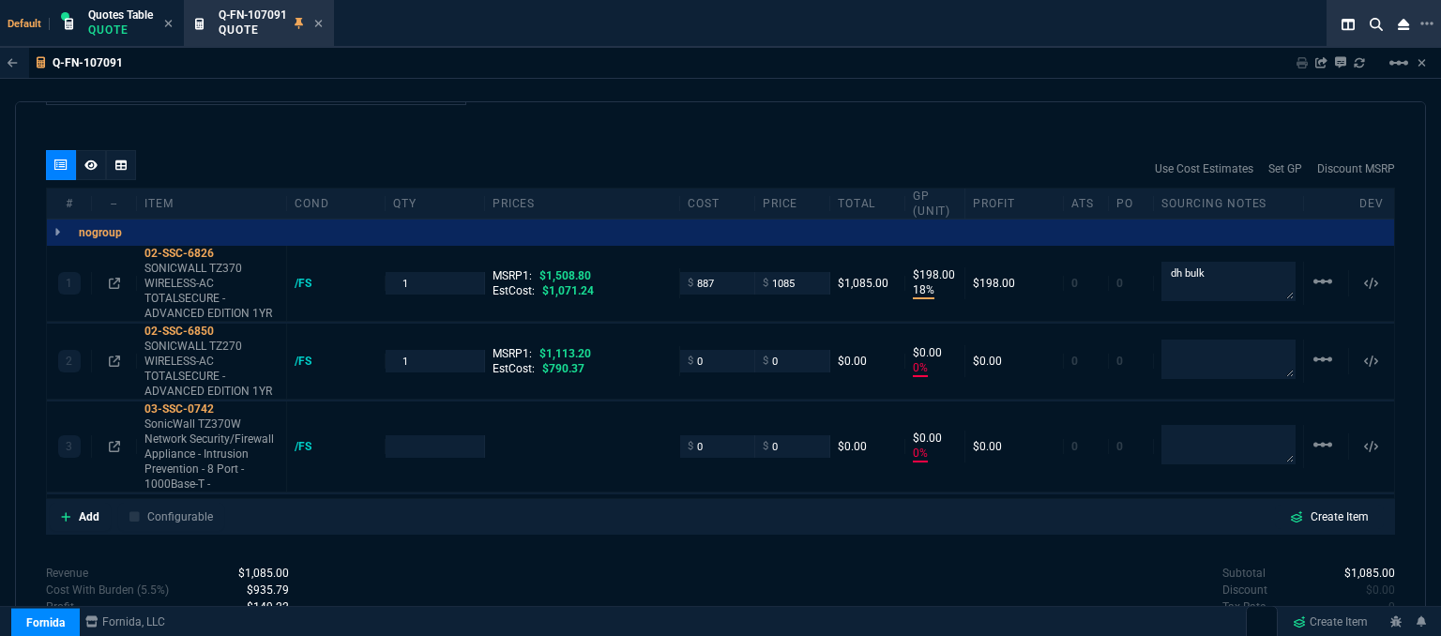
scroll to position [1070, 0]
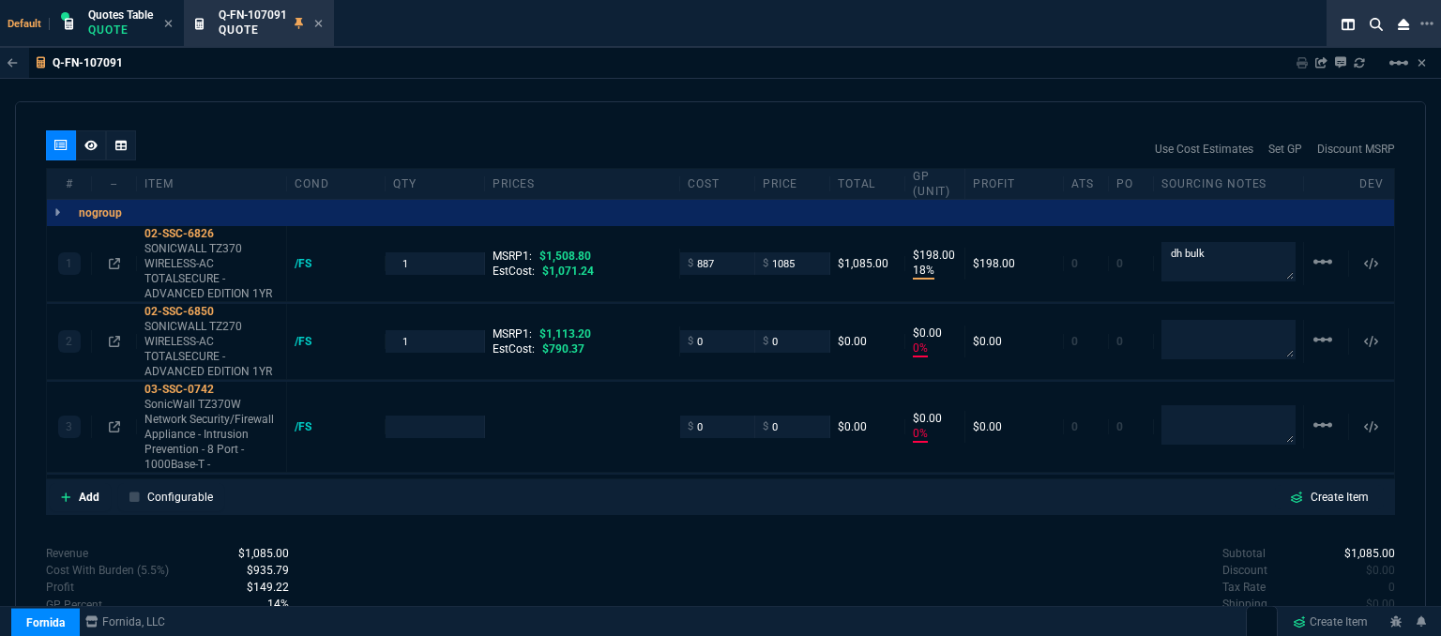
type input "18"
type input "198"
type input "0"
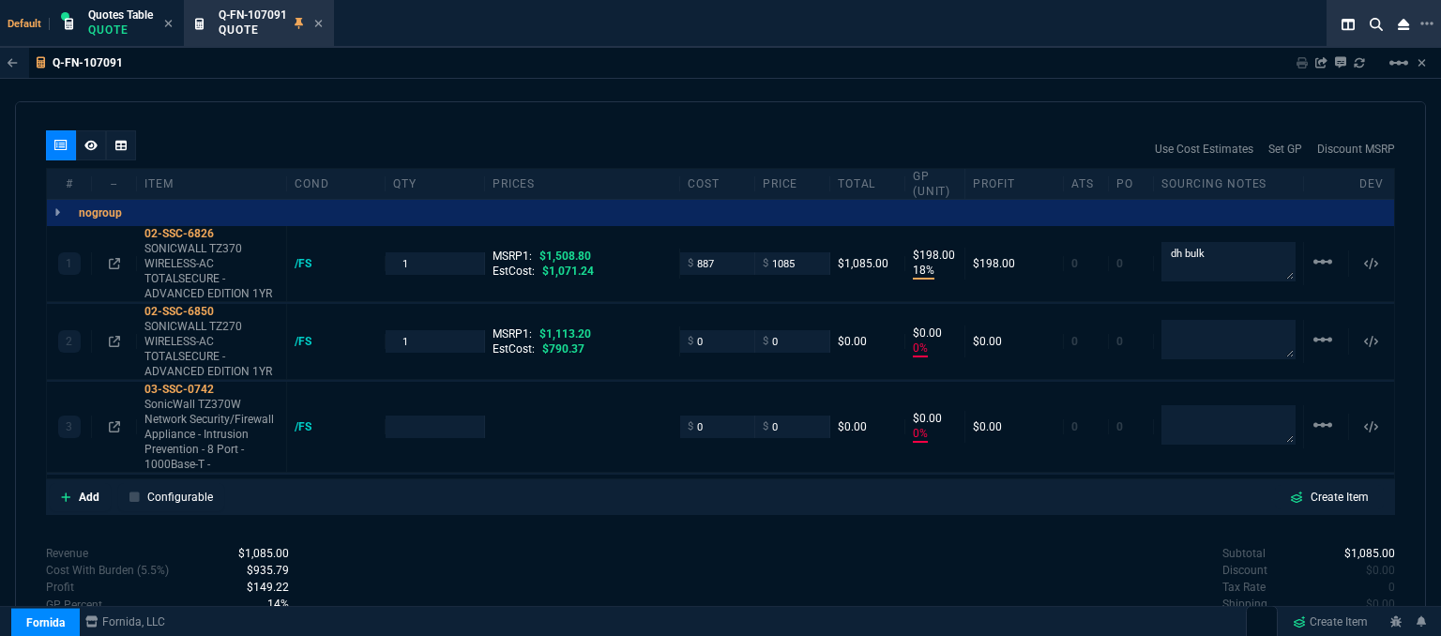
type input "0"
type input "28"
type input "100"
type input "2255.4"
type input "100"
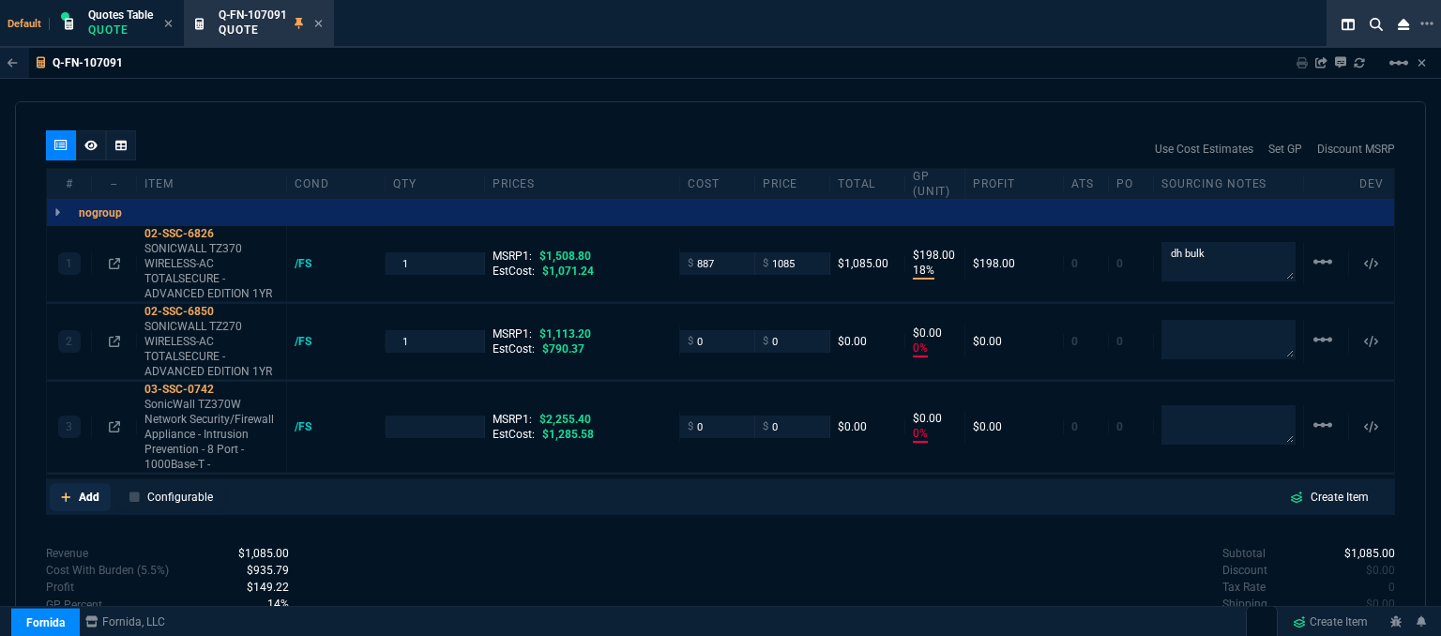
click at [64, 492] on icon at bounding box center [66, 497] width 10 height 11
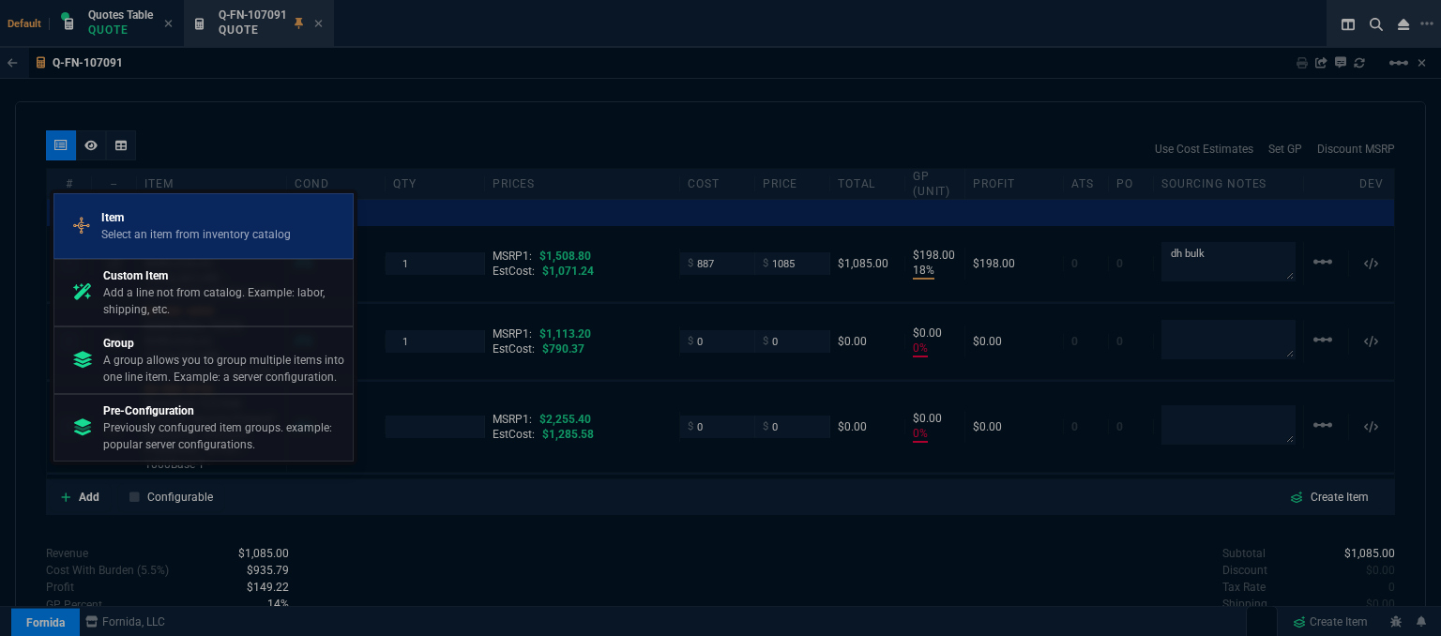
click at [211, 233] on p "Select an item from inventory catalog" at bounding box center [196, 234] width 190 height 17
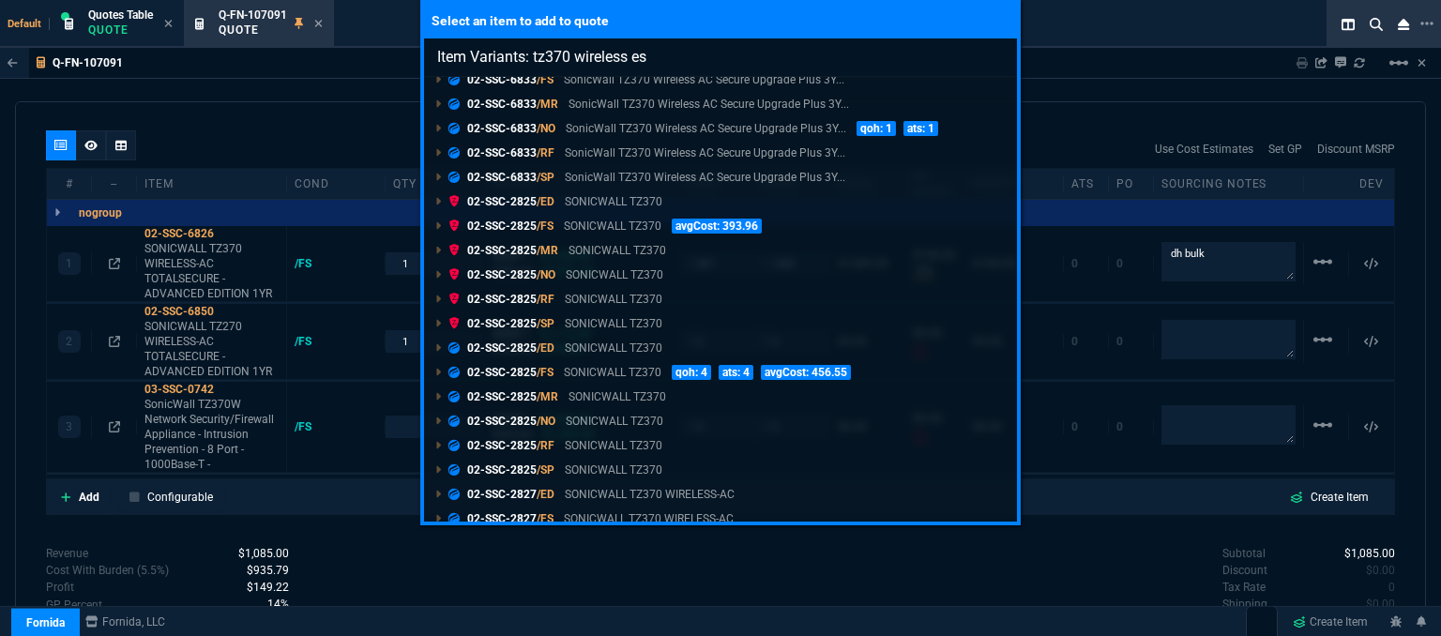
scroll to position [79, 0]
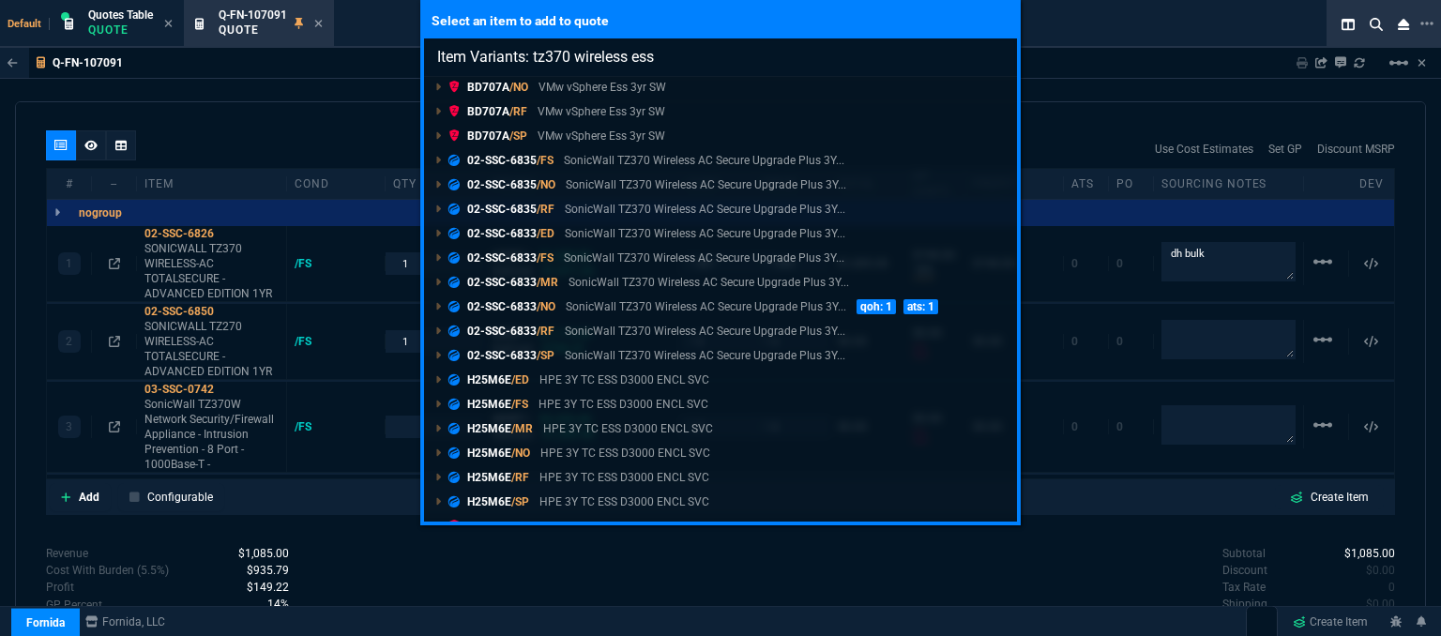
type input "Item Variants: tz370 wireless ess"
click at [500, 593] on div "Select an item to add to quote Item Variants: tz370 wireless ess BD707A /ED VMw…" at bounding box center [720, 318] width 1441 height 636
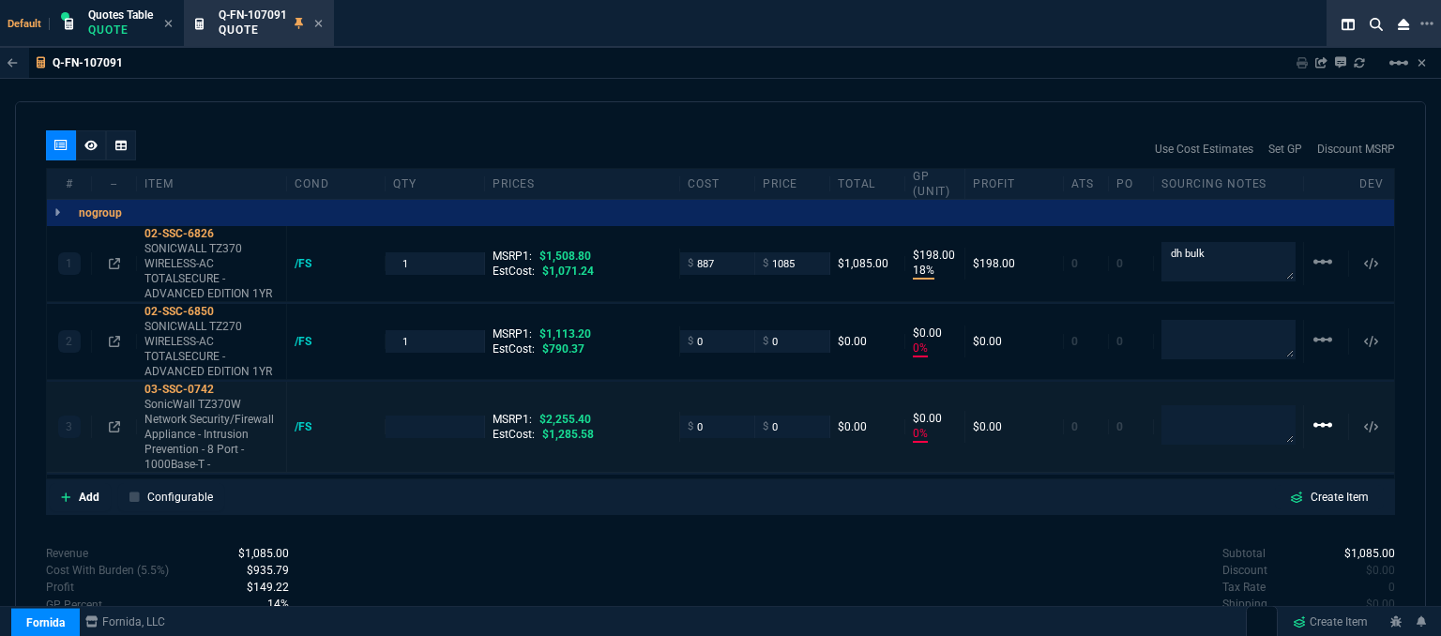
click at [1314, 414] on mat-icon "linear_scale" at bounding box center [1323, 425] width 23 height 23
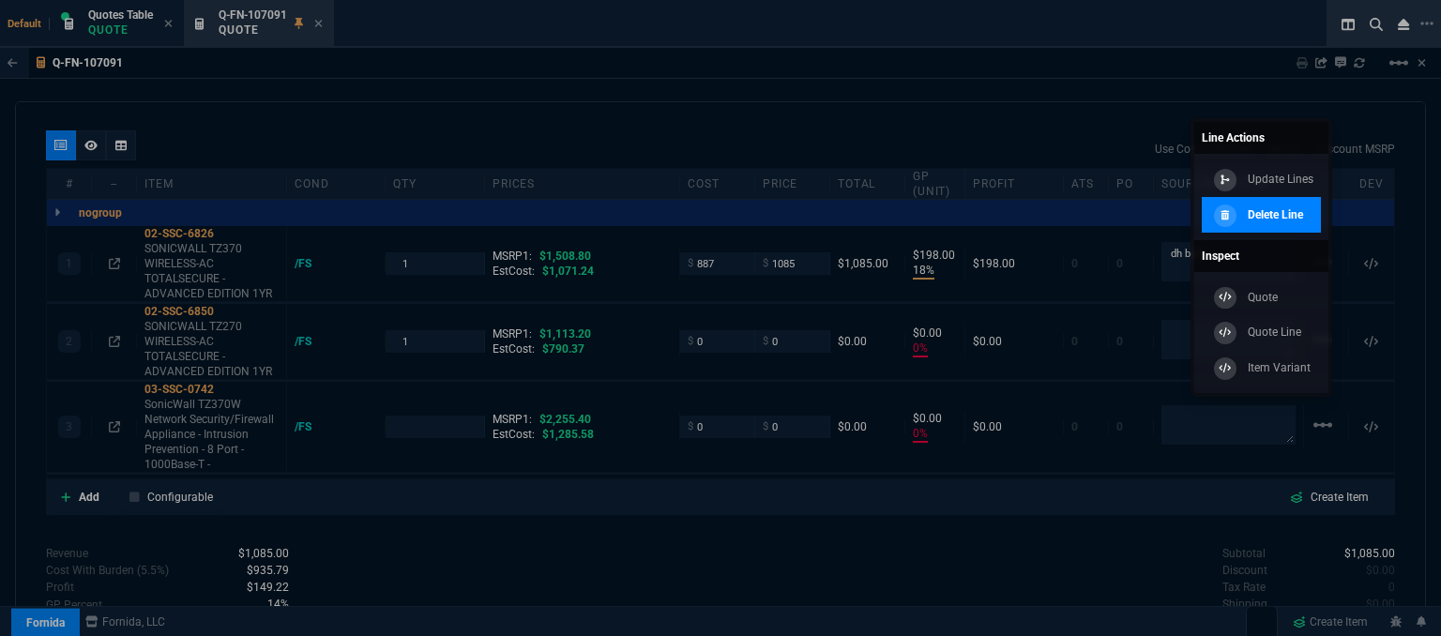
click at [1270, 219] on p "Delete Line" at bounding box center [1275, 214] width 55 height 17
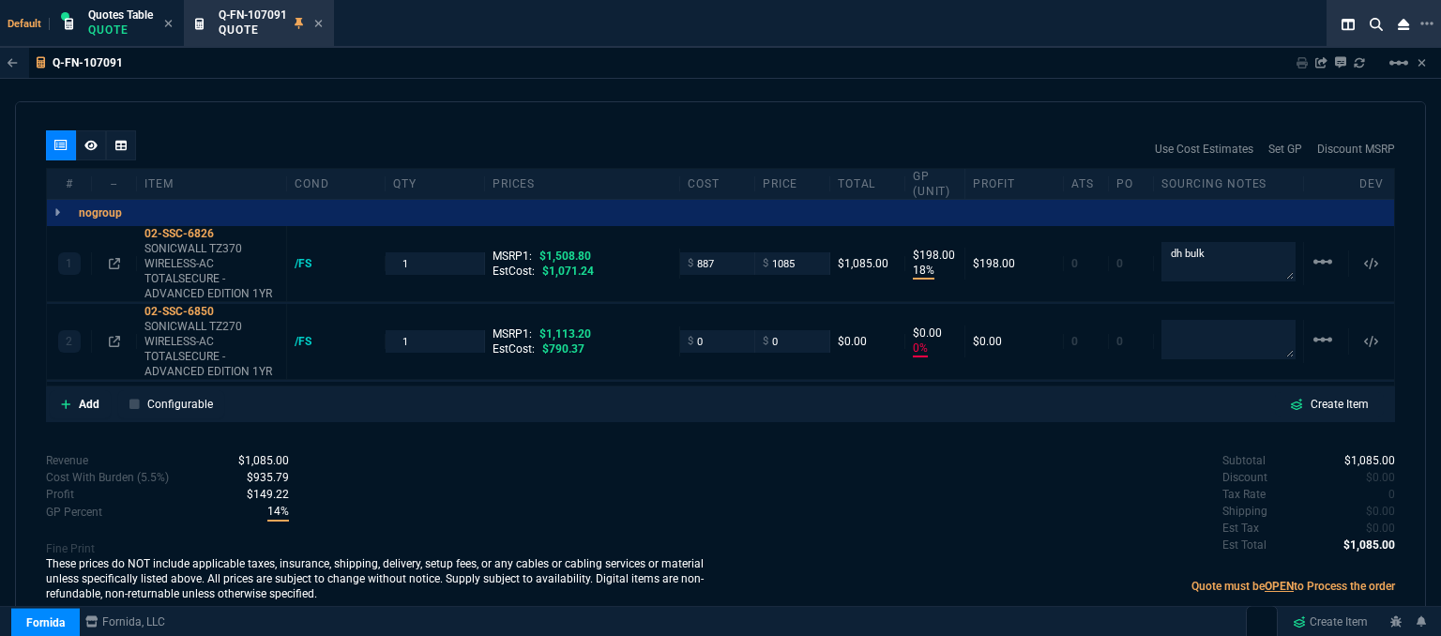
scroll to position [1055, 0]
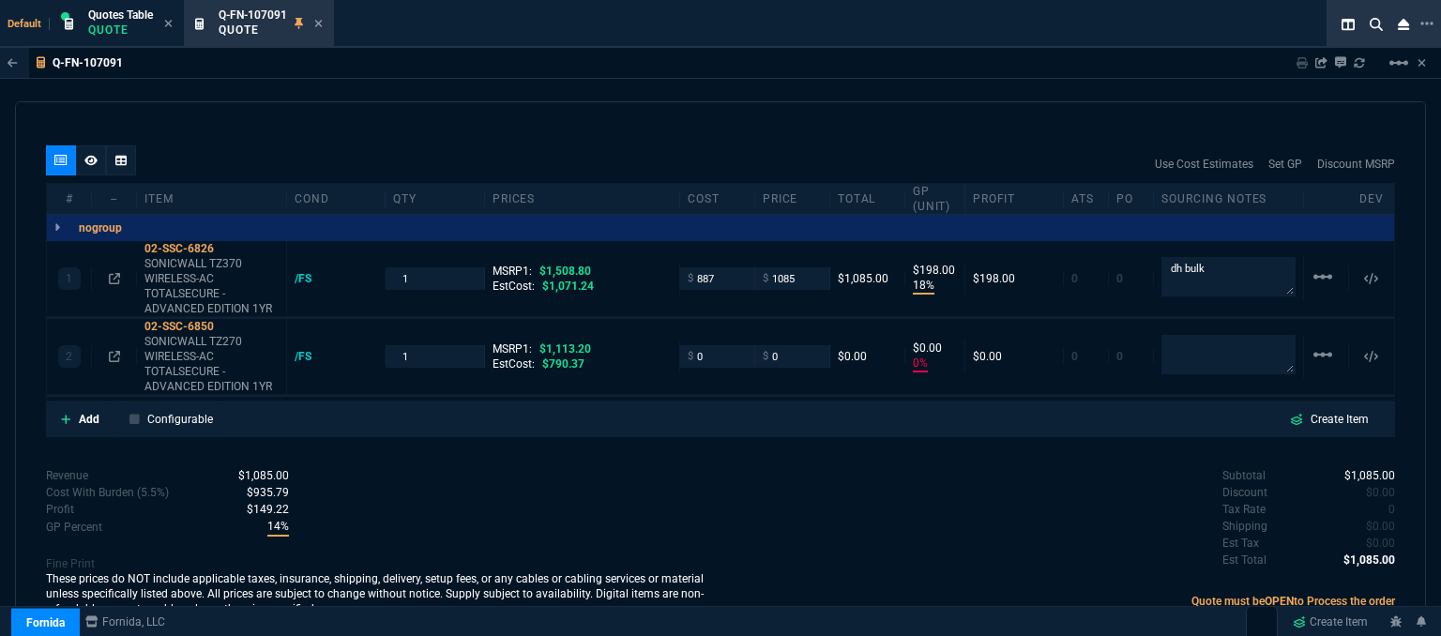
type input "18"
type input "198"
type input "0"
type input "28"
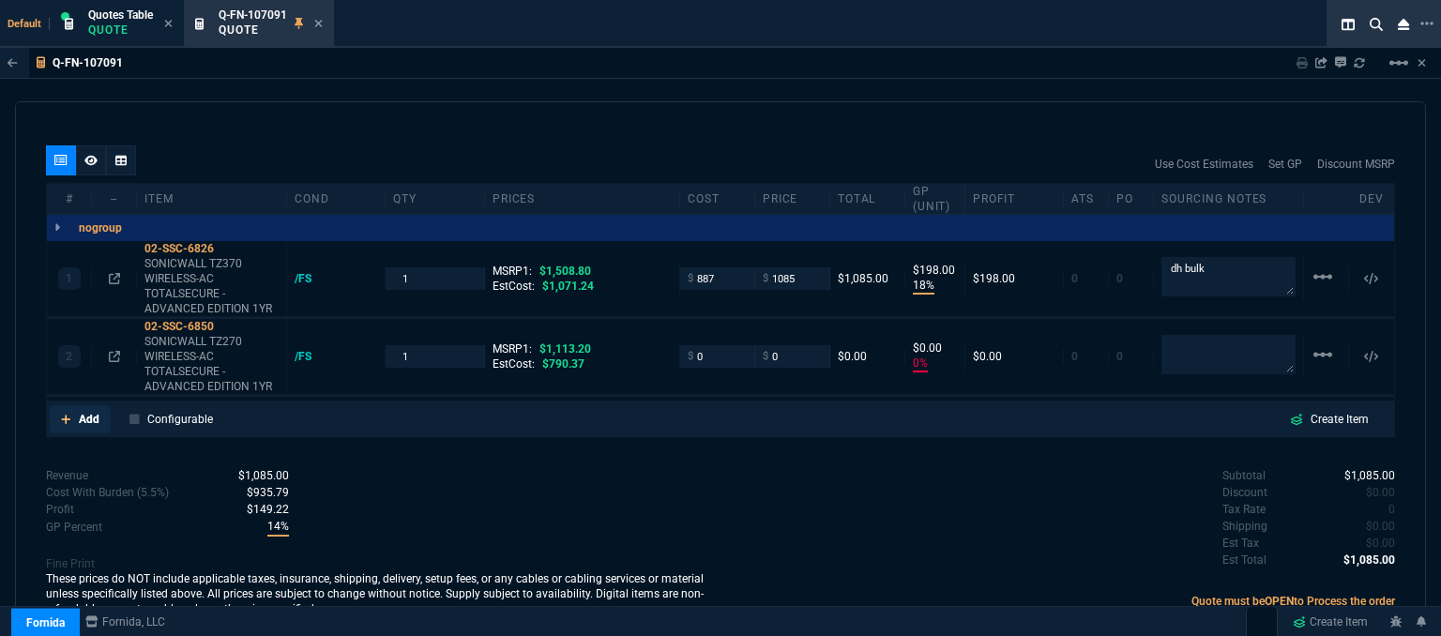
type input "100"
click at [65, 415] on icon at bounding box center [65, 419] width 9 height 9
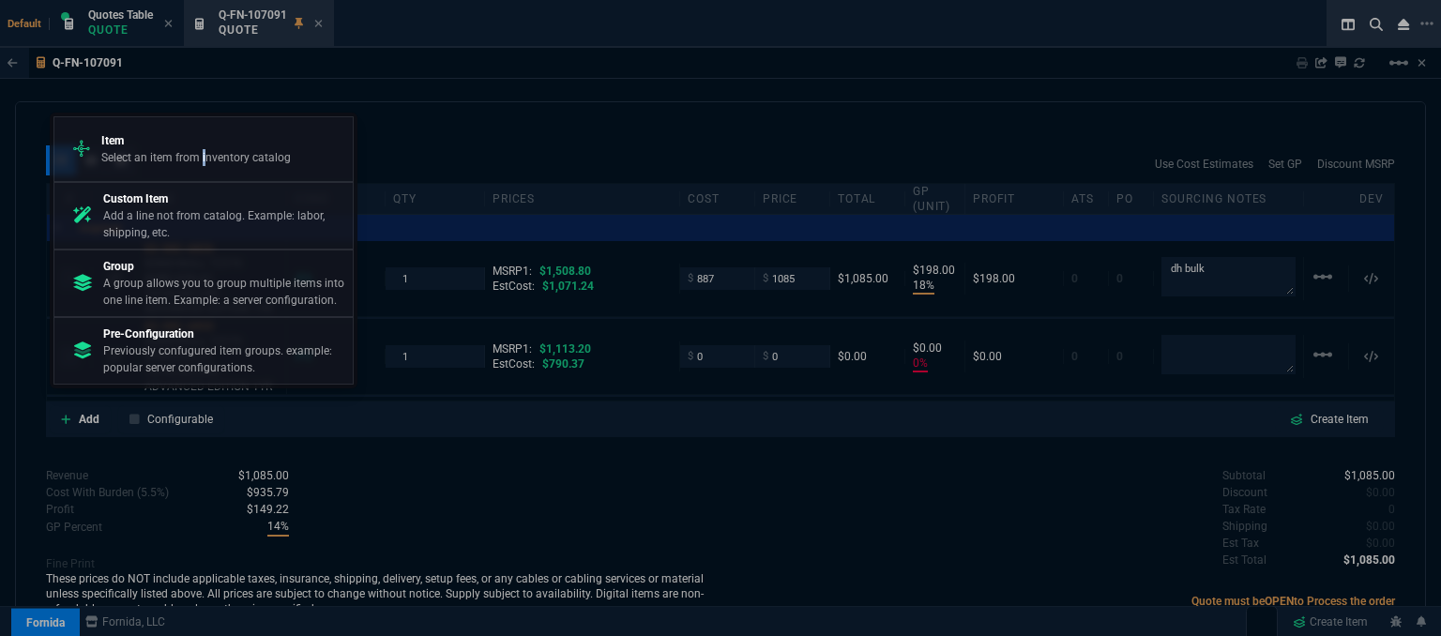
drag, startPoint x: 205, startPoint y: 170, endPoint x: 214, endPoint y: 157, distance: 16.1
click at [206, 170] on div "Item Select an item from inventory catalog" at bounding box center [203, 149] width 283 height 49
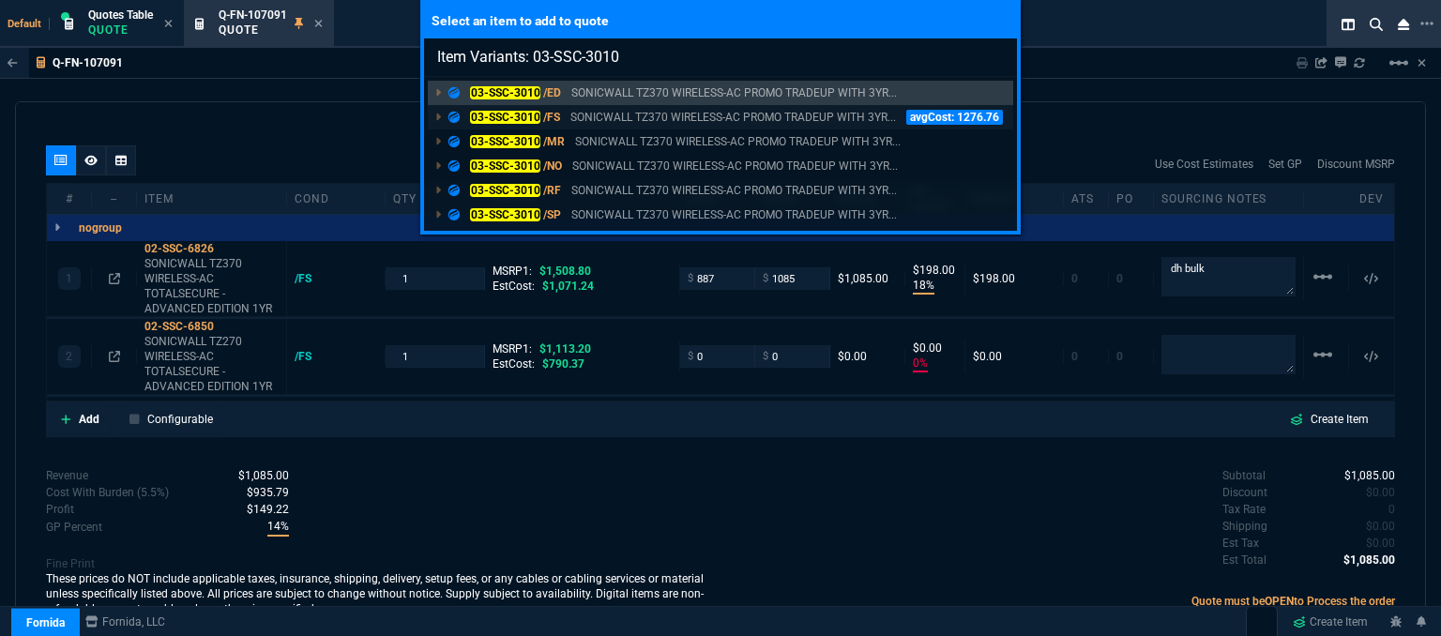
type input "Item Variants: 03-SSC-3010"
click at [686, 114] on p "SONICWALL TZ370 WIRELESS-AC PROMO TRADEUP WITH 3YR..." at bounding box center [734, 117] width 326 height 17
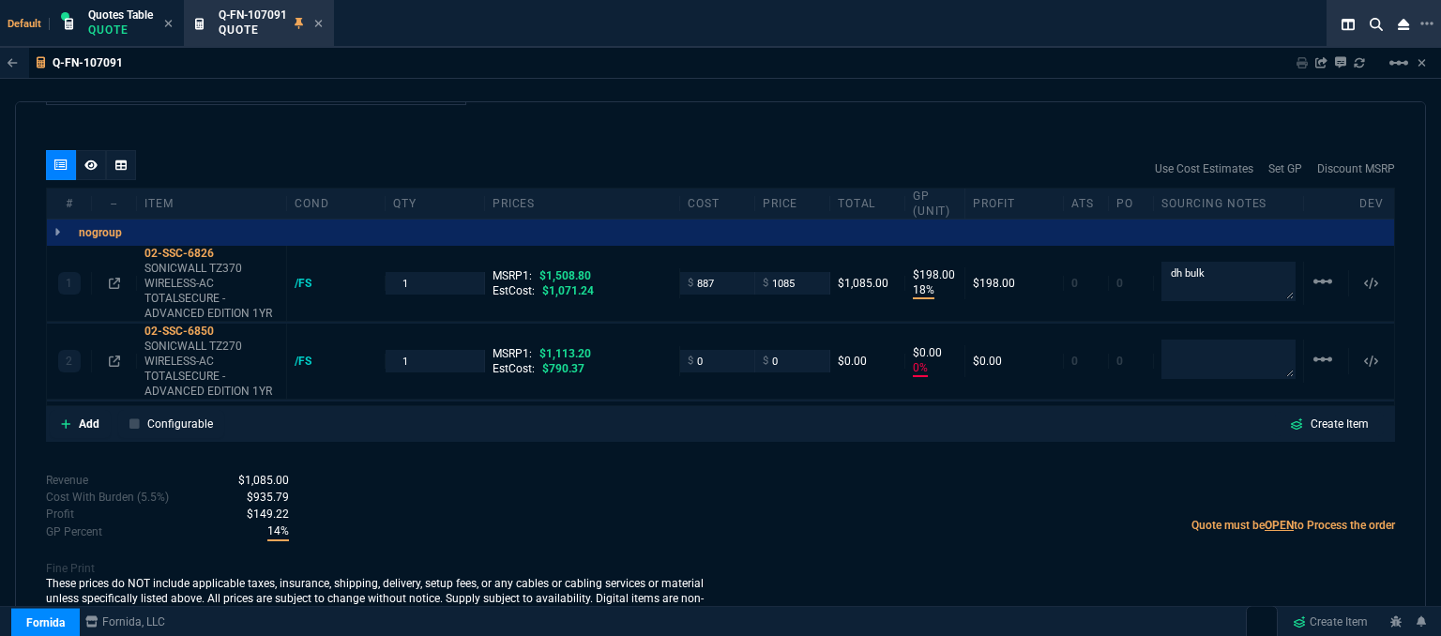
scroll to position [1070, 0]
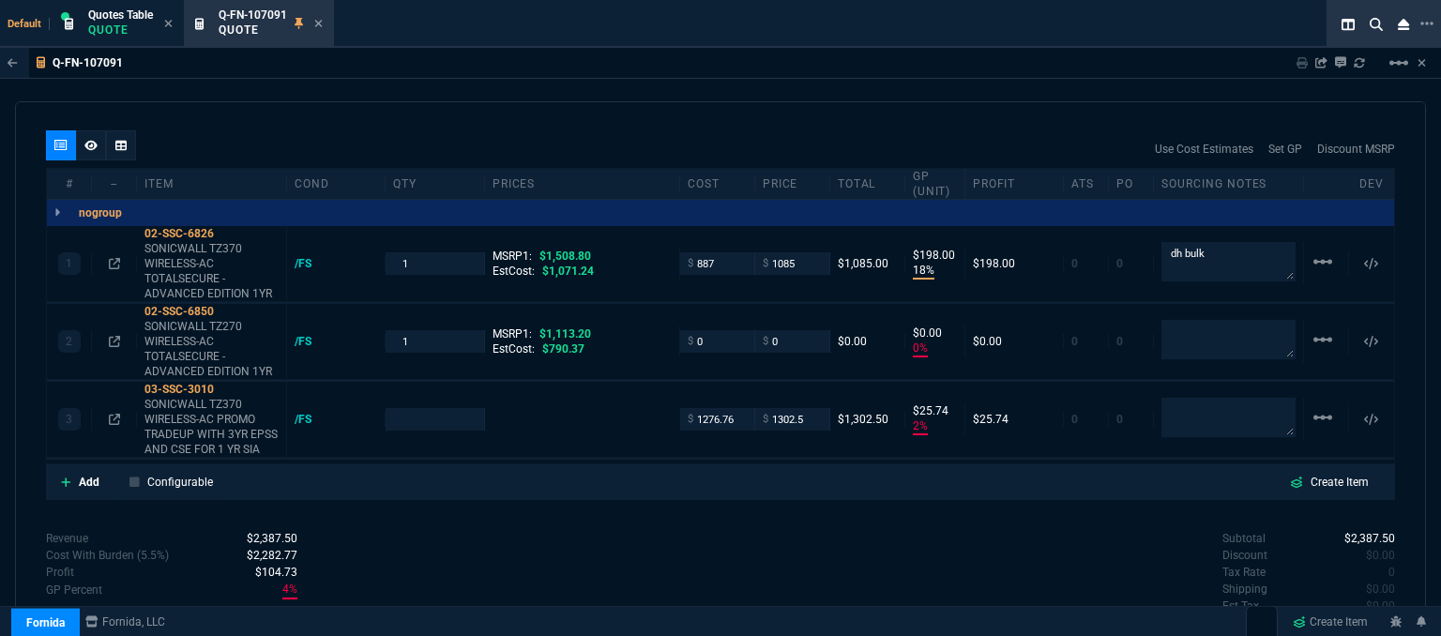
type input "18"
type input "198"
type input "0"
type input "2"
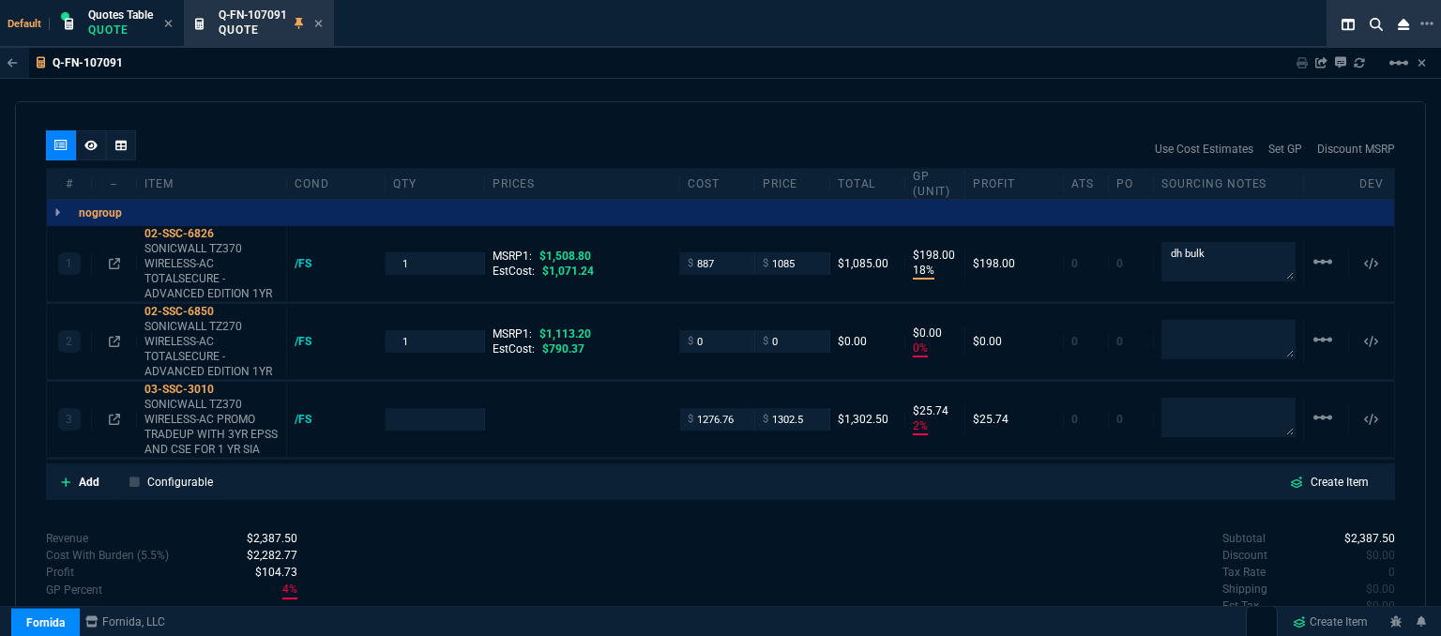
type input "26"
type input "28"
type input "100"
type input "1954.26"
type input "33"
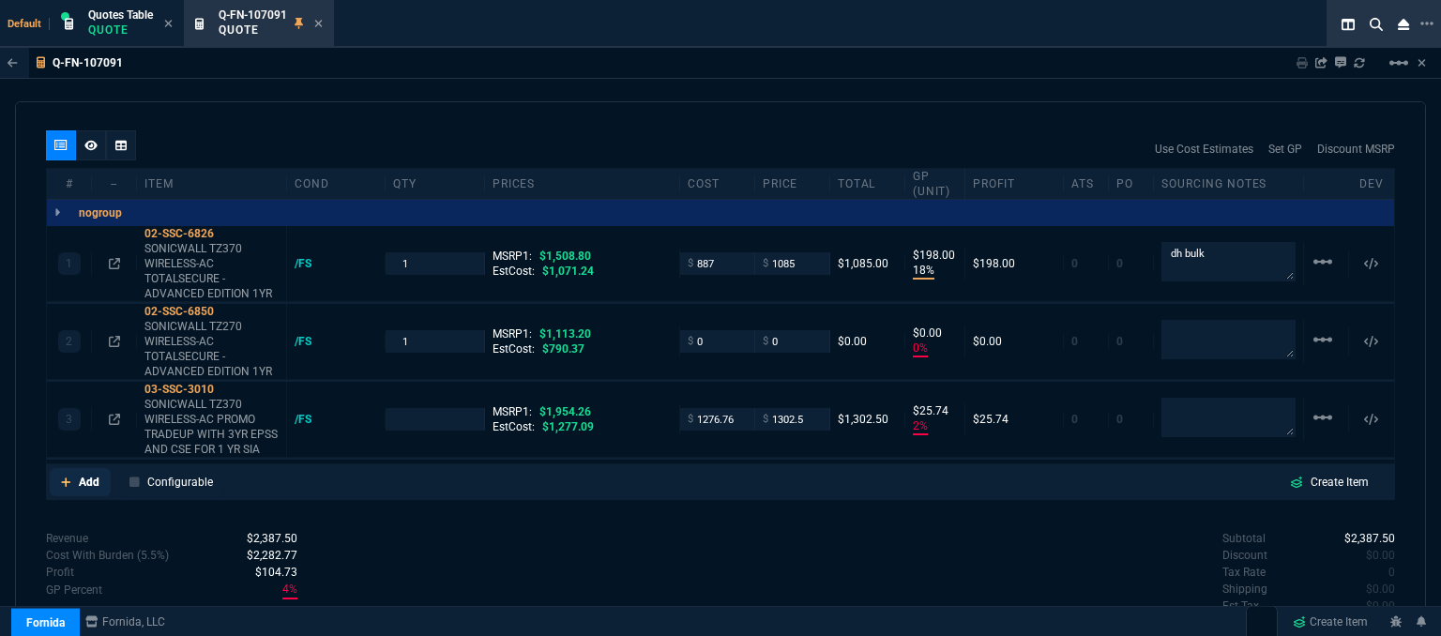
click at [66, 478] on icon at bounding box center [65, 482] width 9 height 9
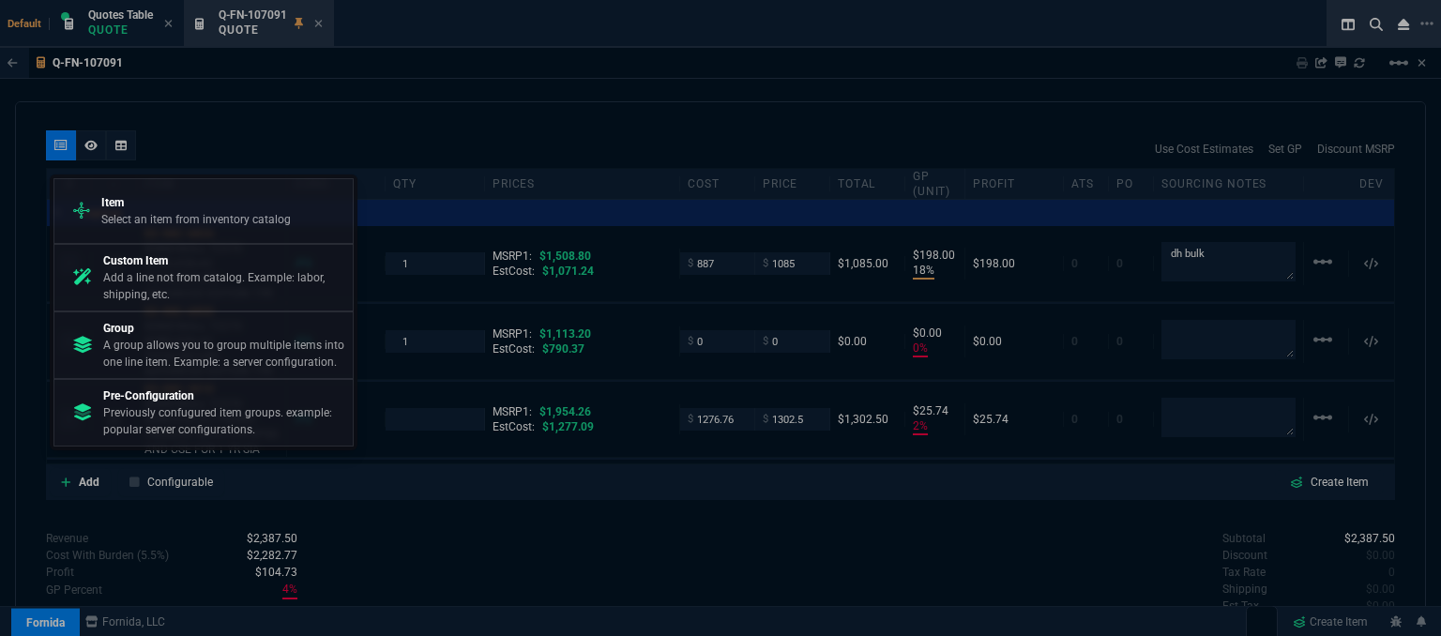
click at [149, 204] on p "Item" at bounding box center [196, 202] width 190 height 17
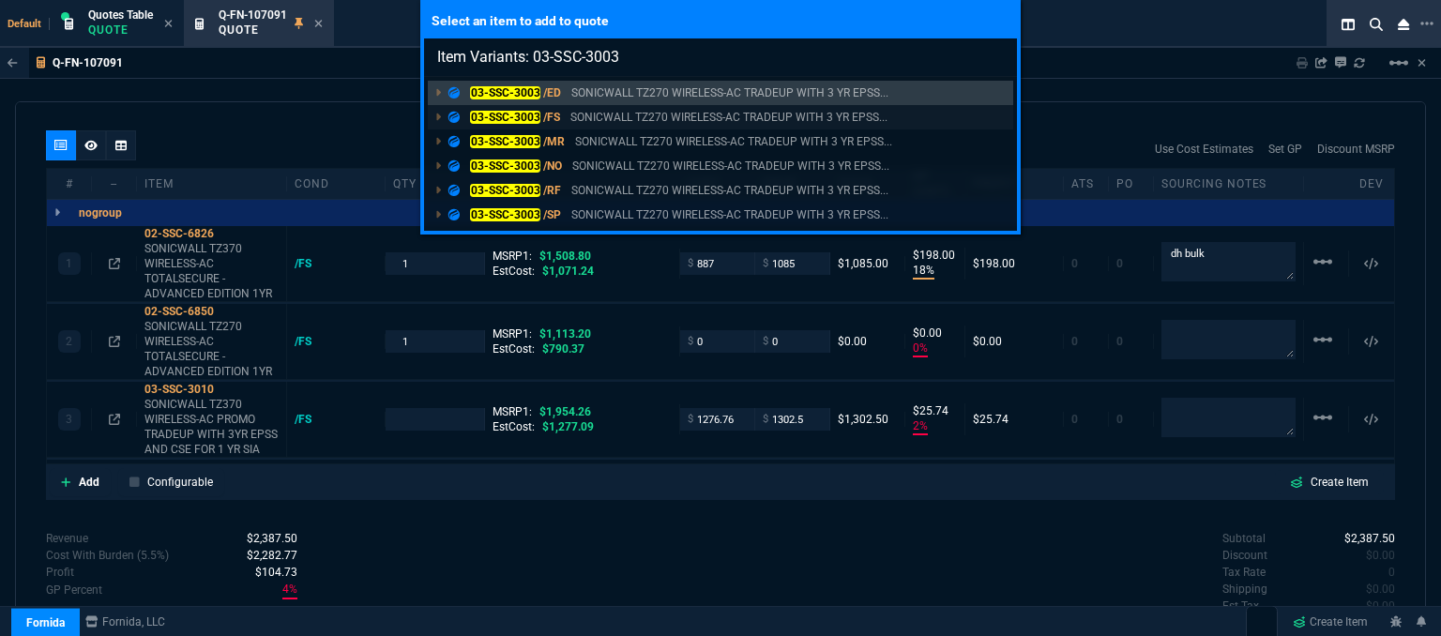
type input "Item Variants: 03-SSC-3003"
click at [642, 116] on p "SONICWALL TZ270 WIRELESS-AC TRADEUP WITH 3 YR EPSS..." at bounding box center [729, 117] width 317 height 17
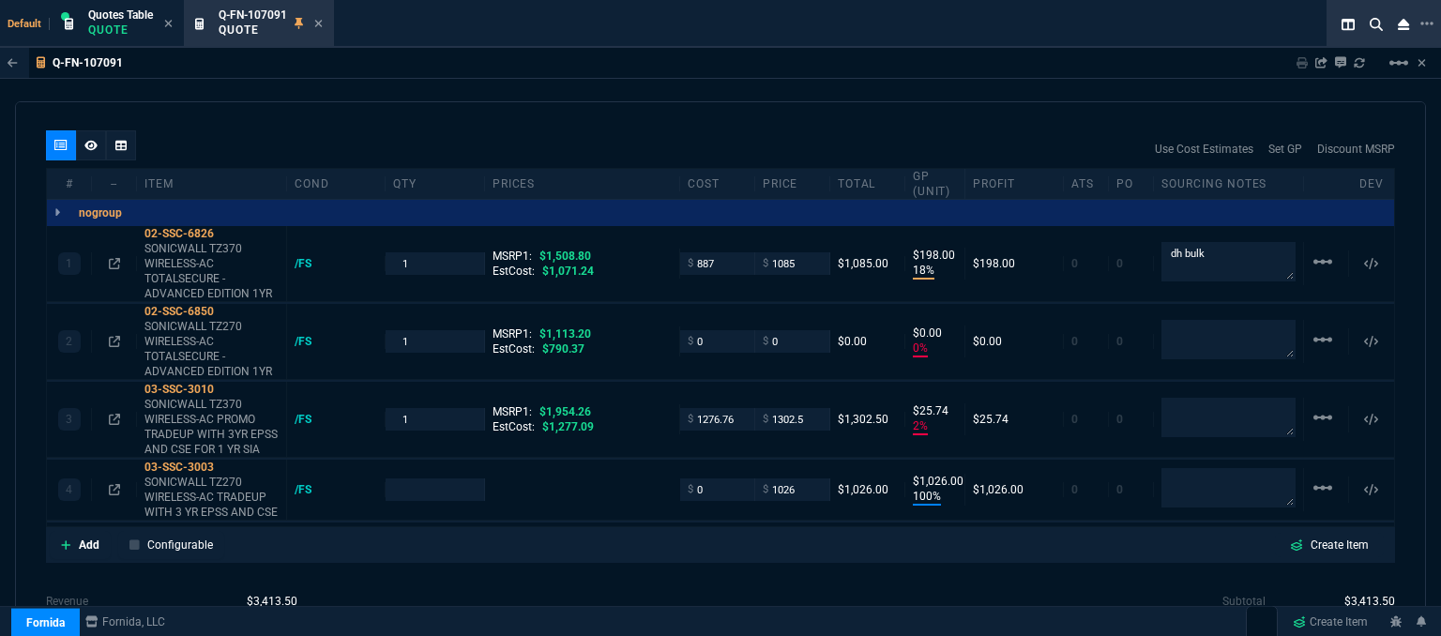
type input "18"
type input "198"
type input "0"
type input "2"
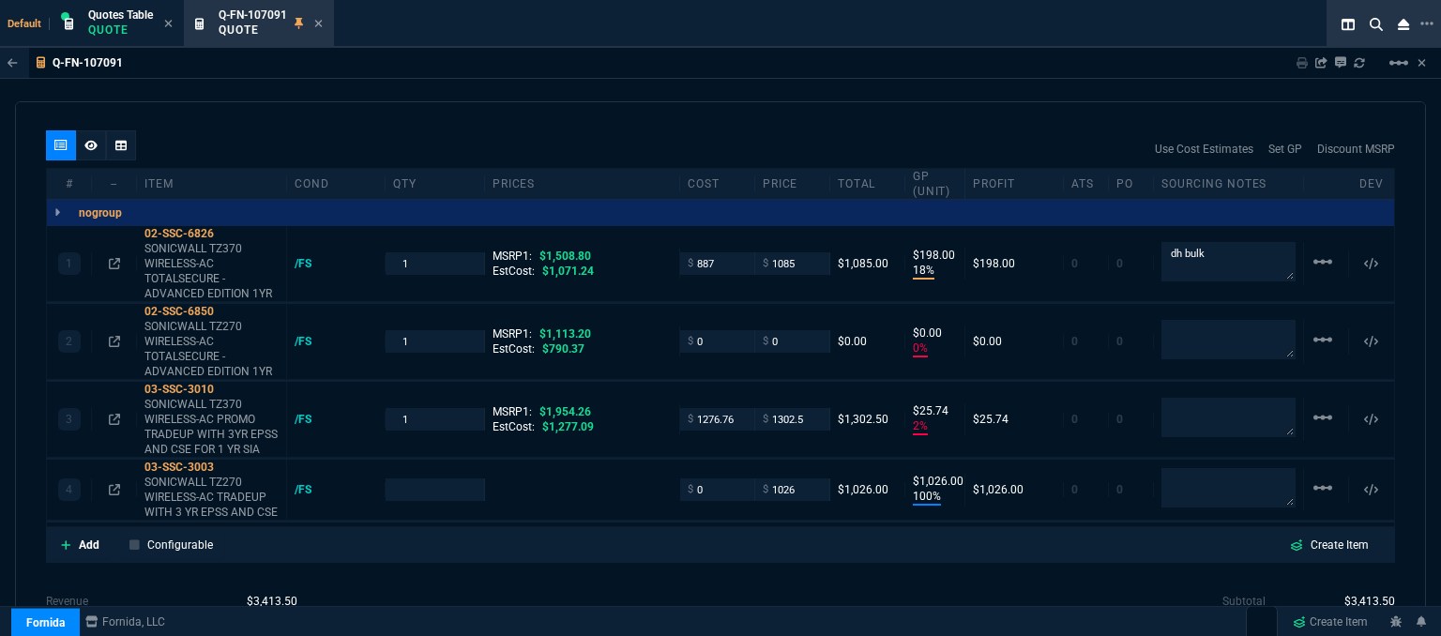
type input "26"
type input "100"
type input "1026"
type input "28"
type input "100"
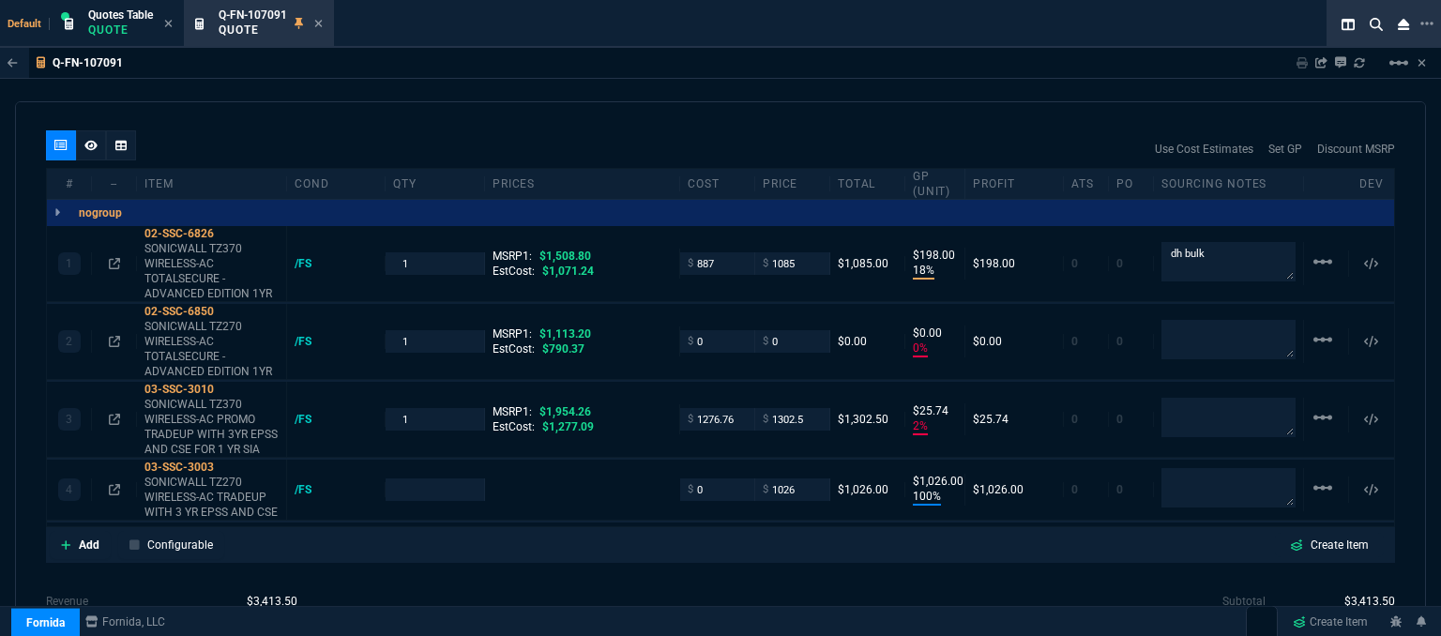
type input "33"
type input "1275.11"
type input "20"
click at [64, 540] on icon at bounding box center [66, 545] width 10 height 11
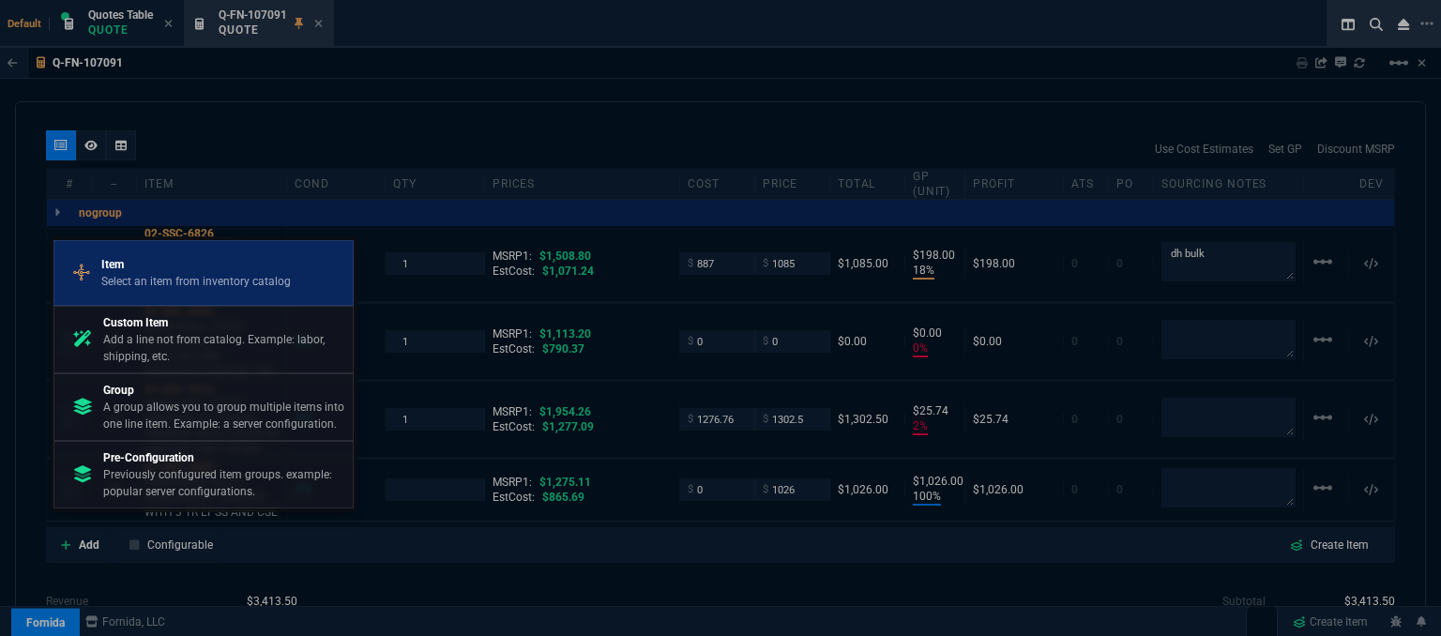
click at [169, 270] on p "Item" at bounding box center [196, 264] width 190 height 17
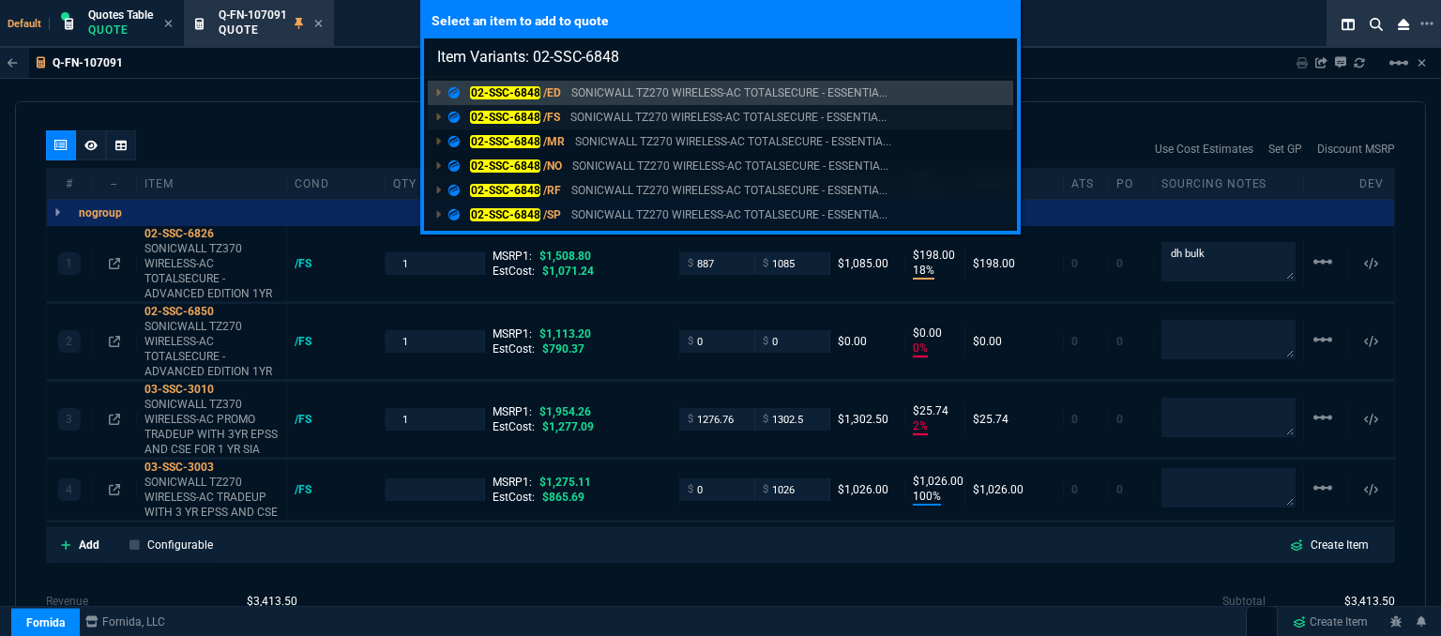
type input "Item Variants: 02-SSC-6848"
click at [647, 114] on p "SONICWALL TZ270 WIRELESS-AC TOTALSECURE - ESSENTIA..." at bounding box center [729, 117] width 316 height 17
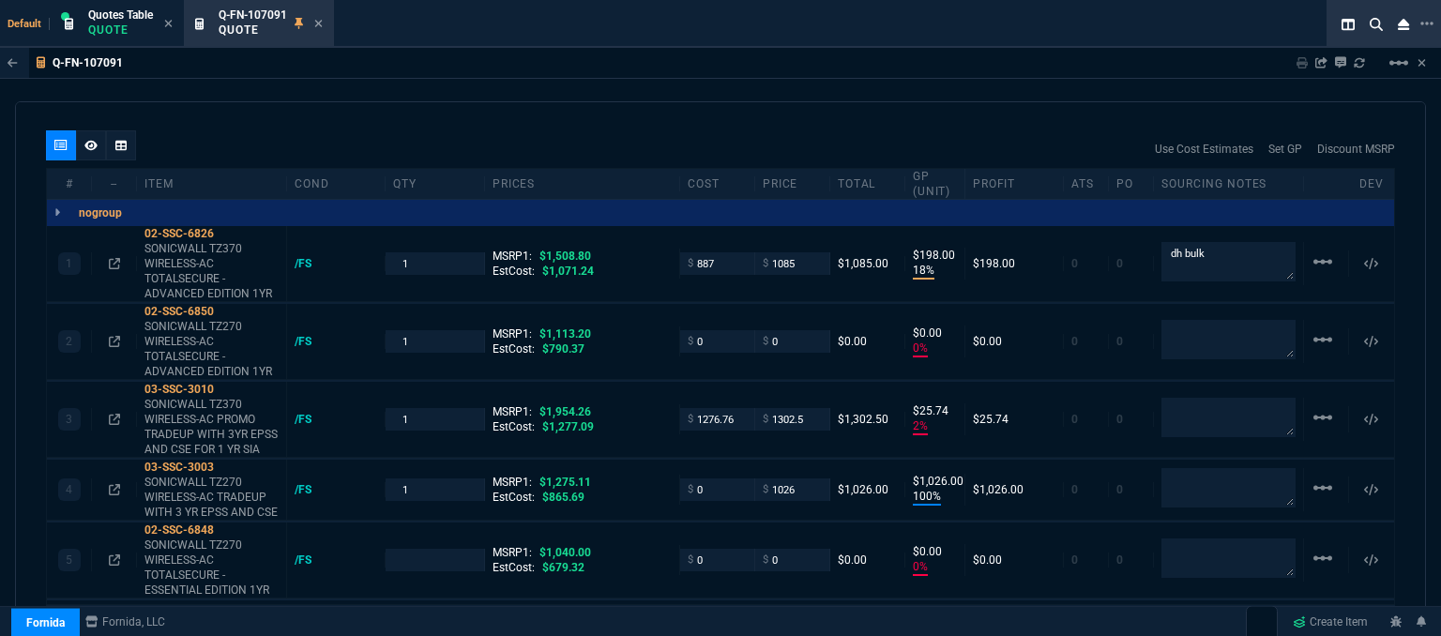
type input "18"
type input "198"
type input "0"
type input "2"
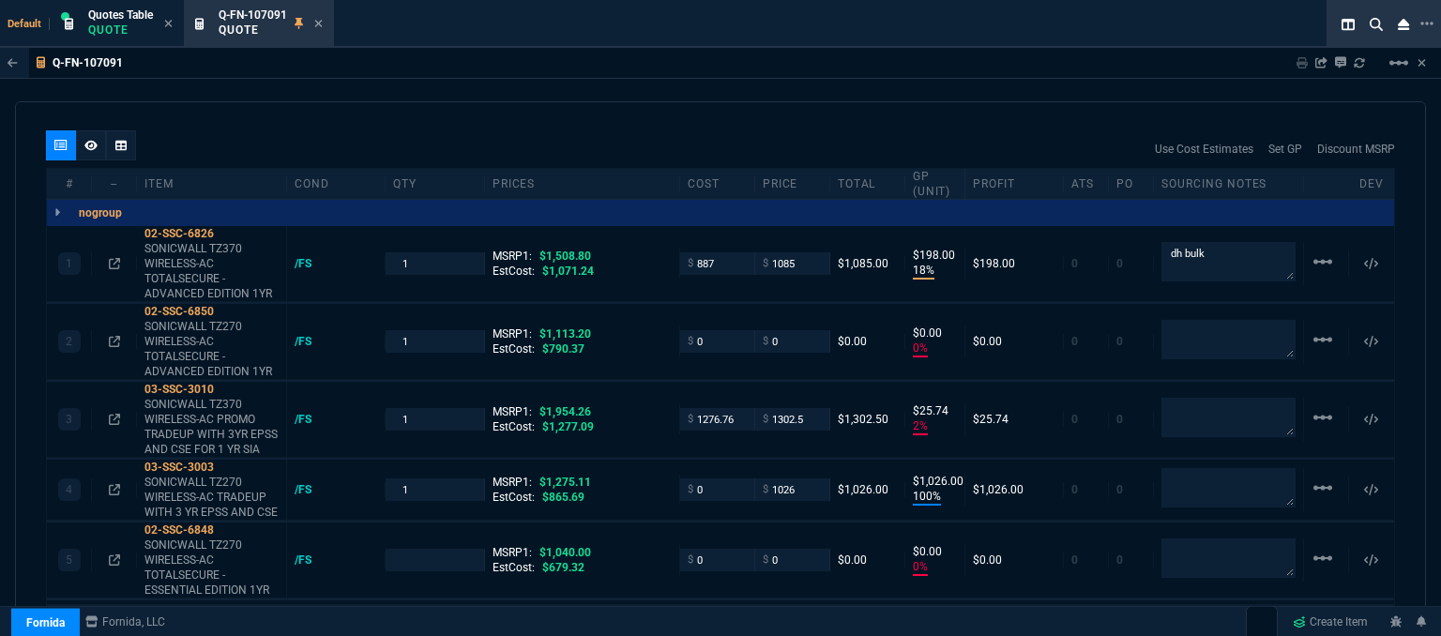
type input "26"
type input "100"
type input "1026"
type input "0"
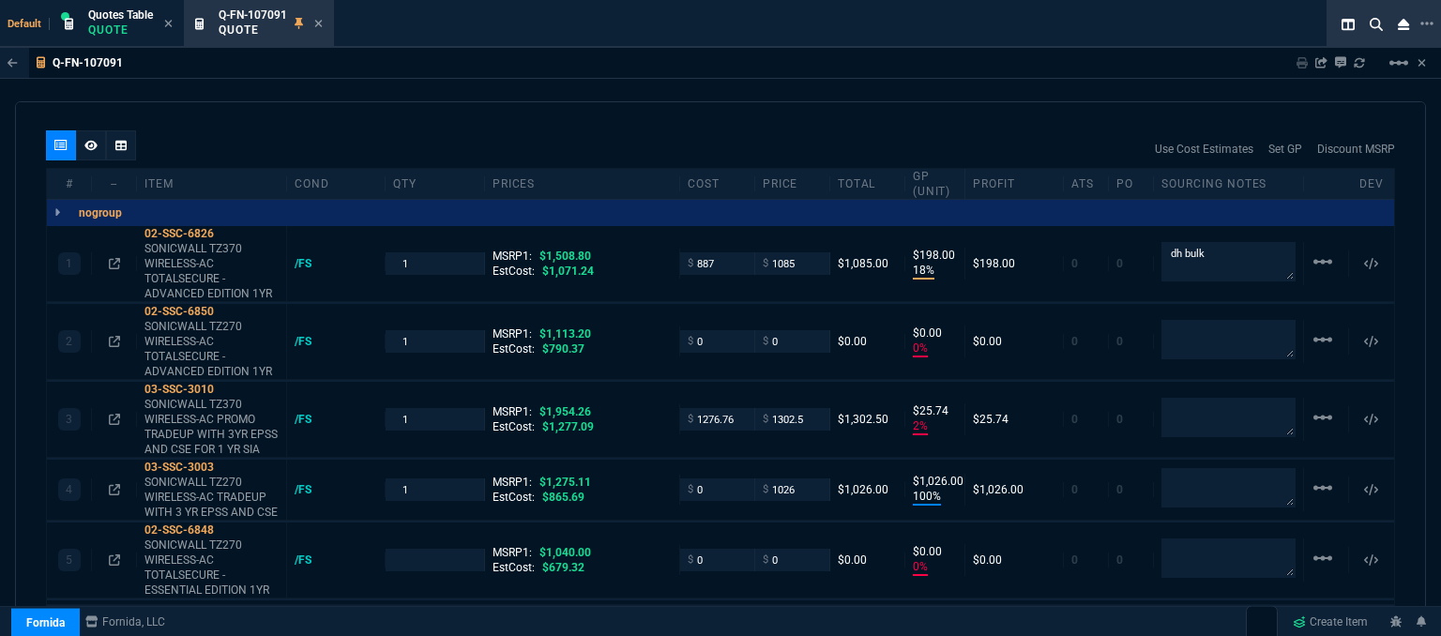
type input "28"
type input "100"
type input "33"
type input "20"
type input "100"
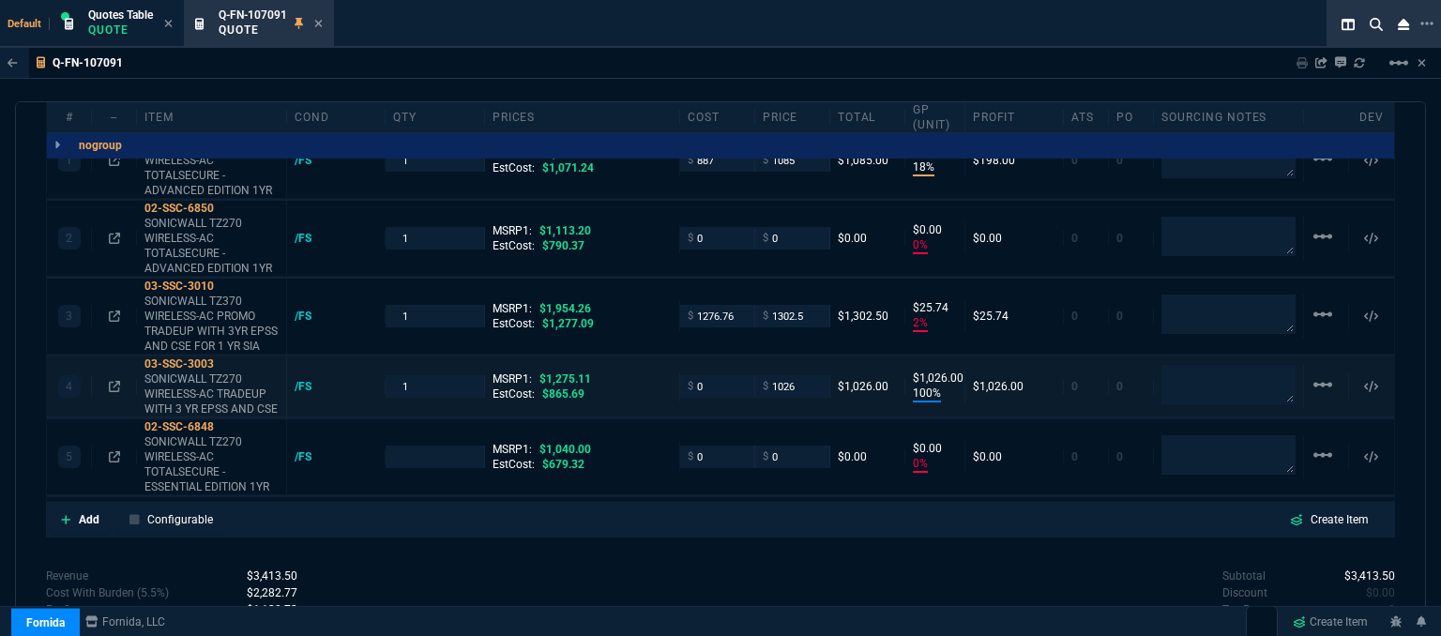
scroll to position [1271, 0]
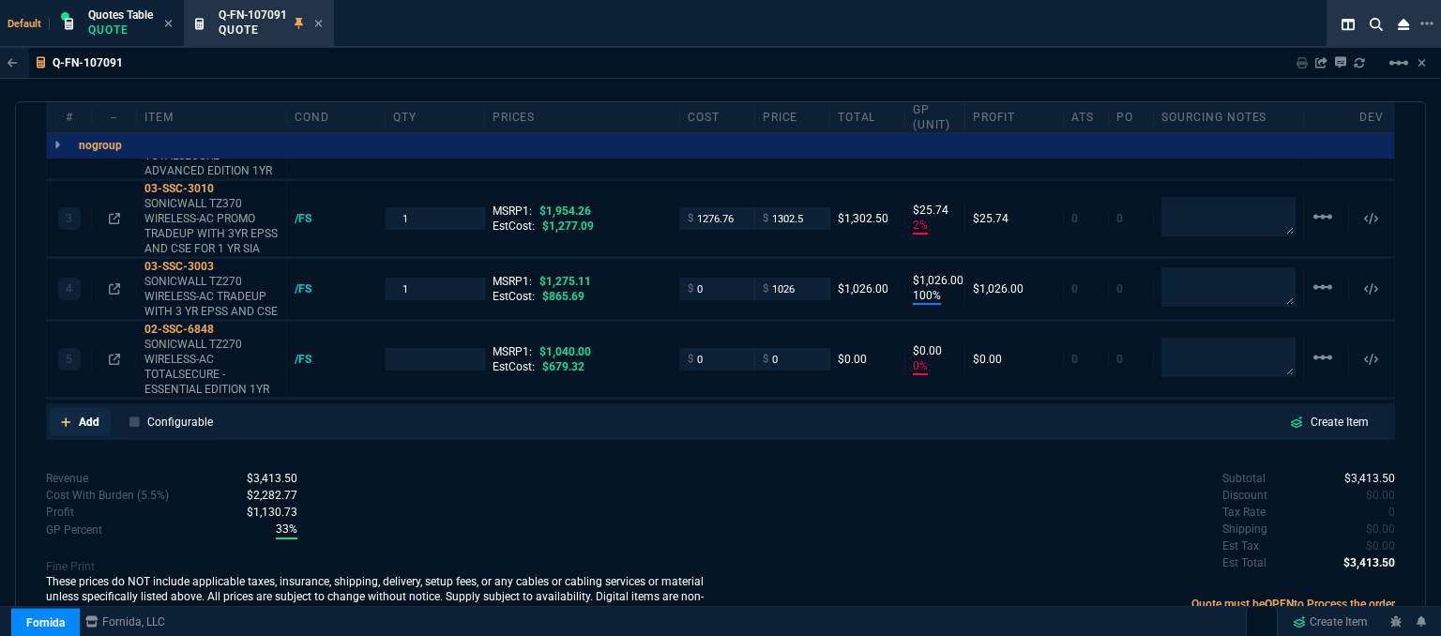
click at [63, 417] on icon at bounding box center [66, 422] width 10 height 11
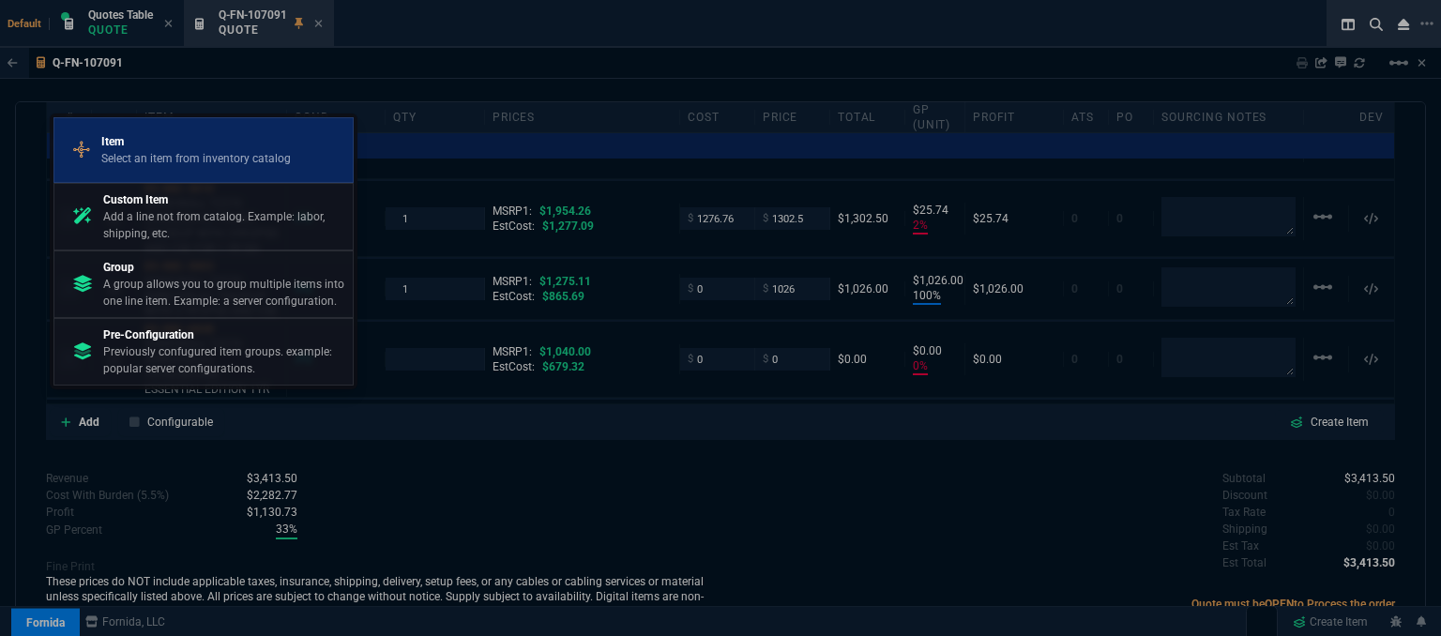
click at [131, 140] on p "Item" at bounding box center [196, 141] width 190 height 17
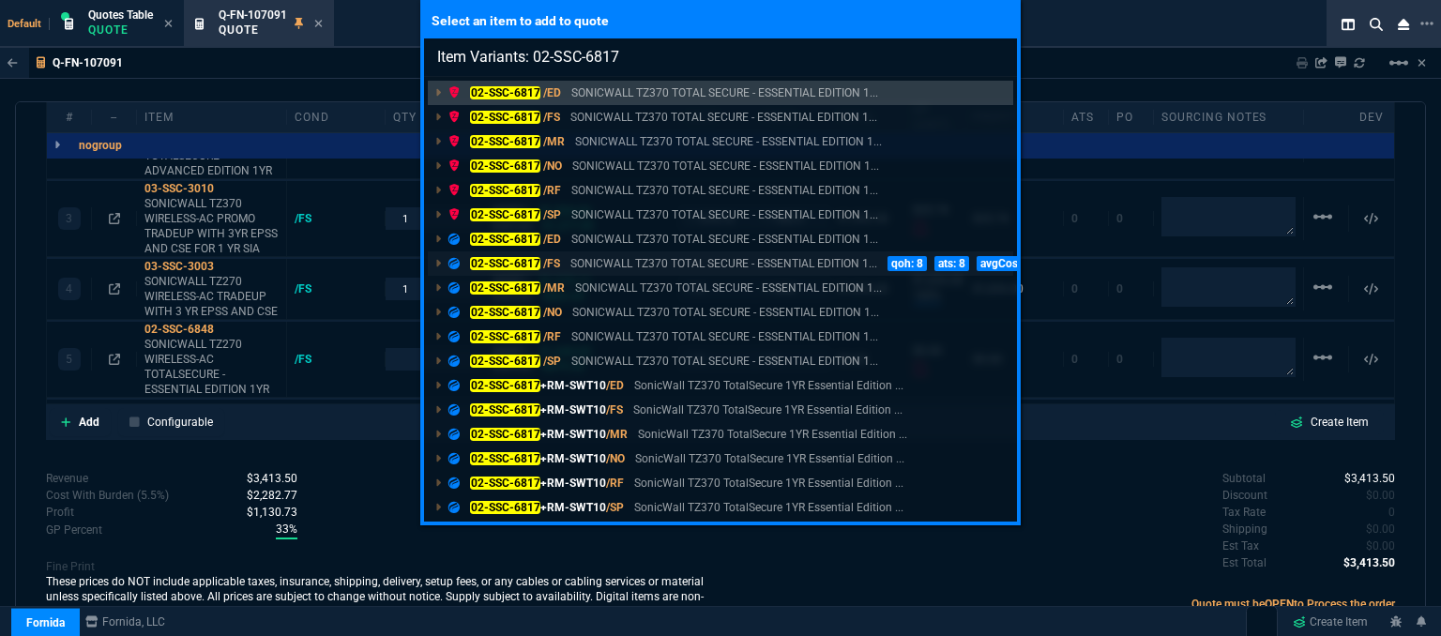
type input "Item Variants: 02-SSC-6817"
click at [586, 267] on p "SONICWALL TZ370 TOTAL SECURE - ESSENTIAL EDITION 1..." at bounding box center [724, 263] width 307 height 17
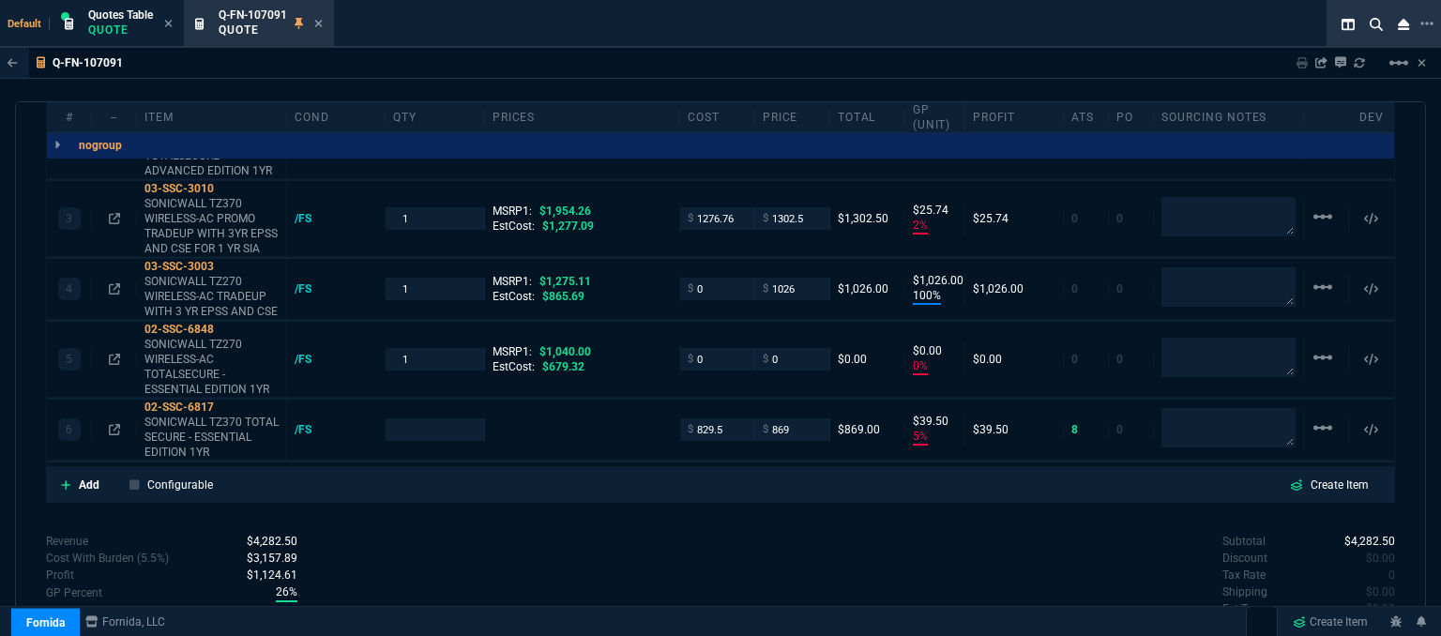
type input "18"
type input "198"
type input "0"
type input "2"
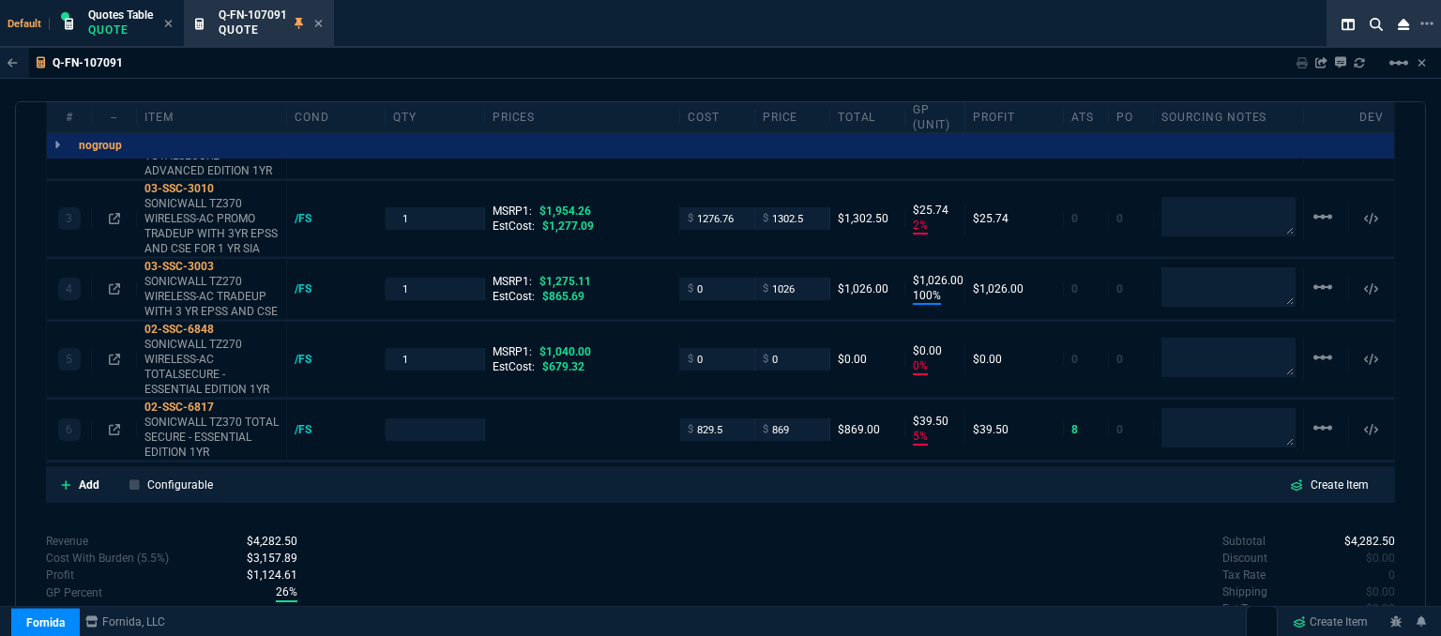
type input "26"
type input "100"
type input "1026"
type input "0"
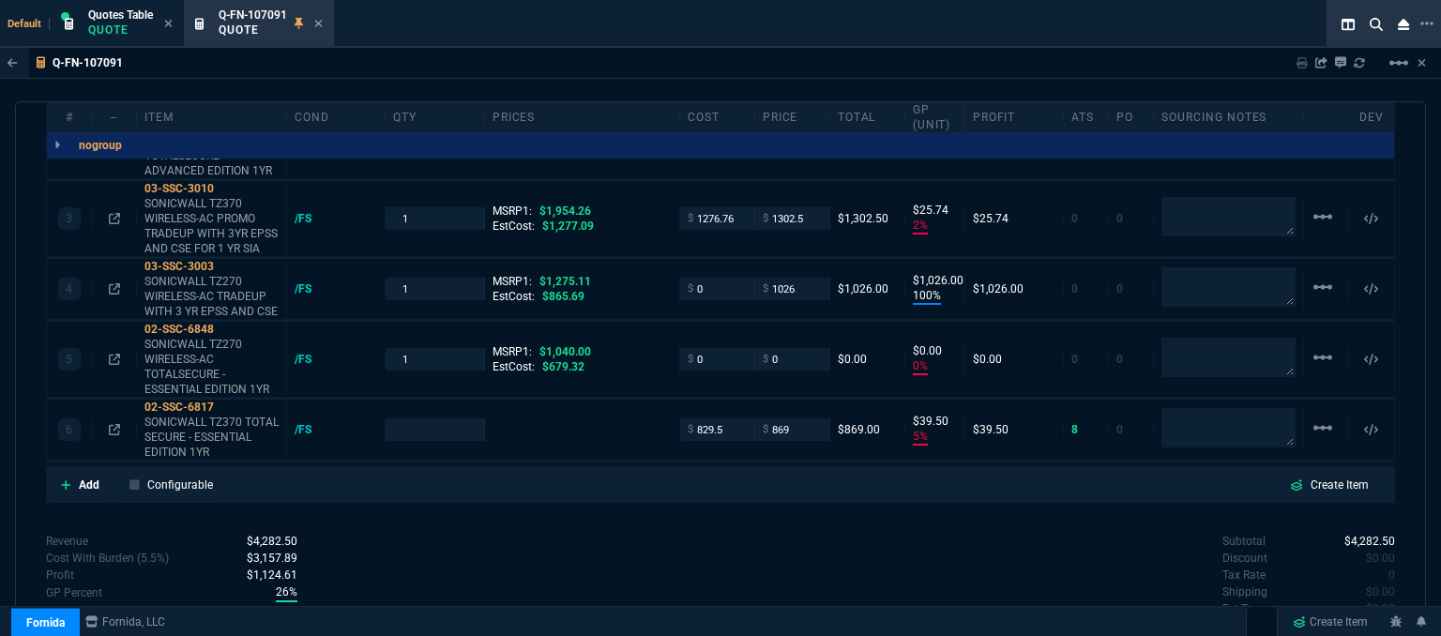
type input "5"
type input "40"
type input "1270"
type input "28"
type input "100"
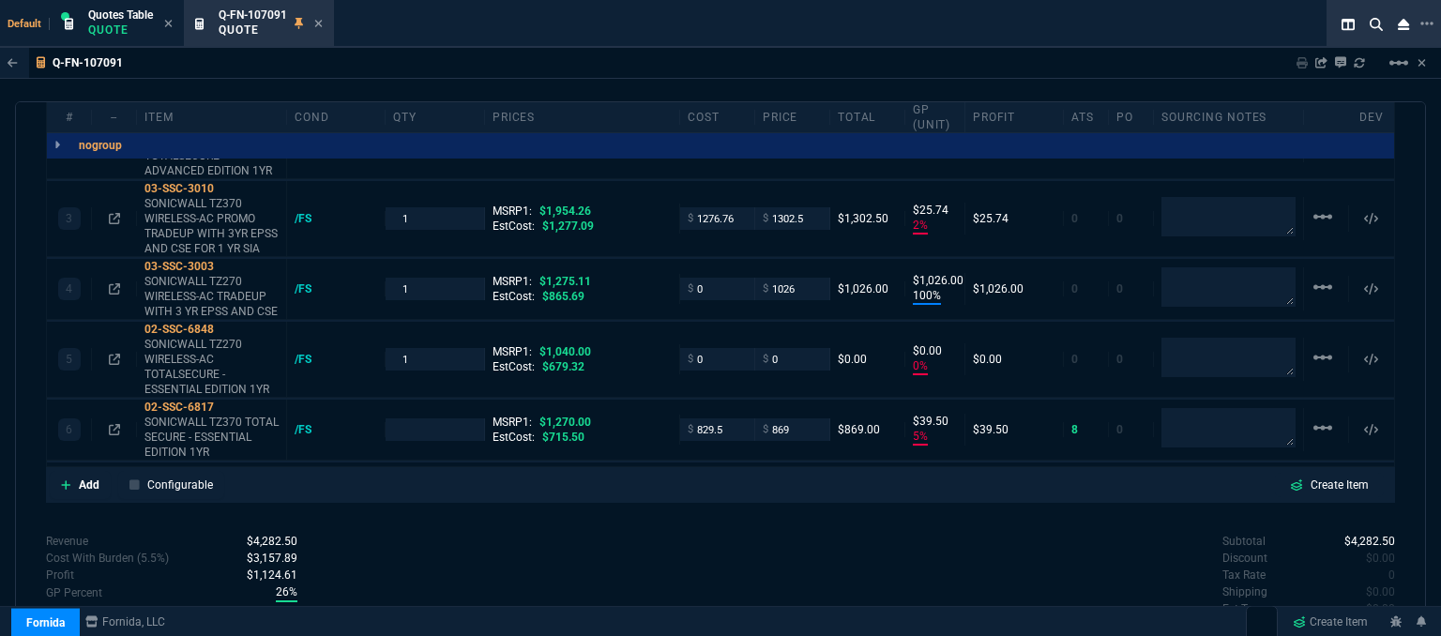
type input "33"
type input "20"
type input "100"
type input "32"
click at [1318, 417] on mat-icon "linear_scale" at bounding box center [1323, 428] width 23 height 23
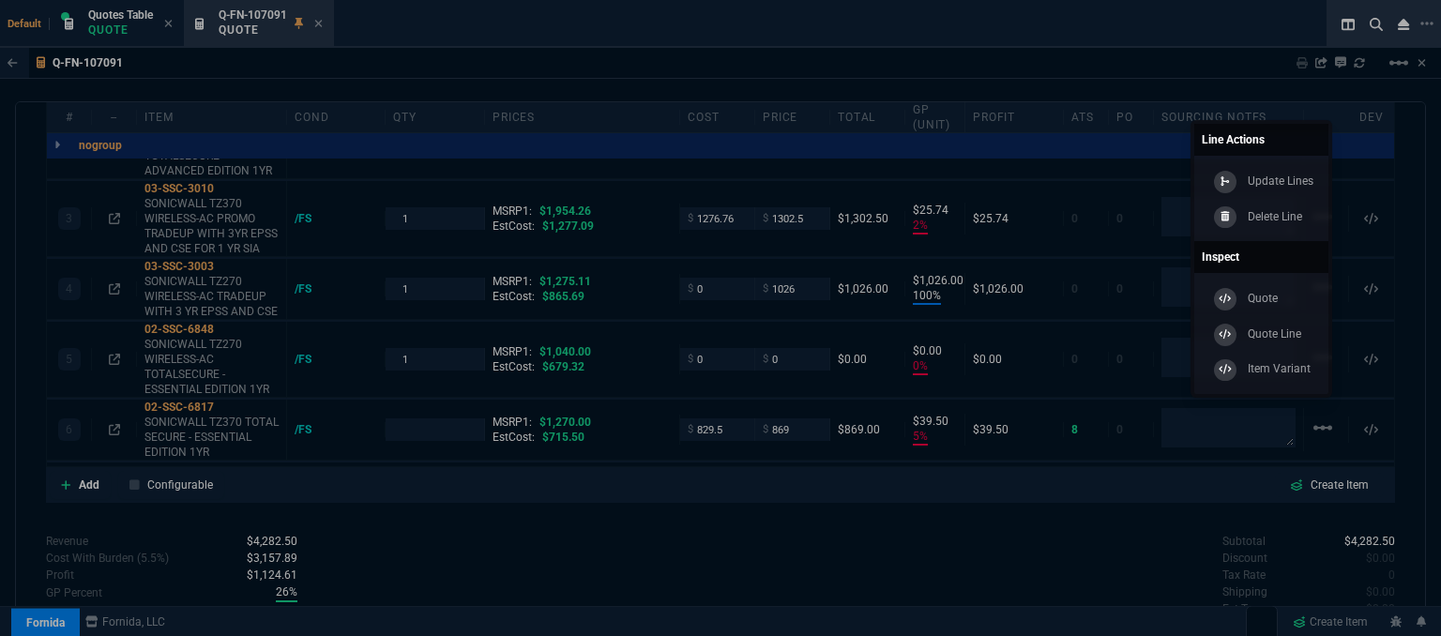
drag, startPoint x: 1294, startPoint y: 216, endPoint x: 779, endPoint y: 53, distance: 540.4
click at [1293, 216] on p "Delete Line" at bounding box center [1275, 216] width 54 height 17
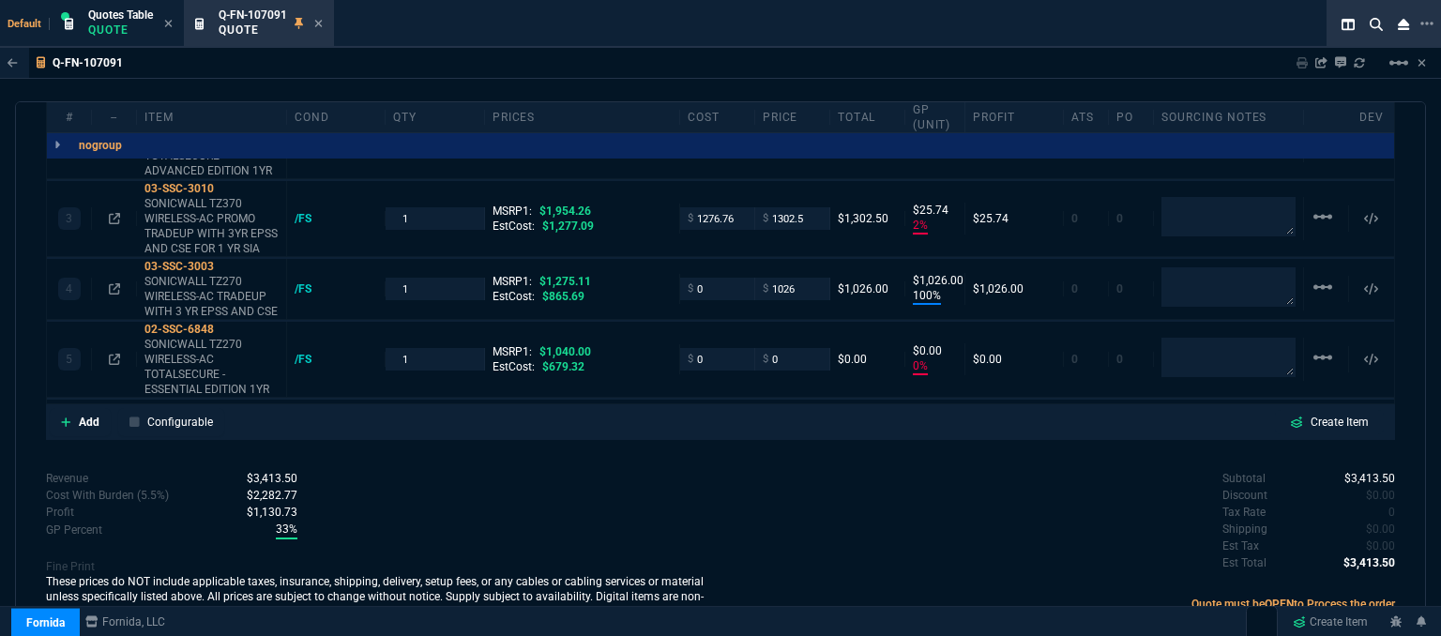
type input "18"
type input "198"
type input "0"
type input "2"
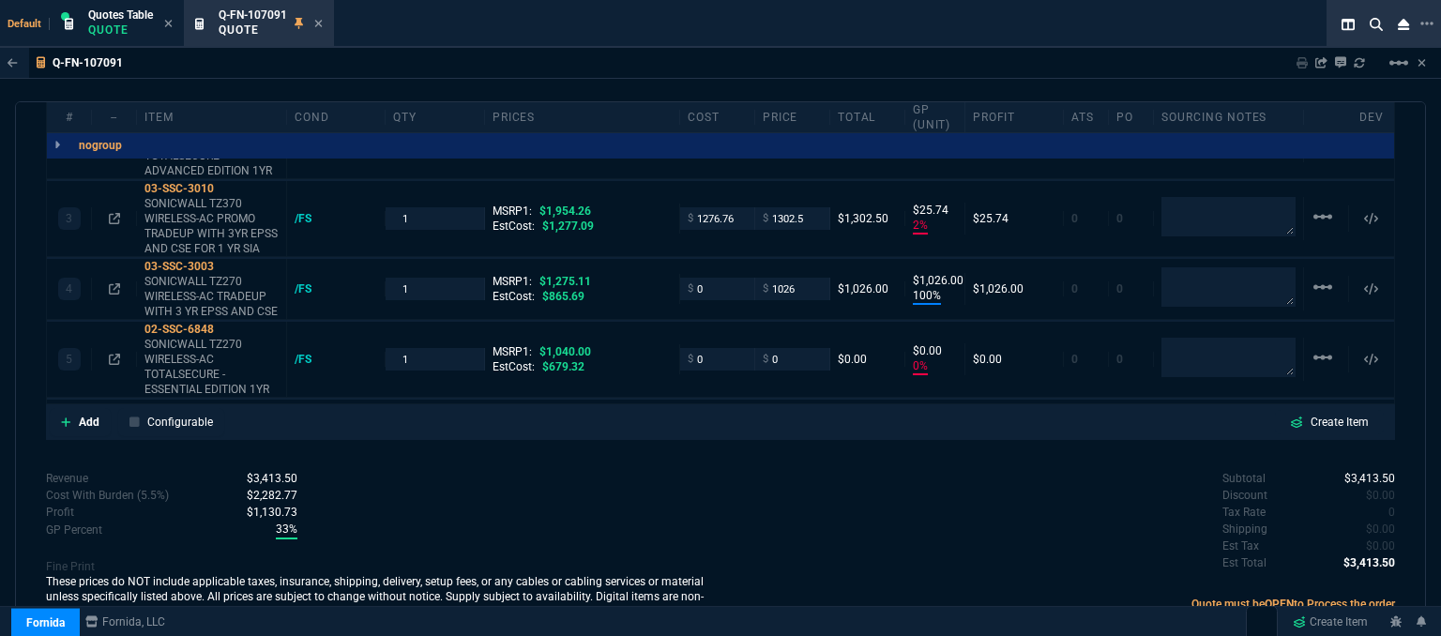
type input "26"
type input "100"
type input "1026"
type input "0"
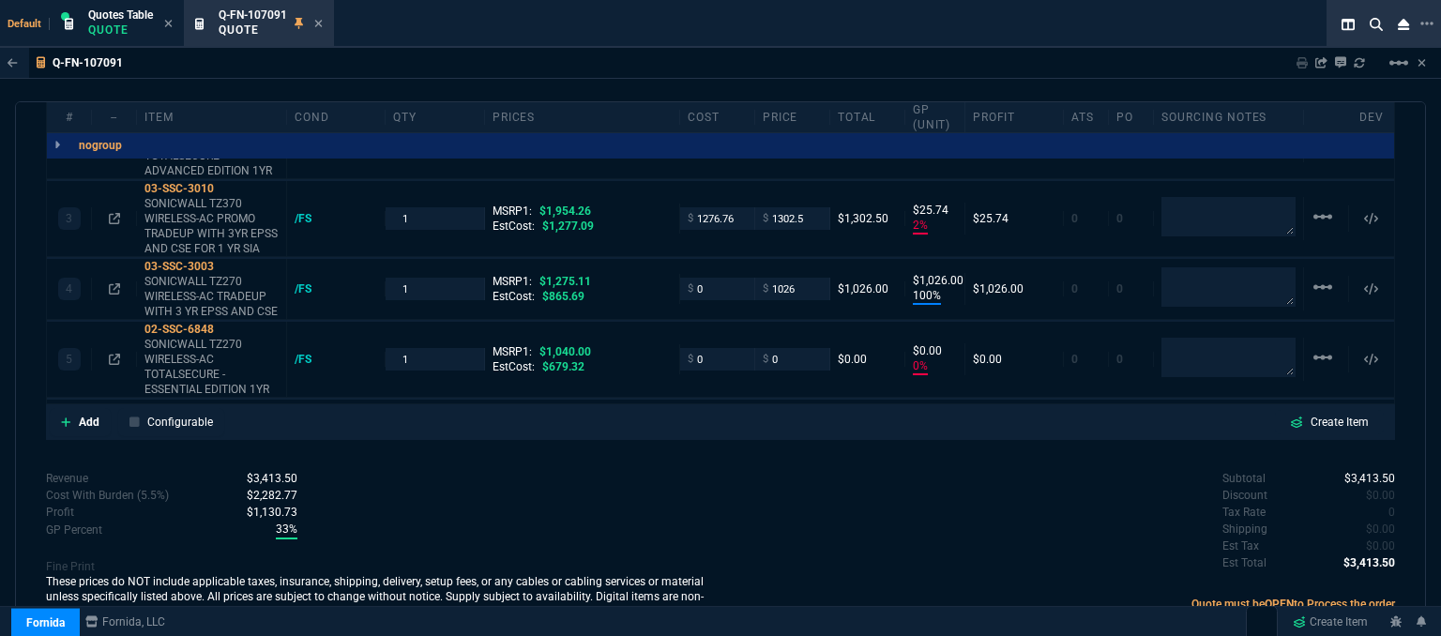
type input "28"
type input "100"
type input "33"
type input "20"
type input "100"
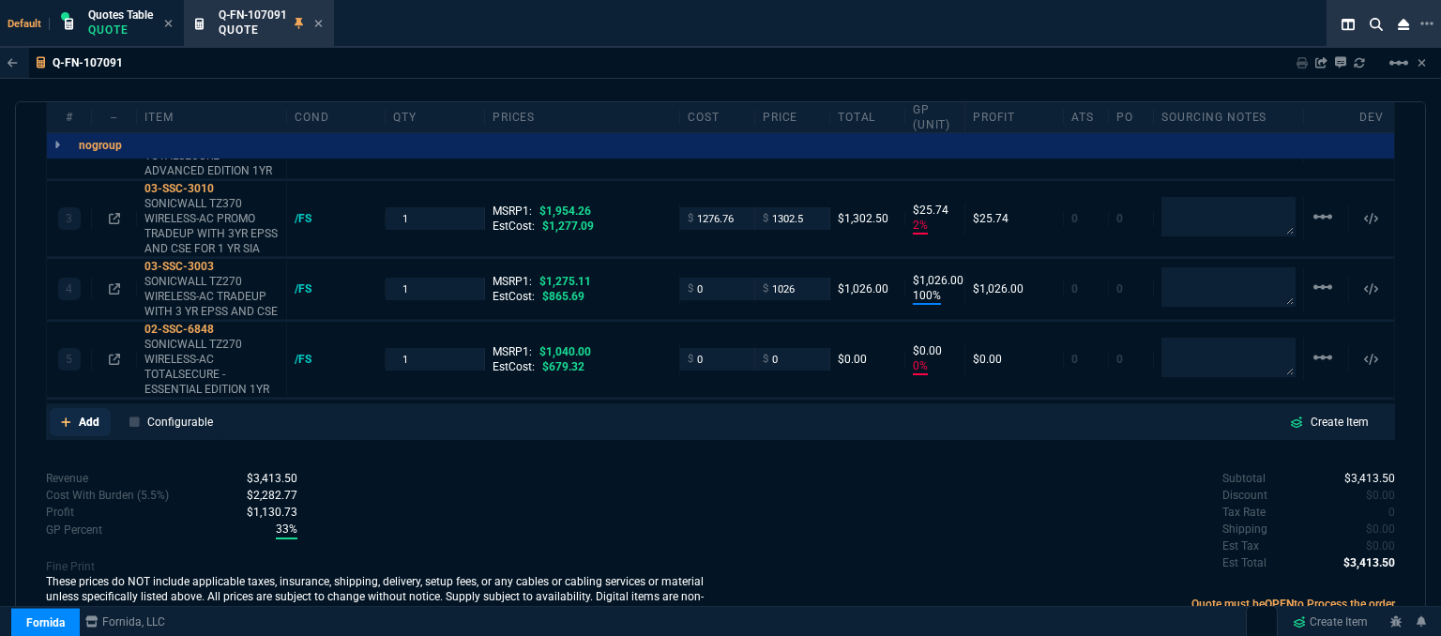
click at [65, 418] on icon at bounding box center [65, 422] width 9 height 9
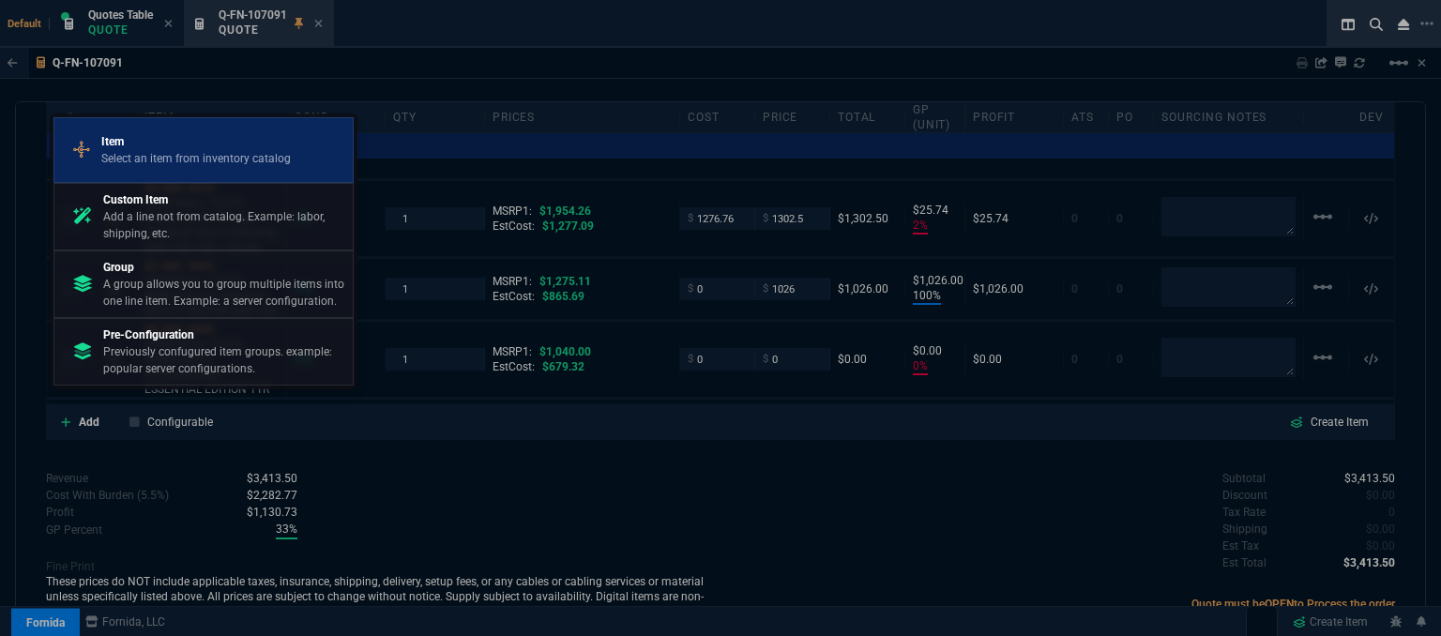
click at [210, 160] on p "Select an item from inventory catalog" at bounding box center [196, 158] width 190 height 17
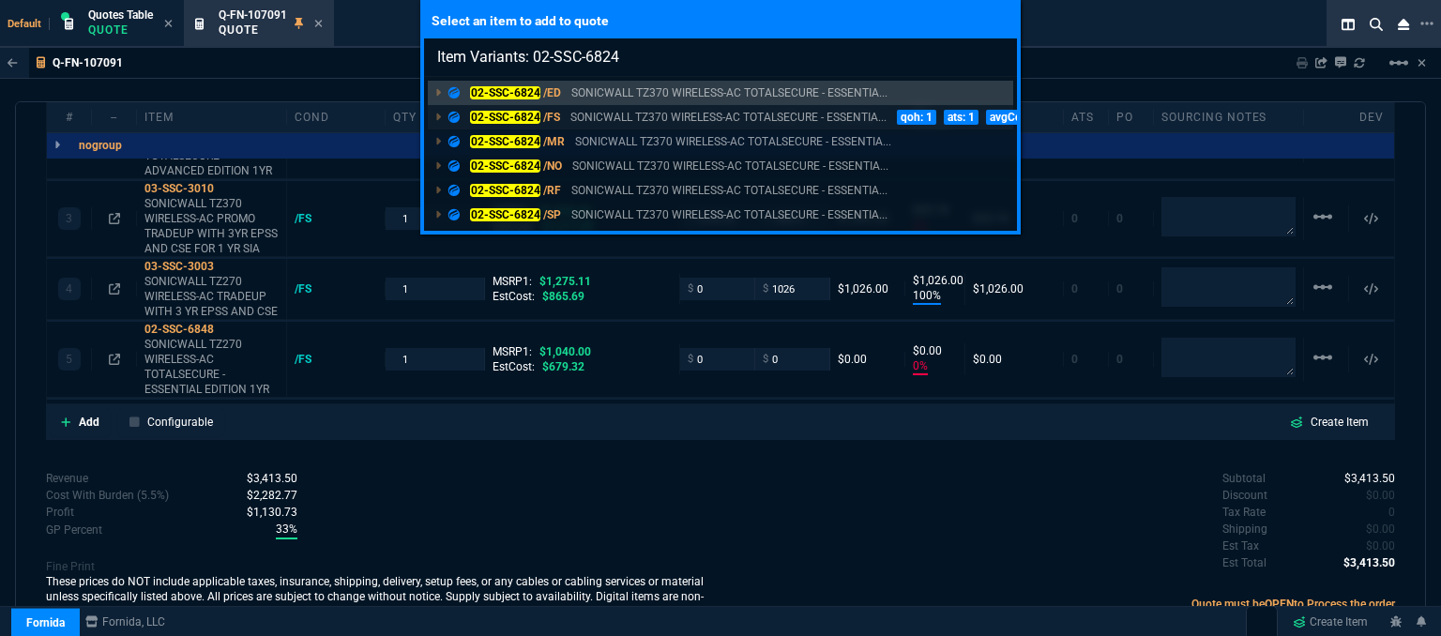
type input "Item Variants: 02-SSC-6824"
click at [640, 114] on p "SONICWALL TZ370 WIRELESS-AC TOTALSECURE - ESSENTIA..." at bounding box center [729, 117] width 316 height 17
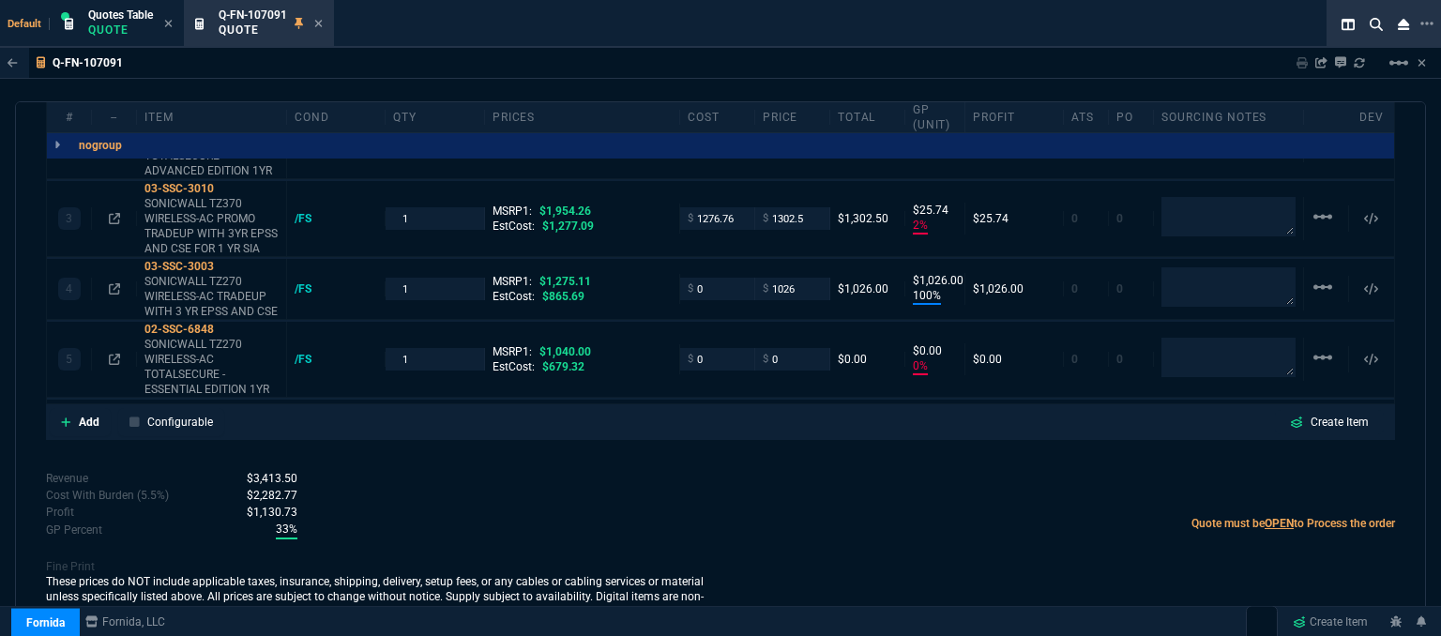
scroll to position [1267, 0]
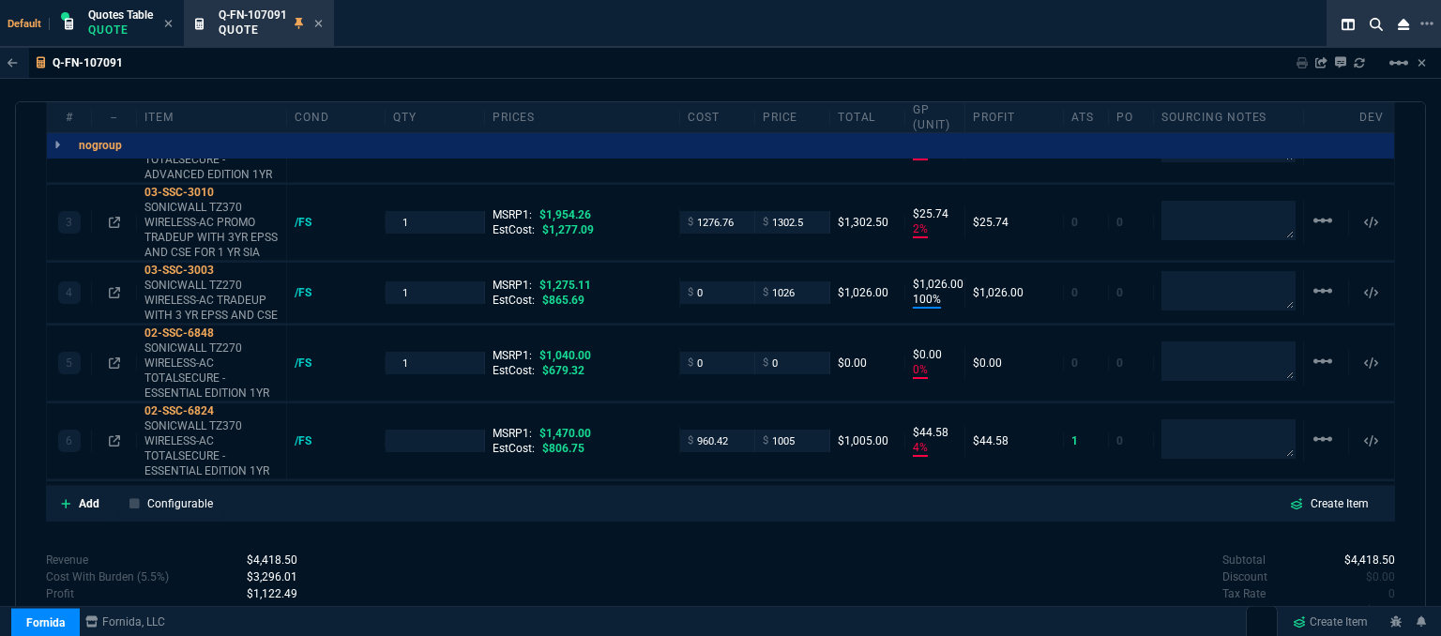
type input "18"
type input "198"
type input "0"
type input "2"
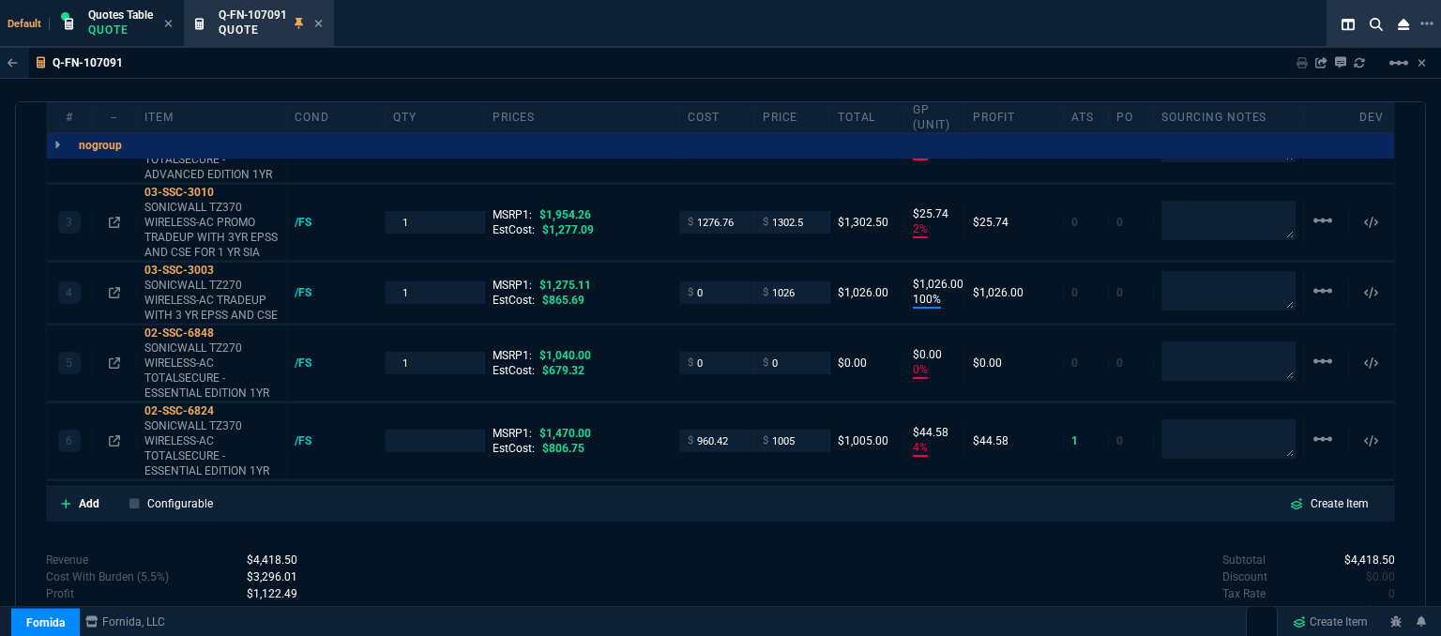
type input "26"
type input "100"
type input "1026"
type input "0"
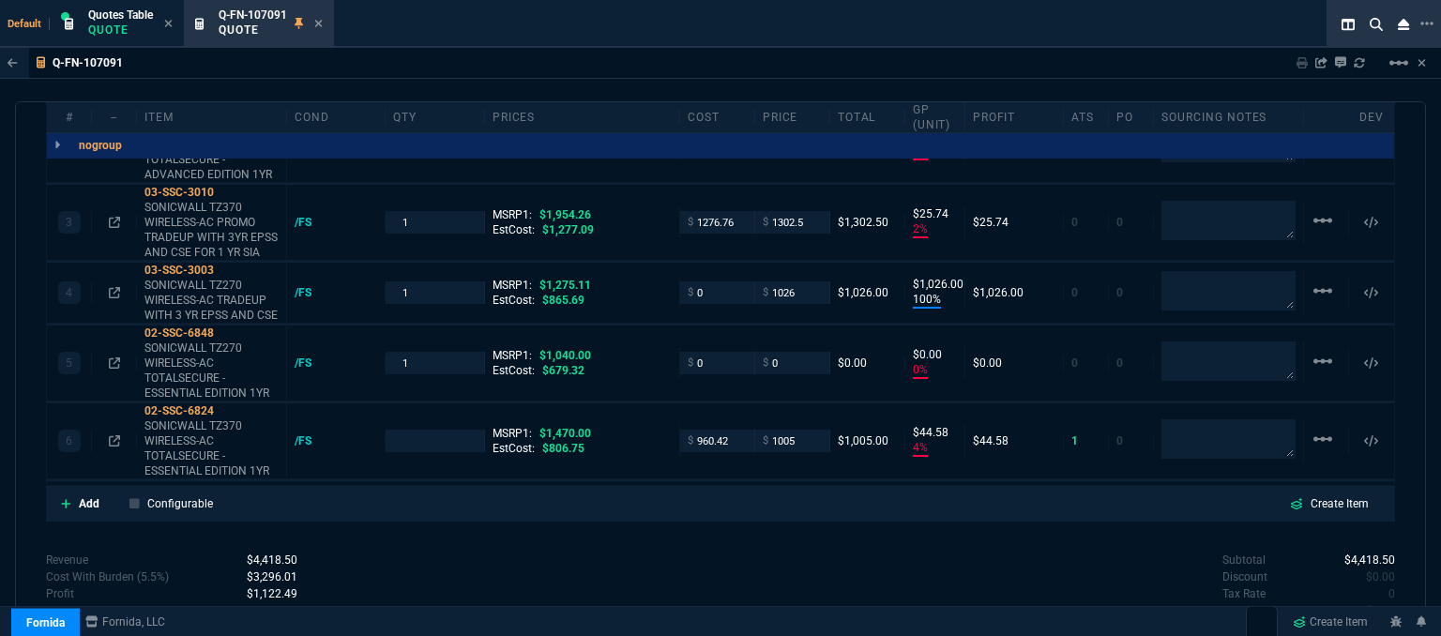
type input "4"
type input "45"
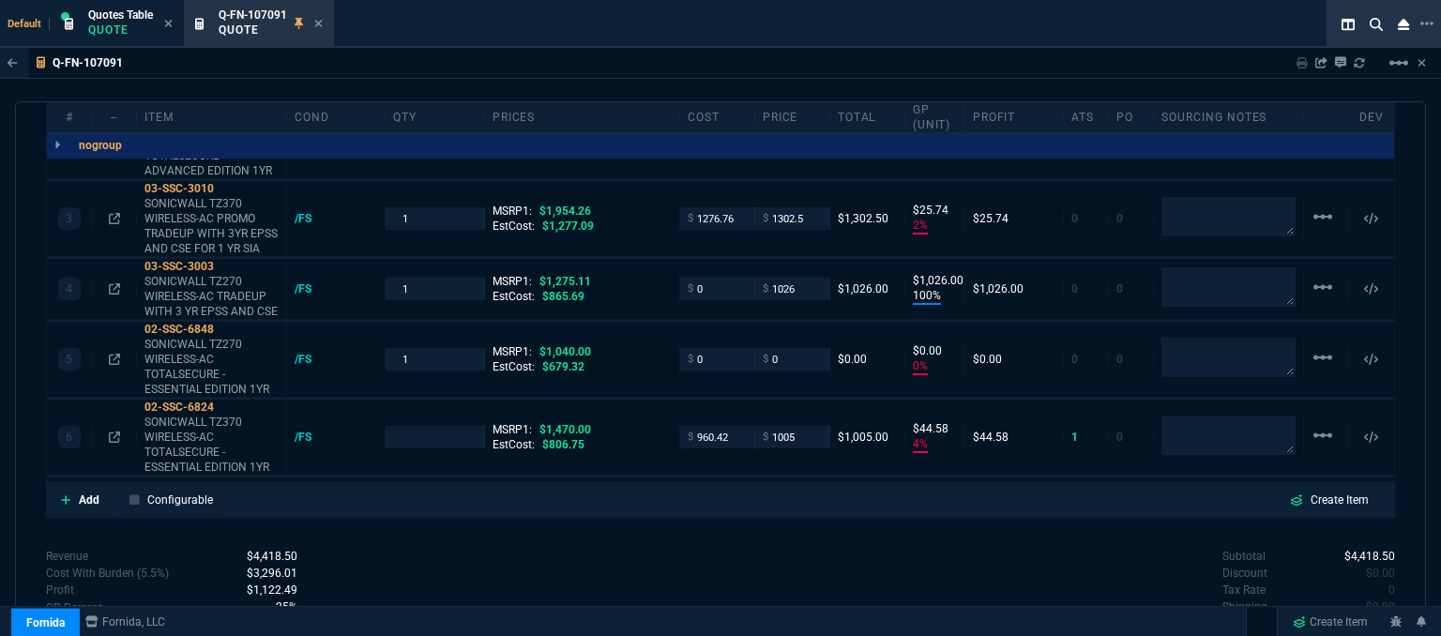
type input "1470"
type input "28"
type input "100"
type input "33"
type input "20"
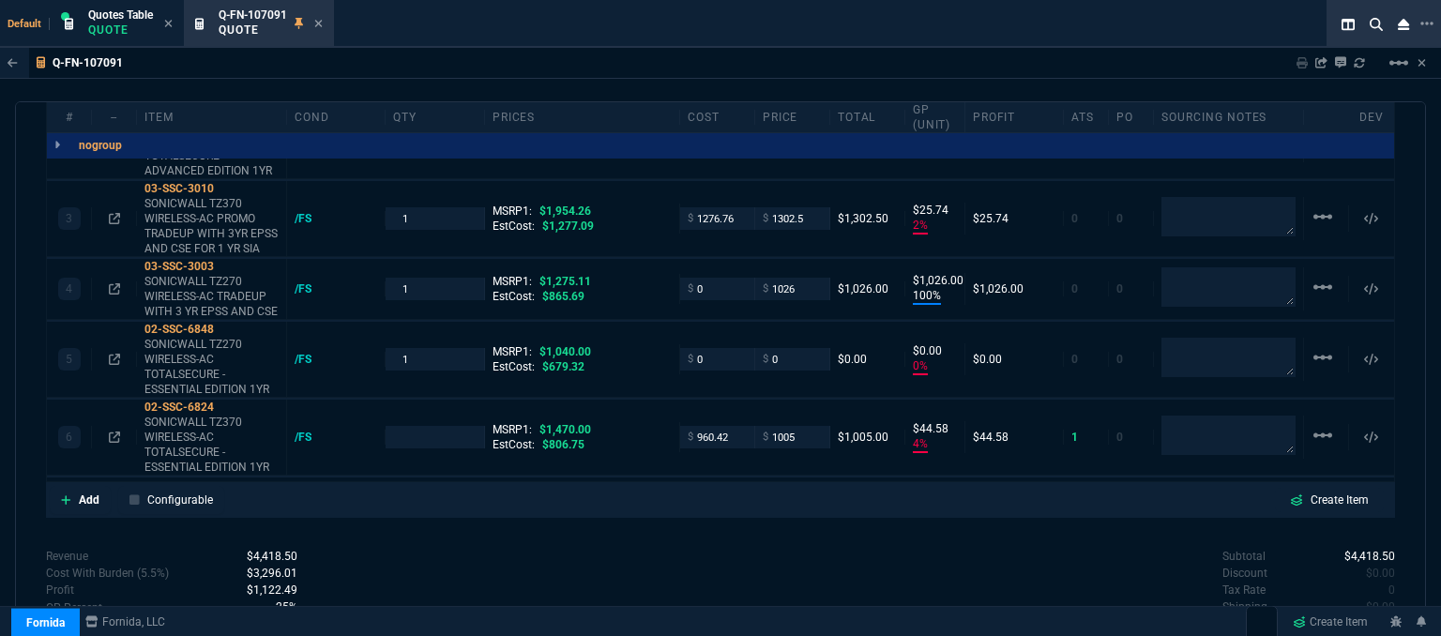
type input "100"
type input "32"
click at [1313, 276] on mat-icon "linear_scale" at bounding box center [1323, 287] width 23 height 23
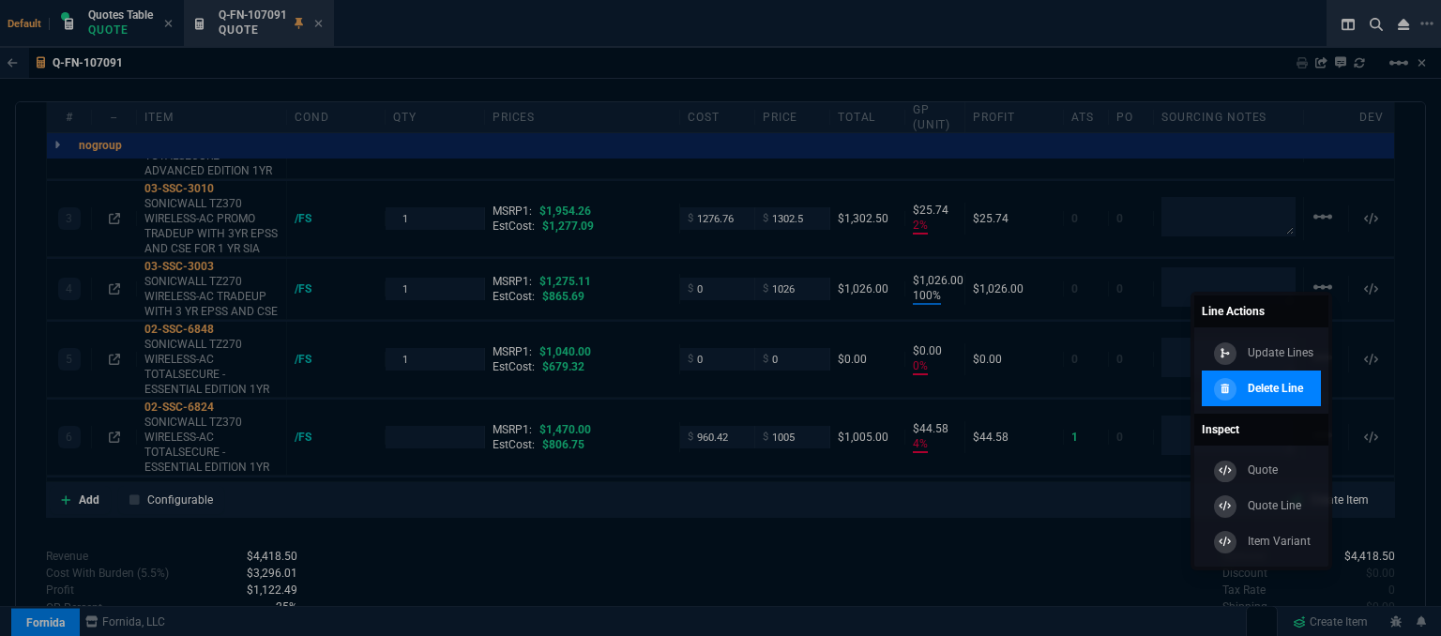
click at [1296, 384] on p "Delete Line" at bounding box center [1275, 388] width 55 height 17
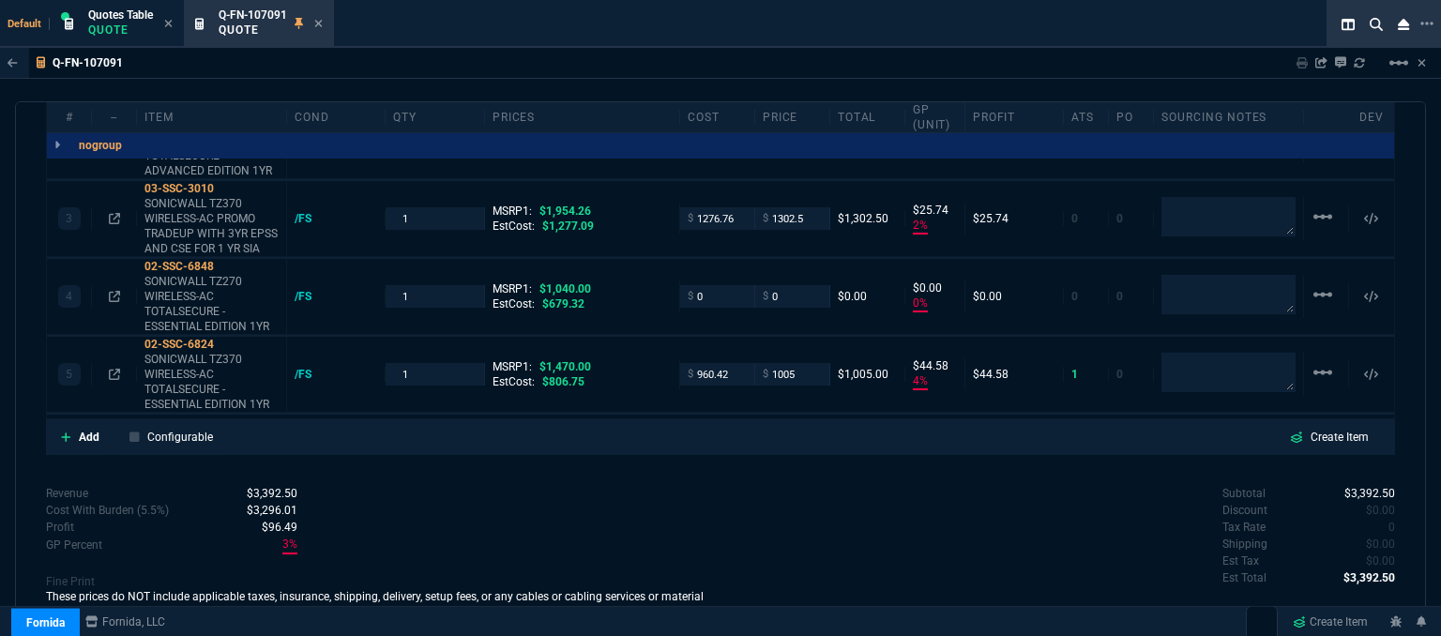
type input "18"
type input "198"
type input "0"
type input "2"
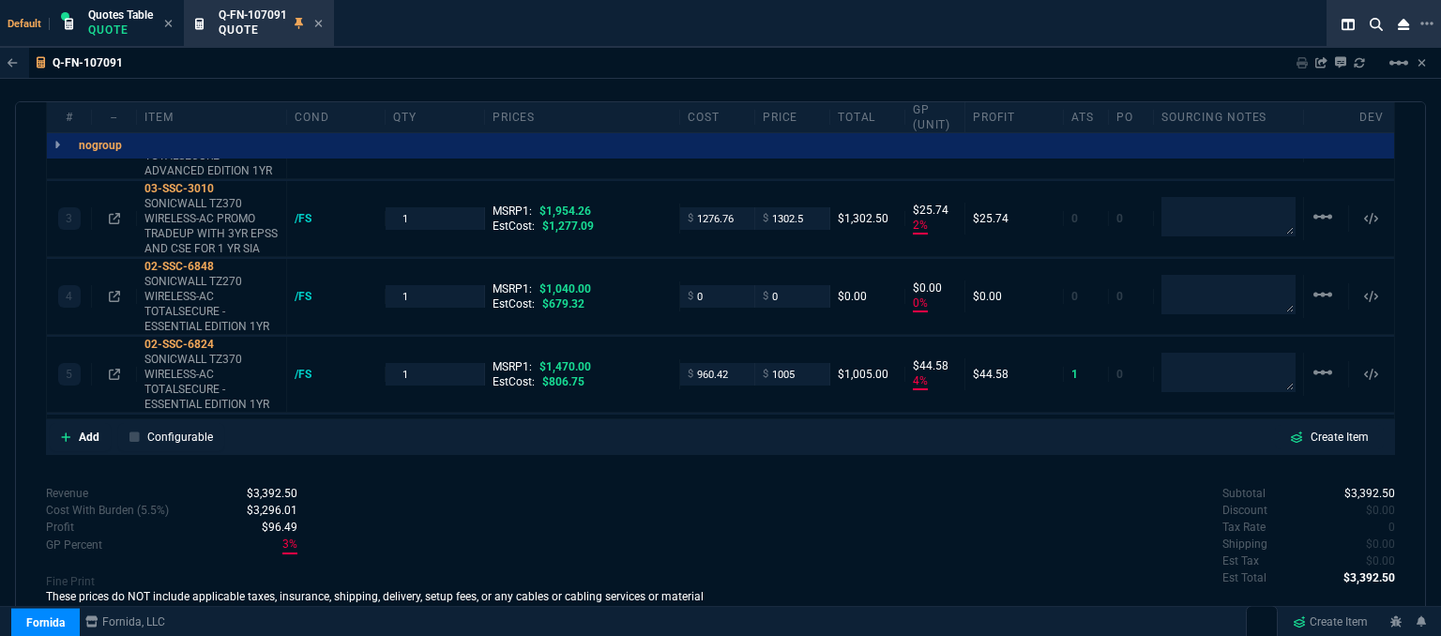
type input "26"
type input "0"
type input "4"
type input "45"
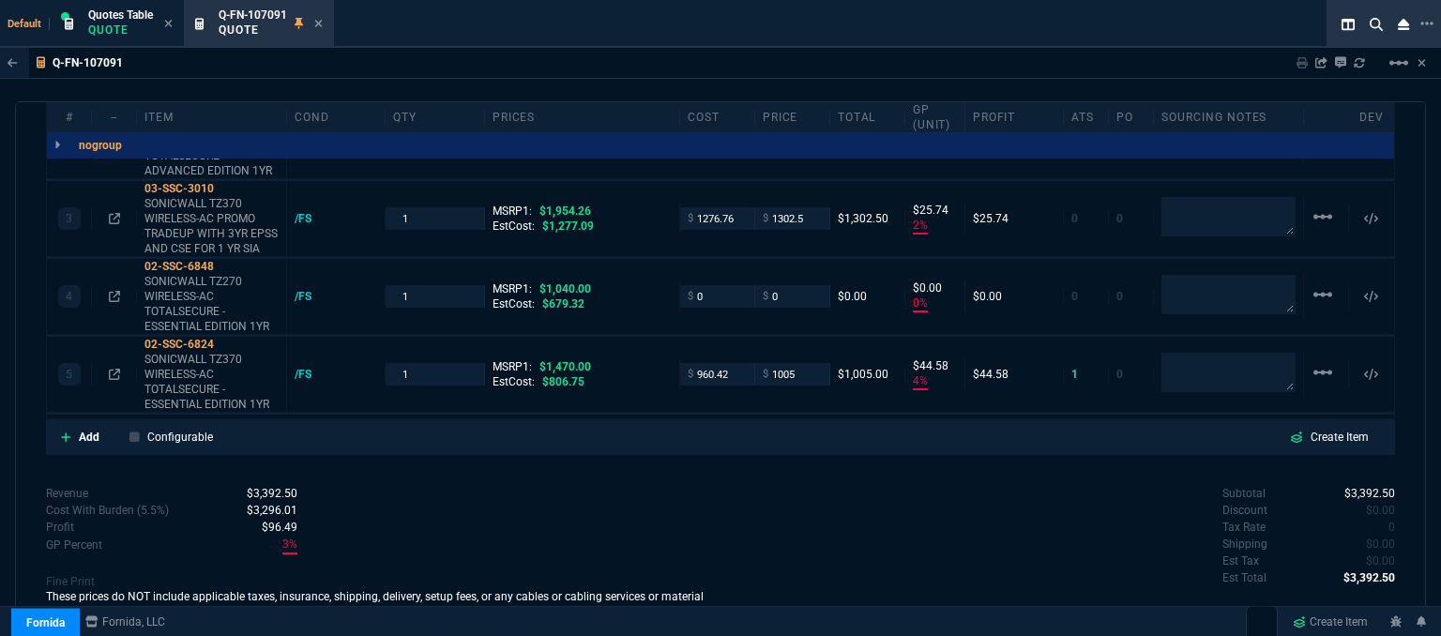
type input "28"
type input "100"
type input "33"
type input "100"
type input "32"
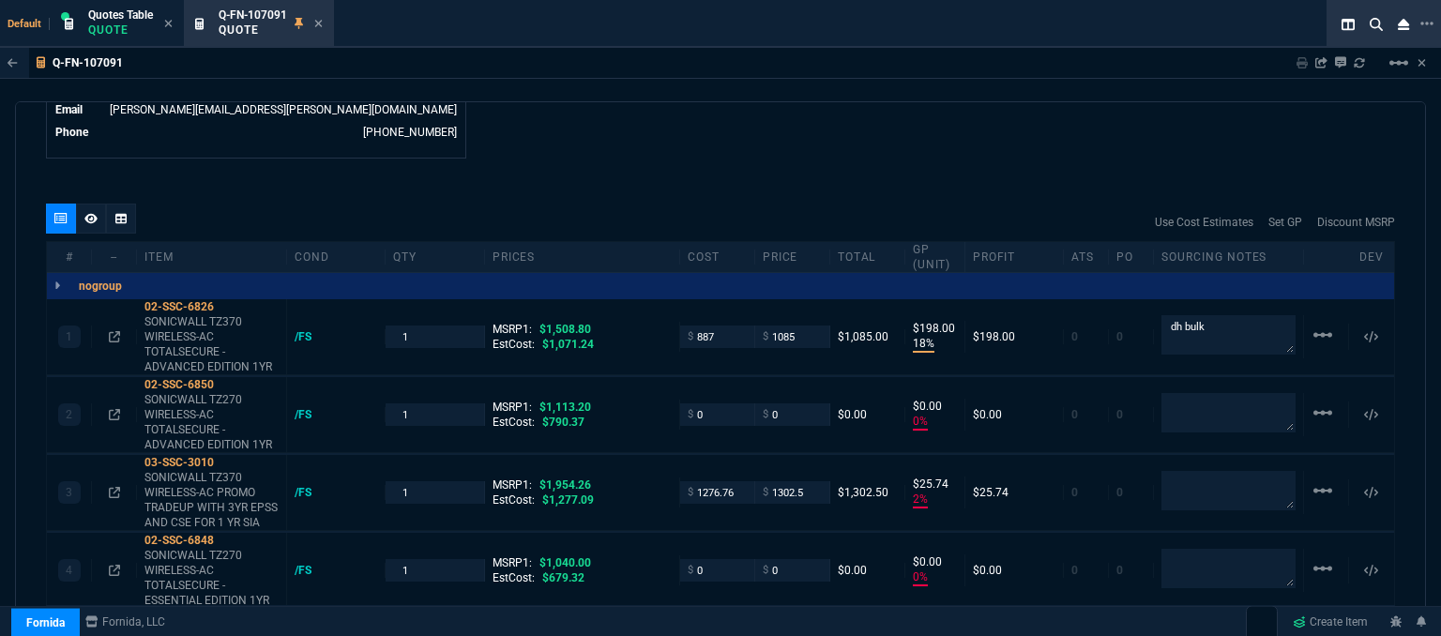
scroll to position [989, 0]
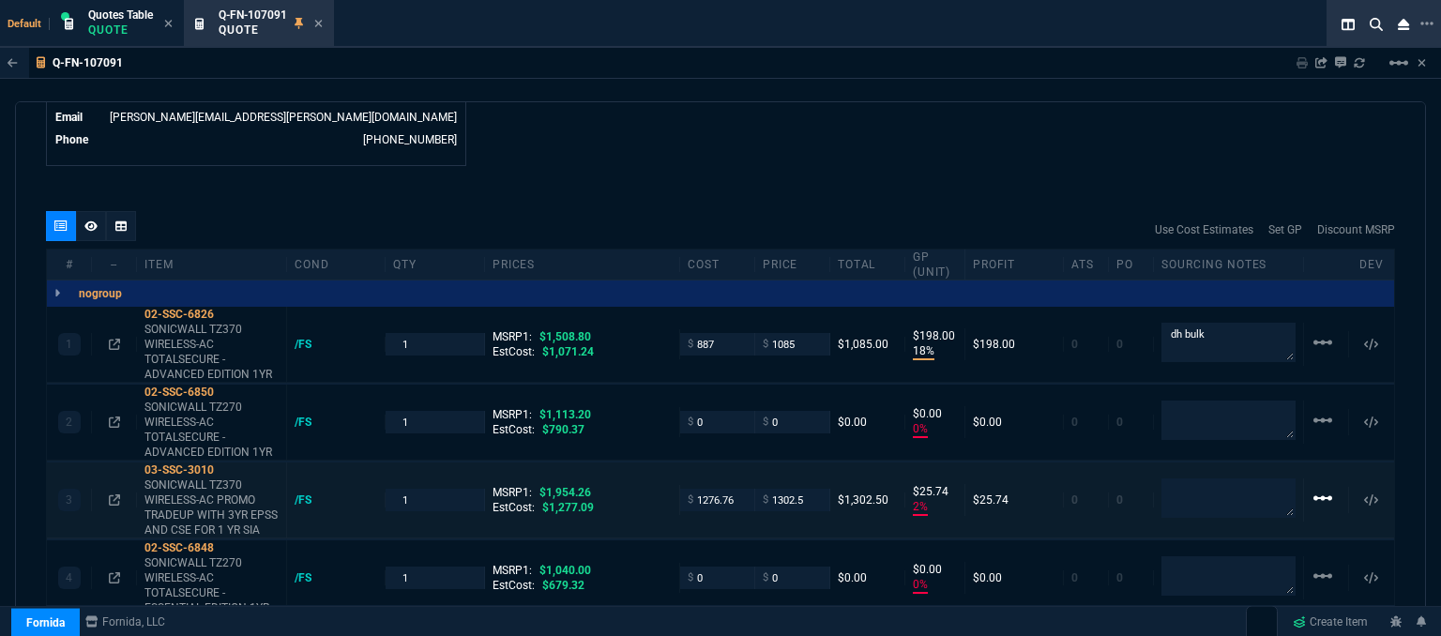
click at [1318, 487] on mat-icon "linear_scale" at bounding box center [1323, 498] width 23 height 23
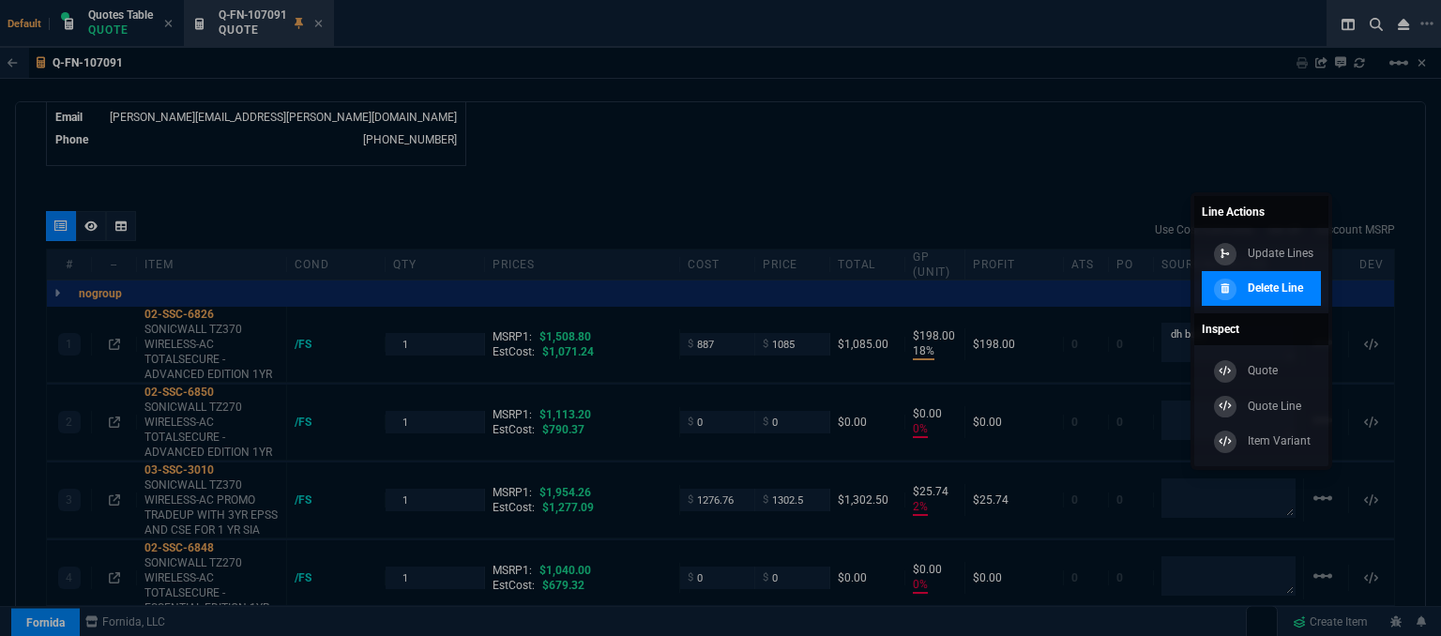
click at [1276, 285] on p "Delete Line" at bounding box center [1275, 288] width 55 height 17
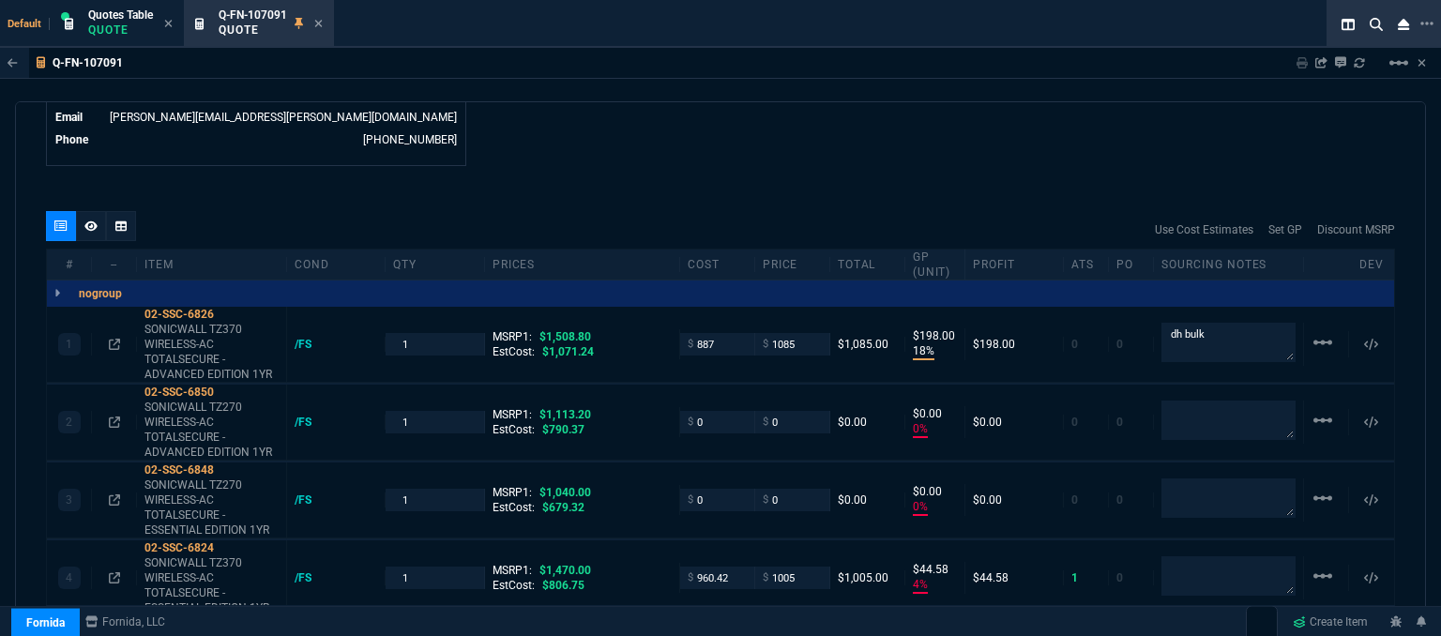
type input "18"
type input "198"
type input "0"
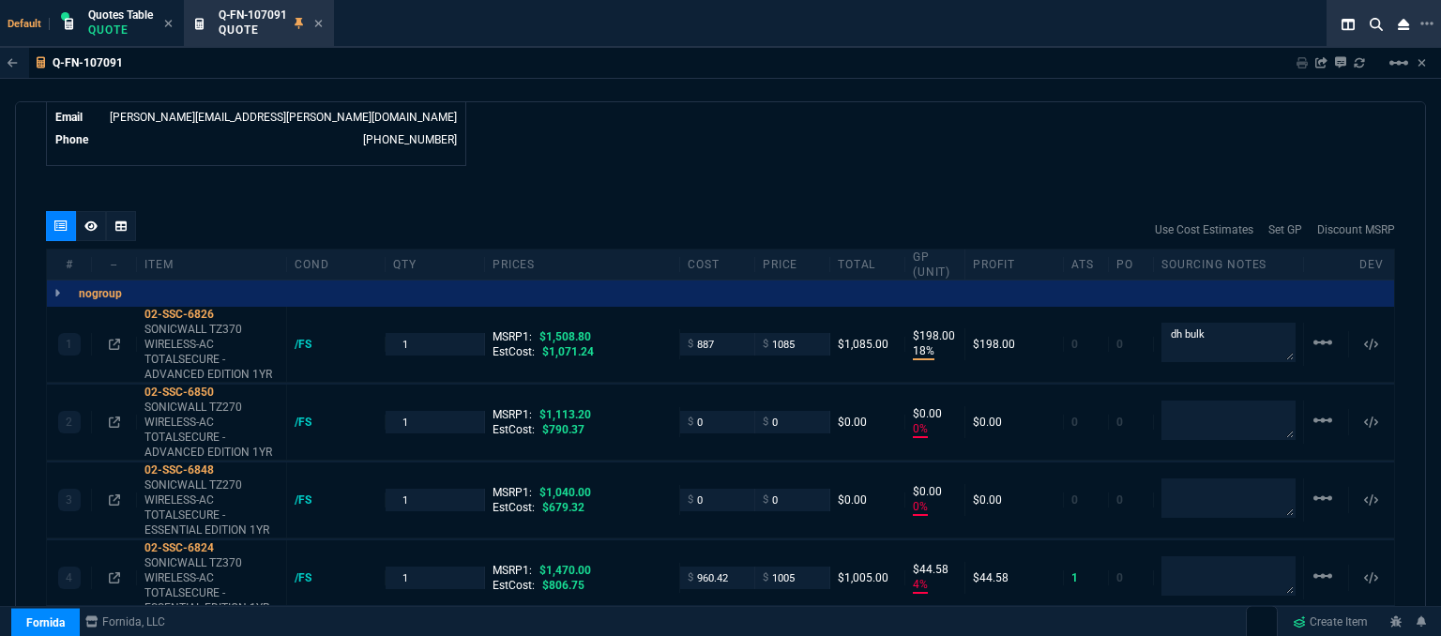
type input "0"
type input "4"
type input "45"
type input "28"
type input "100"
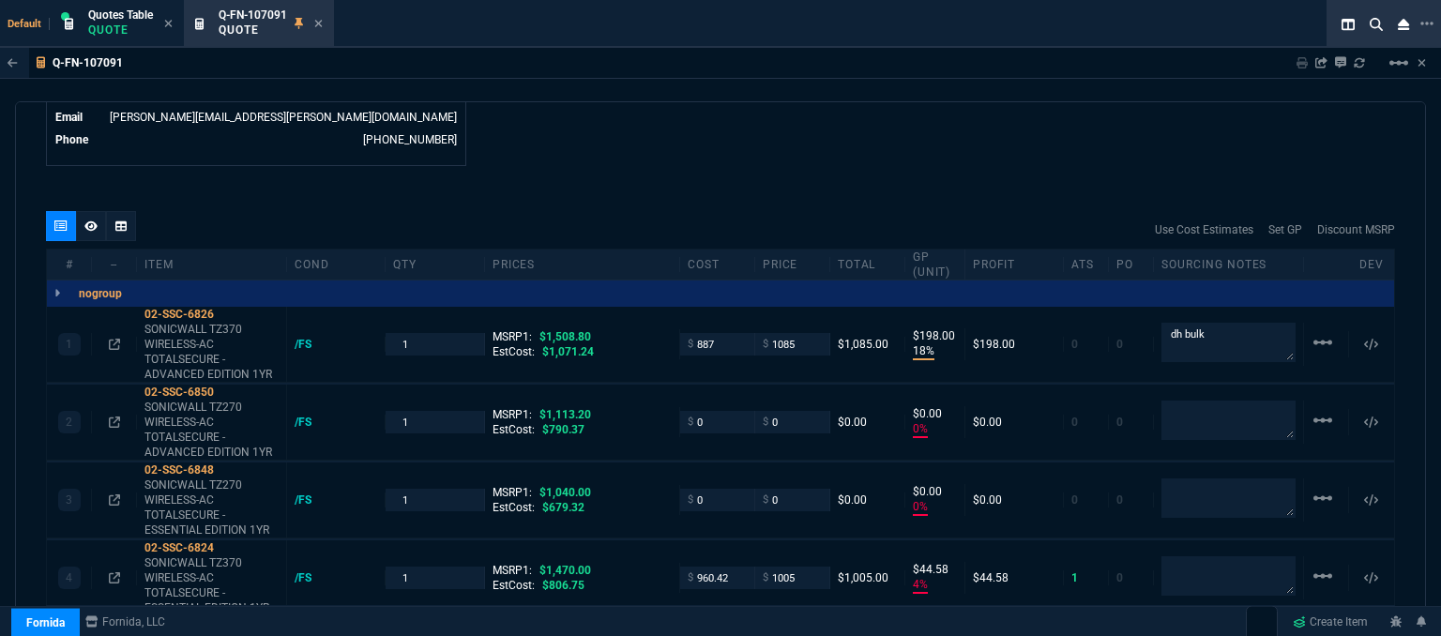
type input "100"
type input "32"
click at [1312, 487] on mat-icon "linear_scale" at bounding box center [1323, 498] width 23 height 23
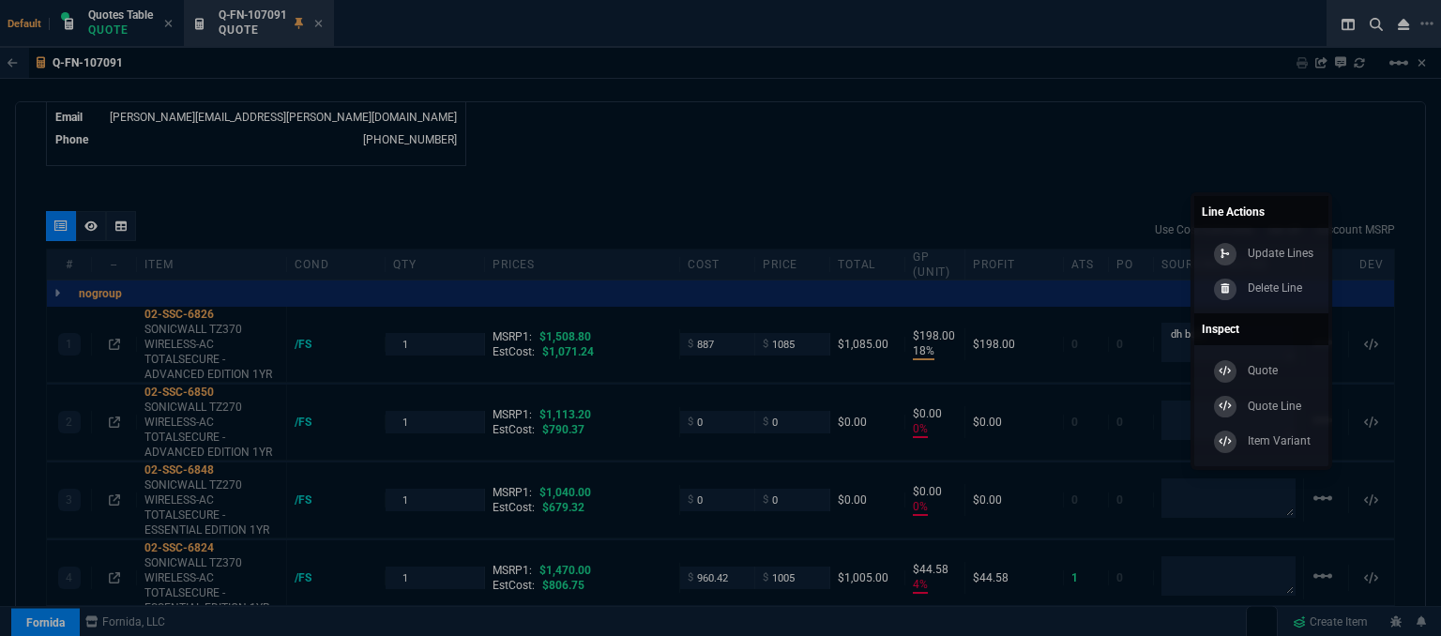
click at [1241, 282] on div "Delete Line" at bounding box center [1256, 289] width 93 height 21
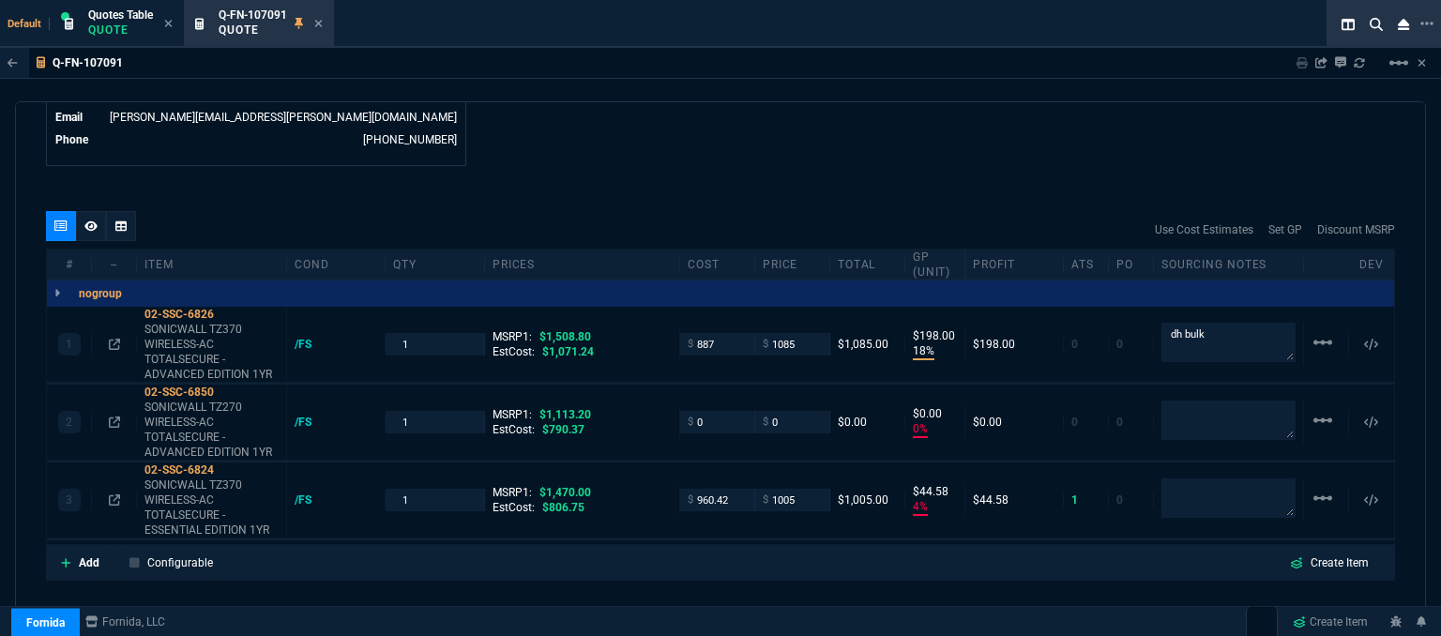
type input "18"
drag, startPoint x: 1198, startPoint y: 308, endPoint x: 1109, endPoint y: 297, distance: 89.7
click at [1109, 307] on div "1 02-SSC-6826 SONICWALL TZ370 WIRELESS-AC TOTALSECURE - ADVANCED EDITION 1YR /F…" at bounding box center [721, 345] width 1348 height 76
click at [1211, 402] on textarea at bounding box center [1229, 421] width 134 height 38
paste textarea "dh bulk"
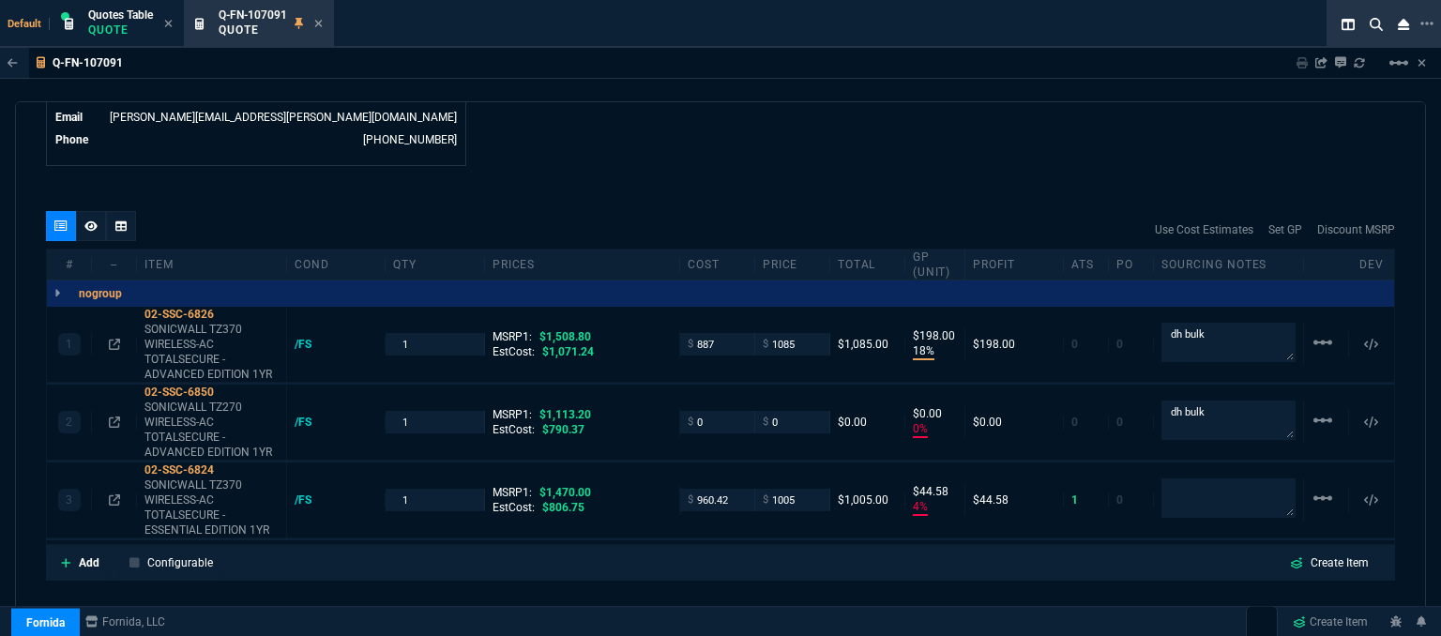
click at [952, 162] on div "quote Q-FN-107091 Online Technical Consulting, Inc draft Fornida, LLC 2609 Tech…" at bounding box center [720, 371] width 1411 height 541
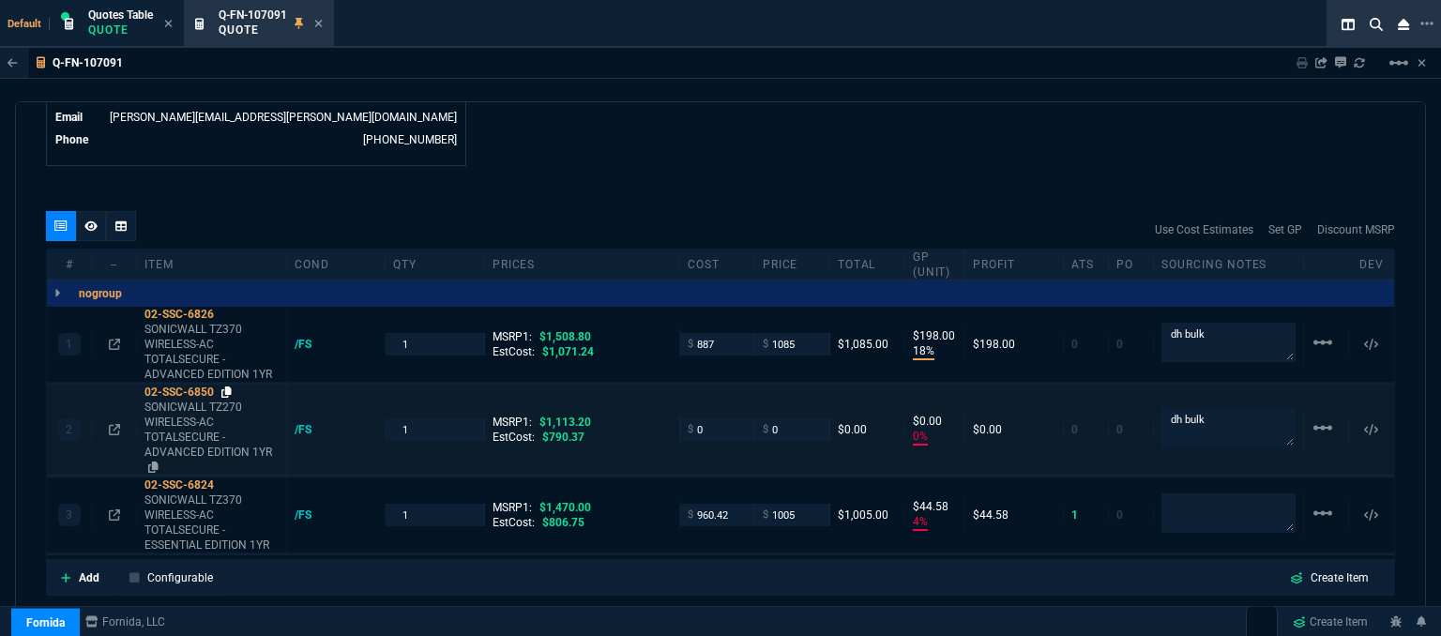
click at [231, 387] on icon at bounding box center [226, 392] width 10 height 11
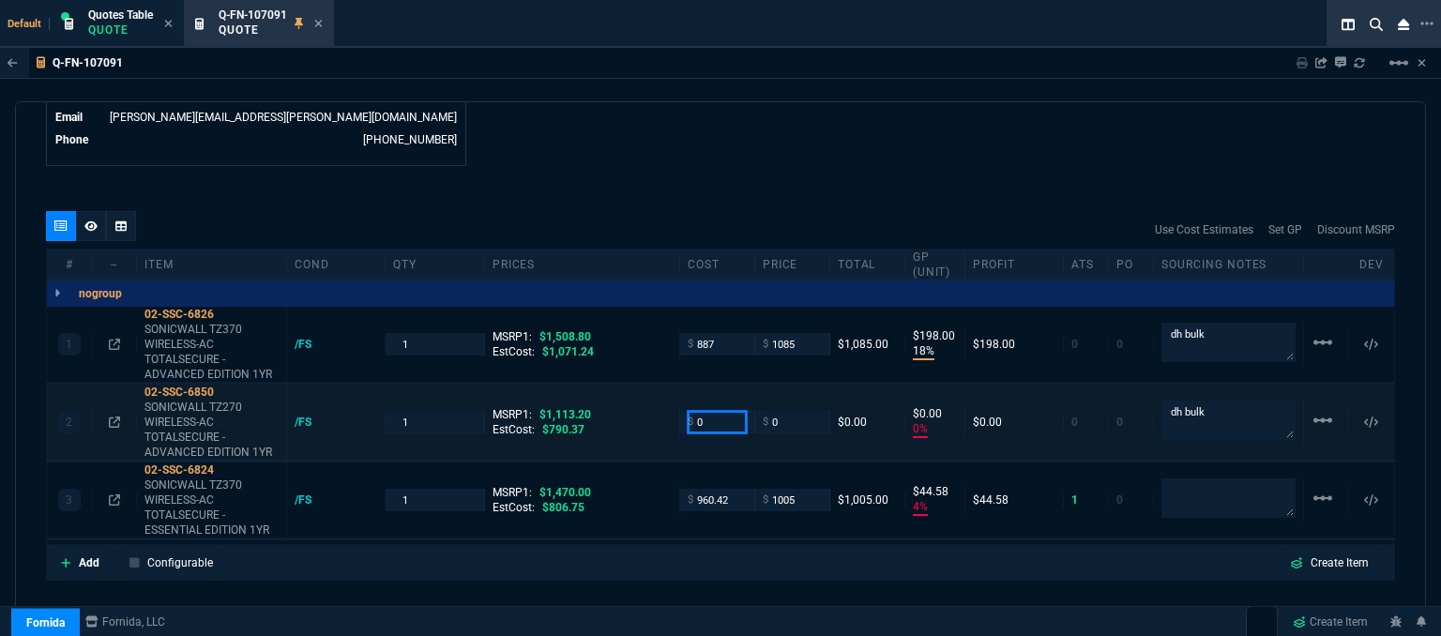
drag, startPoint x: 712, startPoint y: 403, endPoint x: 678, endPoint y: 388, distance: 37.8
click at [678, 388] on div "2 02-SSC-6850 SONICWALL TZ270 WIRELESS-AC TOTALSECURE - ADVANCED EDITION 1YR /F…" at bounding box center [721, 423] width 1348 height 76
click at [646, 575] on div "quote Q-FN-107091 Online Technical Consulting, Inc draft Fornida, LLC 2609 Tech…" at bounding box center [720, 371] width 1411 height 541
click at [737, 411] on input "655.08" at bounding box center [717, 422] width 59 height 22
click at [886, 590] on div "quote Q-FN-107091 Online Technical Consulting, Inc draft Fornida, LLC 2609 Tech…" at bounding box center [720, 371] width 1411 height 541
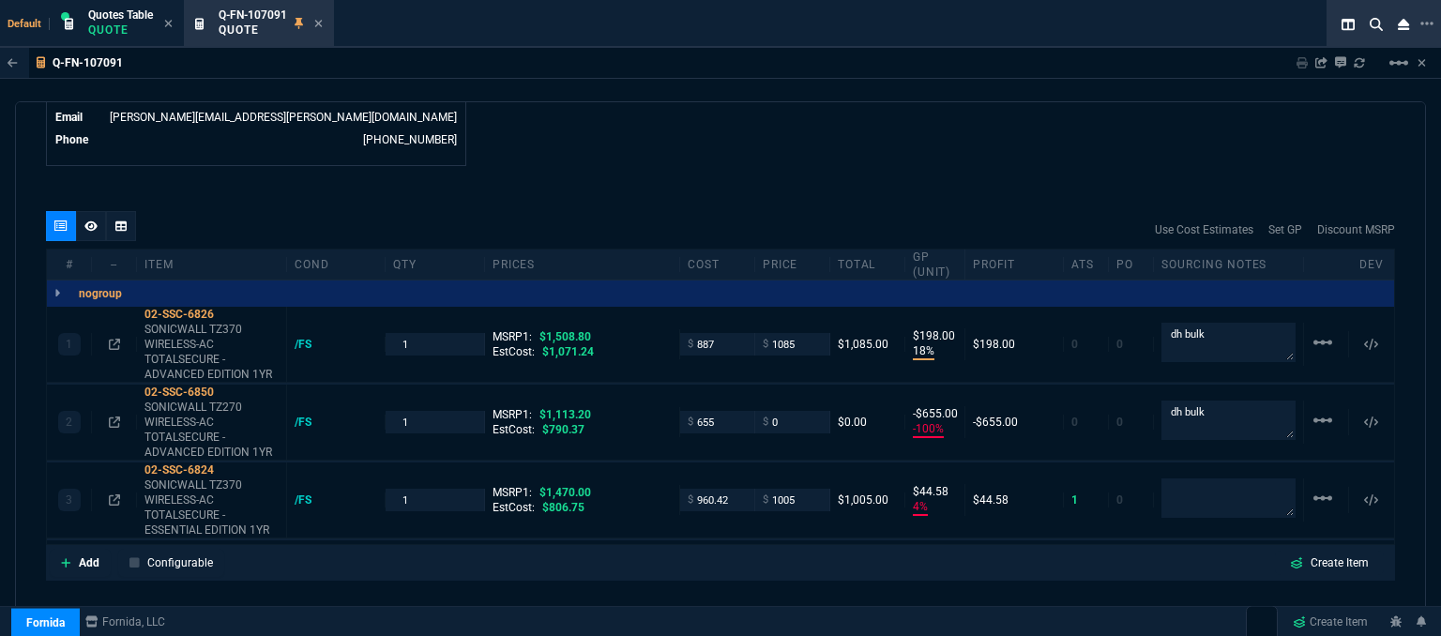
click at [911, 587] on div "quote Q-FN-107091 Online Technical Consulting, Inc draft Fornida, LLC 2609 Tech…" at bounding box center [720, 371] width 1411 height 541
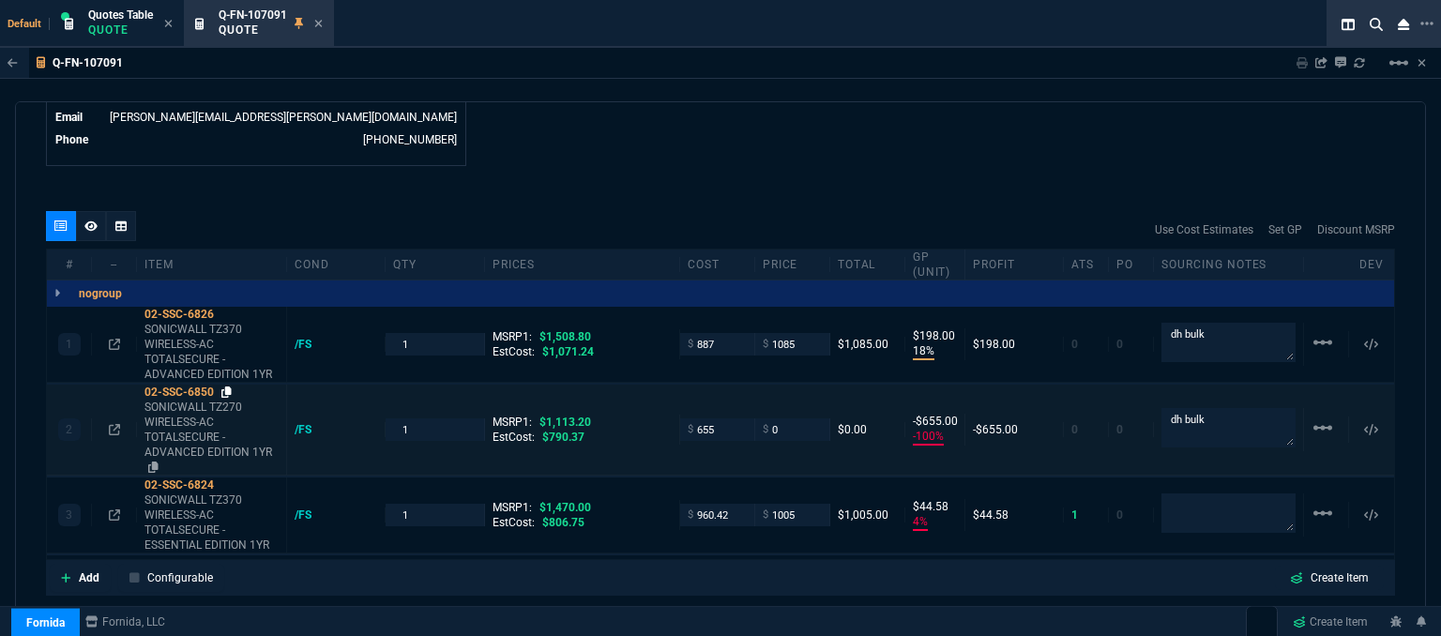
click at [230, 387] on icon at bounding box center [226, 392] width 10 height 11
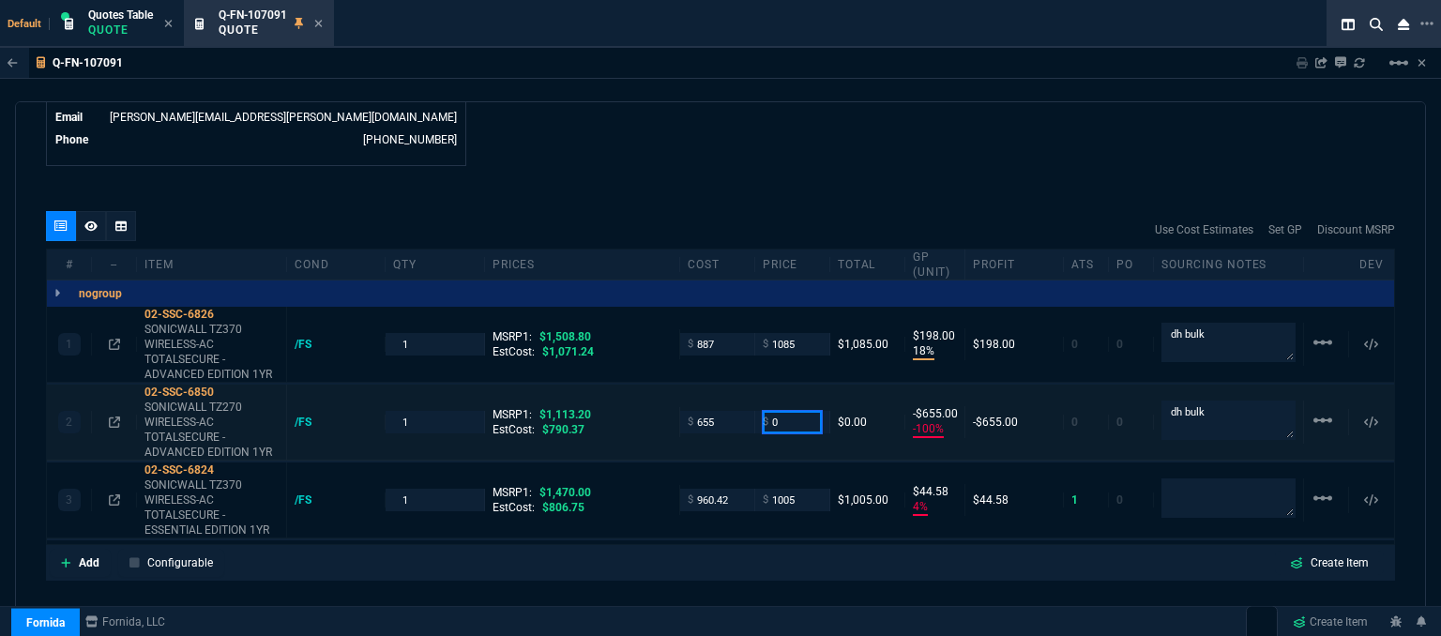
drag, startPoint x: 774, startPoint y: 408, endPoint x: 732, endPoint y: 388, distance: 47.0
click at [734, 388] on div "2 02-SSC-6850 SONICWALL TZ270 WIRELESS-AC TOTALSECURE - ADVANCED EDITION 1YR /F…" at bounding box center [721, 423] width 1348 height 76
click at [639, 620] on div "Fornida ZaynTek Fornida Fornida, LLC Create Item" at bounding box center [720, 622] width 1441 height 32
click at [112, 495] on icon at bounding box center [114, 500] width 11 height 11
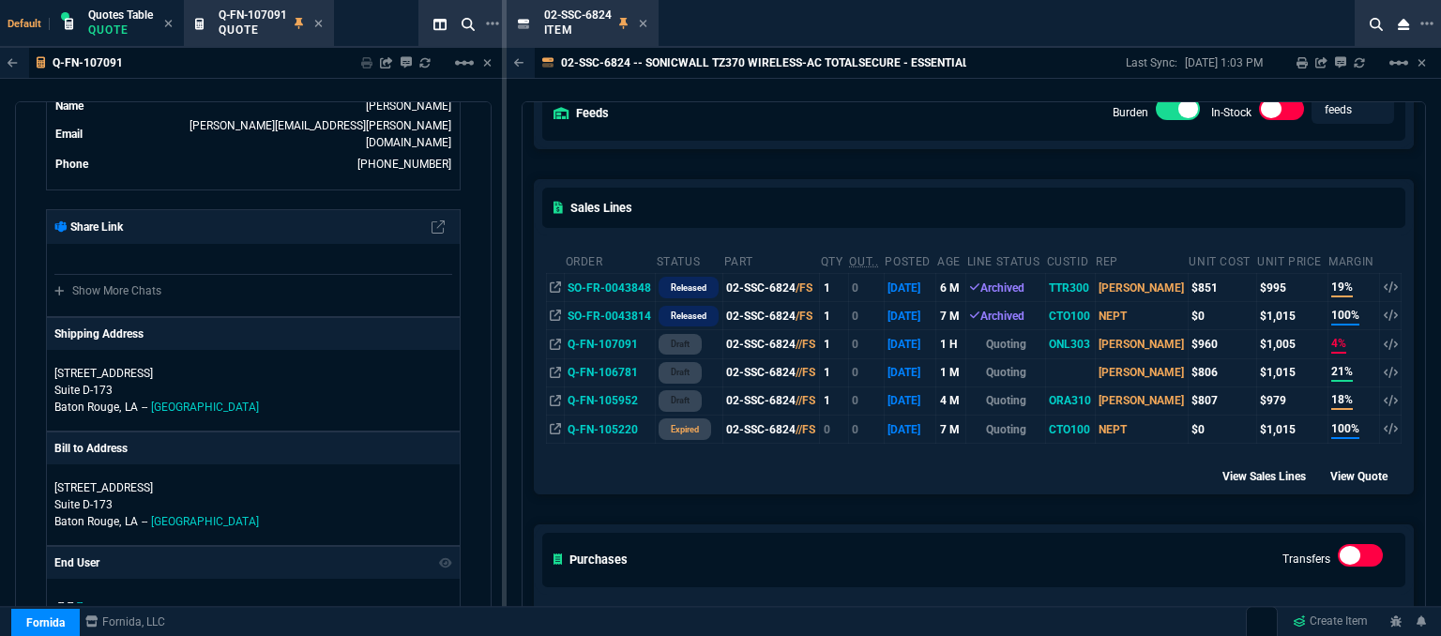
scroll to position [188, 0]
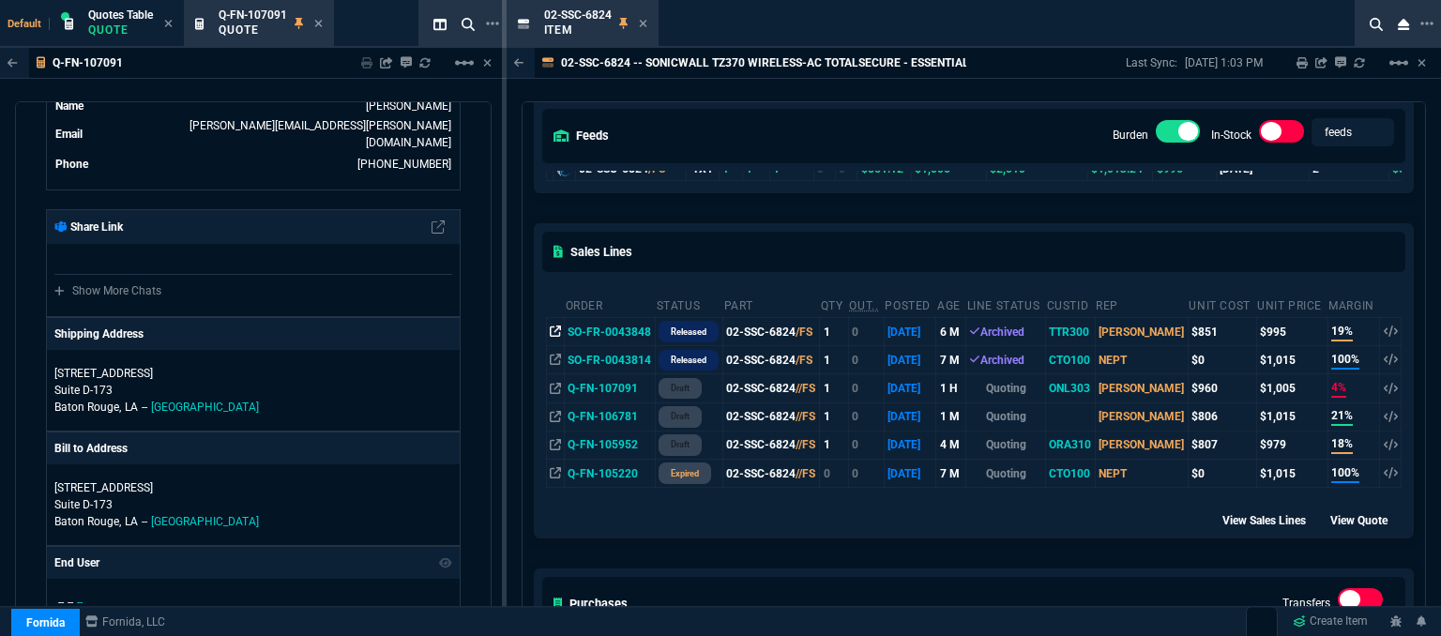
click at [553, 333] on icon at bounding box center [555, 331] width 11 height 11
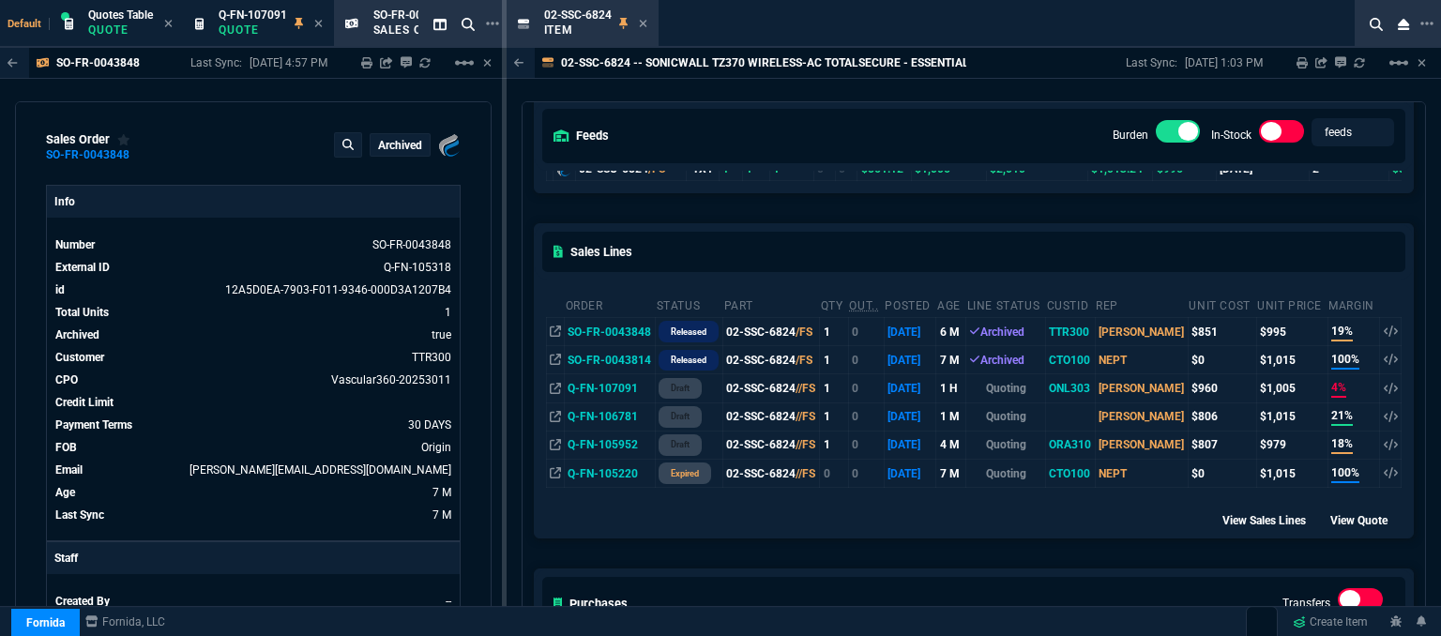
click at [597, 336] on td "SO-FR-0043848" at bounding box center [610, 332] width 91 height 28
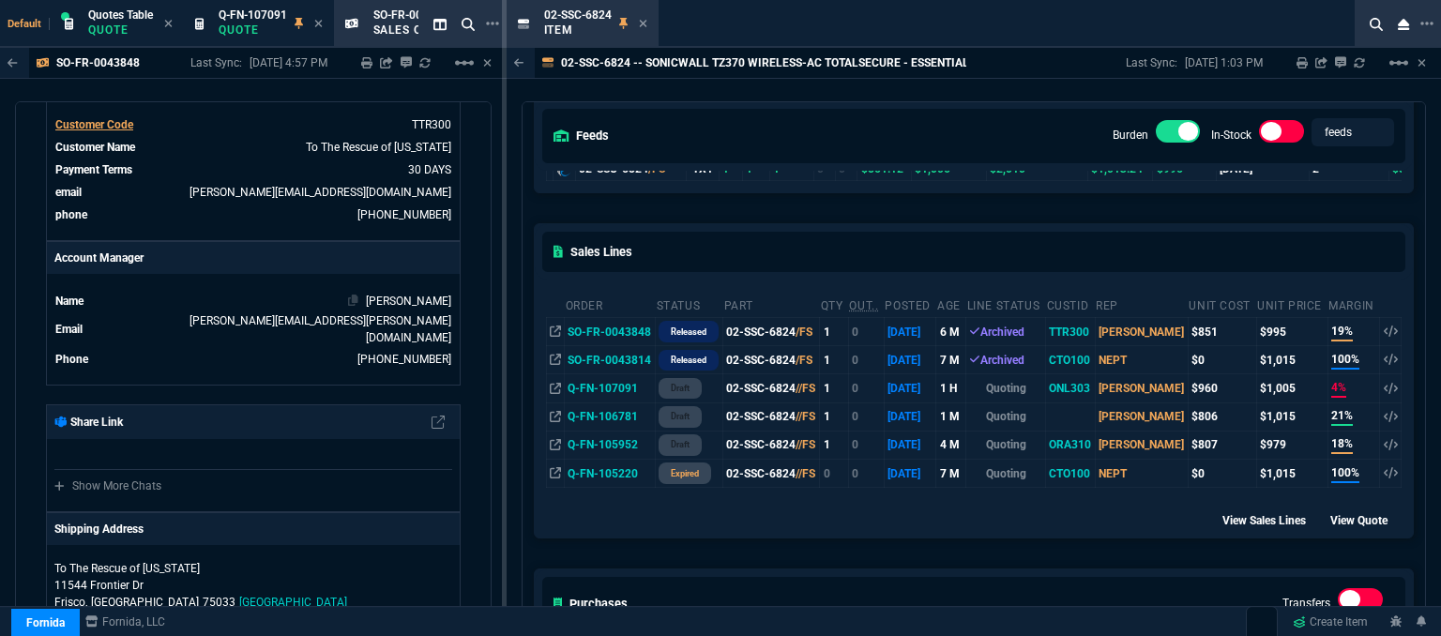
scroll to position [938, 0]
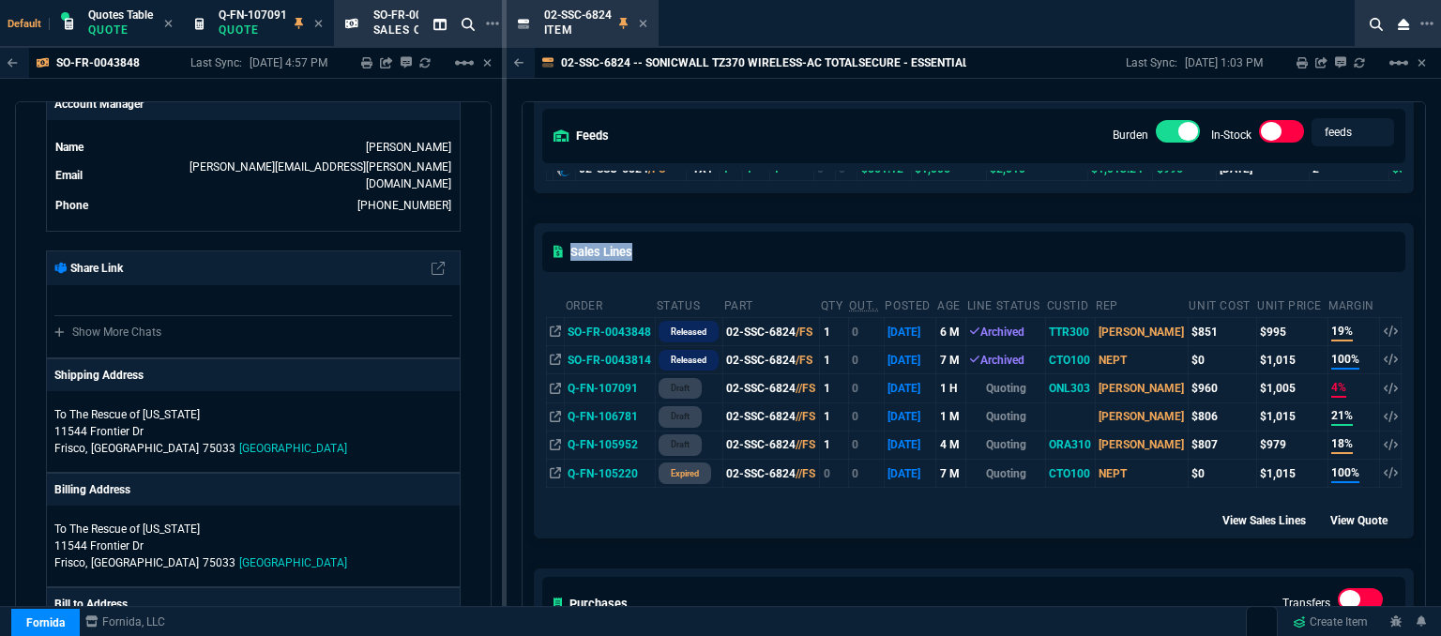
drag, startPoint x: 533, startPoint y: 237, endPoint x: 832, endPoint y: 251, distance: 299.7
click at [837, 253] on div "02-SSC-6824 -- SONICWALL TZ370 WIRELESS-AC TOTALSECURE - ESSENTIAL EDITION 1YR …" at bounding box center [974, 345] width 935 height 594
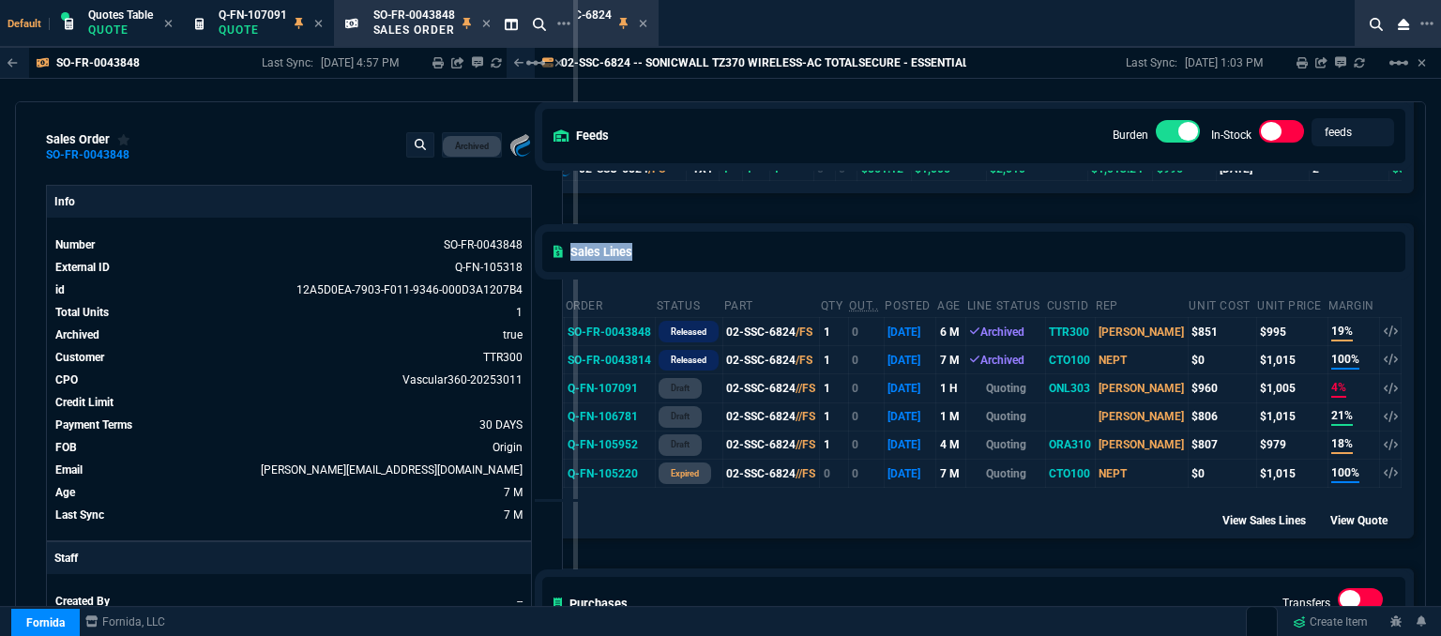
drag, startPoint x: 504, startPoint y: 239, endPoint x: 777, endPoint y: 256, distance: 273.6
click at [826, 251] on div "Default Quotes Table Quote Q-FN-107091 Quote SO-FR-0043848 Sales Order SO-FR-00…" at bounding box center [720, 366] width 1441 height 732
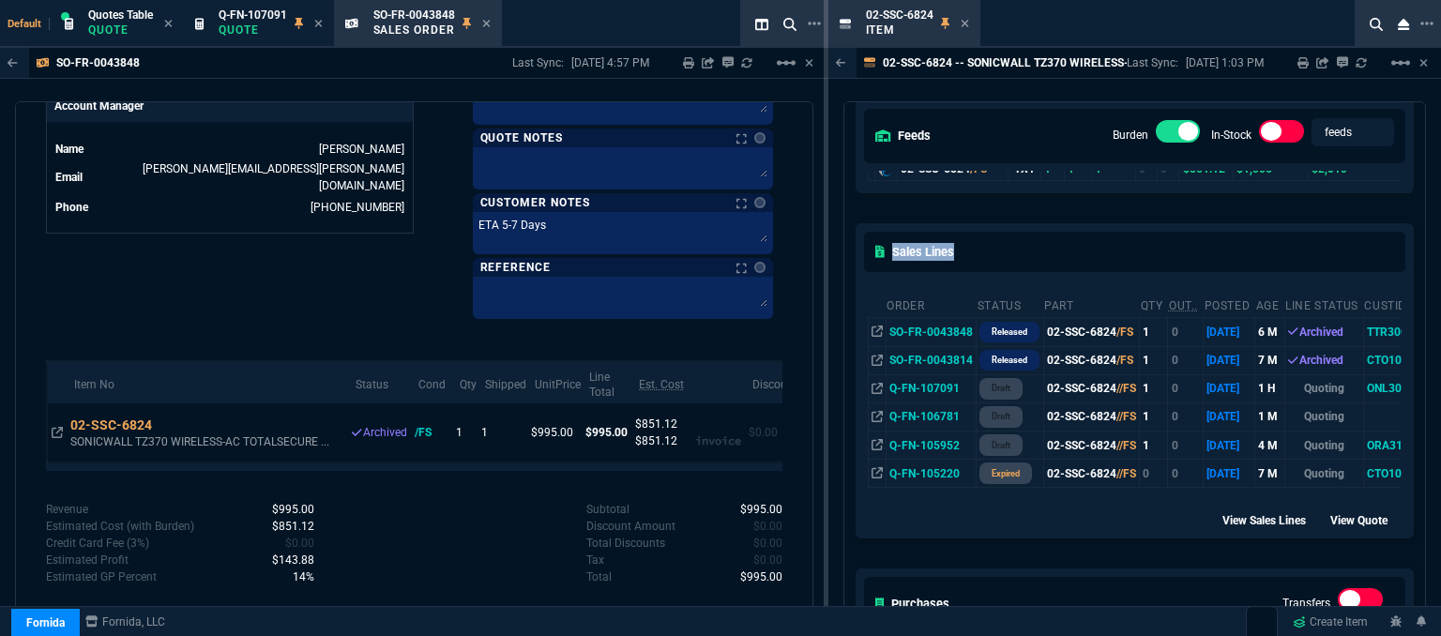
scroll to position [456, 0]
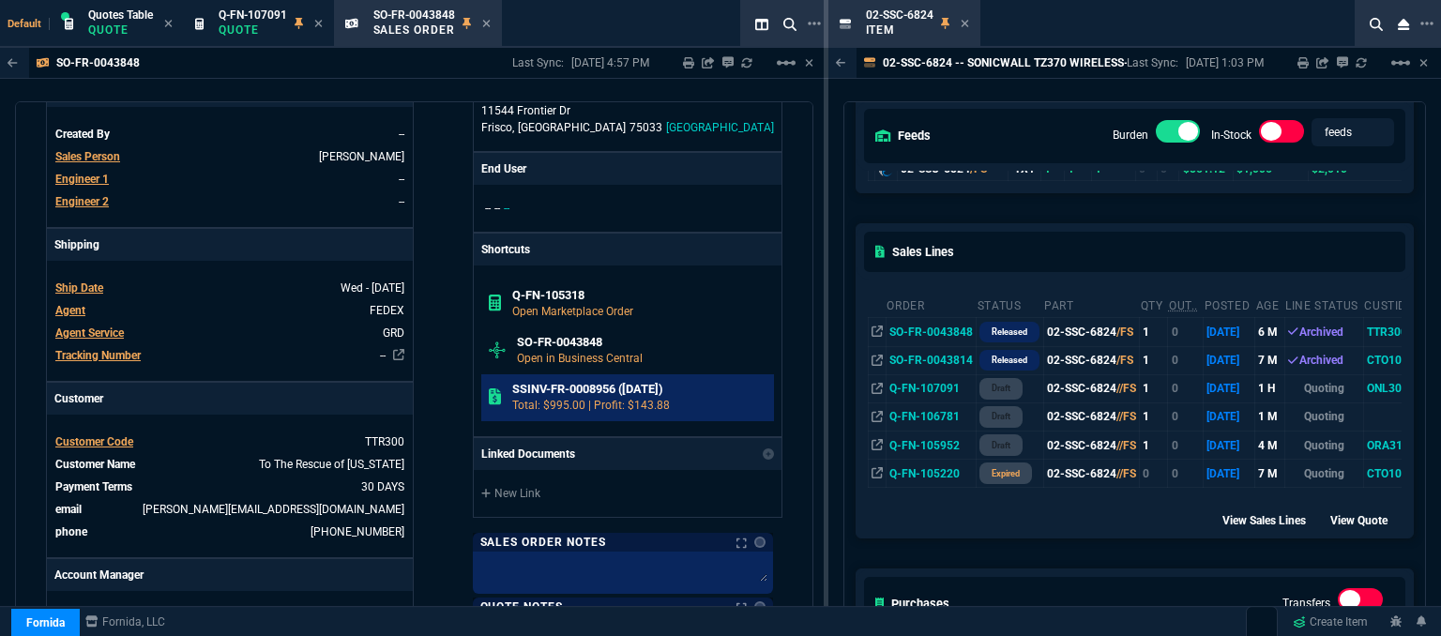
click at [609, 397] on p "Total: $995.00 | Profit: $143.88" at bounding box center [639, 405] width 254 height 17
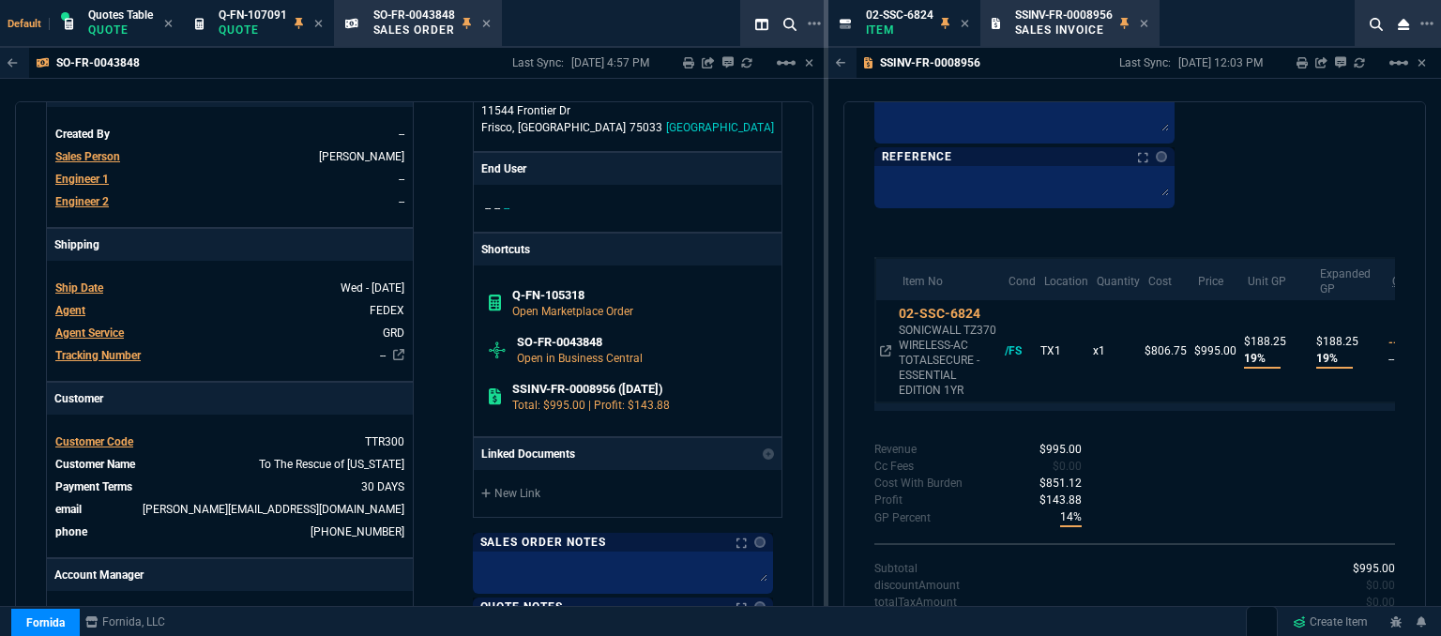
scroll to position [1383, 0]
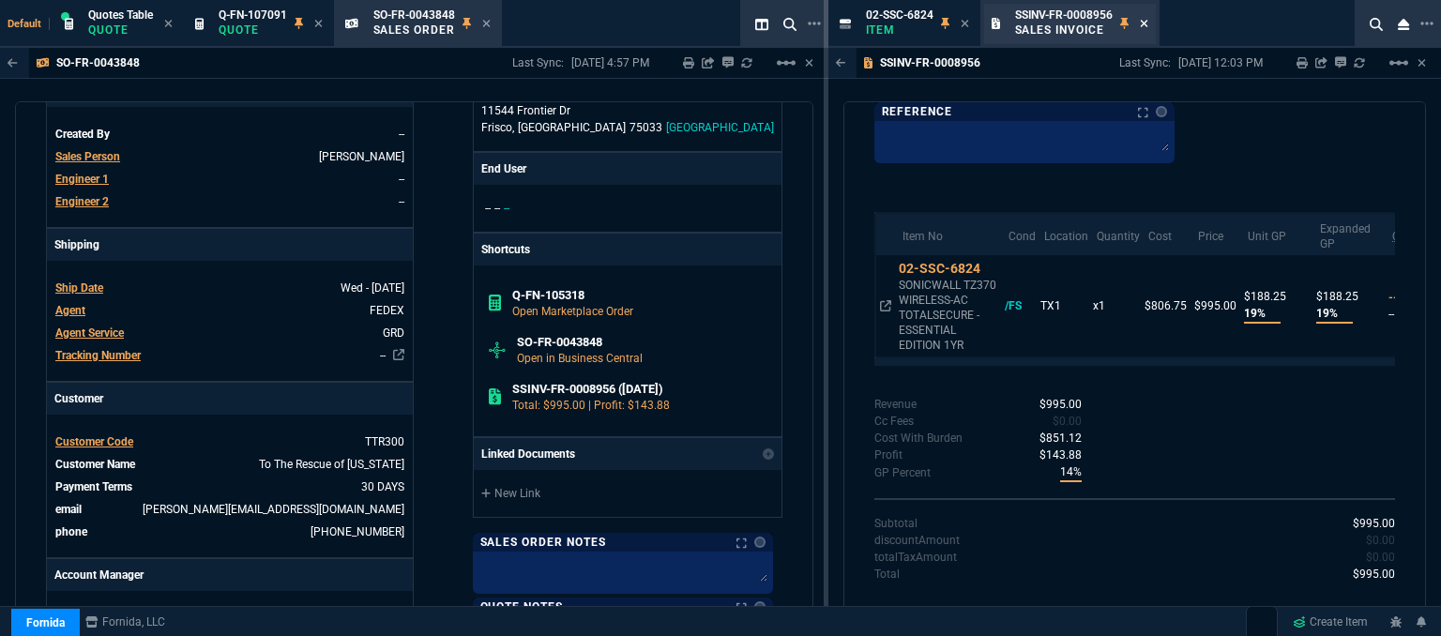
click at [1146, 27] on icon at bounding box center [1144, 23] width 8 height 11
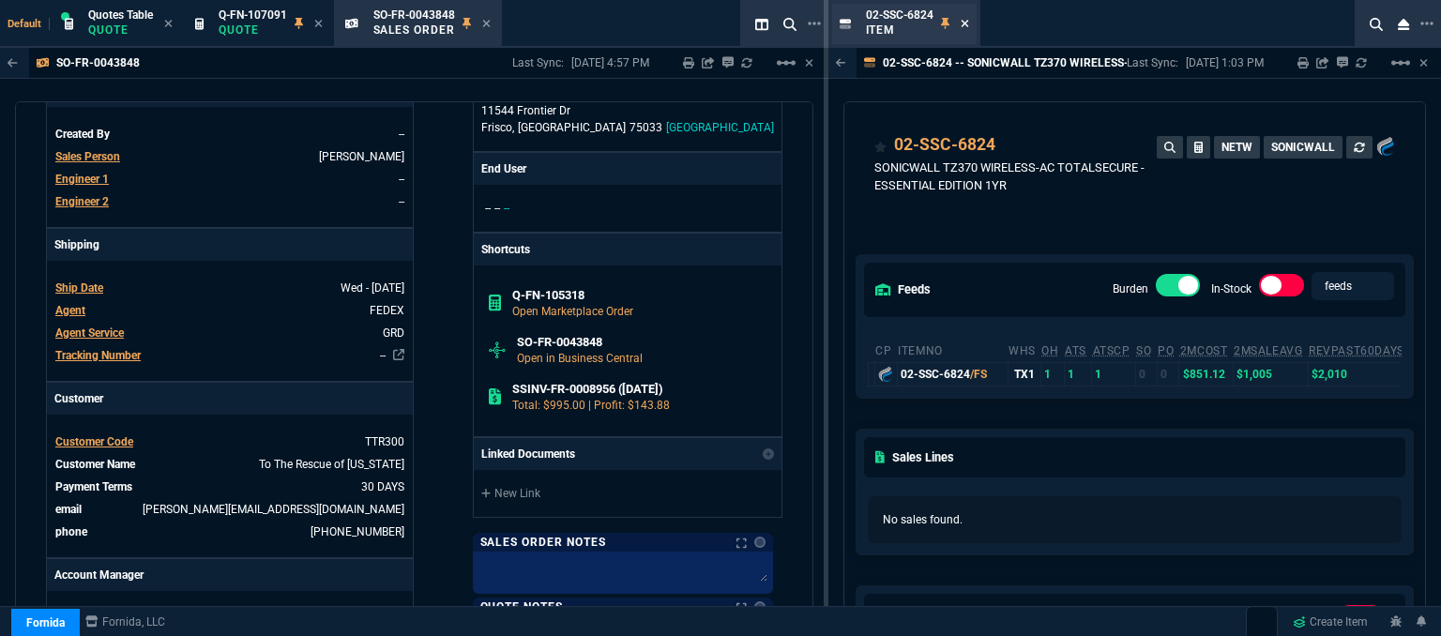
click at [964, 23] on icon at bounding box center [965, 24] width 8 height 8
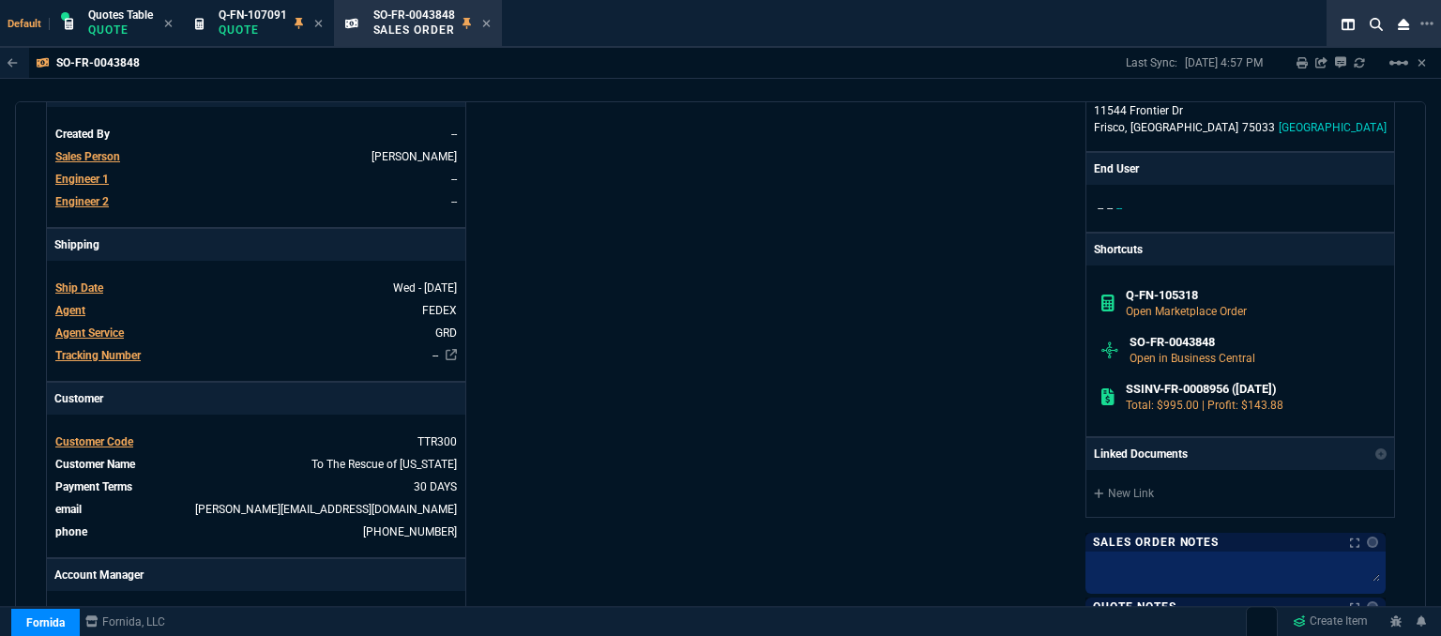
click at [484, 20] on icon at bounding box center [486, 23] width 8 height 11
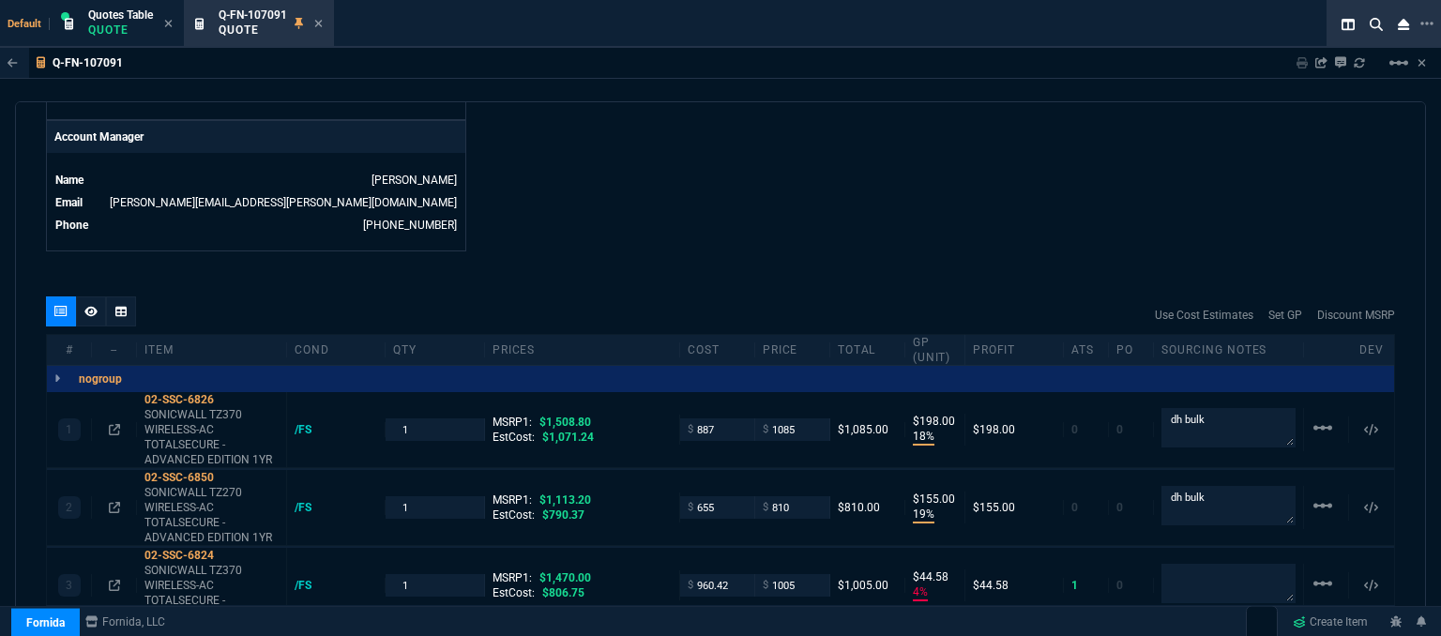
scroll to position [1032, 0]
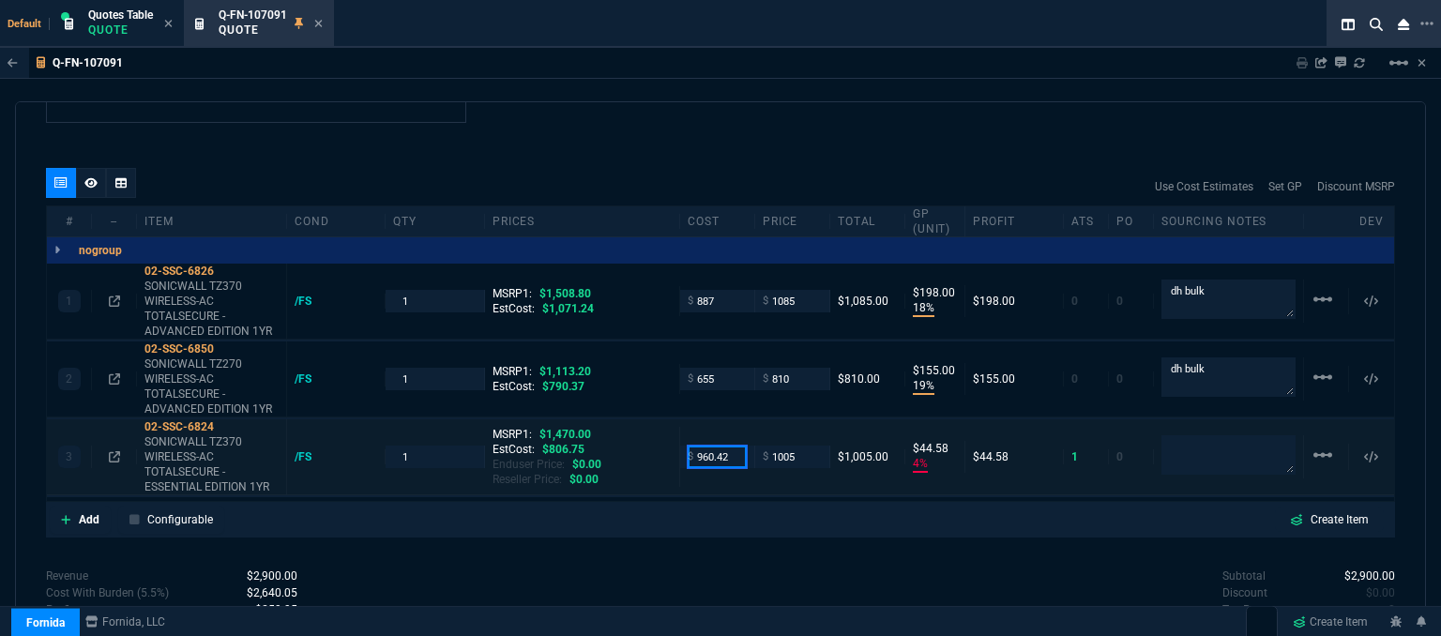
drag, startPoint x: 731, startPoint y: 445, endPoint x: 627, endPoint y: 388, distance: 118.9
click at [661, 423] on div "3 02-SSC-6824 SONICWALL TZ370 WIRELESS-AC TOTALSECURE - ESSENTIAL EDITION 1YR /…" at bounding box center [721, 457] width 1348 height 76
click at [527, 535] on div "quote Q-FN-107091 Online Technical Consulting, Inc draft Fornida, LLC 2609 Tech…" at bounding box center [720, 371] width 1411 height 541
click at [810, 446] on input "1005" at bounding box center [792, 457] width 59 height 22
click at [1315, 444] on mat-icon "linear_scale" at bounding box center [1323, 455] width 23 height 23
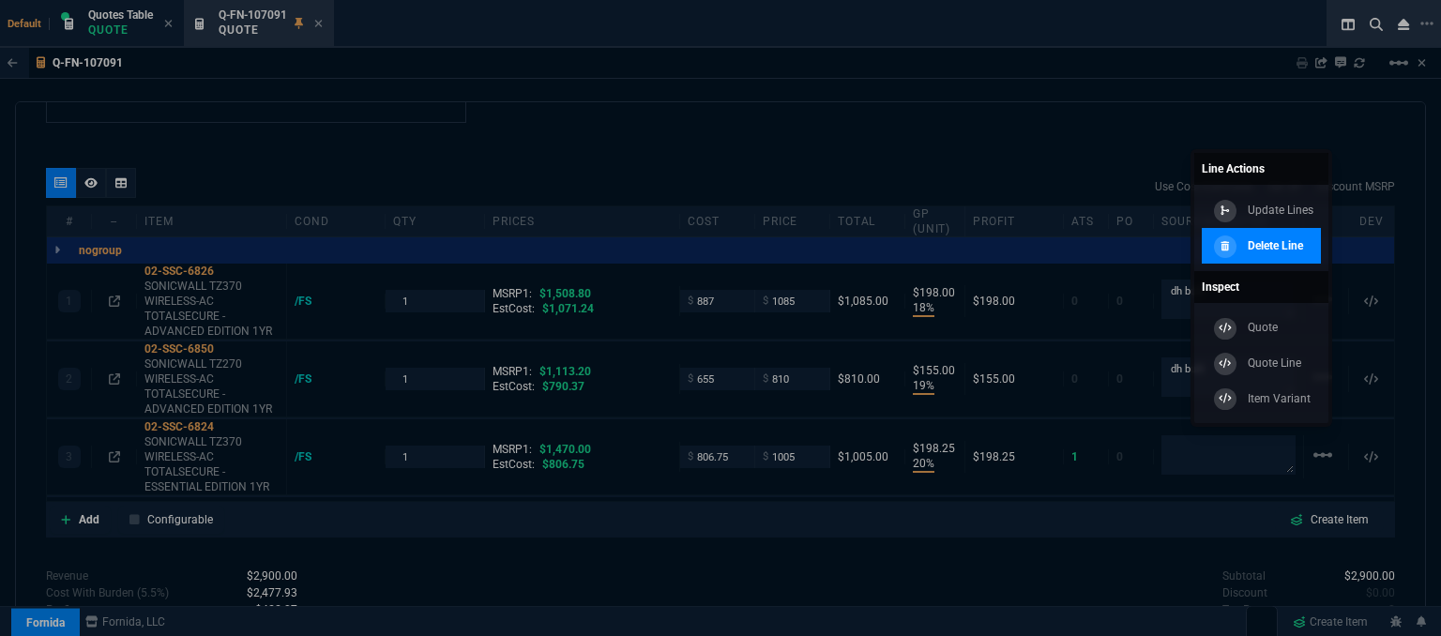
click at [1261, 241] on p "Delete Line" at bounding box center [1275, 245] width 55 height 17
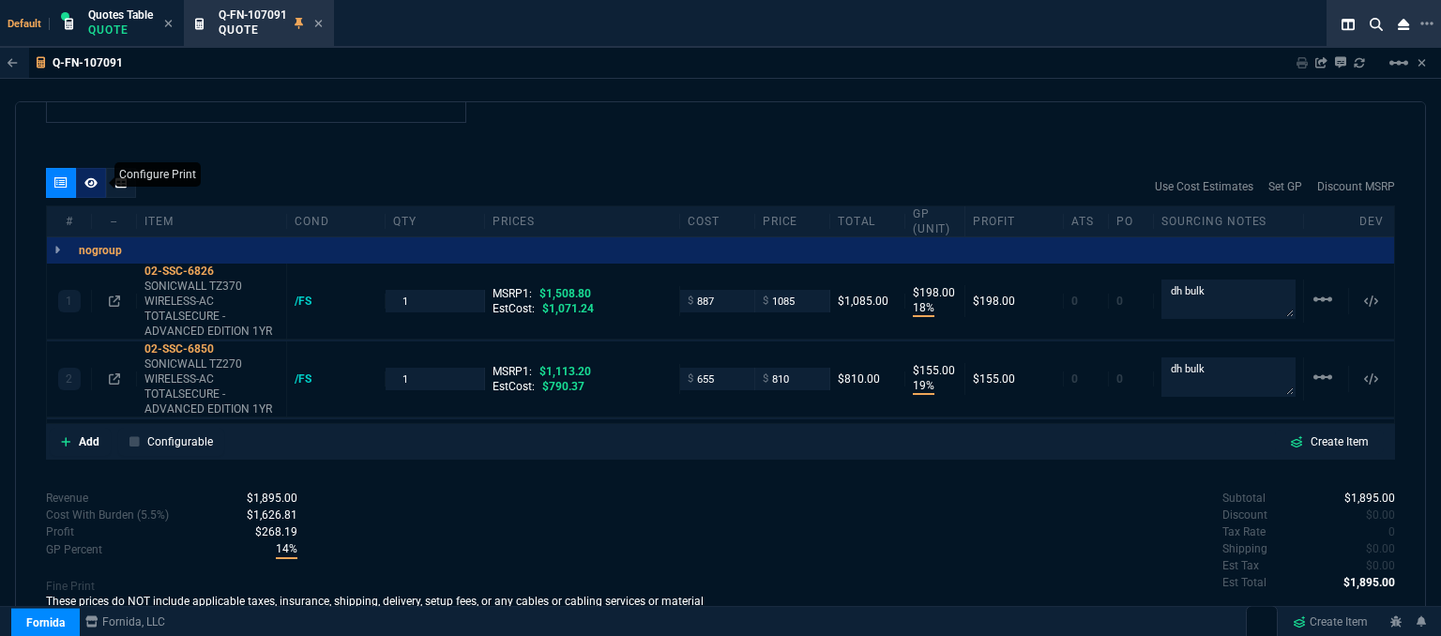
click at [88, 177] on icon at bounding box center [90, 182] width 13 height 10
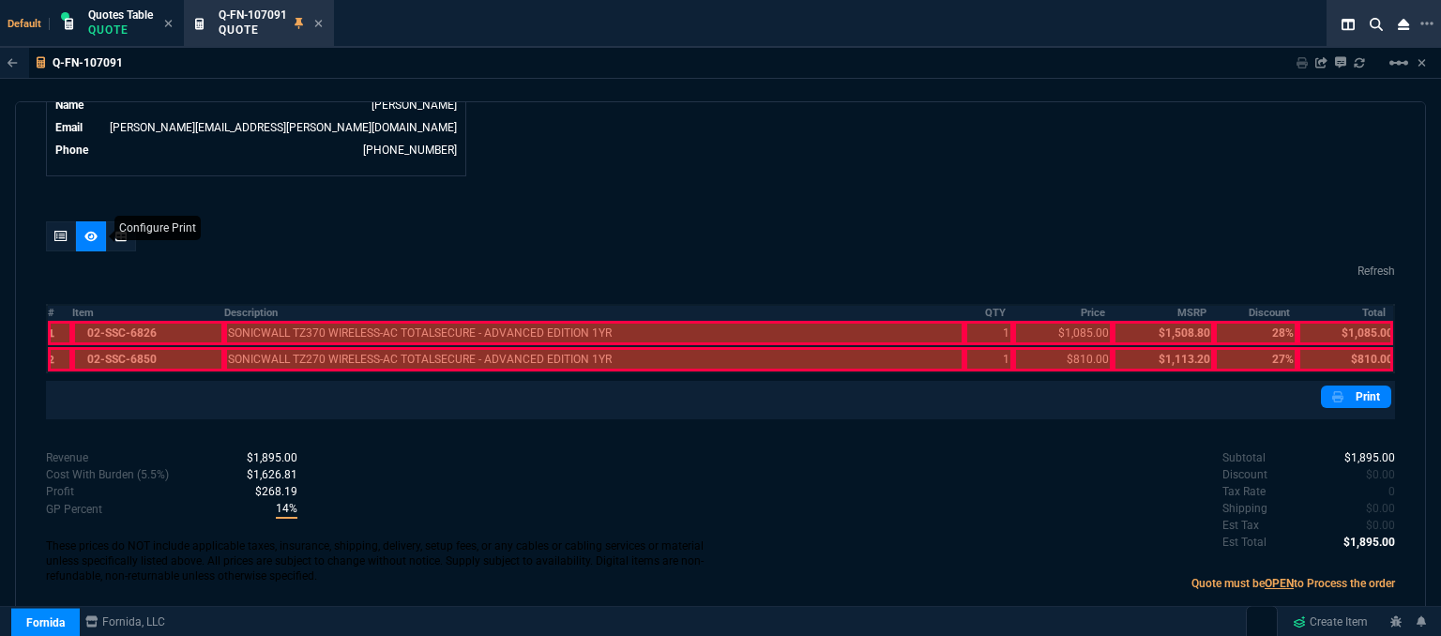
scroll to position [961, 0]
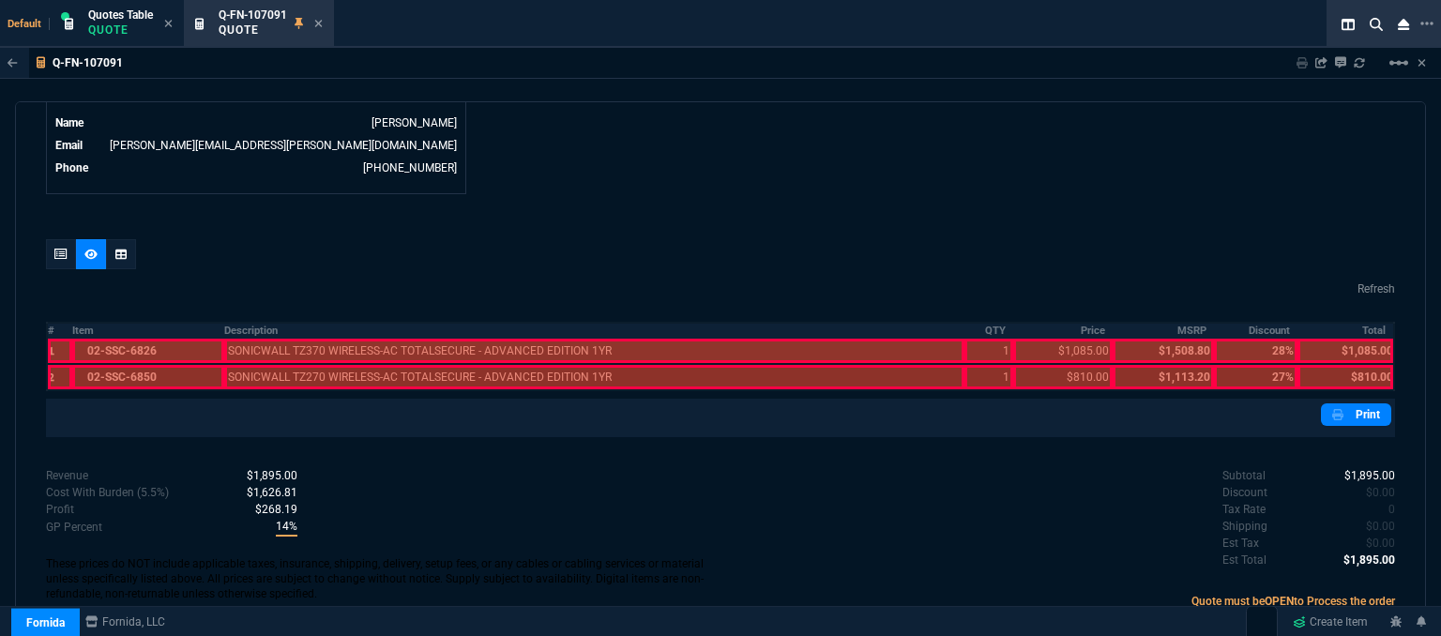
click at [126, 339] on div at bounding box center [147, 351] width 151 height 24
click at [131, 366] on div at bounding box center [147, 377] width 151 height 24
click at [317, 365] on div at bounding box center [594, 377] width 741 height 24
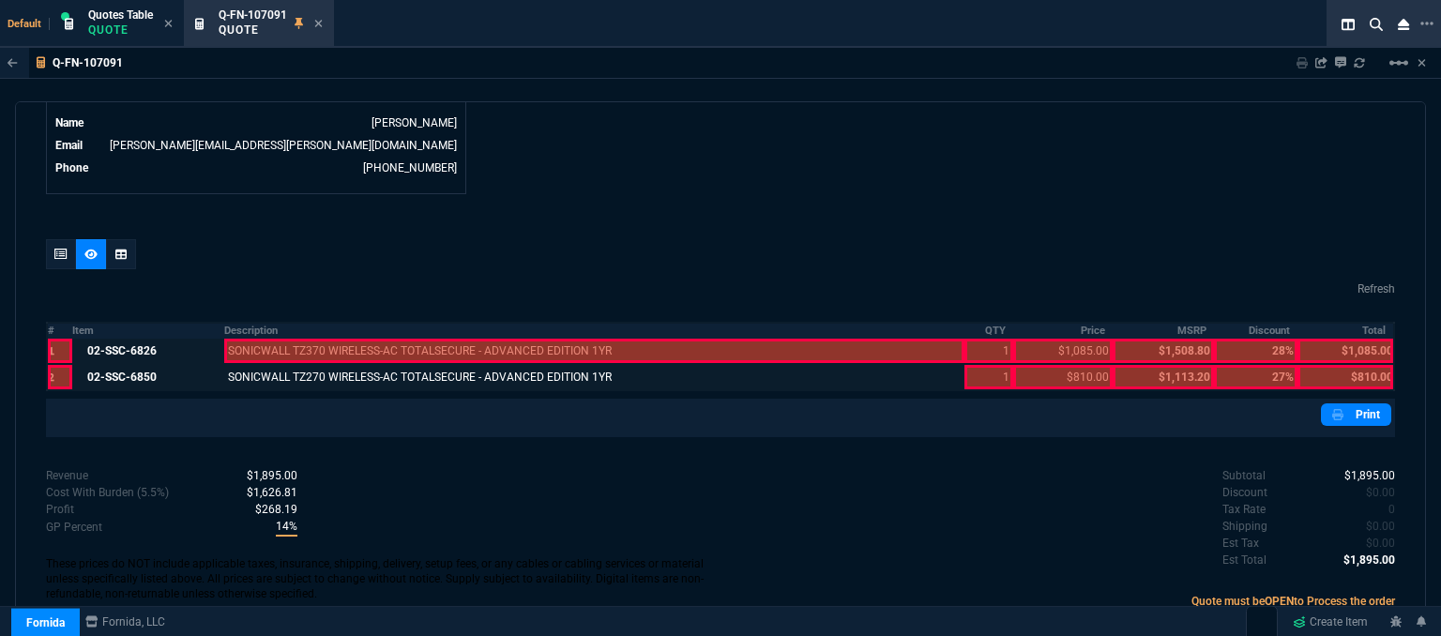
click at [312, 339] on div at bounding box center [594, 351] width 741 height 24
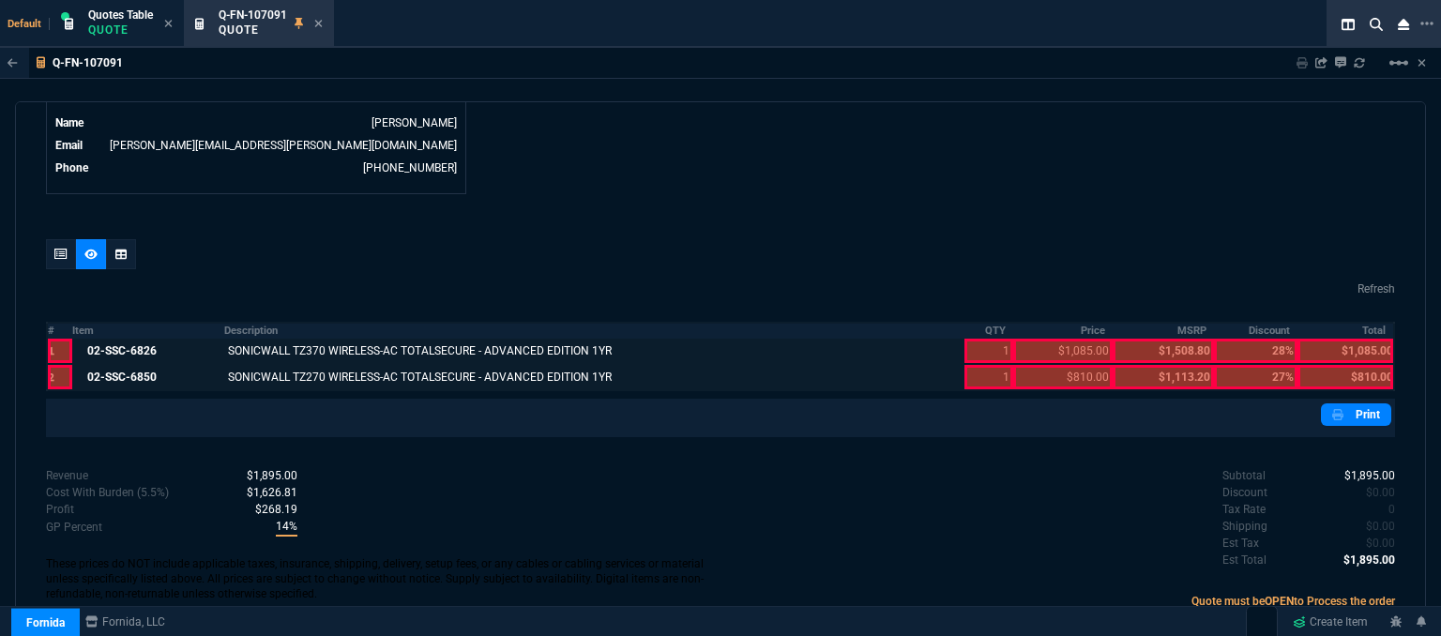
click at [976, 368] on div at bounding box center [989, 377] width 48 height 24
click at [976, 339] on div at bounding box center [989, 351] width 48 height 24
click at [1032, 365] on div at bounding box center [1062, 377] width 99 height 24
click at [1031, 339] on div at bounding box center [1062, 351] width 99 height 24
drag, startPoint x: 1362, startPoint y: 373, endPoint x: 1357, endPoint y: 345, distance: 27.6
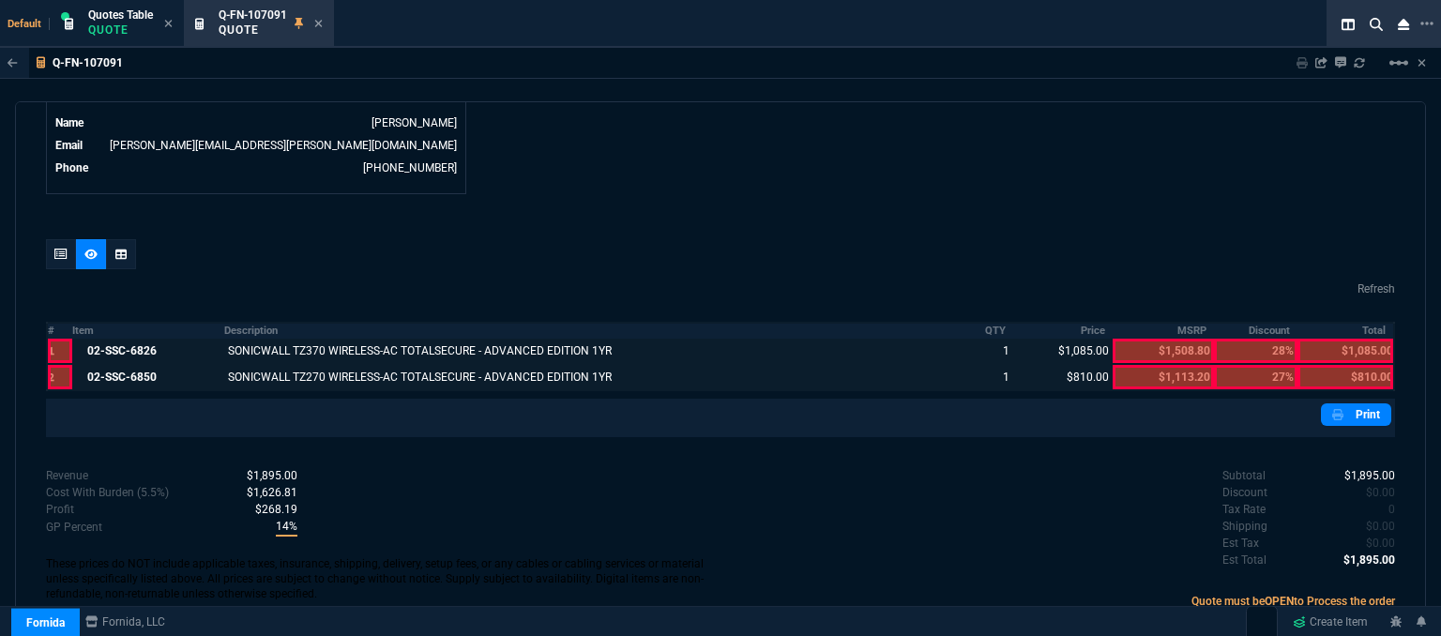
click at [1362, 371] on td "$810.00" at bounding box center [1346, 377] width 97 height 26
click at [1357, 339] on div at bounding box center [1346, 351] width 96 height 24
click at [1350, 365] on div at bounding box center [1346, 377] width 96 height 24
click at [1370, 404] on link "Print" at bounding box center [1356, 415] width 70 height 23
click at [322, 18] on icon at bounding box center [318, 23] width 8 height 11
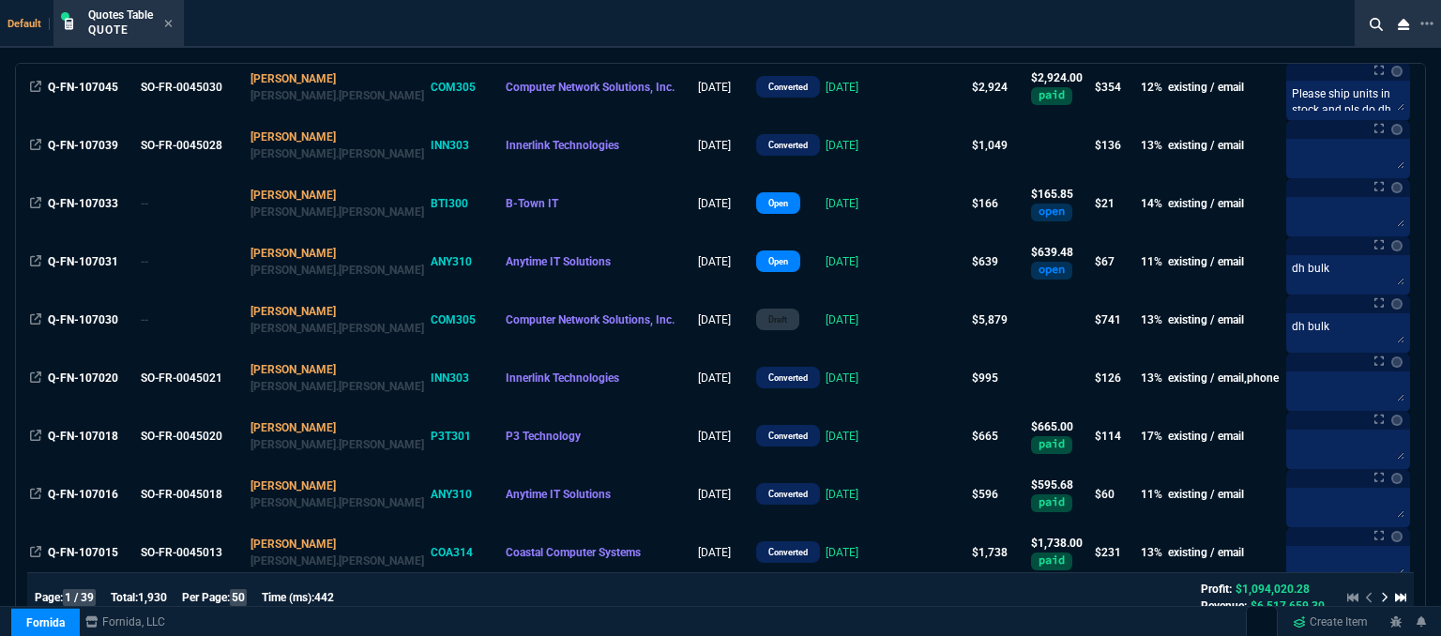
scroll to position [1032, 0]
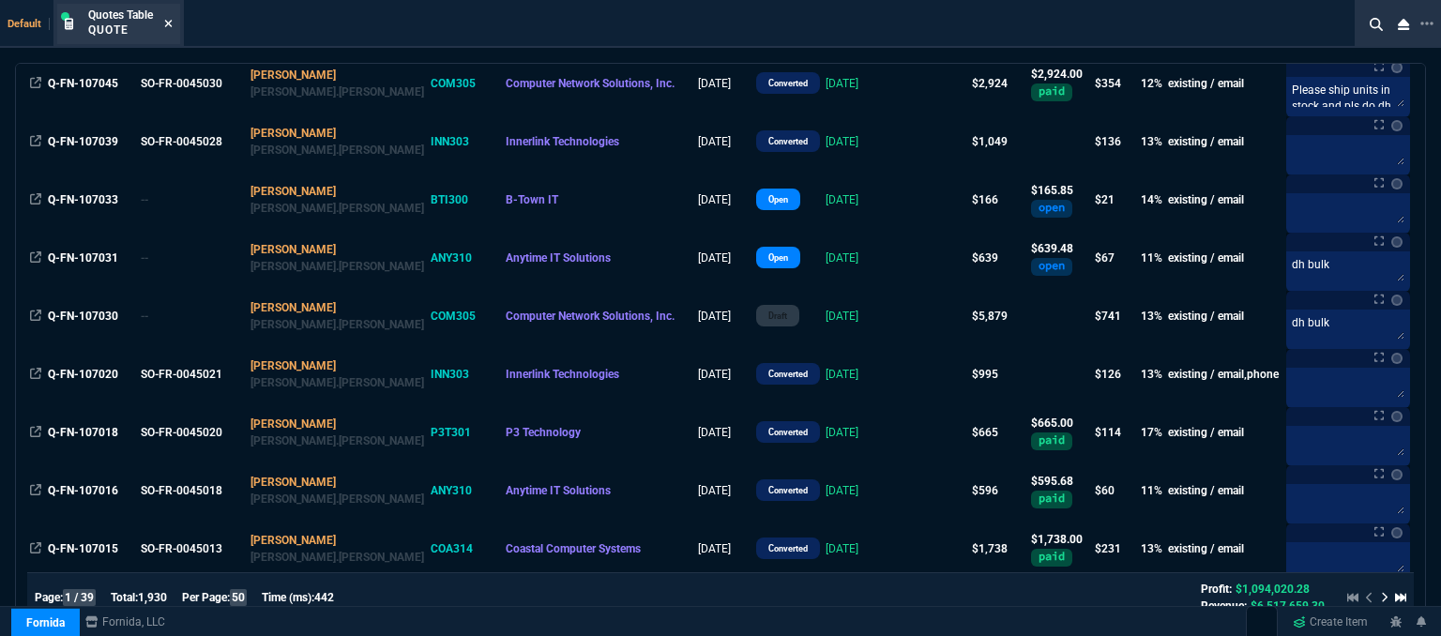
click at [172, 22] on icon at bounding box center [169, 24] width 8 height 8
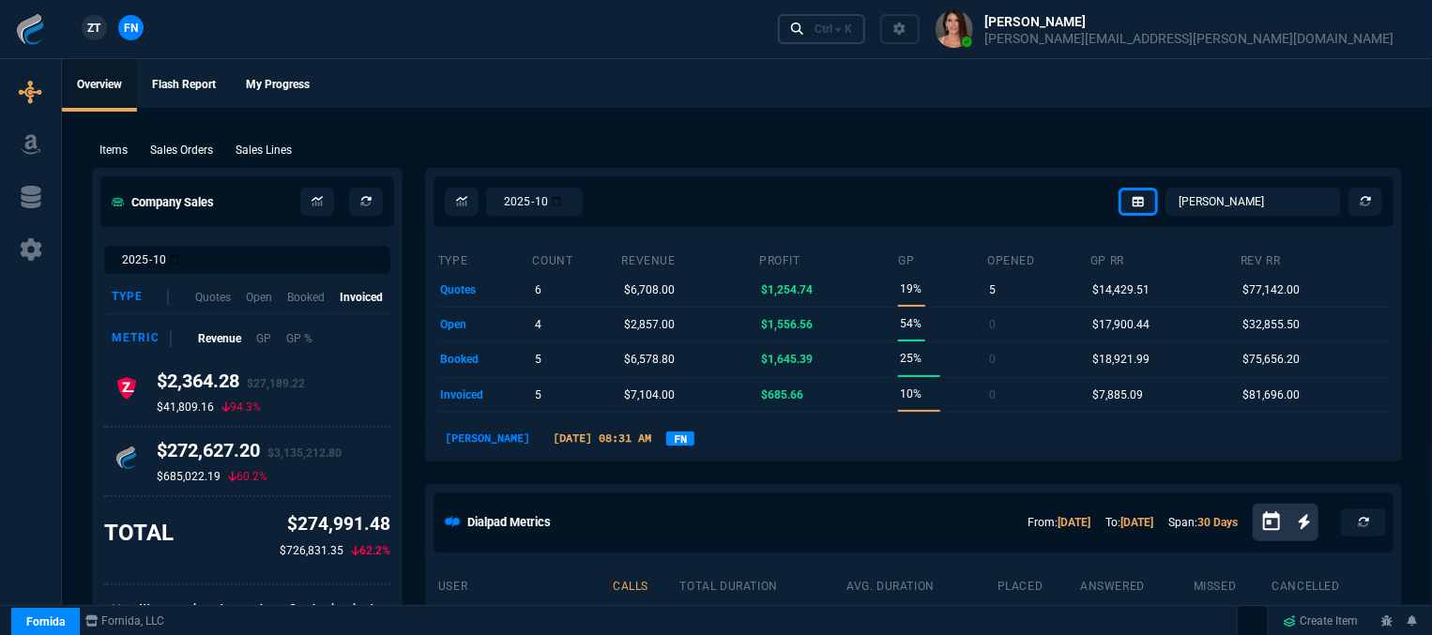
click at [852, 31] on div "Ctrl + K" at bounding box center [834, 29] width 38 height 15
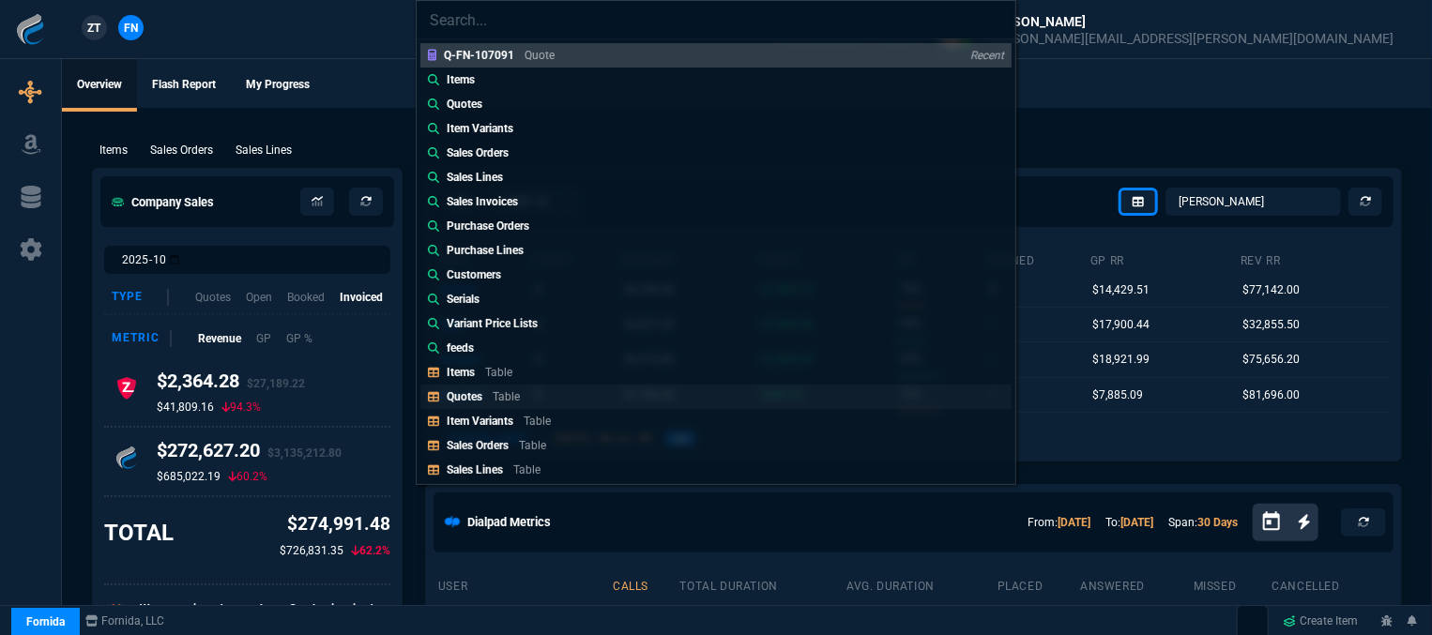
click at [531, 388] on link "Quotes Table" at bounding box center [715, 397] width 591 height 24
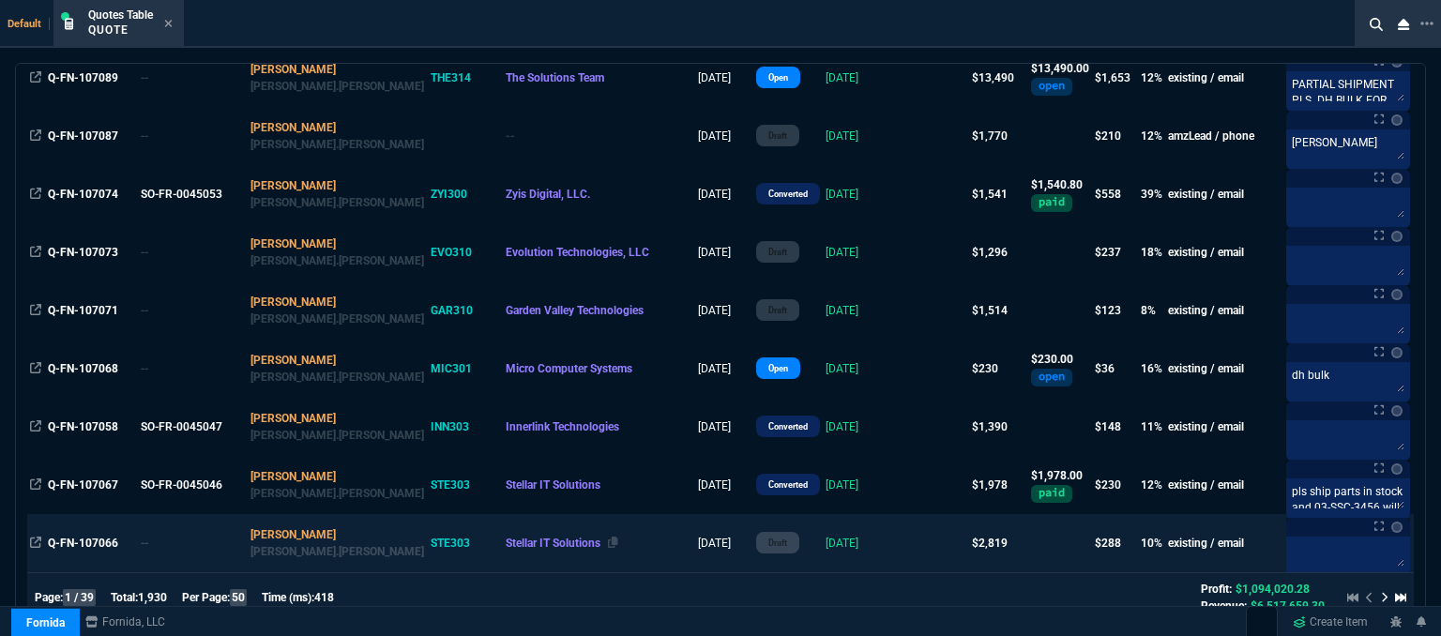
scroll to position [0, 0]
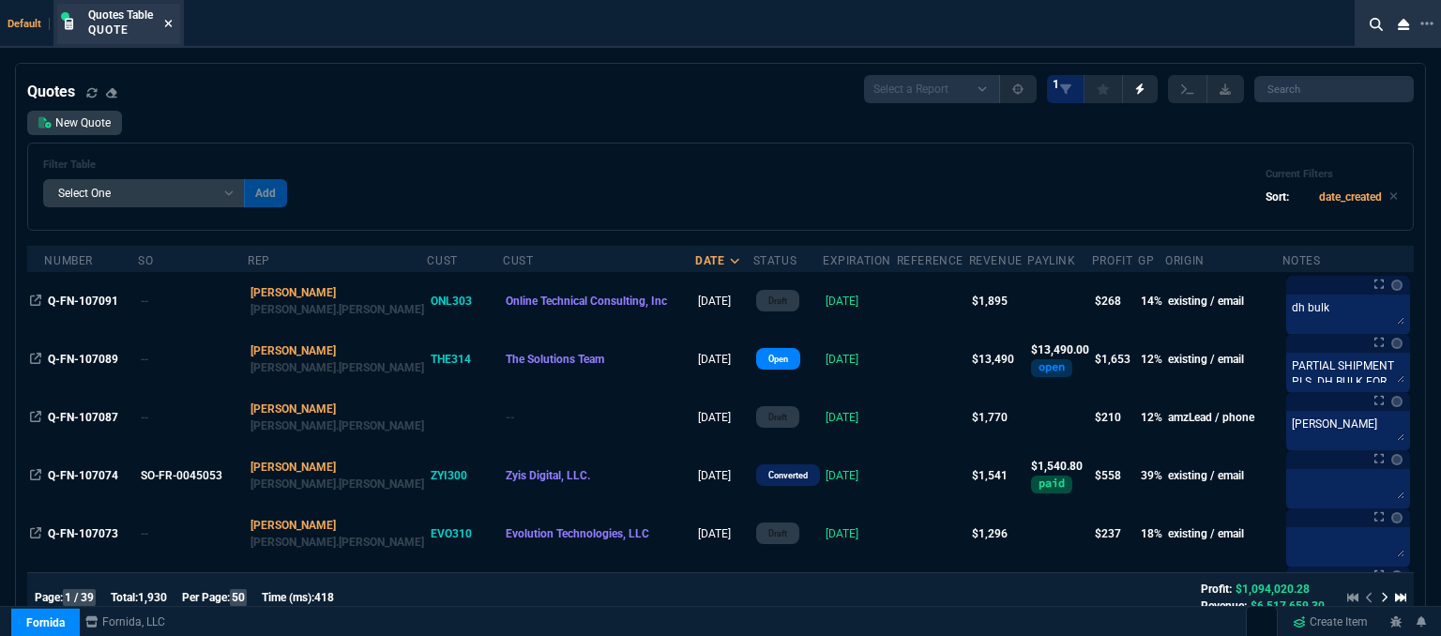
click at [166, 17] on nx-icon at bounding box center [168, 24] width 8 height 15
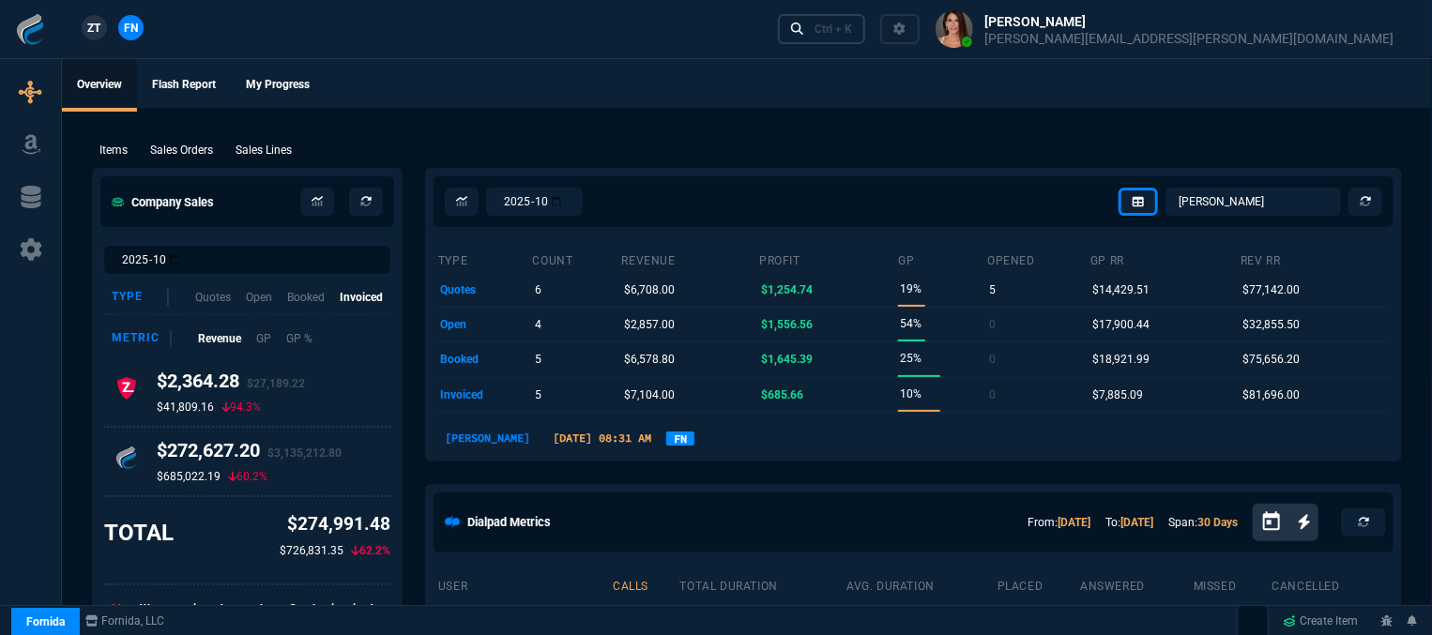
click at [852, 28] on div "Ctrl + K" at bounding box center [834, 29] width 38 height 15
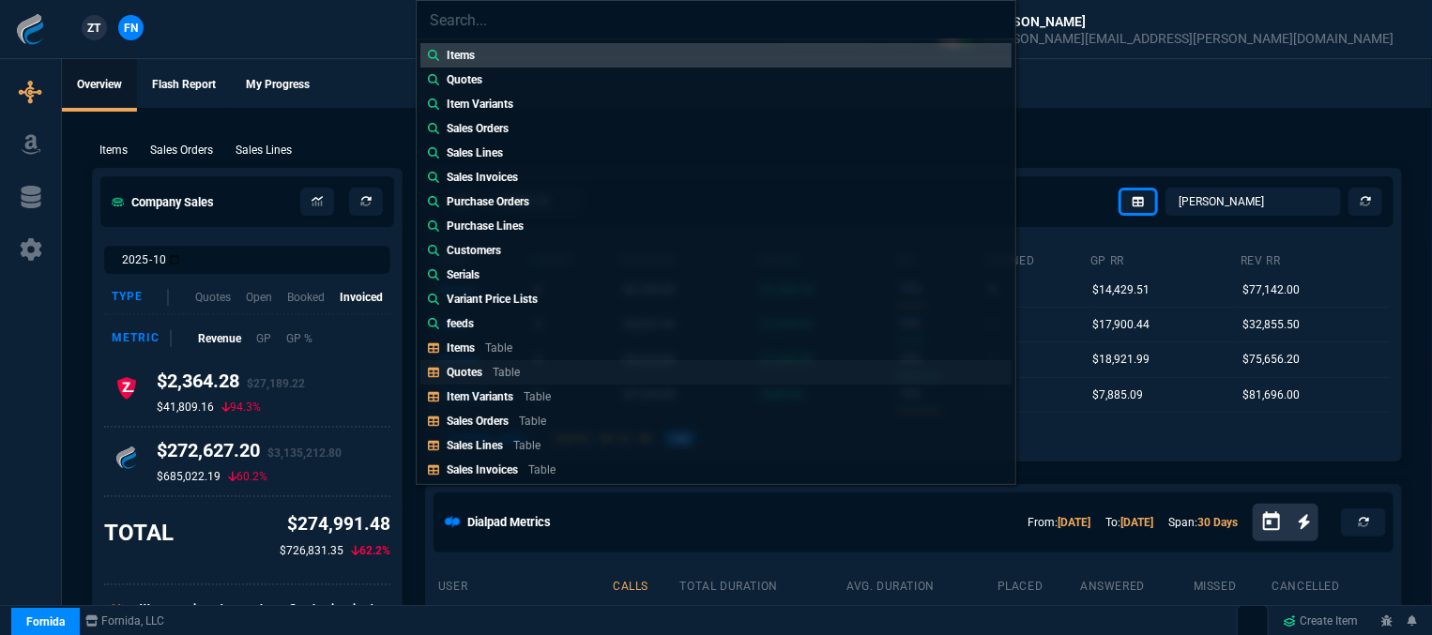
click at [496, 364] on div "Quotes Table" at bounding box center [487, 372] width 81 height 17
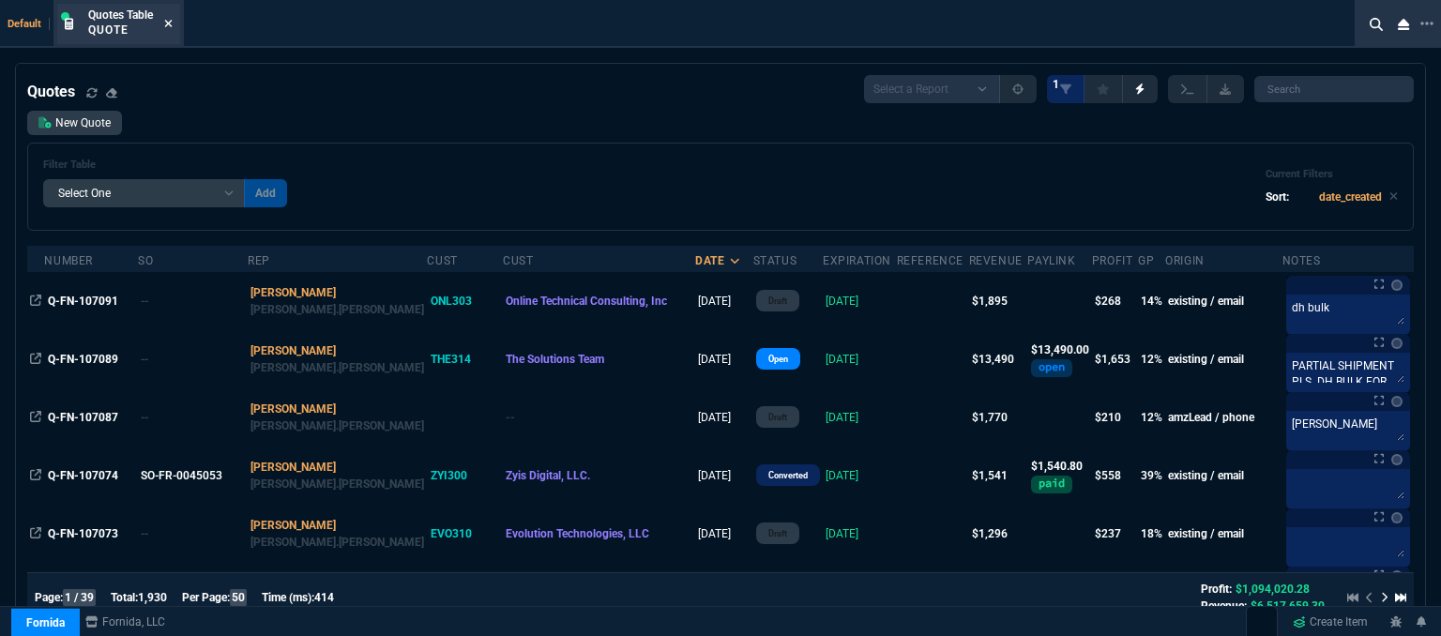
click at [169, 22] on icon at bounding box center [168, 23] width 8 height 11
